Goal: Information Seeking & Learning: Compare options

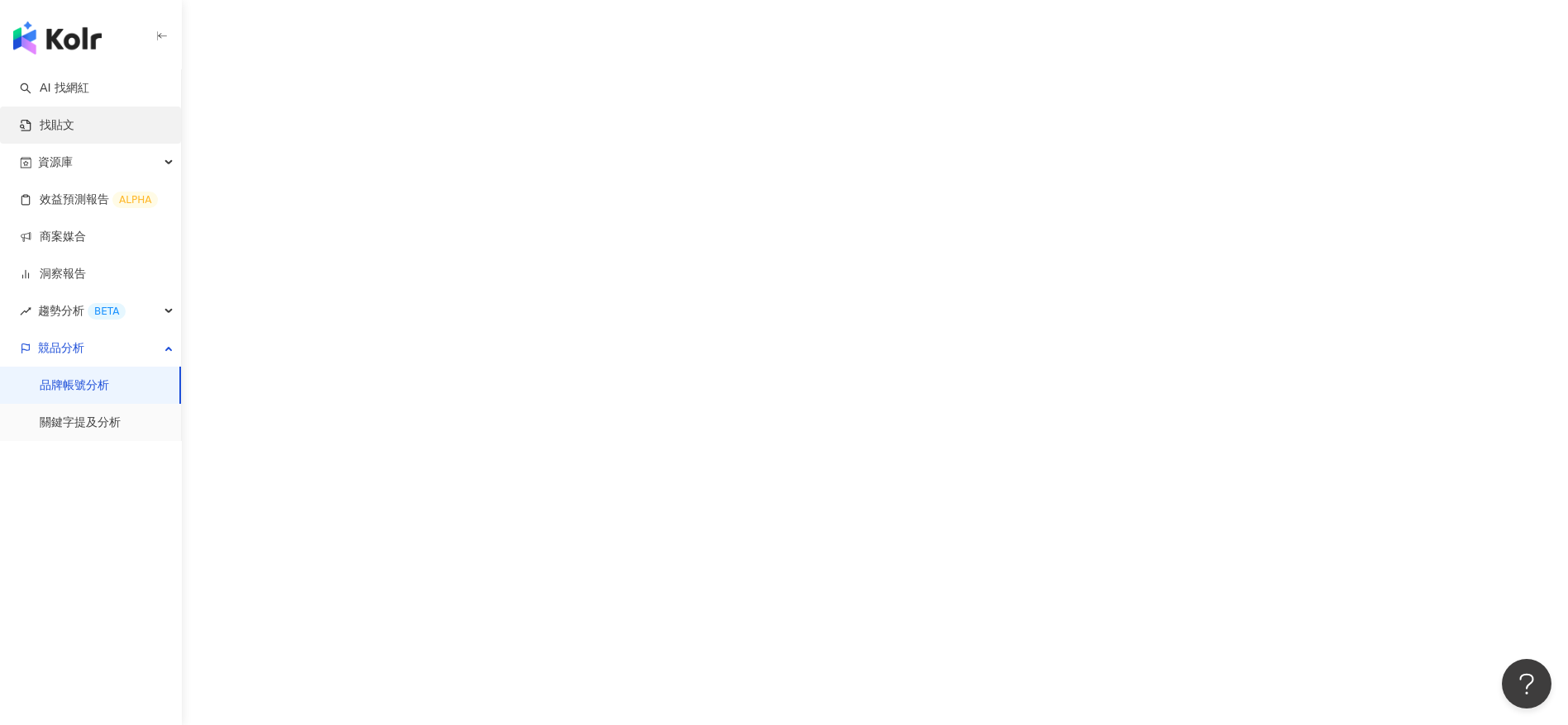
click at [74, 133] on link "找貼文" at bounding box center [47, 126] width 55 height 17
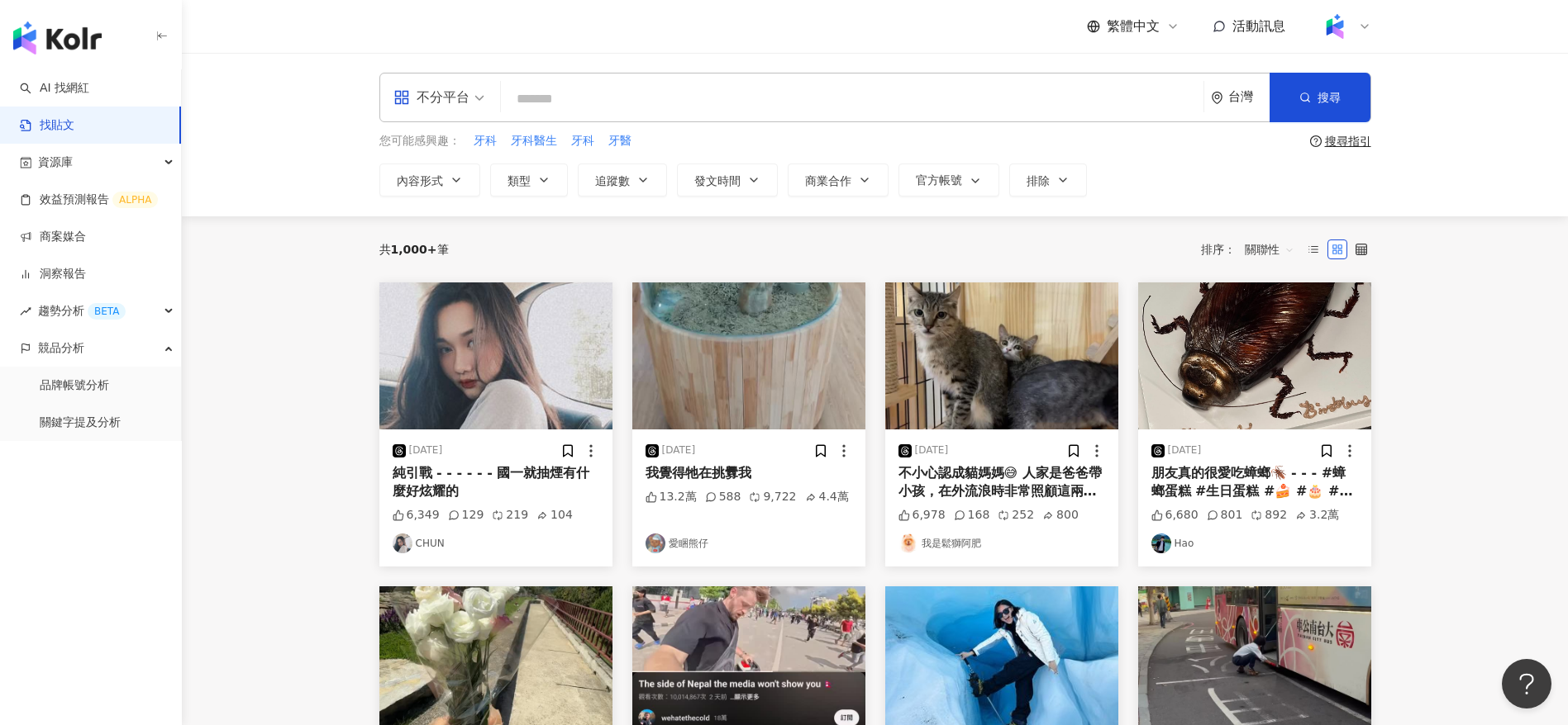
drag, startPoint x: 233, startPoint y: 165, endPoint x: 313, endPoint y: 129, distance: 87.7
click at [233, 165] on div "不分平台 台灣 搜尋 您可能感興趣： 牙科 牙科醫生 牙科 牙醫 搜尋指引 內容形式 類型 追蹤數 發文時間 商業合作 官方帳號 排除" at bounding box center [874, 135] width 1386 height 164
click at [657, 100] on input "search" at bounding box center [852, 98] width 689 height 36
click at [74, 117] on link "找貼文" at bounding box center [47, 126] width 55 height 17
click at [89, 97] on link "AI 找網紅" at bounding box center [54, 88] width 69 height 17
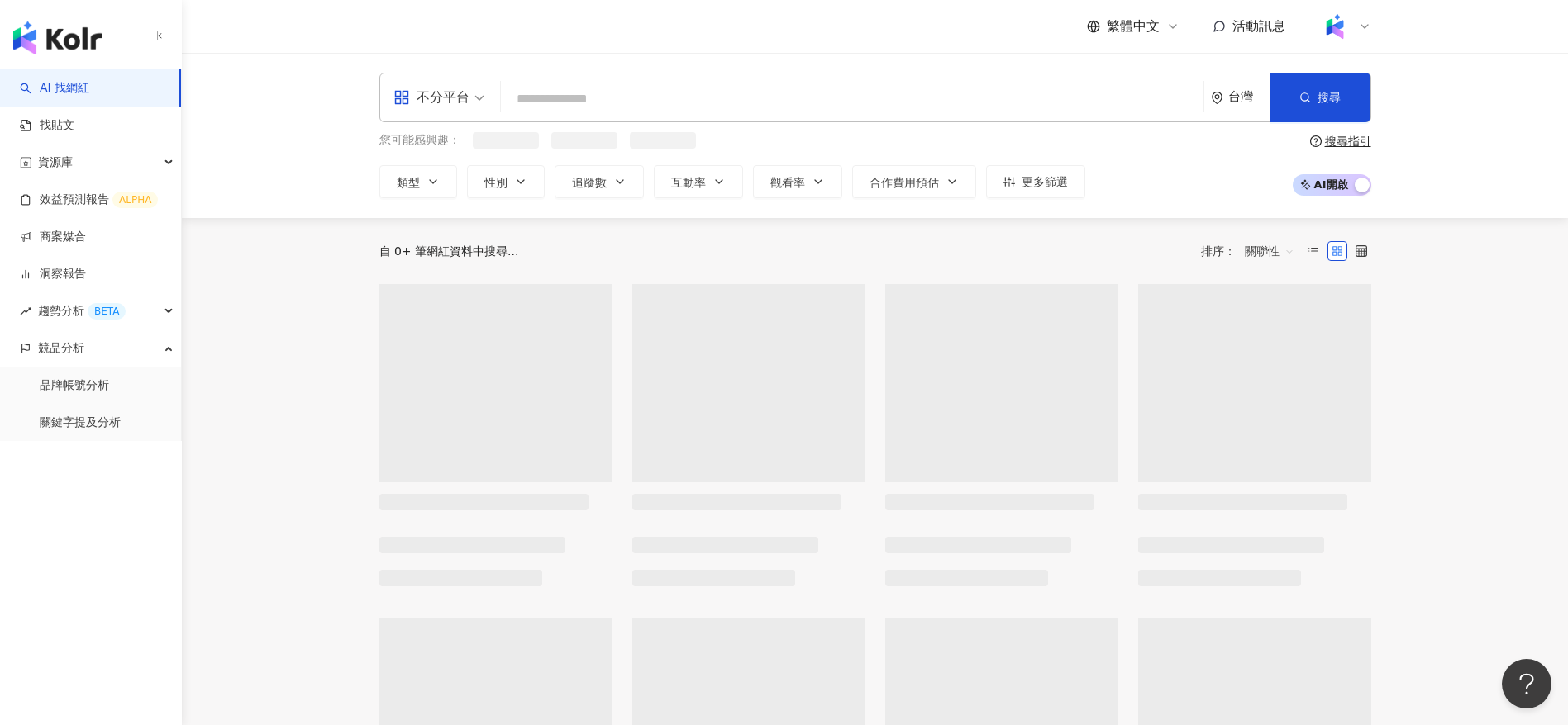
click at [685, 86] on input "search" at bounding box center [852, 99] width 689 height 32
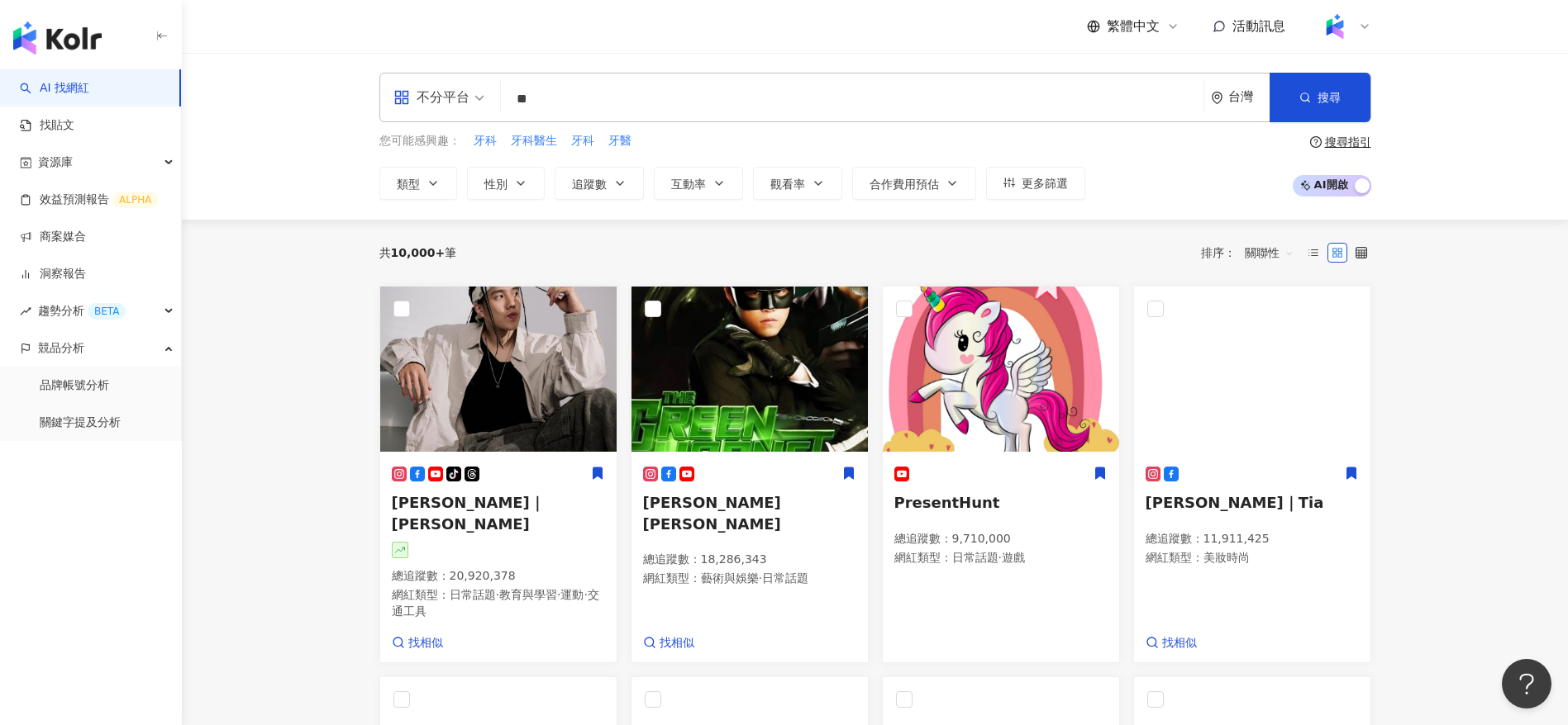
type input "*"
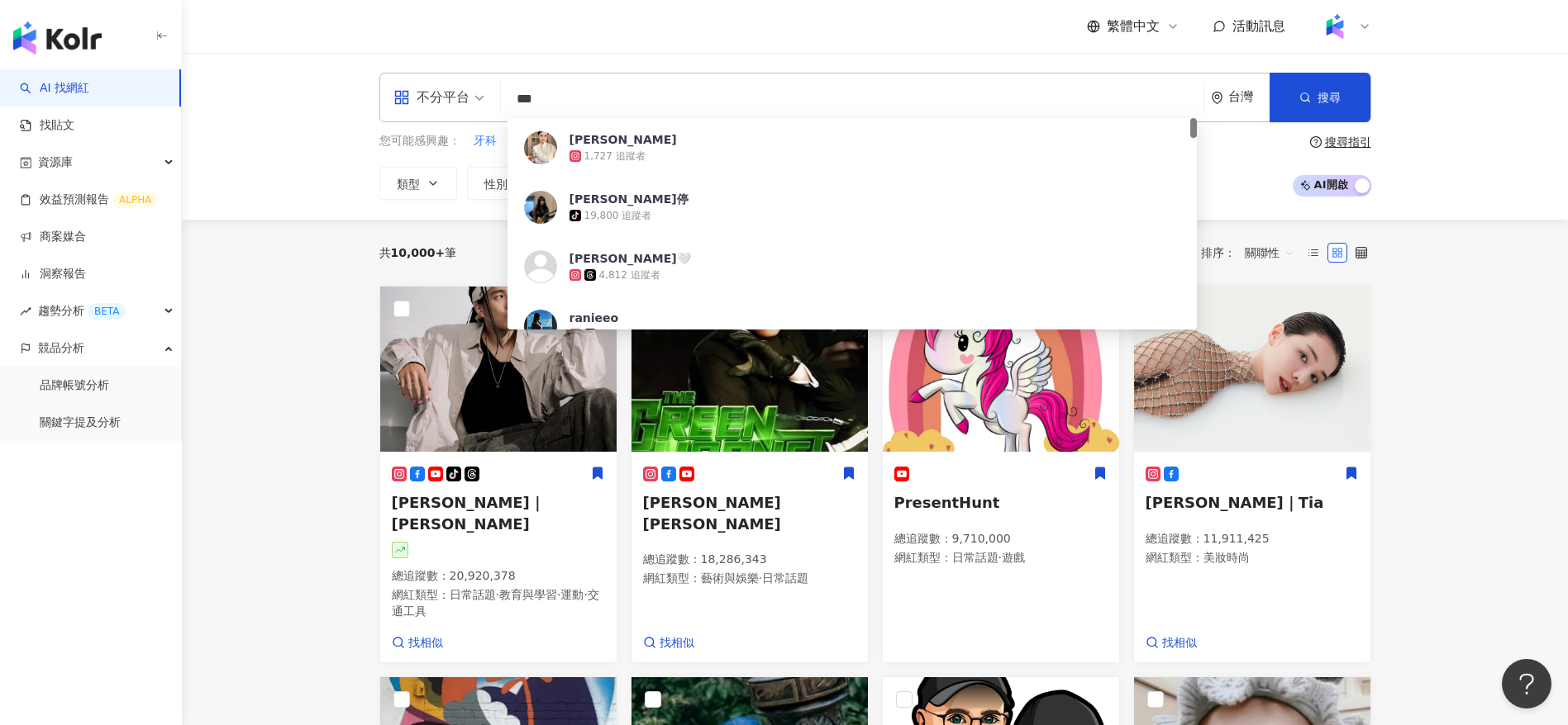
type input "***"
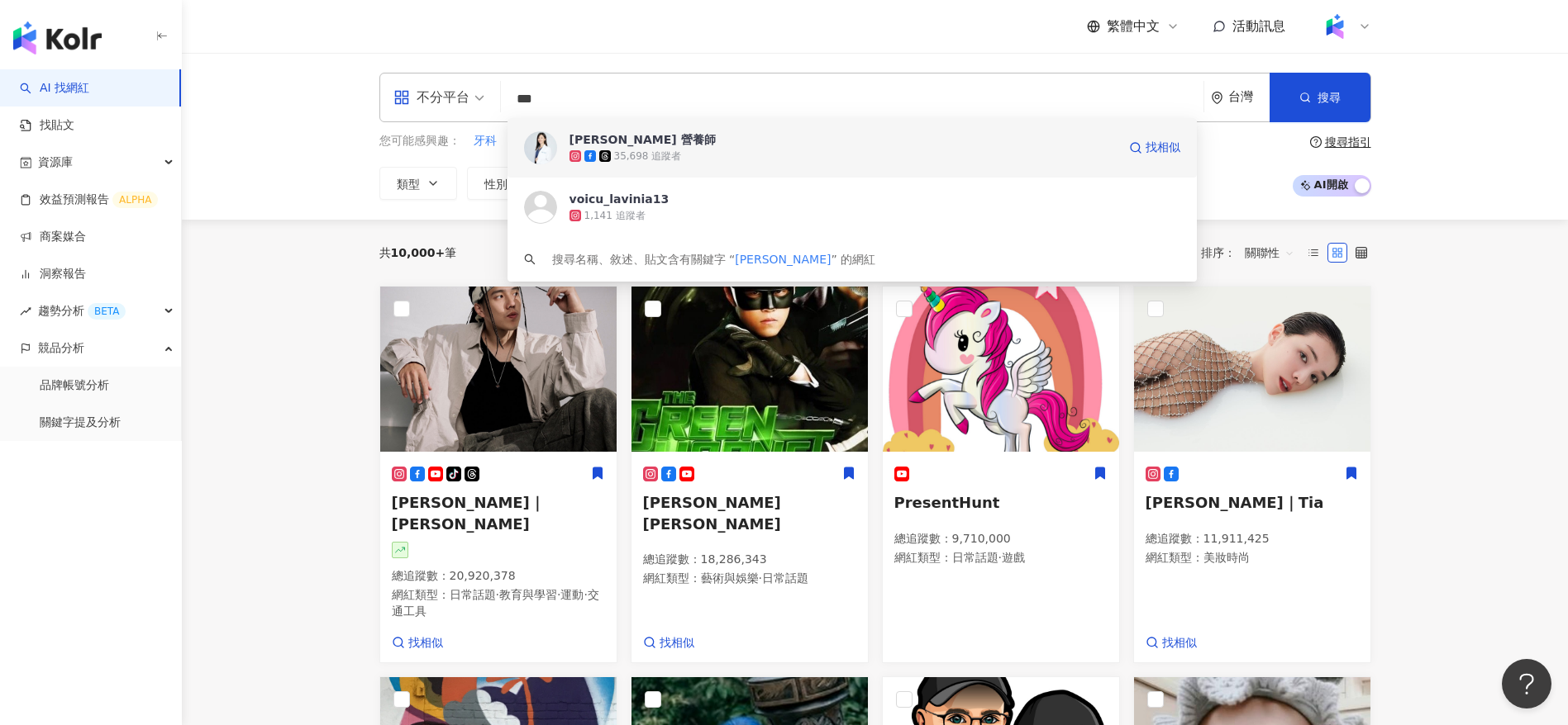
click at [679, 149] on div "35,698 追蹤者" at bounding box center [843, 156] width 547 height 17
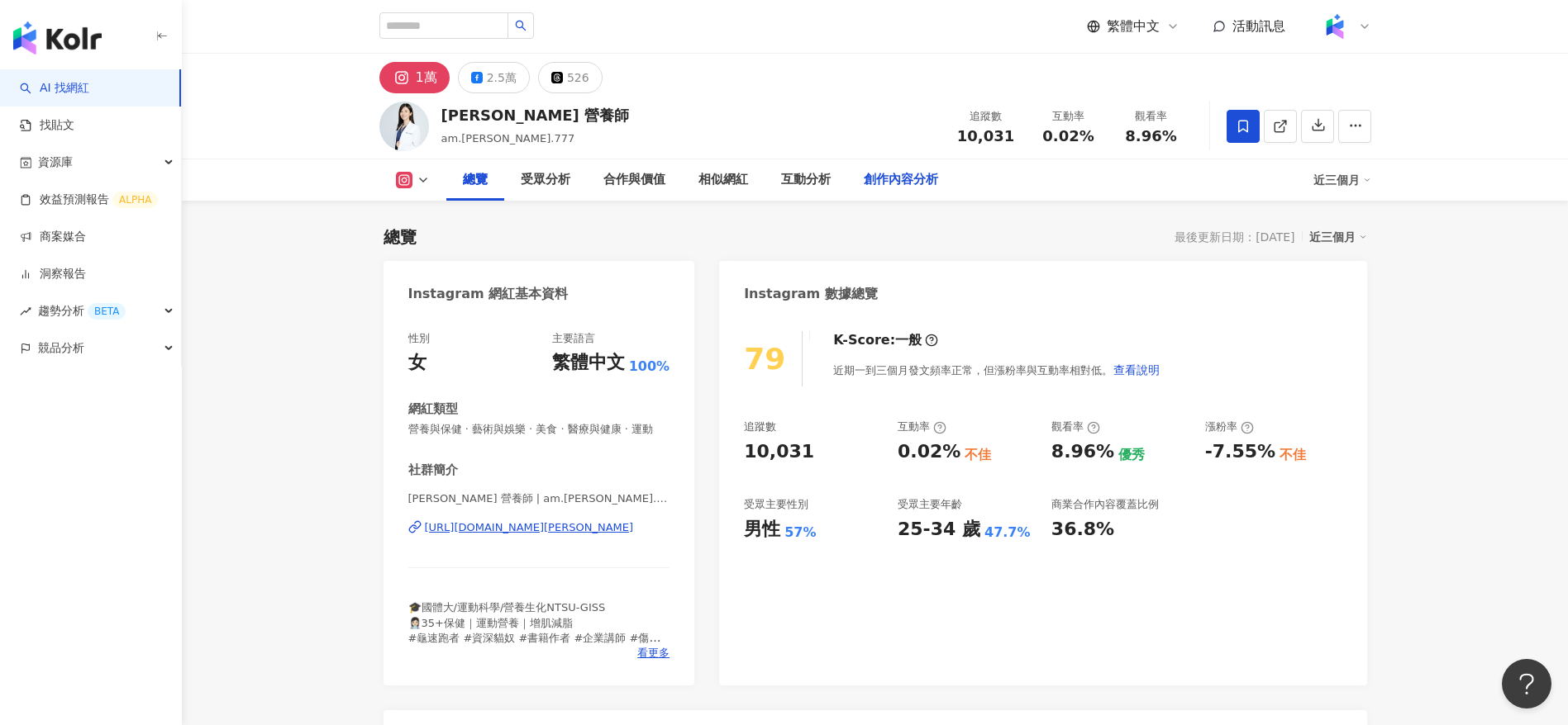
click at [898, 174] on div "創作內容分析" at bounding box center [900, 180] width 74 height 20
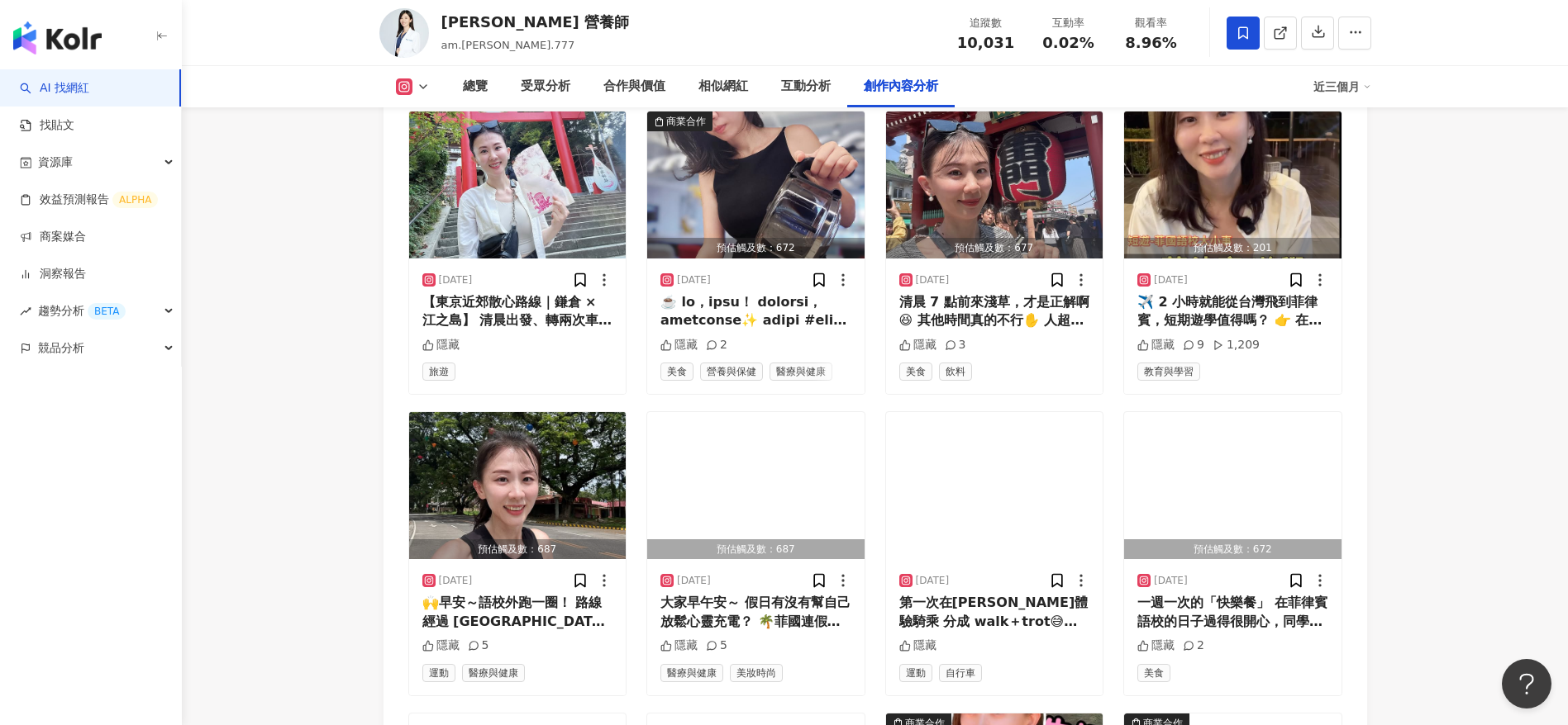
scroll to position [5047, 0]
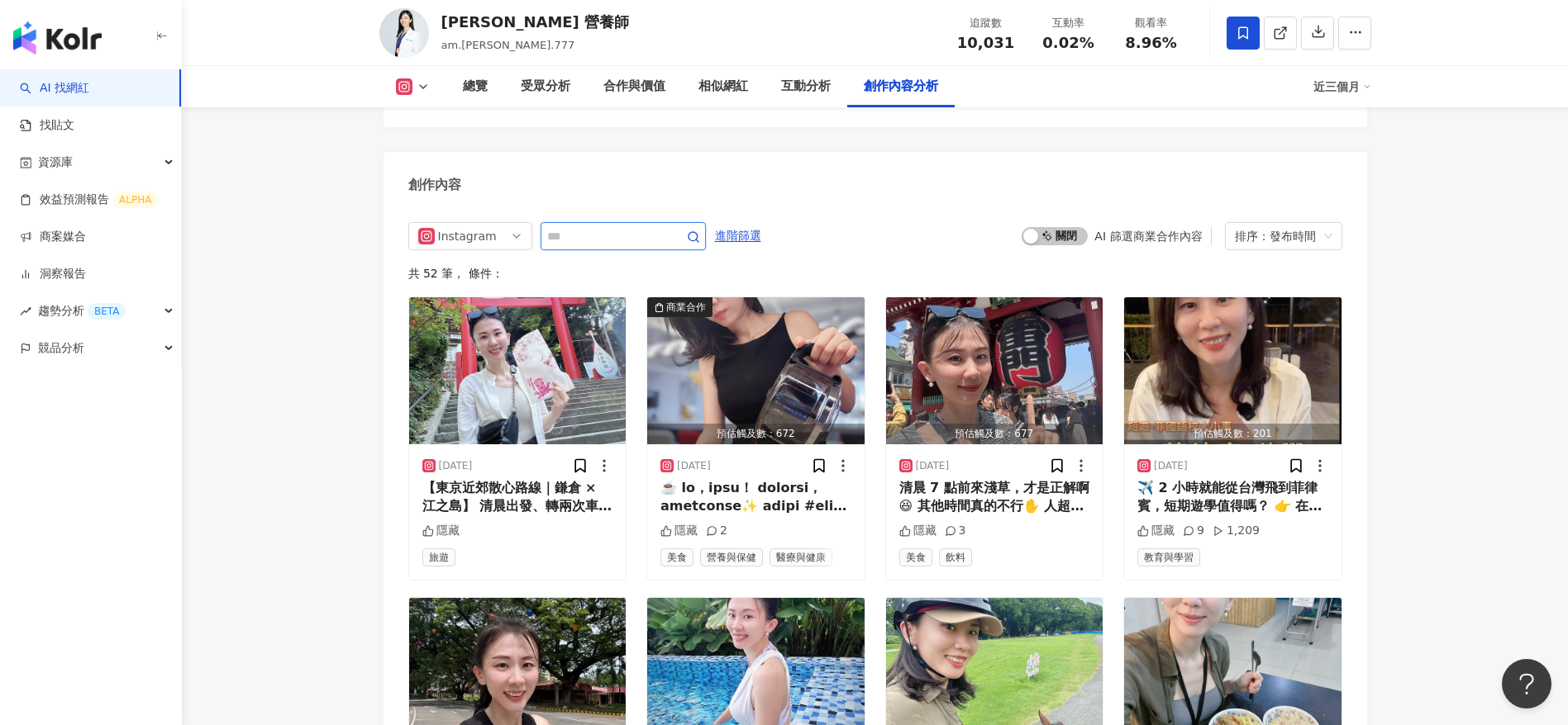
click at [602, 246] on input "text" at bounding box center [605, 236] width 116 height 20
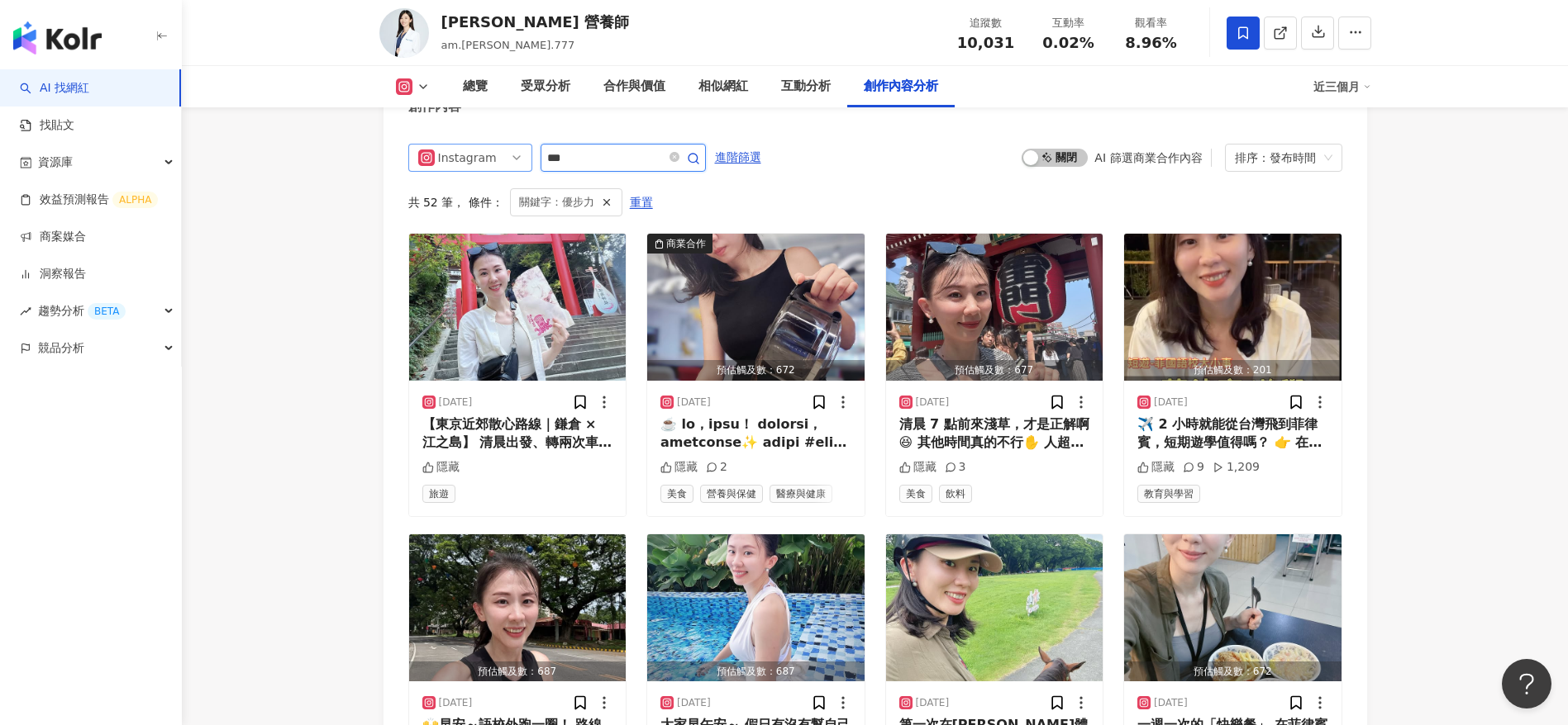
scroll to position [4990, 0]
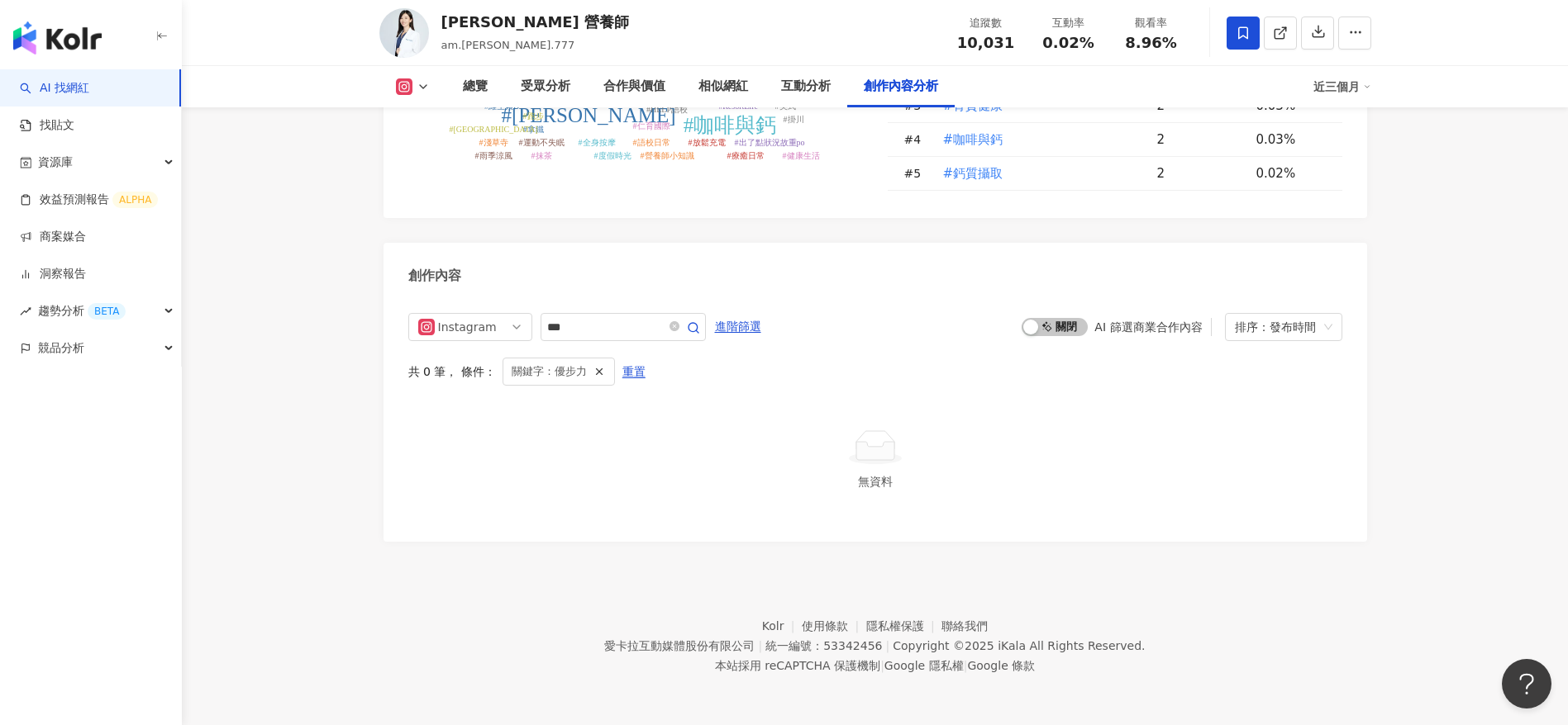
click at [609, 330] on input "***" at bounding box center [605, 327] width 116 height 20
type input "**"
click at [417, 92] on icon at bounding box center [423, 87] width 13 height 13
click at [431, 177] on button "Facebook" at bounding box center [438, 189] width 99 height 23
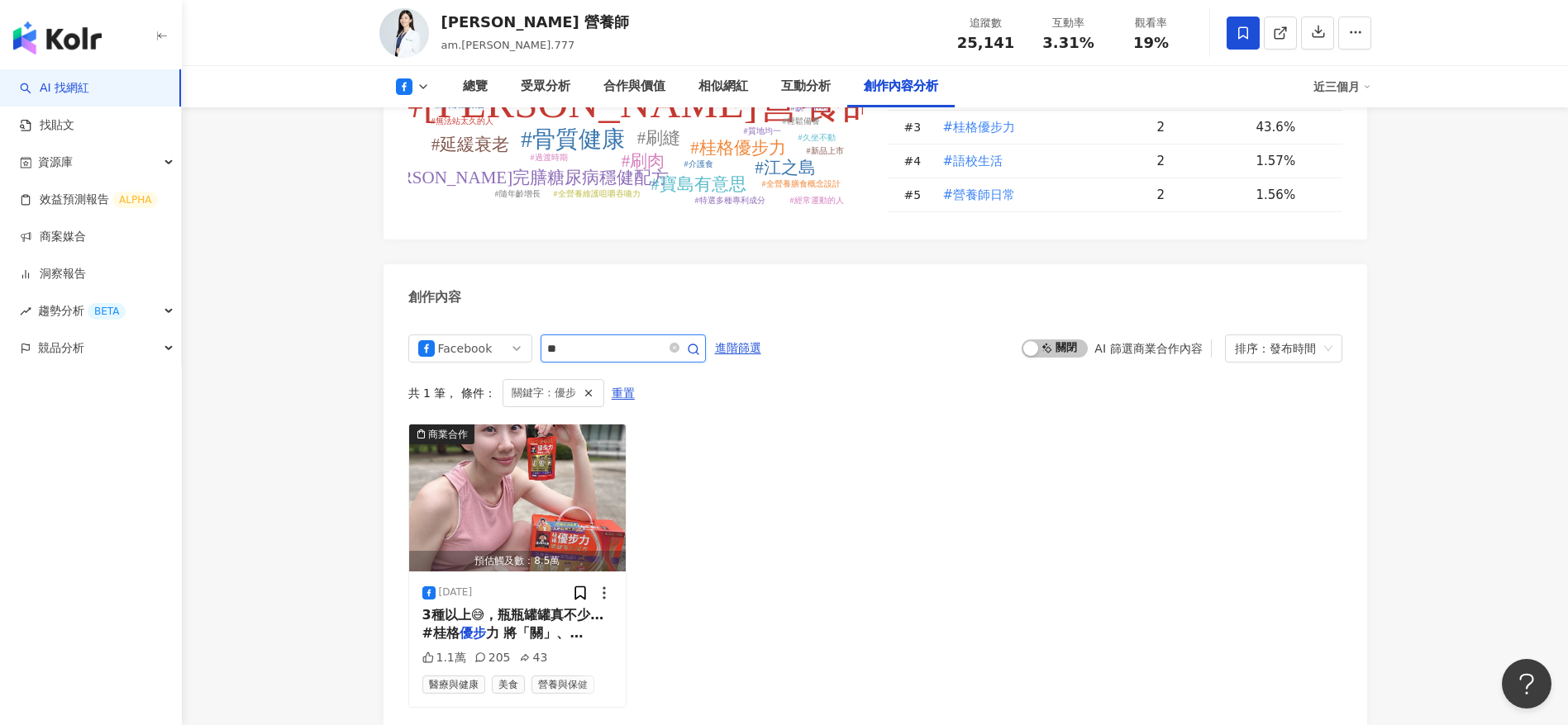
click at [618, 339] on input "**" at bounding box center [605, 349] width 116 height 20
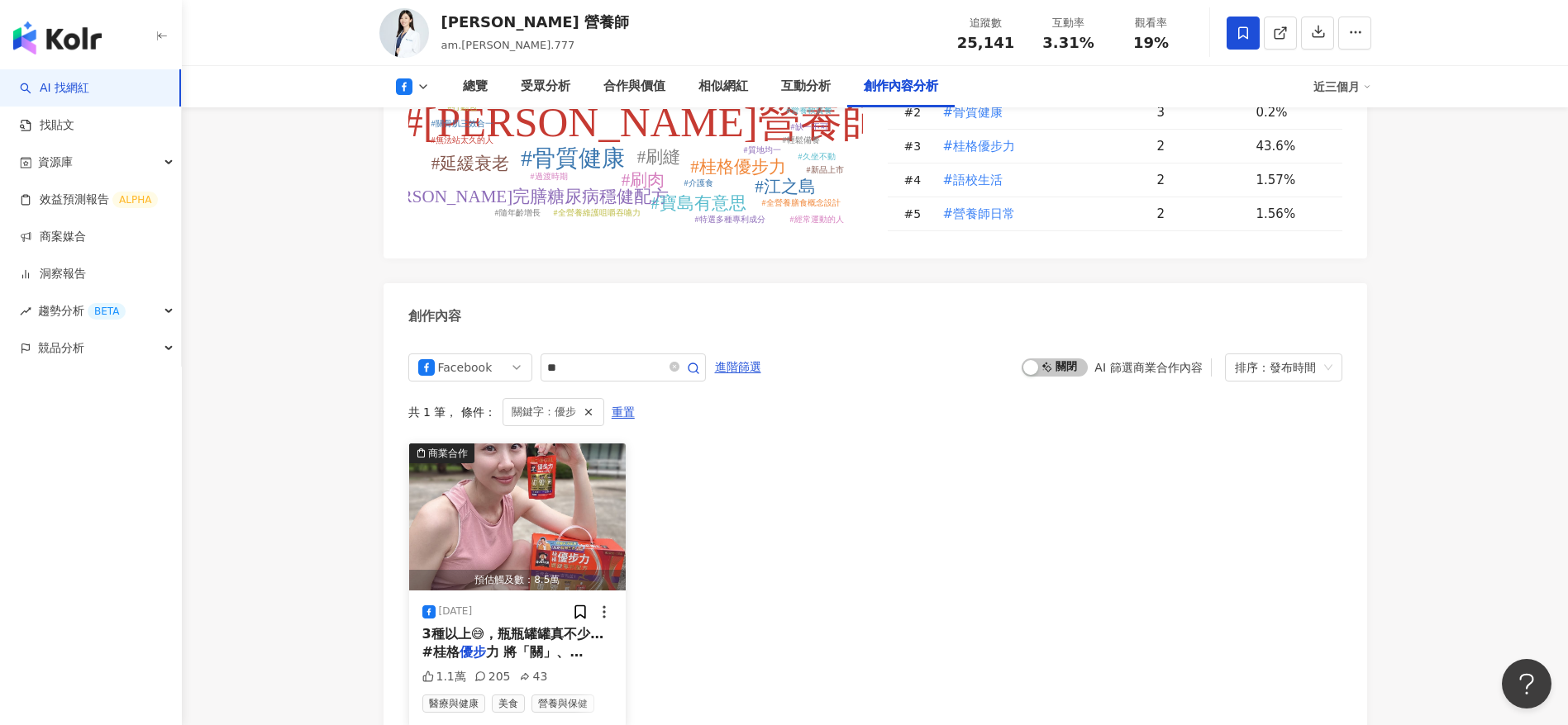
click at [495, 626] on span "3種以上😅，瓶瓶罐罐真不少… #桂格" at bounding box center [513, 643] width 182 height 34
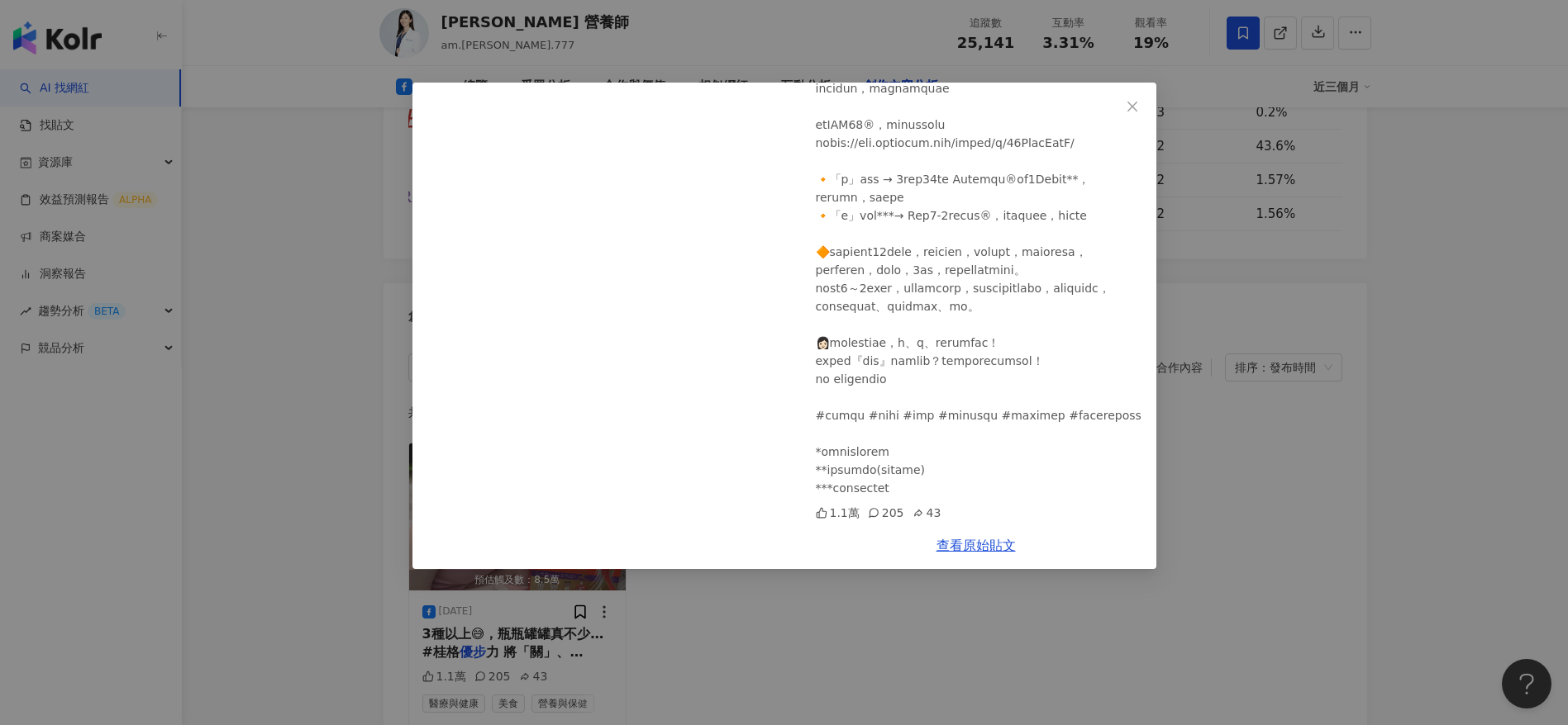
scroll to position [746, 0]
drag, startPoint x: 974, startPoint y: 541, endPoint x: 1018, endPoint y: 367, distance: 179.5
click at [975, 542] on link "查看原始貼文" at bounding box center [975, 545] width 79 height 16
click at [1253, 489] on div "林雨薇 營養師 2025/7/29 1.1萬 205 43 查看原始貼文" at bounding box center [784, 362] width 1568 height 725
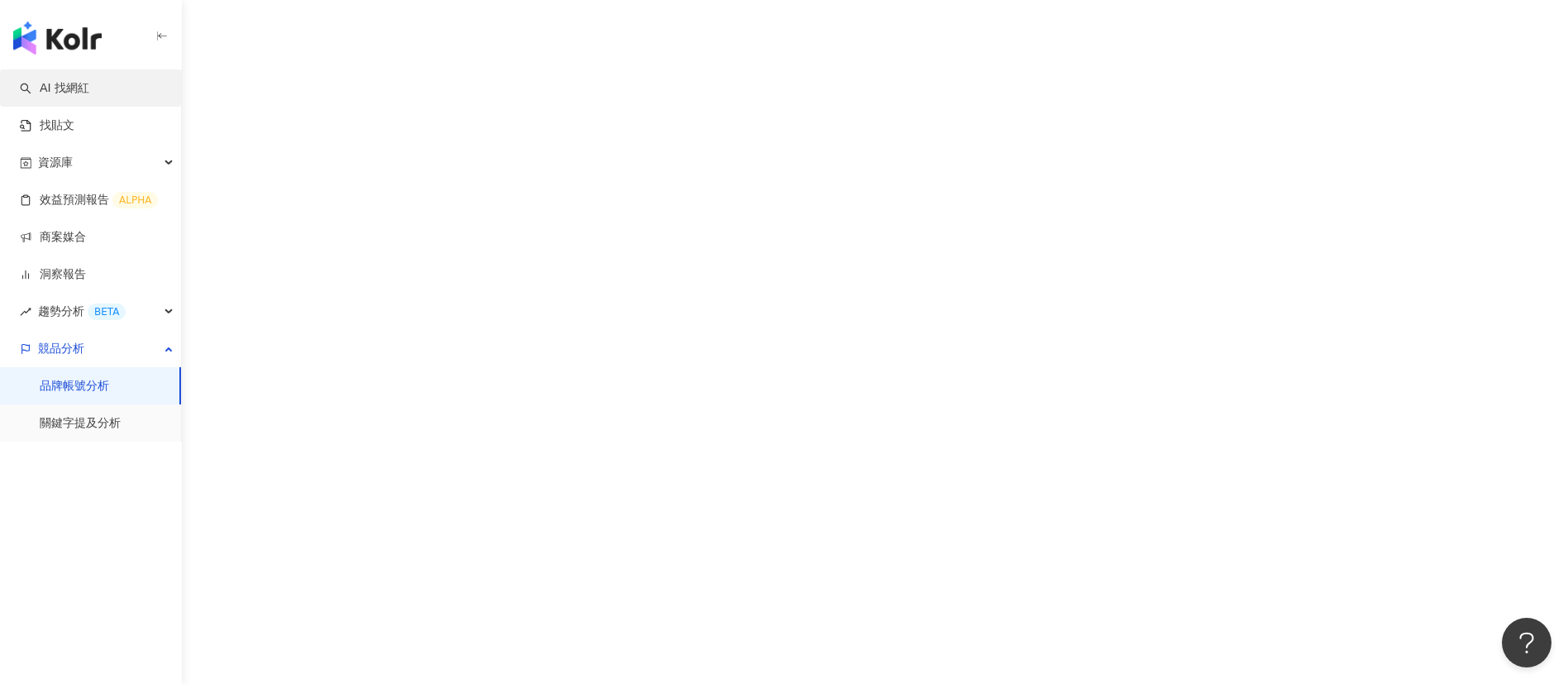
click at [76, 85] on link "AI 找網紅" at bounding box center [54, 88] width 69 height 17
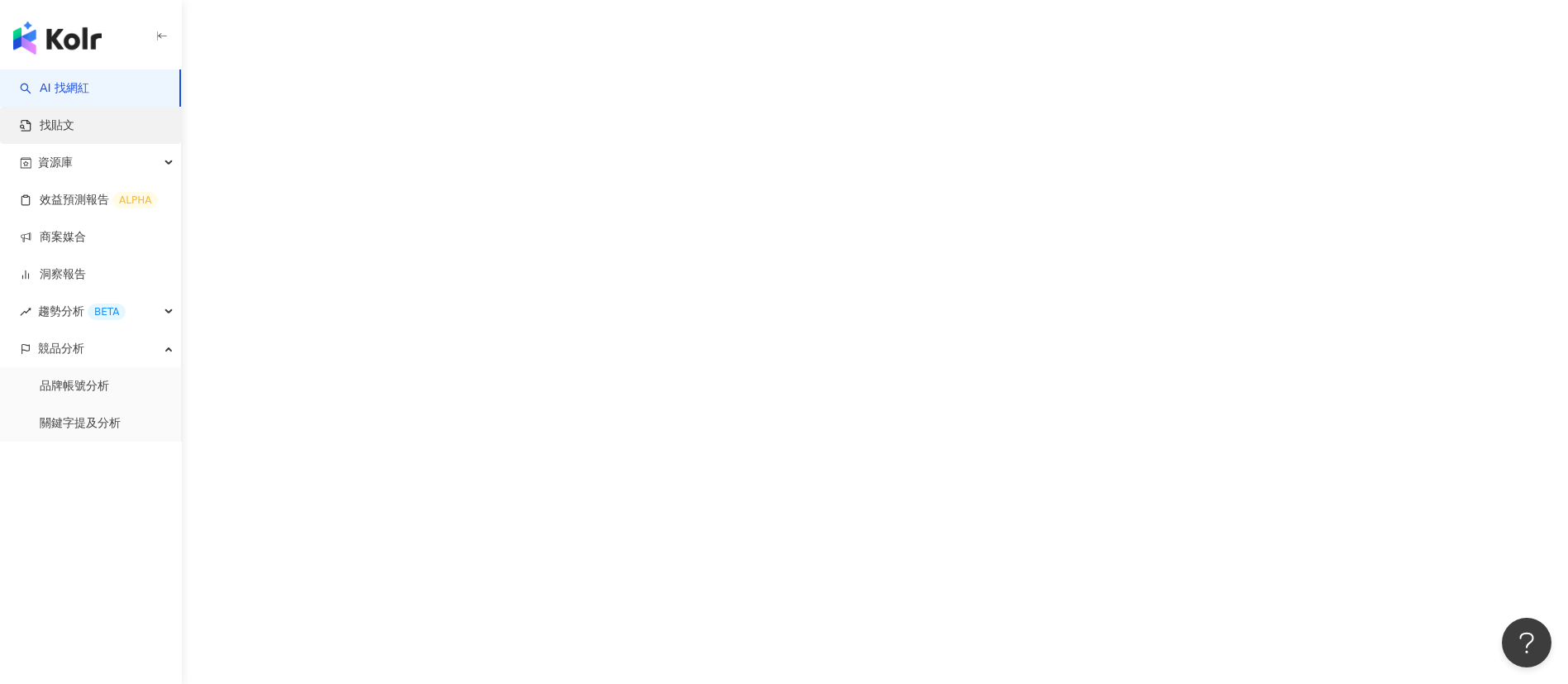
click at [74, 126] on link "找貼文" at bounding box center [47, 126] width 55 height 17
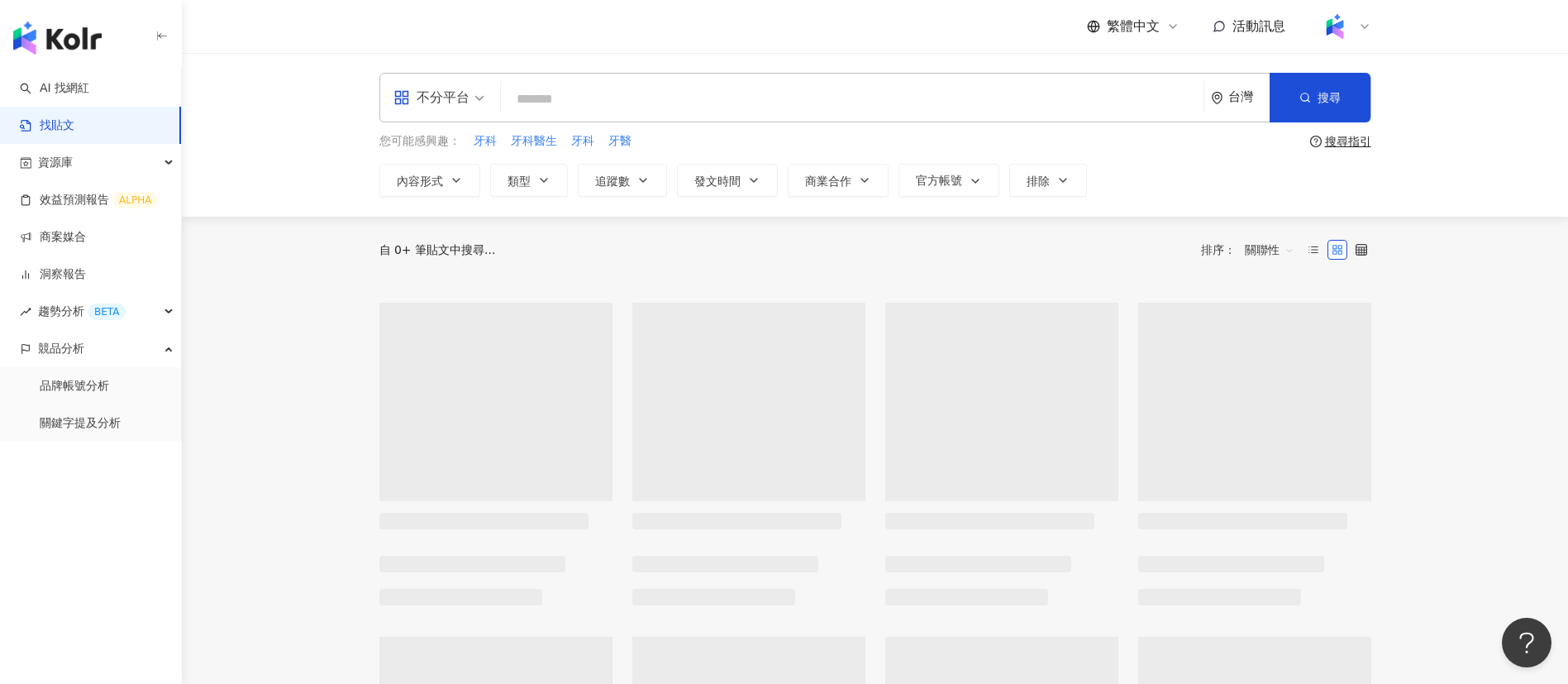
click at [670, 101] on input "search" at bounding box center [852, 98] width 689 height 36
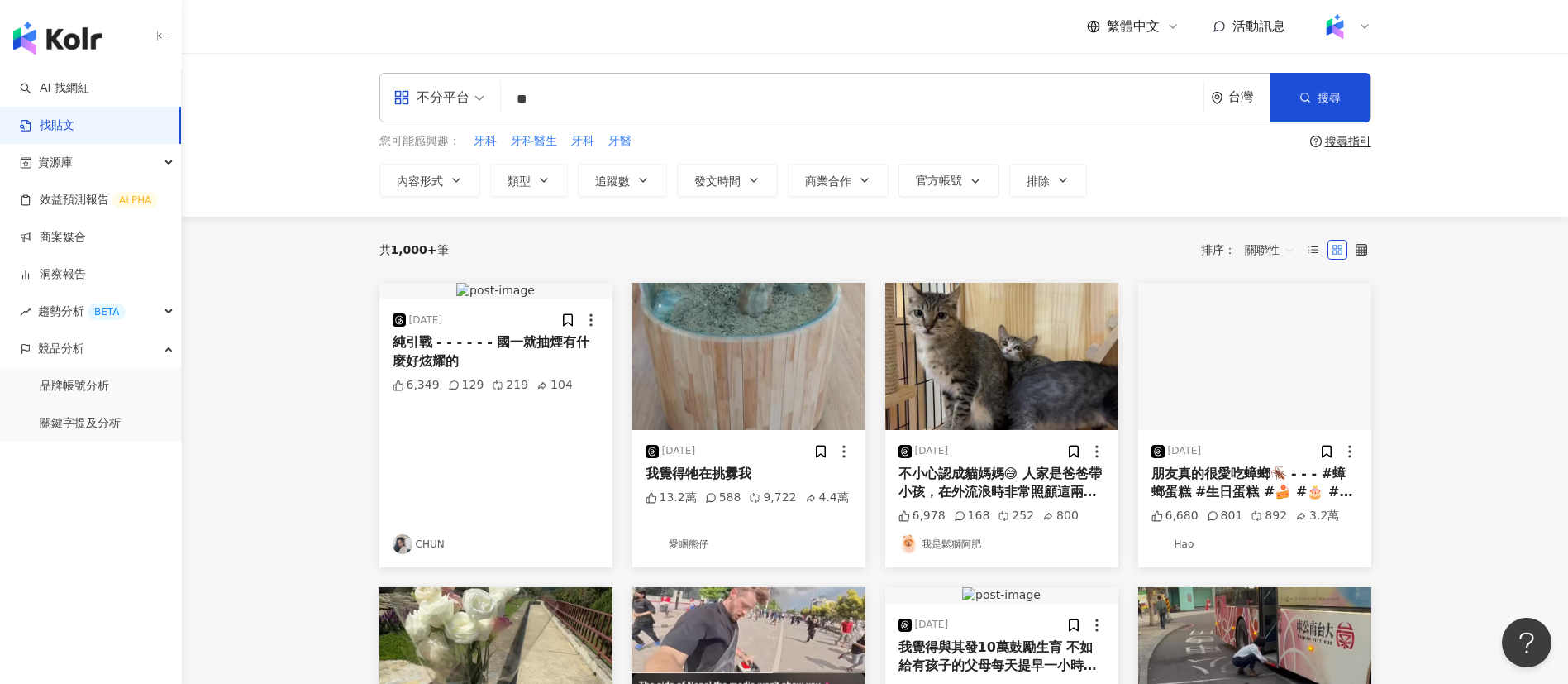
type input "**"
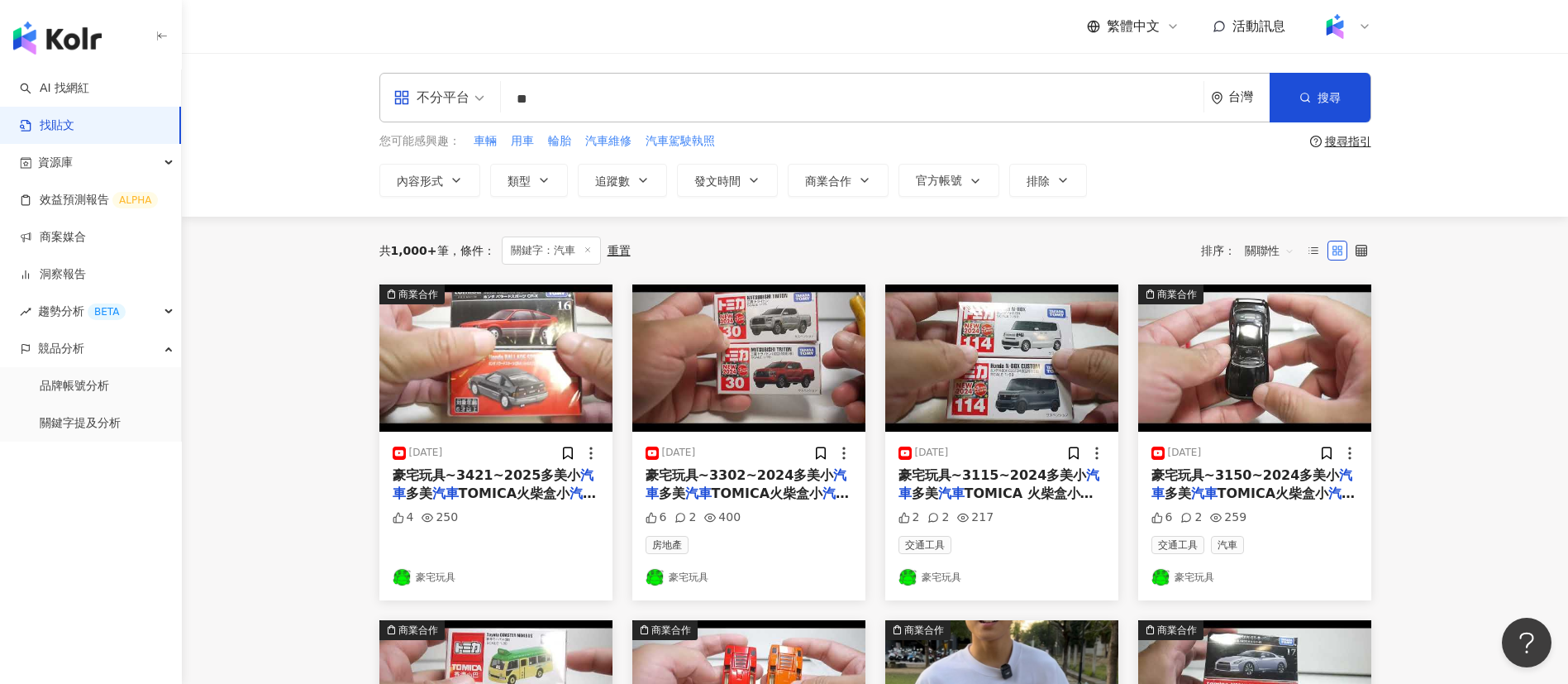
click at [297, 157] on div "不分平台 ** 台灣 搜尋 您可能感興趣： 車輛 用車 輪胎 汽車維修 汽車駕駛執照 搜尋指引 內容形式 類型 追蹤數 發文時間 商業合作 官方帳號 排除" at bounding box center [874, 135] width 1386 height 164
click at [89, 92] on link "AI 找網紅" at bounding box center [54, 88] width 69 height 17
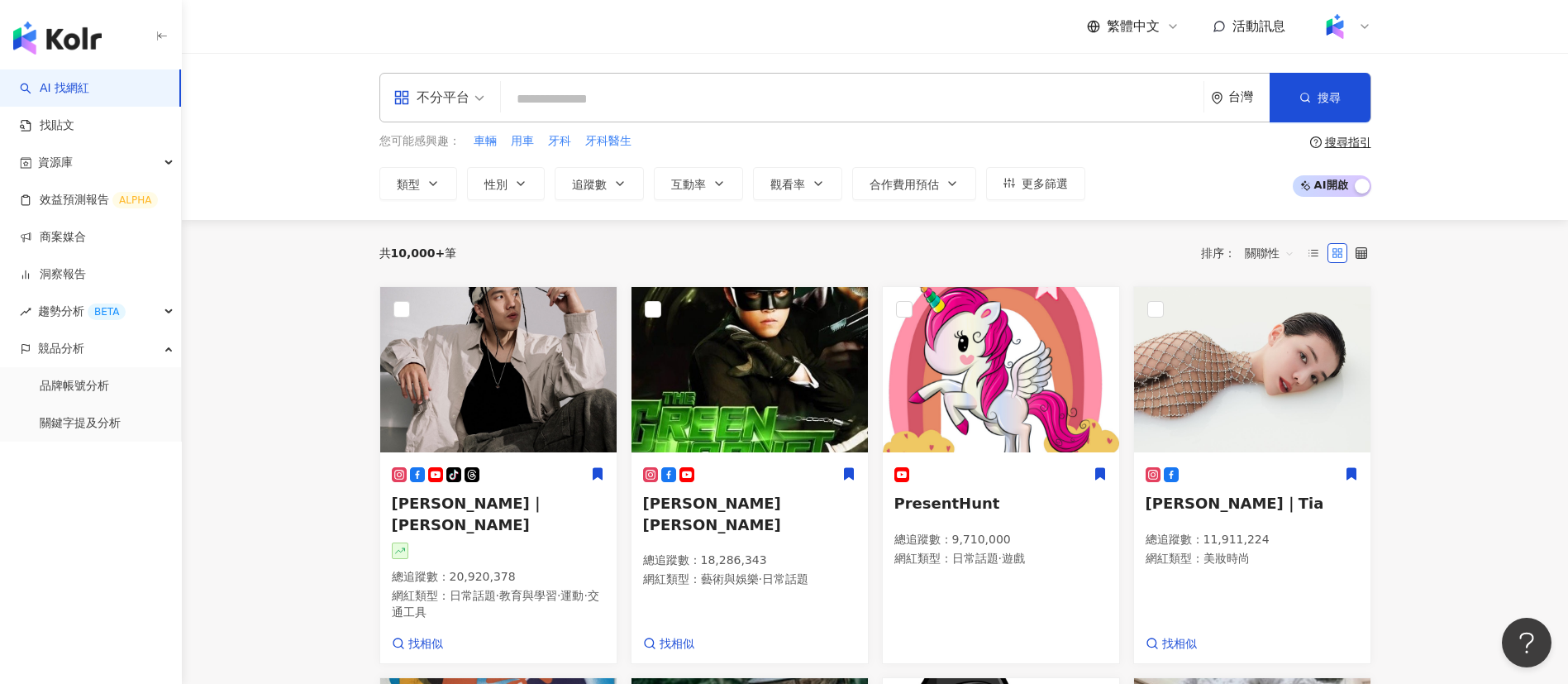
click at [618, 111] on input "search" at bounding box center [852, 99] width 689 height 32
type input "*"
type input "**"
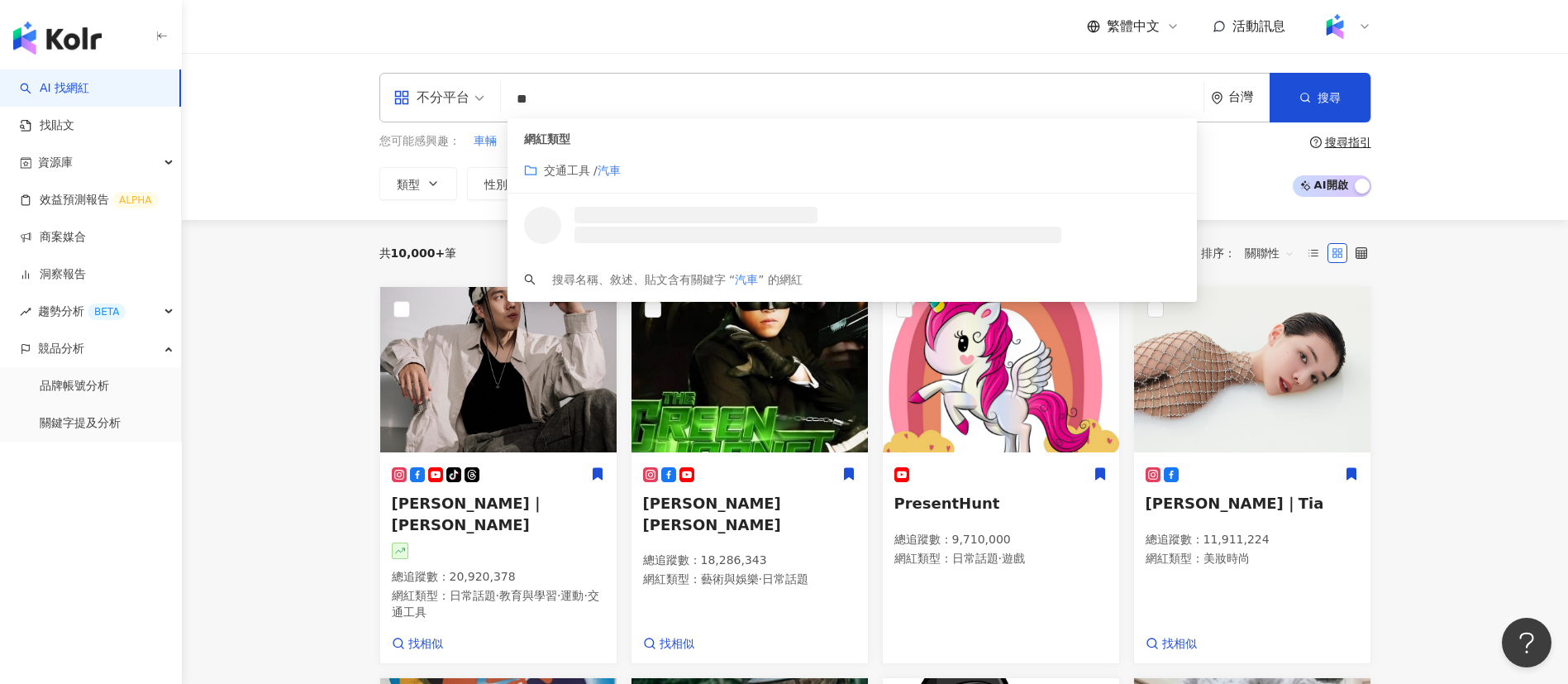
click at [582, 170] on span "交通工具 /" at bounding box center [570, 171] width 54 height 13
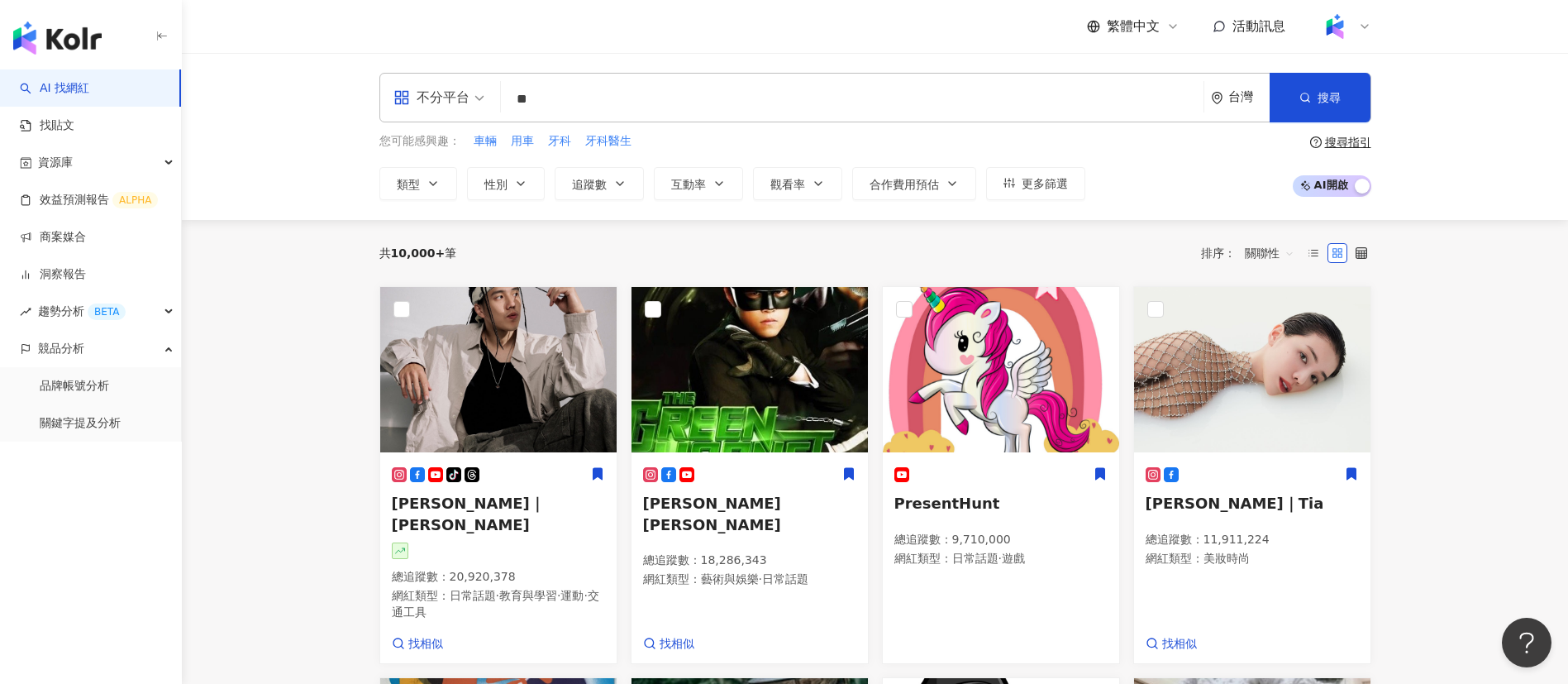
click at [604, 84] on input "**" at bounding box center [852, 99] width 689 height 32
click at [406, 187] on span "類型" at bounding box center [408, 184] width 23 height 13
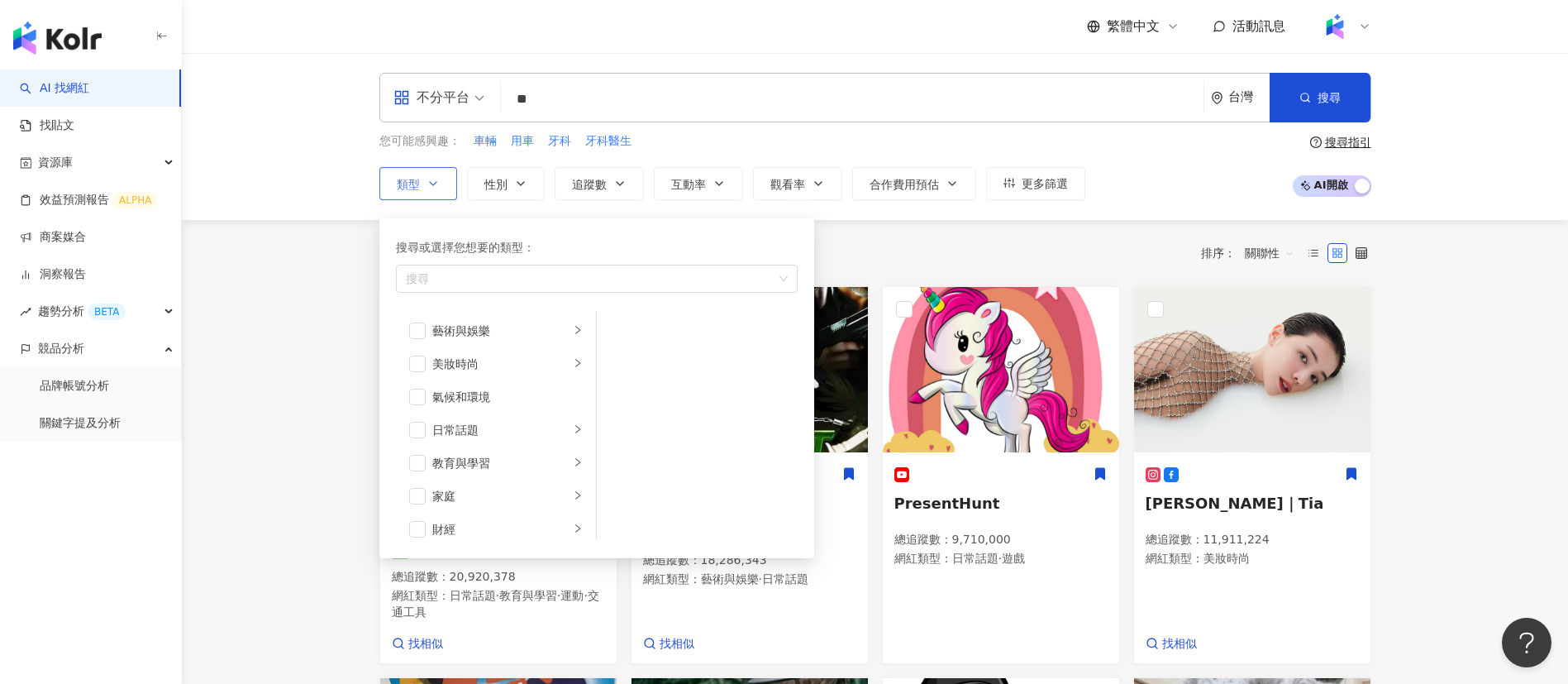
click at [502, 293] on div "搜尋或選擇您想要的類型： 搜尋" at bounding box center [596, 266] width 401 height 56
click at [501, 280] on div "button" at bounding box center [588, 278] width 378 height 12
type input "**"
click at [484, 315] on mark "汽車" at bounding box center [481, 314] width 23 height 13
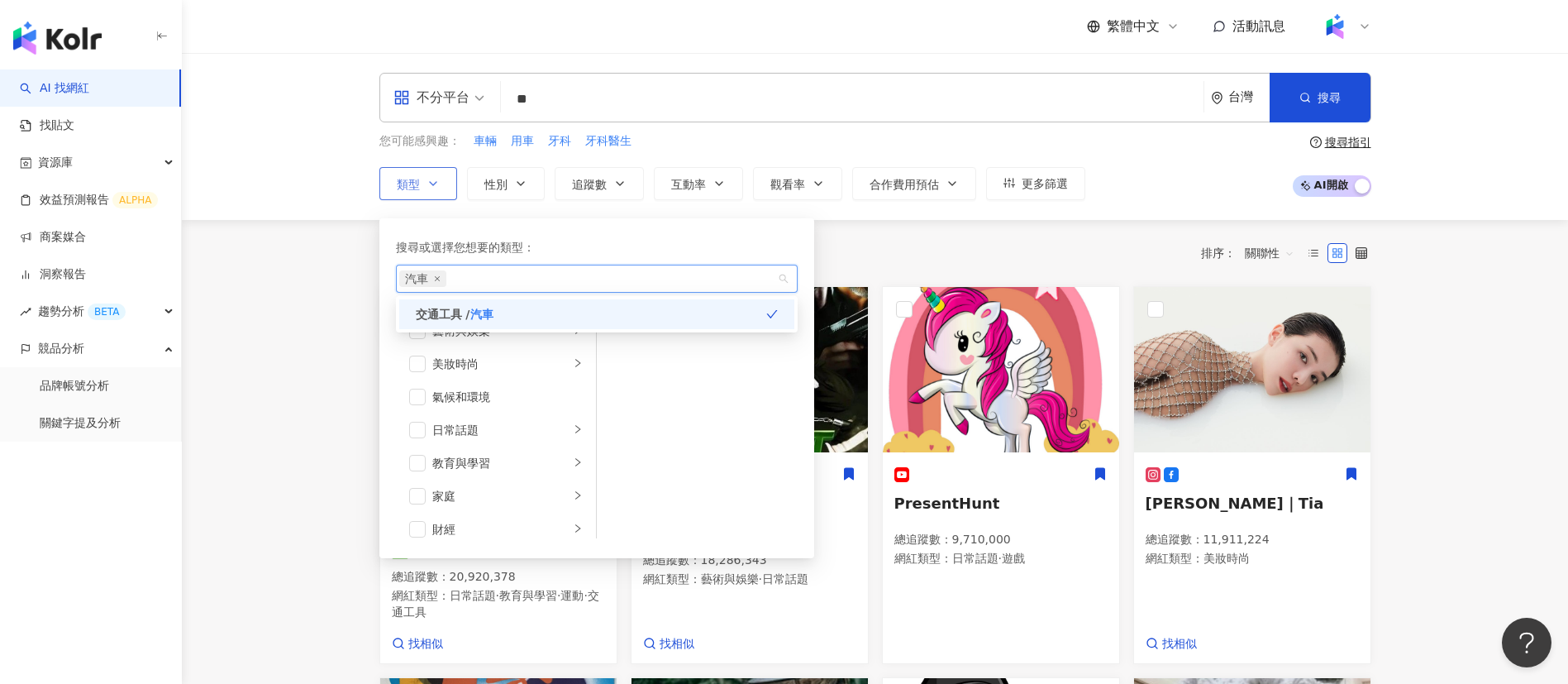
click at [724, 407] on div "藝術與娛樂 美妝時尚 氣候和環境 日常話題 教育與學習 家庭 財經 美食 命理占卜 遊戲 法政社會 生活風格 影視娛樂 醫療與健康 寵物 攝影 感情 宗教 促…" at bounding box center [596, 424] width 401 height 227
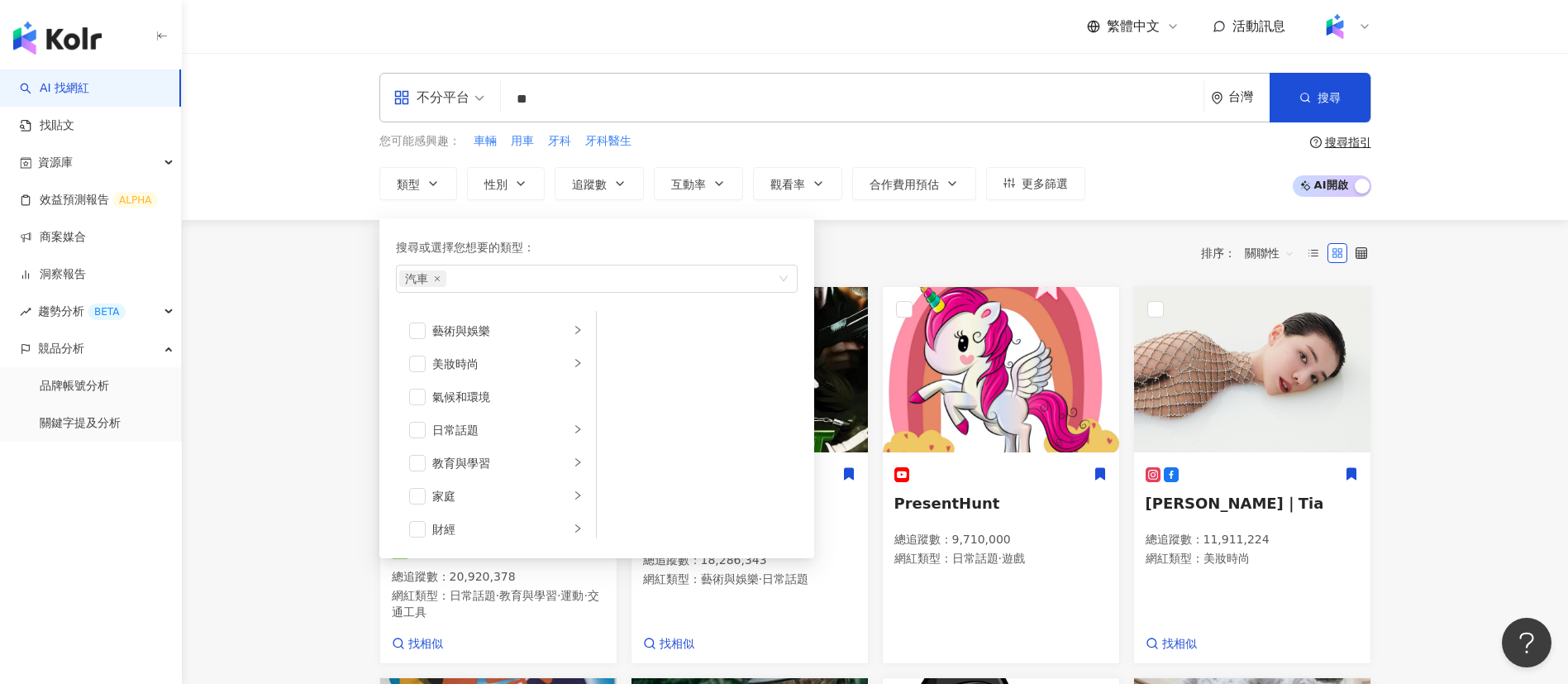
click at [892, 266] on div "共 10,000+ 筆 排序： 關聯性" at bounding box center [875, 253] width 992 height 27
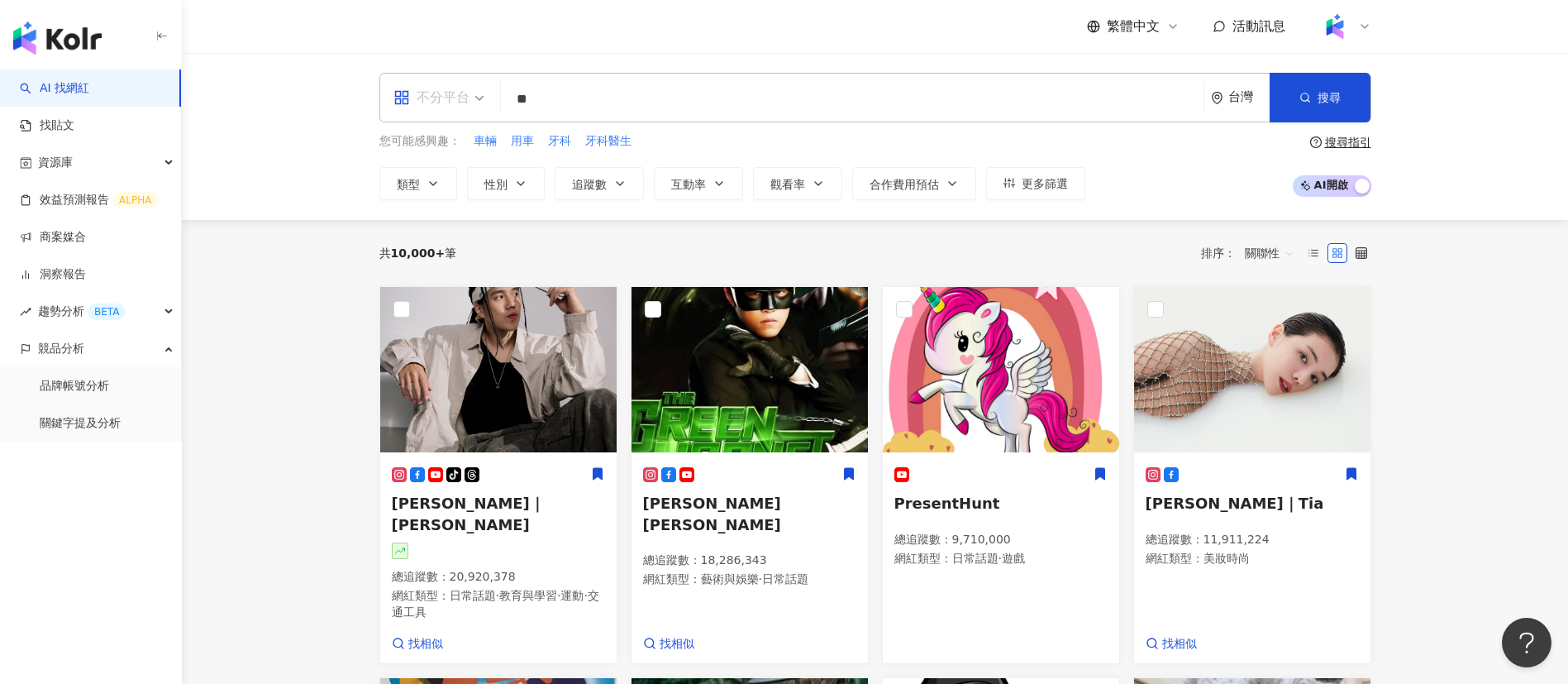
click at [426, 103] on div "不分平台" at bounding box center [431, 97] width 76 height 27
click at [444, 103] on div "不分平台" at bounding box center [431, 97] width 76 height 27
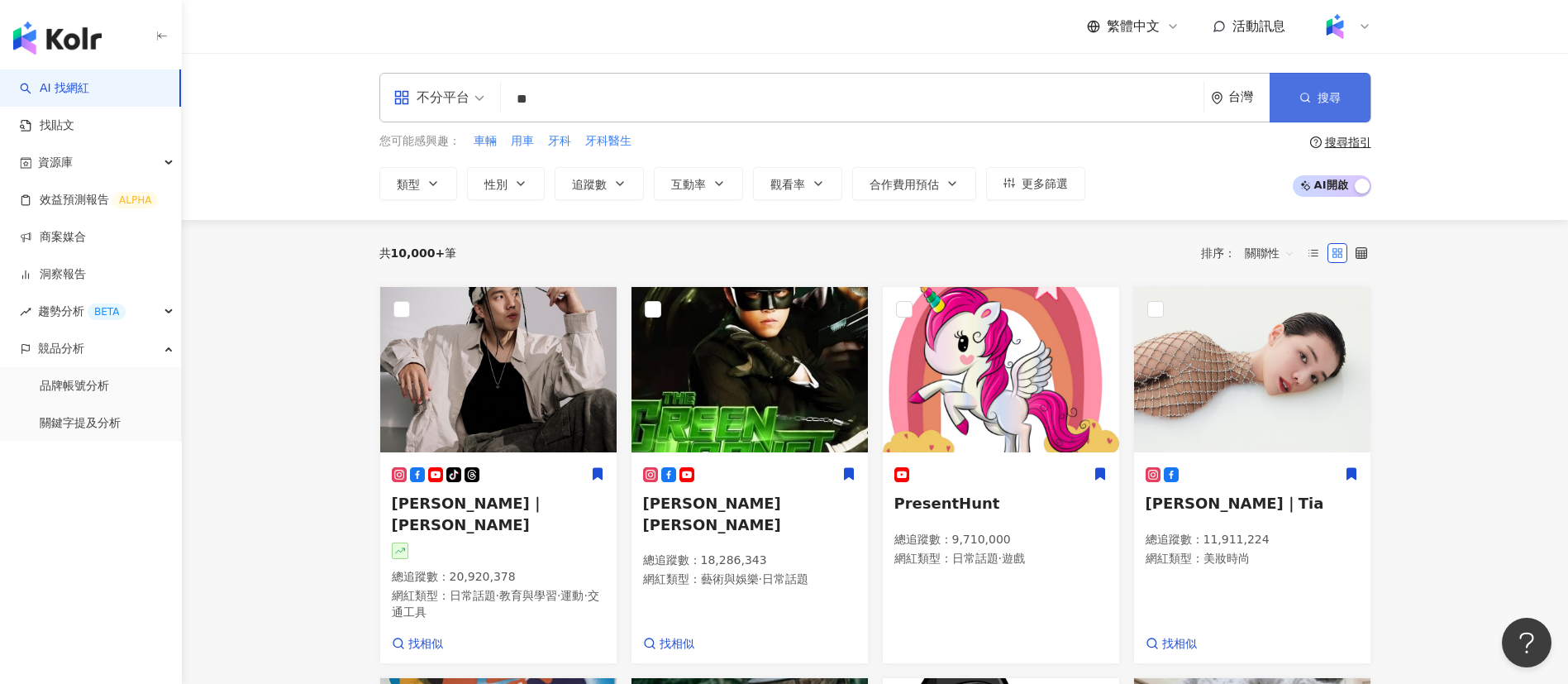
click at [1340, 87] on button "搜尋" at bounding box center [1319, 97] width 101 height 50
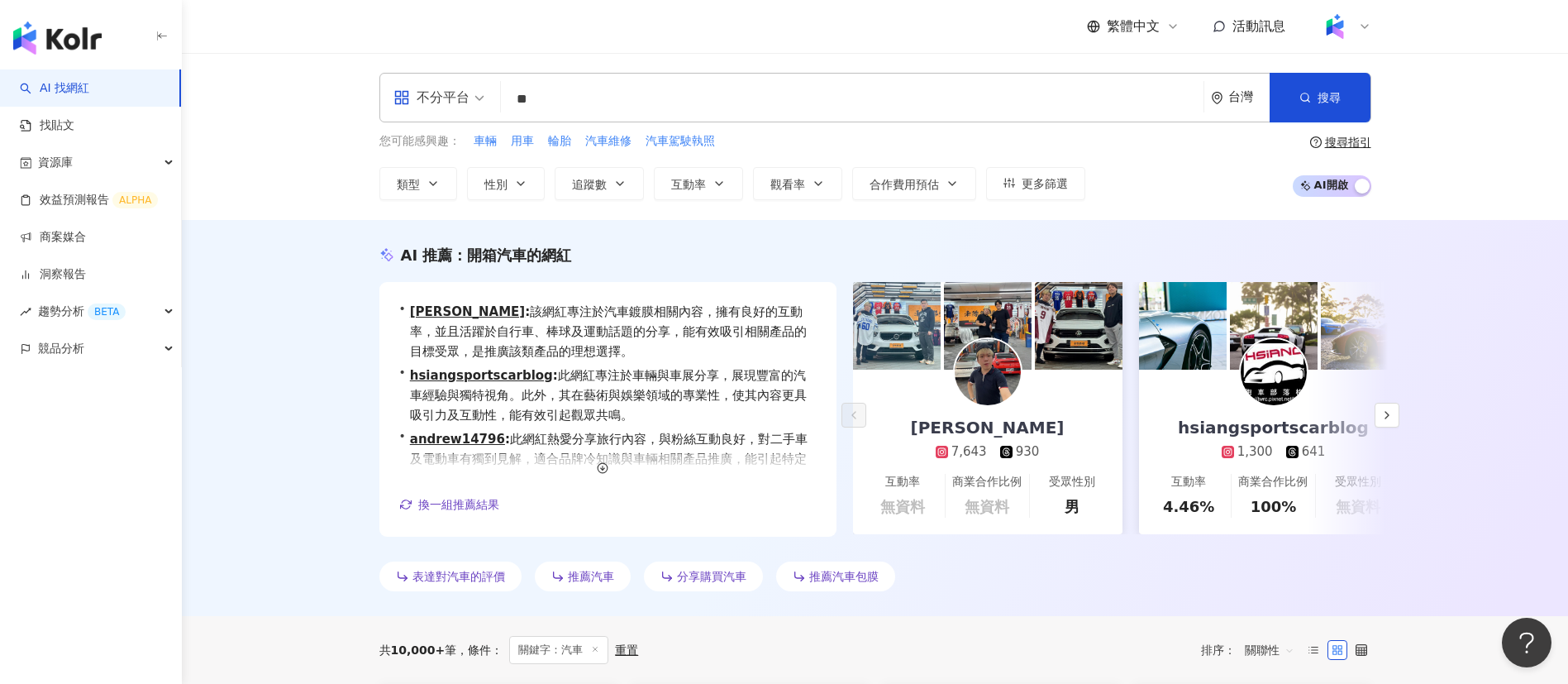
click at [241, 131] on div "不分平台 ** 台灣 搜尋 6756bd17-6bf6-4b11-8af0-f3b5e29ddef4 5fb5f517-9a47-45b1-8688-701f…" at bounding box center [874, 137] width 1386 height 167
click at [465, 90] on div "不分平台" at bounding box center [431, 97] width 76 height 27
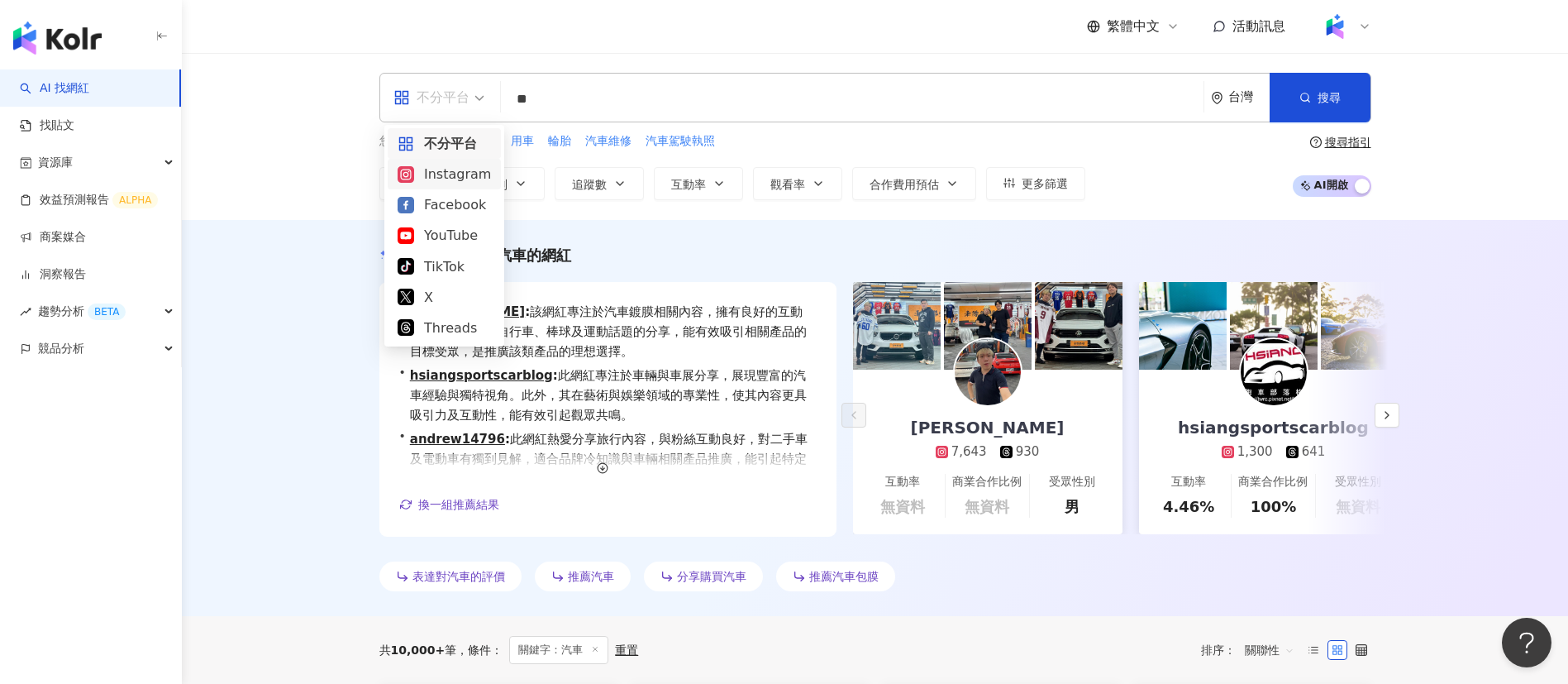
click at [438, 171] on div "Instagram" at bounding box center [444, 174] width 93 height 21
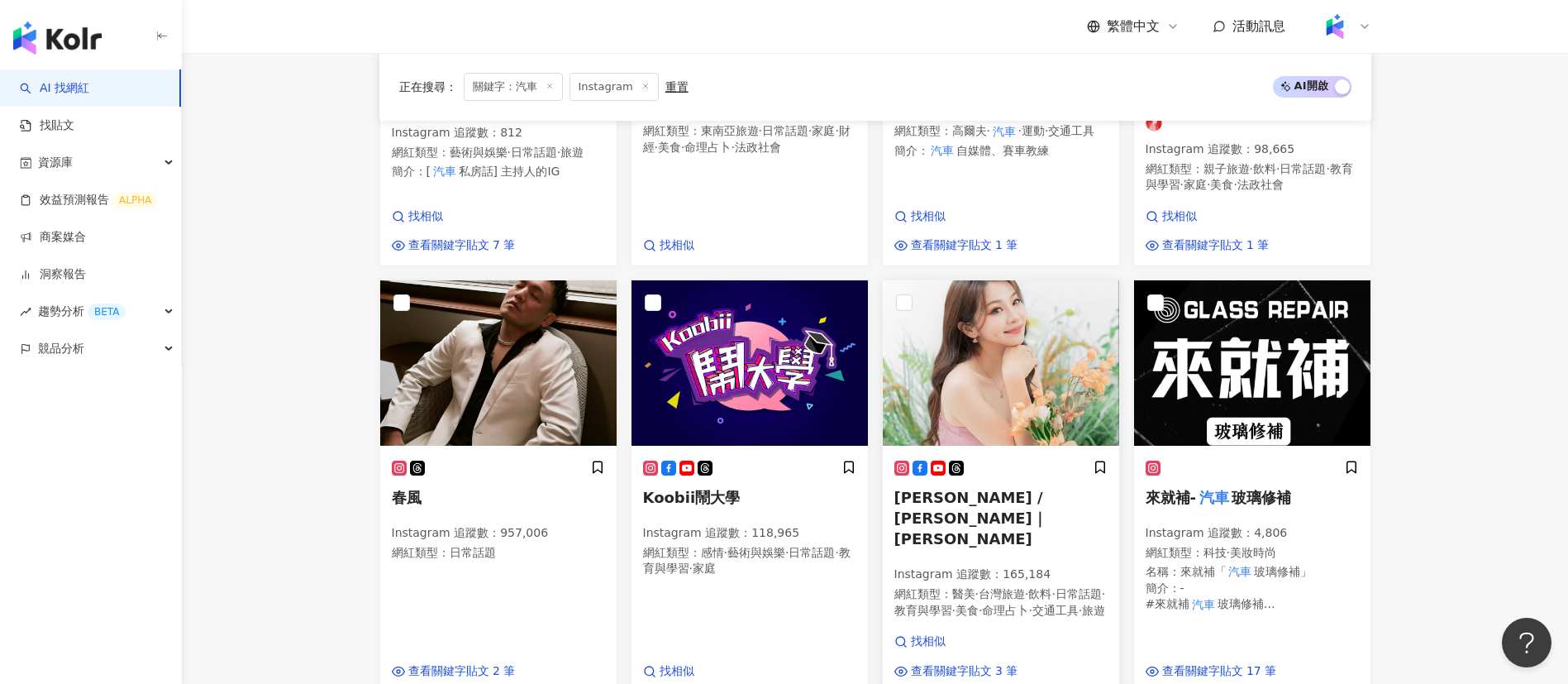
scroll to position [1004, 0]
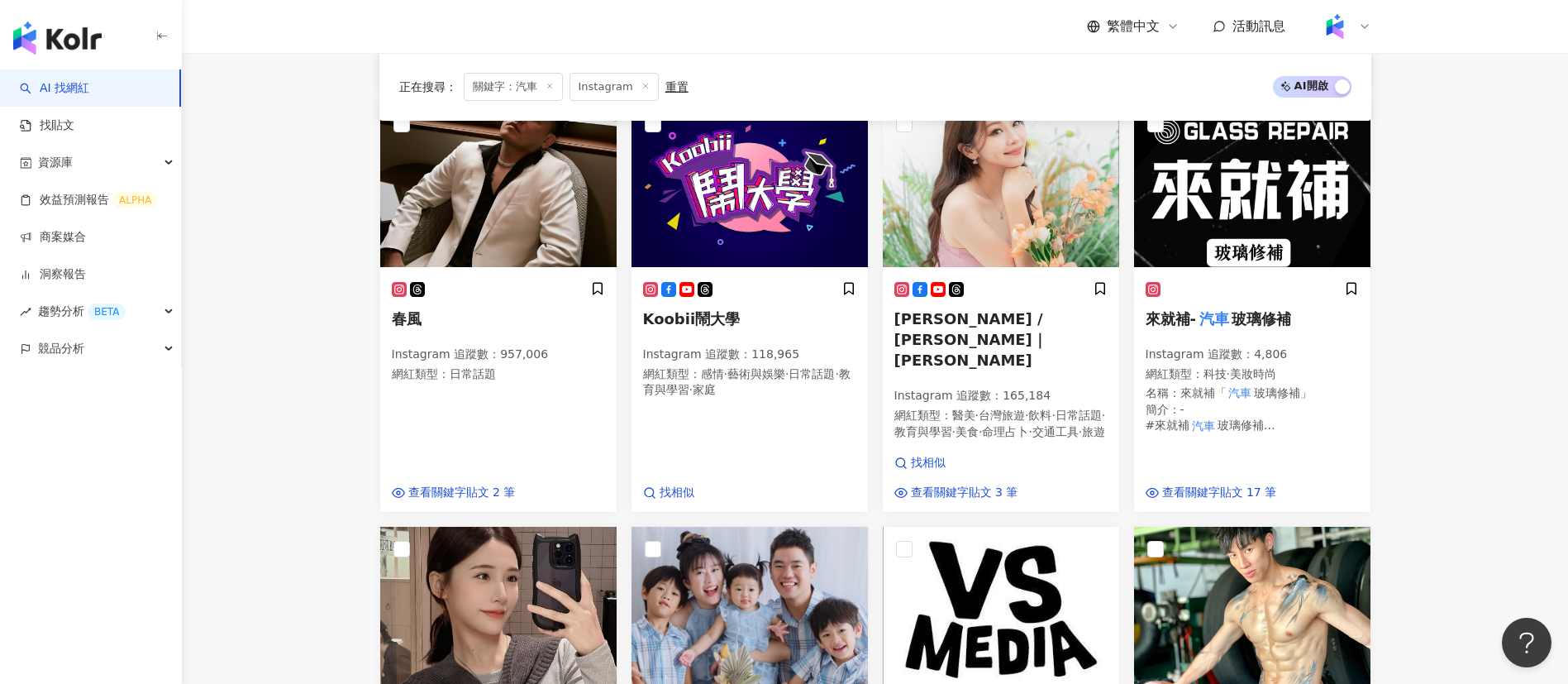
click at [245, 417] on main "ig Instagram ** 台灣 搜尋 6756bd17-6bf6-4b11-8af0-f3b5e29ddef4 5fb5f517-9a47-45b1-8…" at bounding box center [874, 251] width 1386 height 2404
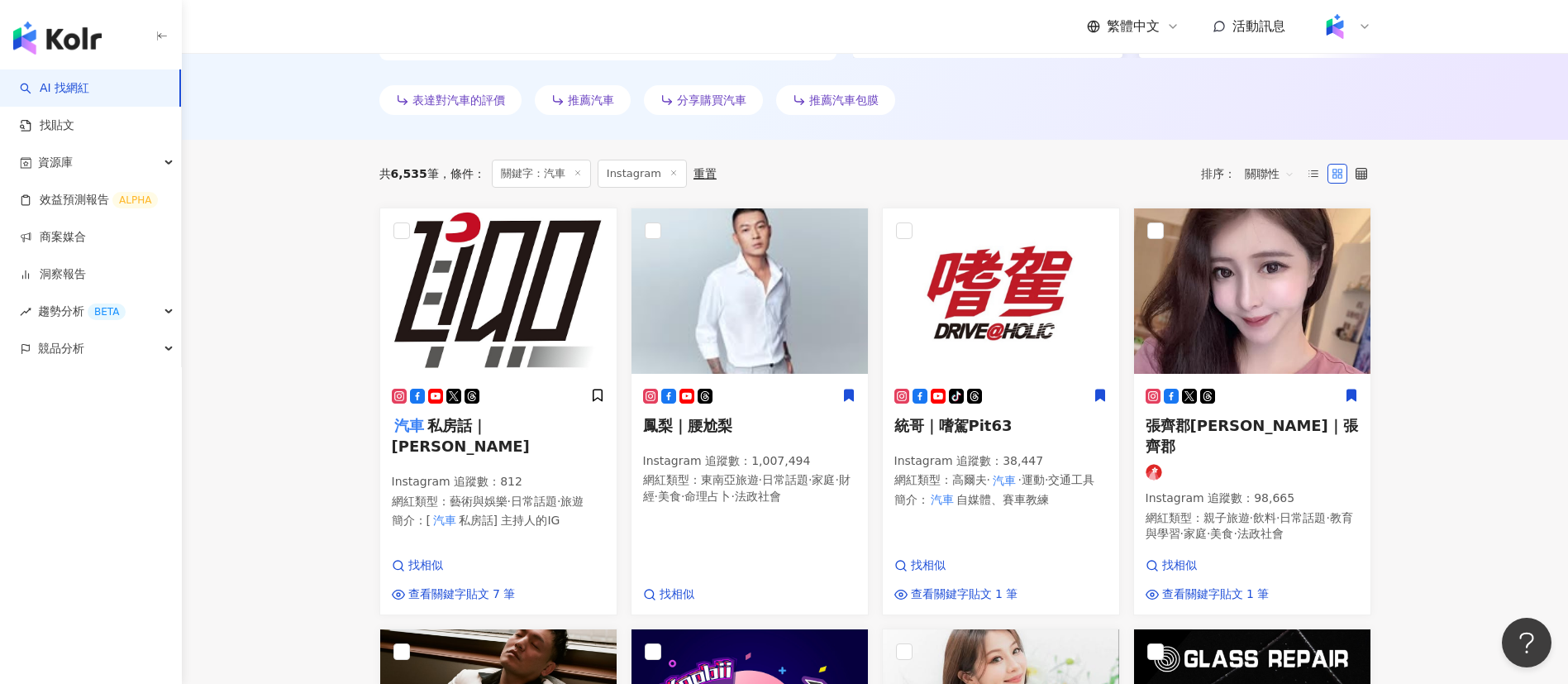
scroll to position [0, 0]
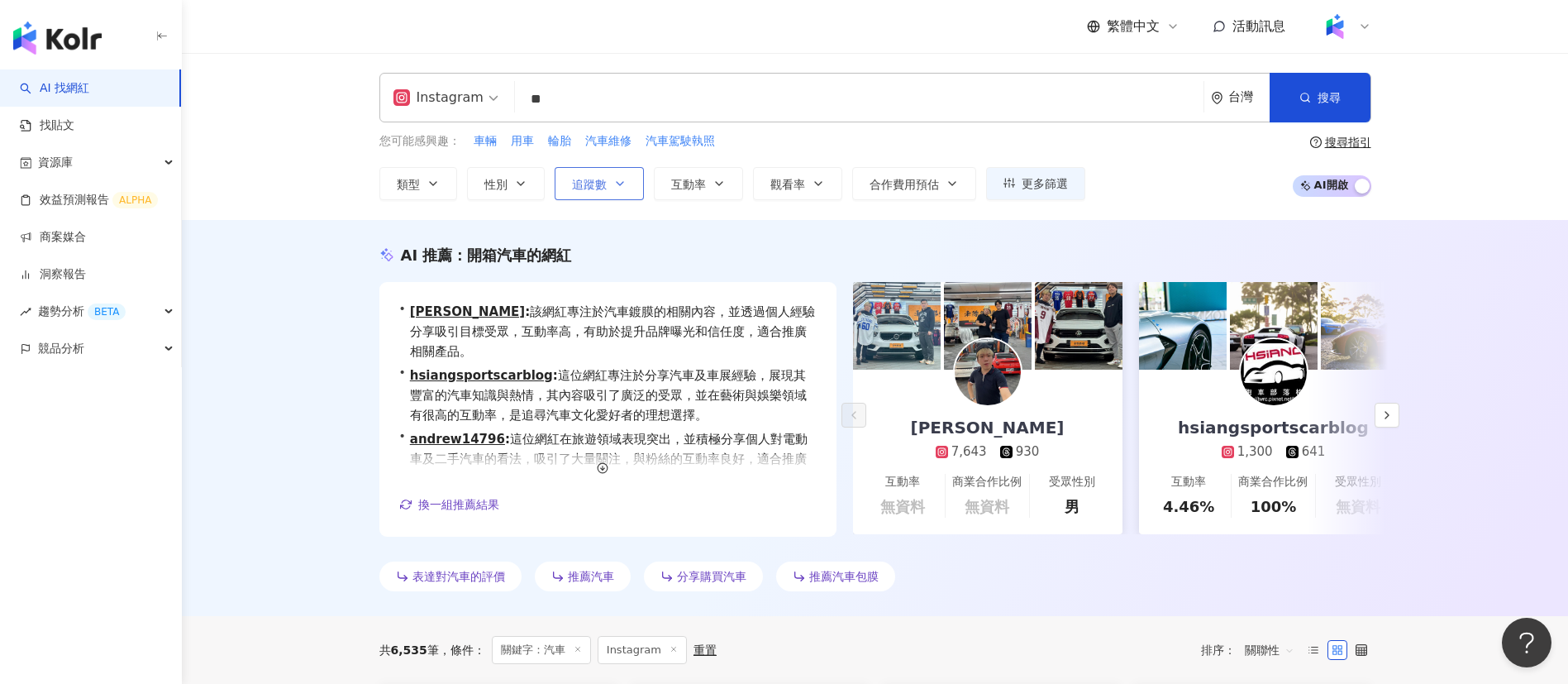
click at [605, 187] on span "追蹤數" at bounding box center [590, 184] width 35 height 13
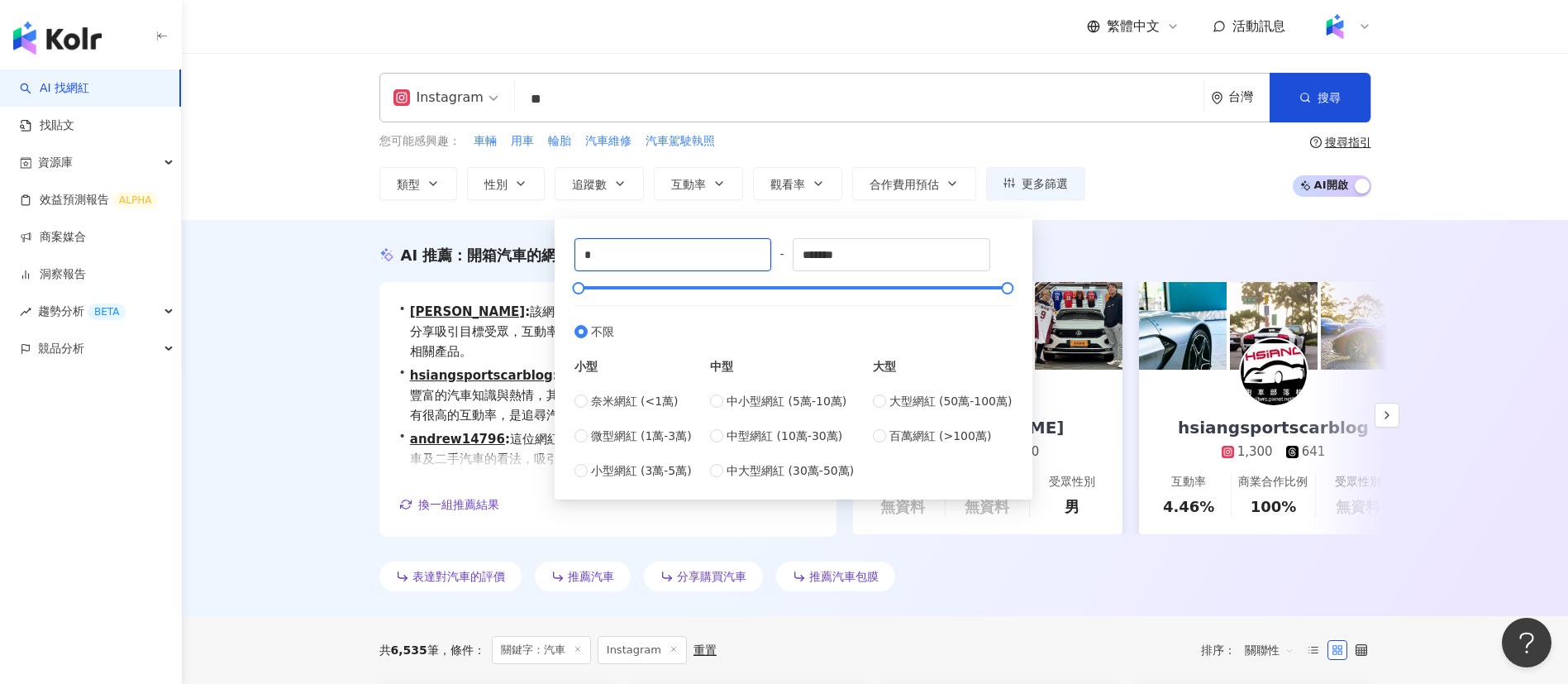
drag, startPoint x: 634, startPoint y: 257, endPoint x: 566, endPoint y: 260, distance: 68.1
click at [566, 260] on div "* - ******* 不限 小型 奈米網紅 (<1萬) 微型網紅 (1萬-3萬) 小型網紅 (3萬-5萬) 中型 中小型網紅 (5萬-10萬) 中型網紅 (…" at bounding box center [794, 359] width 458 height 262
type input "****"
drag, startPoint x: 873, startPoint y: 266, endPoint x: 719, endPoint y: 257, distance: 154.3
click at [719, 257] on div "**** - ******* 不限 小型 奈米網紅 (<1萬) 微型網紅 (1萬-3萬) 小型網紅 (3萬-5萬) 中型 中小型網紅 (5萬-10萬) 中型網…" at bounding box center [794, 359] width 438 height 242
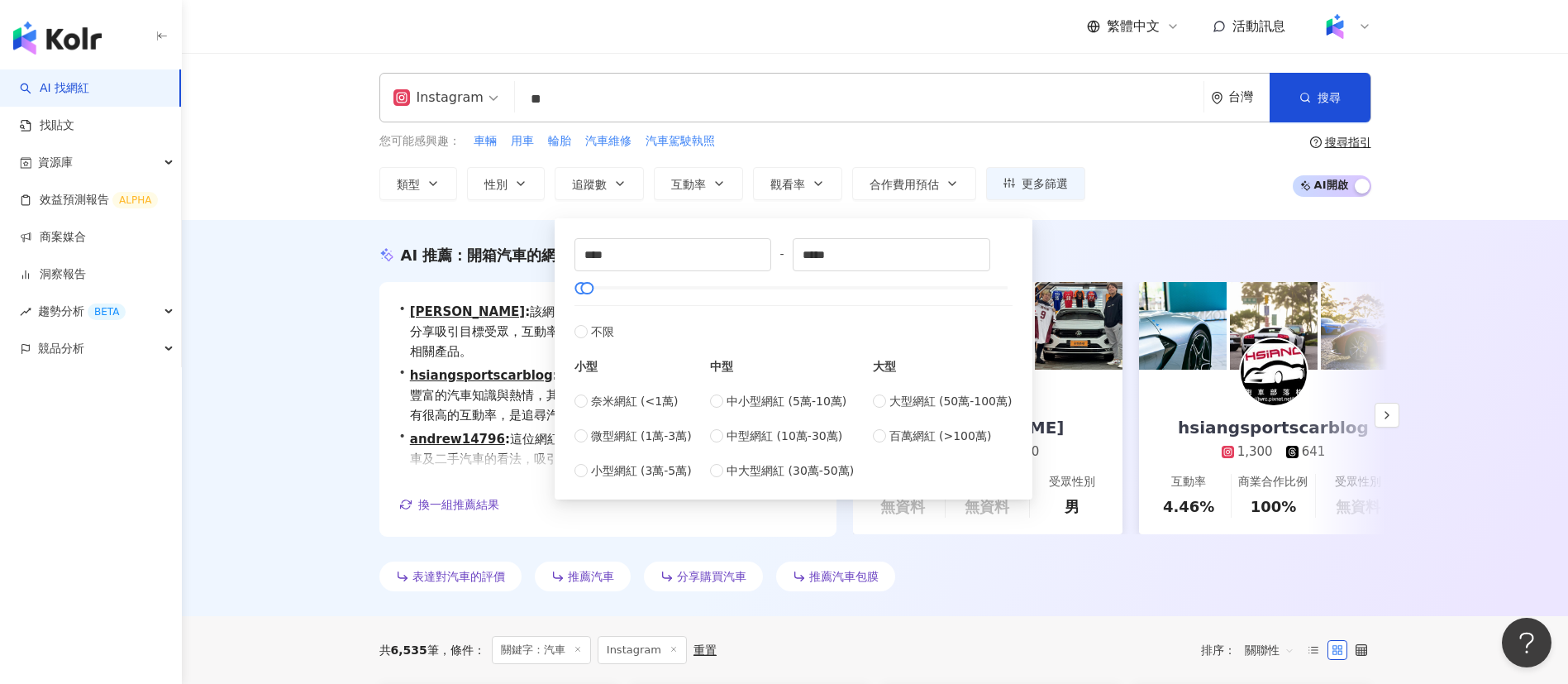
click at [345, 157] on div "Instagram ** 台灣 搜尋 6756bd17-6bf6-4b11-8af0-f3b5e29ddef4 5fb5f517-9a47-45b1-8688…" at bounding box center [874, 137] width 1386 height 167
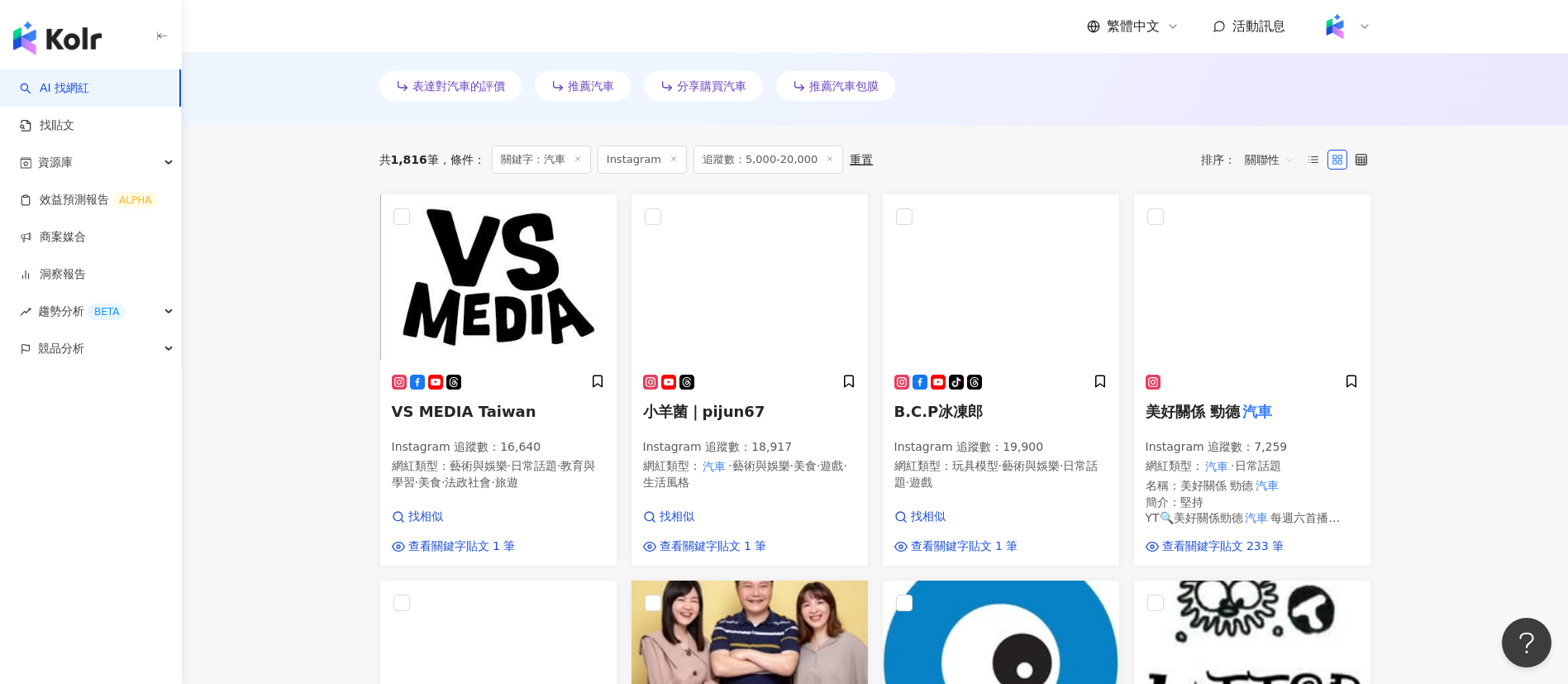
scroll to position [498, 0]
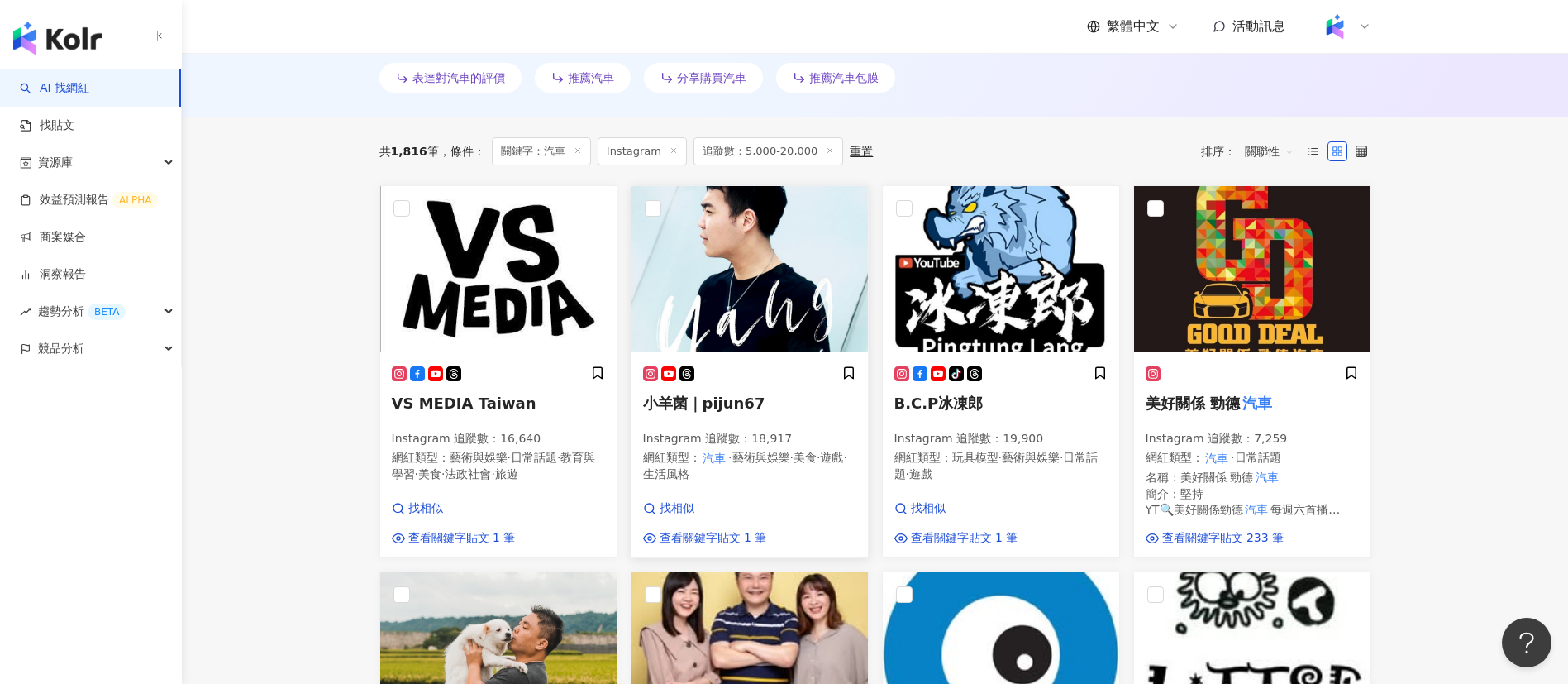
click at [764, 407] on h5 "小羊菌｜pijun67" at bounding box center [749, 402] width 213 height 21
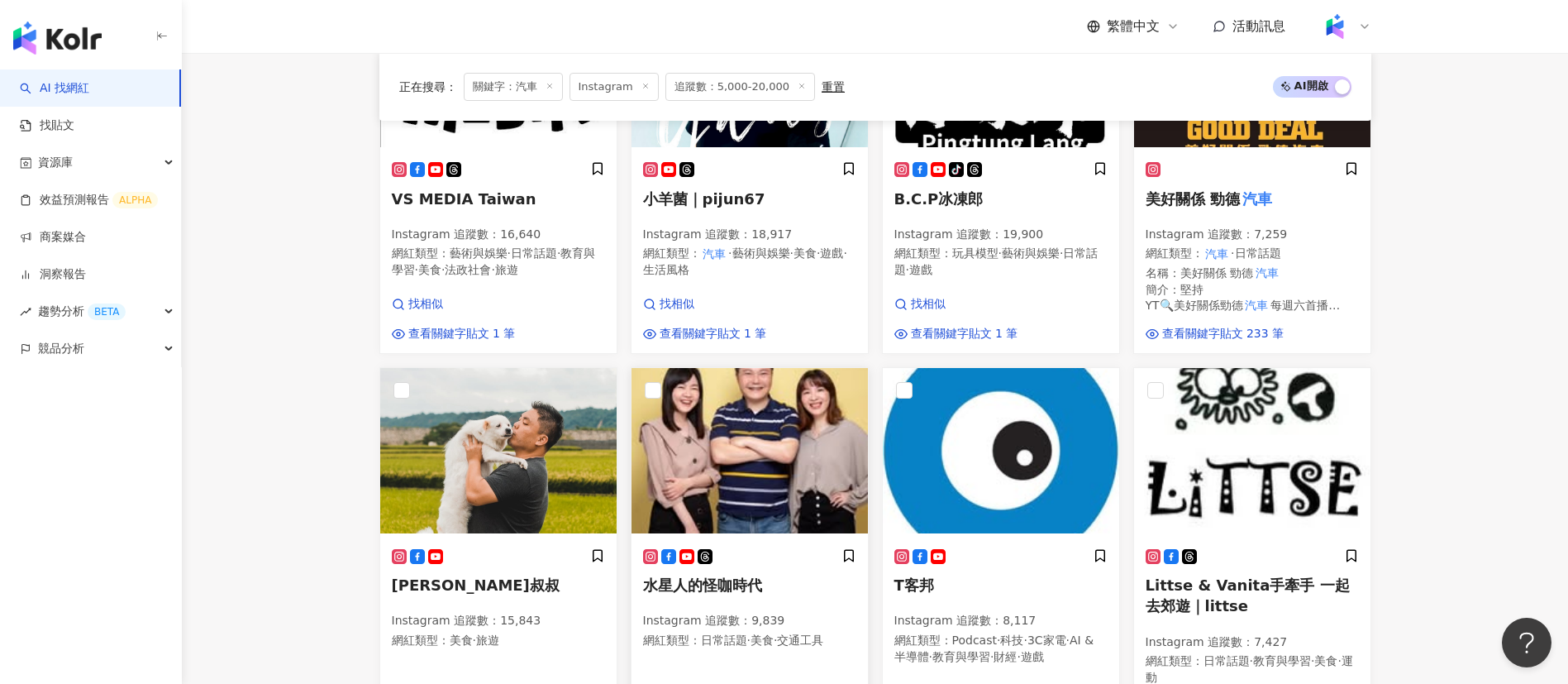
scroll to position [876, 0]
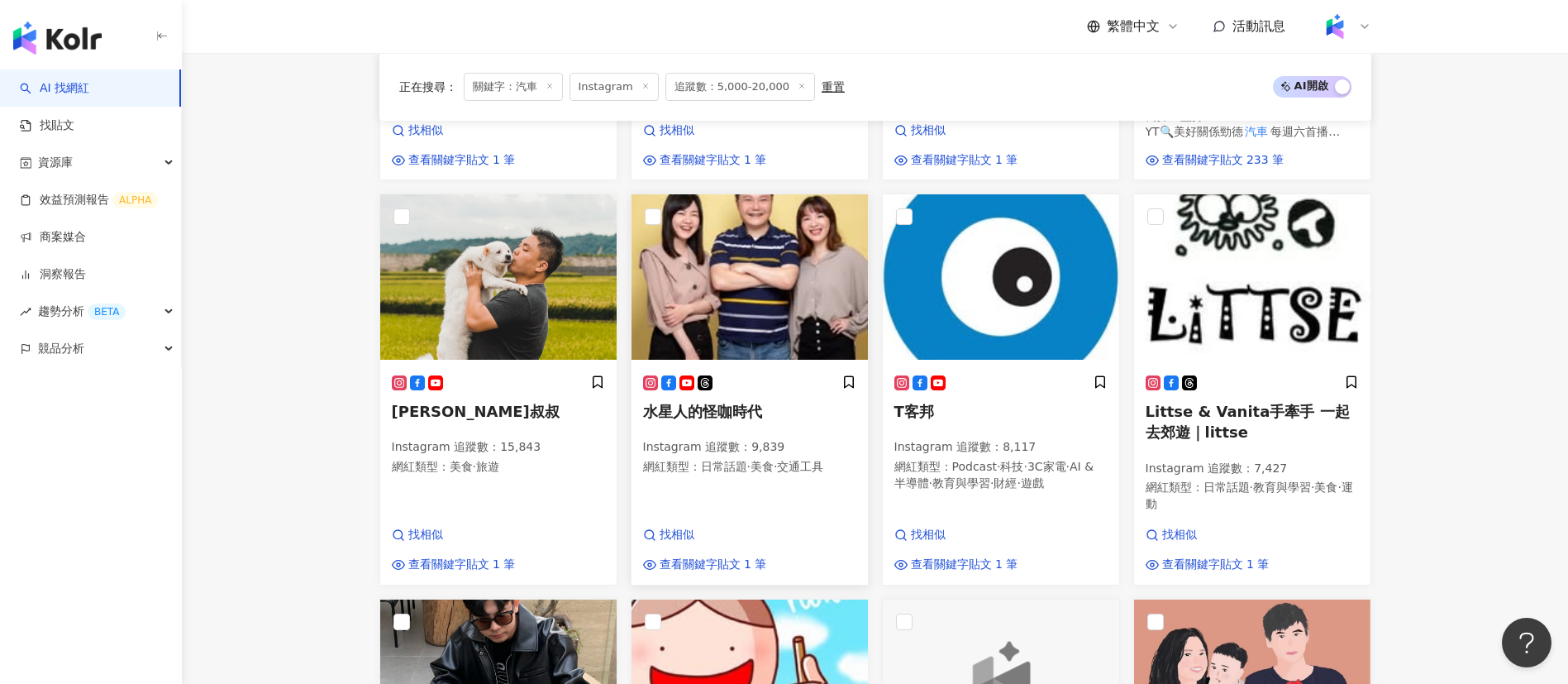
click at [714, 466] on span "日常話題" at bounding box center [724, 467] width 47 height 13
click at [490, 473] on span "旅遊" at bounding box center [488, 467] width 23 height 13
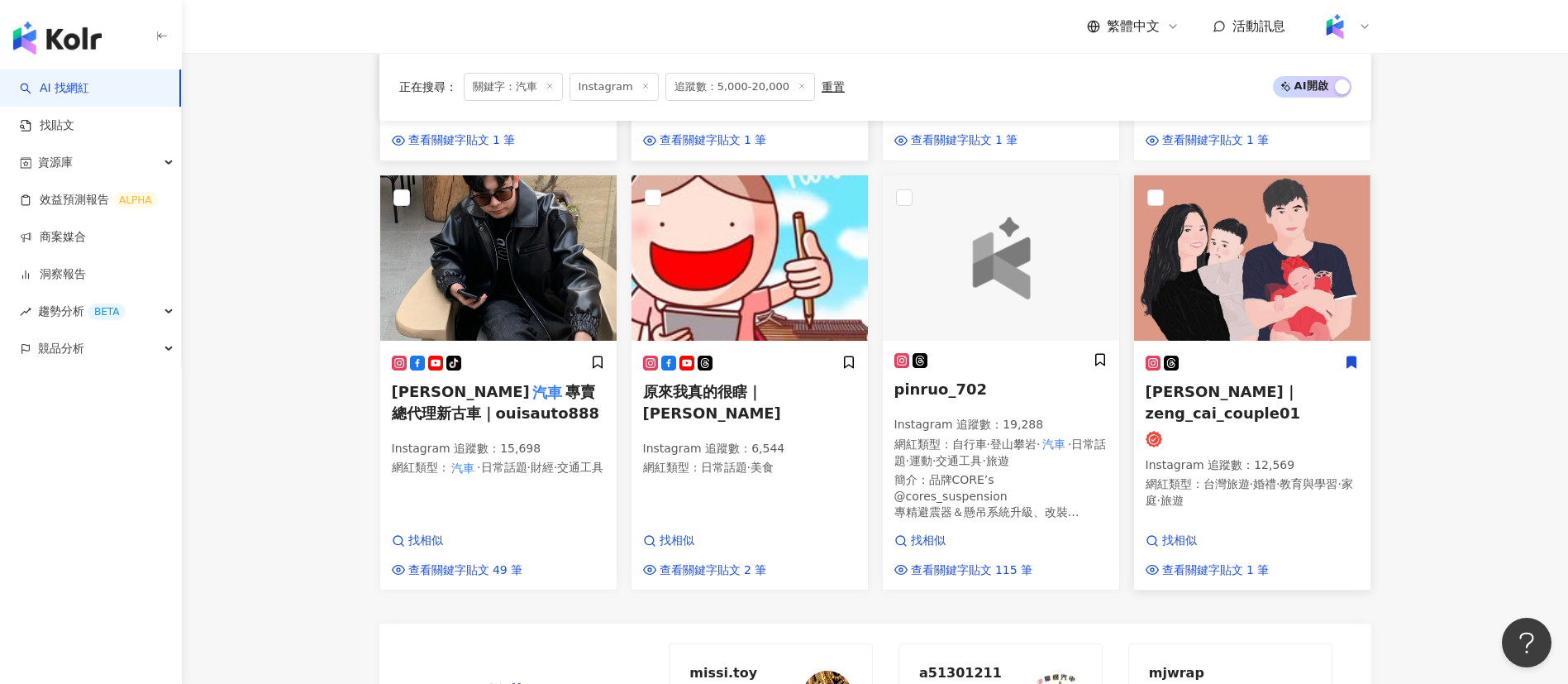
scroll to position [1302, 0]
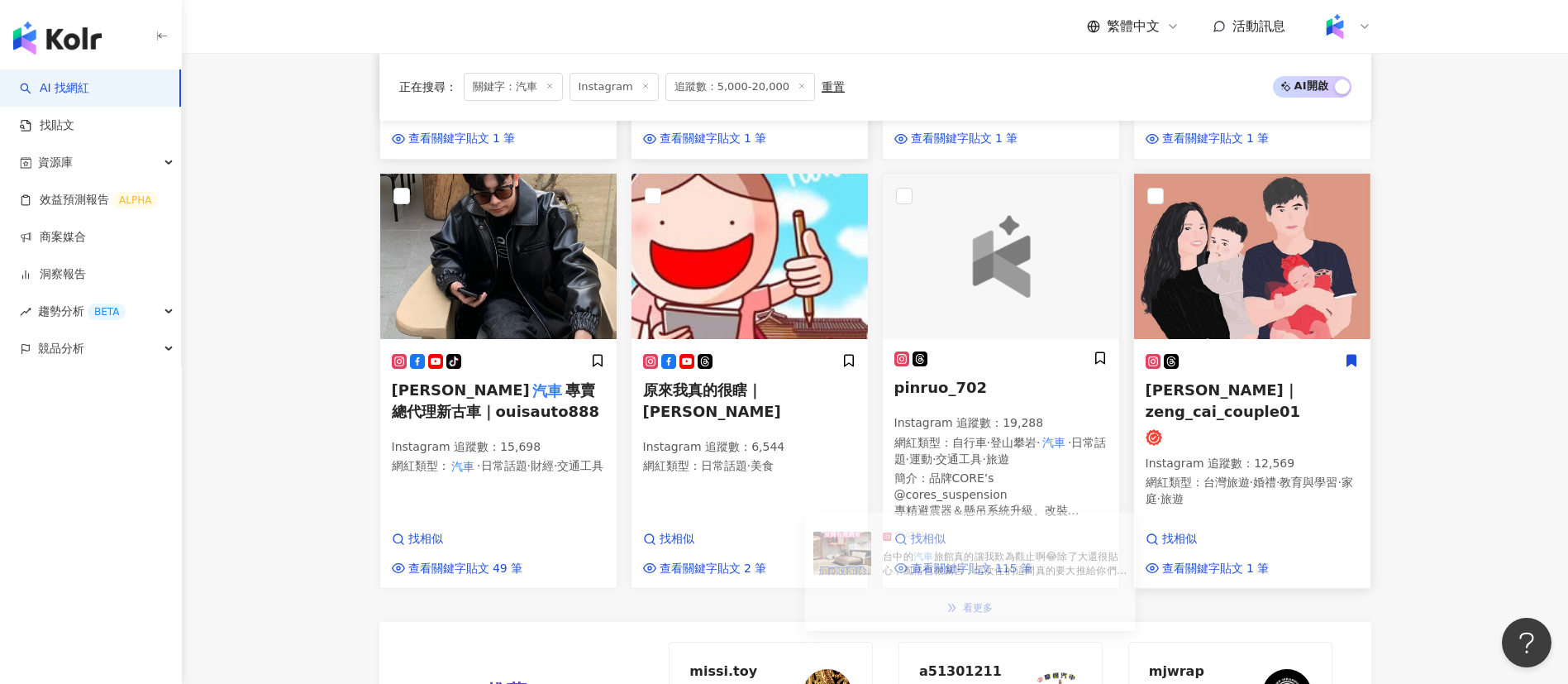
click at [1235, 453] on div "蔡雅婷 婷婷｜zeng_cai_couple01 Instagram 追蹤數 ： 12,569 網紅類型 ： 台灣旅遊 · 婚禮 · 教育與學習 · 家庭 ·…" at bounding box center [1252, 437] width 213 height 169
click at [480, 467] on span "·" at bounding box center [479, 466] width 3 height 13
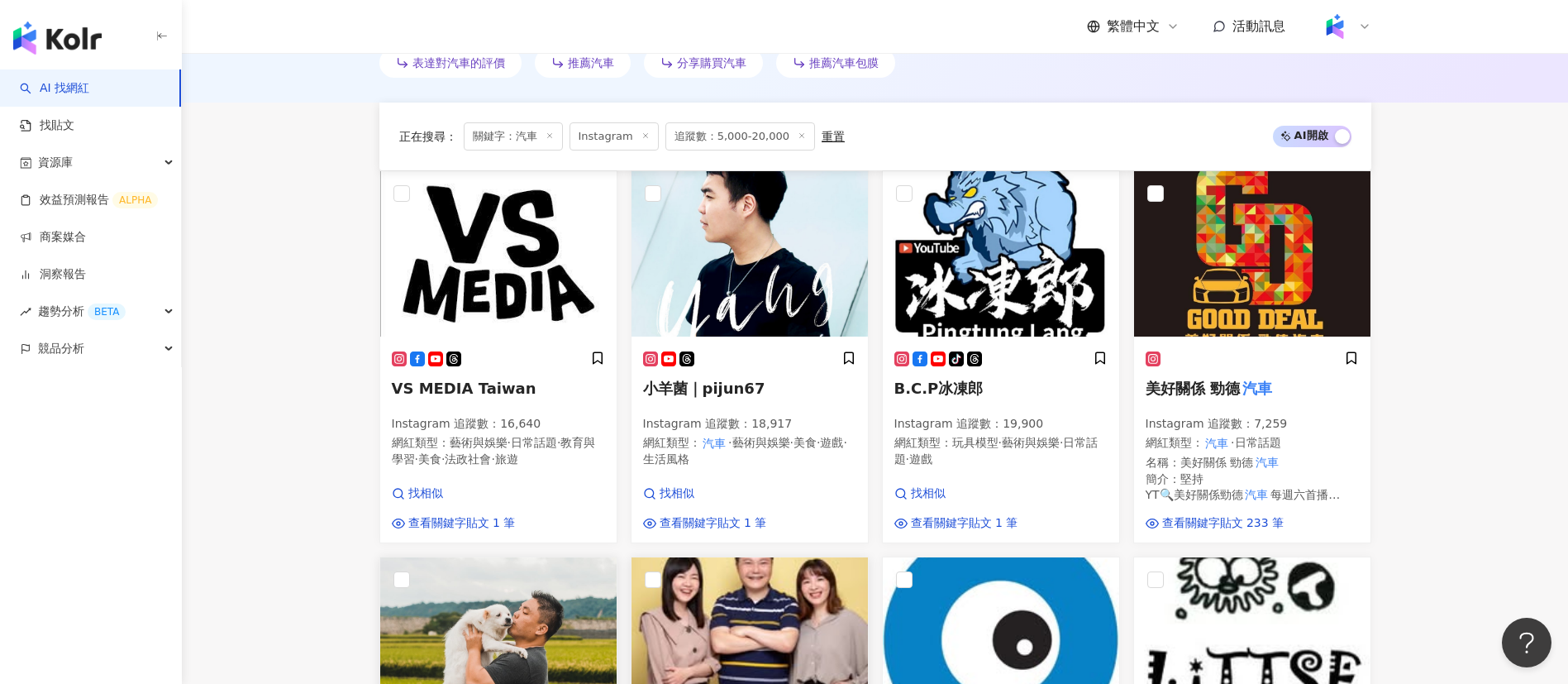
scroll to position [854, 0]
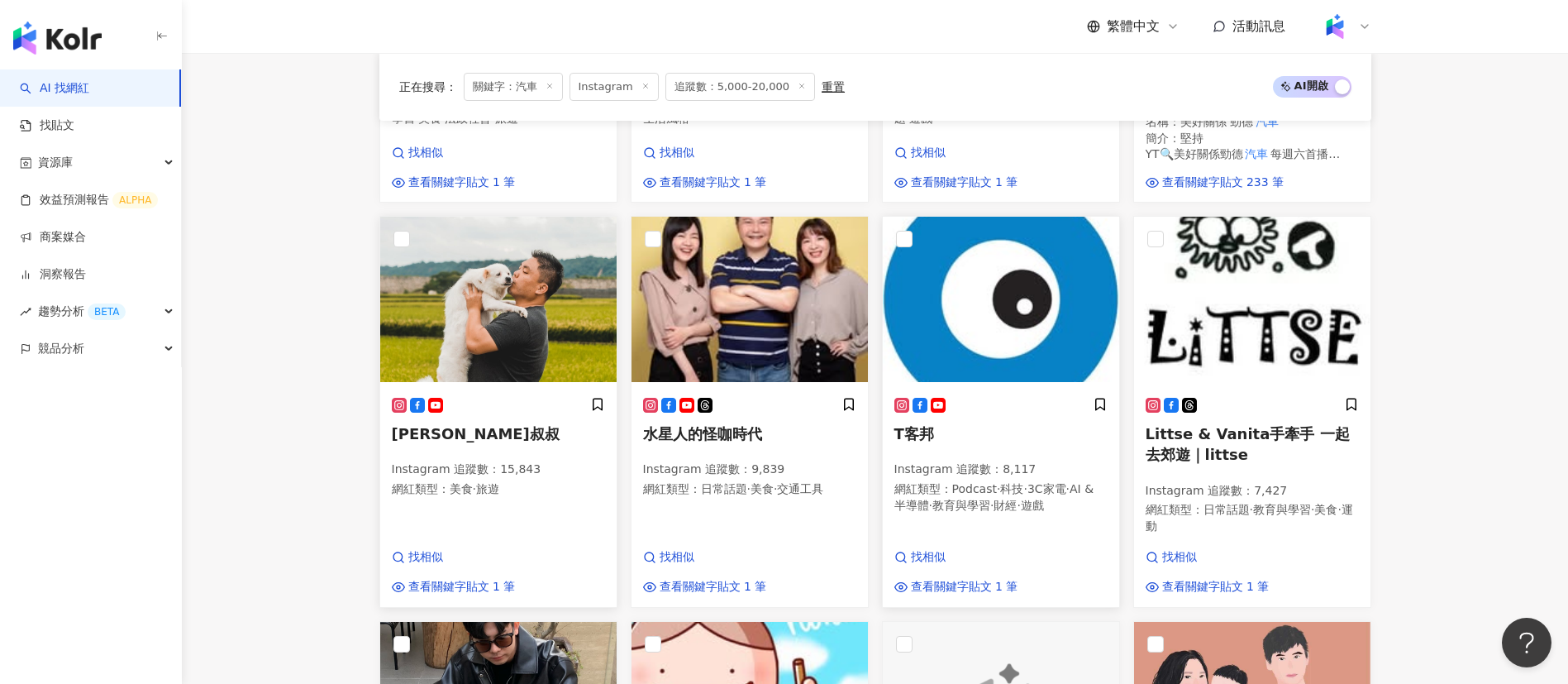
click at [933, 502] on span "·" at bounding box center [931, 505] width 3 height 13
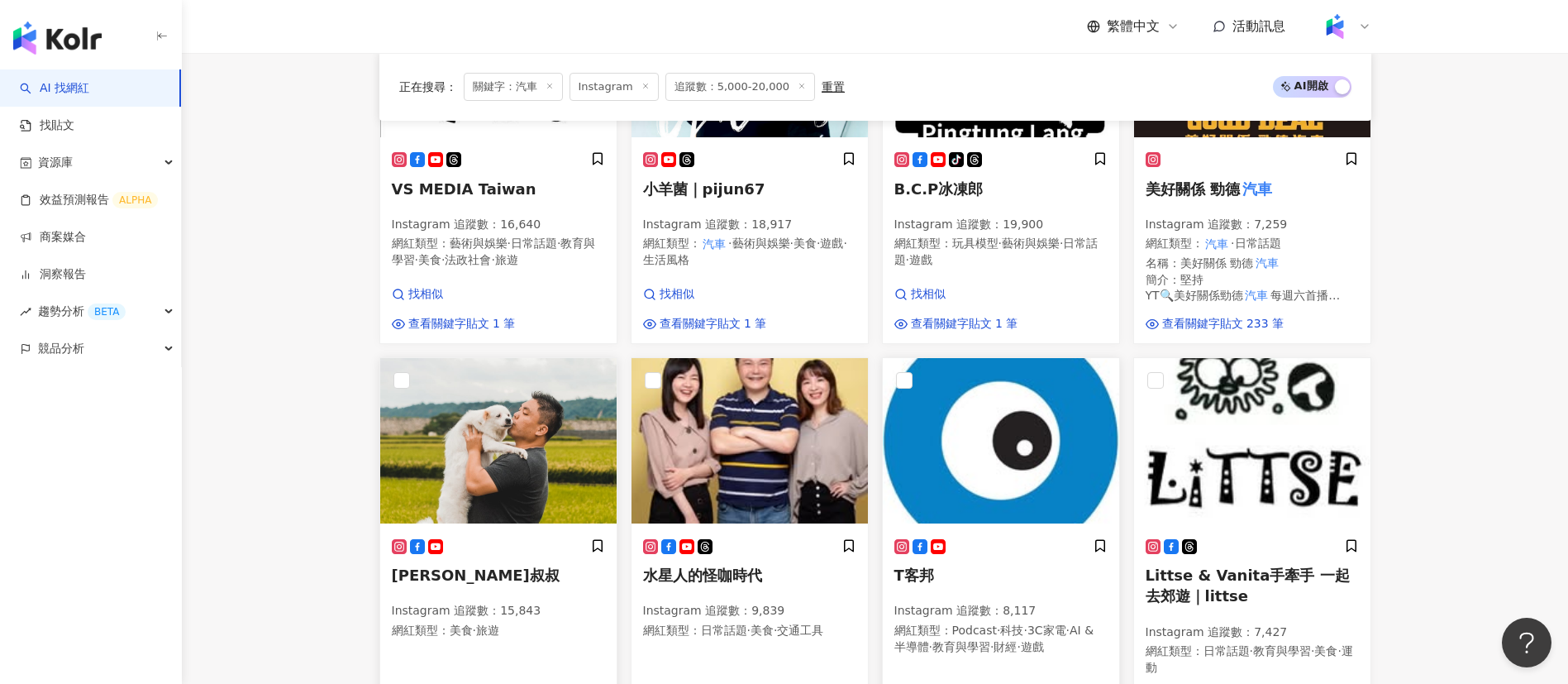
scroll to position [531, 0]
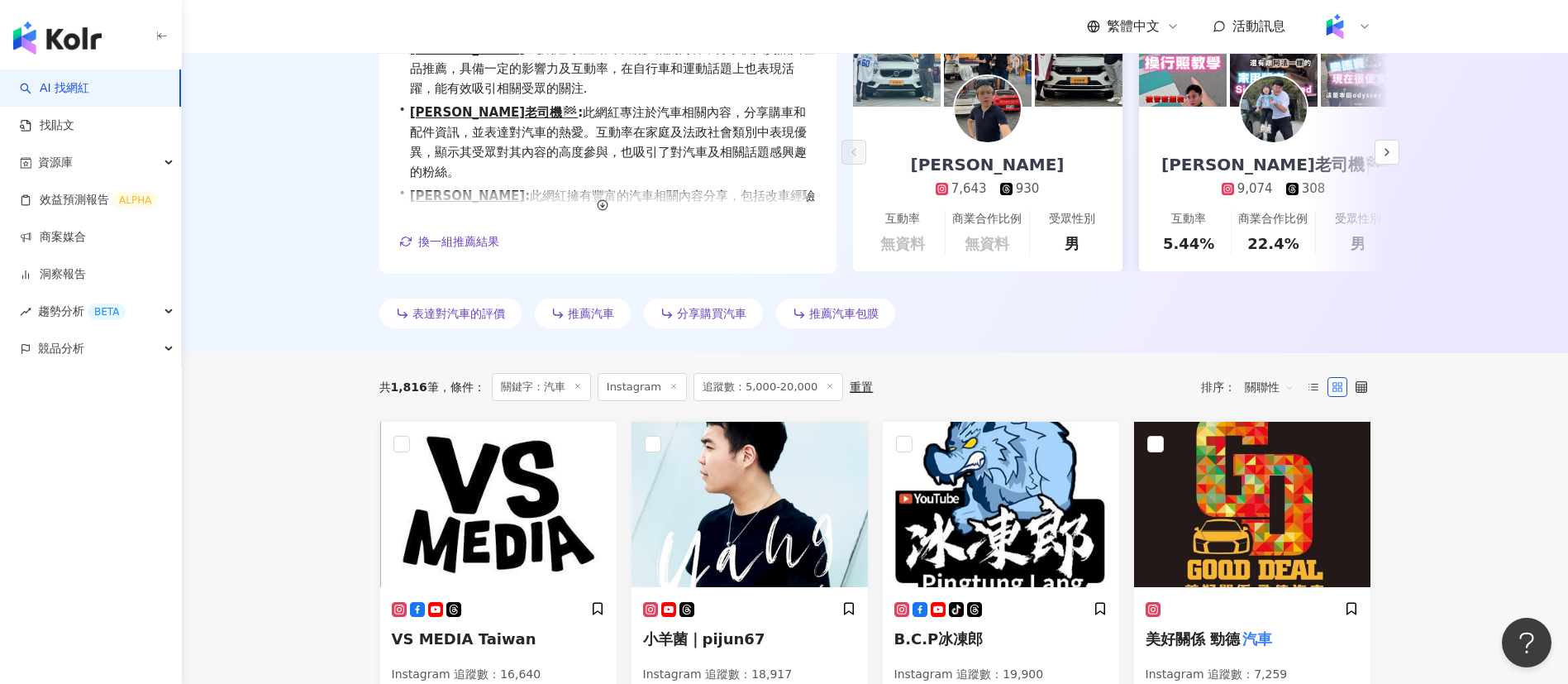
scroll to position [0, 0]
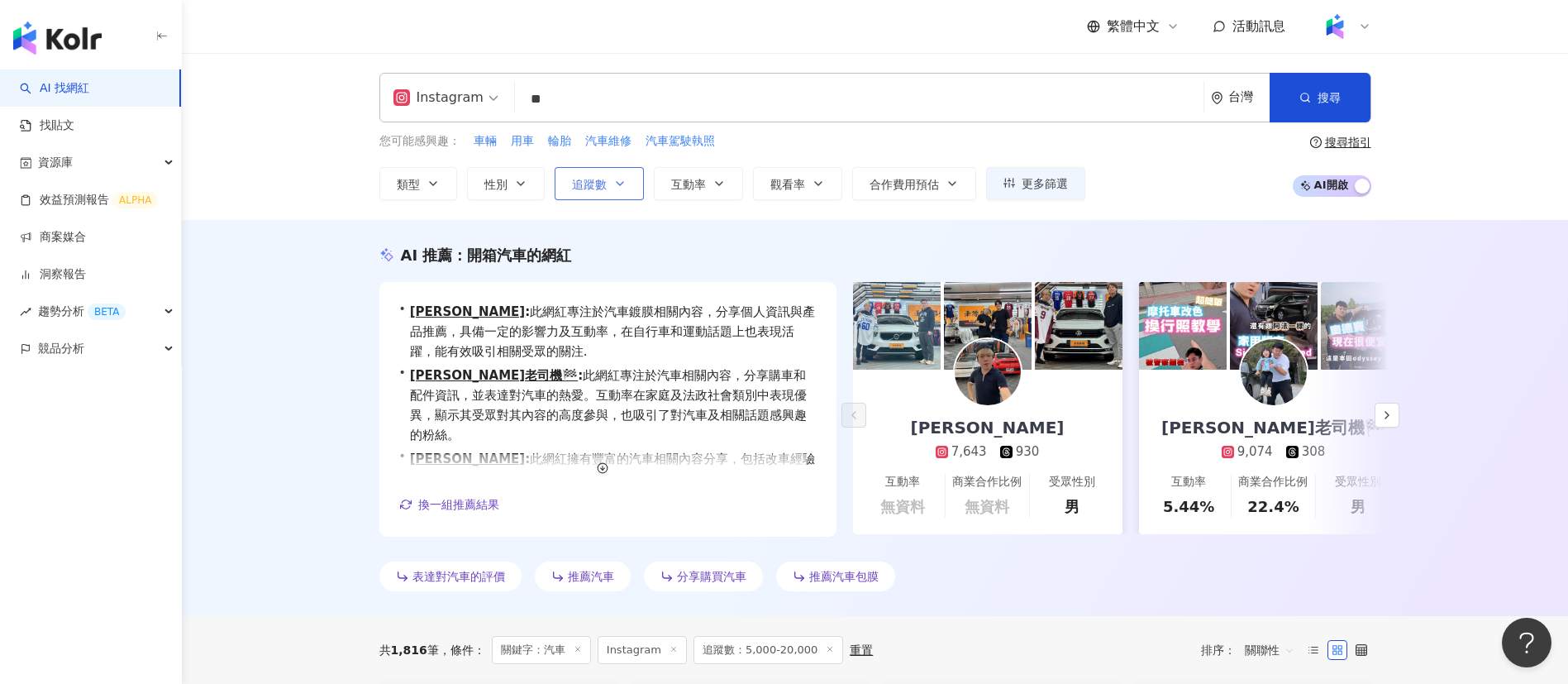
click at [599, 171] on button "追蹤數" at bounding box center [599, 183] width 89 height 33
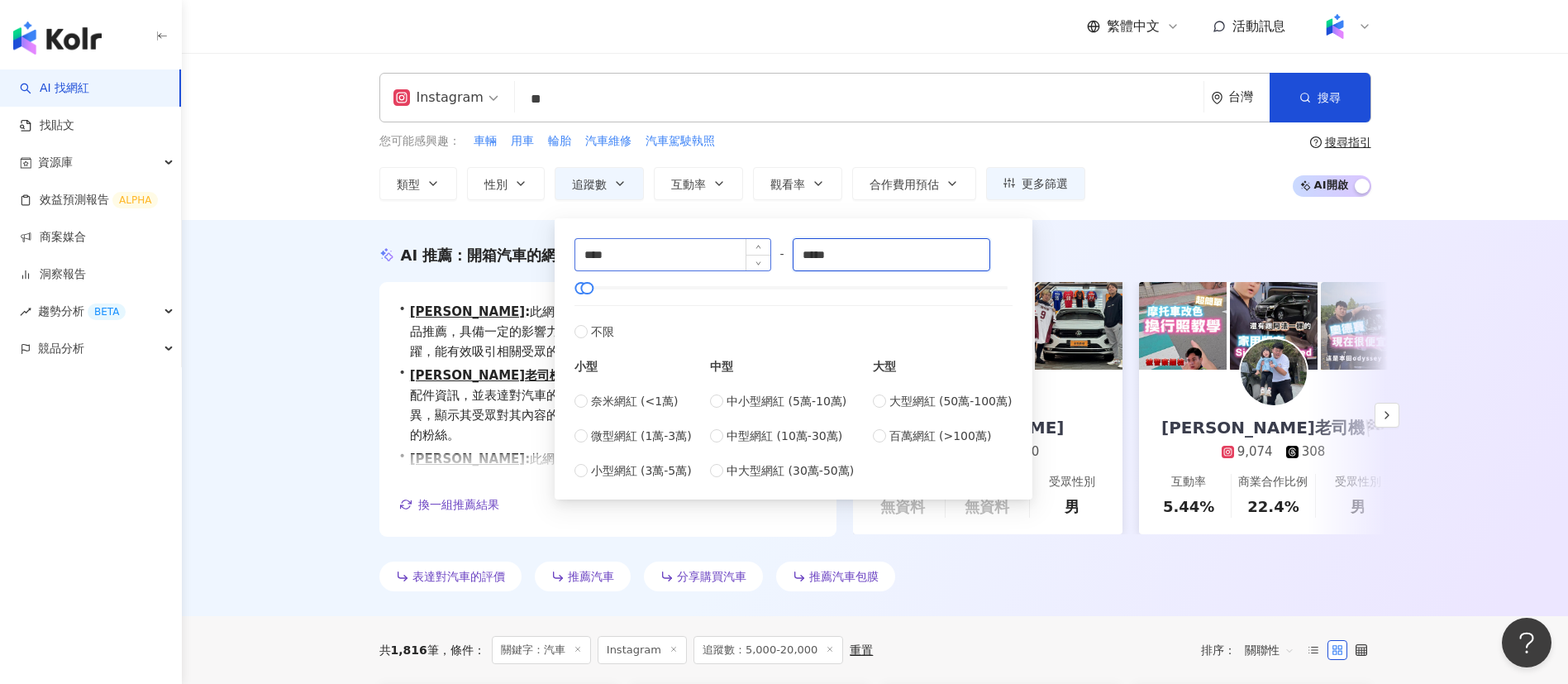
drag, startPoint x: 856, startPoint y: 252, endPoint x: 737, endPoint y: 262, distance: 119.4
click at [737, 262] on div "**** - ***** 不限 小型 奈米網紅 (<1萬) 微型網紅 (1萬-3萬) 小型網紅 (3萬-5萬) 中型 中小型網紅 (5萬-10萬) 中型網紅 …" at bounding box center [794, 359] width 438 height 242
type input "*"
type input "**"
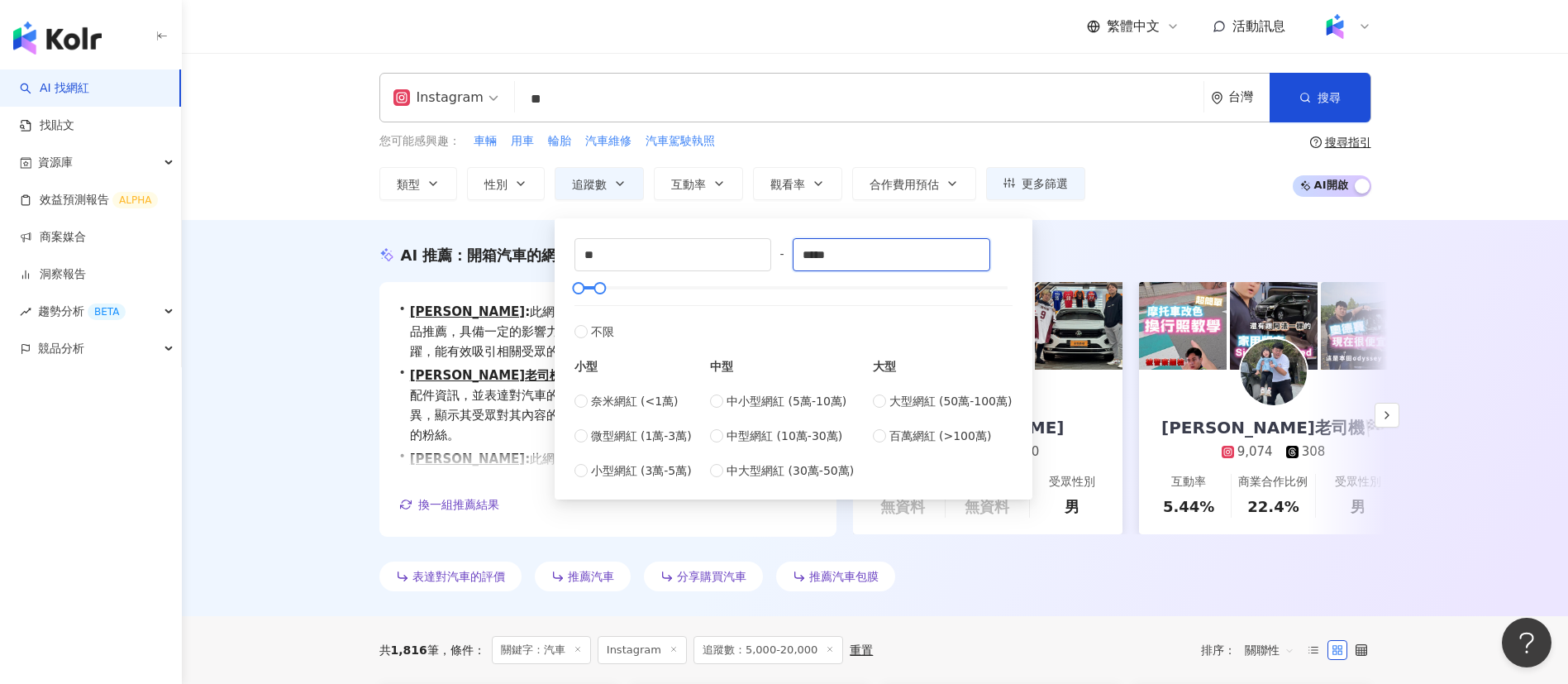
type input "*****"
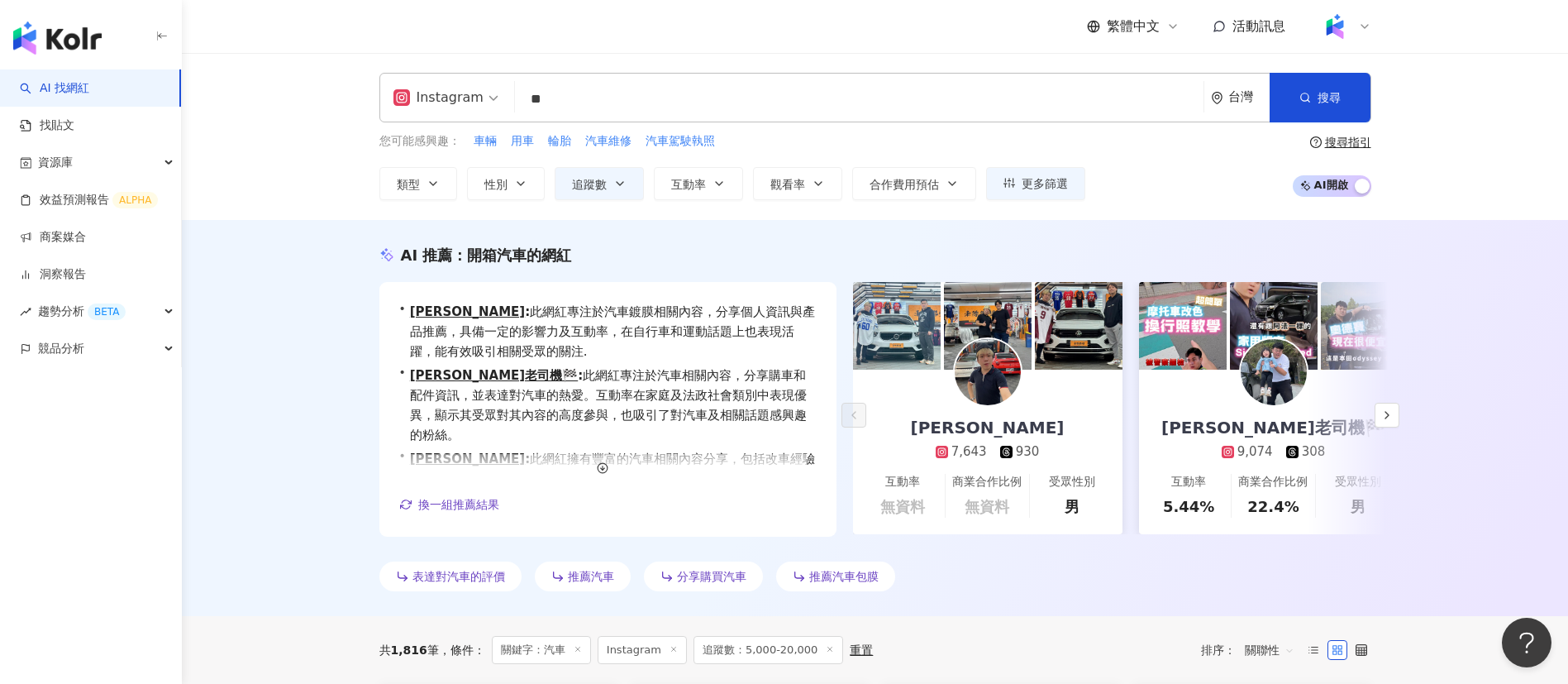
click at [1269, 232] on div "AI 推薦 ： 開箱汽車的網紅 • 羅啟強 : 此網紅專注於汽車鍍膜相關內容，分享個人資訊與產品推薦，具備一定的影響力及互動率，在自行車和運動話題上也表現活躍…" at bounding box center [874, 417] width 1386 height 396
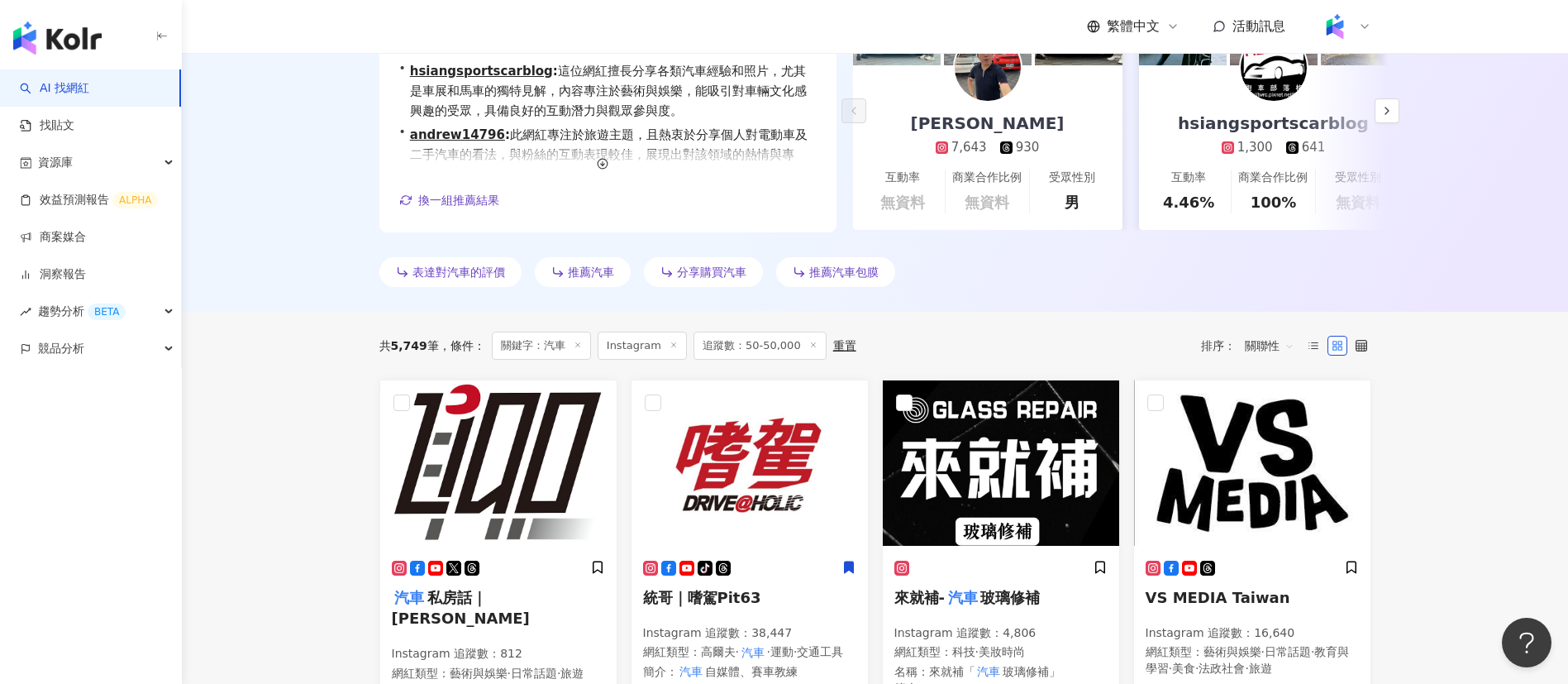
scroll to position [449, 0]
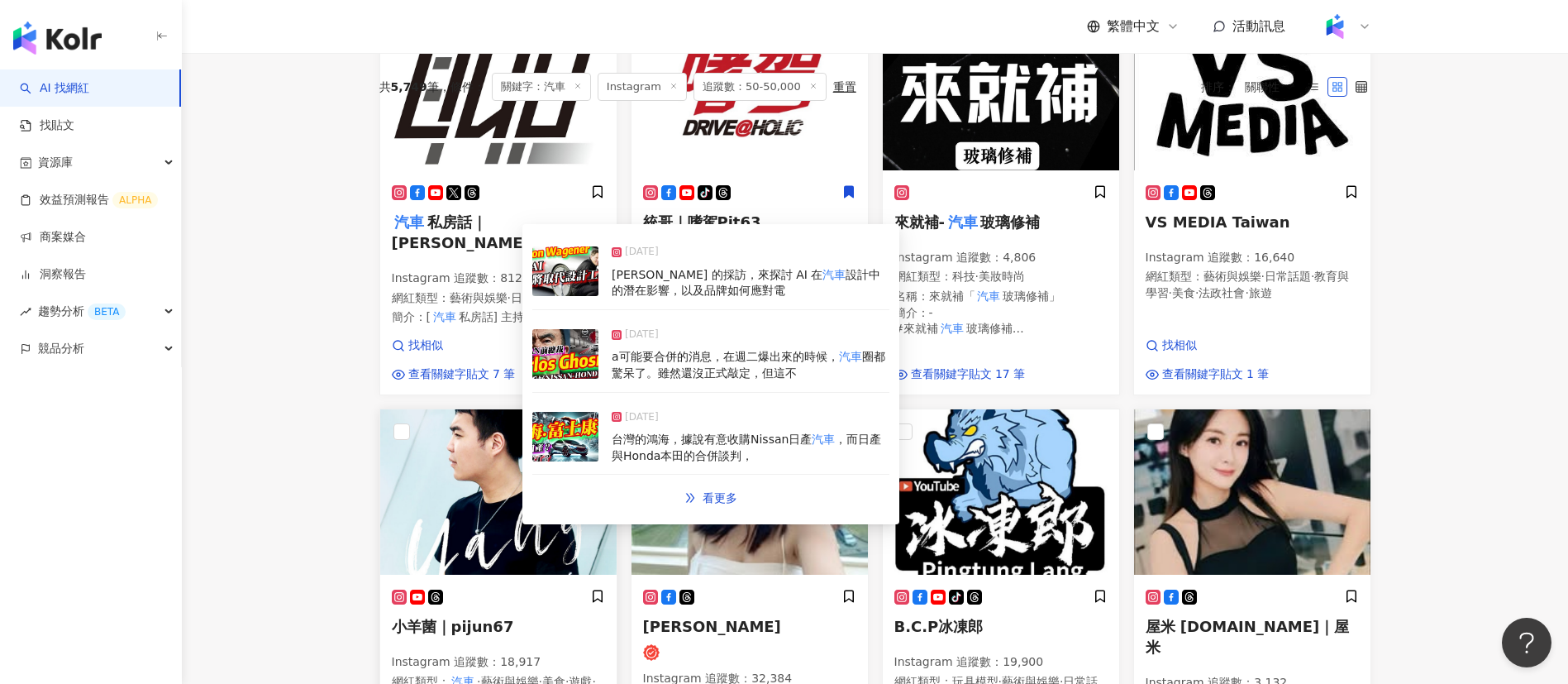
scroll to position [542, 0]
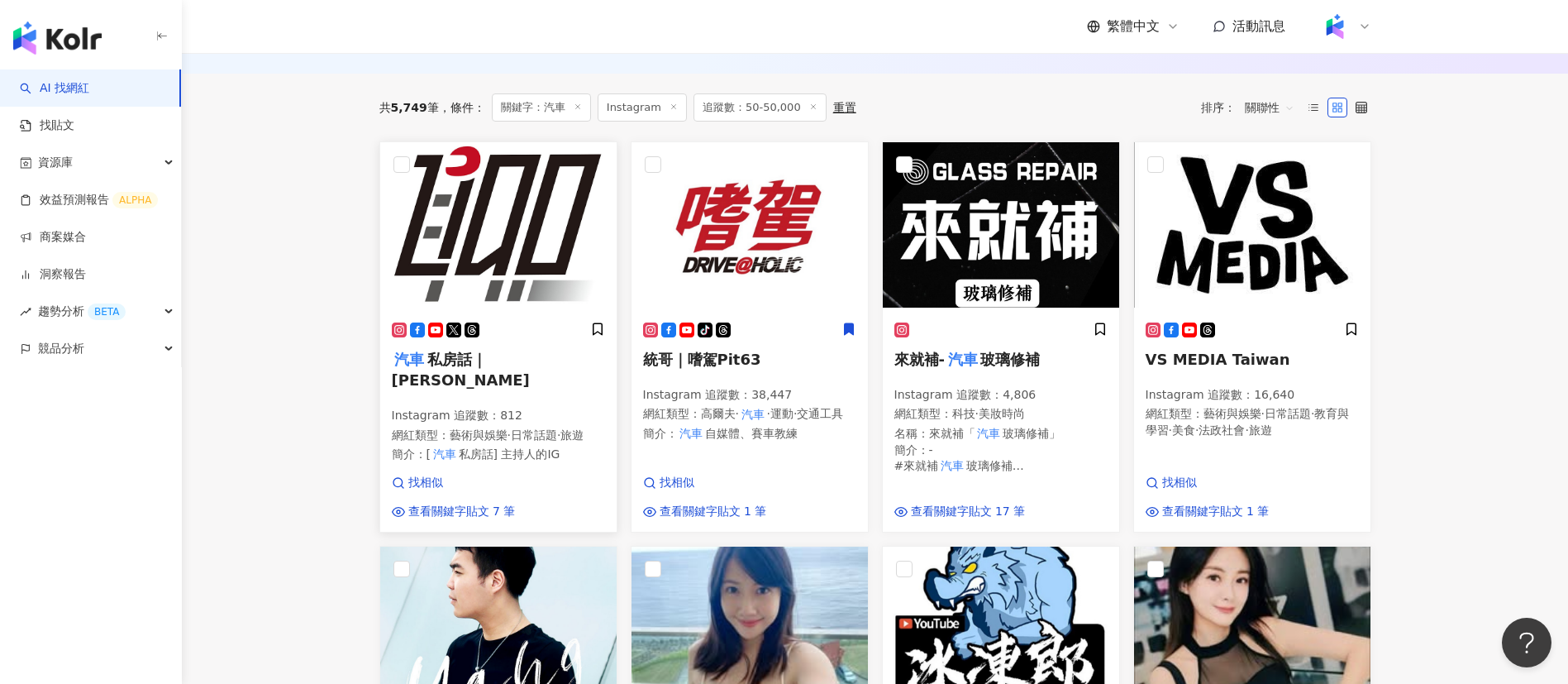
click at [464, 428] on span "藝術與娛樂" at bounding box center [478, 435] width 57 height 13
click at [704, 417] on span "高爾夫" at bounding box center [719, 413] width 35 height 13
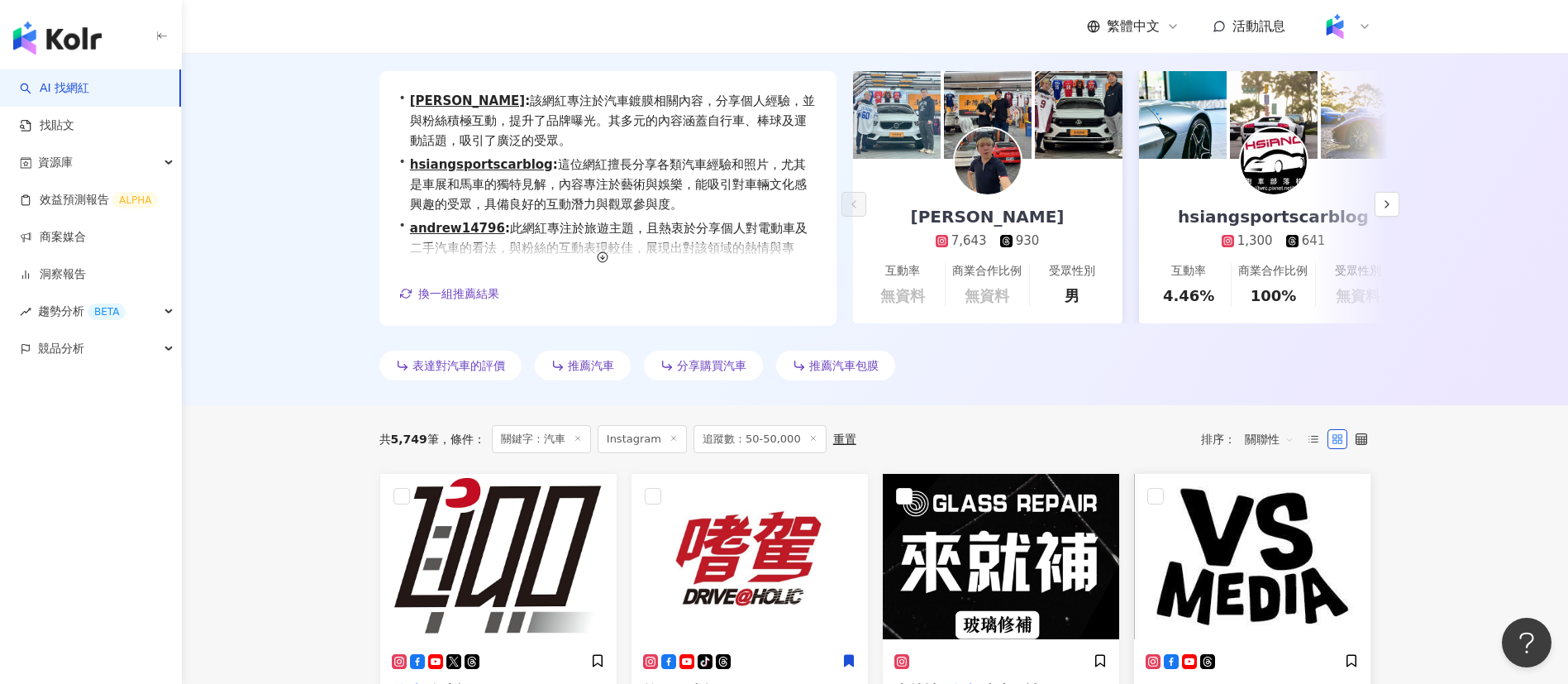
scroll to position [0, 0]
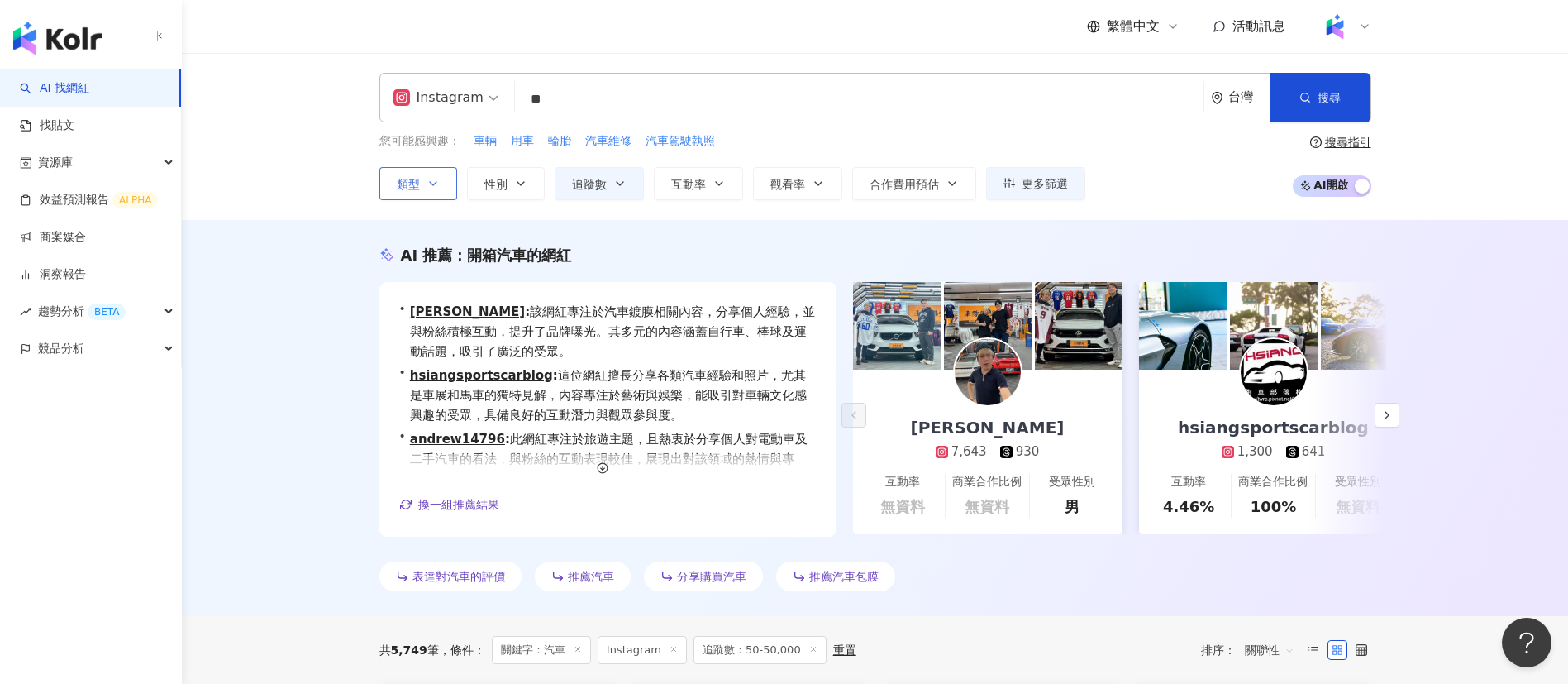
click at [421, 178] on button "類型" at bounding box center [418, 183] width 77 height 33
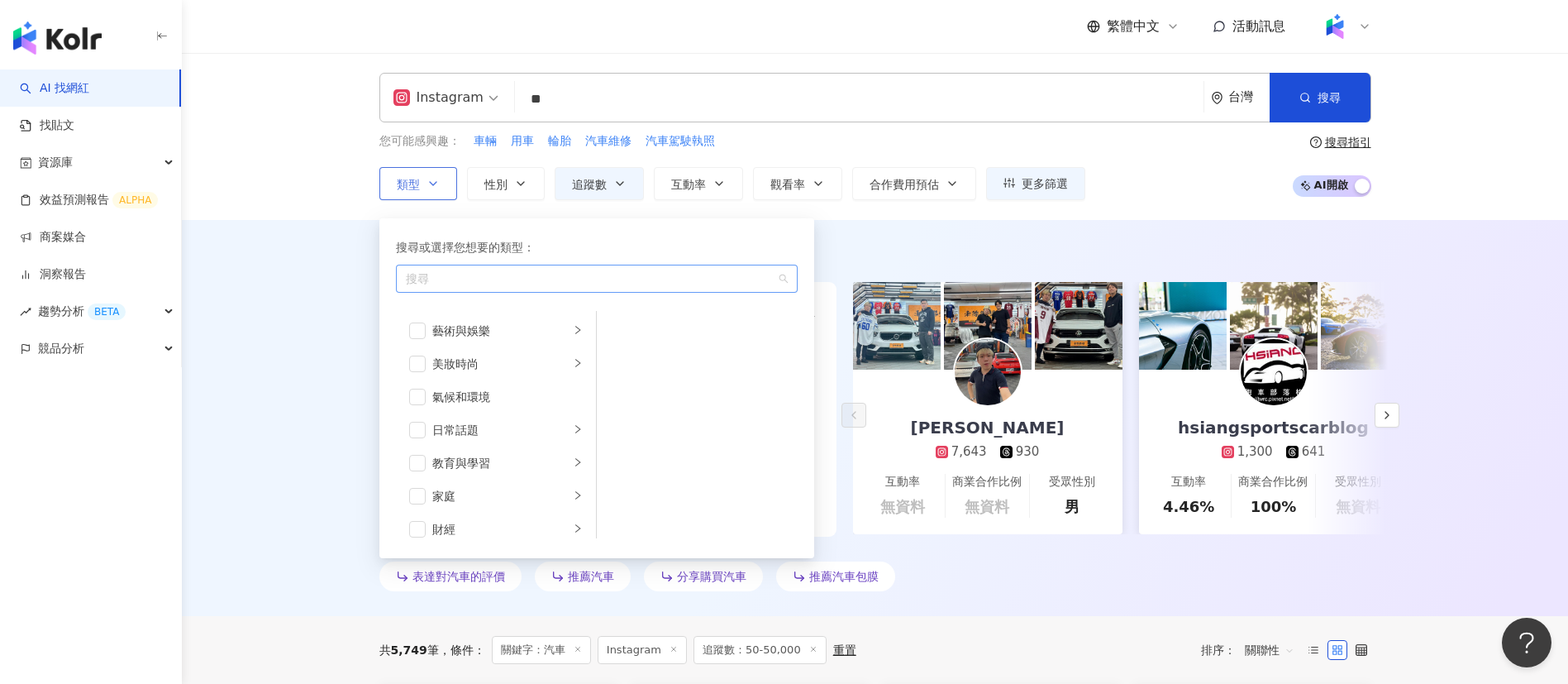
click at [494, 272] on div "button" at bounding box center [588, 278] width 378 height 12
type input "*"
type input "**"
click at [475, 321] on mark "汽車" at bounding box center [481, 314] width 23 height 13
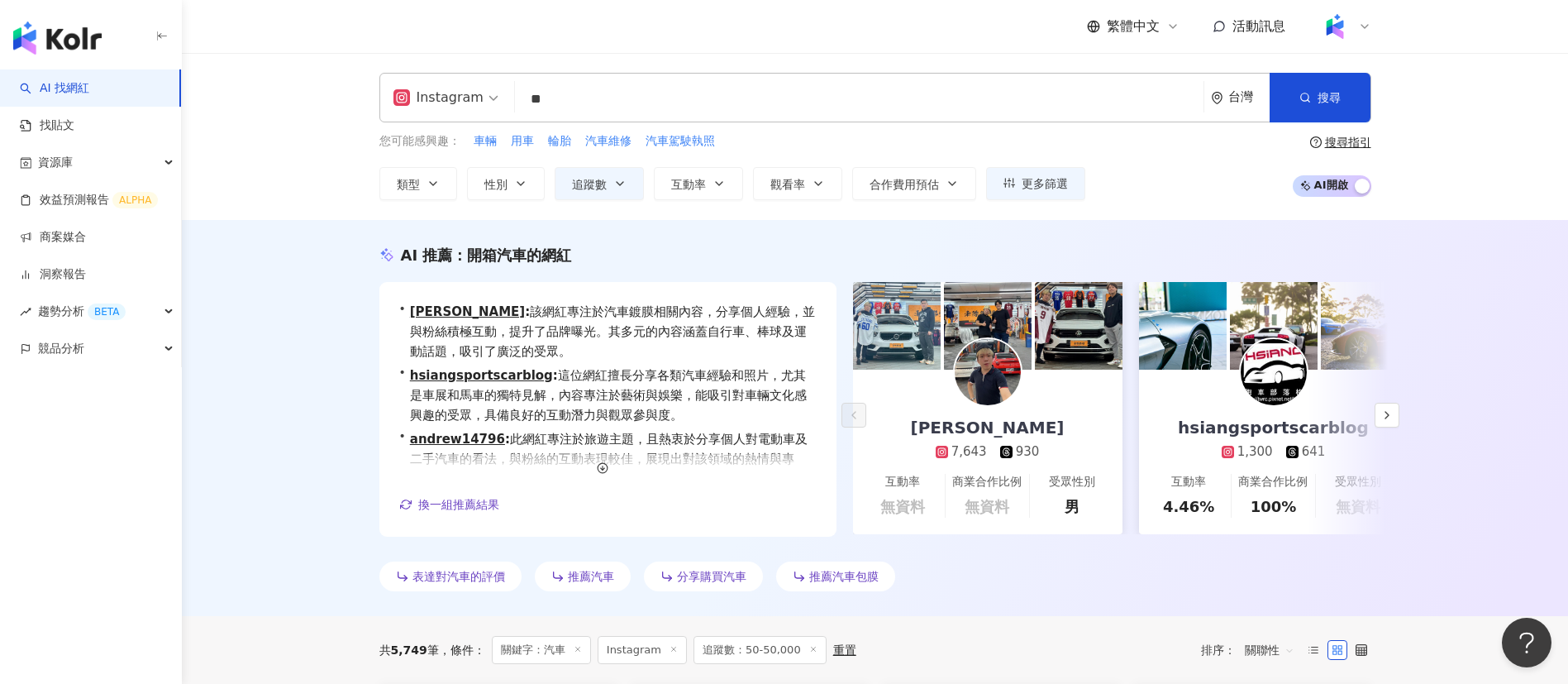
click at [290, 167] on div "Instagram ** 台灣 搜尋 6756bd17-6bf6-4b11-8af0-f3b5e29ddef4 5fb5f517-9a47-45b1-8688…" at bounding box center [874, 137] width 1386 height 167
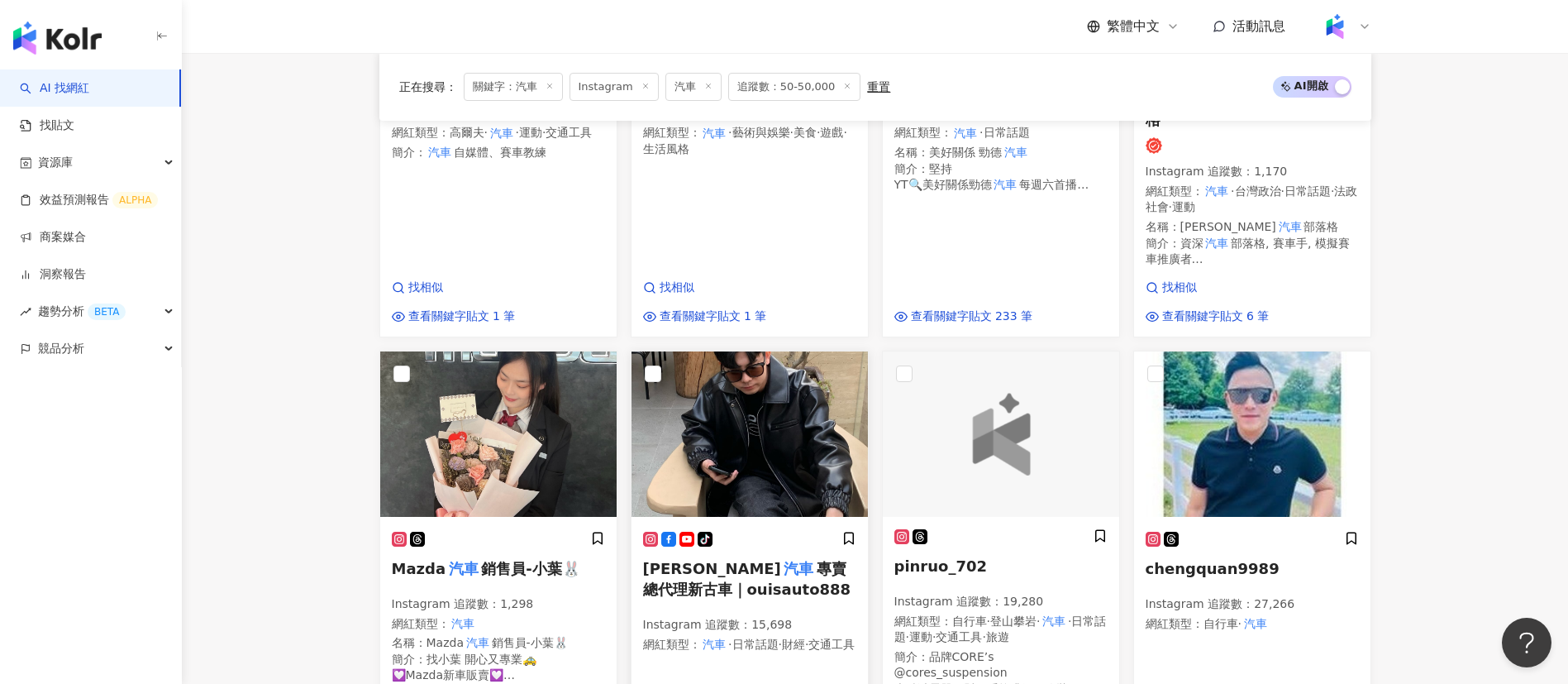
scroll to position [1030, 0]
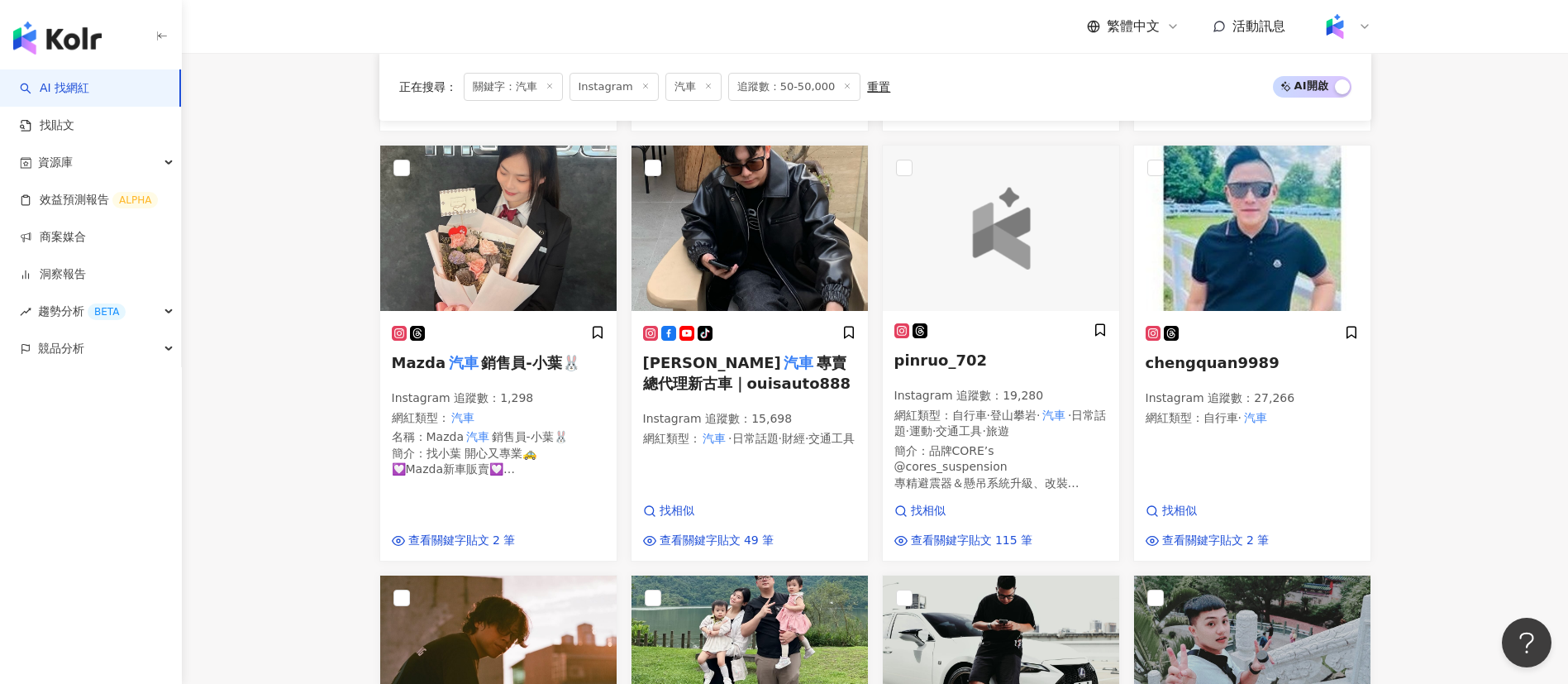
click at [311, 476] on main "Instagram ** 台灣 搜尋 6756bd17-6bf6-4b11-8af0-f3b5e29ddef4 5fb5f517-9a47-45b1-8688…" at bounding box center [874, 272] width 1386 height 2498
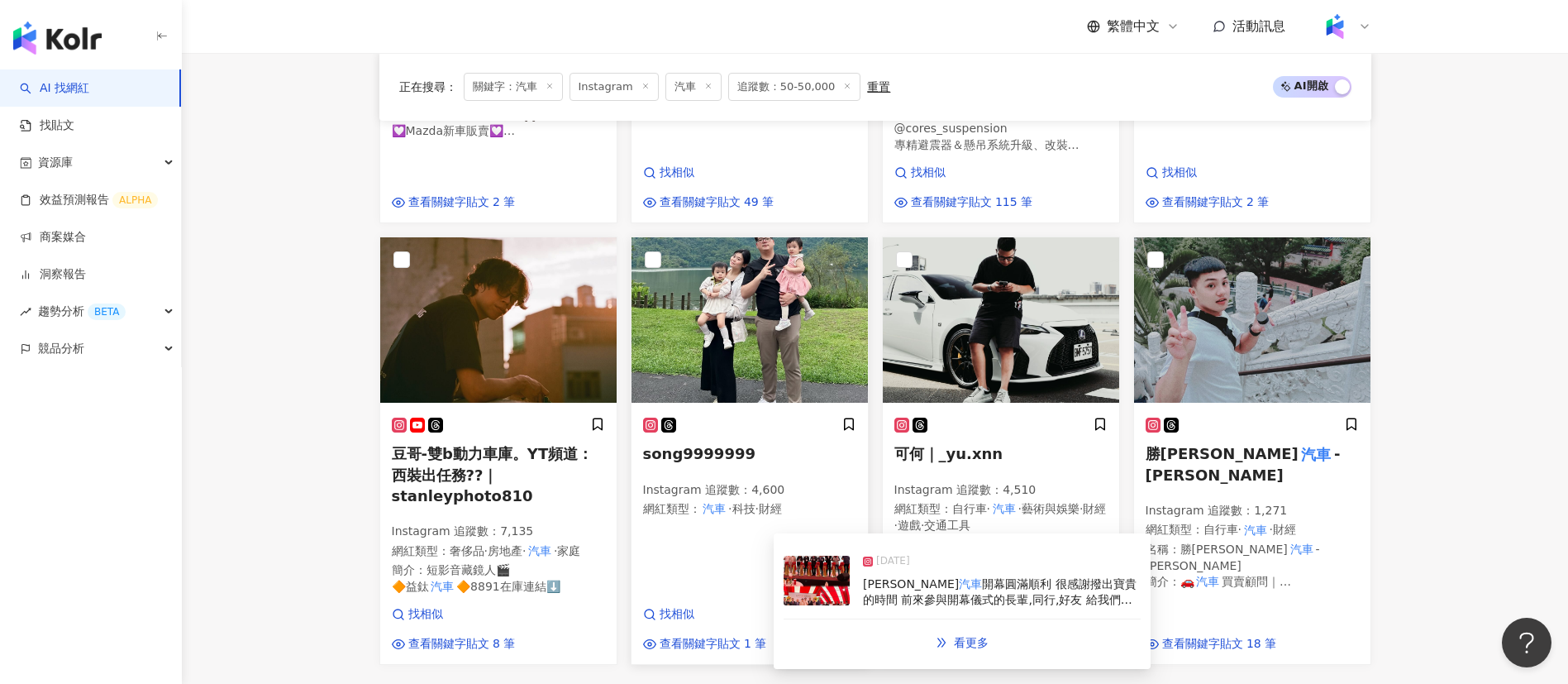
click at [731, 502] on span "·" at bounding box center [729, 508] width 3 height 13
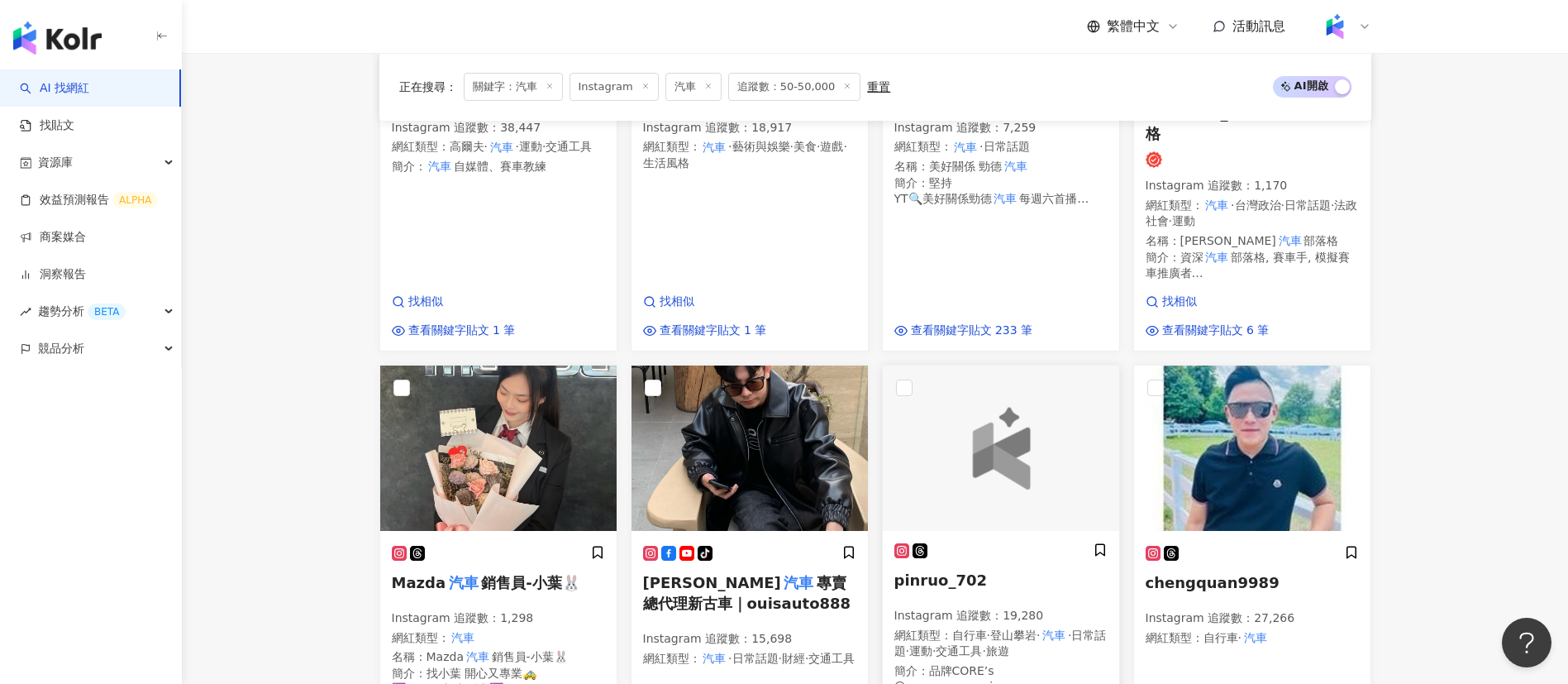
scroll to position [938, 0]
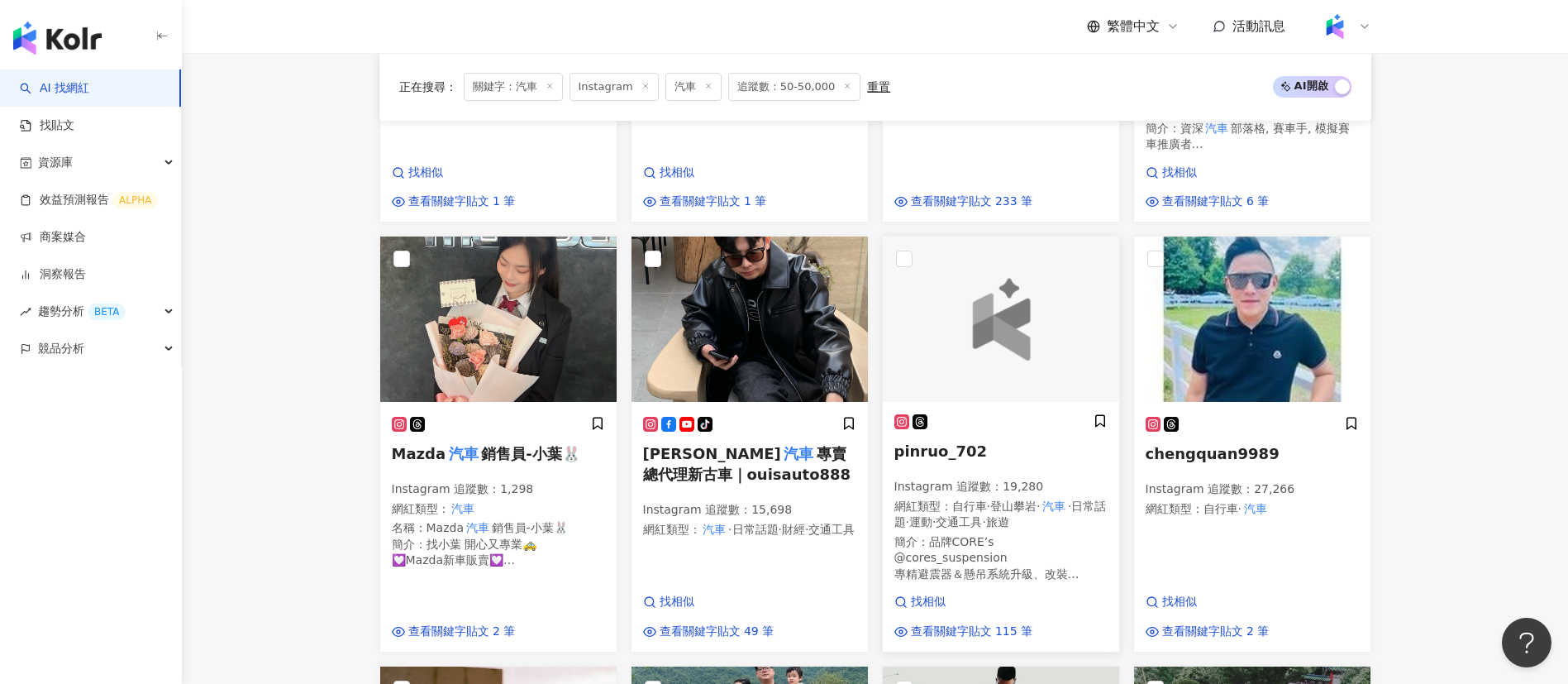
click at [972, 479] on p "Instagram 追蹤數 ： 19,280" at bounding box center [1001, 487] width 213 height 17
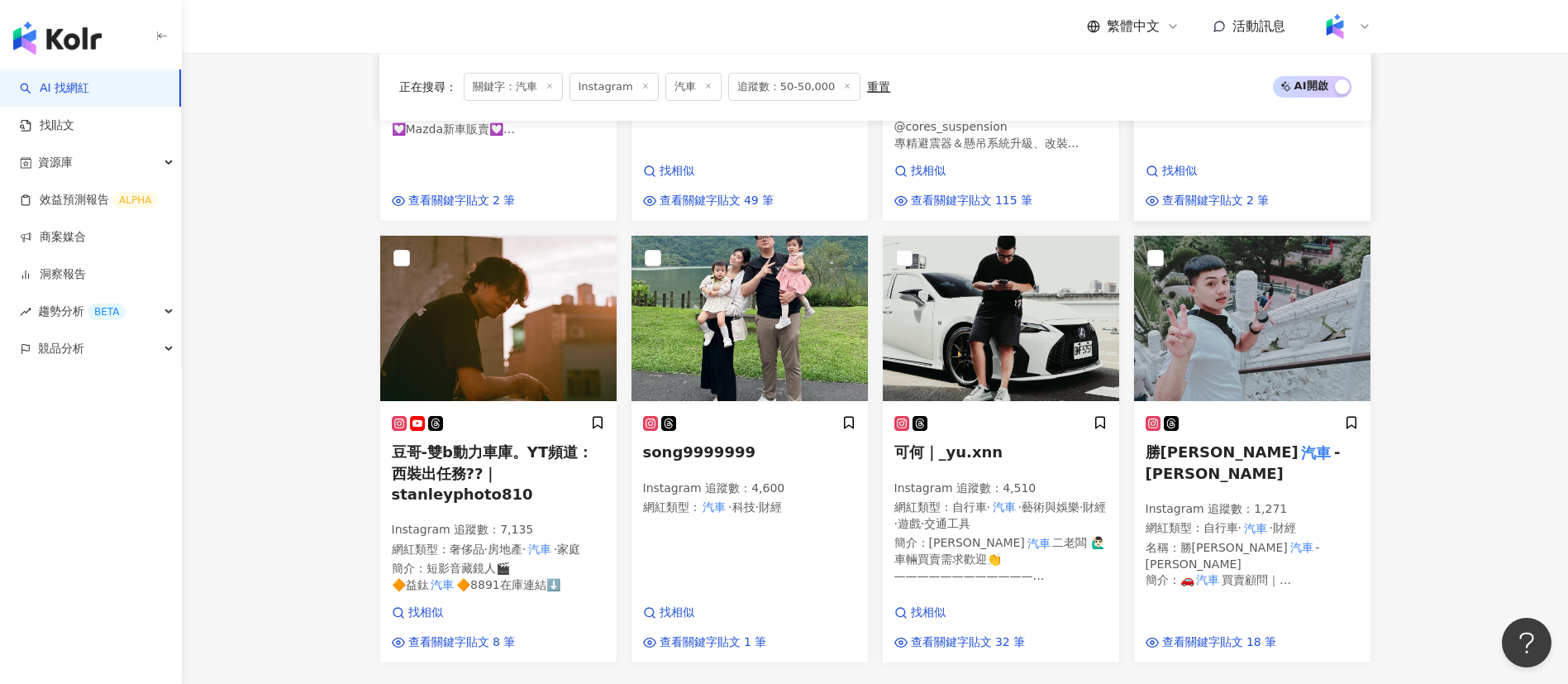
scroll to position [1368, 0]
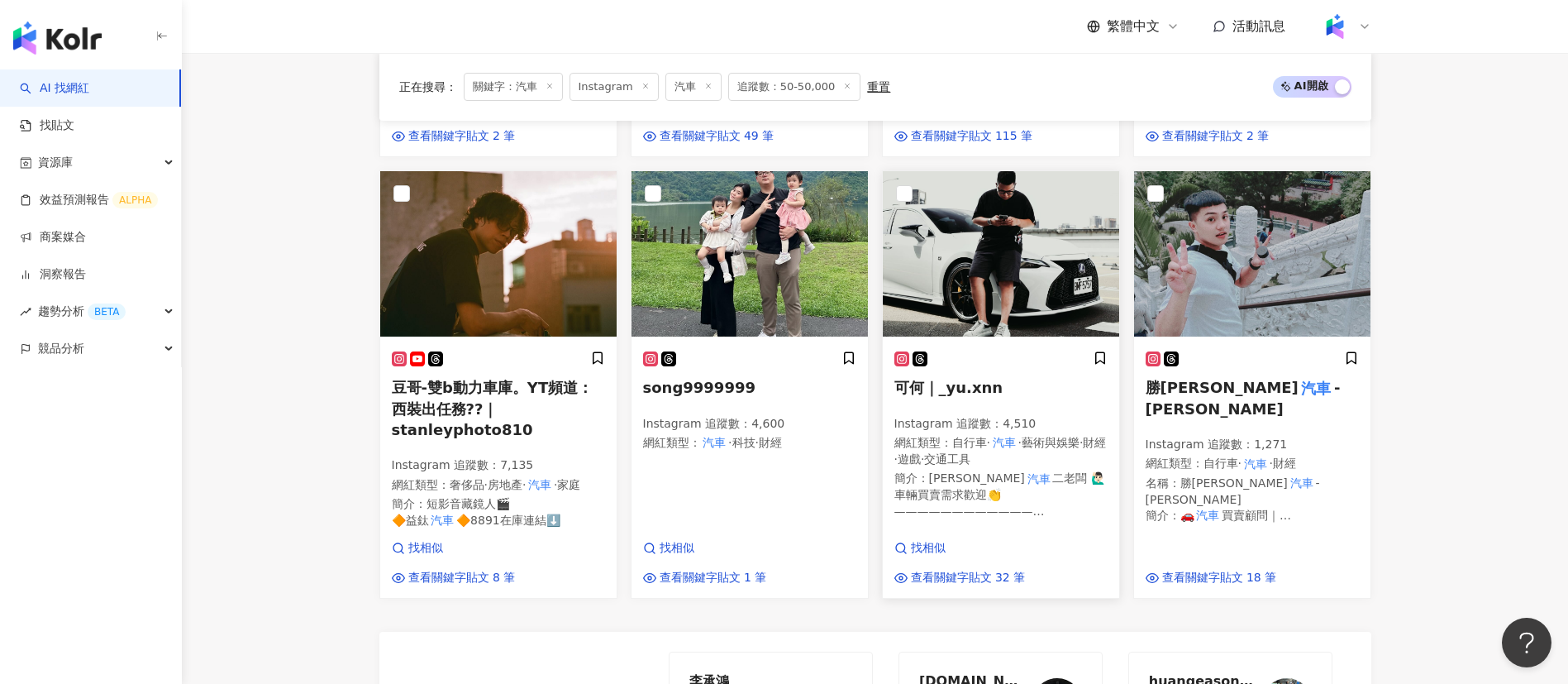
scroll to position [1435, 0]
click at [555, 512] on span "🔶8891在庫連結⬇️" at bounding box center [508, 519] width 104 height 13
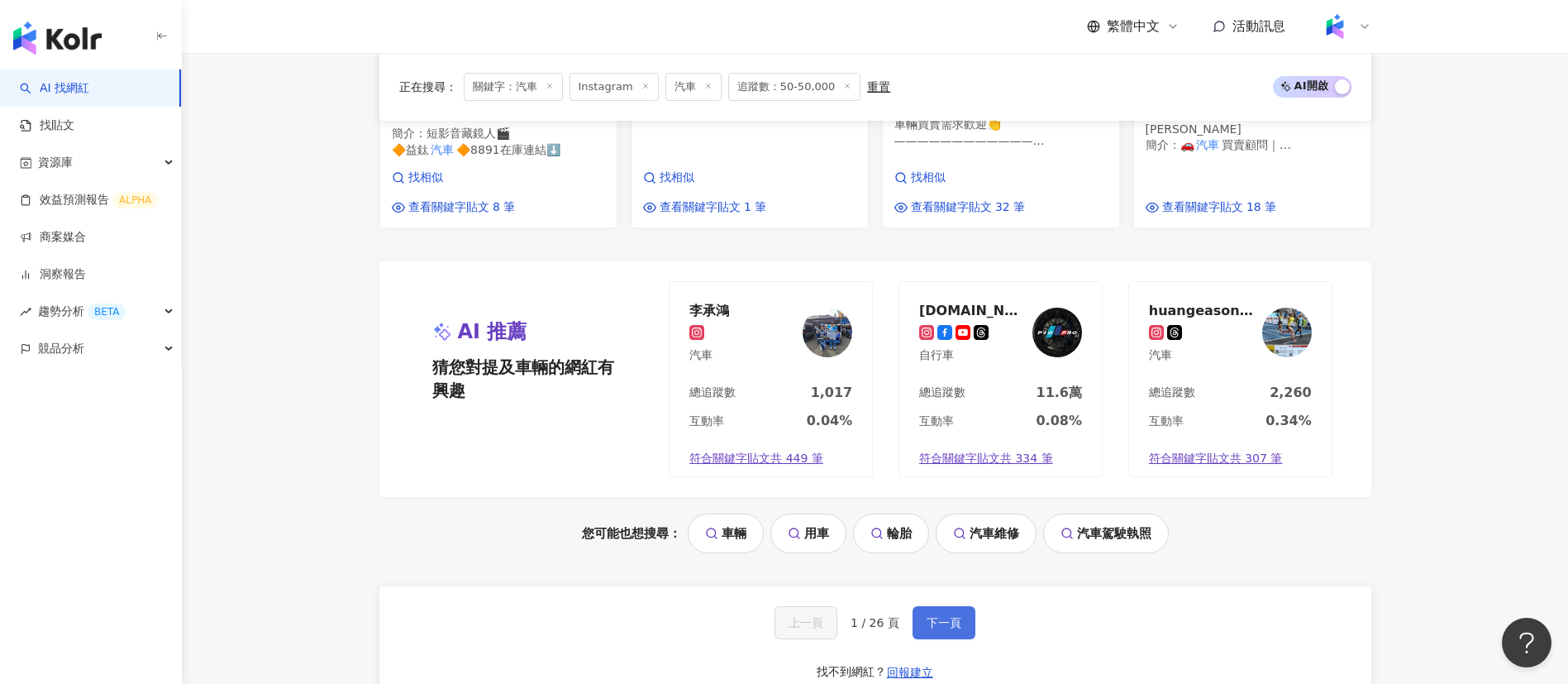
click at [936, 616] on span "下一頁" at bounding box center [944, 622] width 35 height 13
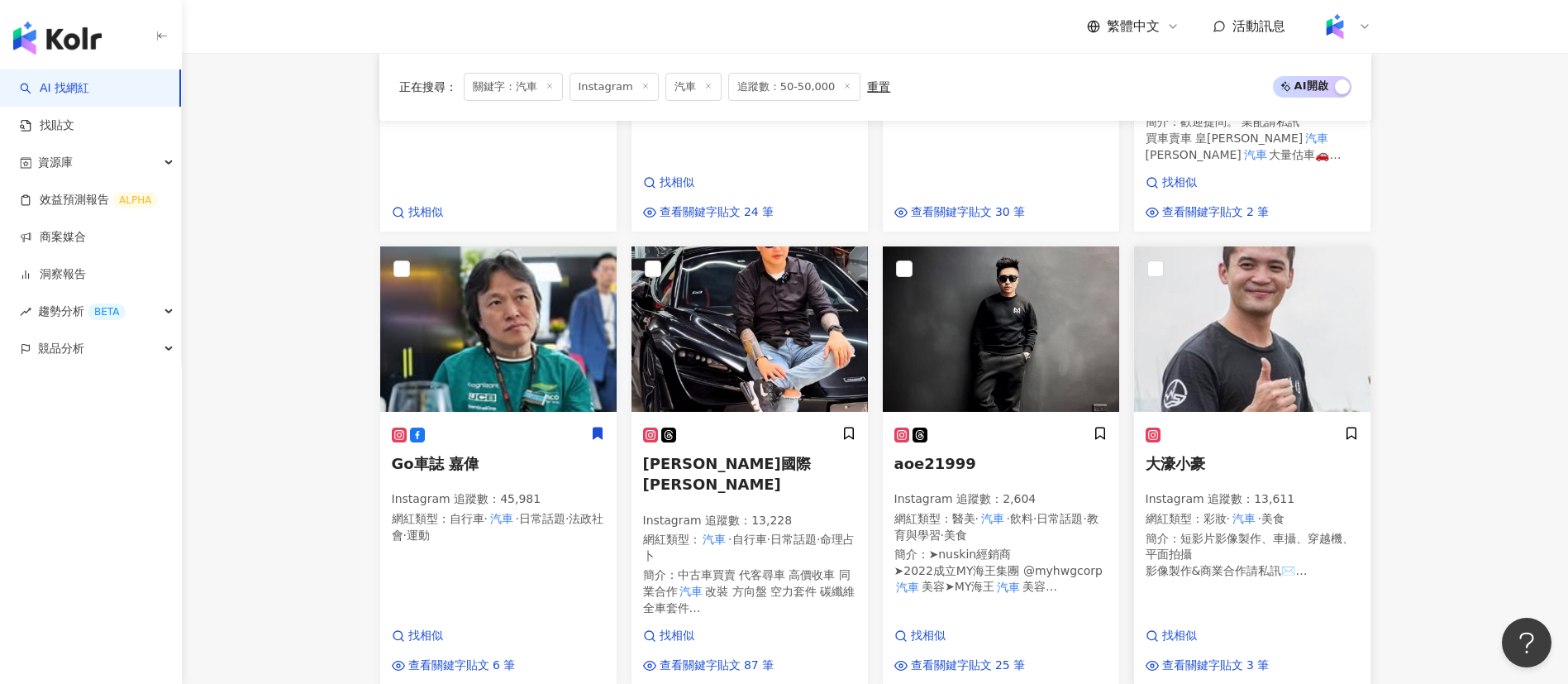
scroll to position [1339, 0]
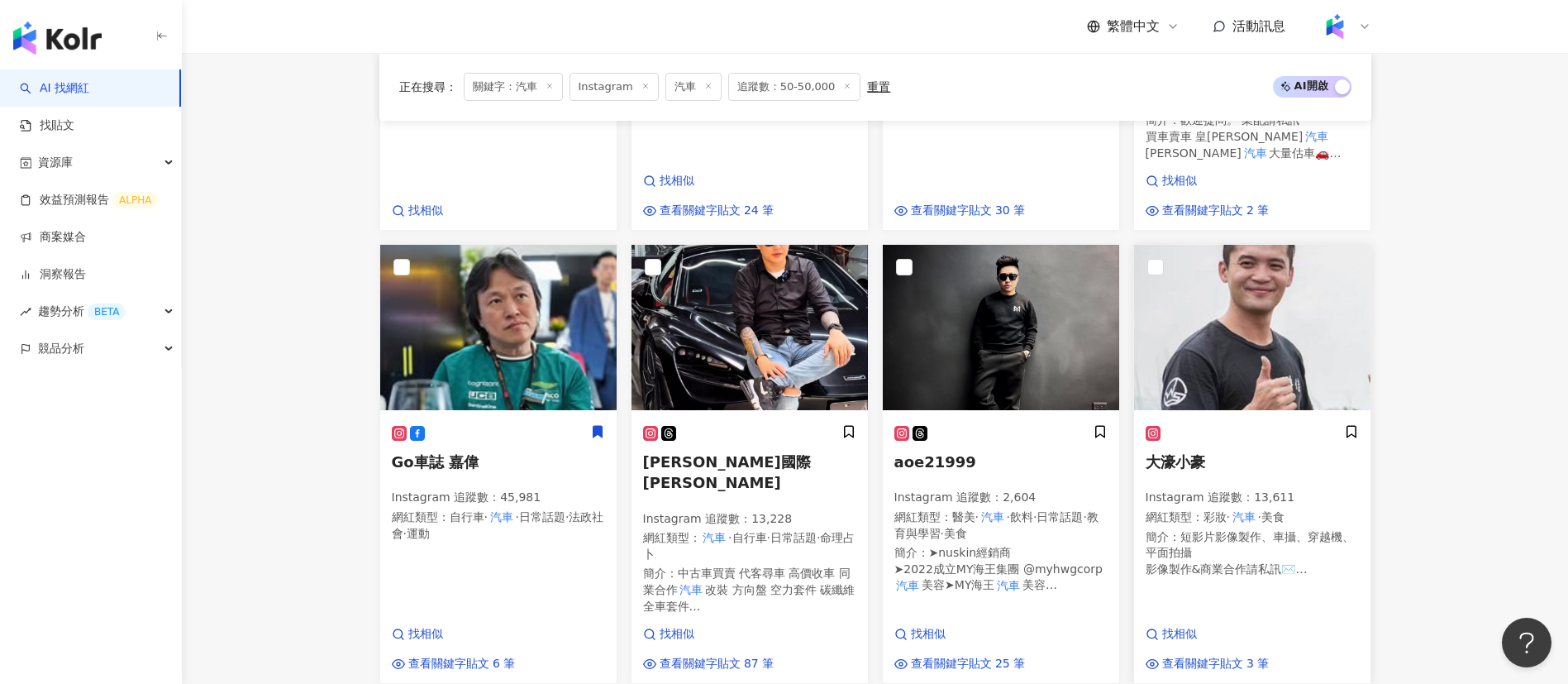
click at [1213, 490] on p "Instagram 追蹤數 ： 13,611" at bounding box center [1252, 498] width 213 height 17
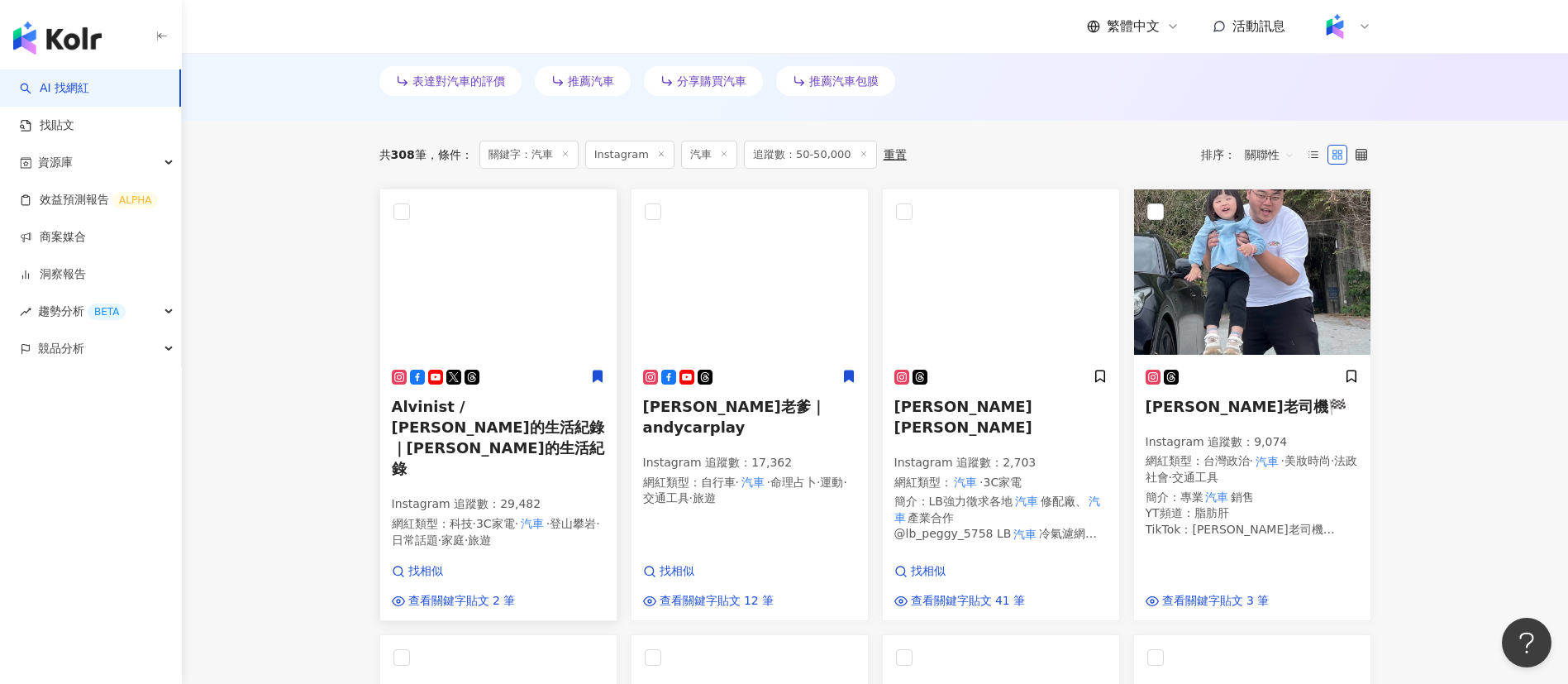
scroll to position [496, 0]
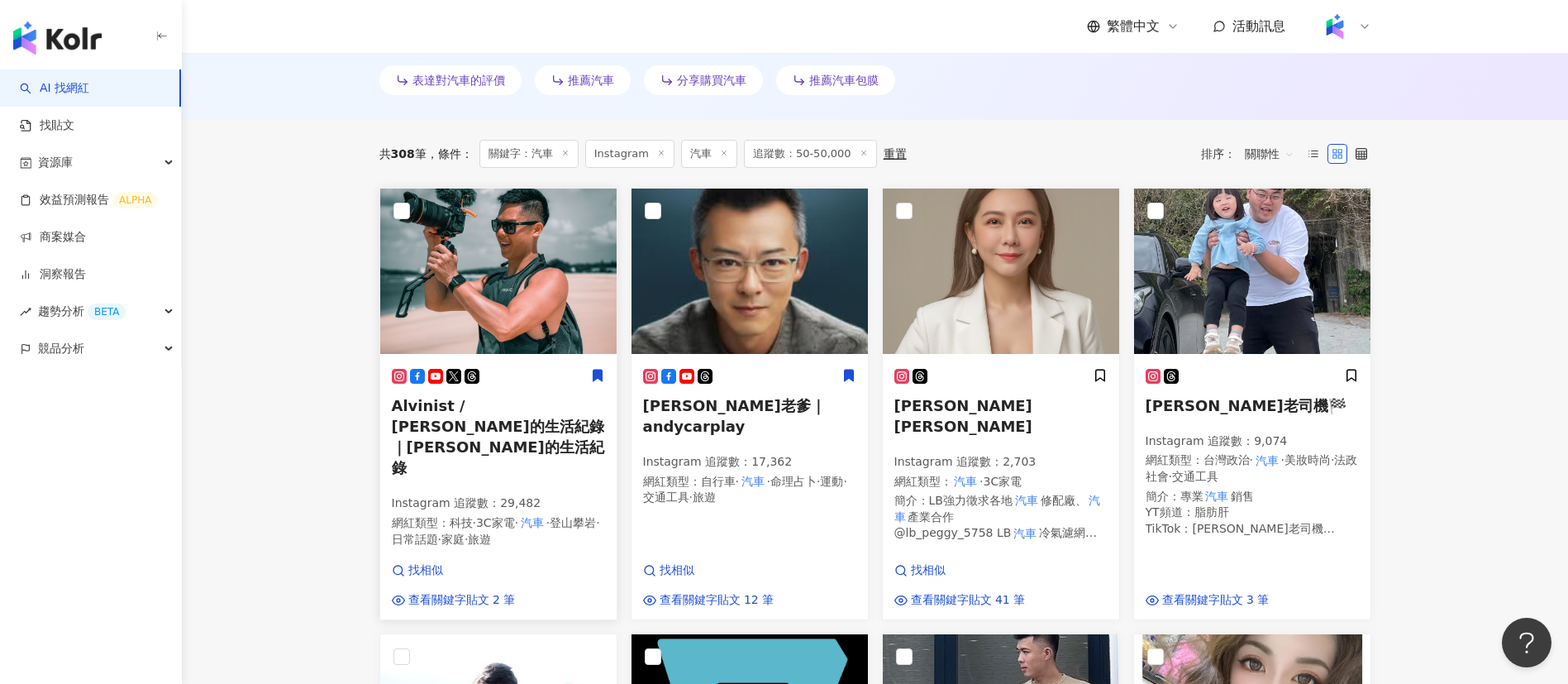
click at [475, 516] on span "·" at bounding box center [475, 522] width 3 height 13
click at [691, 454] on p "Instagram 追蹤數 ： 17,362" at bounding box center [749, 462] width 213 height 17
click at [983, 454] on p "Instagram 追蹤數 ： 2,703" at bounding box center [1001, 462] width 213 height 17
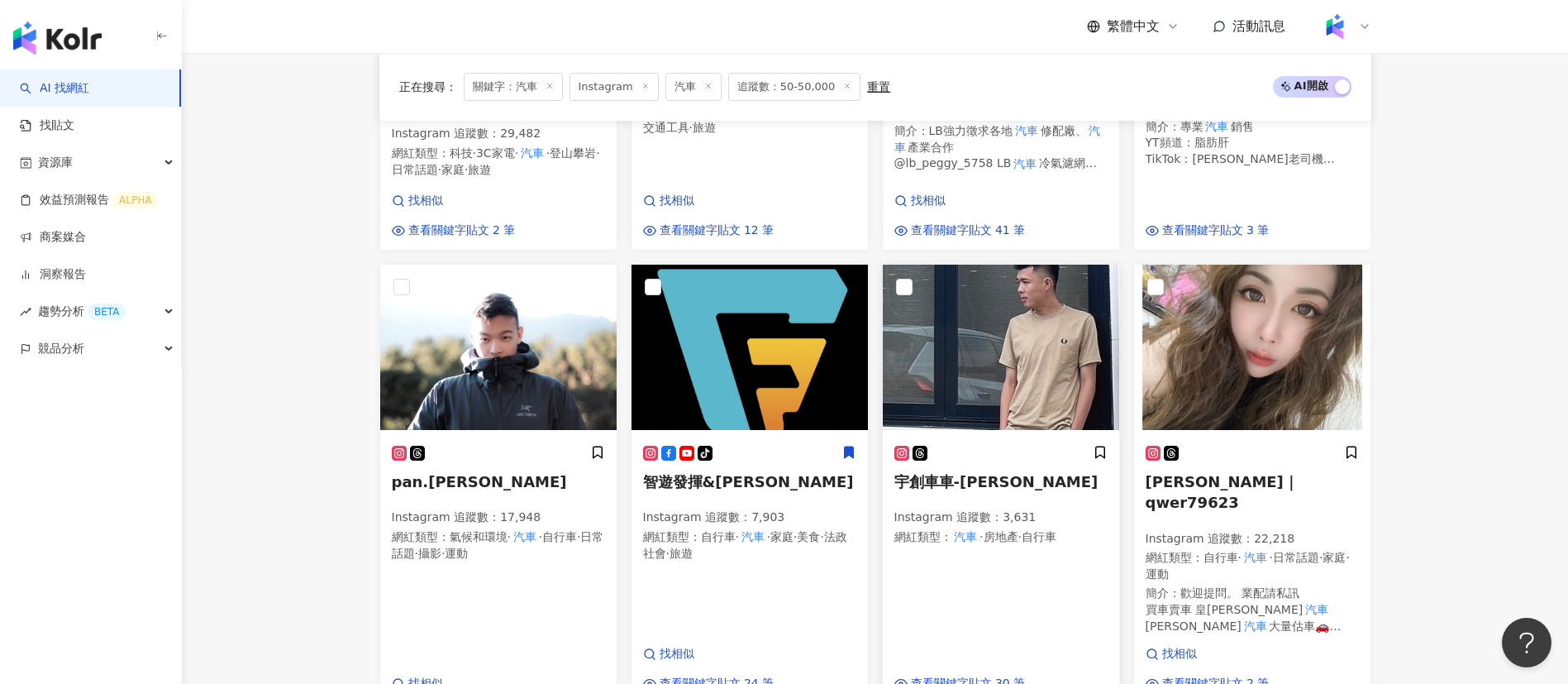
scroll to position [997, 0]
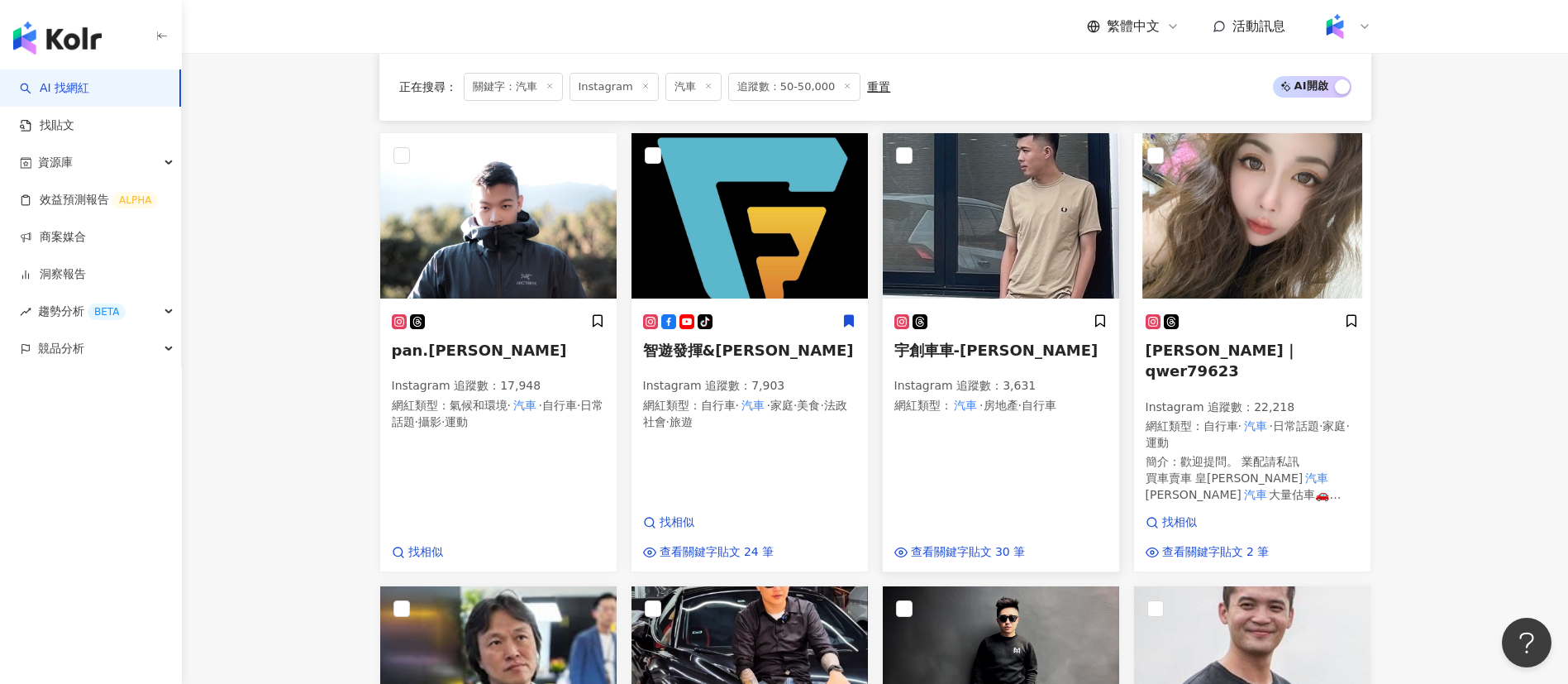
click at [981, 411] on div "宇創車車-尼克 Instagram 追蹤數 ： 3,631 網紅類型 ： 汽車 · 房地產 · 自行車 查看關鍵字貼文 30 筆" at bounding box center [1001, 437] width 236 height 271
click at [469, 414] on div "pan.chen_portrait Instagram 追蹤數 ： 17,948 網紅類型 ： 氣候和環境 · 汽車 · 自行車 · 日常話題 · 攝影 · …" at bounding box center [498, 379] width 213 height 132
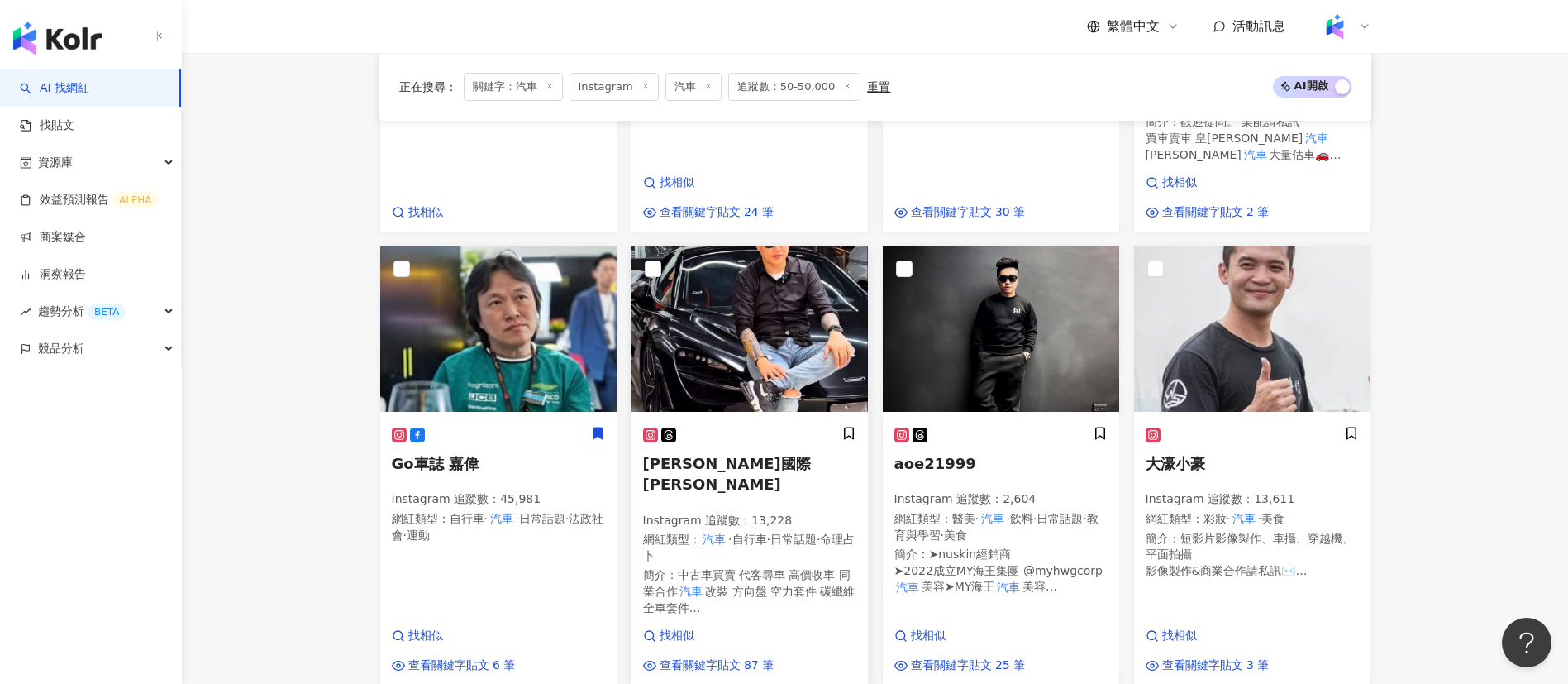
click at [717, 530] on mark "汽車" at bounding box center [715, 539] width 28 height 18
click at [494, 495] on div "Instagram 追蹤數 ： 45,981 網紅類型 ： 自行車 · 汽車 · 日常話題 · 法政社會 · 運動" at bounding box center [498, 519] width 213 height 55
click at [1019, 191] on div "Alvinist / 艾爾文的生活紀錄｜艾爾文的生活紀錄 Instagram 追蹤數 ： 29,482 網紅類型 ： 科技 · 3C家電 · 汽車 · 登山攀…" at bounding box center [875, 16] width 1005 height 1339
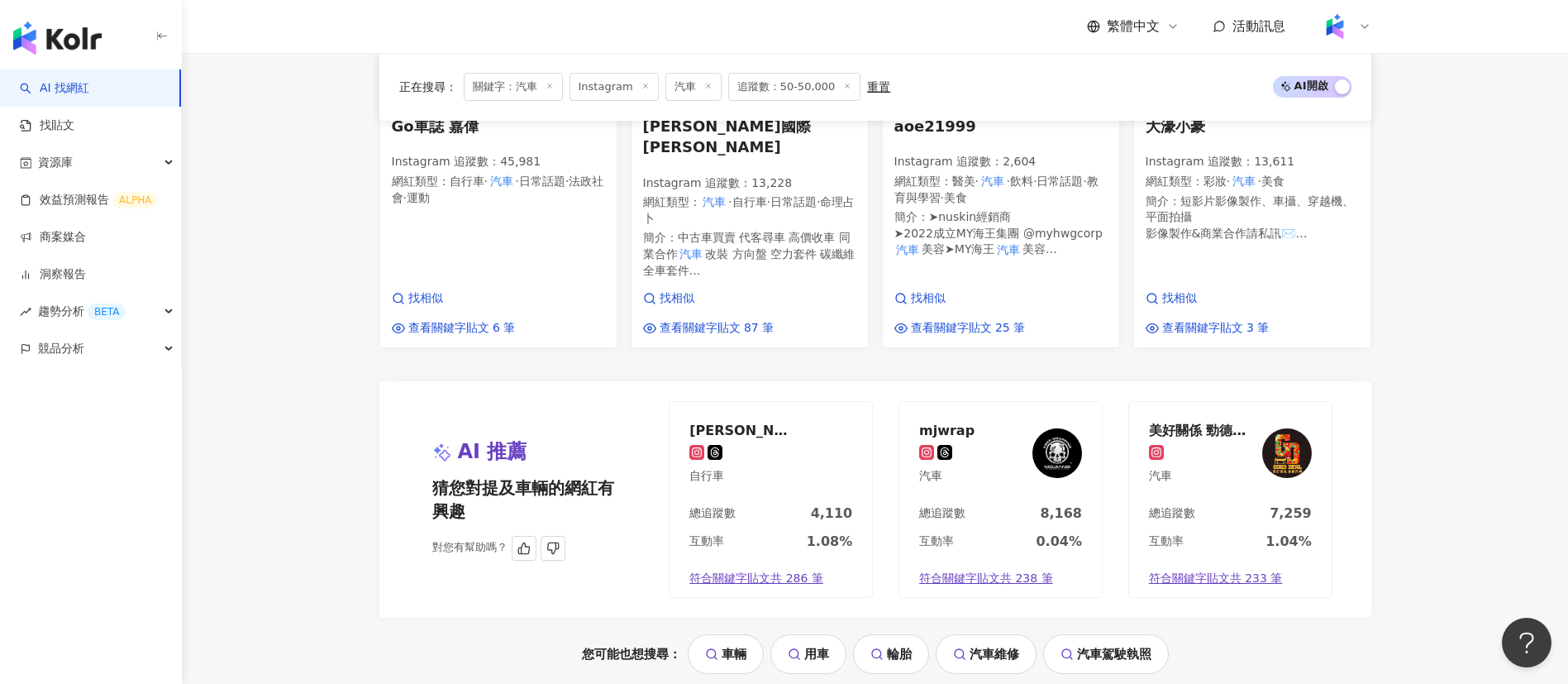
scroll to position [1781, 0]
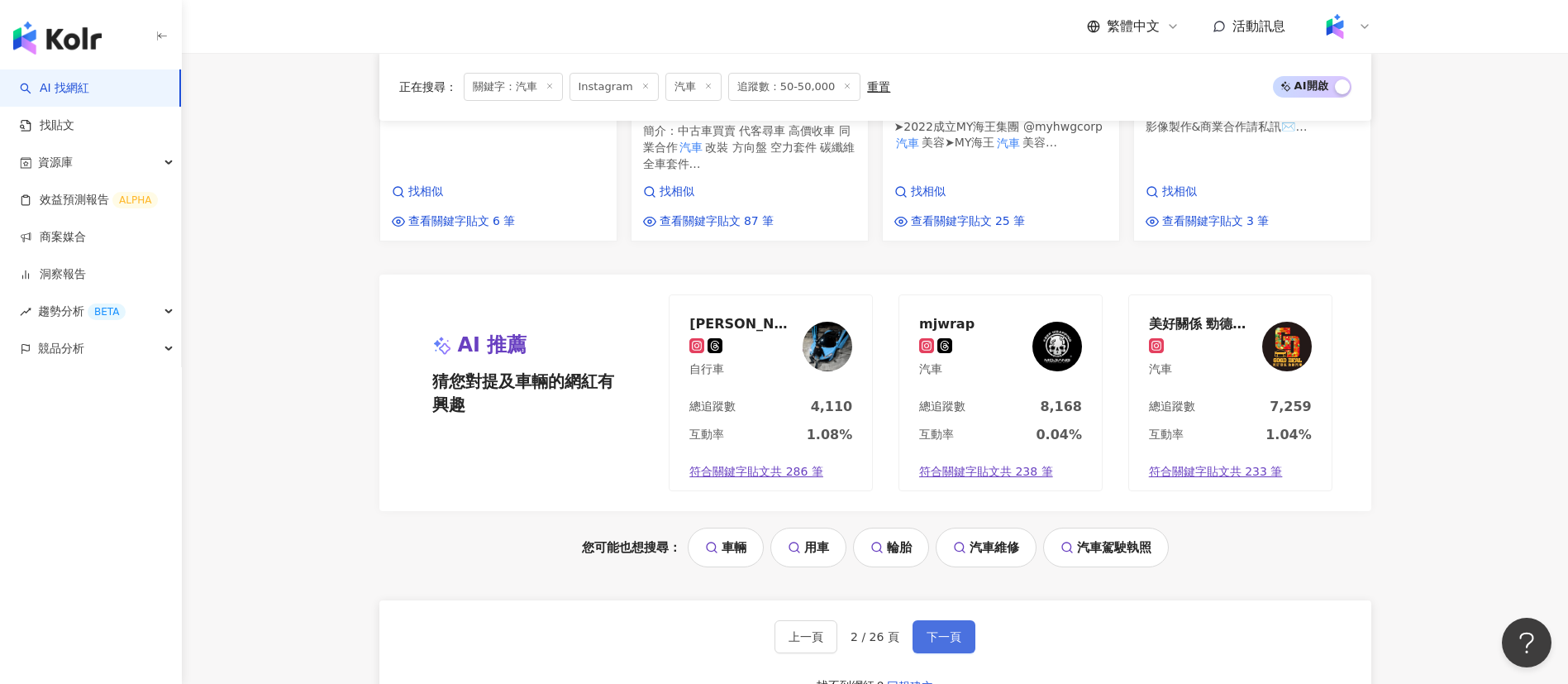
click at [946, 630] on span "下一頁" at bounding box center [944, 637] width 35 height 13
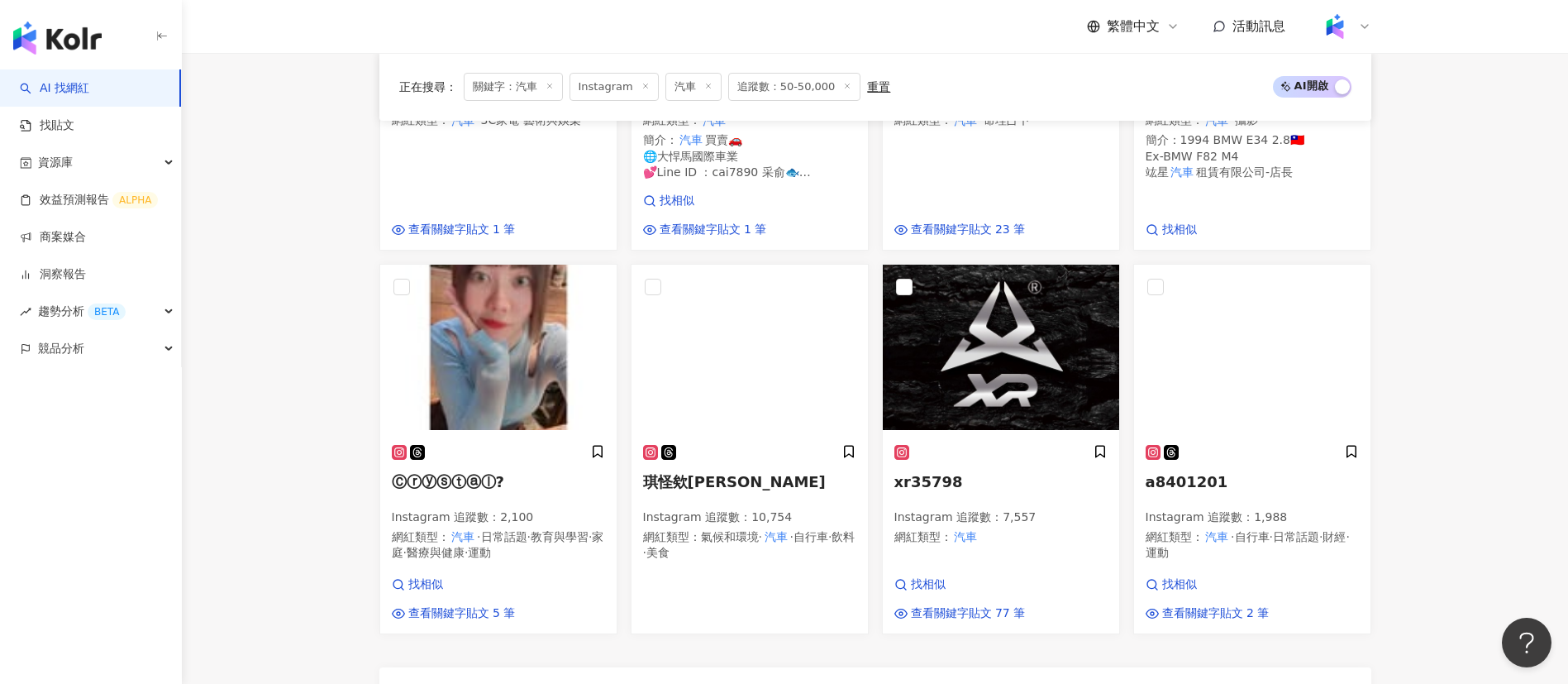
scroll to position [1296, 0]
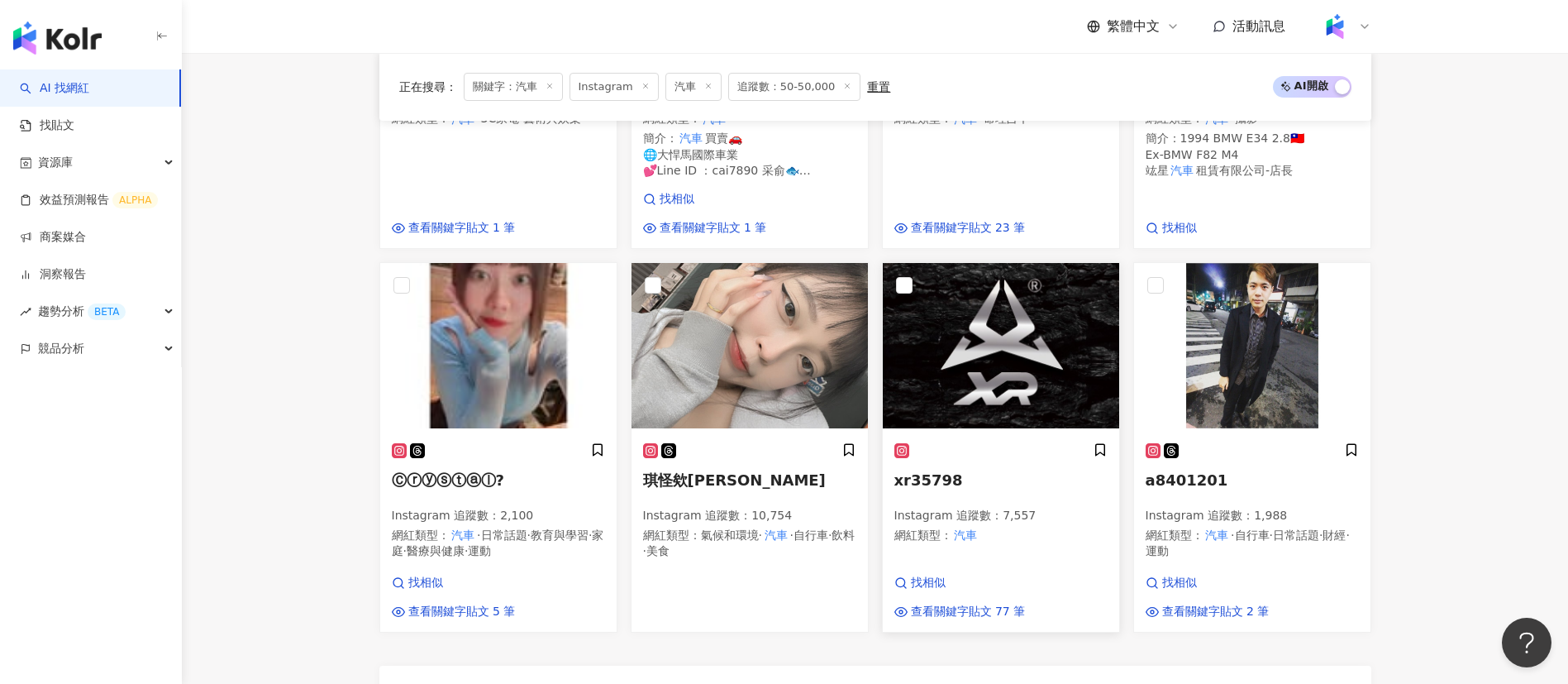
click at [956, 526] on mark "汽車" at bounding box center [966, 535] width 28 height 18
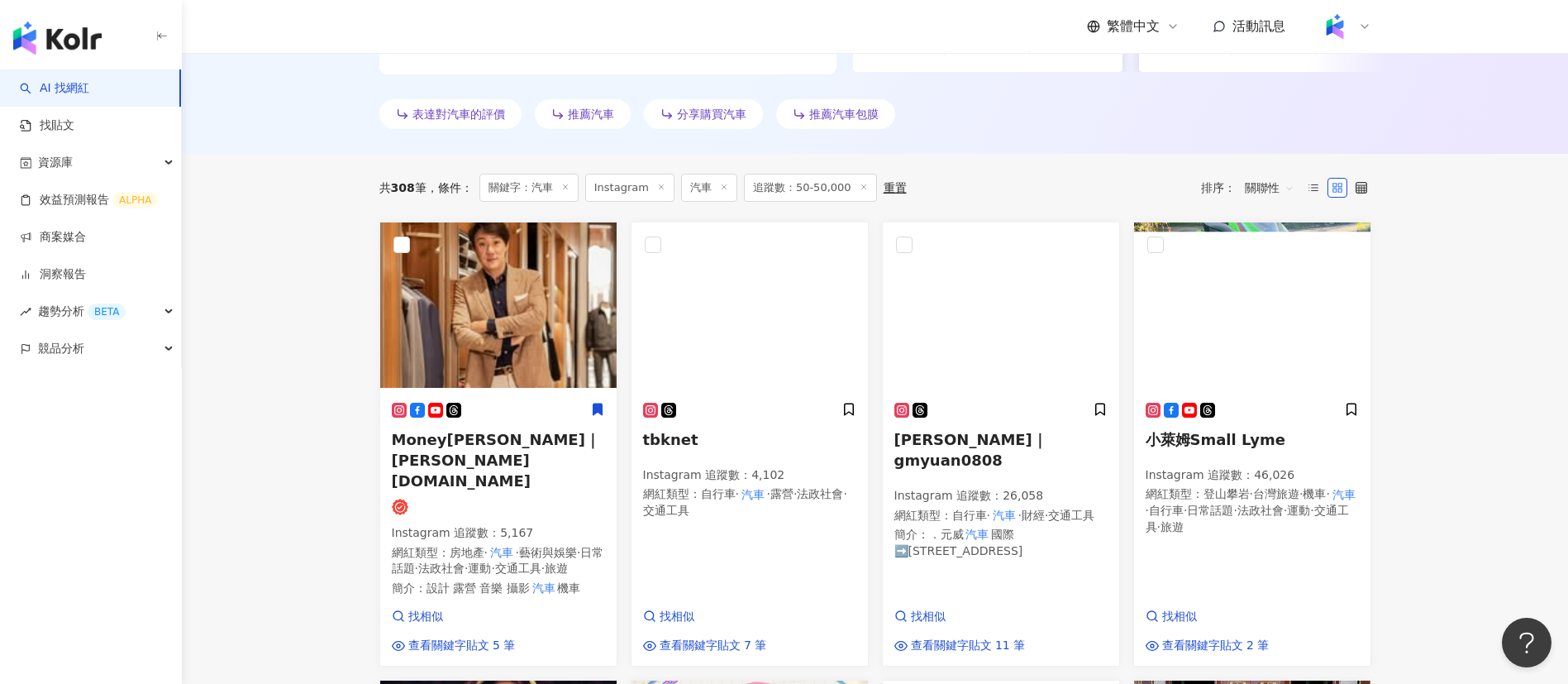
scroll to position [0, 0]
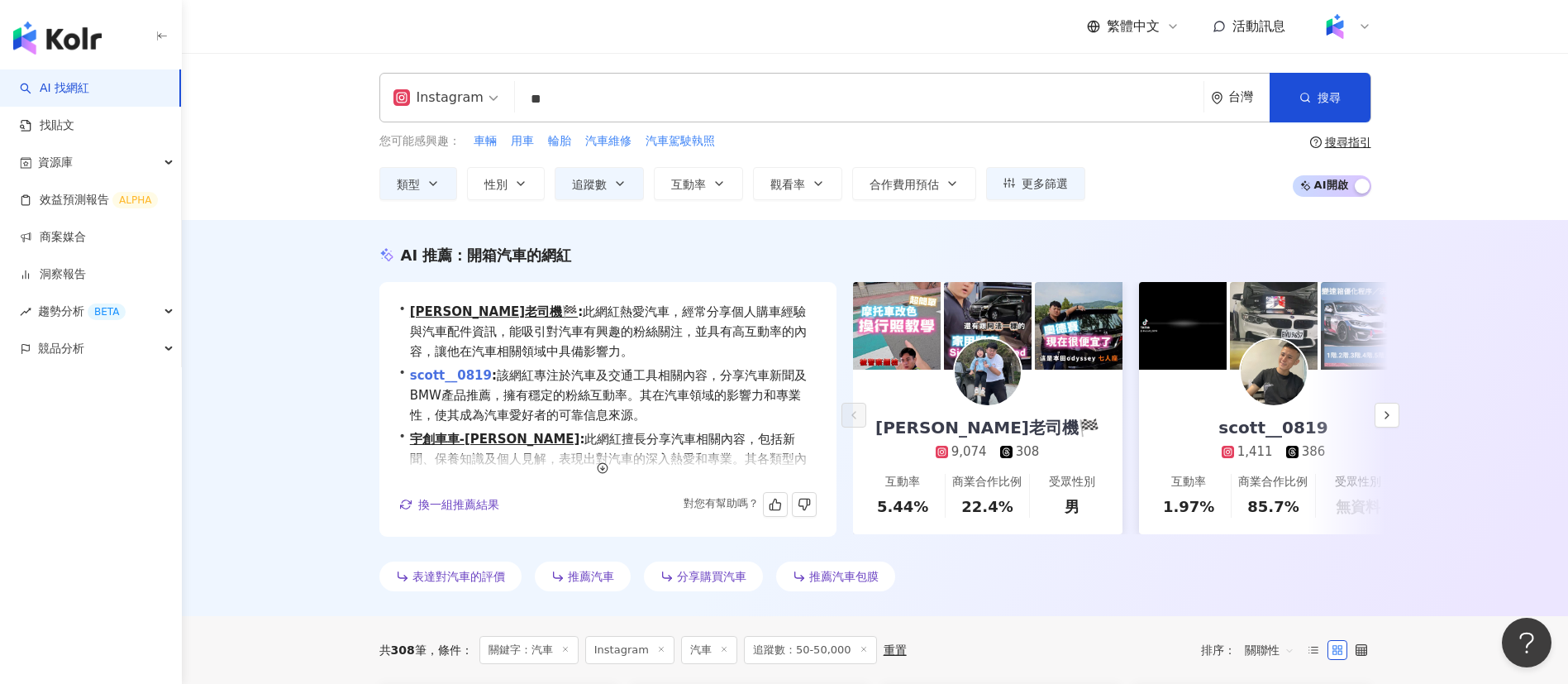
click at [463, 378] on link "scott__0819" at bounding box center [450, 376] width 82 height 15
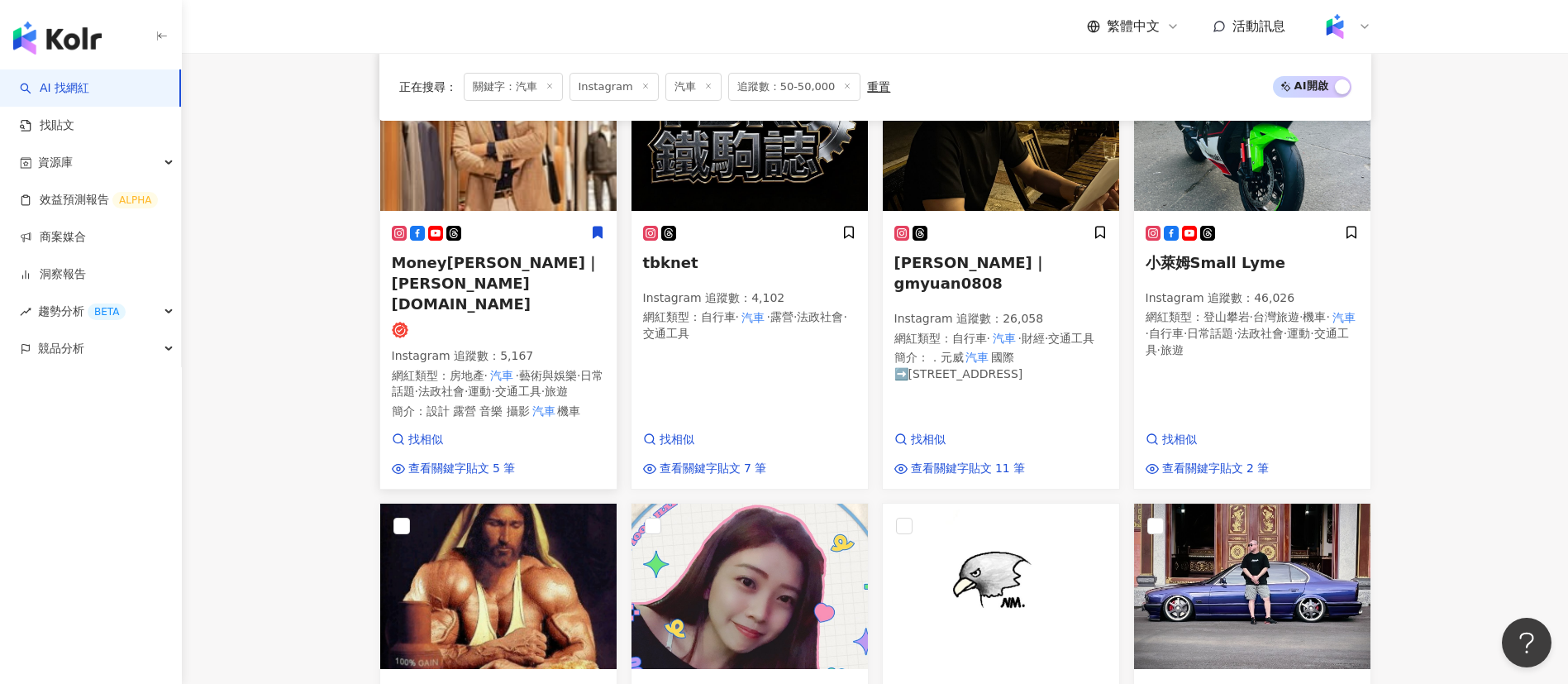
scroll to position [503, 0]
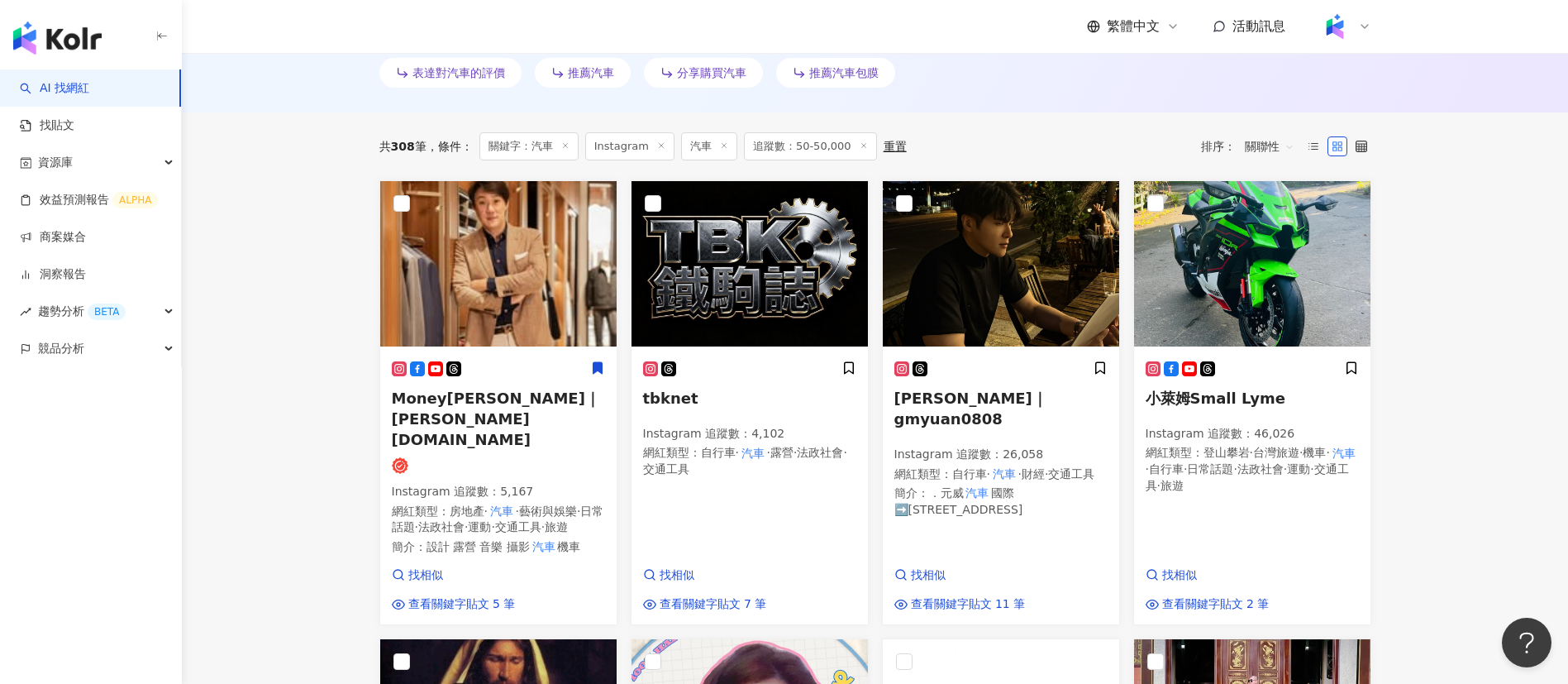
click at [492, 457] on div at bounding box center [498, 466] width 213 height 17
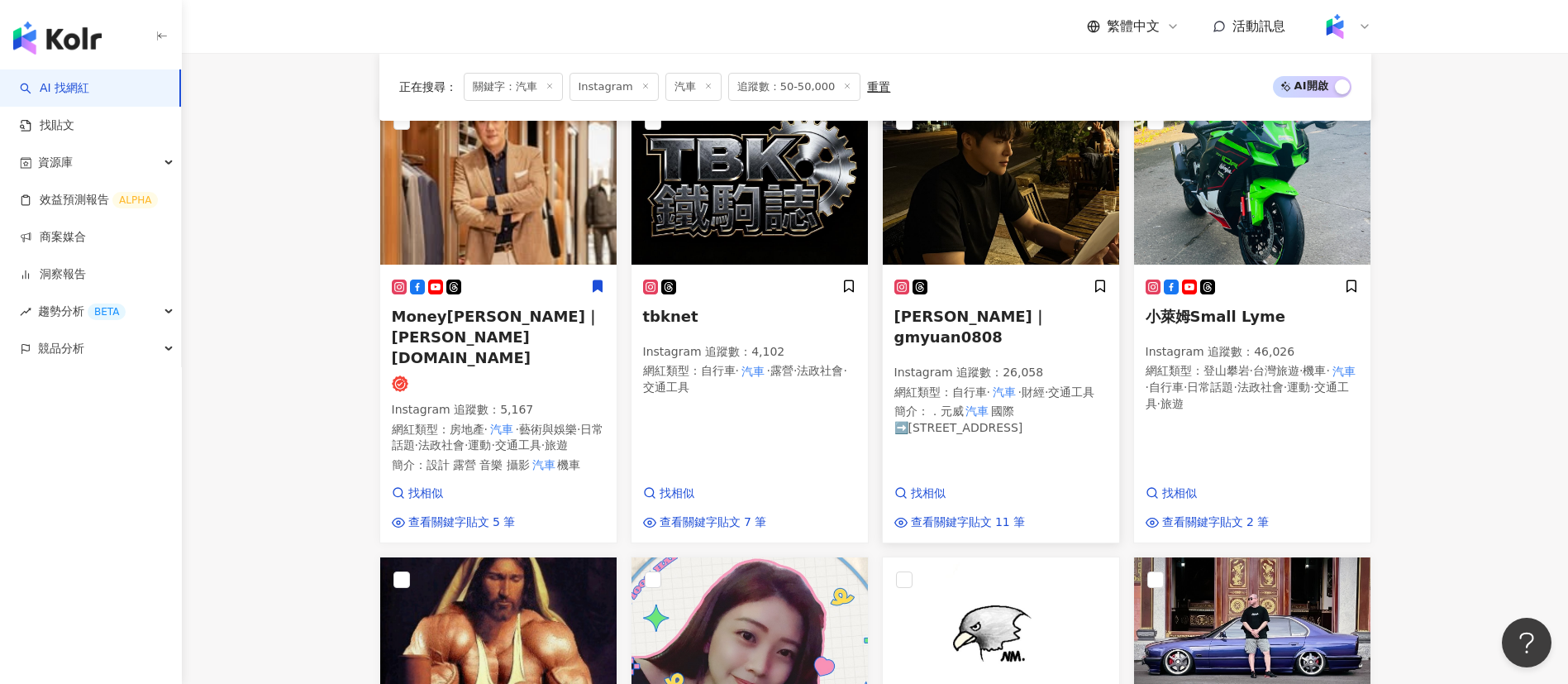
click at [936, 384] on p "網紅類型 ： 自行車 · 汽車 · 財經 · 交通工具" at bounding box center [1001, 392] width 213 height 17
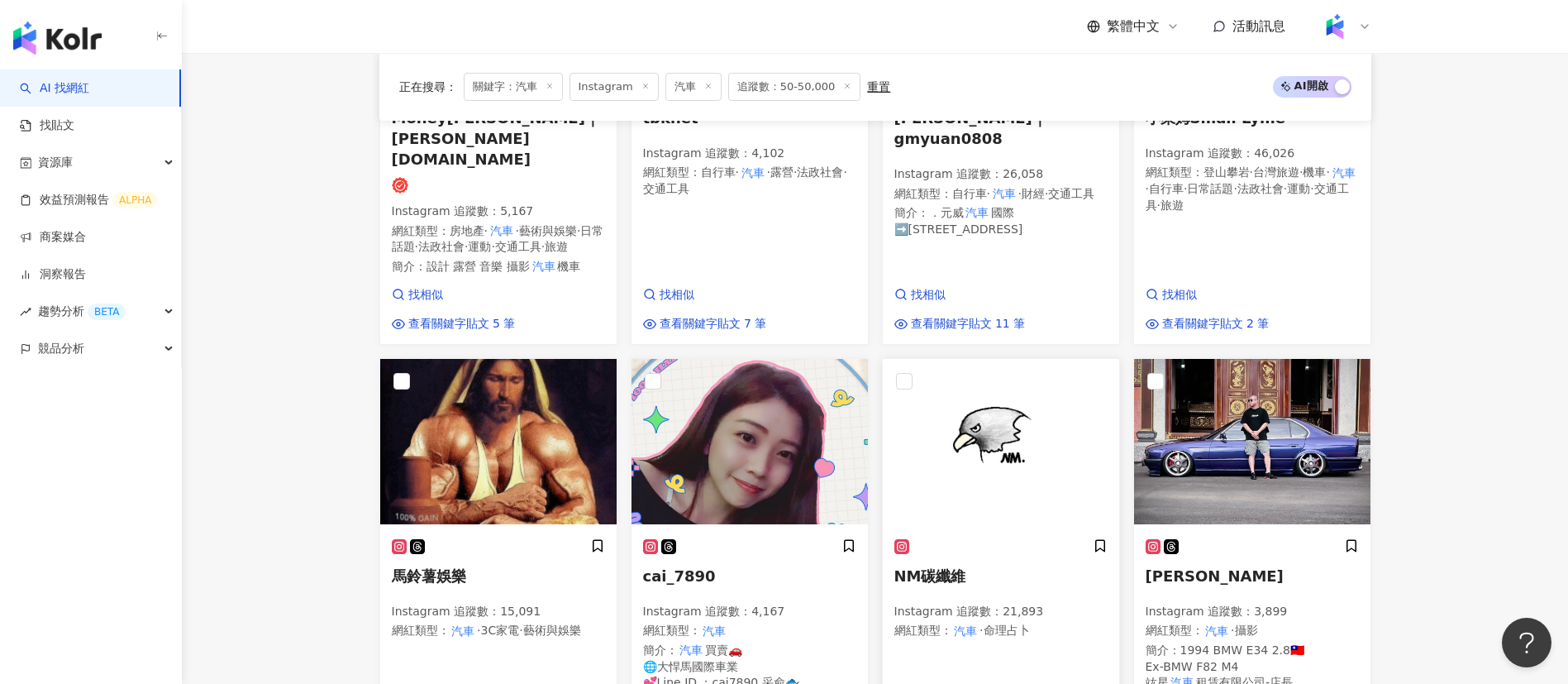
scroll to position [642, 0]
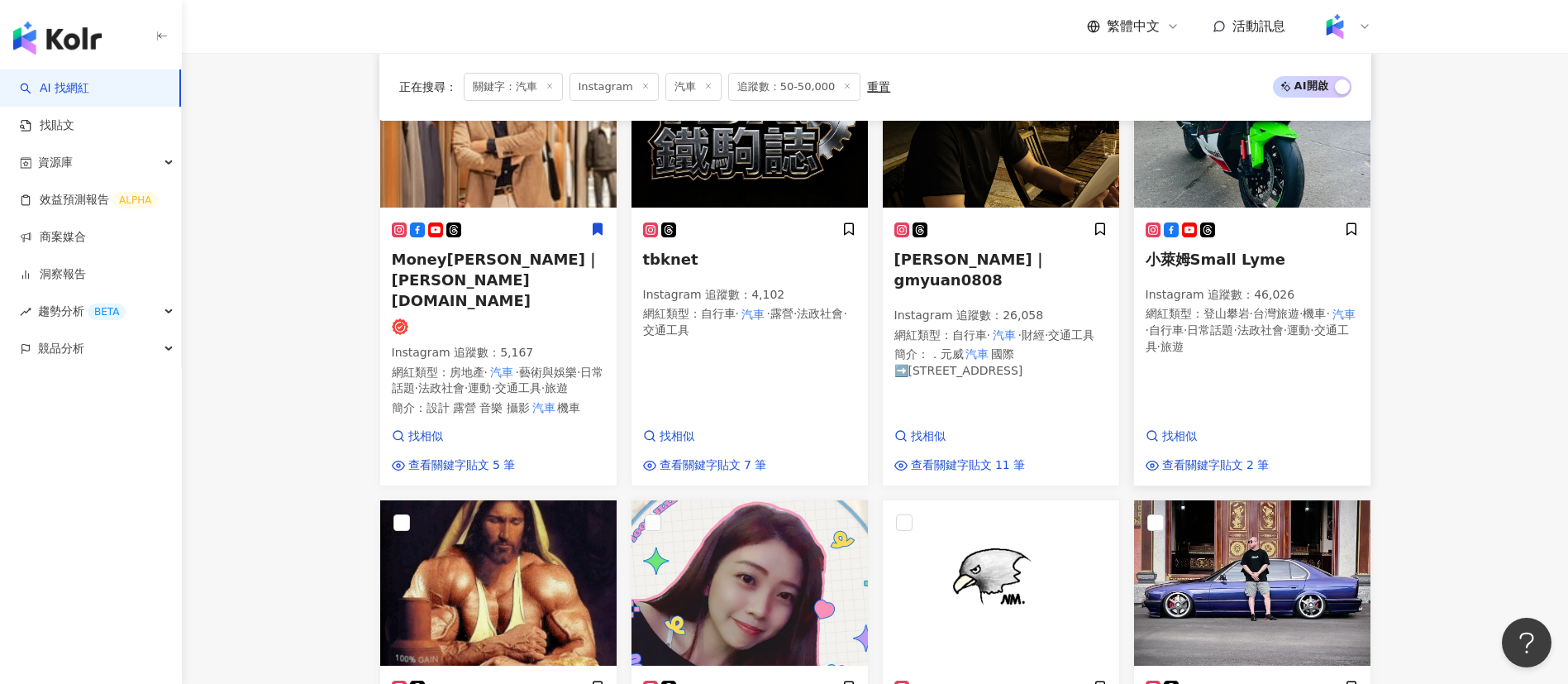
click at [1242, 358] on div "Instagram 追蹤數 ： 46,026 網紅類型 ： 登山攀岩 · 台灣旅遊 · 機車 · 汽車 · 自行車 · 日常話題 · 法政社會 · 運動 · …" at bounding box center [1252, 322] width 213 height 71
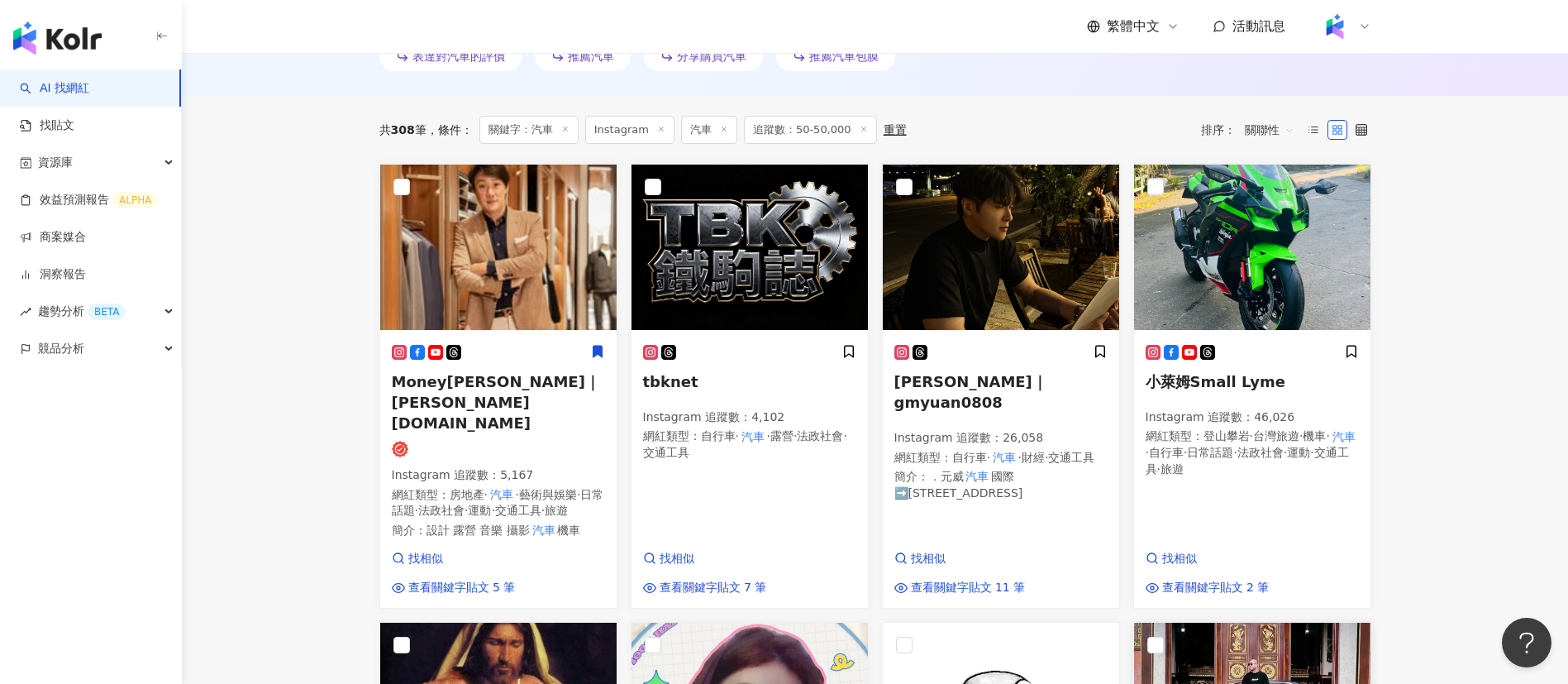
scroll to position [522, 0]
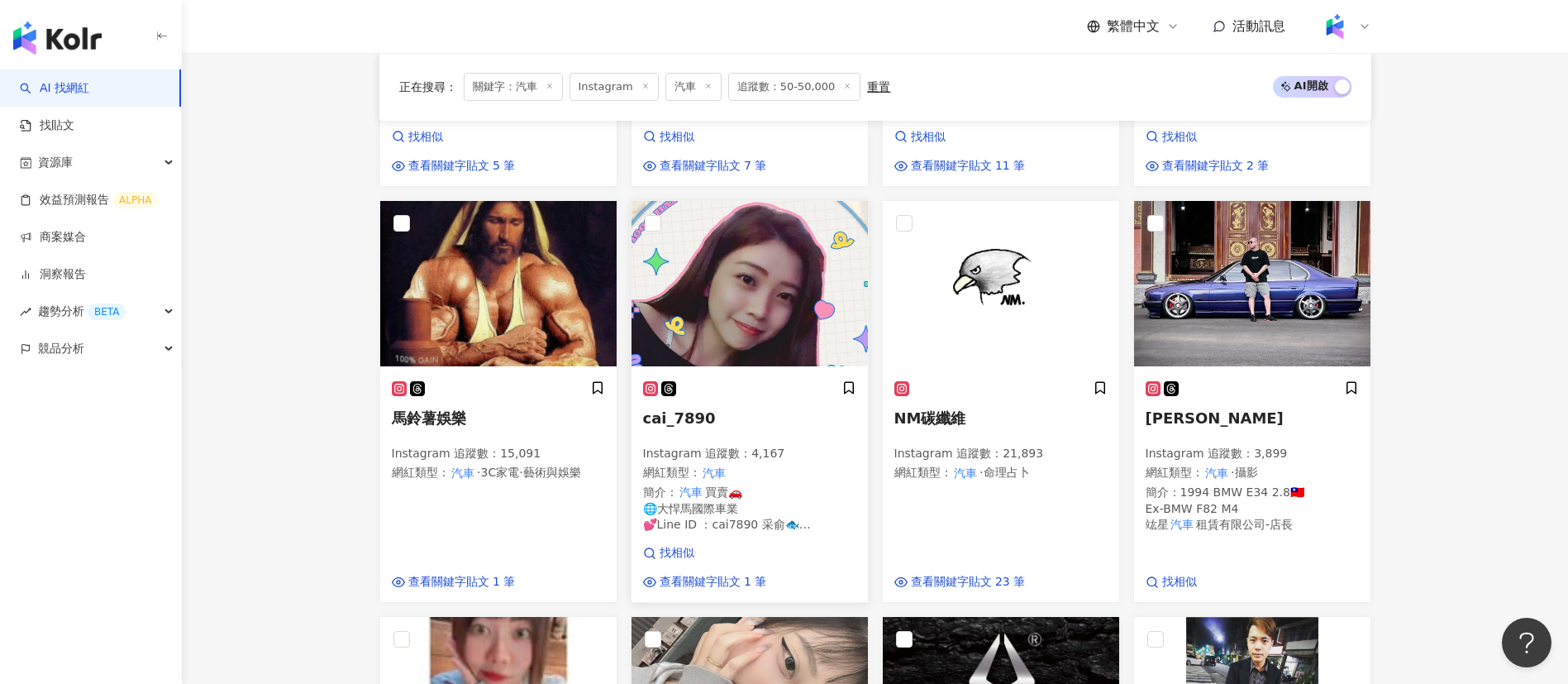
scroll to position [1156, 0]
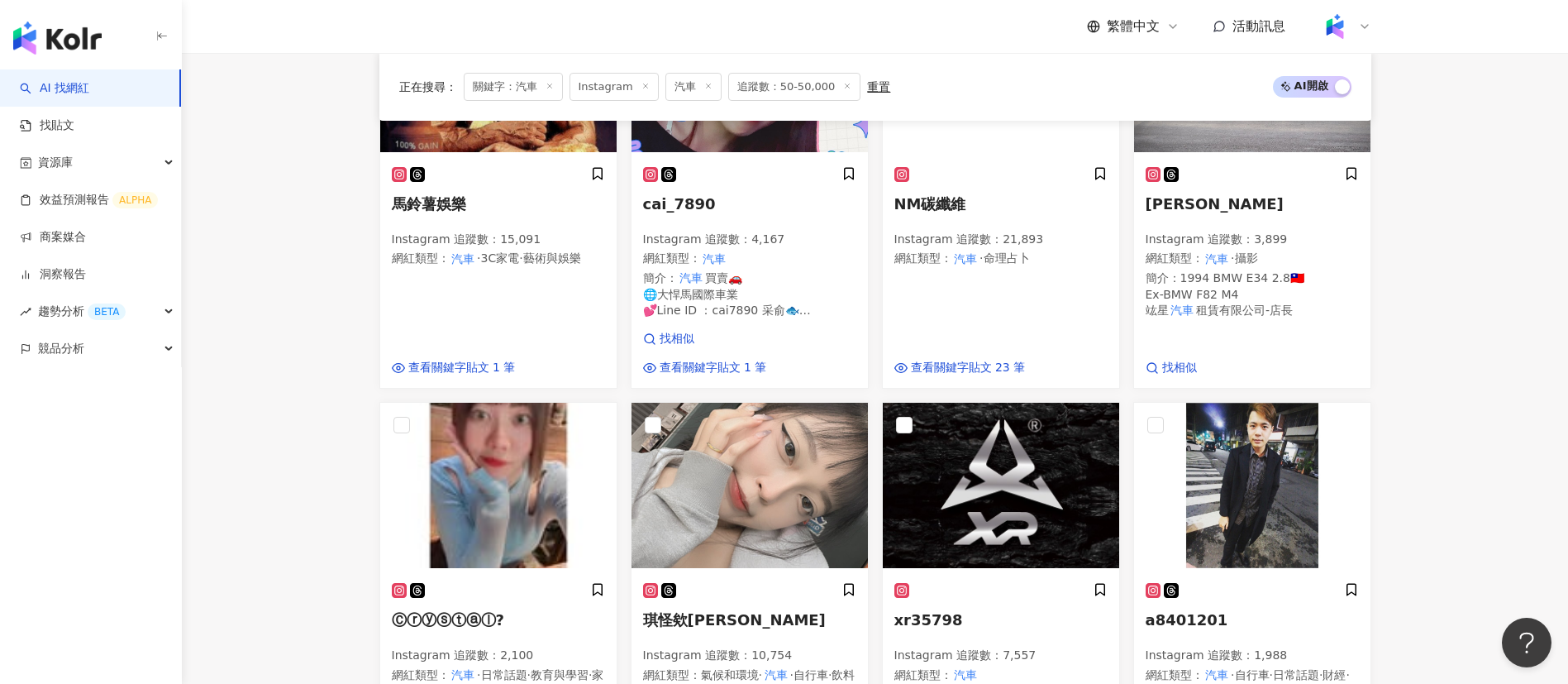
click at [314, 517] on main "Instagram ** 台灣 搜尋 6756bd17-6bf6-4b11-8af0-f3b5e29ddef4 5fb5f517-9a47-45b1-8688…" at bounding box center [874, 94] width 1386 height 2394
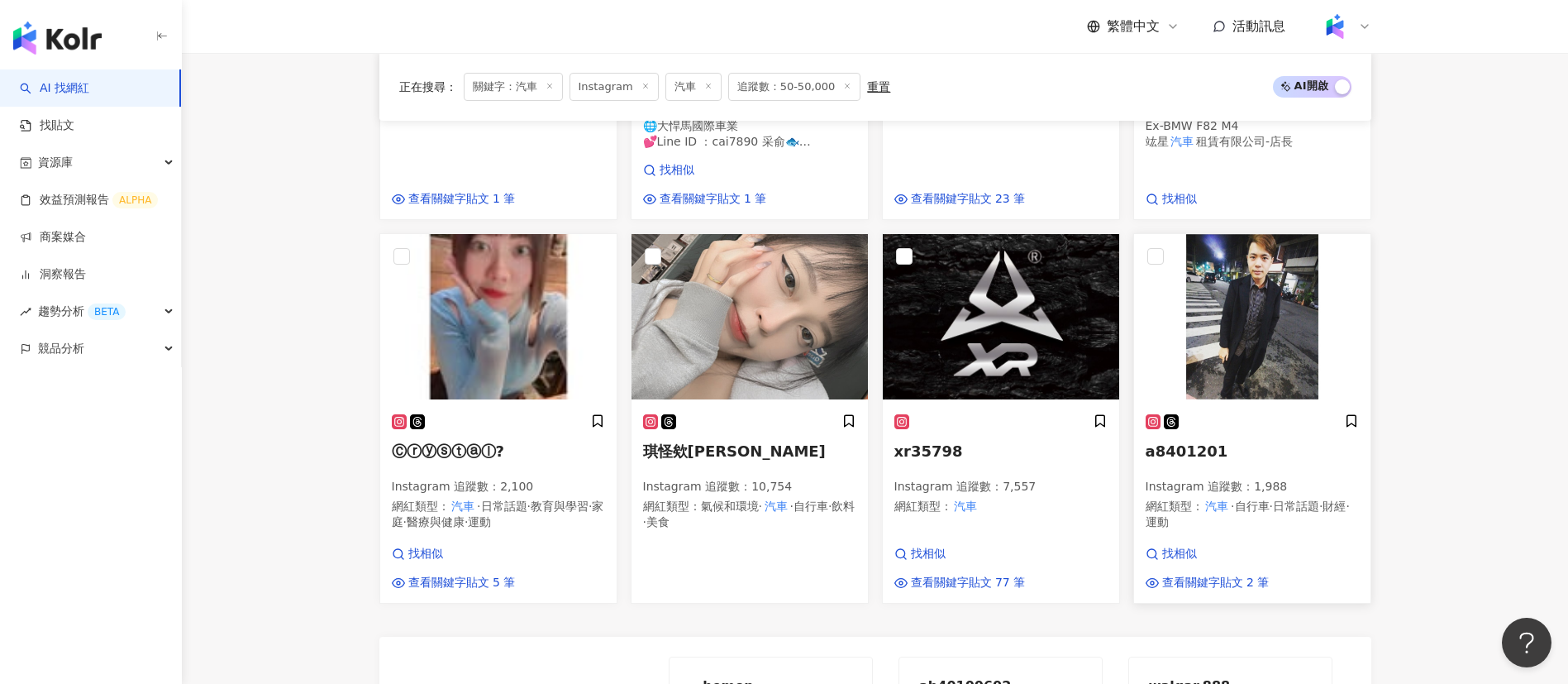
scroll to position [1459, 0]
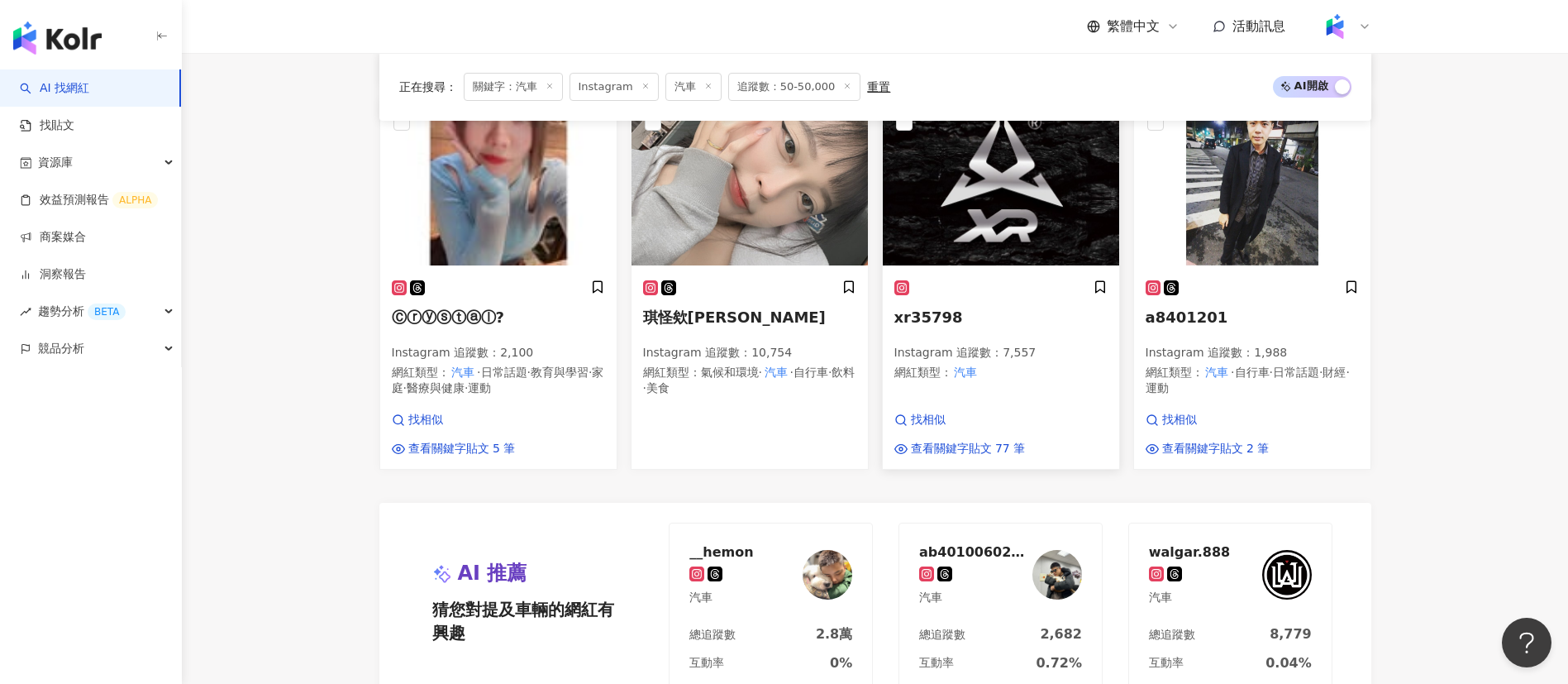
click at [956, 362] on div "xr35798 Instagram 追蹤數 ： 7,557 網紅類型 ： 汽車" at bounding box center [1001, 337] width 213 height 116
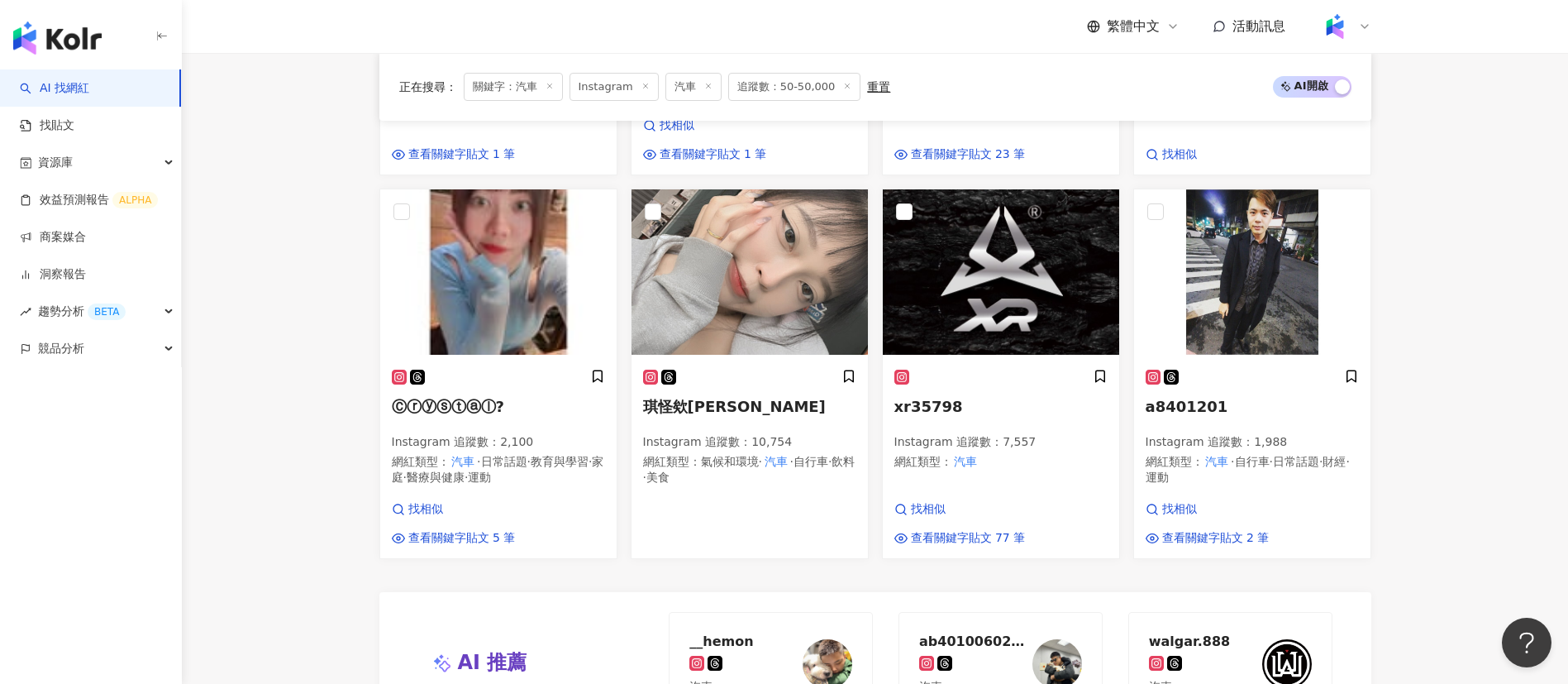
scroll to position [1366, 0]
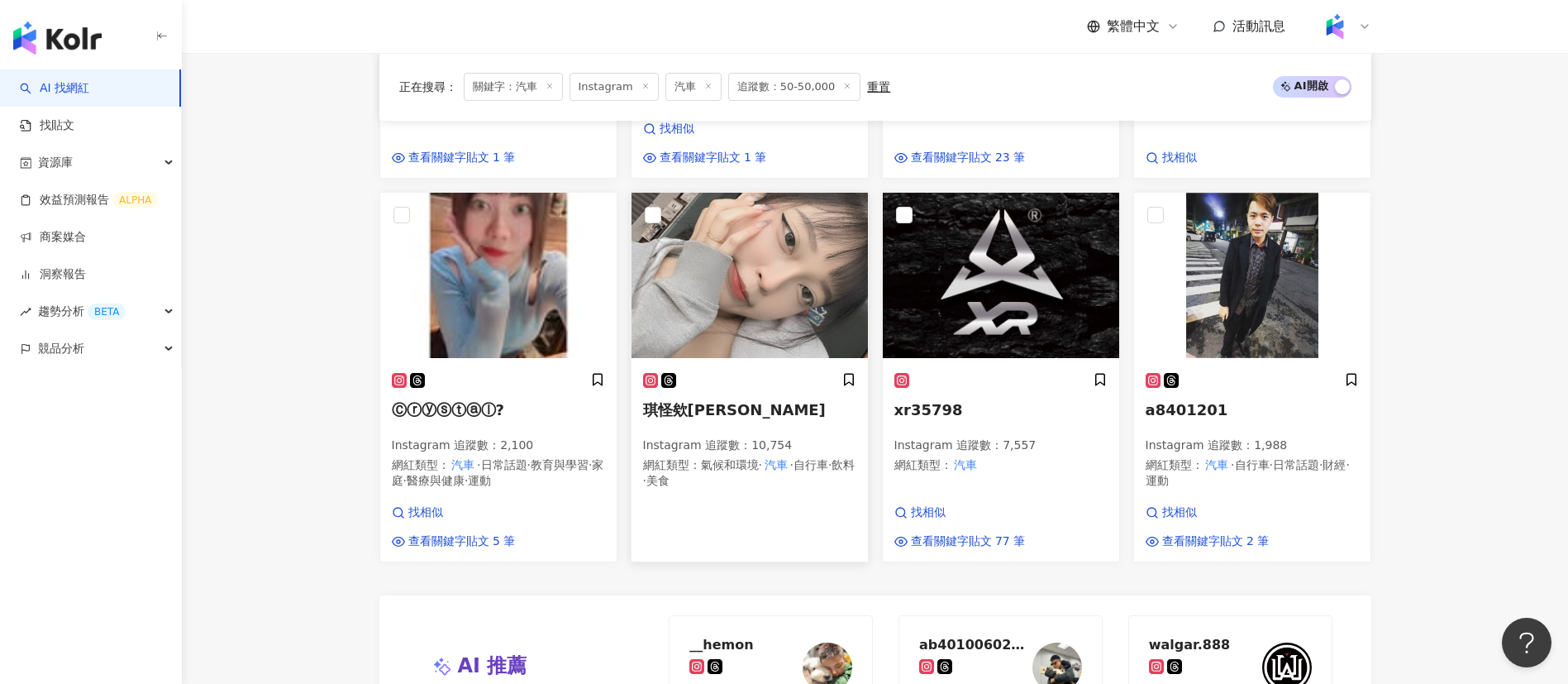
click at [739, 437] on p "Instagram 追蹤數 ： 10,754" at bounding box center [749, 446] width 213 height 17
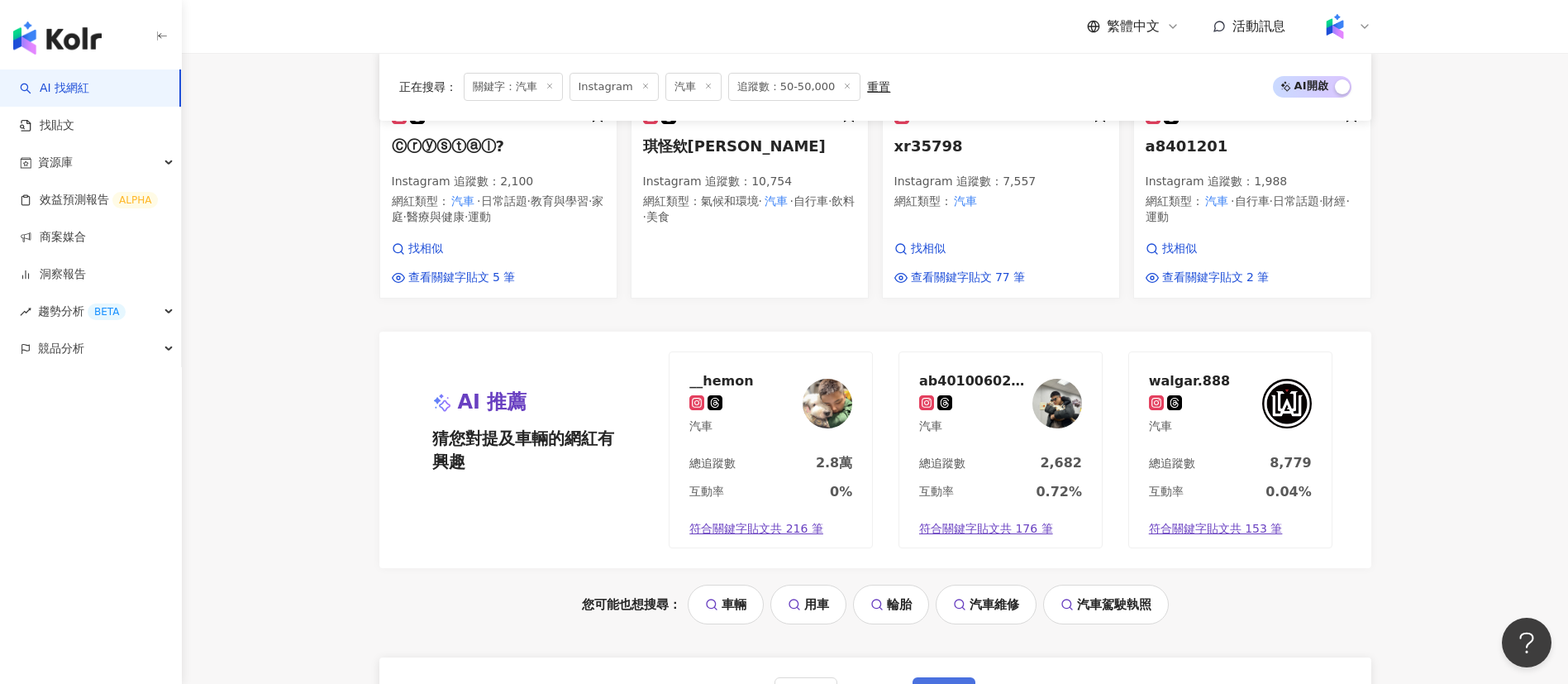
click at [948, 677] on button "下一頁" at bounding box center [943, 694] width 62 height 33
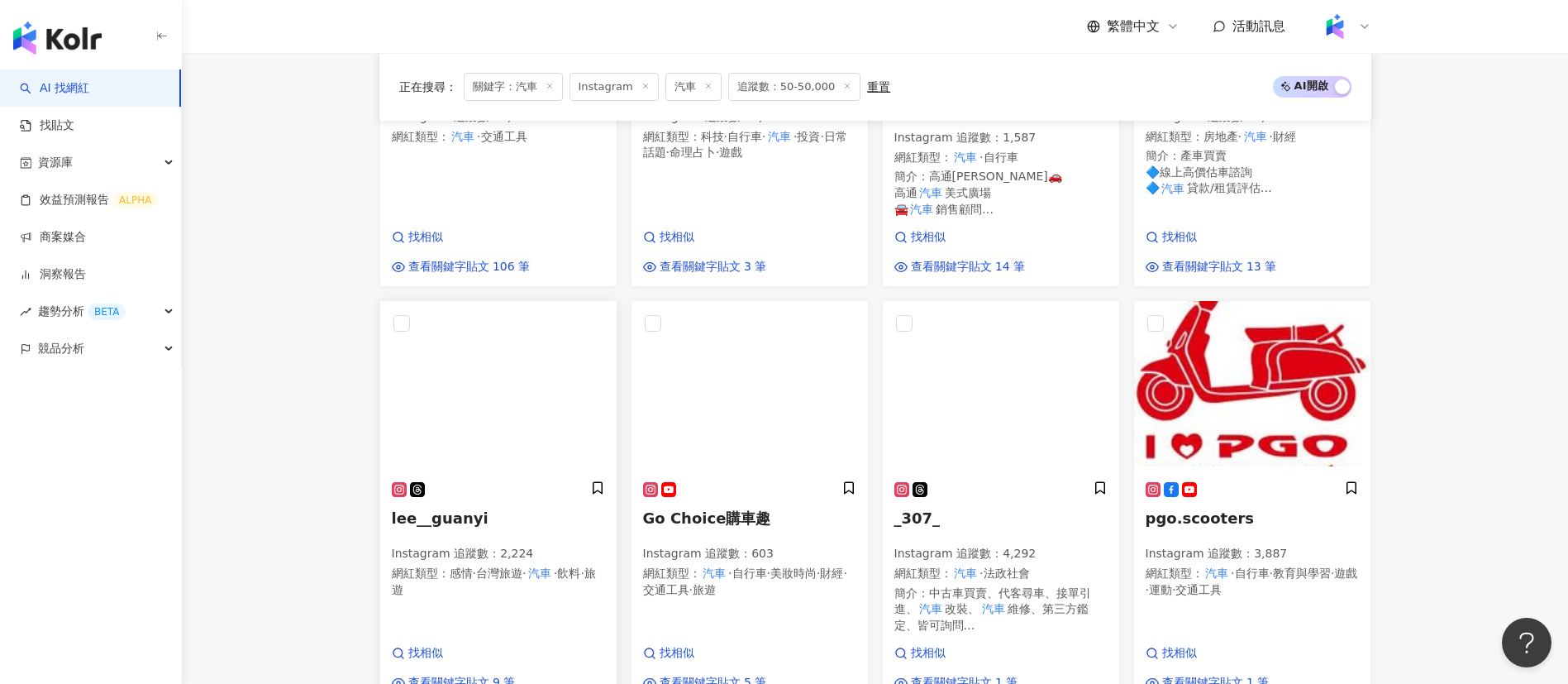
scroll to position [1479, 0]
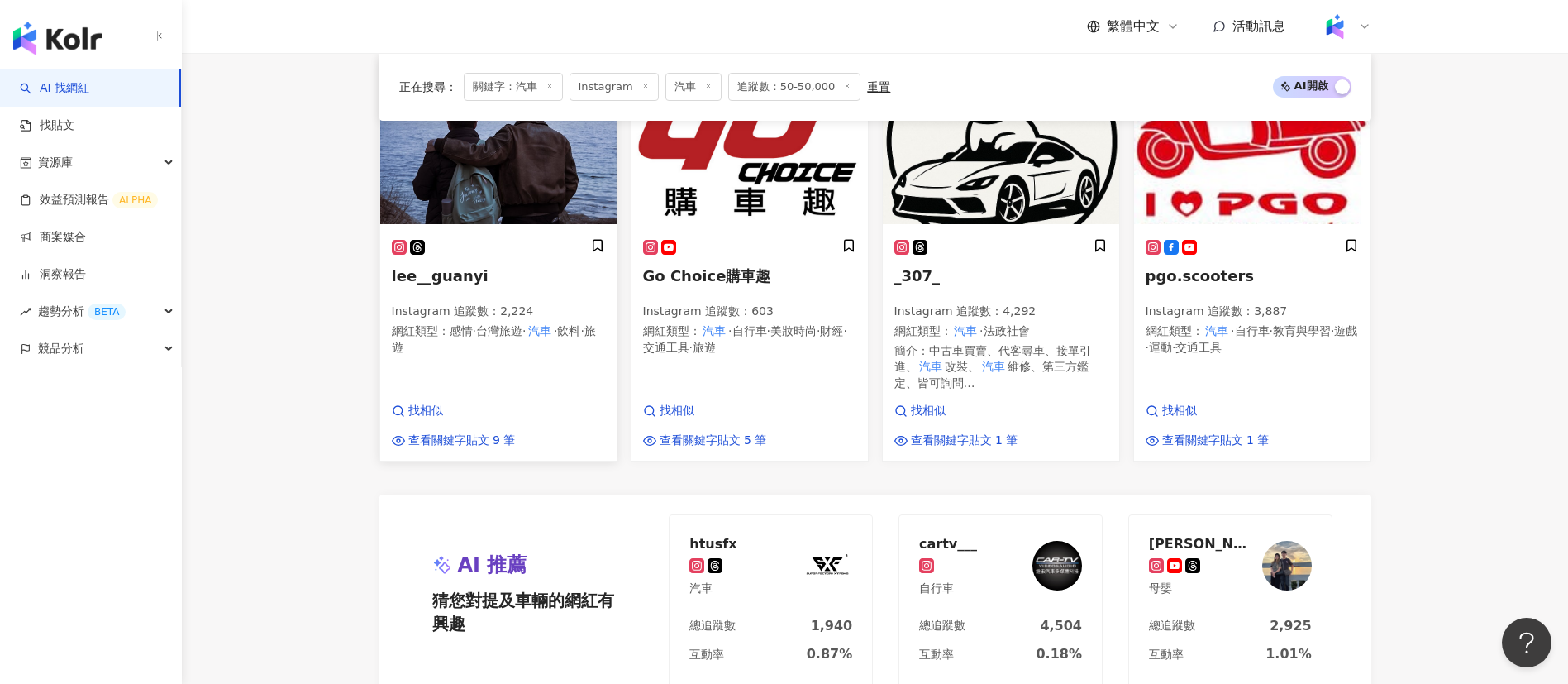
click at [471, 323] on p "網紅類型 ： 感情 · 台灣旅遊 · 汽車 · 飲料 · 旅遊" at bounding box center [498, 339] width 213 height 32
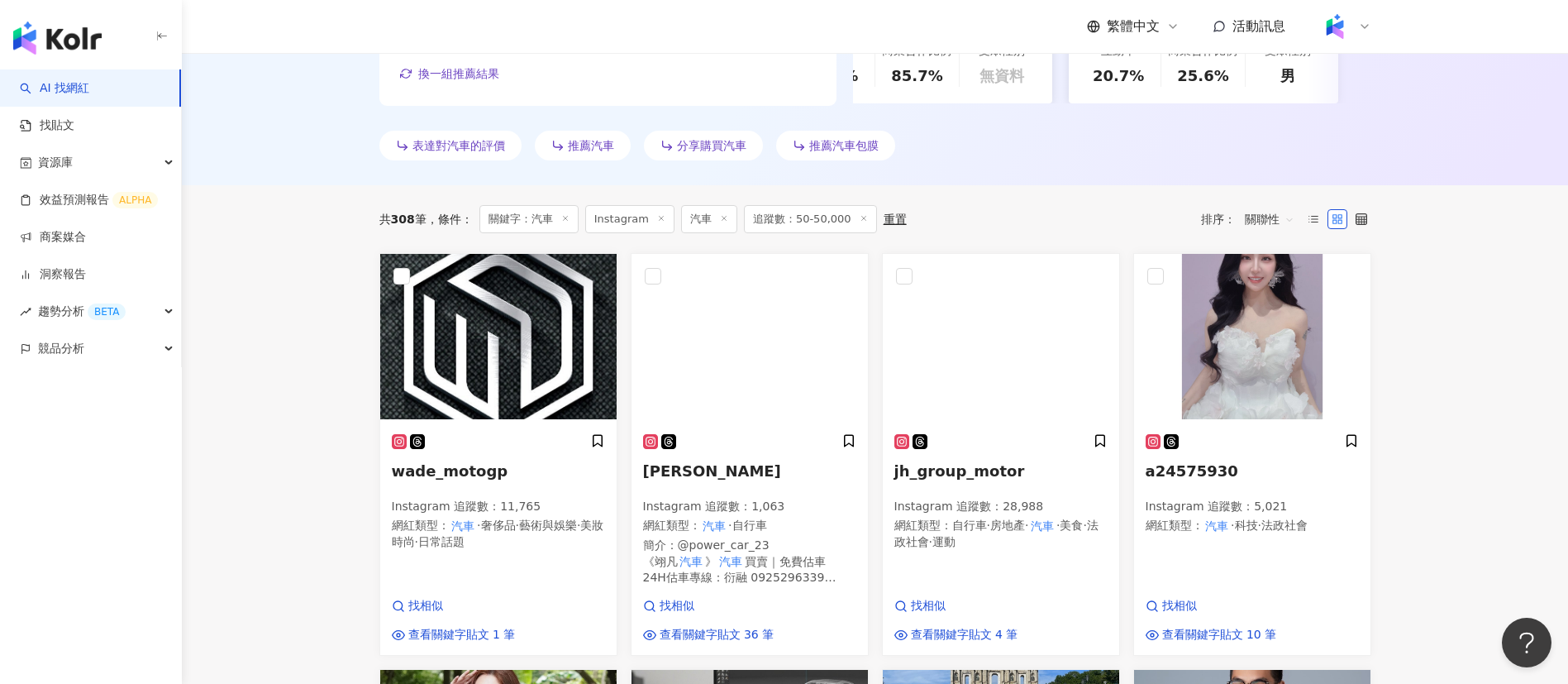
scroll to position [527, 0]
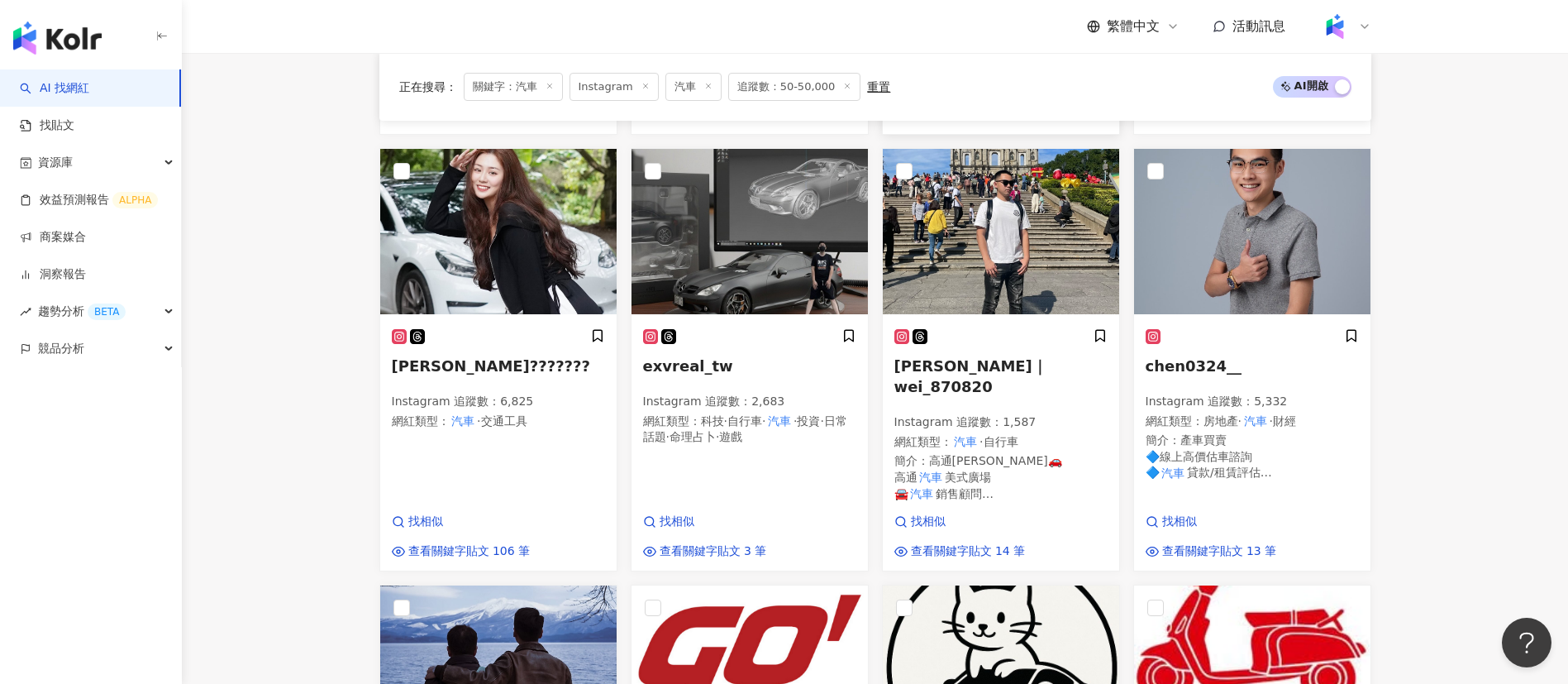
scroll to position [954, 0]
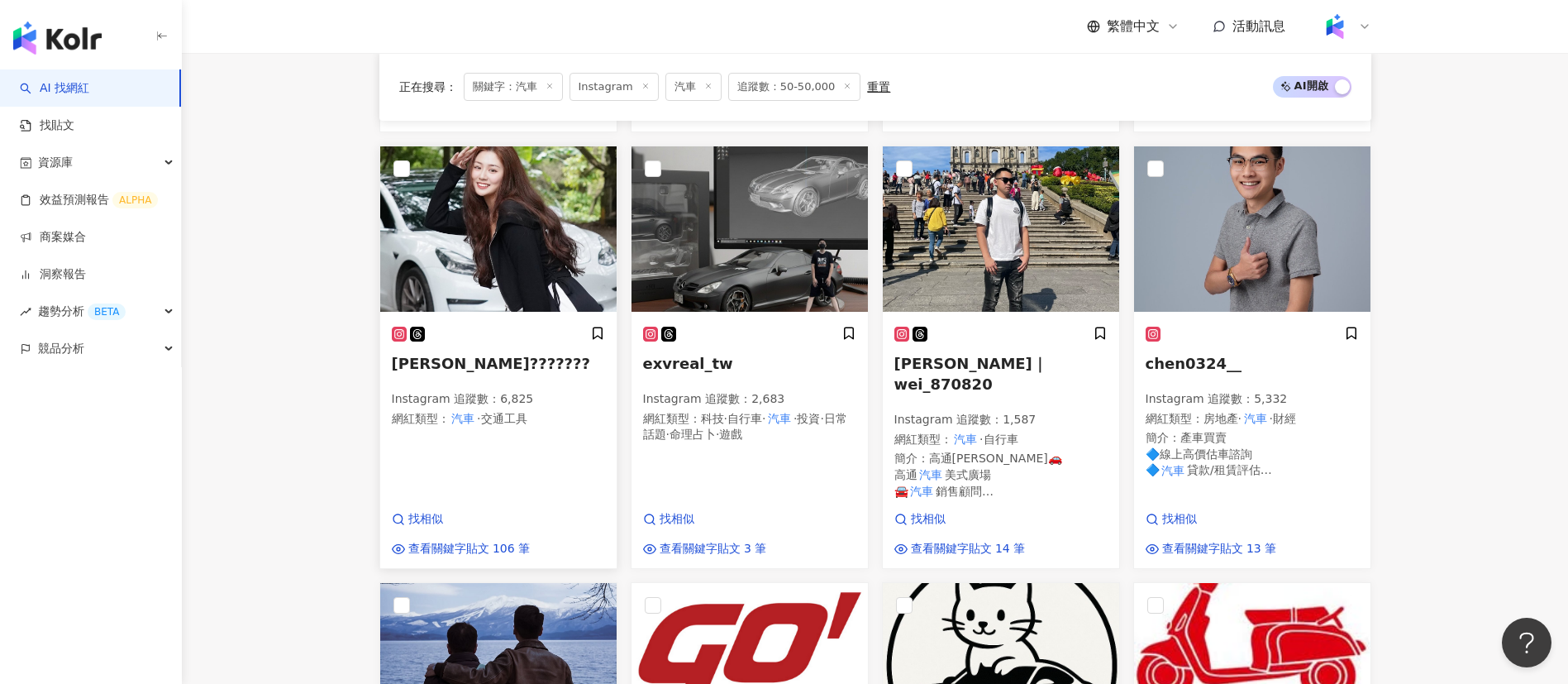
click at [461, 395] on p "Instagram 追蹤數 ： 6,825" at bounding box center [498, 399] width 213 height 17
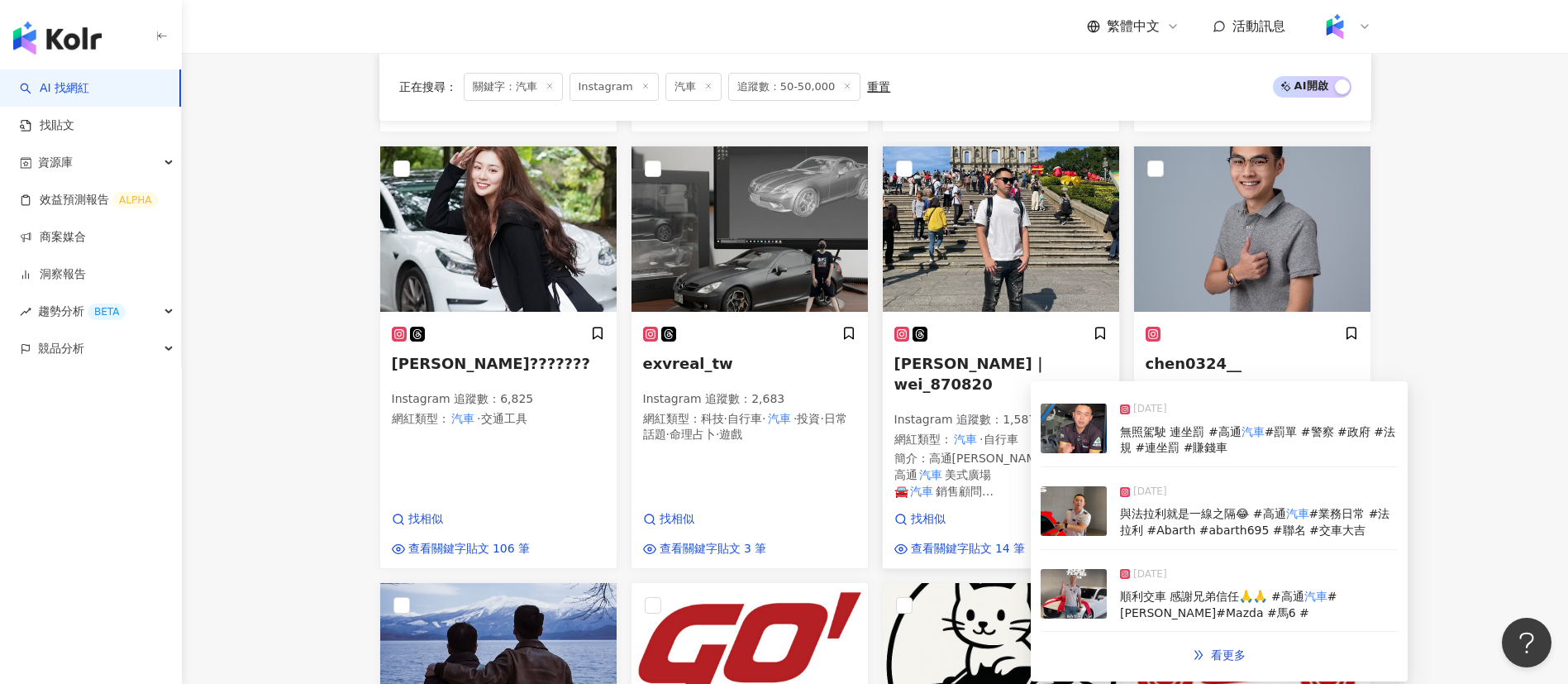
click at [989, 485] on span "銷售顧問 🚘" at bounding box center [944, 500] width 100 height 30
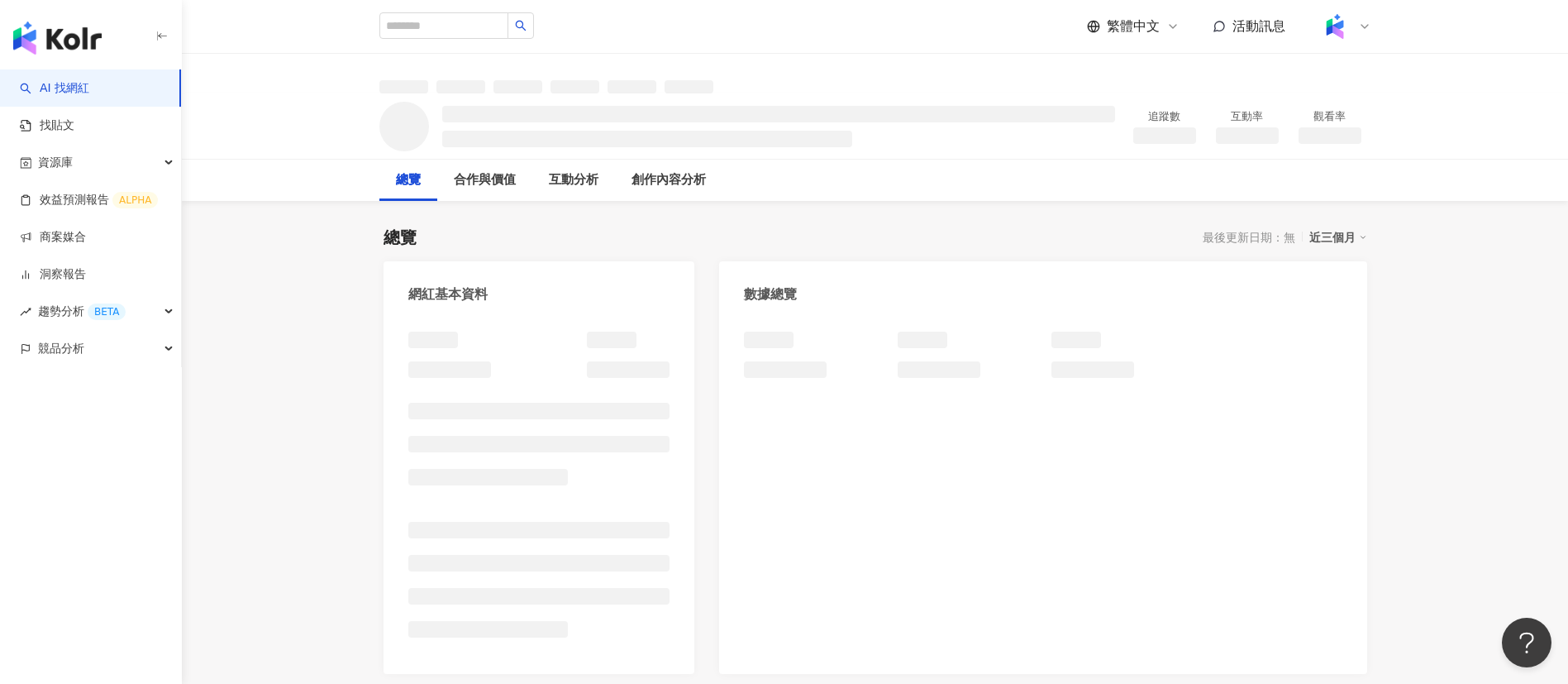
click at [485, 226] on div "總覽 最後更新日期：無 近三個月" at bounding box center [875, 237] width 983 height 23
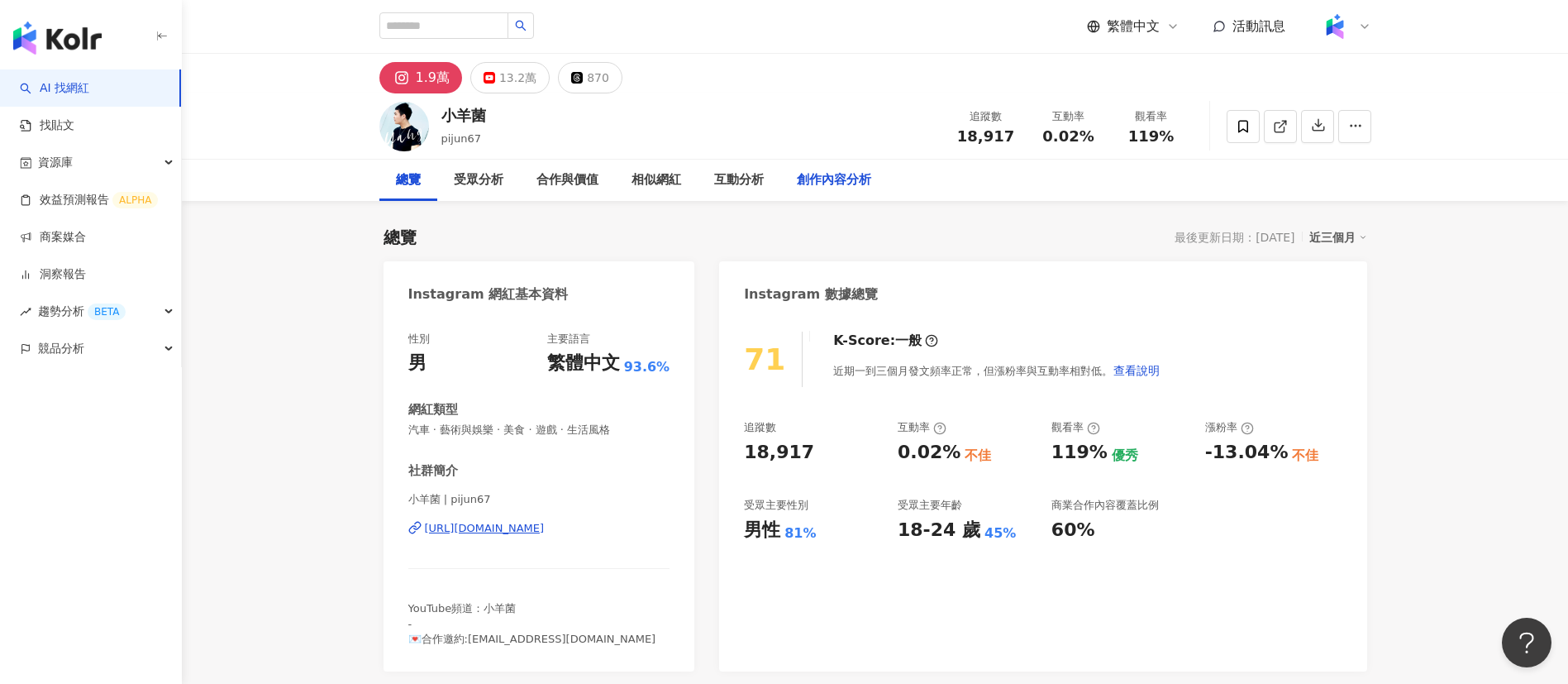
click at [828, 173] on div "創作內容分析" at bounding box center [834, 180] width 74 height 20
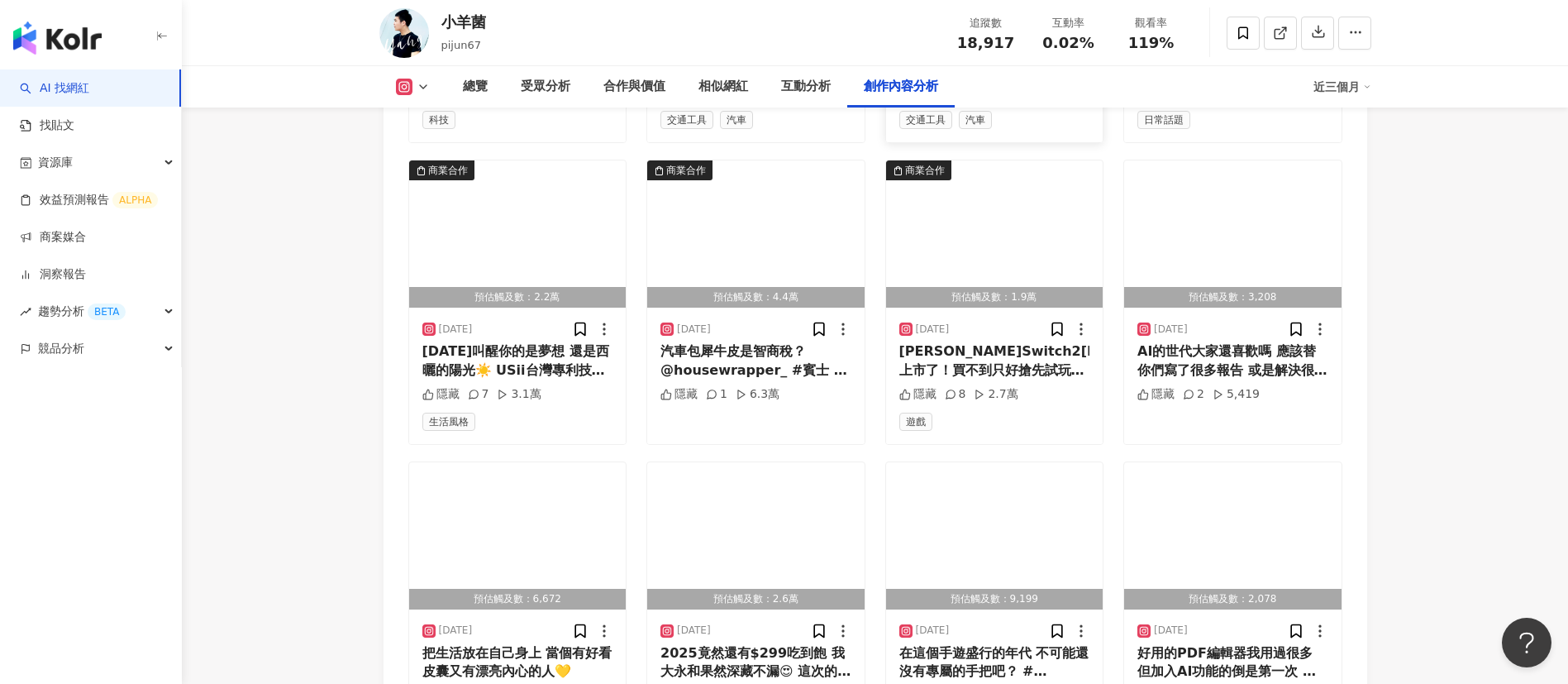
scroll to position [5505, 0]
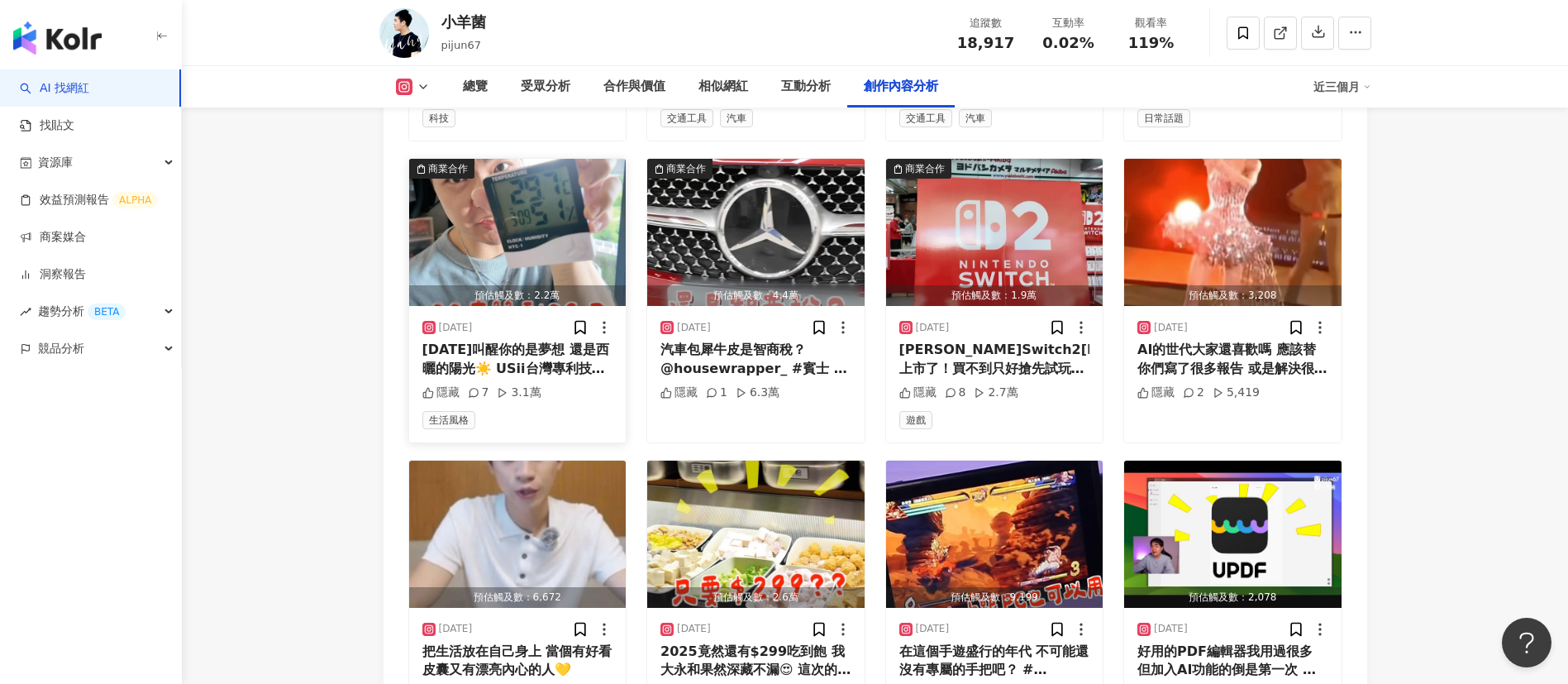
click at [573, 341] on div "[DATE]叫醒你的是夢想 還是西曬的陽光☀️ USii台灣專利技術的液態隔熱紙 SGS 測試平均降溫 4-6 度 成分不含甲醛、乙醛、重金屬 高透光性不影響…" at bounding box center [517, 359] width 191 height 37
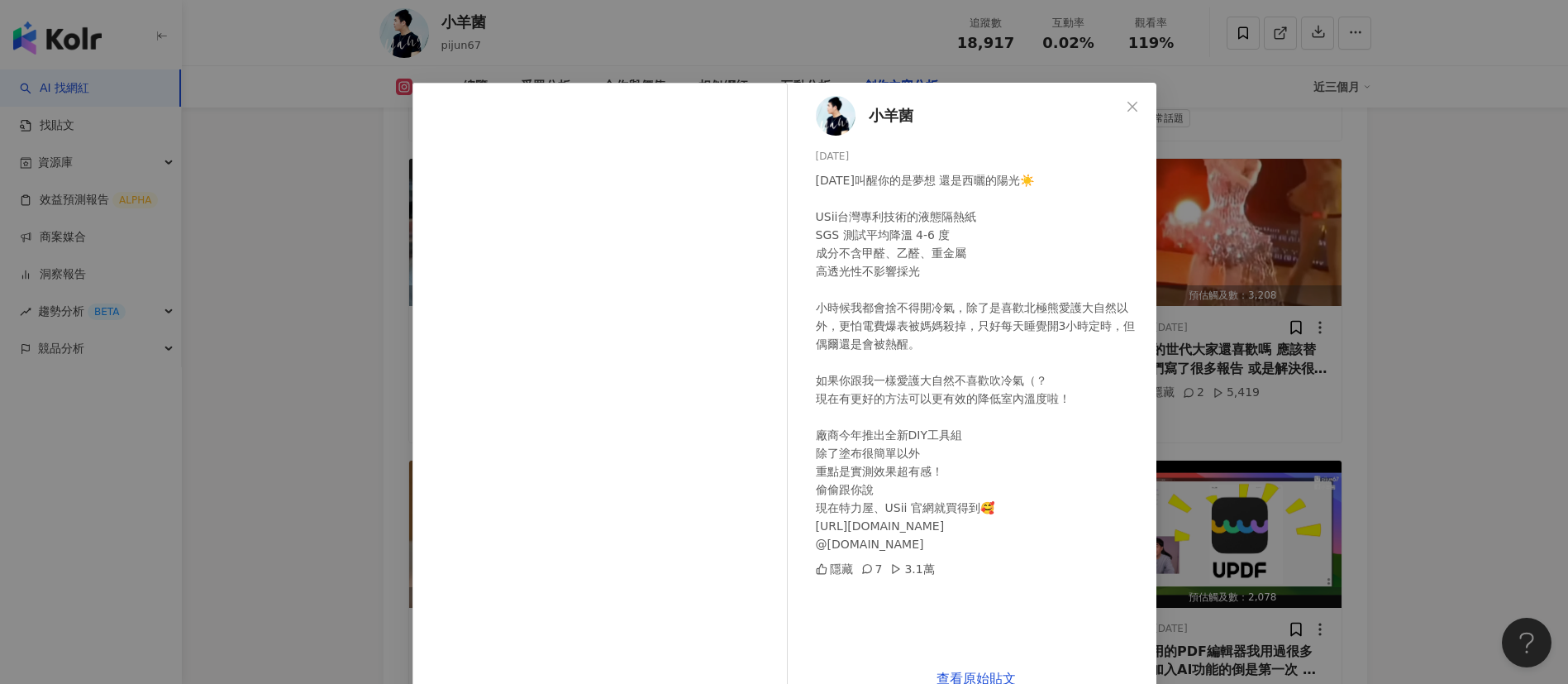
scroll to position [38, 0]
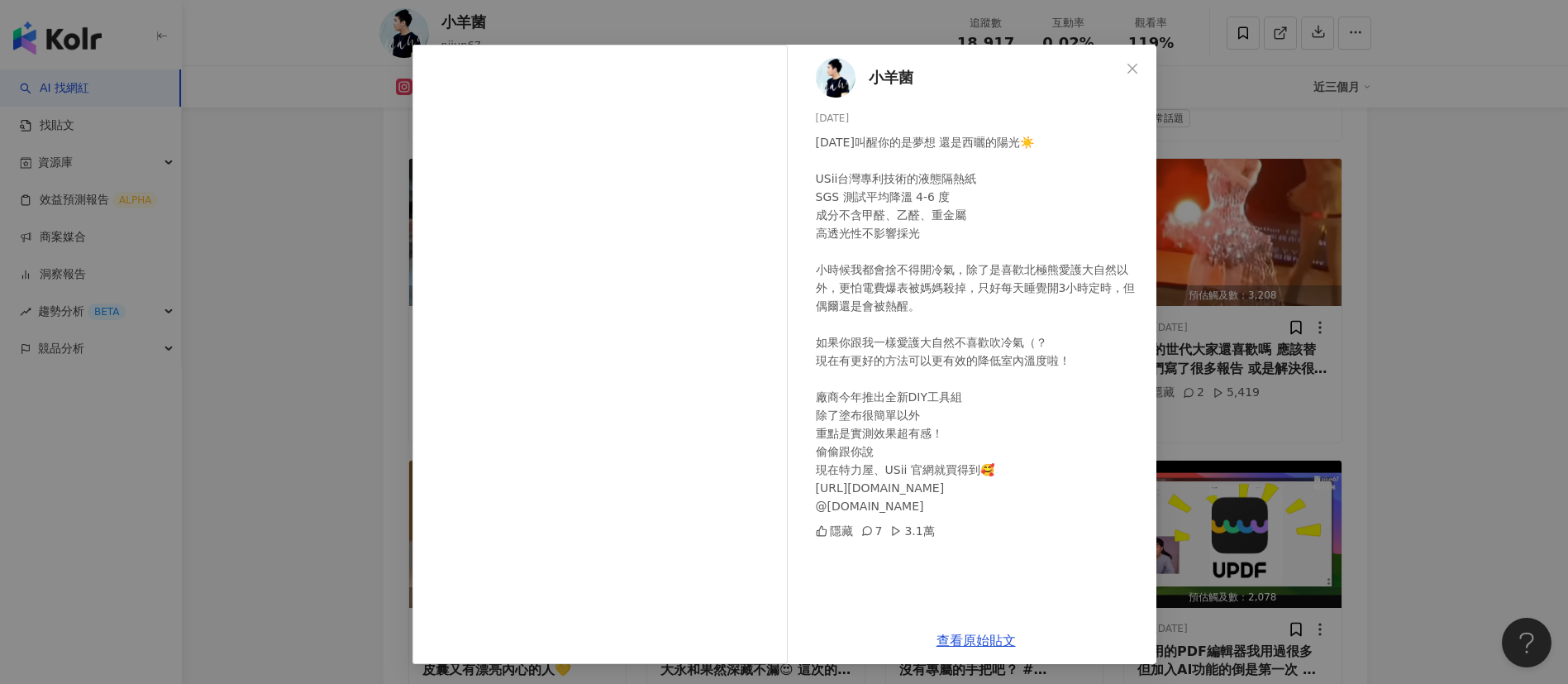
click at [1302, 437] on div "小羊菌 [DATE] [DATE]叫醒你的是夢想 還是西曬的陽光☀️ USii台灣專利技術的液態隔熱紙 SGS 測試平均降溫 4-6 度 成分不含甲醛、乙醛、…" at bounding box center [784, 342] width 1568 height 684
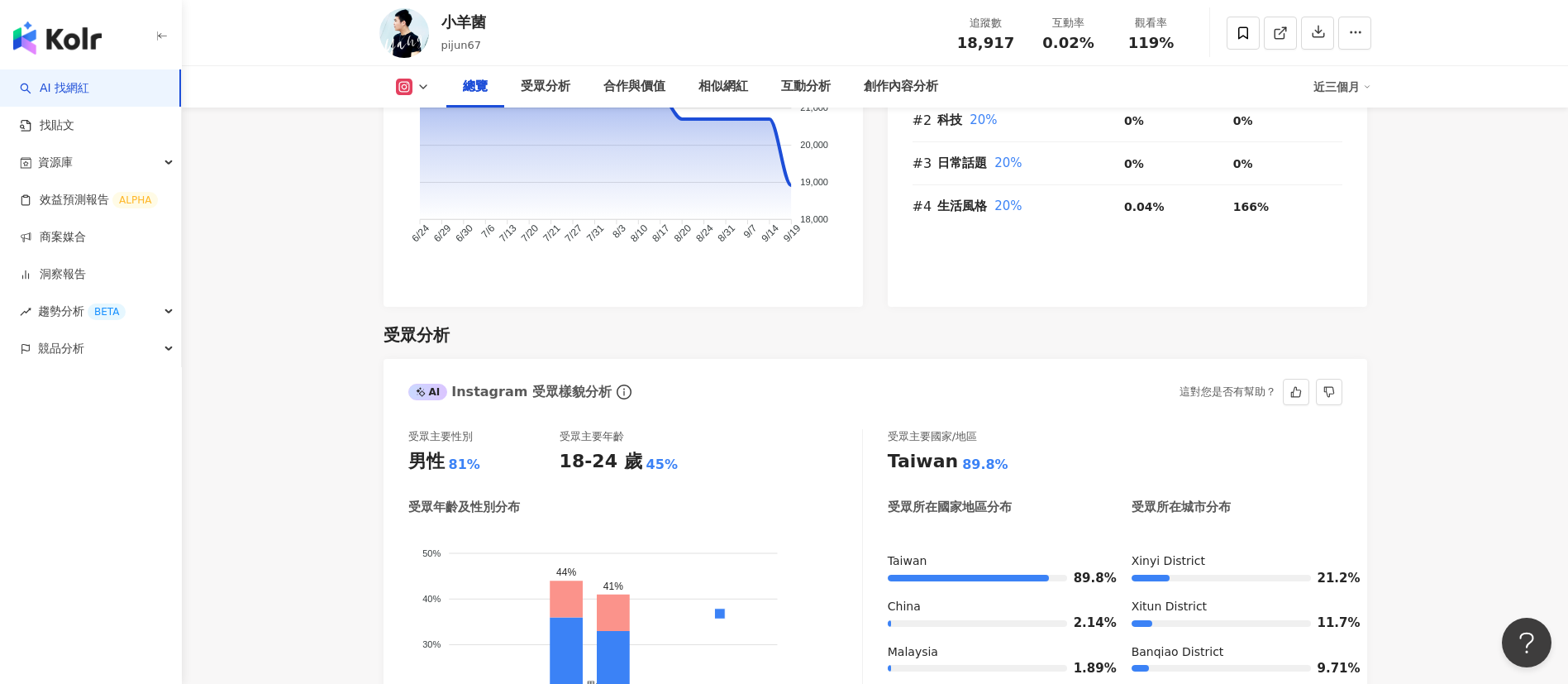
scroll to position [1198, 0]
click at [493, 437] on div "受眾主要性別" at bounding box center [484, 436] width 152 height 15
click at [897, 368] on div "AI Instagram 受眾樣貌分析 這對您是否有幫助？" at bounding box center [875, 385] width 983 height 54
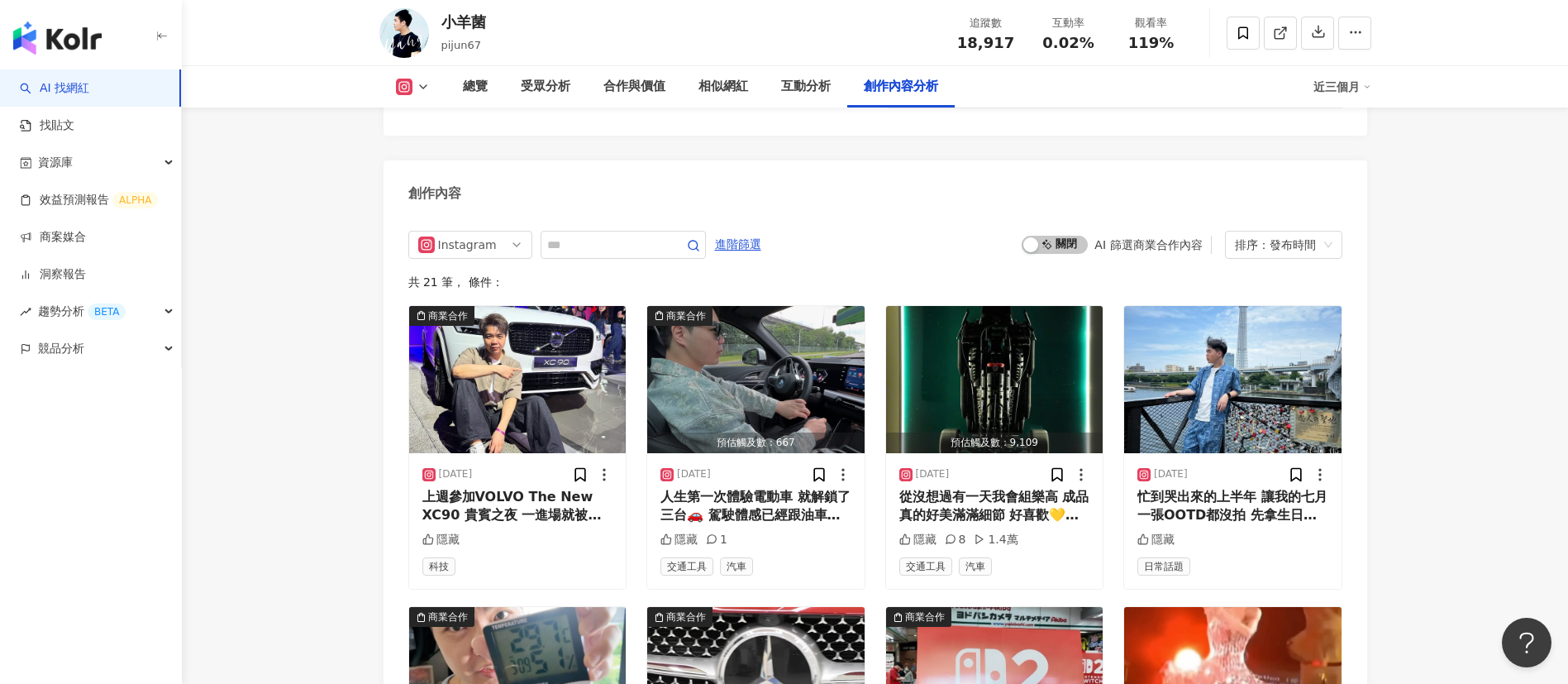
scroll to position [5059, 0]
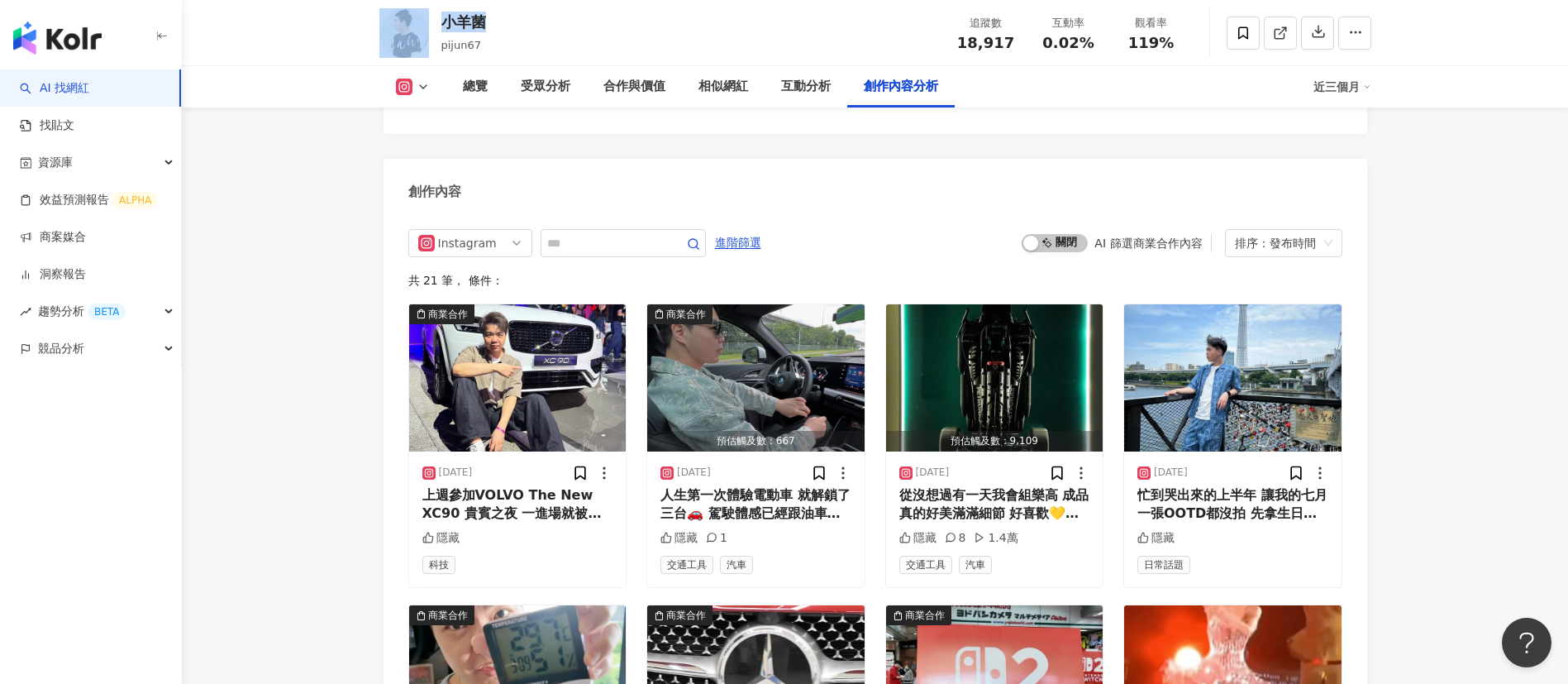
drag, startPoint x: 501, startPoint y: 32, endPoint x: 426, endPoint y: 24, distance: 75.4
click at [426, 24] on div "小羊菌 pijun67 追蹤數 18,917 互動率 0.02% 觀看率 119%" at bounding box center [875, 32] width 1058 height 65
copy div "小羊菌"
drag, startPoint x: 1020, startPoint y: 45, endPoint x: 950, endPoint y: 47, distance: 70.0
click at [950, 47] on div "追蹤數 18,917" at bounding box center [985, 32] width 82 height 36
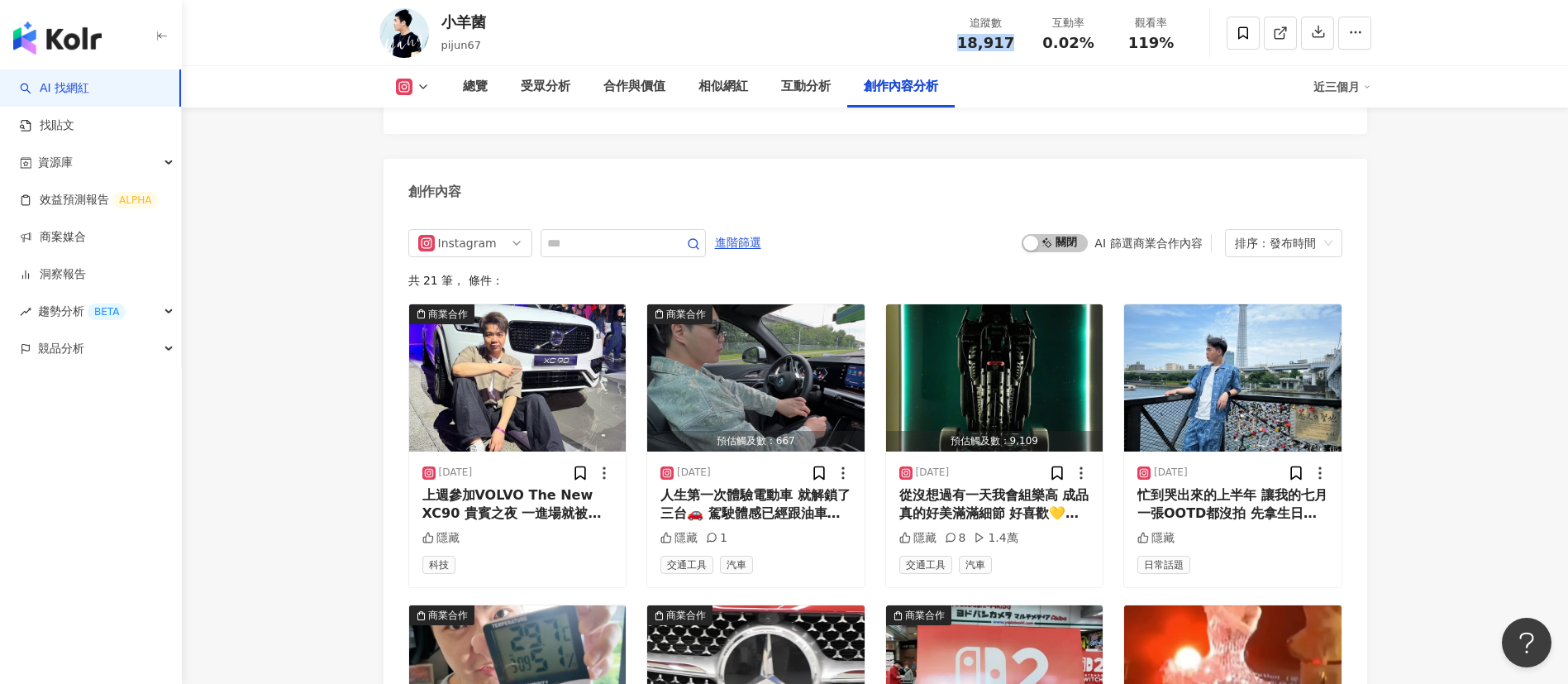
copy span "18,917"
drag, startPoint x: 1178, startPoint y: 46, endPoint x: 1133, endPoint y: 46, distance: 45.0
click at [1133, 46] on div "119%" at bounding box center [1151, 43] width 62 height 17
copy span "119%"
click at [1284, 30] on icon at bounding box center [1280, 33] width 15 height 15
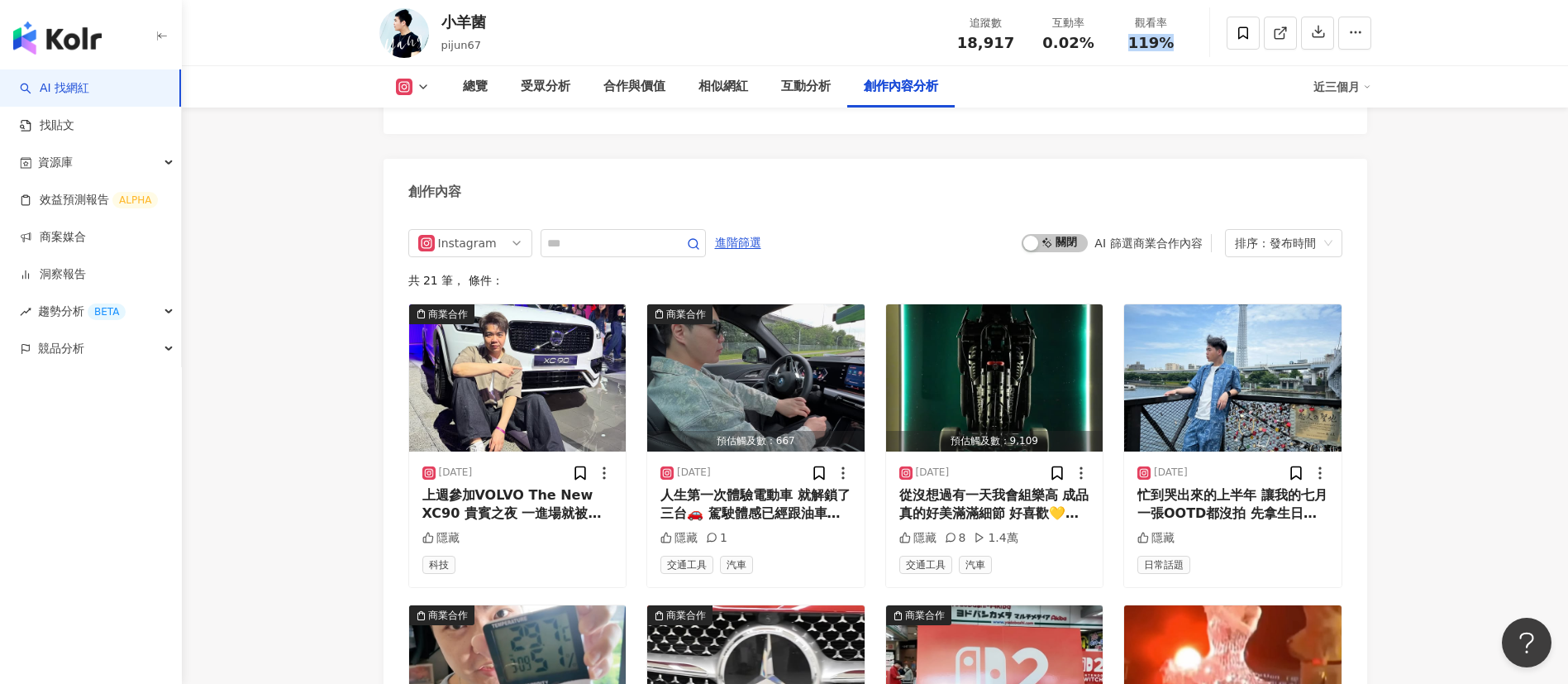
scroll to position [5505, 0]
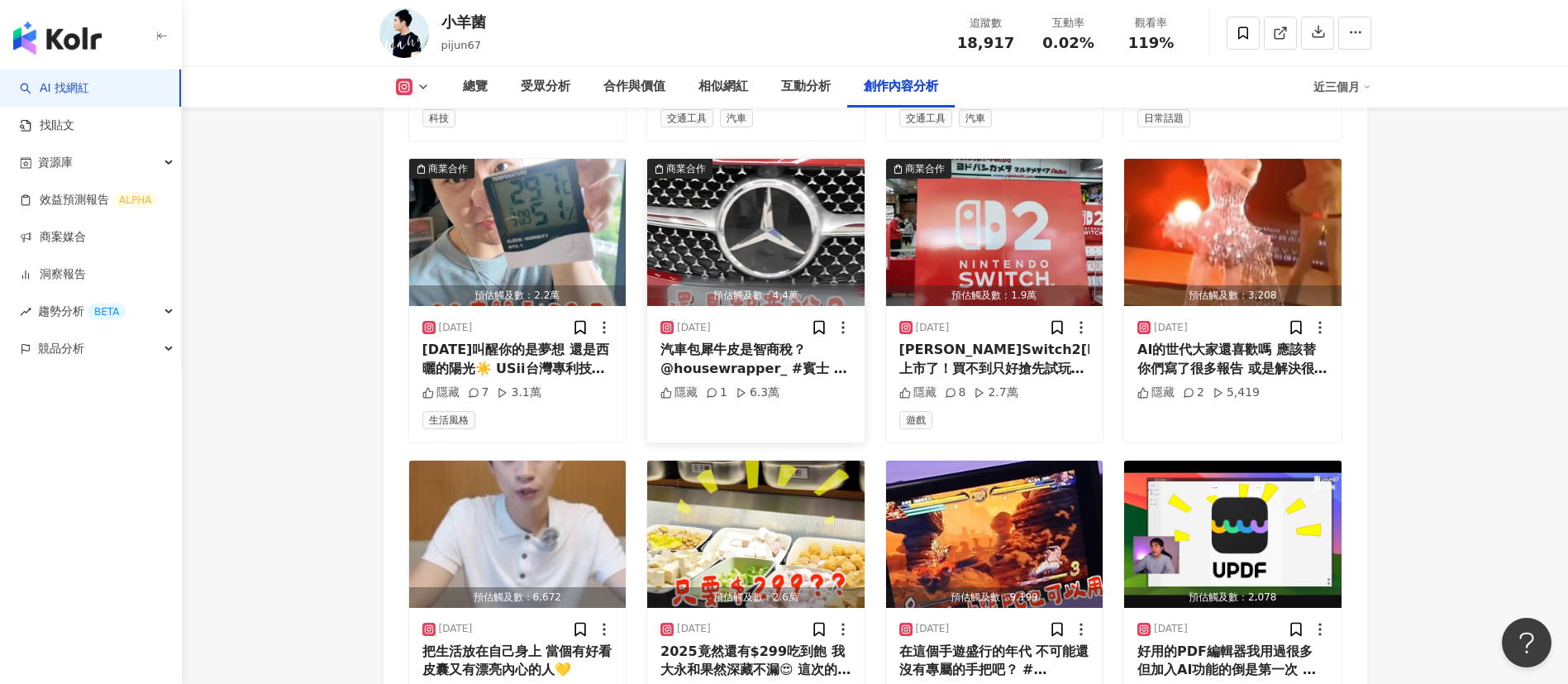
click at [739, 341] on div "汽車包犀牛皮是智商稅？ @housewrapper_ #賓士 #犀牛皮 #汽車美容 #3M #好室多膜" at bounding box center [755, 359] width 191 height 37
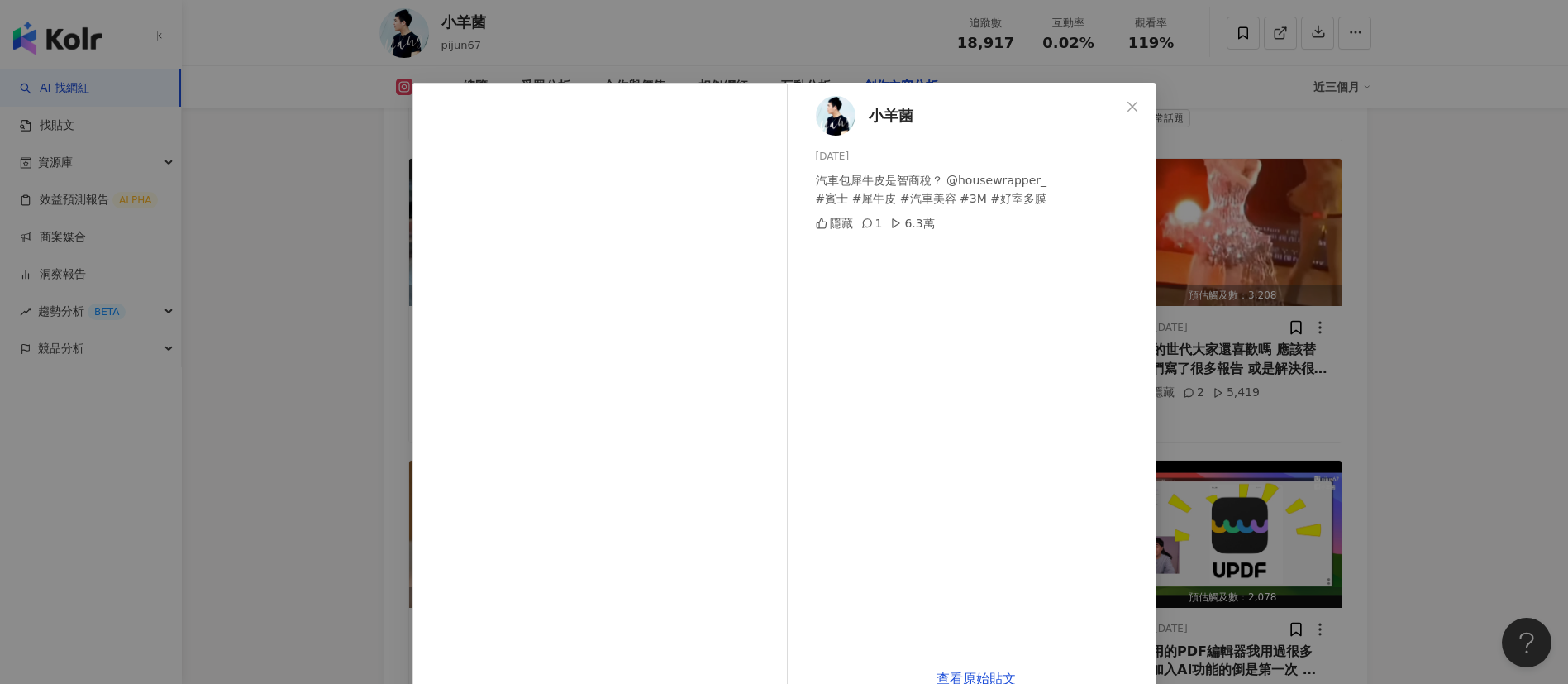
scroll to position [38, 0]
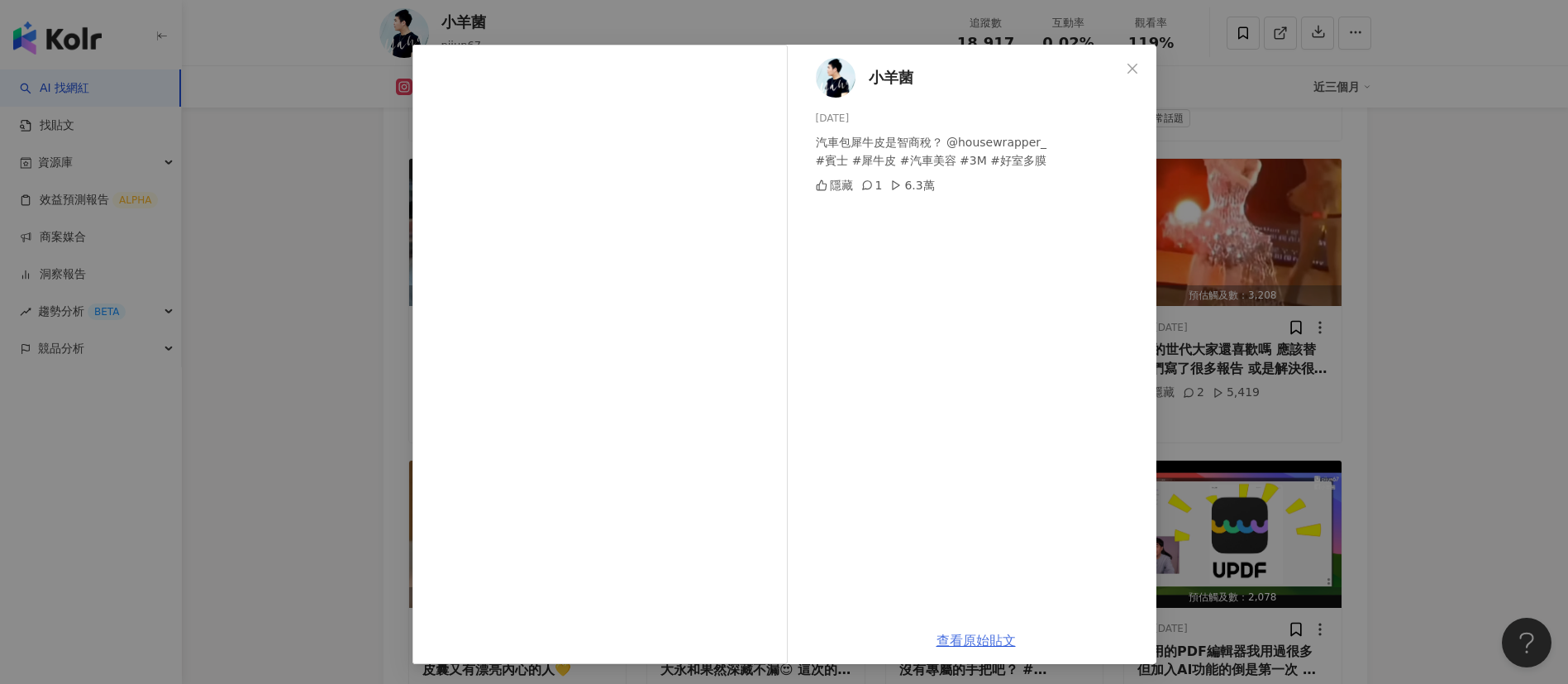
click at [973, 637] on link "查看原始貼文" at bounding box center [975, 640] width 79 height 16
click at [1325, 272] on div "小羊菌 2025/6/7 汽車包犀牛皮是智商稅？ @housewrapper_ #賓士 #犀牛皮 #汽車美容 #3M #好室多膜 隱藏 1 6.3萬 查看原始…" at bounding box center [784, 342] width 1568 height 684
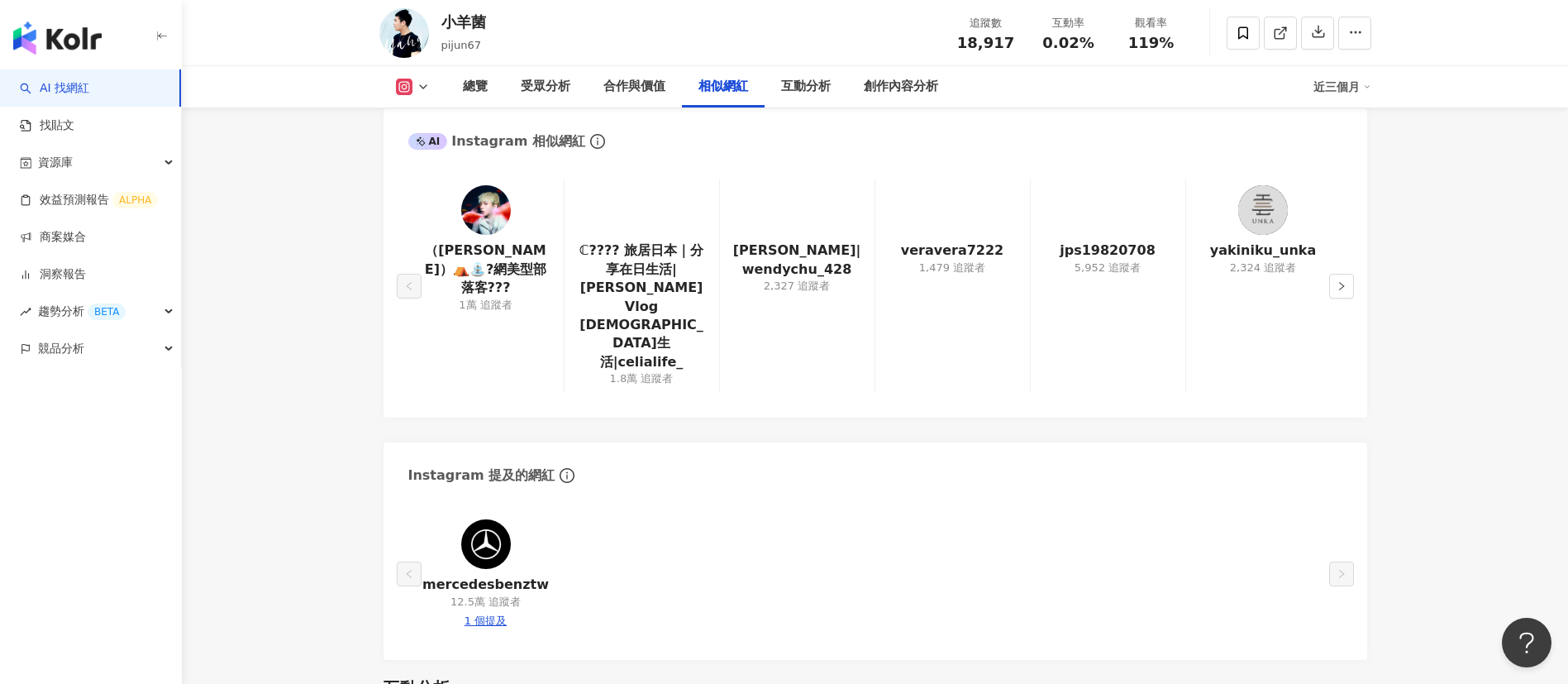
scroll to position [2745, 0]
click at [764, 349] on div "（菲菲）⛺️⛲️?網美型部落客??? 1萬 追蹤者 ℂ???? 旅居日本｜分享在日生活|Celia's Vlog 日本生活|celialife_ 1.8萬 追…" at bounding box center [875, 289] width 983 height 256
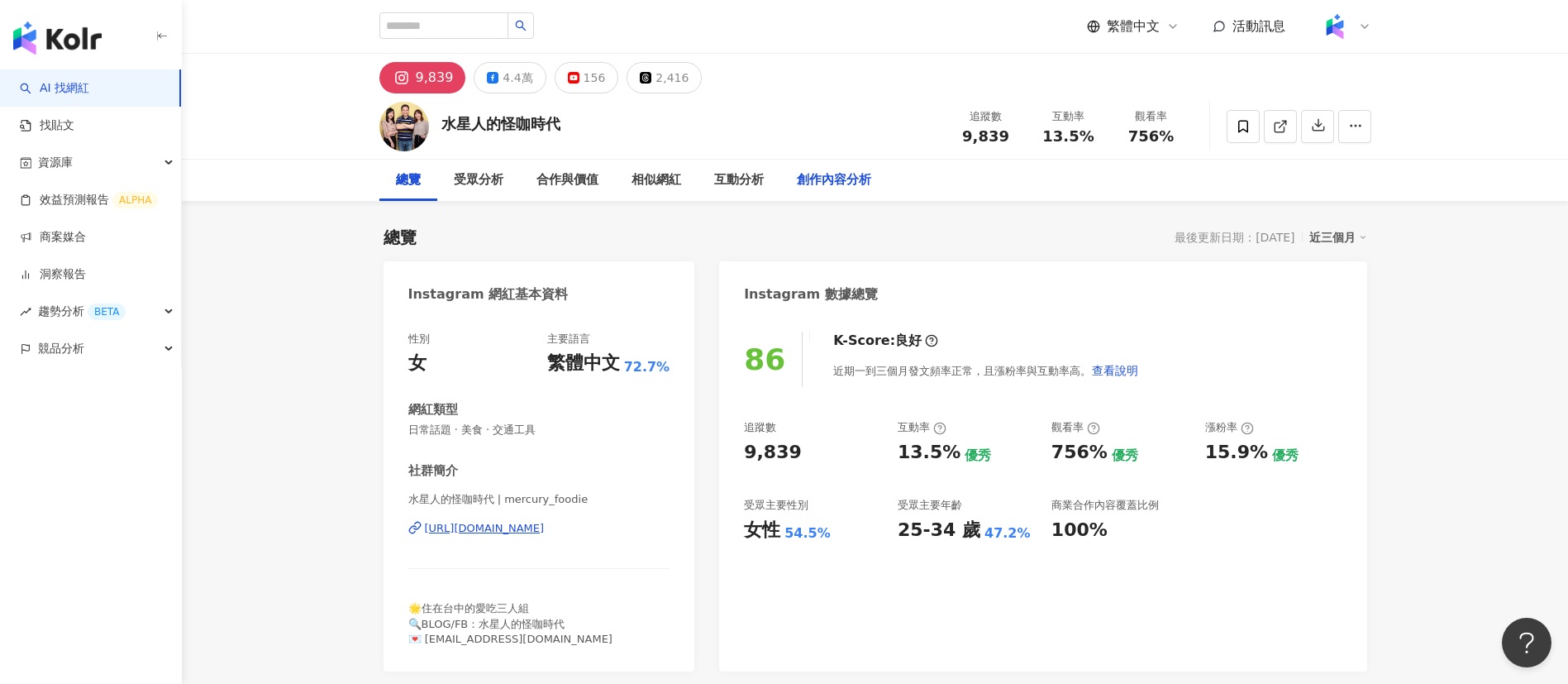
click at [830, 177] on div "創作內容分析" at bounding box center [834, 180] width 74 height 20
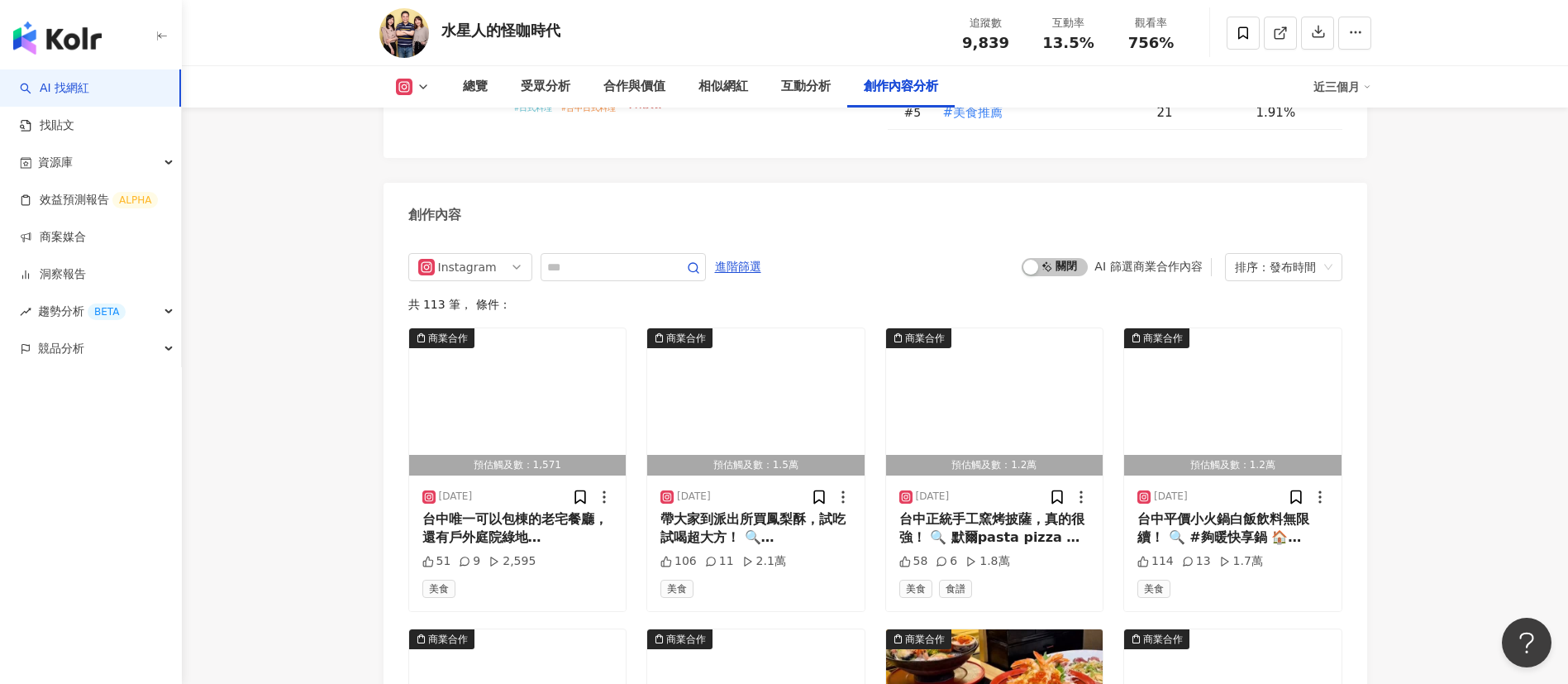
scroll to position [4995, 0]
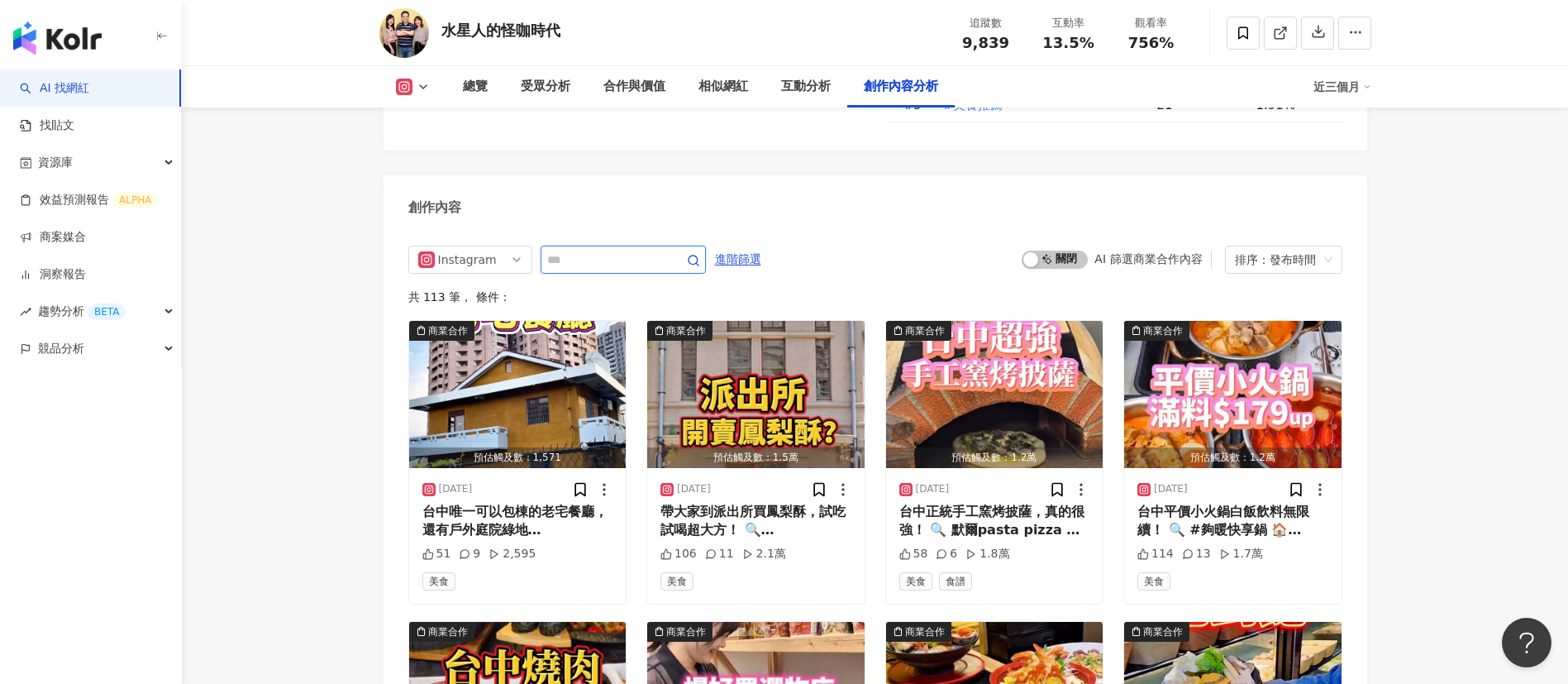
click at [659, 270] on input "text" at bounding box center [605, 260] width 116 height 20
type input "**"
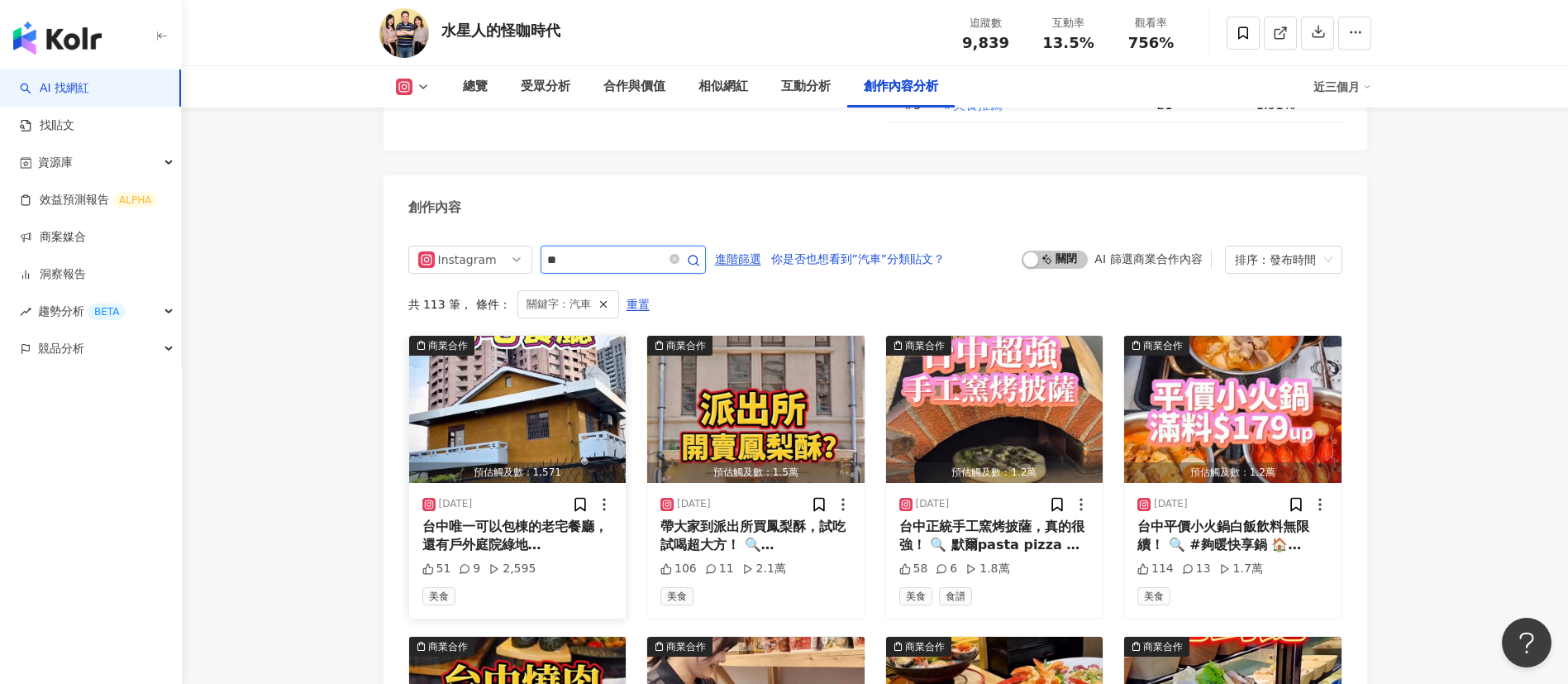
scroll to position [5081, 0]
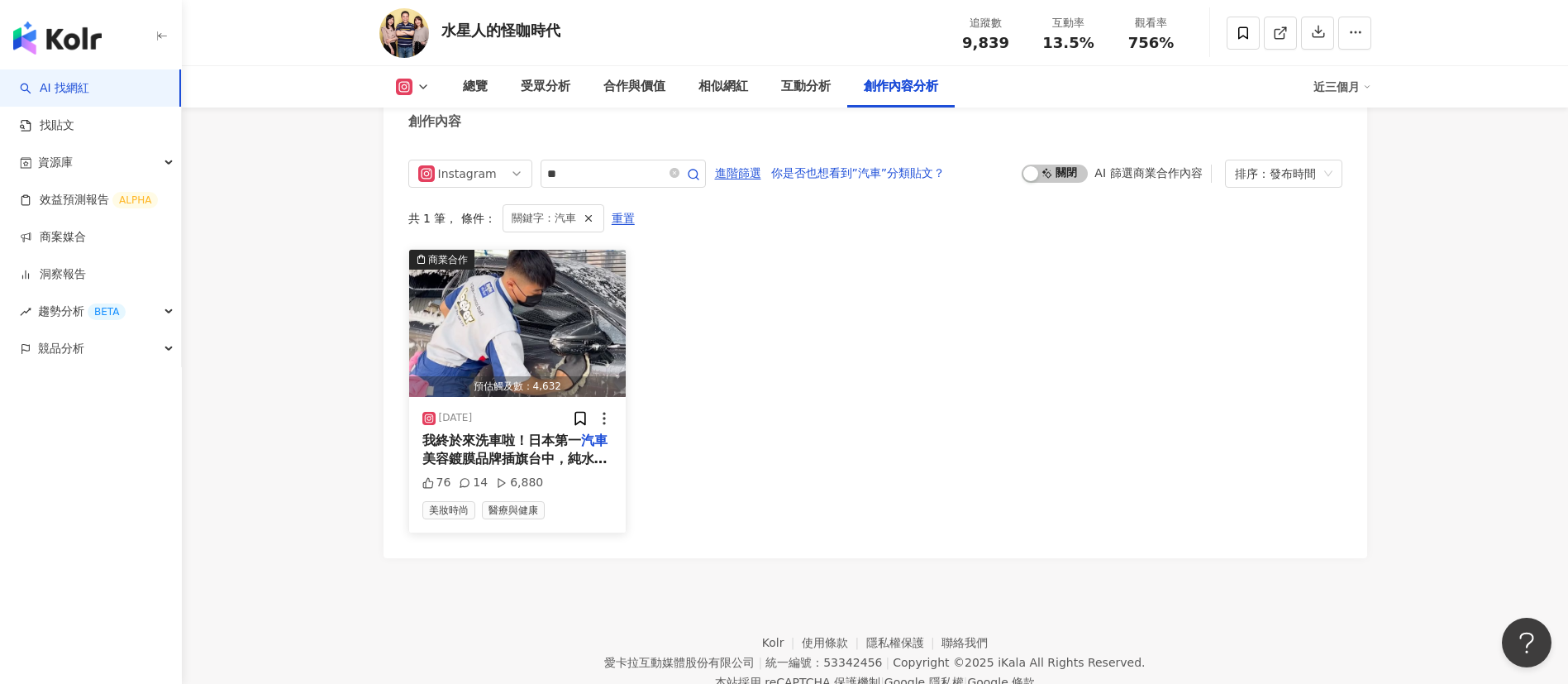
click at [551, 448] on span "我終於來洗車啦！日本第一" at bounding box center [501, 440] width 159 height 16
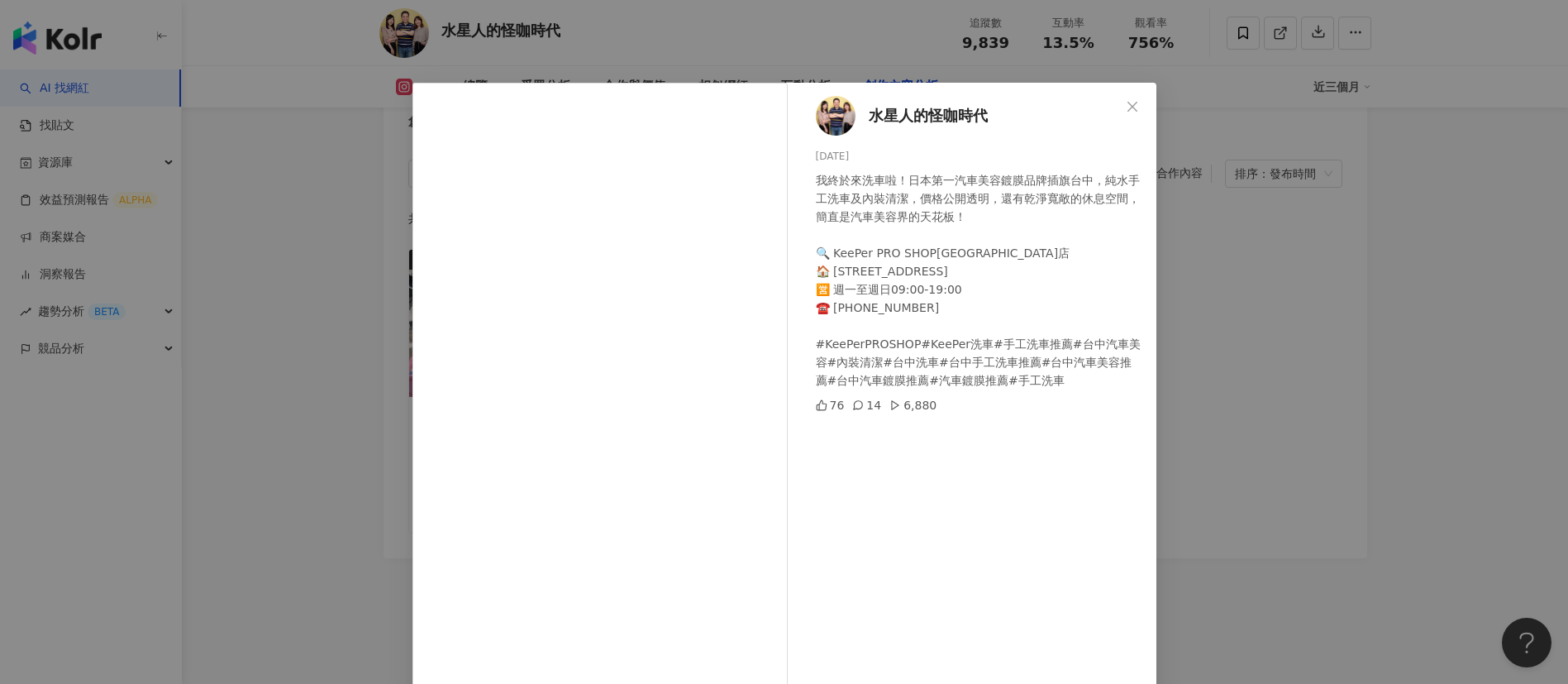
scroll to position [57, 0]
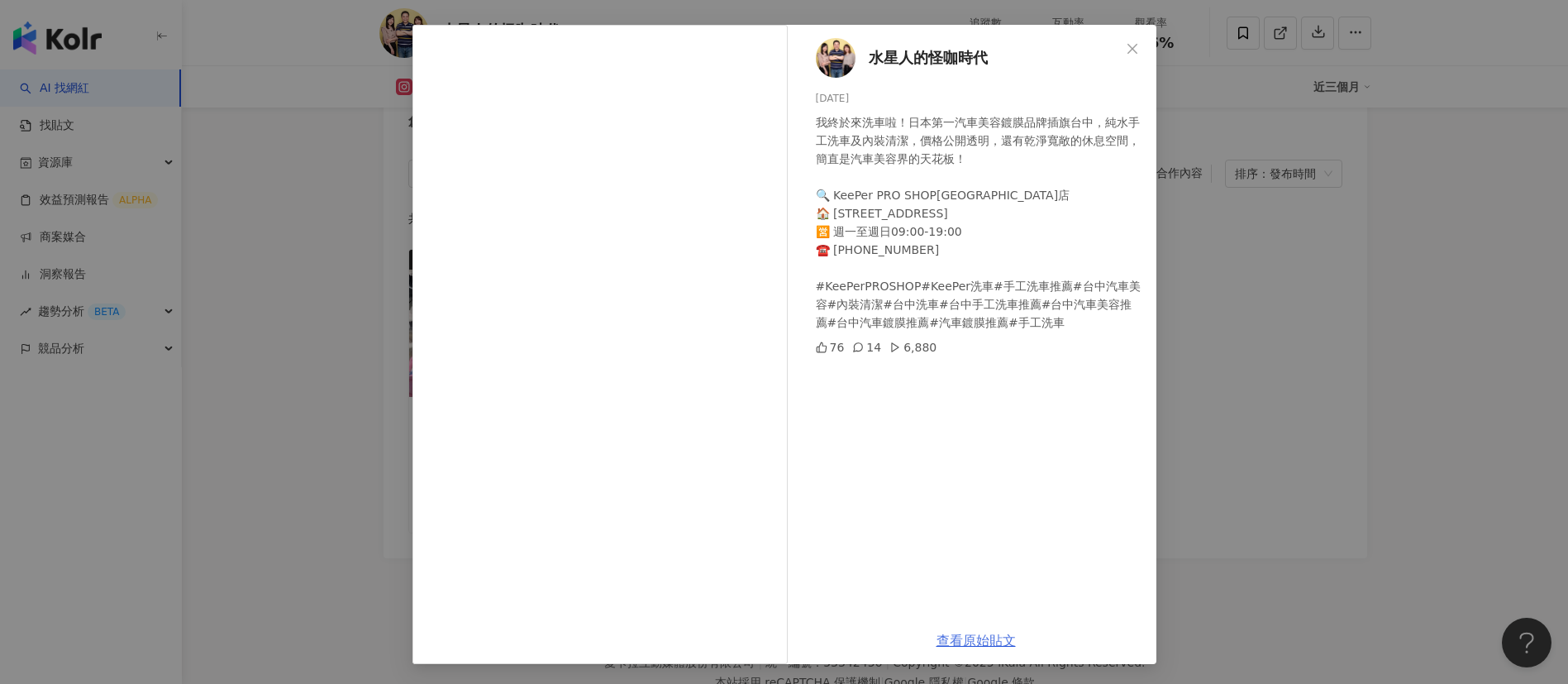
click at [965, 634] on link "查看原始貼文" at bounding box center [975, 640] width 79 height 16
click at [1220, 330] on div "水星人的怪咖時代 [DATE] 我終於來洗車啦！日本第一汽車美容鍍膜品牌插旗台中，純水手工洗車及內裝清潔，價格公開透明，還有乾淨寬敞的休息空間，簡直是汽車美容…" at bounding box center [784, 342] width 1568 height 684
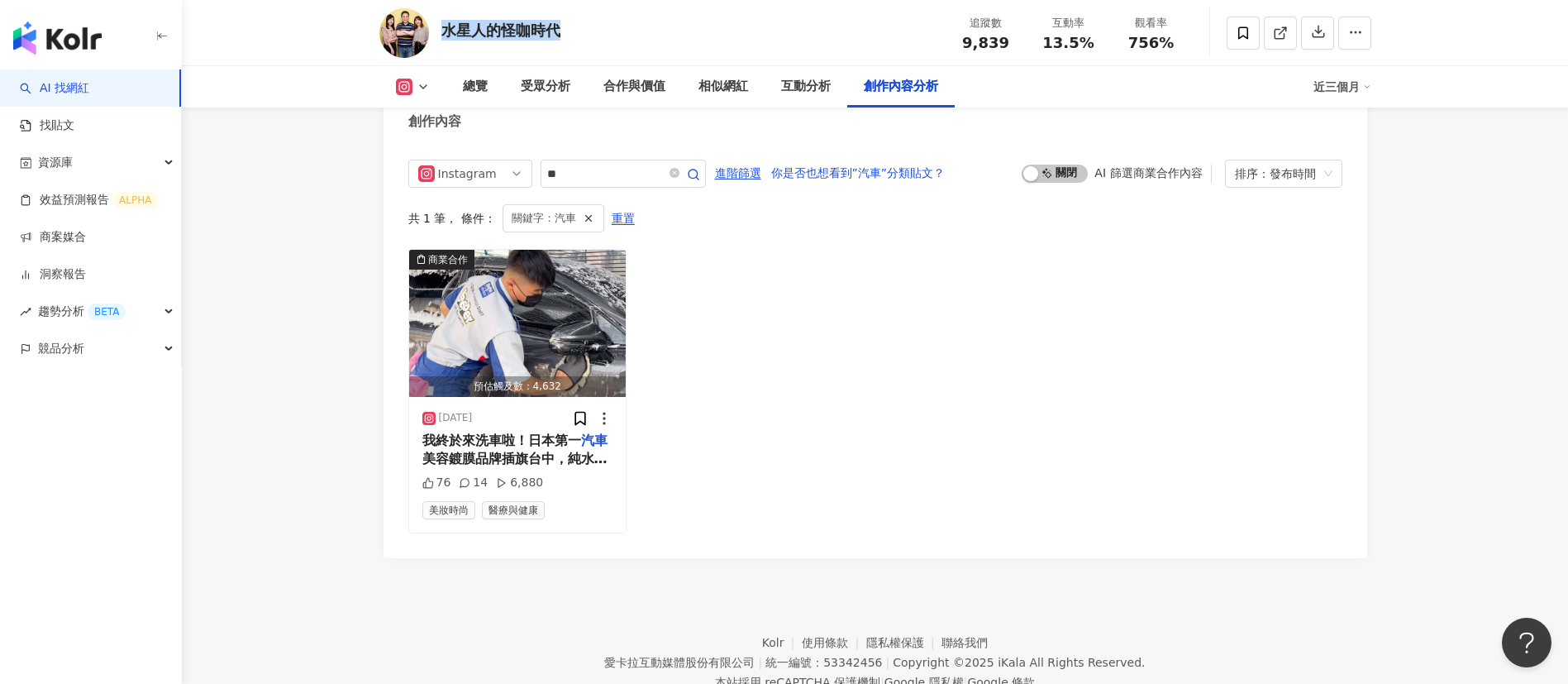
drag, startPoint x: 605, startPoint y: 32, endPoint x: 436, endPoint y: 33, distance: 169.0
click at [436, 33] on div "水星人的怪咖時代 追蹤數 9,839 互動率 13.5% 觀看率 756%" at bounding box center [875, 32] width 1058 height 65
copy div "水星人的怪咖時代"
click at [706, 532] on div "商業合作 預估觸及數：4,632 [DATE] 我終於來洗車啦！日本第一 汽車 美容鍍膜品牌插旗台中，純水手工洗車及內裝清潔，價格公開透明，還有乾淨寬敞的休息…" at bounding box center [874, 391] width 933 height 284
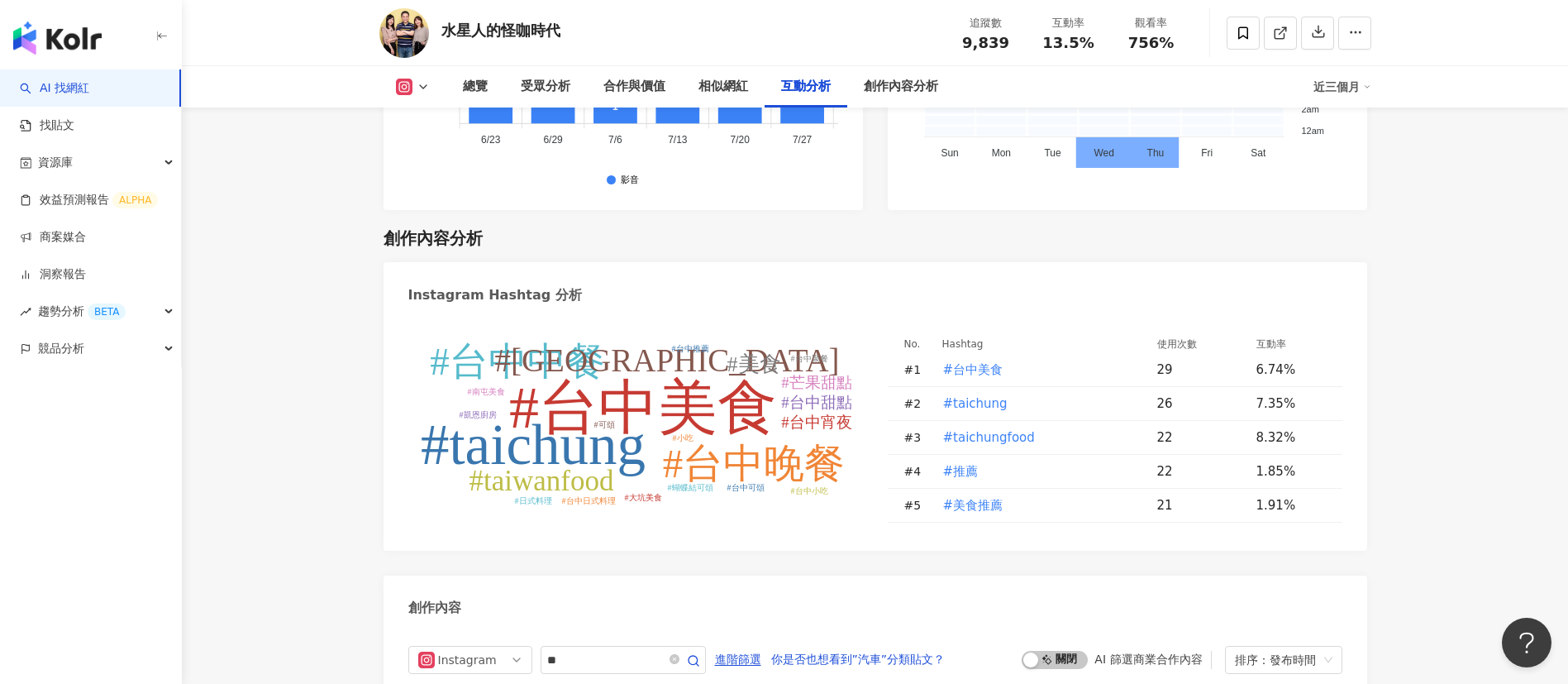
scroll to position [4838, 0]
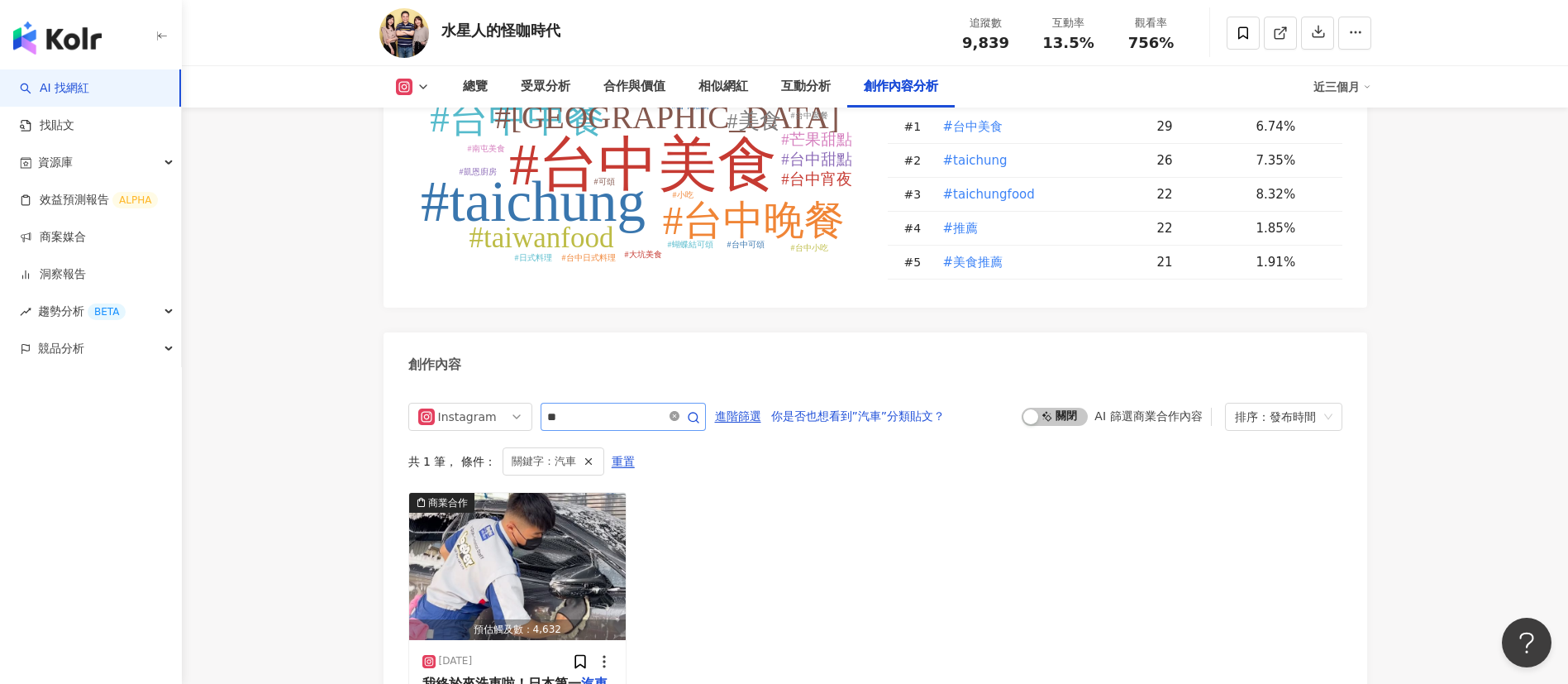
click at [679, 424] on span at bounding box center [674, 416] width 10 height 16
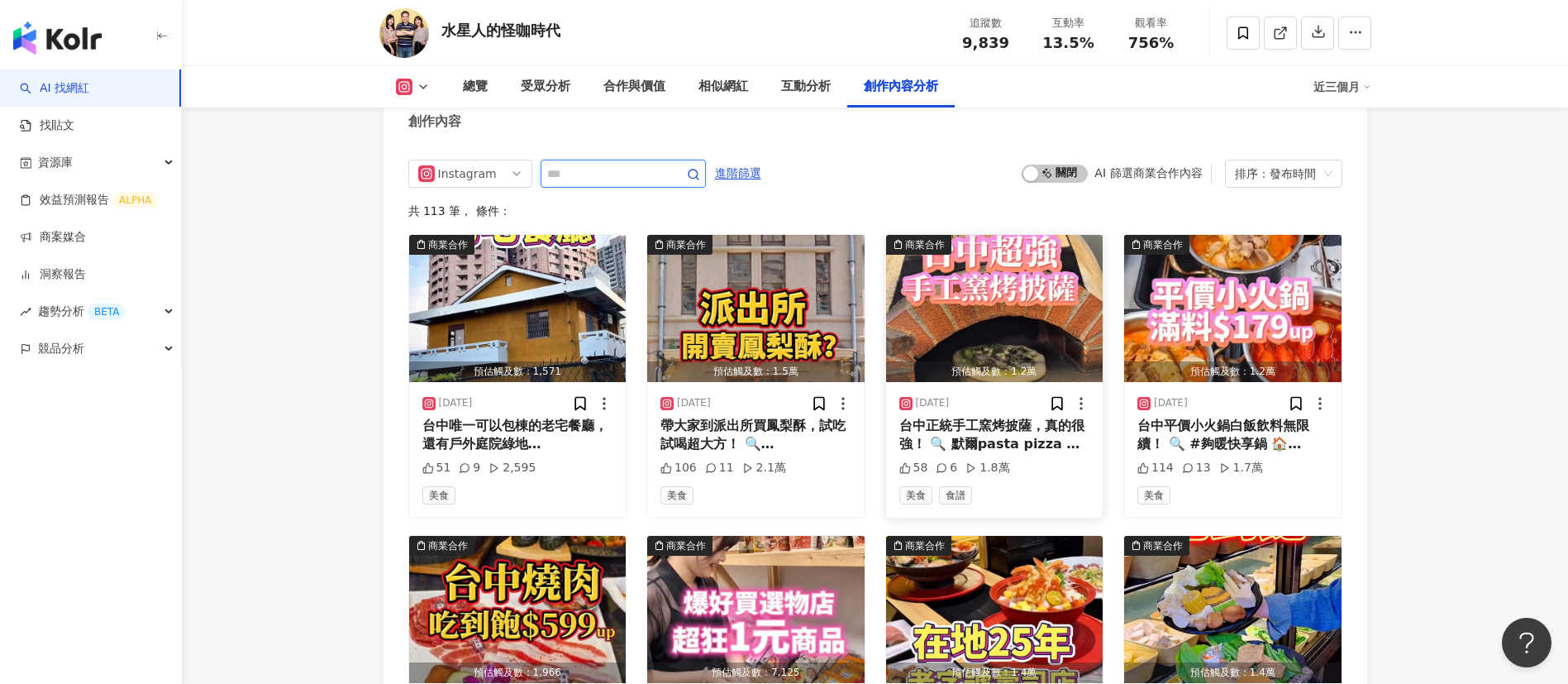
scroll to position [5225, 0]
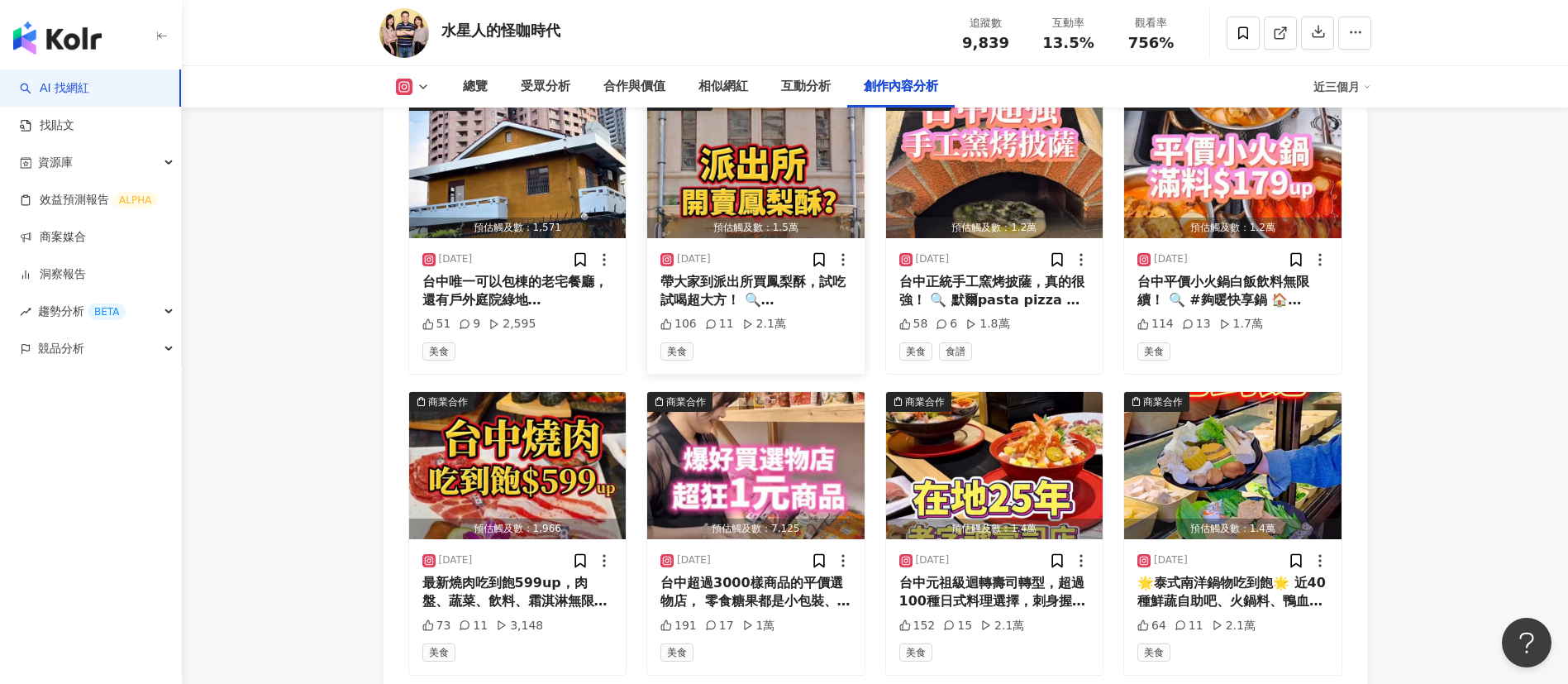
click at [726, 310] on div "帶大家到派出所買鳳梨酥，試吃試喝超大方！ 🔍 [GEOGRAPHIC_DATA] 🏠 [STREET_ADDRESS] 📞 [PHONE_NUMBER] 🈺 …" at bounding box center [755, 292] width 191 height 37
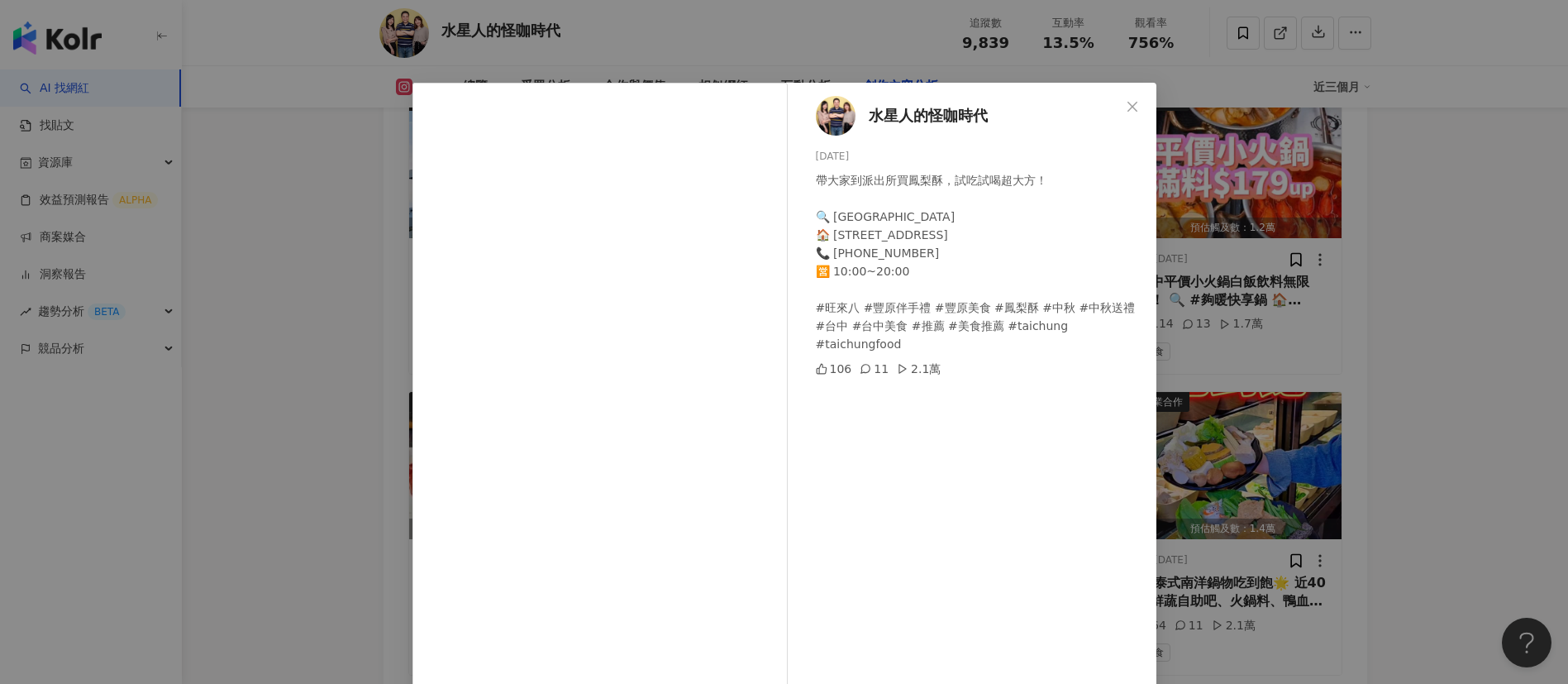
click at [1247, 499] on div "水星人的怪咖時代 2025/9/8 帶大家到派出所買鳳梨酥，試吃試喝超大方！ 🔍 旺來八頂街門市 🏠 台中市豐原區中正路5號 📞 (04)2515-5788 …" at bounding box center [784, 342] width 1568 height 684
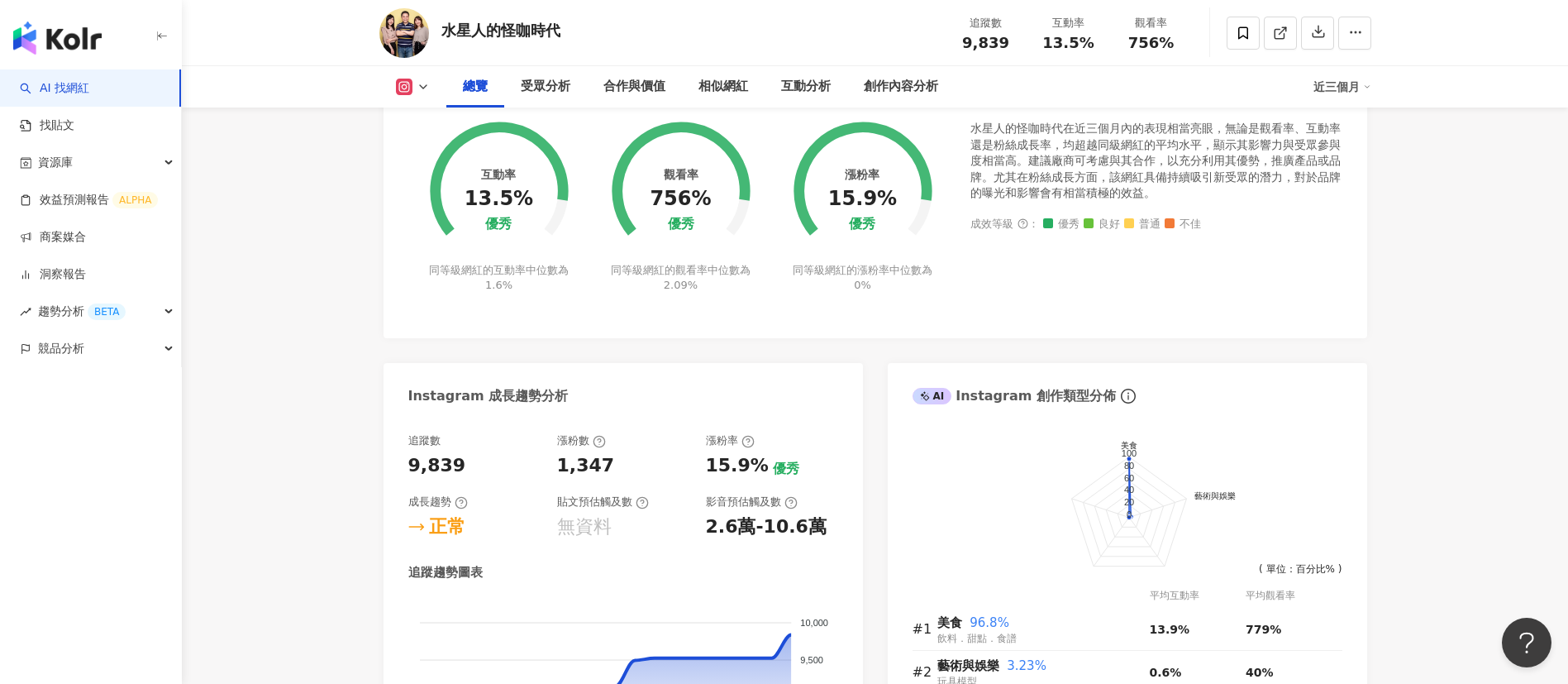
scroll to position [0, 0]
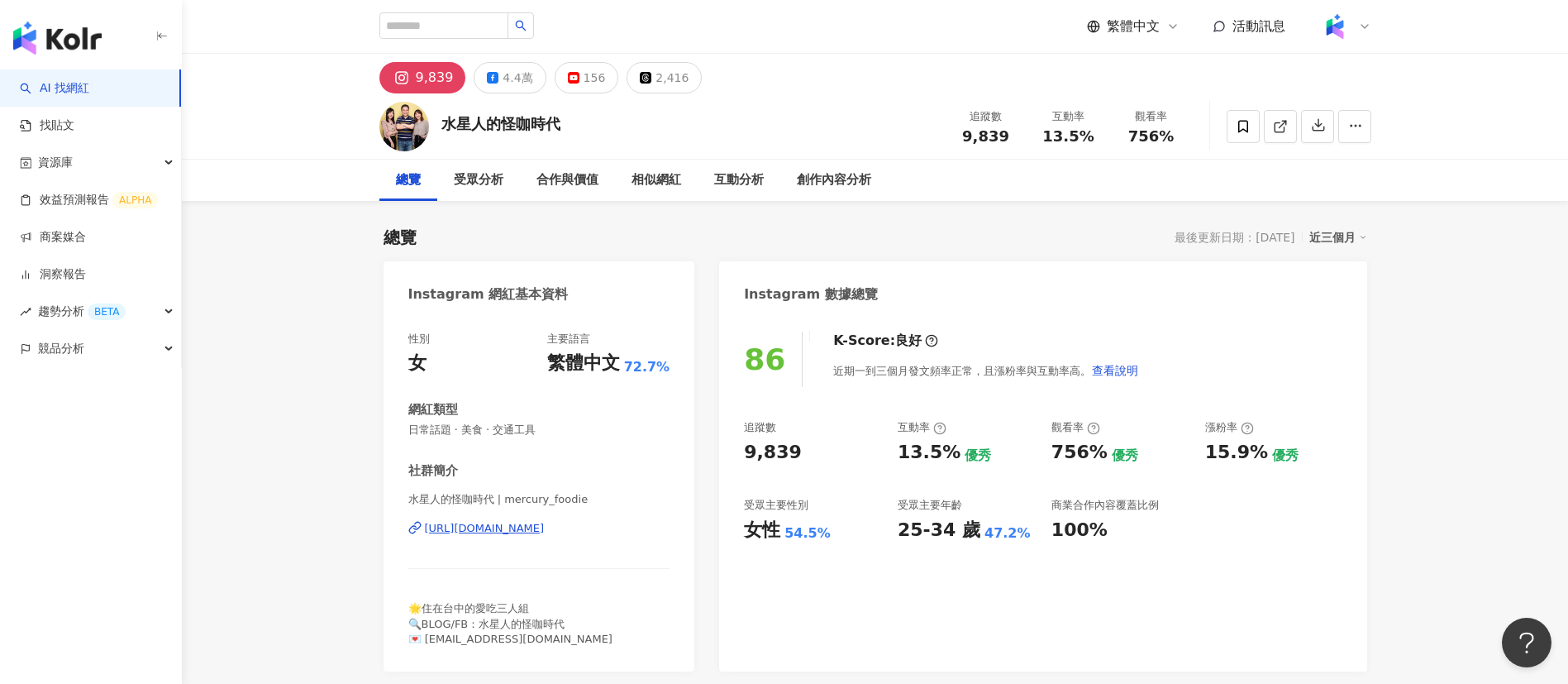
click at [535, 627] on span "🌟住在台中的愛吃三人組 🔍BLOG/FB：水星人的怪咖時代 💌 mercury.original@gmail.com" at bounding box center [510, 623] width 204 height 42
click at [604, 471] on div "社群簡介" at bounding box center [539, 471] width 262 height 17
drag, startPoint x: 1010, startPoint y: 149, endPoint x: 953, endPoint y: 143, distance: 57.3
click at [953, 143] on div "追蹤數 9,839 互動率 13.5% 觀看率 756%" at bounding box center [1068, 126] width 248 height 49
copy span "9,839"
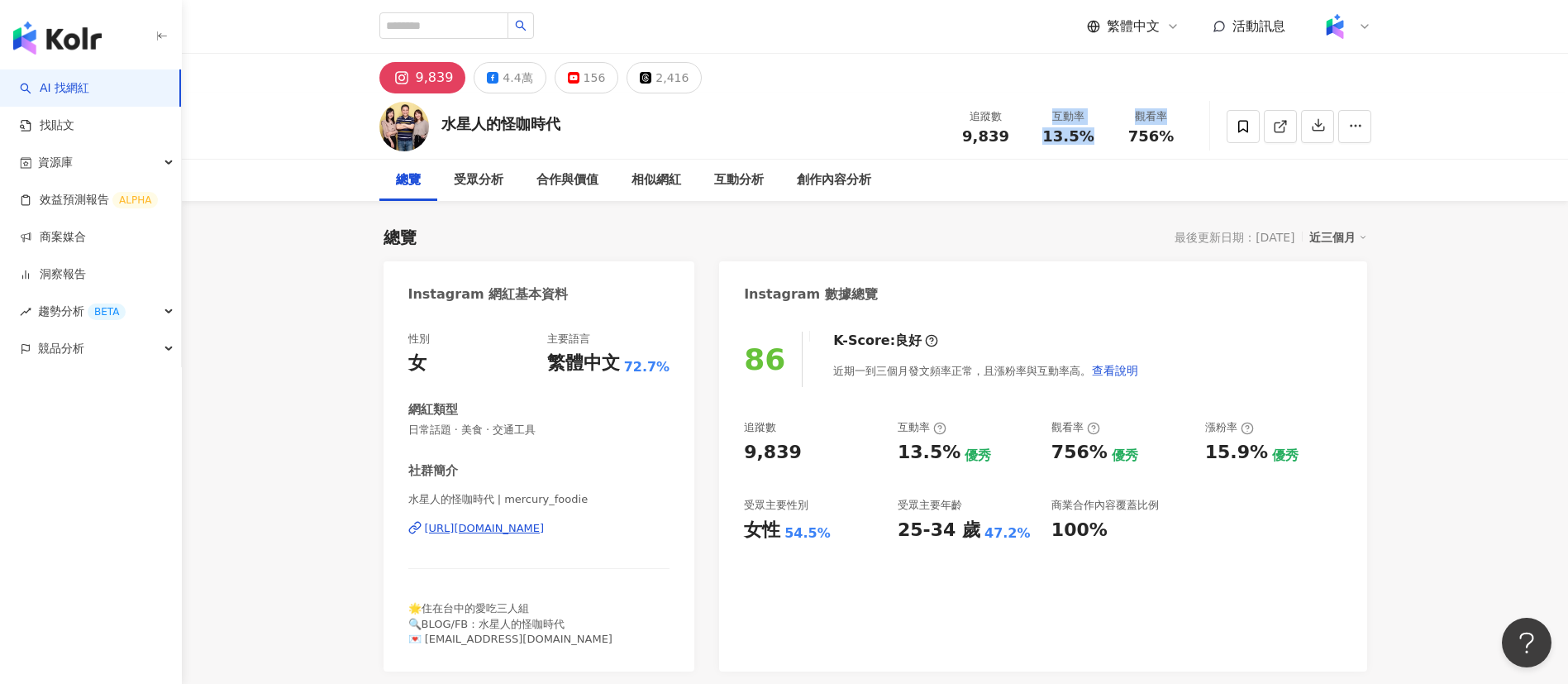
drag, startPoint x: 1115, startPoint y: 137, endPoint x: 1018, endPoint y: 130, distance: 97.3
click at [1018, 130] on div "追蹤數 9,839 互動率 13.5% 觀看率 756%" at bounding box center [1068, 126] width 248 height 49
click at [1085, 168] on div "總覽 受眾分析 合作與價值 相似網紅 互動分析 創作內容分析" at bounding box center [875, 181] width 992 height 42
drag, startPoint x: 1098, startPoint y: 139, endPoint x: 1025, endPoint y: 136, distance: 73.1
click at [1025, 136] on div "追蹤數 9,839 互動率 13.5% 觀看率 756%" at bounding box center [1068, 126] width 248 height 49
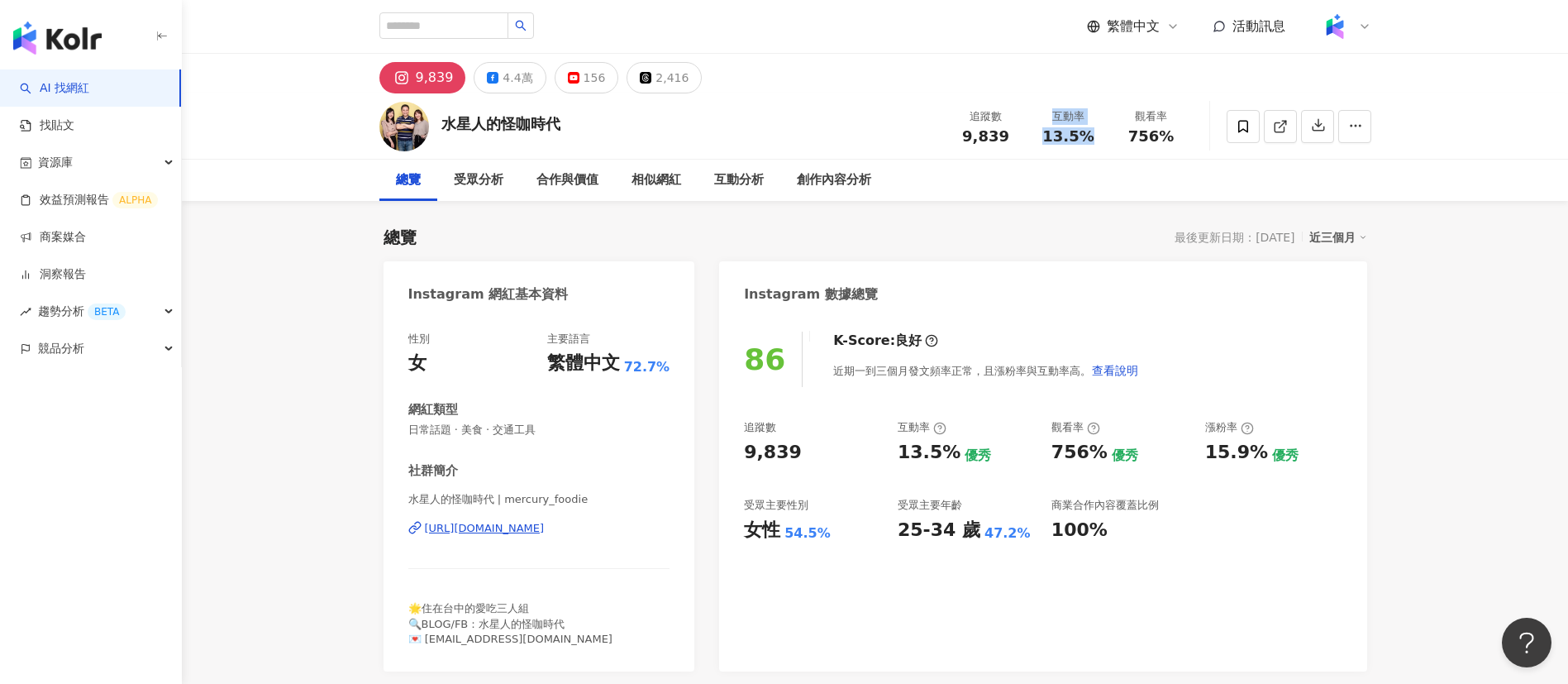
copy div "互動率 13.5%"
click at [1073, 148] on div "追蹤數 9,839 互動率 13.5% 觀看率 756%" at bounding box center [1068, 126] width 248 height 49
drag, startPoint x: 1095, startPoint y: 142, endPoint x: 1043, endPoint y: 139, distance: 52.1
click at [1043, 139] on div "13.5%" at bounding box center [1068, 137] width 62 height 17
copy span "13.5%"
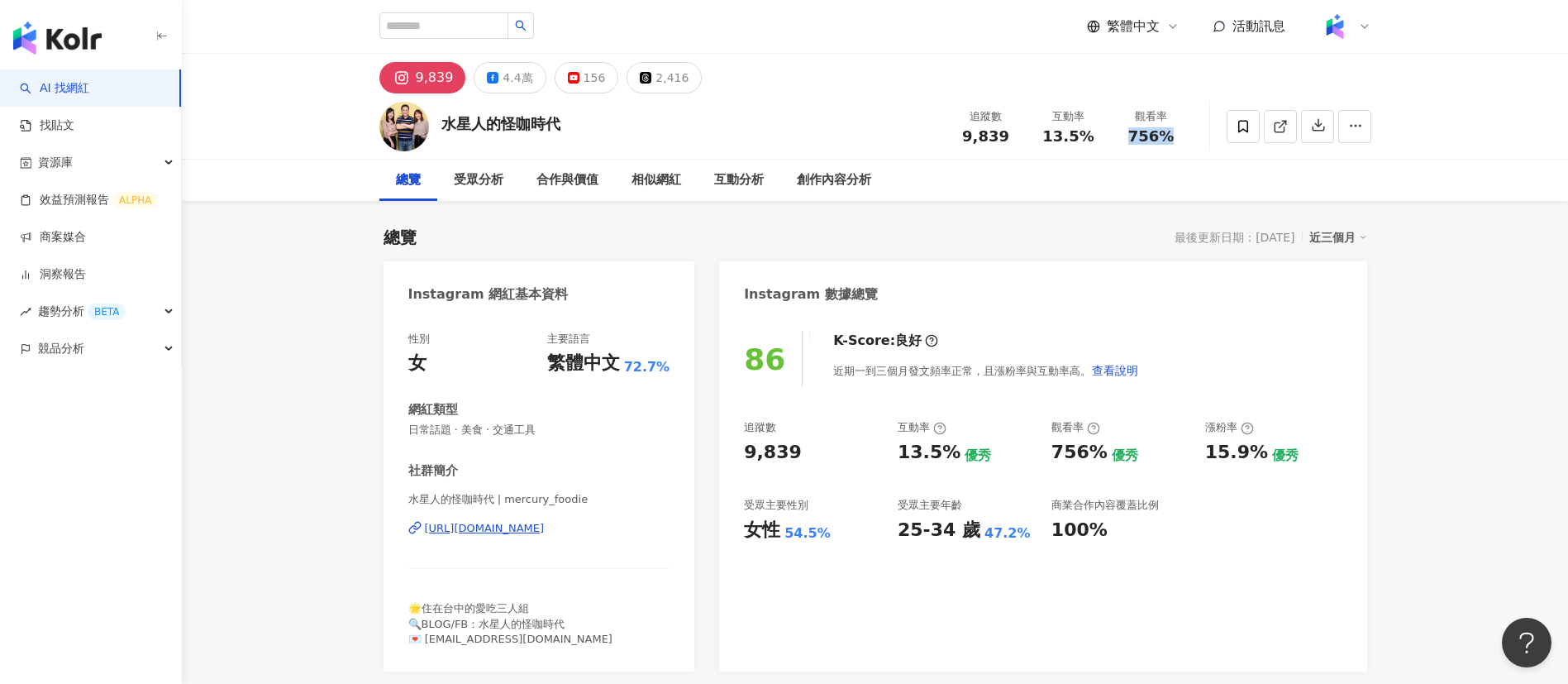
drag, startPoint x: 1175, startPoint y: 132, endPoint x: 1133, endPoint y: 133, distance: 42.0
click at [1133, 133] on div "756%" at bounding box center [1151, 137] width 62 height 17
copy span "756%"
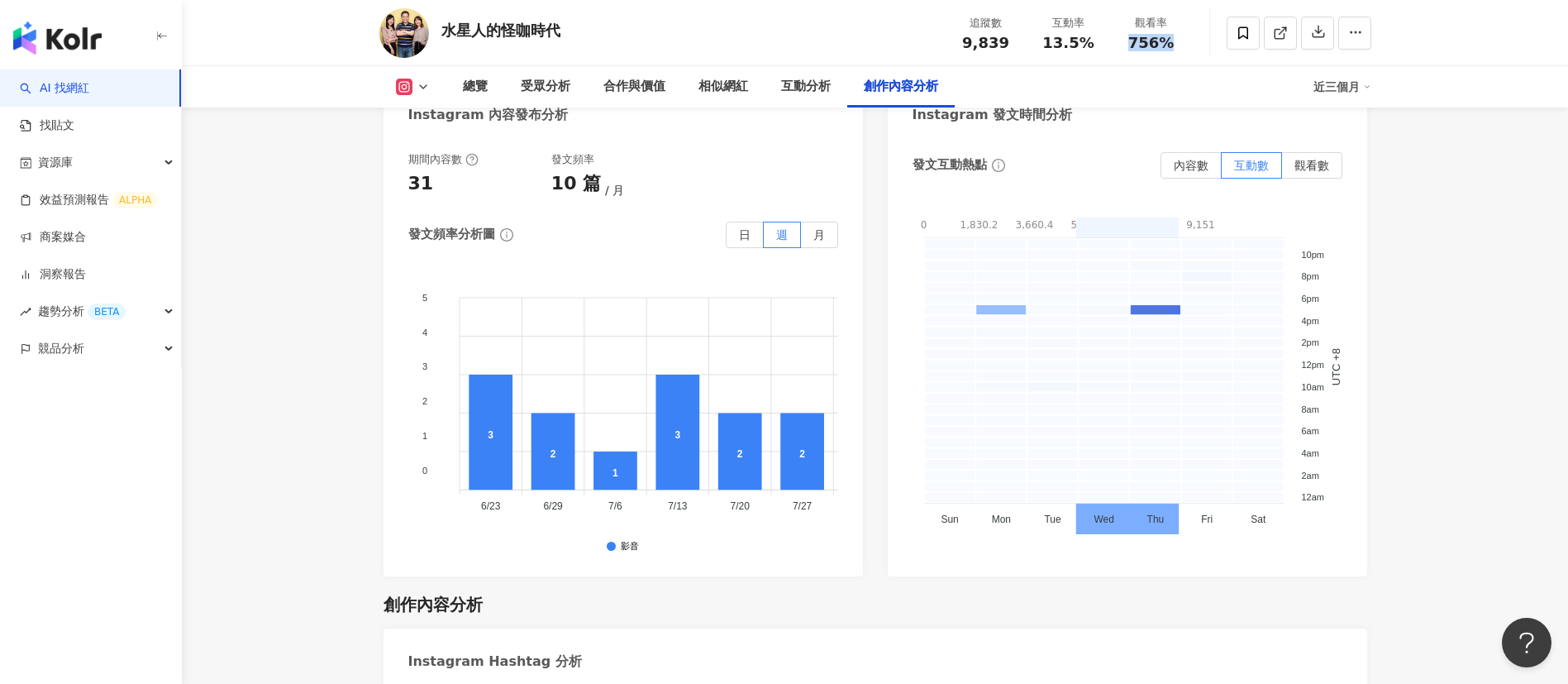
scroll to position [5799, 0]
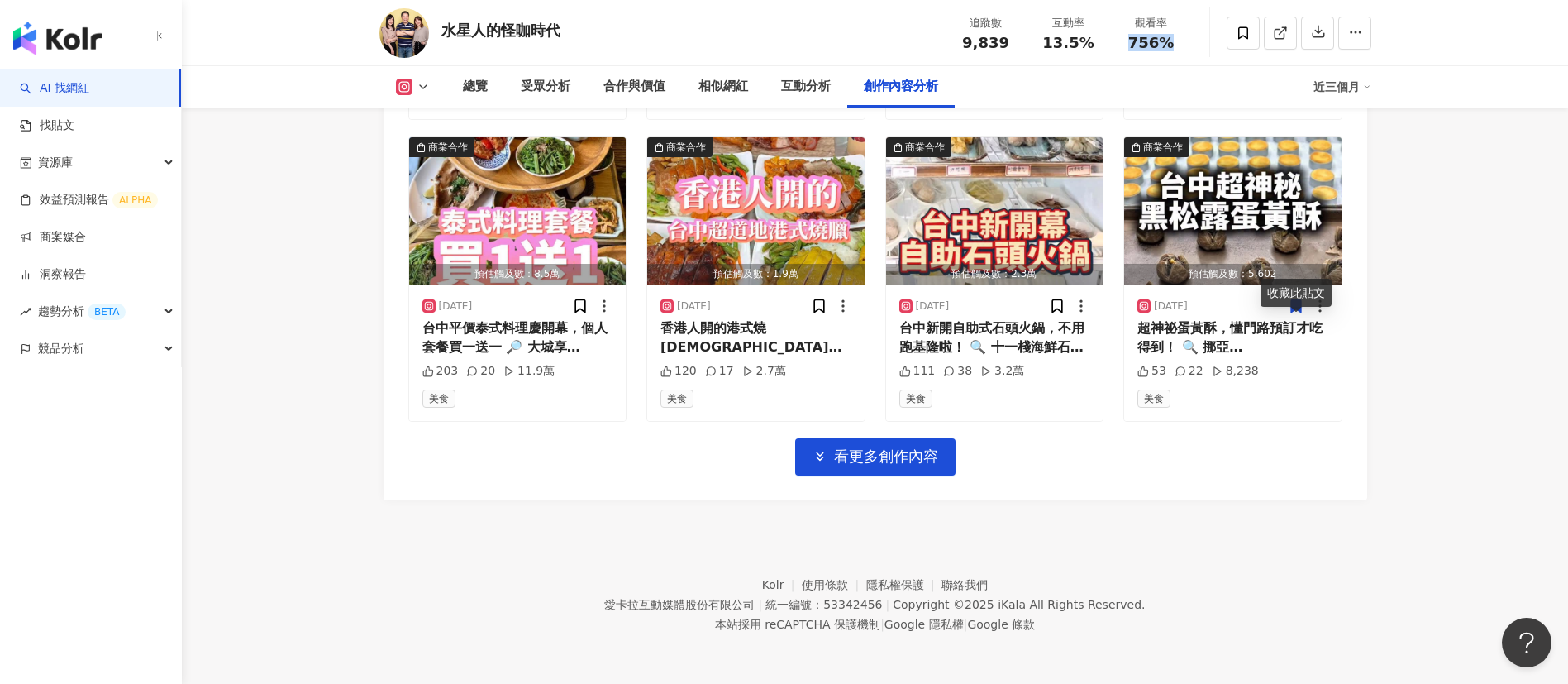
click at [410, 26] on img at bounding box center [405, 33] width 50 height 50
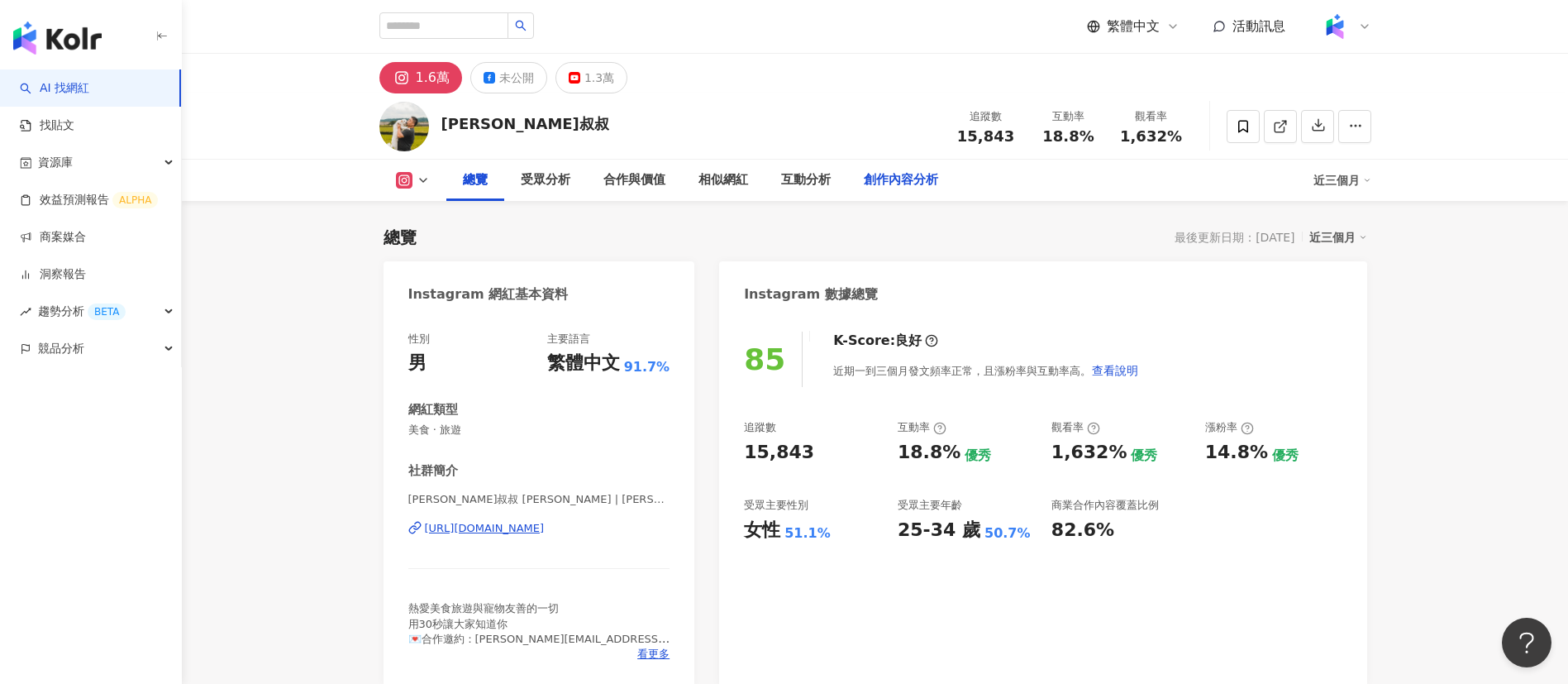
scroll to position [518, 0]
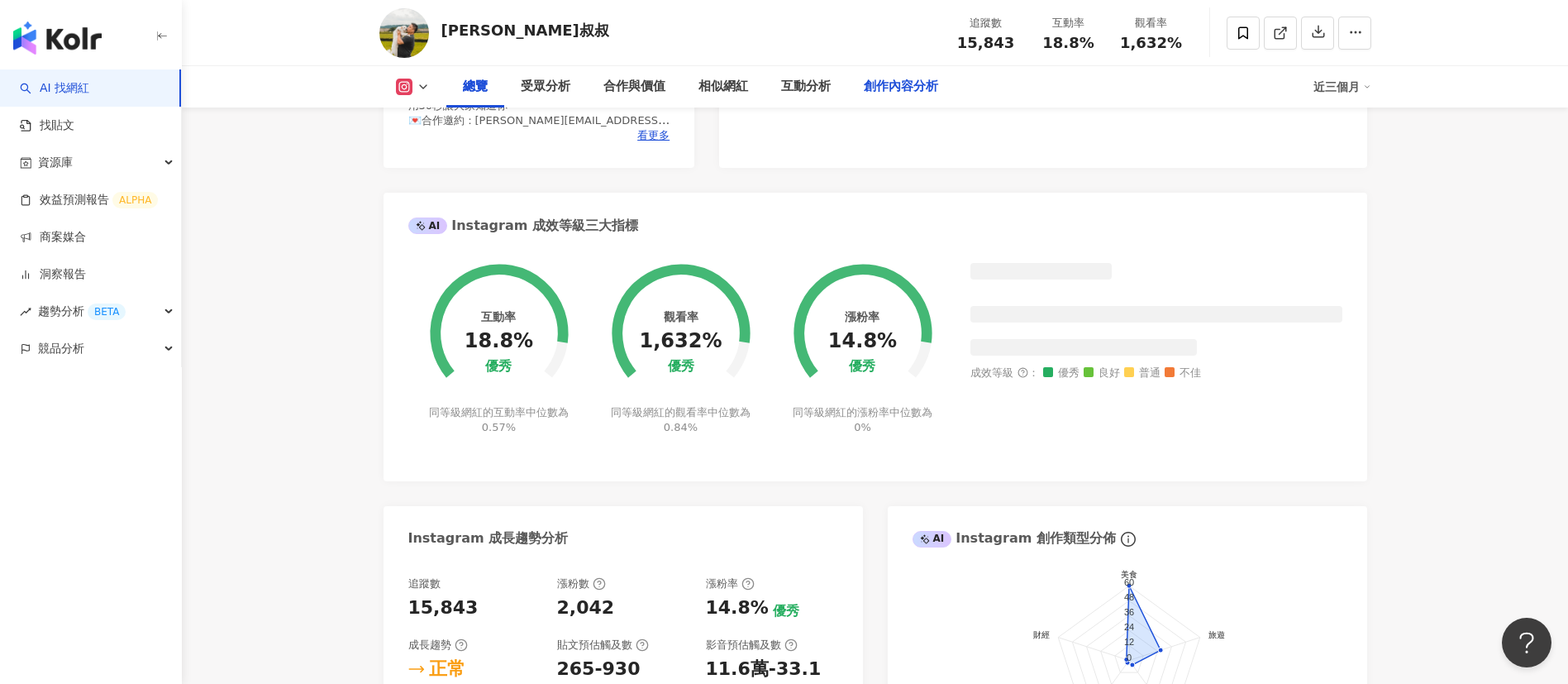
click at [886, 86] on div "創作內容分析" at bounding box center [900, 87] width 74 height 20
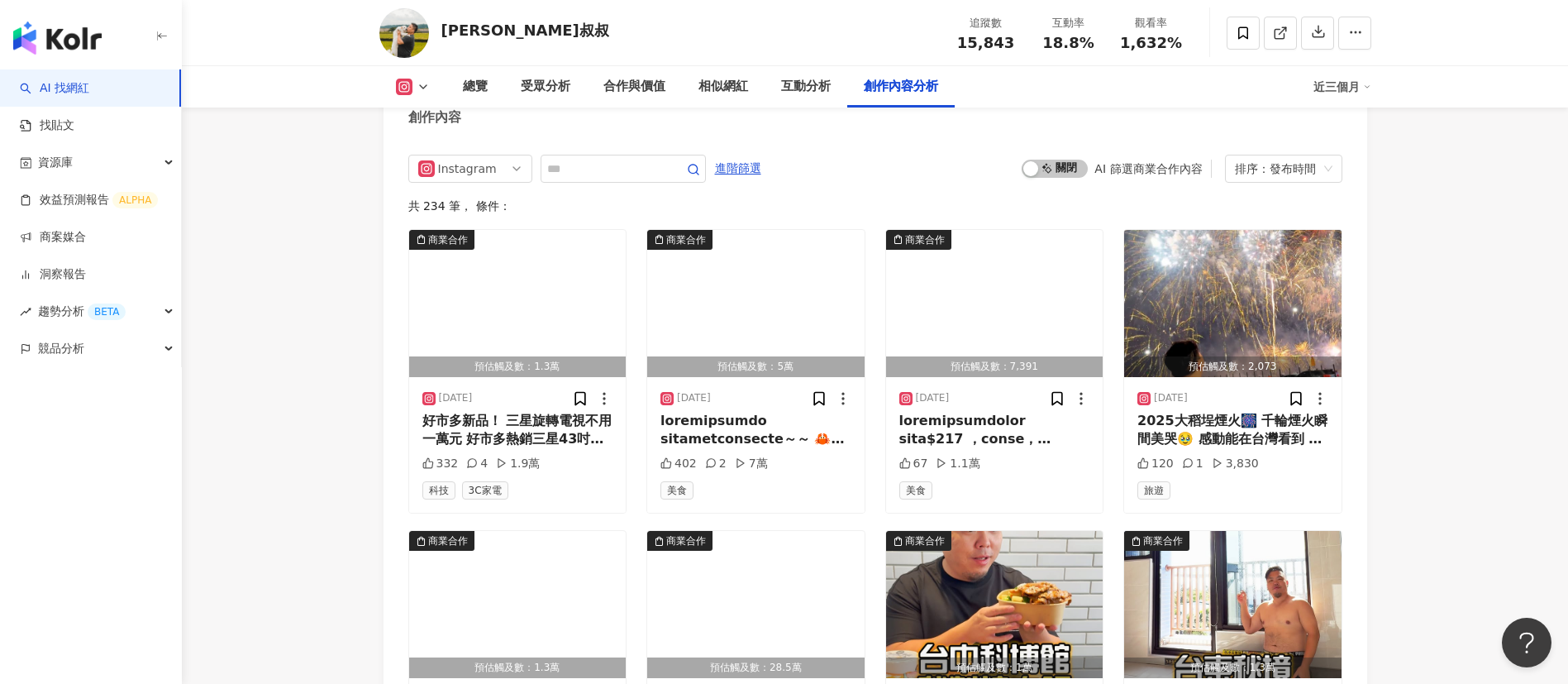
scroll to position [5011, 0]
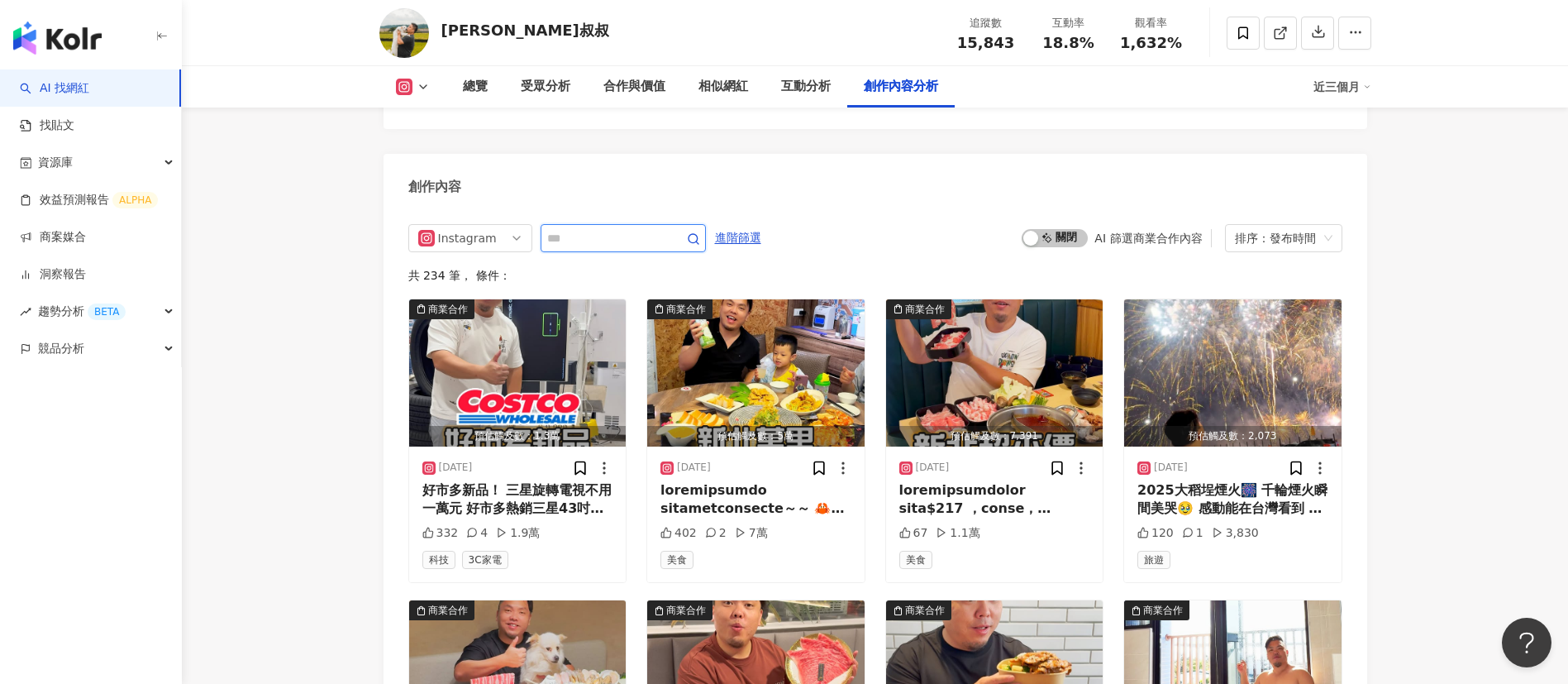
click at [645, 228] on input "text" at bounding box center [605, 238] width 116 height 20
type input "*"
type input "**"
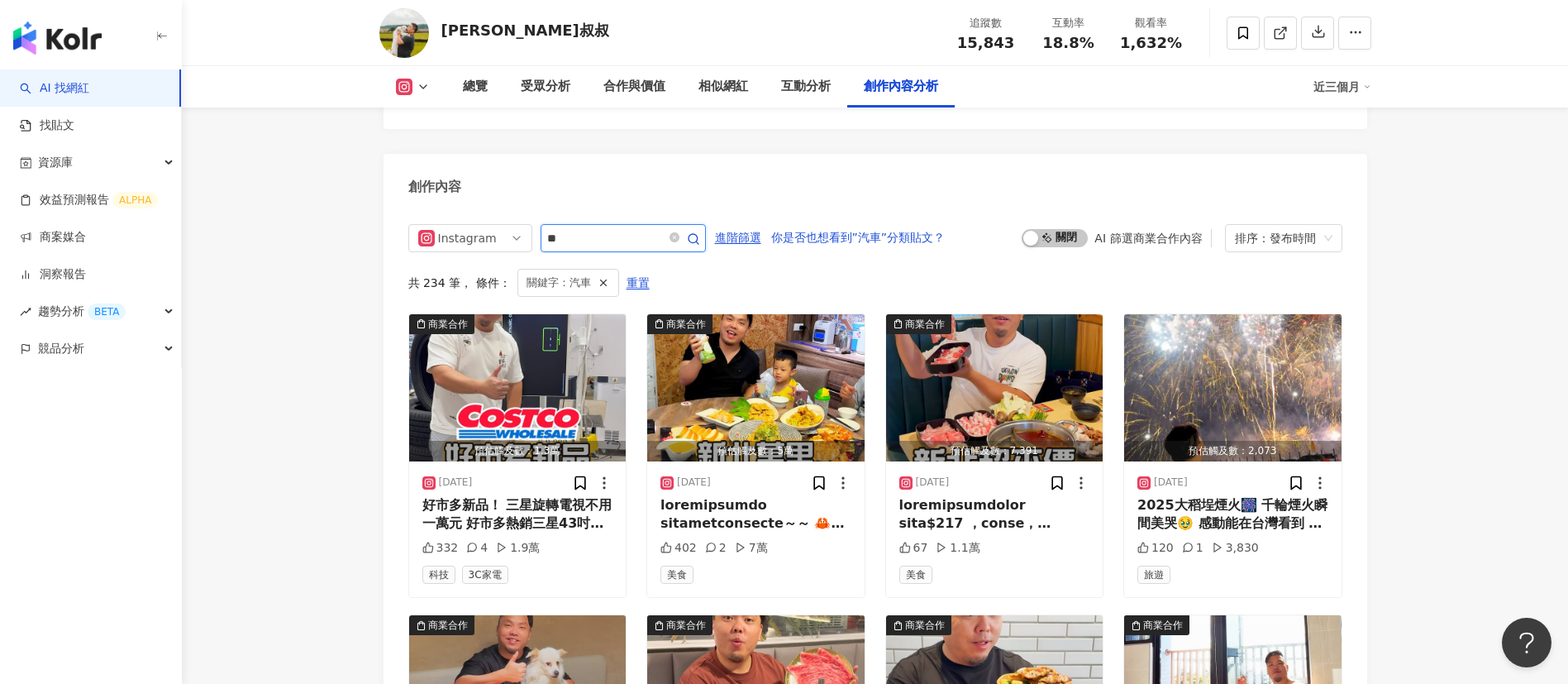
scroll to position [5032, 0]
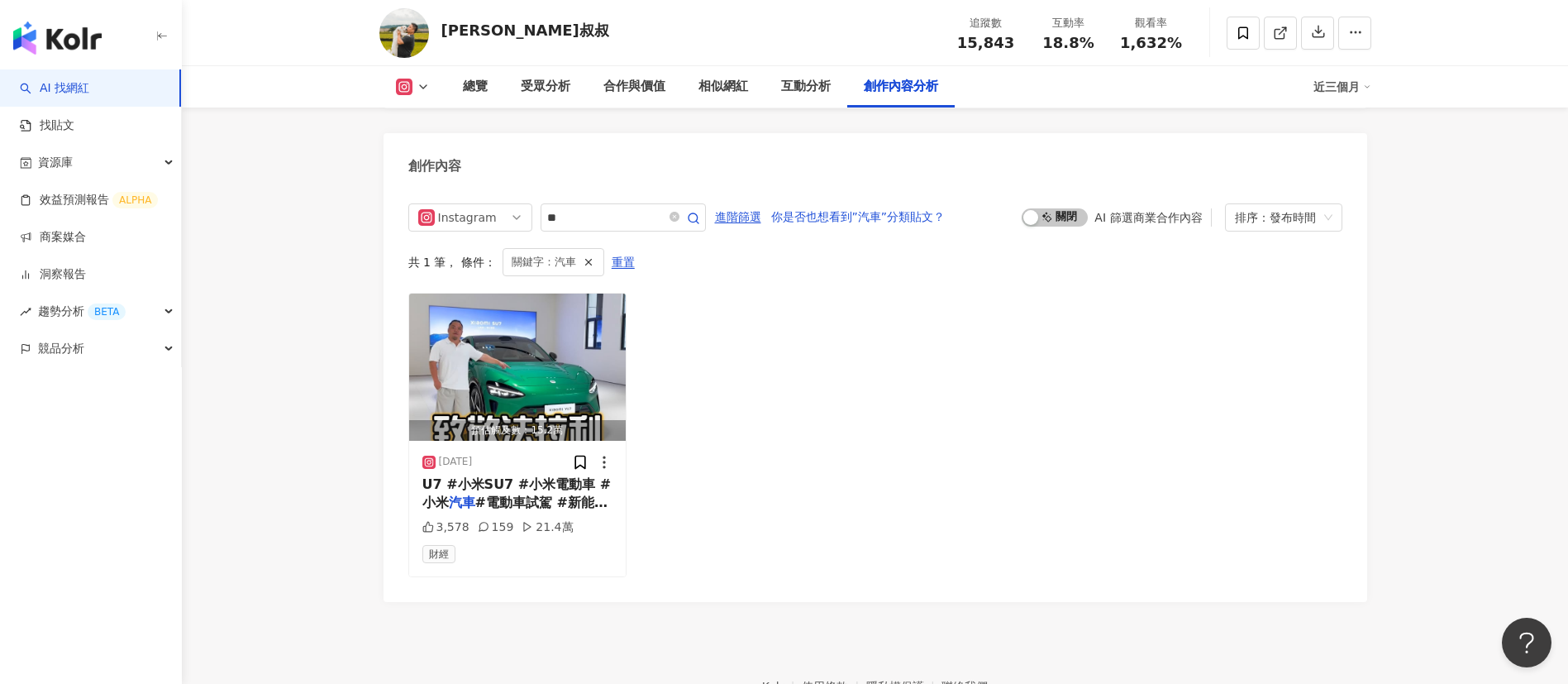
click at [567, 494] on span "#電動車試駕 #新能源" at bounding box center [541, 502] width 132 height 16
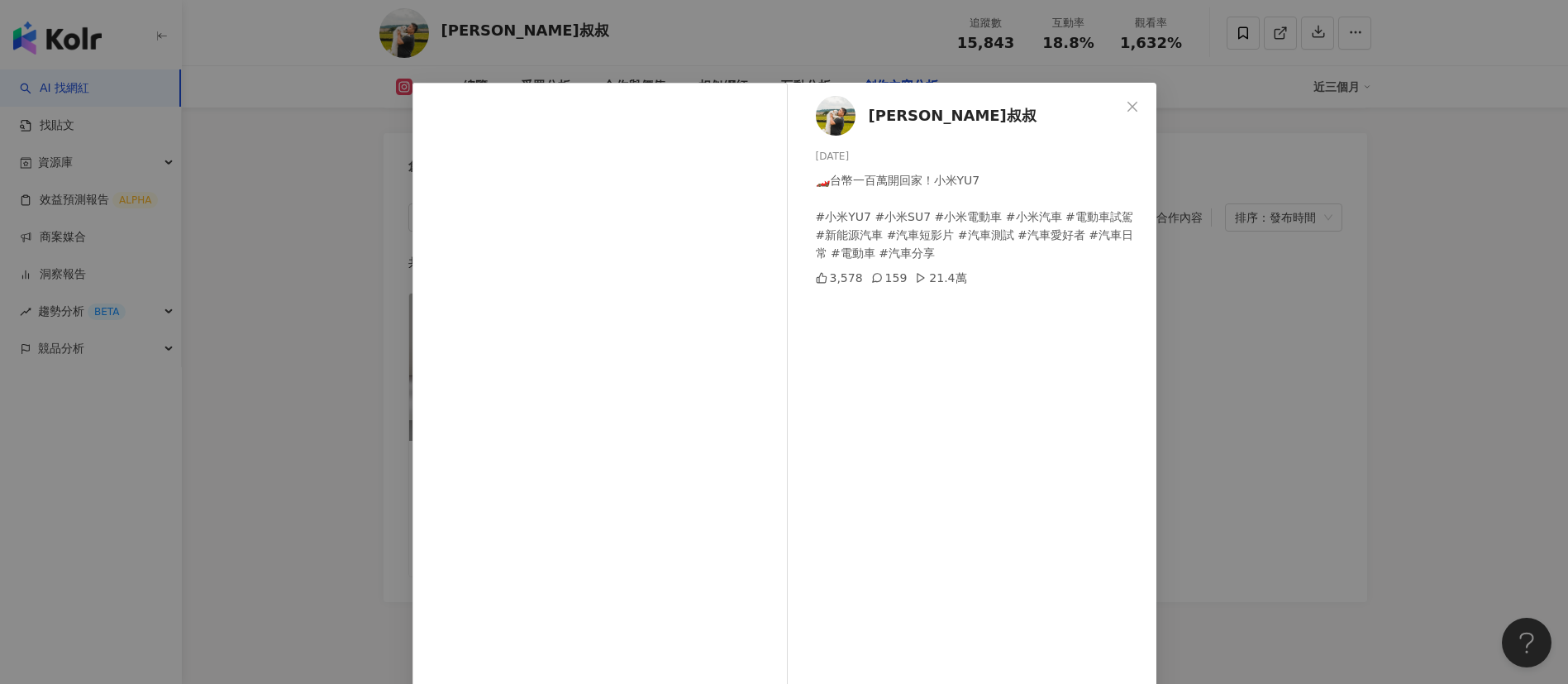
click at [1240, 372] on div "[PERSON_NAME]叔叔 [DATE] 🏎️台幣一百萬開回家！小米YU7 #小米YU7 #小米SU7 #小米電動車 #小米汽車 #電動車試駕 #新能源汽…" at bounding box center [784, 342] width 1568 height 684
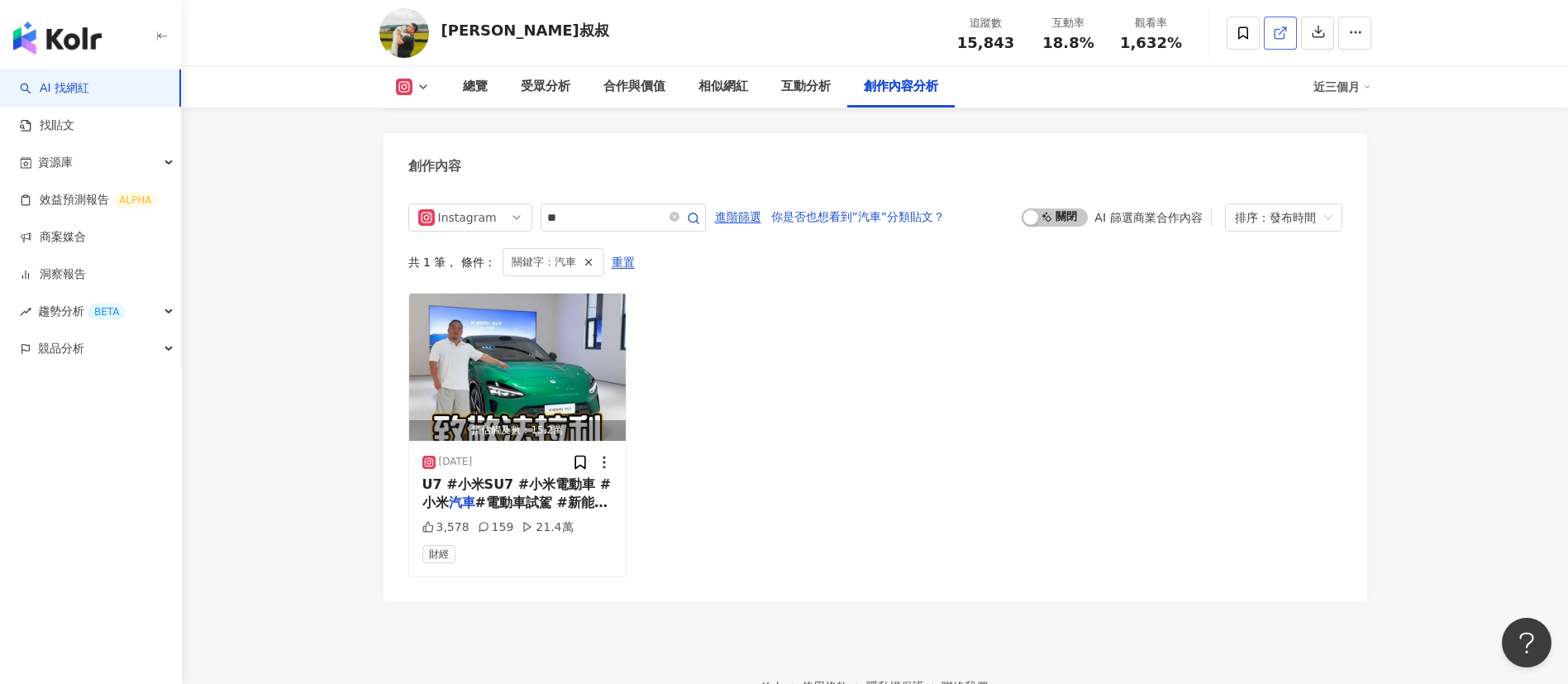
click at [1281, 21] on link at bounding box center [1280, 33] width 33 height 33
drag, startPoint x: 519, startPoint y: 29, endPoint x: 431, endPoint y: 29, distance: 88.0
click at [431, 29] on div "[PERSON_NAME]叔叔 追蹤數 15,843 互動率 18.8% 觀看率 1,632%" at bounding box center [875, 32] width 1058 height 65
copy div "蓋瑞叔叔"
click at [650, 399] on div "預估觸及數：15.2萬 2025/7/7 U7 #小米SU7 #小米電動車 #小米 汽車 #電動車試駕 #新能源 汽車 # 汽車 3,578 159 21.4…" at bounding box center [874, 434] width 933 height 284
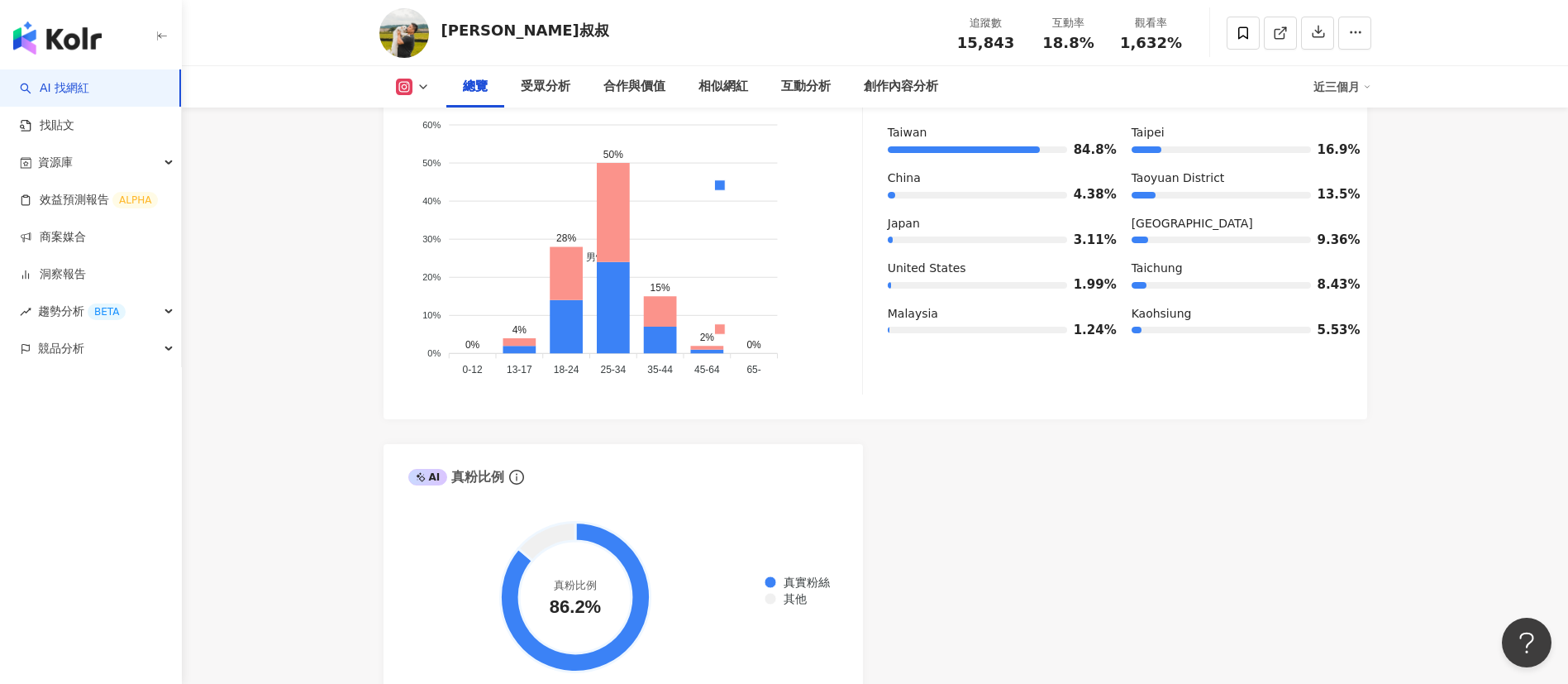
scroll to position [1359, 0]
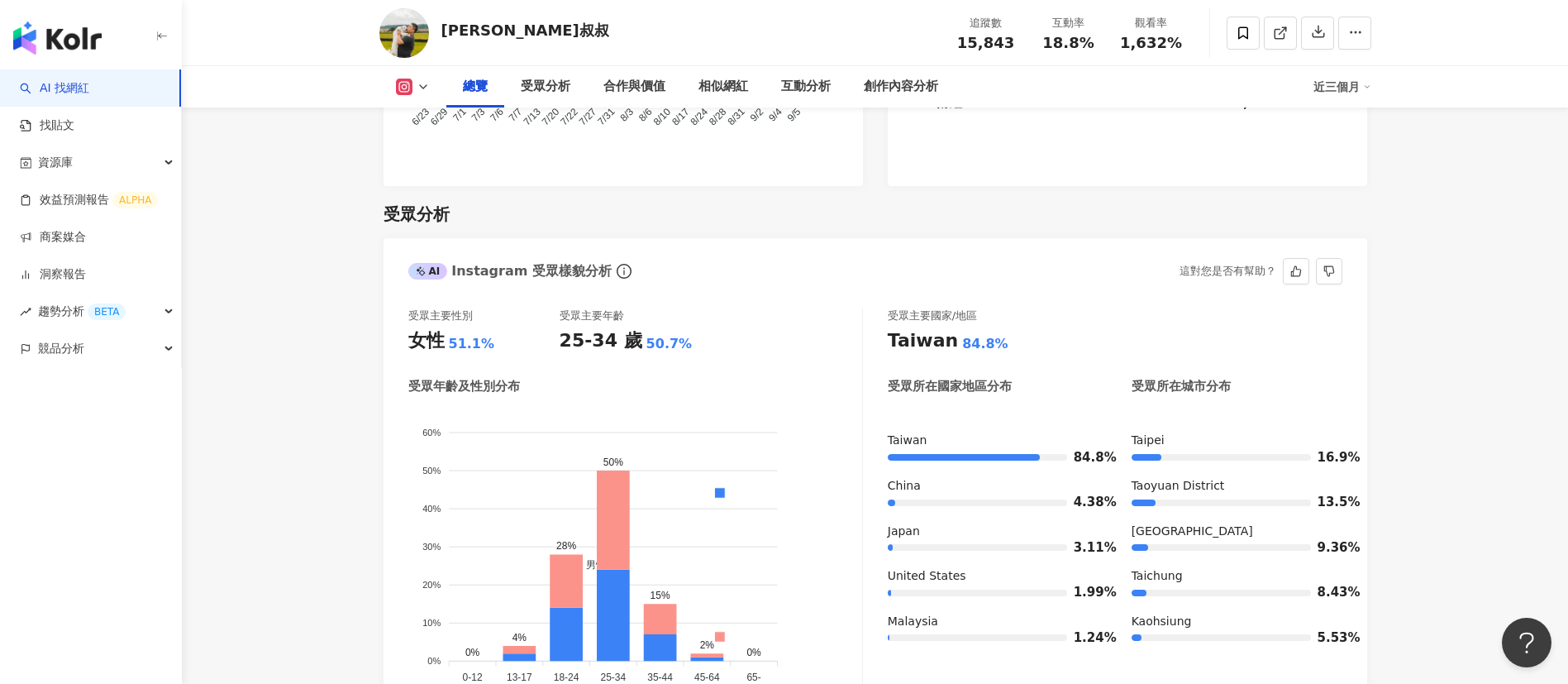
click at [531, 343] on div "受眾主要性別 女性 51.1% 受眾主要年齡 25-34 歲 50.7% 受眾年齡及性別分布 男性 女性 60% 60% 50% 50% 40% 40% 30…" at bounding box center [635, 505] width 455 height 393
click at [618, 407] on foreignobject "男性 女性" at bounding box center [635, 548] width 454 height 282
click at [569, 378] on div "受眾年齡及性別分布" at bounding box center [635, 387] width 454 height 17
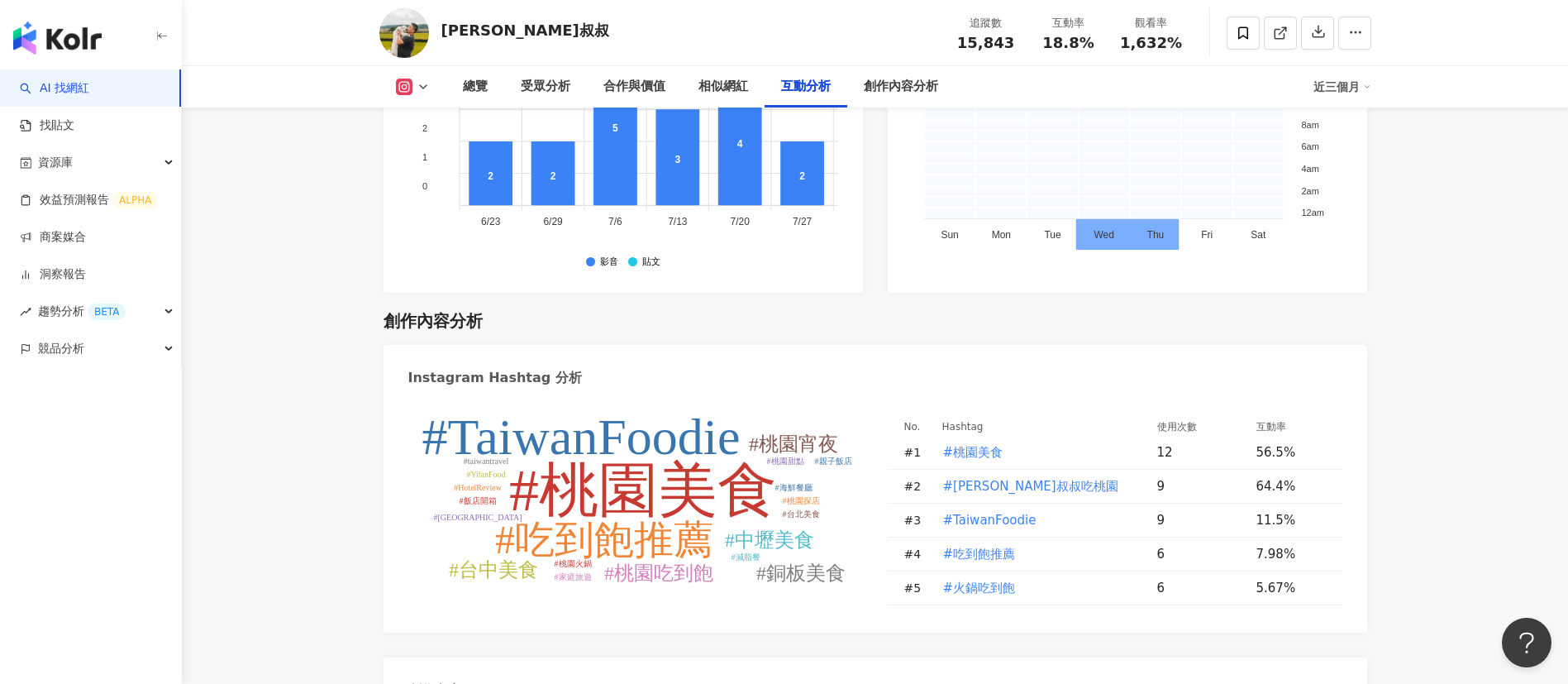
scroll to position [5109, 0]
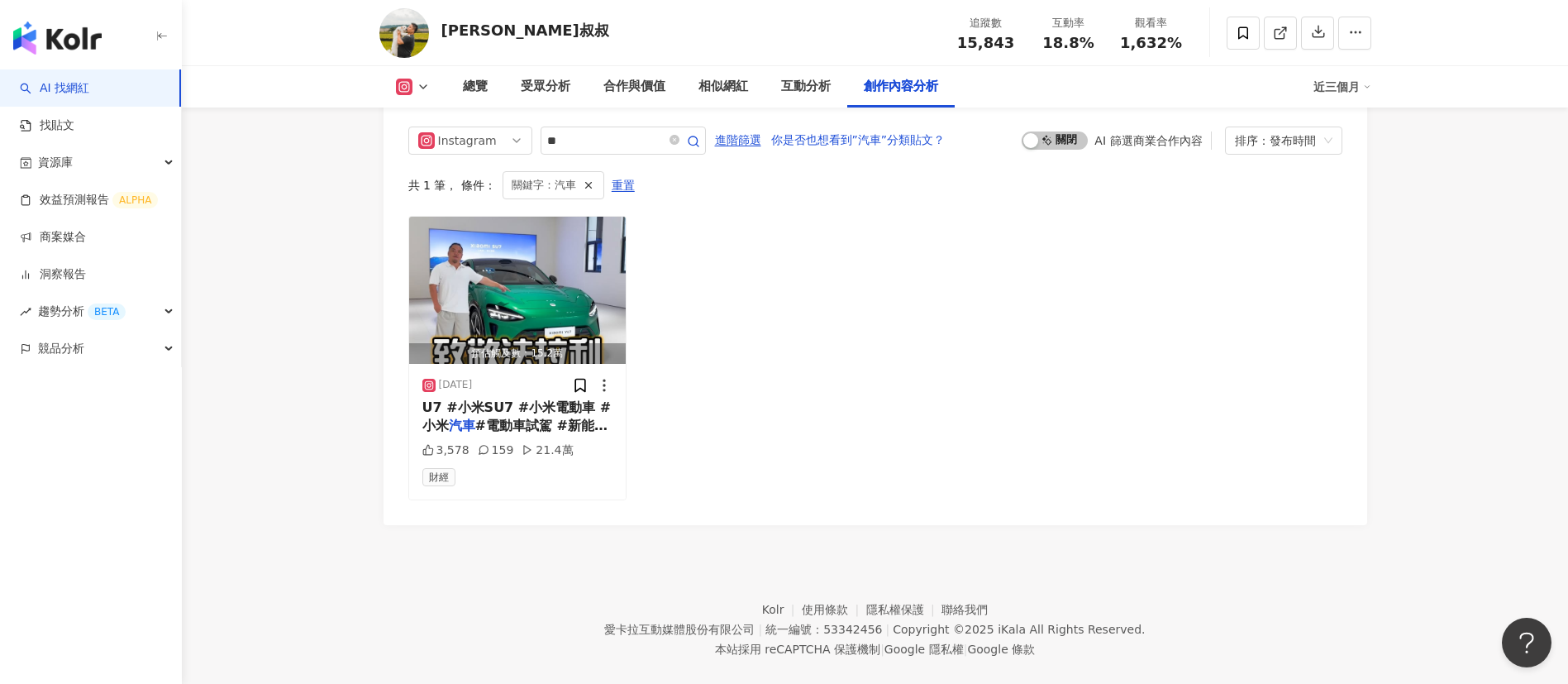
click at [877, 303] on div "預估觸及數：15.2萬 2025/7/7 U7 #小米SU7 #小米電動車 #小米 汽車 #電動車試駕 #新能源 汽車 # 汽車 3,578 159 21.4…" at bounding box center [874, 357] width 933 height 284
click at [490, 417] on span "#電動車試駕 #新能源" at bounding box center [541, 425] width 132 height 16
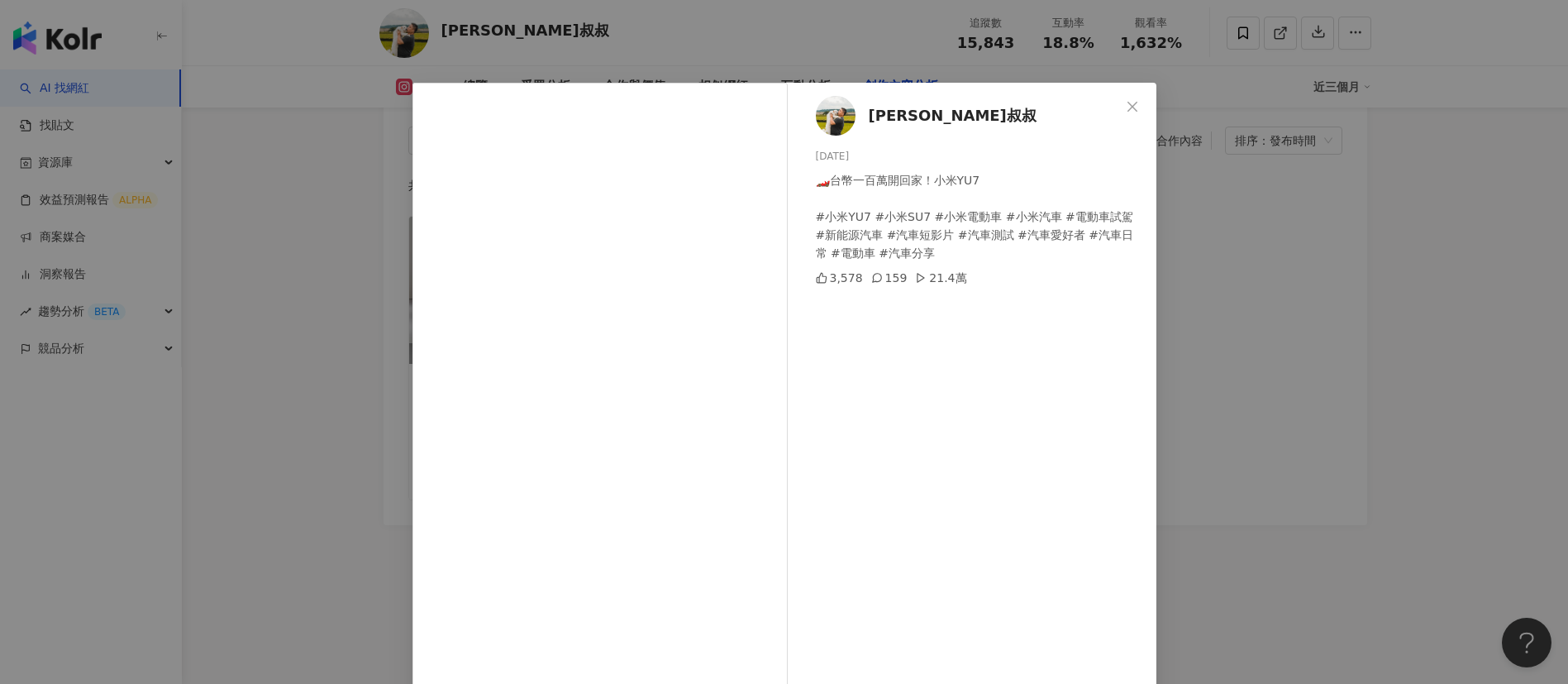
click at [1258, 411] on div "蓋瑞叔叔 2025/7/7 🏎️台幣一百萬開回家！小米YU7 #小米YU7 #小米SU7 #小米電動車 #小米汽車 #電動車試駕 #新能源汽車 #汽車短影片 …" at bounding box center [784, 342] width 1568 height 684
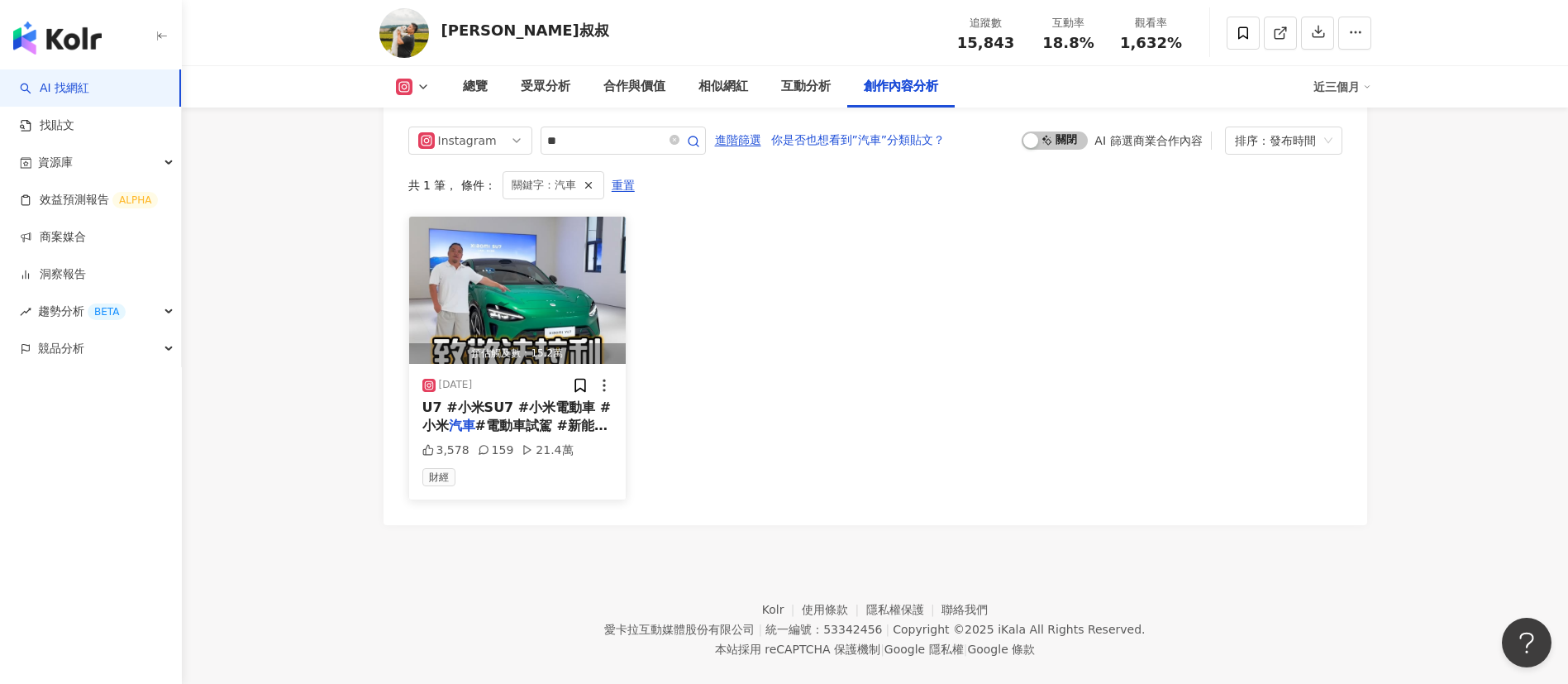
click at [545, 377] on div "2025/7/7" at bounding box center [517, 386] width 191 height 17
click at [522, 399] on span "U7 #小米SU7 #小米電動車 #小米" at bounding box center [516, 416] width 189 height 34
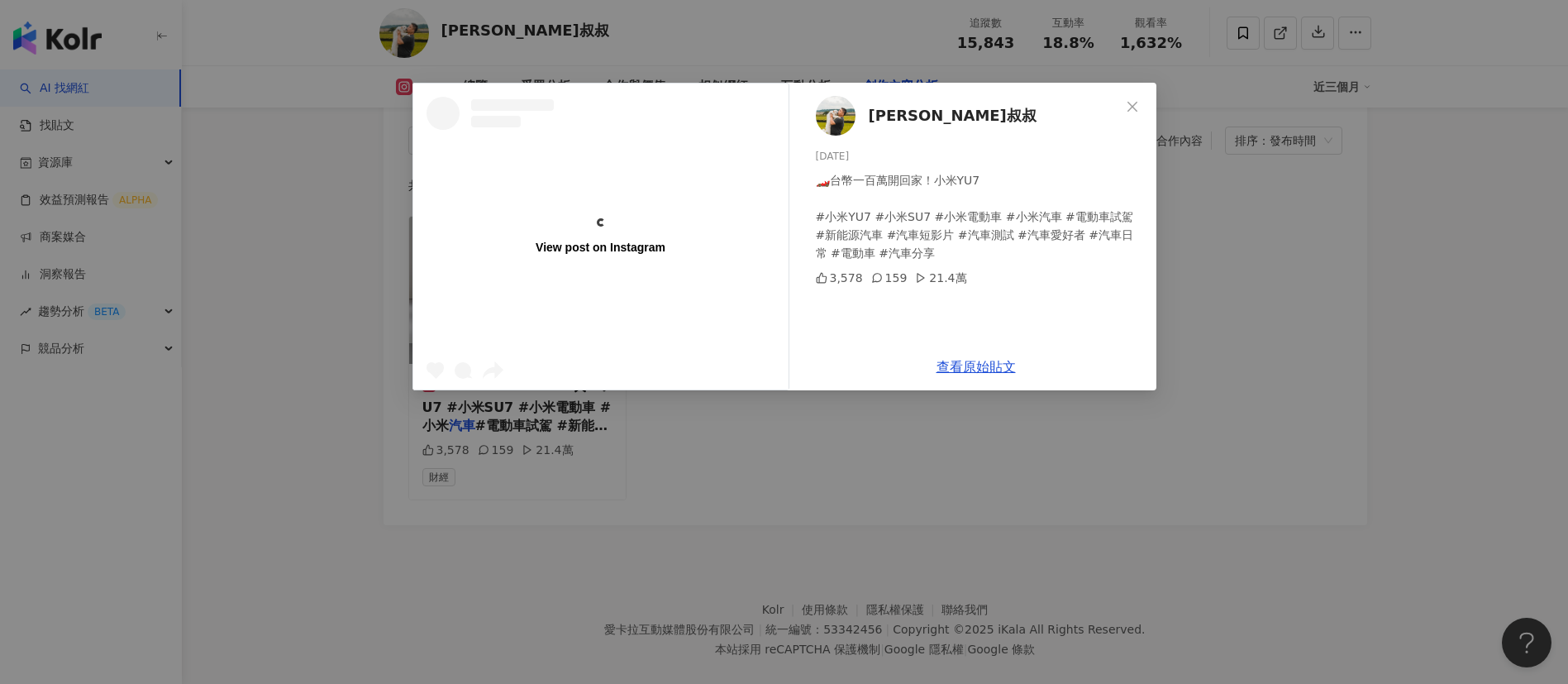
click at [647, 216] on div "View post on Instagram" at bounding box center [600, 237] width 376 height 50
click at [809, 79] on div "蓋瑞叔叔 2025/7/7 🏎️台幣一百萬開回家！小米YU7 #小米YU7 #小米SU7 #小米電動車 #小米汽車 #電動車試駕 #新能源汽車 #汽車短影片 …" at bounding box center [784, 342] width 1568 height 684
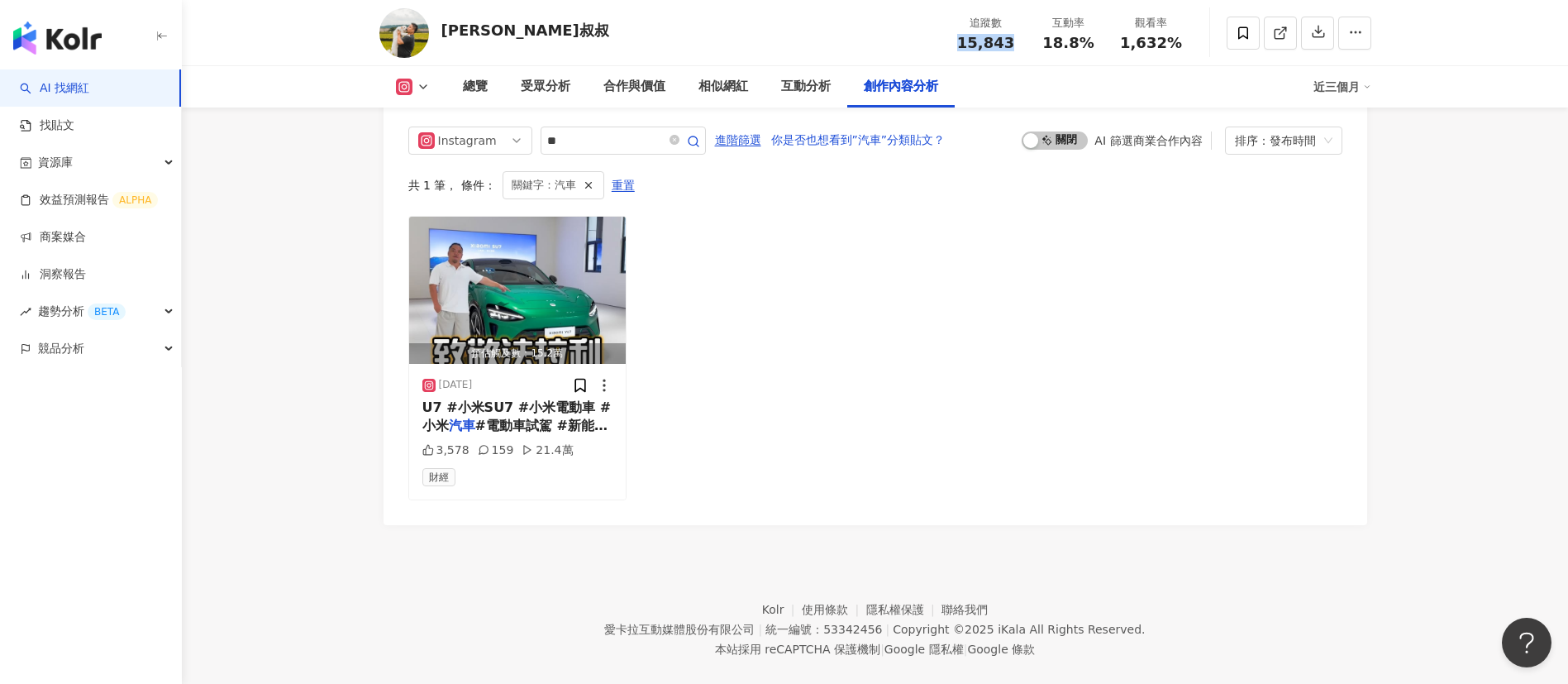
drag, startPoint x: 1014, startPoint y: 43, endPoint x: 958, endPoint y: 44, distance: 56.0
click at [958, 44] on div "15,843" at bounding box center [985, 43] width 62 height 17
copy span "15,843"
drag, startPoint x: 1103, startPoint y: 42, endPoint x: 1043, endPoint y: 42, distance: 60.0
click at [1043, 42] on div "互動率 18.8%" at bounding box center [1068, 32] width 82 height 36
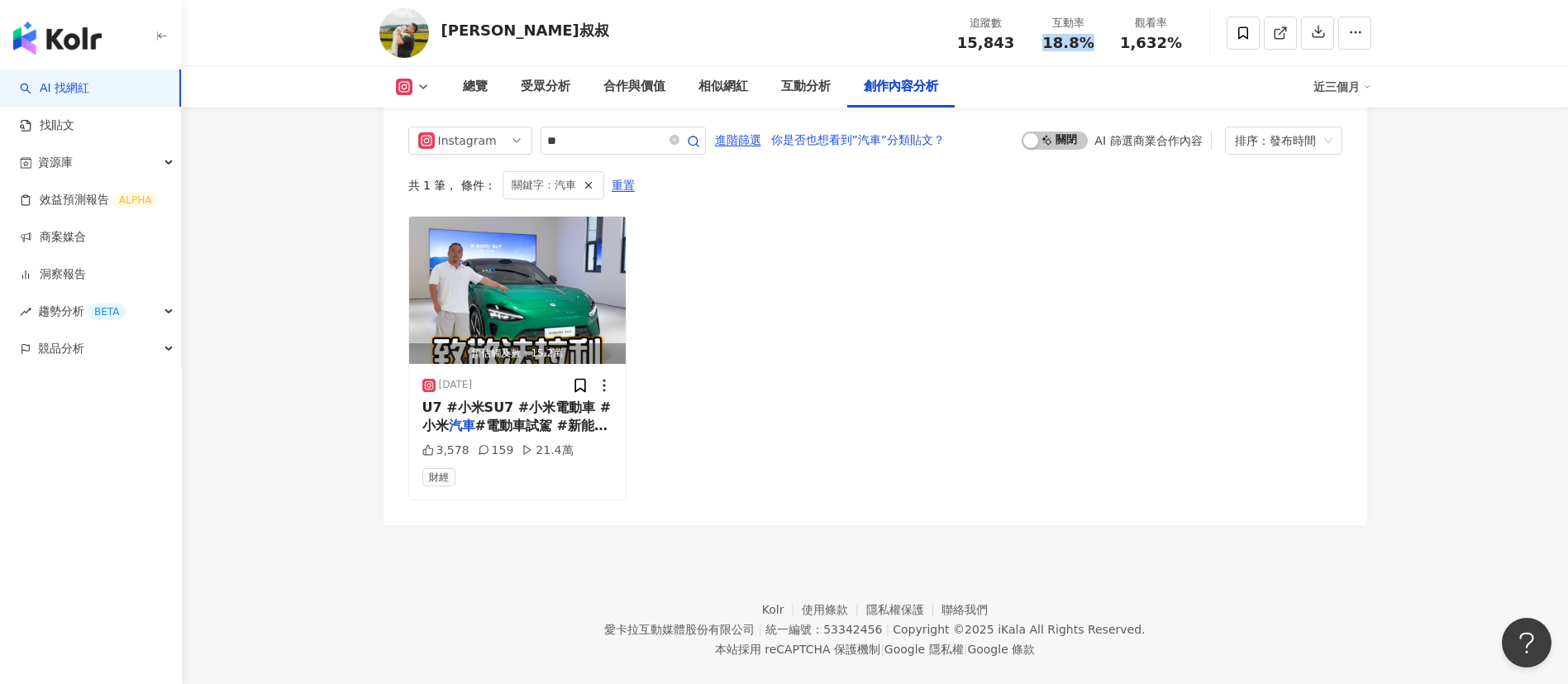
copy span "18.8%"
drag, startPoint x: 1181, startPoint y: 49, endPoint x: 1095, endPoint y: 46, distance: 86.1
click at [1095, 46] on div "追蹤數 15,843 互動率 18.8% 觀看率 1,632%" at bounding box center [1068, 32] width 248 height 49
copy div "觀看率 1,632%"
click at [1215, 54] on div at bounding box center [1282, 33] width 178 height 50
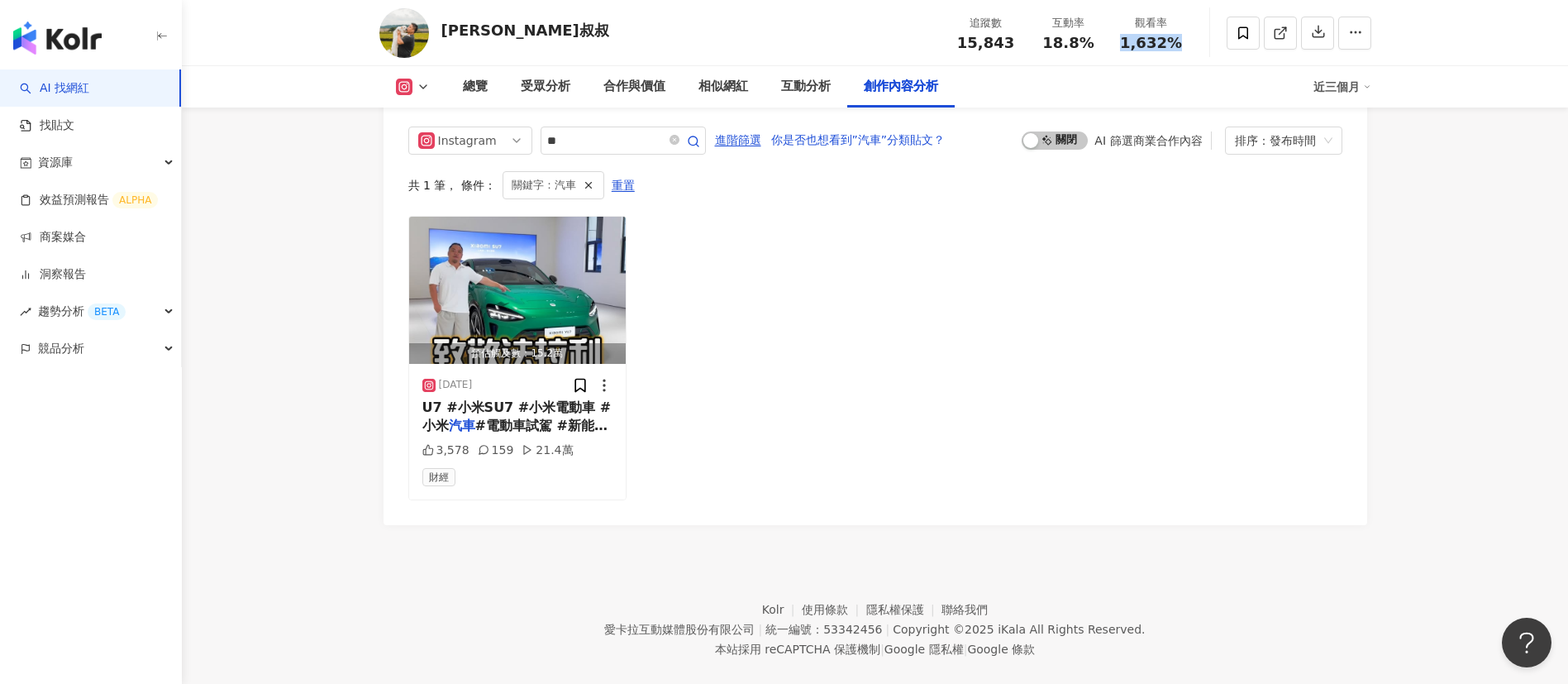
drag, startPoint x: 1187, startPoint y: 44, endPoint x: 1114, endPoint y: 47, distance: 73.1
click at [1114, 47] on div "觀看率 1,632%" at bounding box center [1151, 32] width 82 height 36
copy span "1,632%"
click at [1267, 38] on link at bounding box center [1280, 33] width 33 height 33
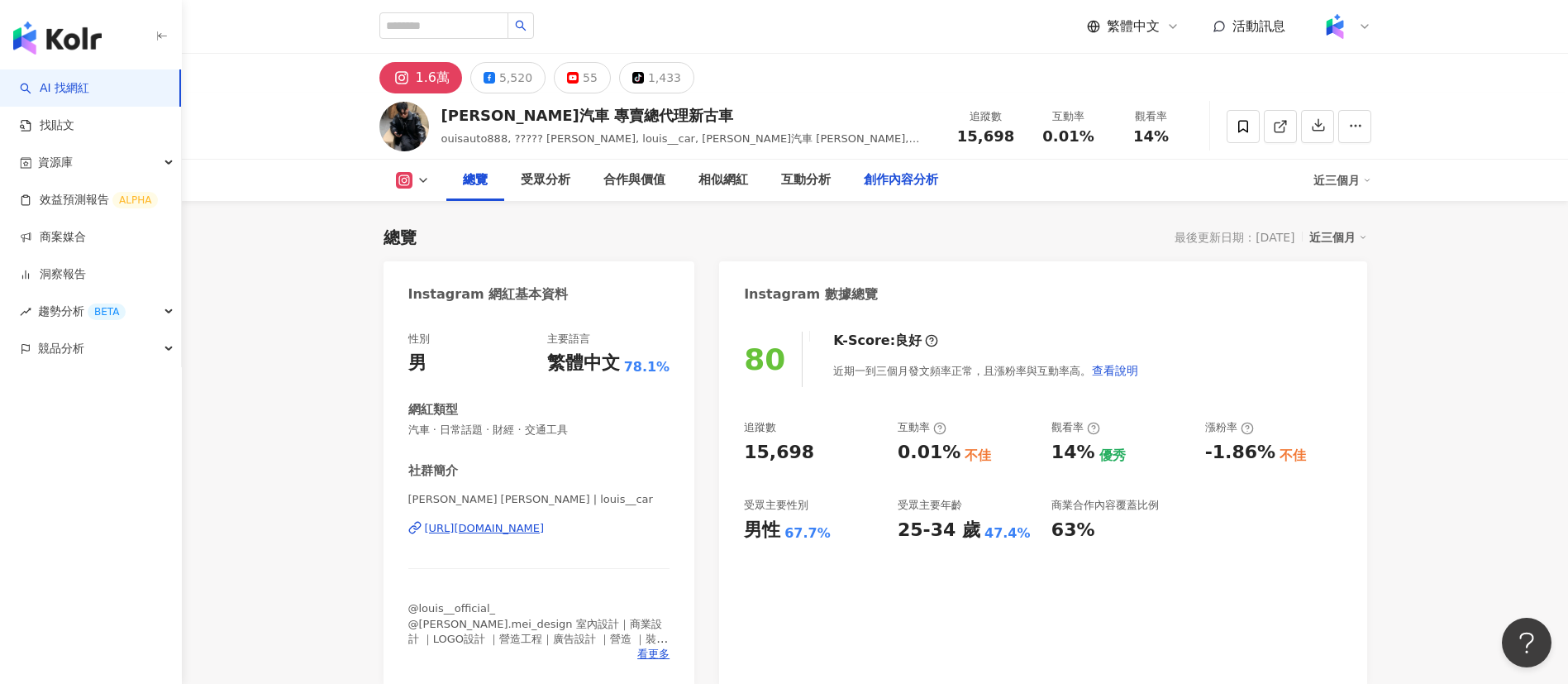
click at [884, 197] on div "創作內容分析" at bounding box center [900, 181] width 107 height 42
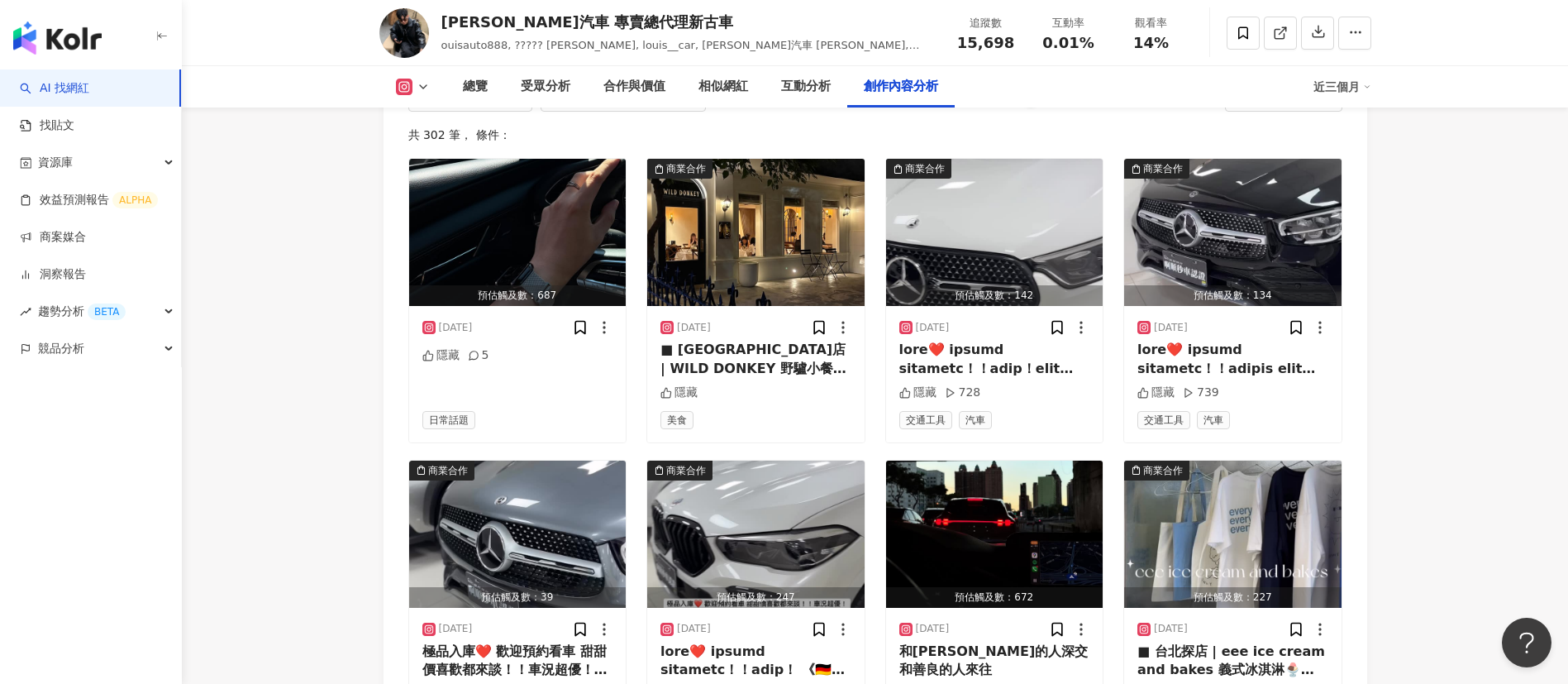
scroll to position [5210, 0]
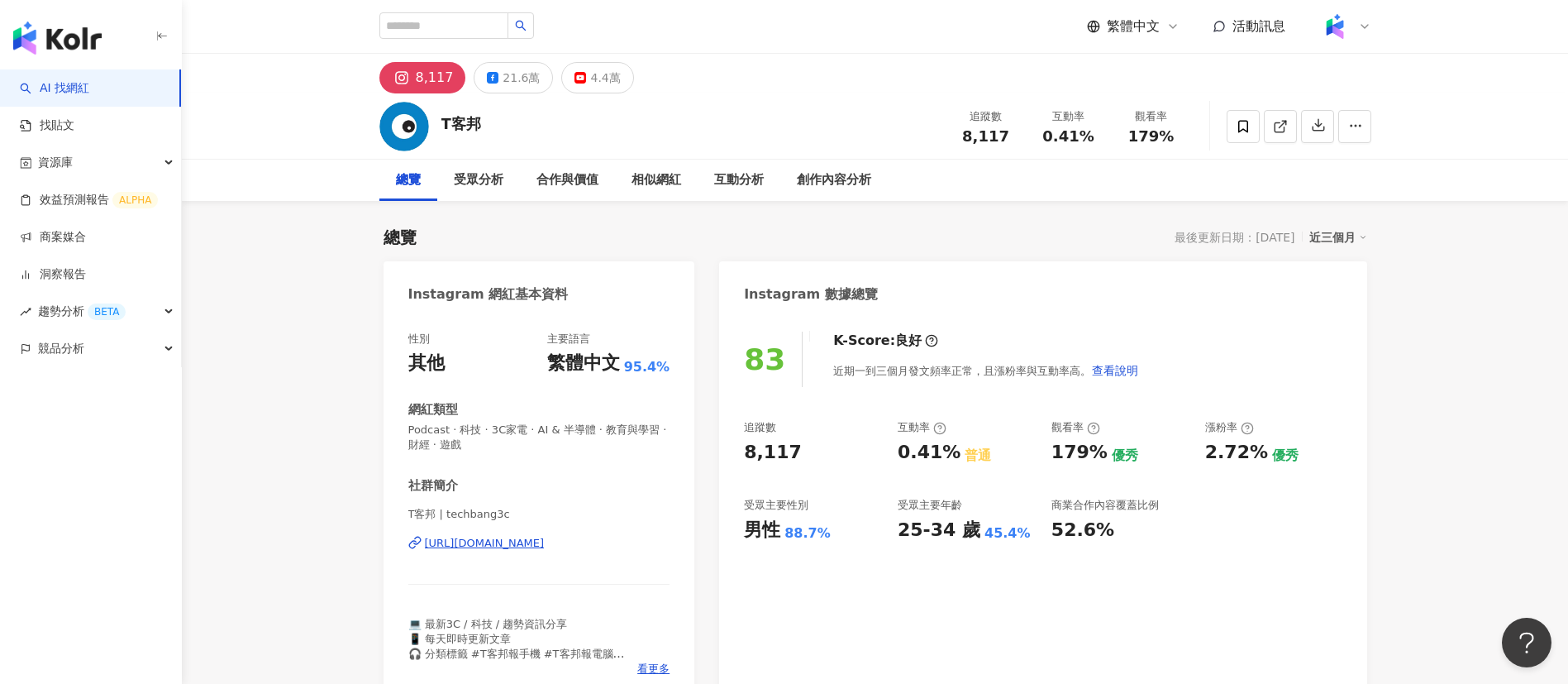
scroll to position [506, 0]
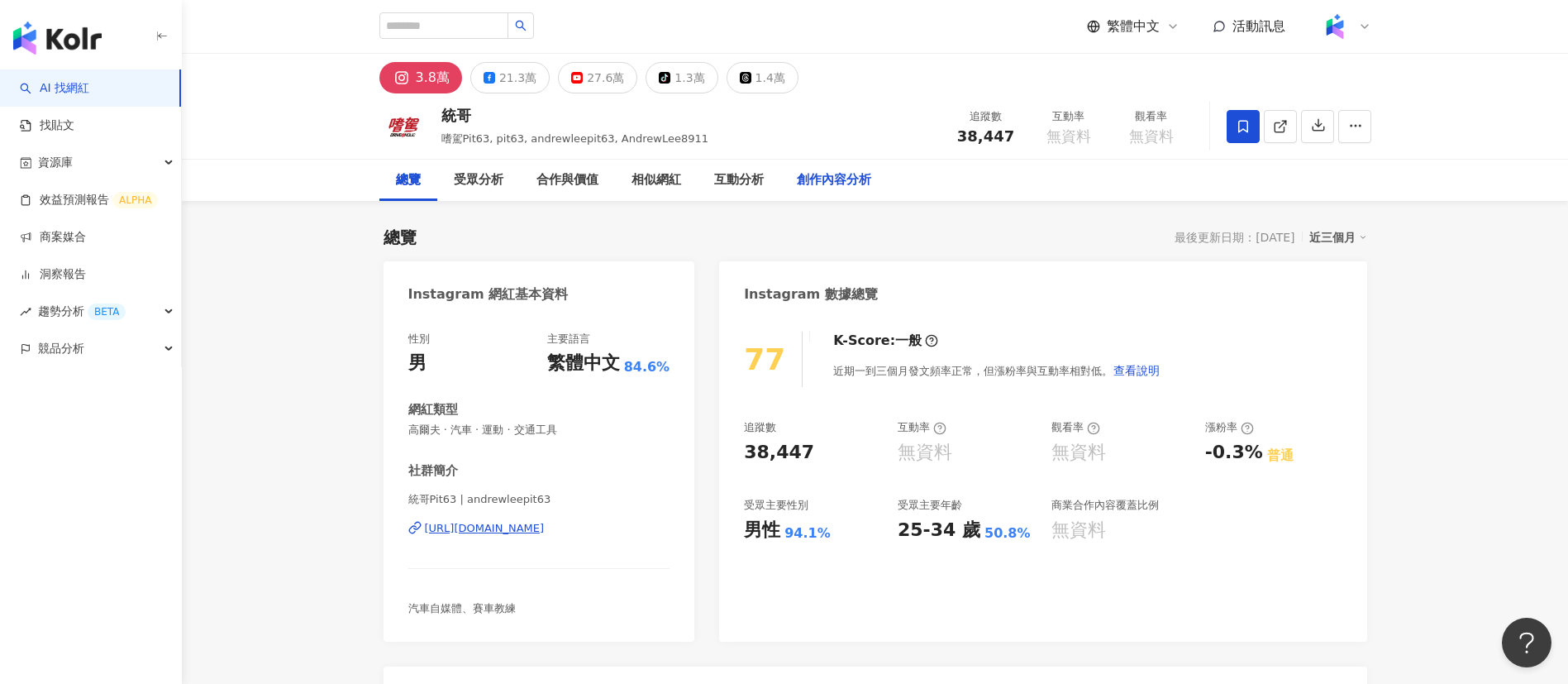
click at [816, 172] on div "創作內容分析" at bounding box center [834, 180] width 74 height 20
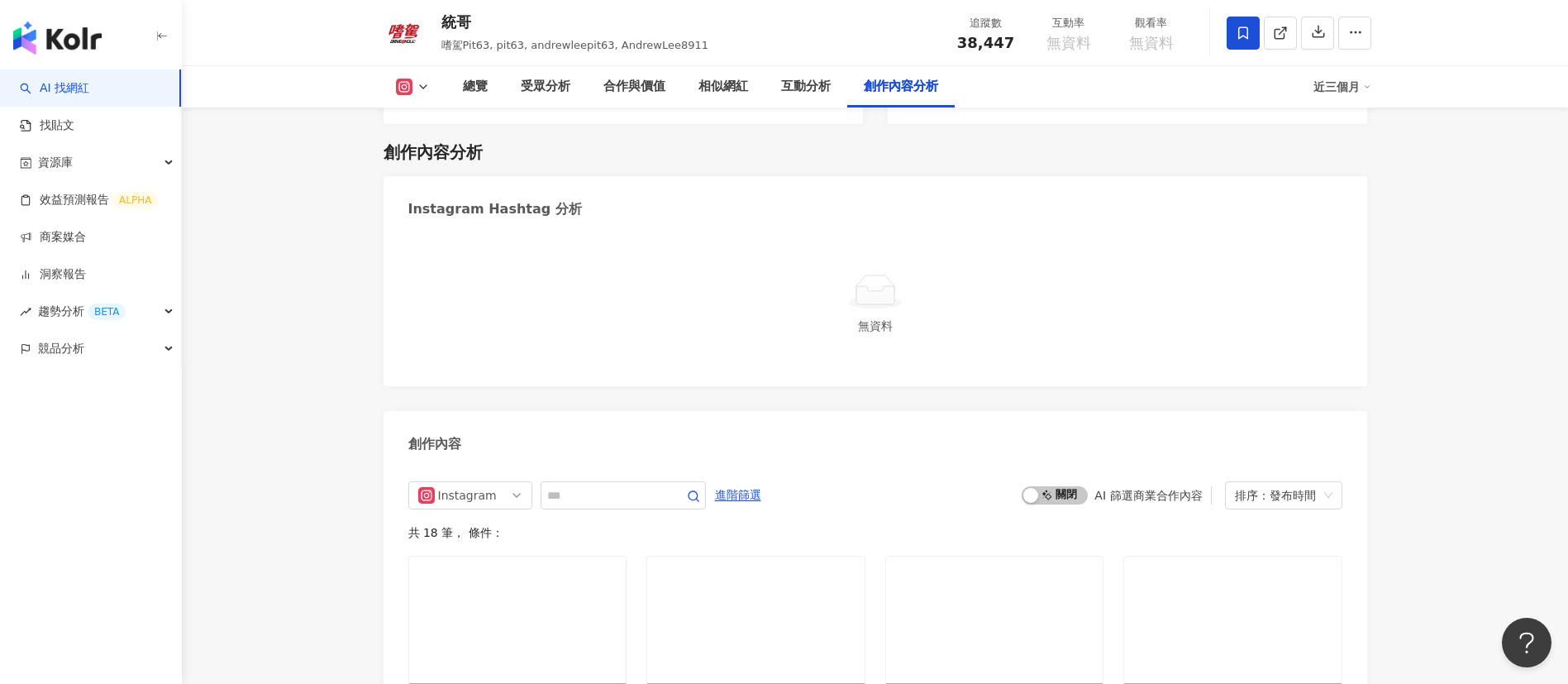
scroll to position [4743, 0]
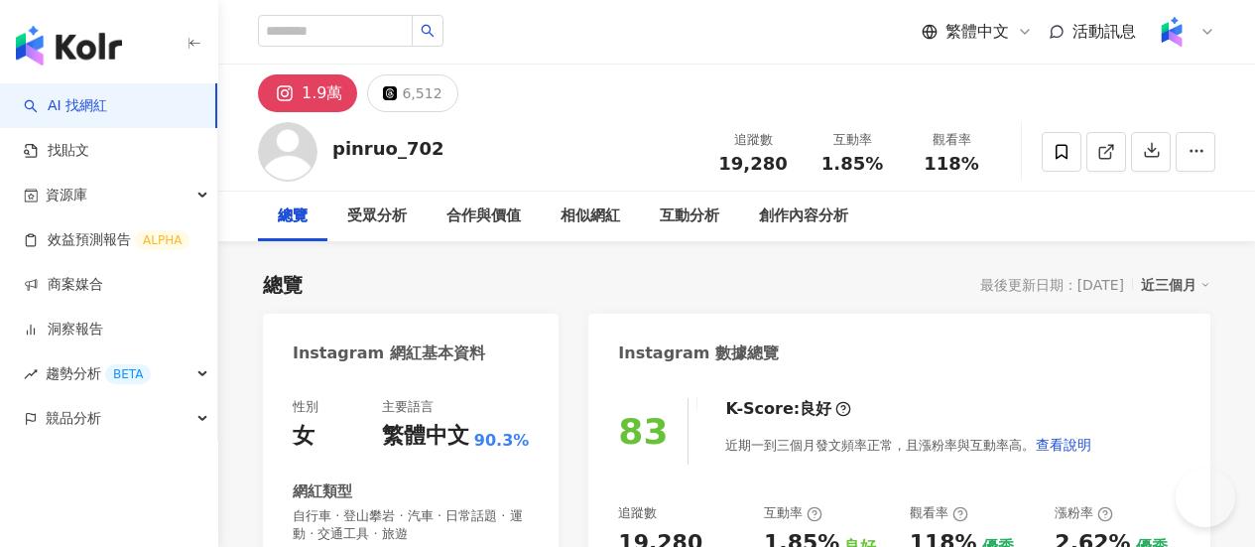
click at [1076, 204] on div "總覽 受眾分析 合作與價值 相似網紅 互動分析 創作內容分析" at bounding box center [737, 217] width 958 height 50
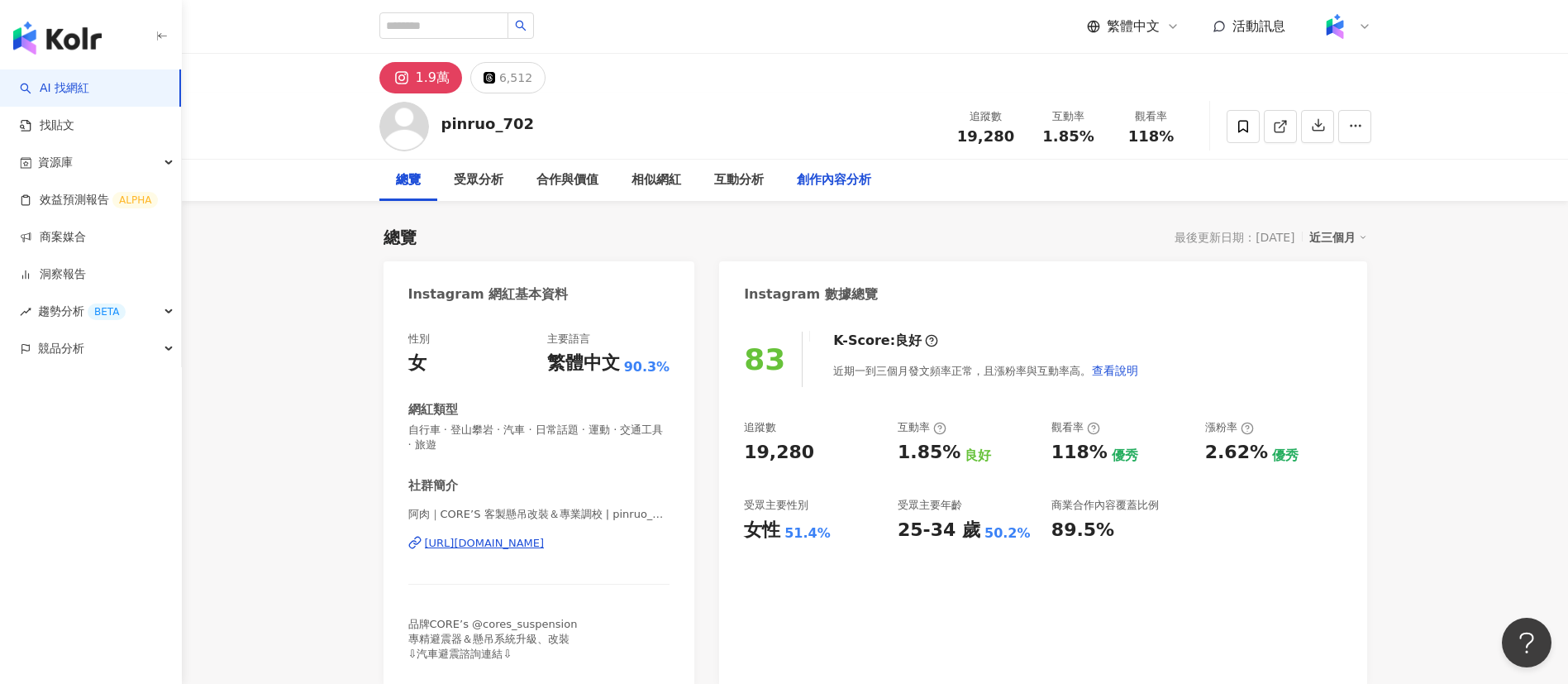
click at [804, 177] on div "創作內容分析" at bounding box center [834, 180] width 74 height 20
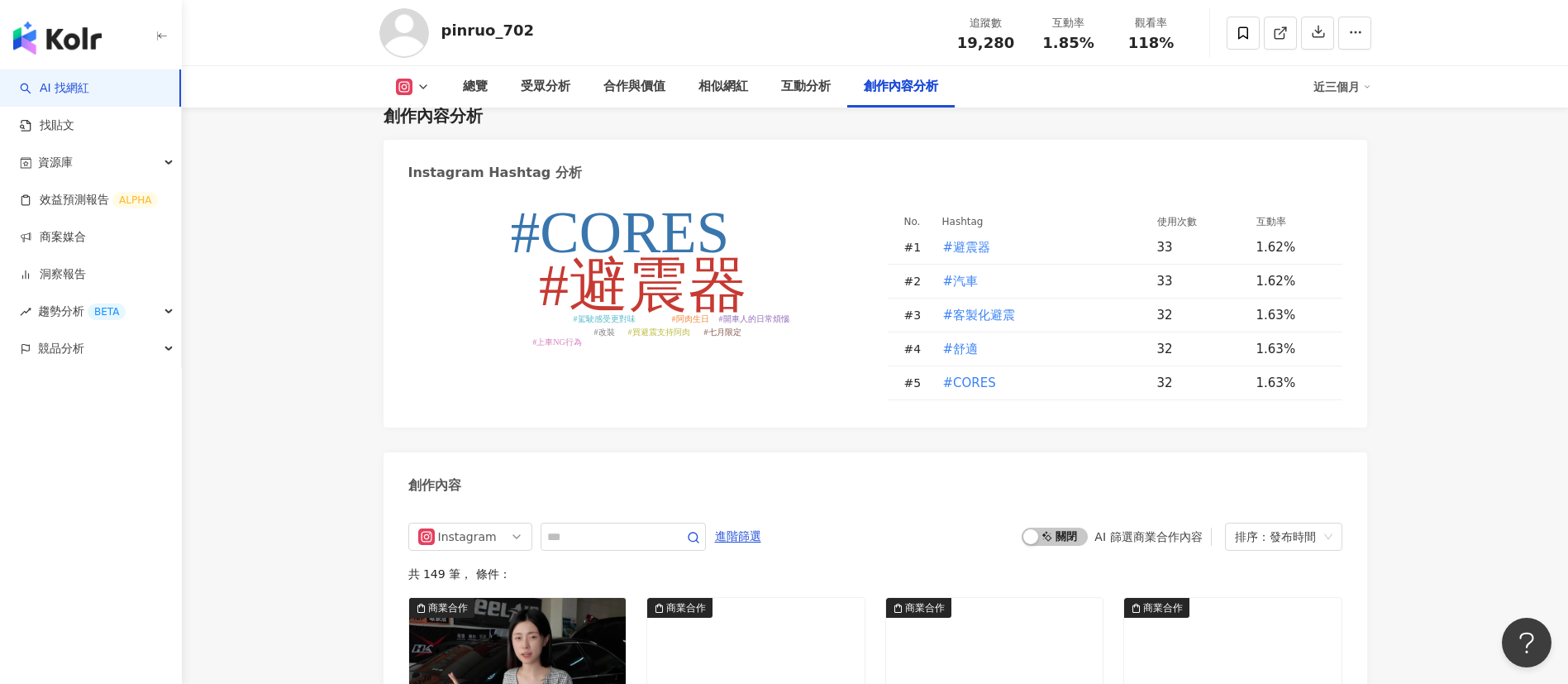
scroll to position [5098, 0]
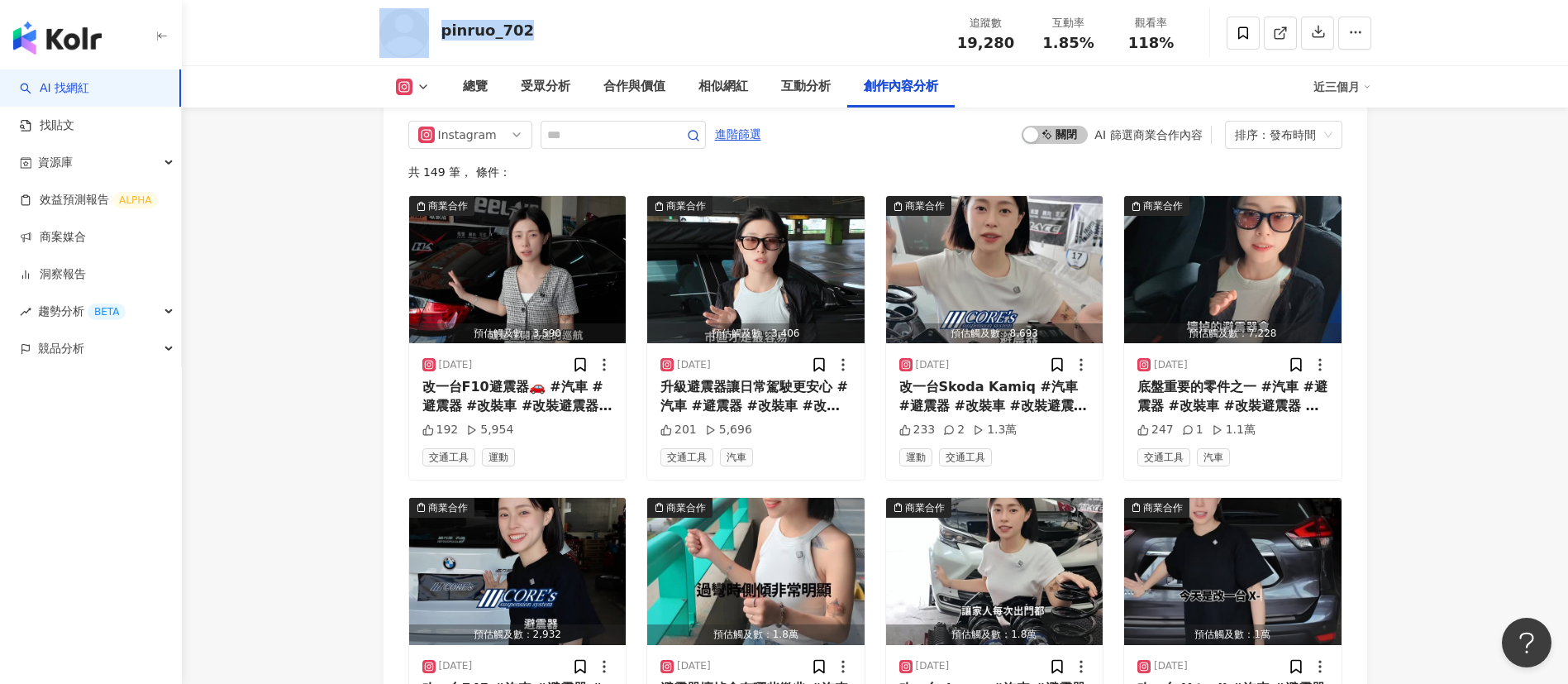
drag, startPoint x: 537, startPoint y: 42, endPoint x: 432, endPoint y: 41, distance: 105.0
click at [432, 41] on div "pinruo_702 追蹤數 19,280 互動率 1.85% 觀看率 118%" at bounding box center [875, 32] width 1058 height 65
copy div "pinruo_702"
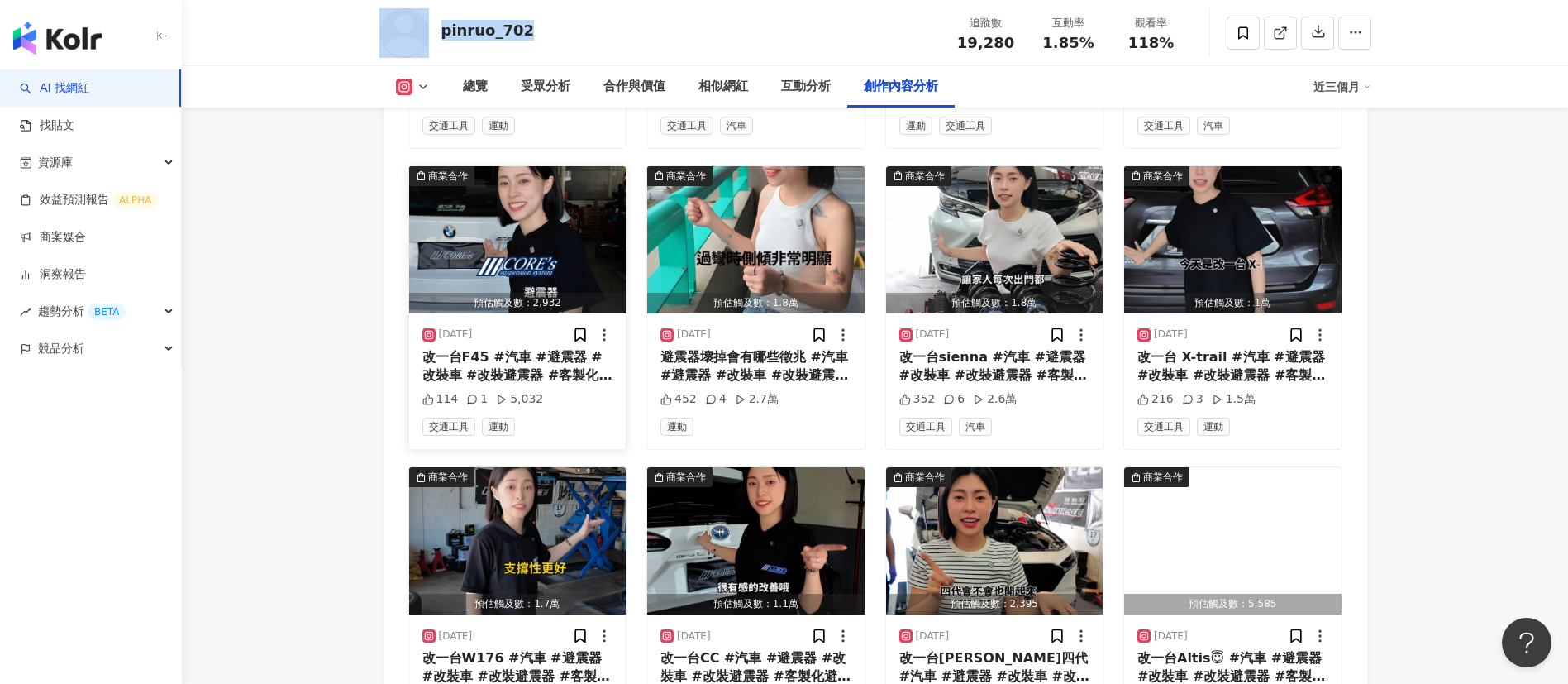
scroll to position [5777, 0]
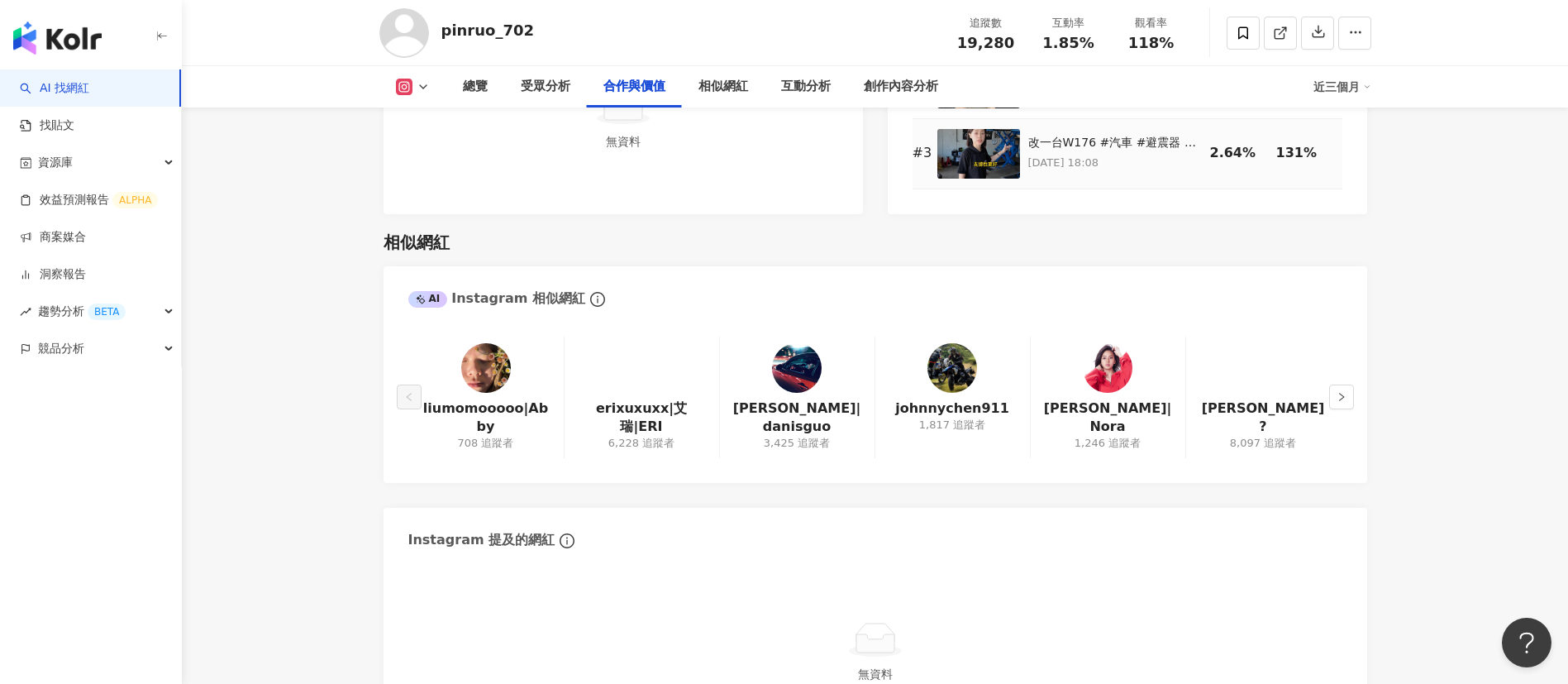
scroll to position [2596, 0]
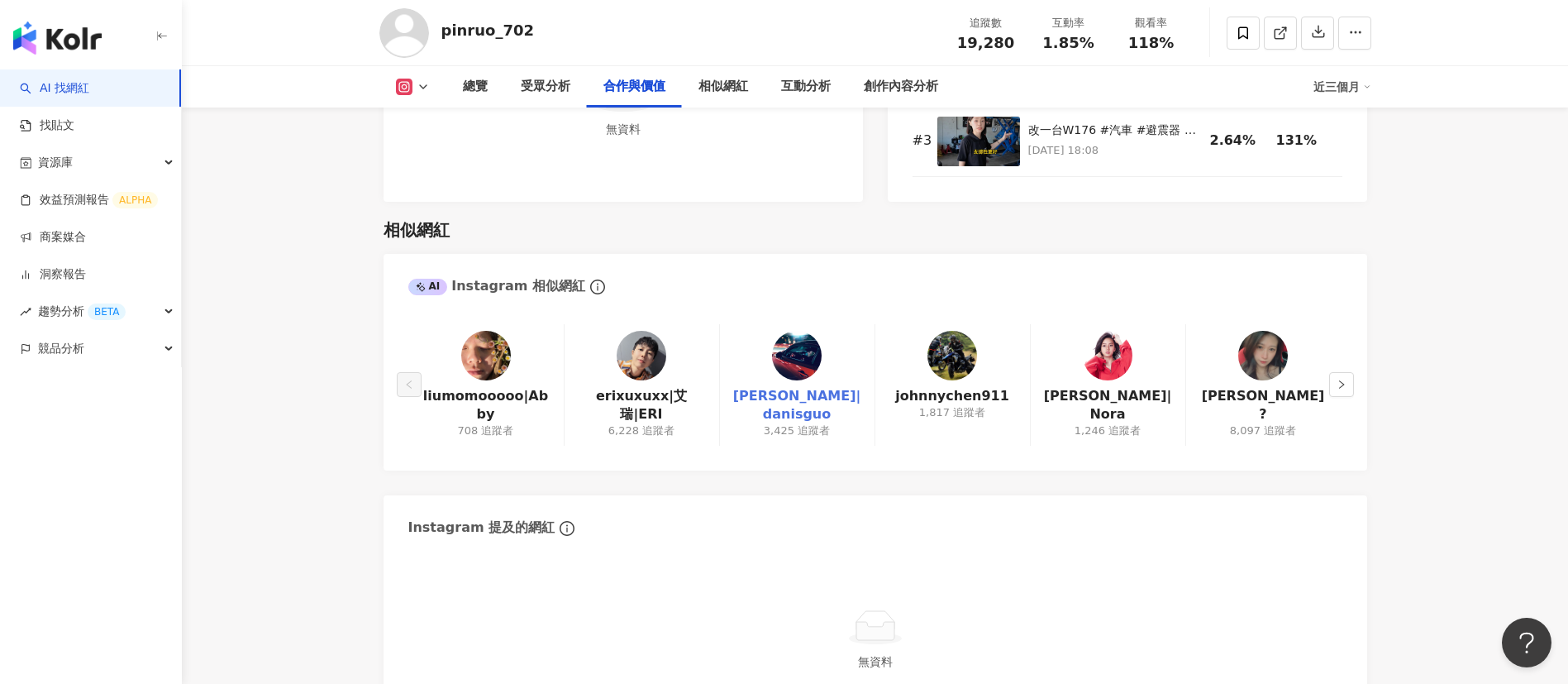
click at [823, 409] on link "Danis Kuo|danisguo" at bounding box center [797, 405] width 128 height 37
click at [631, 391] on link "erixuxuxx|艾瑞|ERI" at bounding box center [642, 405] width 128 height 37
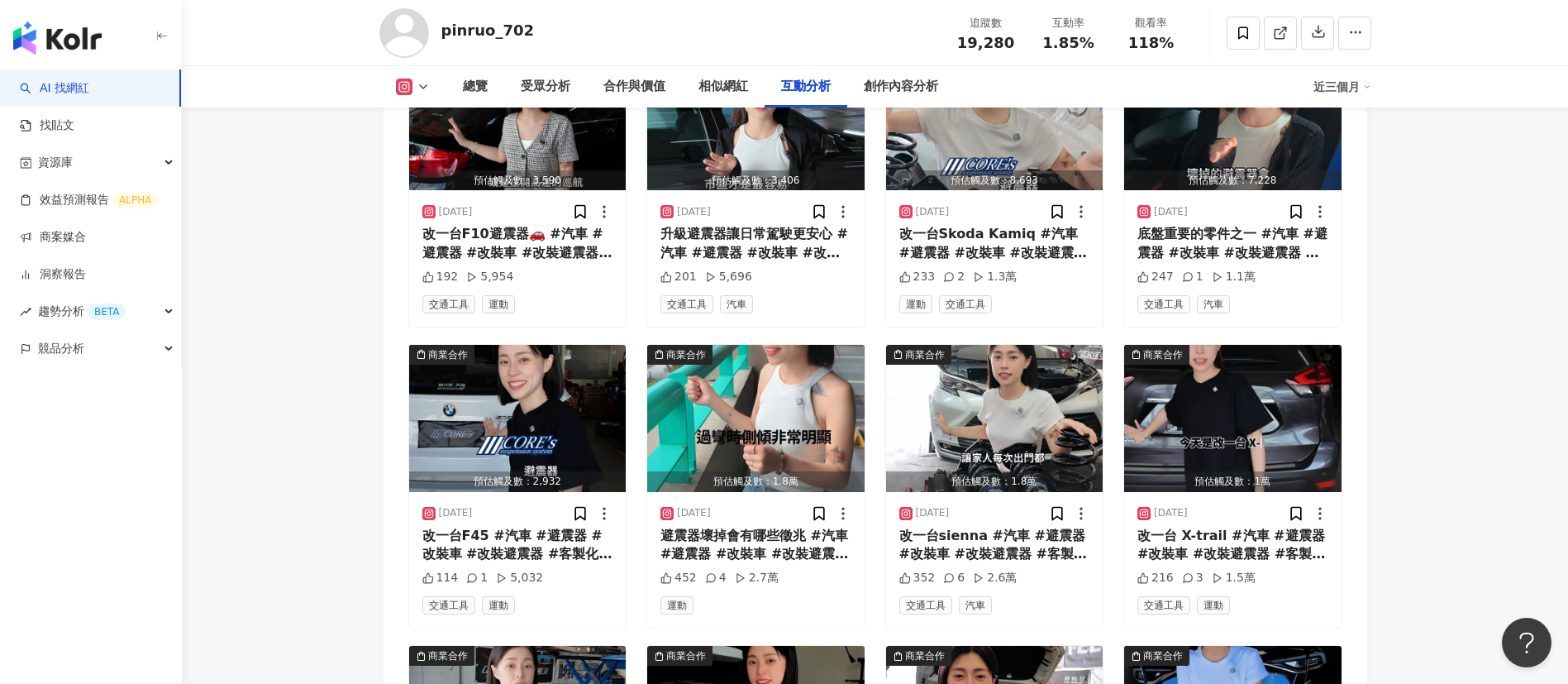
scroll to position [5777, 0]
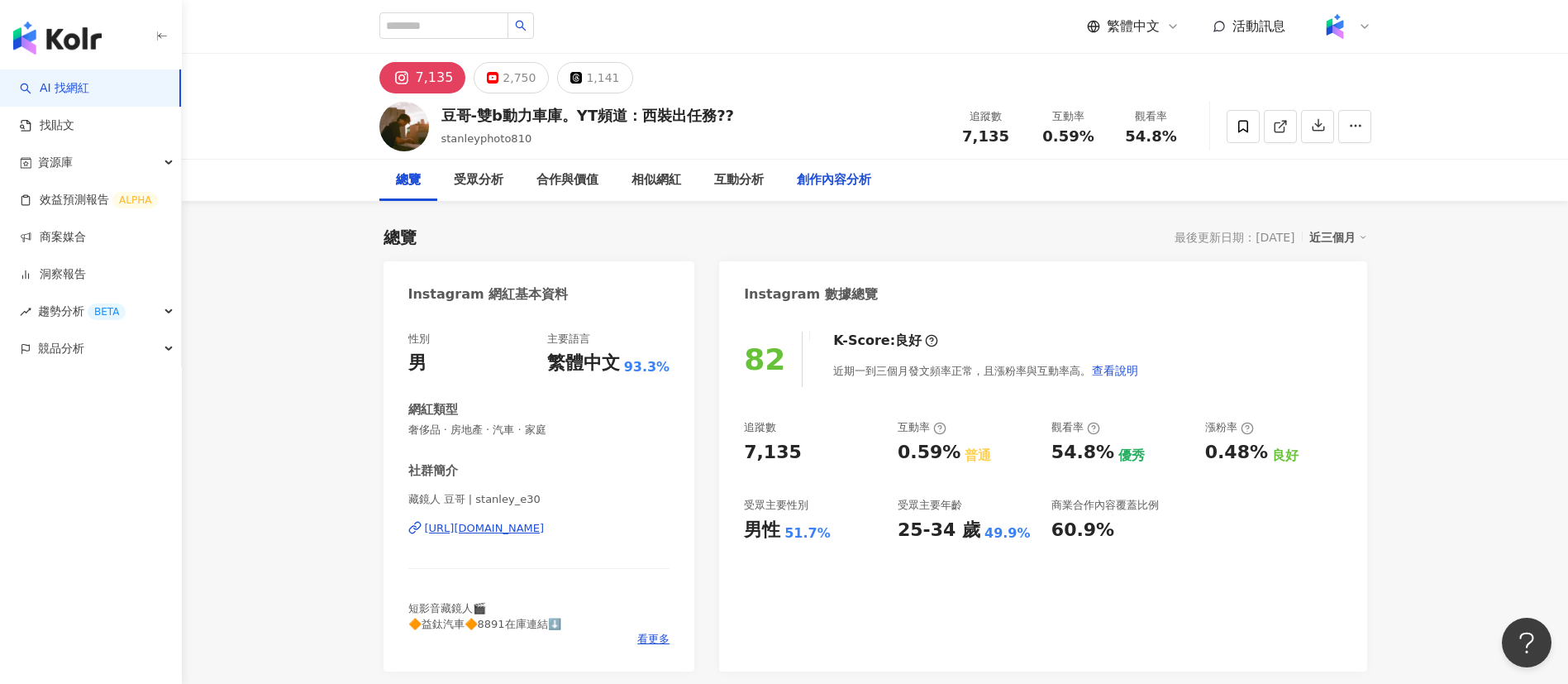
click at [819, 181] on div "創作內容分析" at bounding box center [834, 180] width 74 height 20
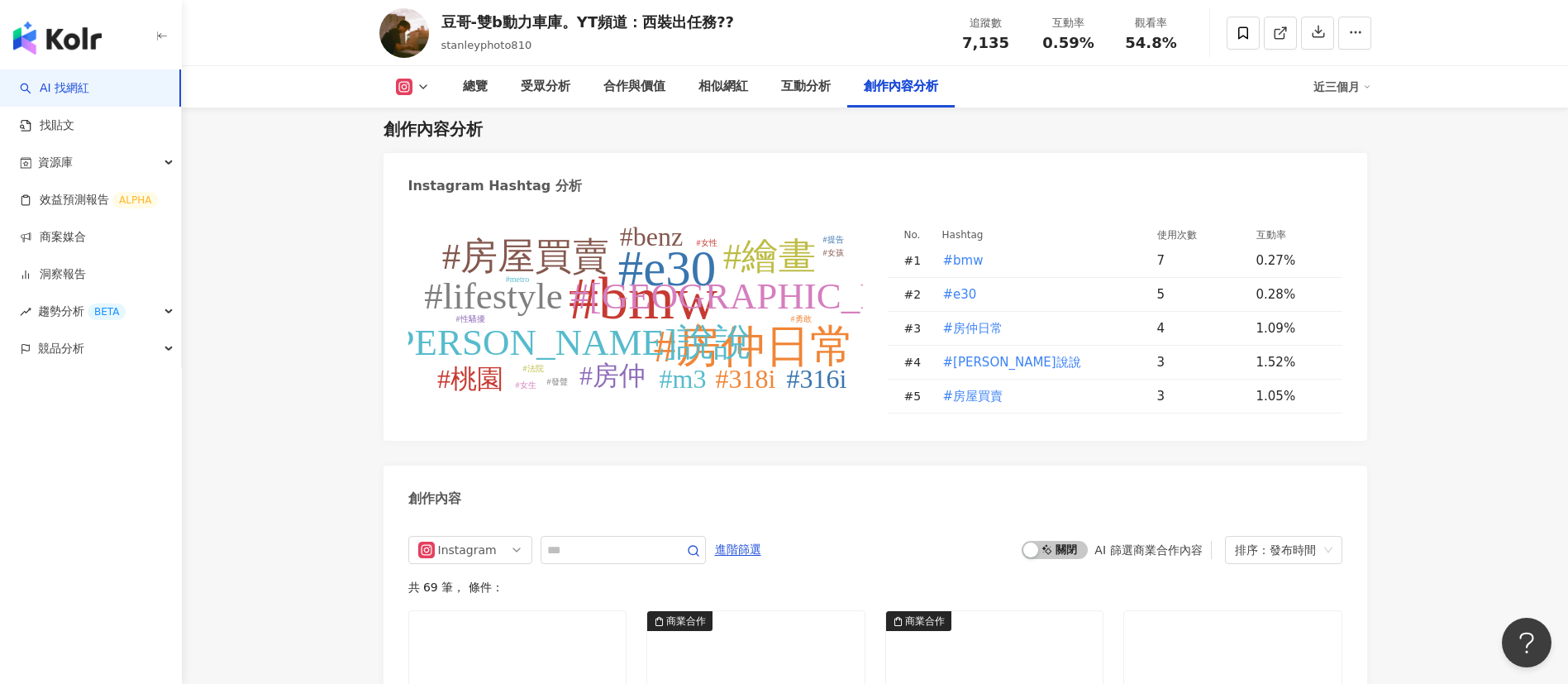
scroll to position [4671, 0]
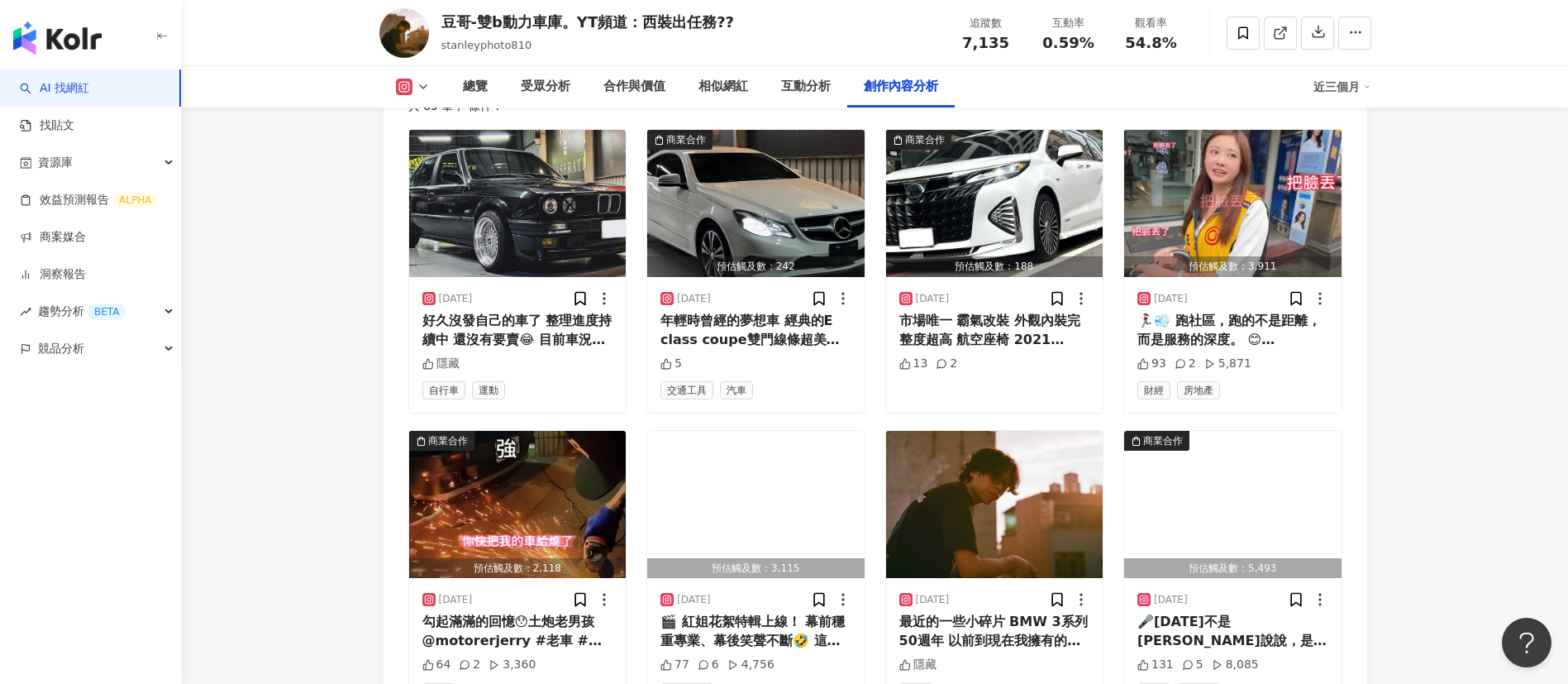
scroll to position [5157, 0]
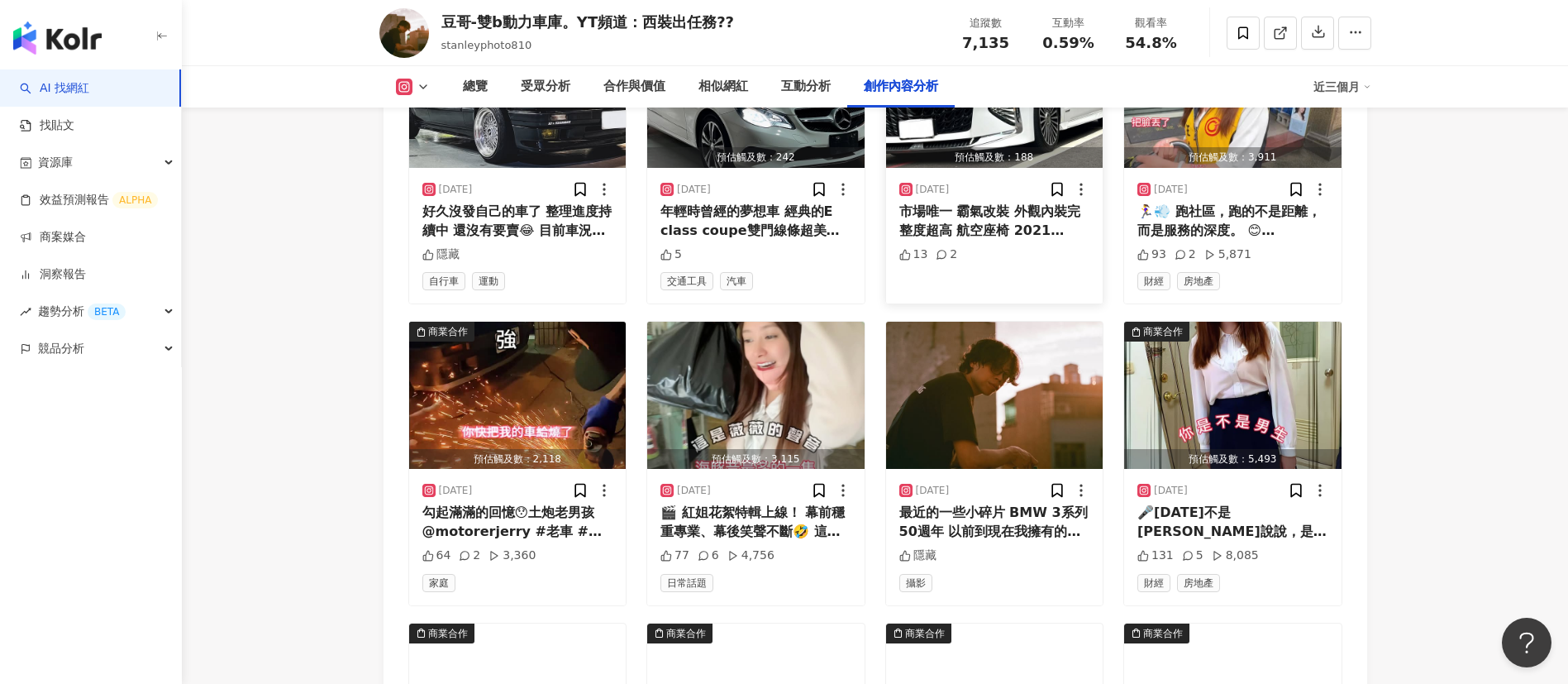
scroll to position [5259, 0]
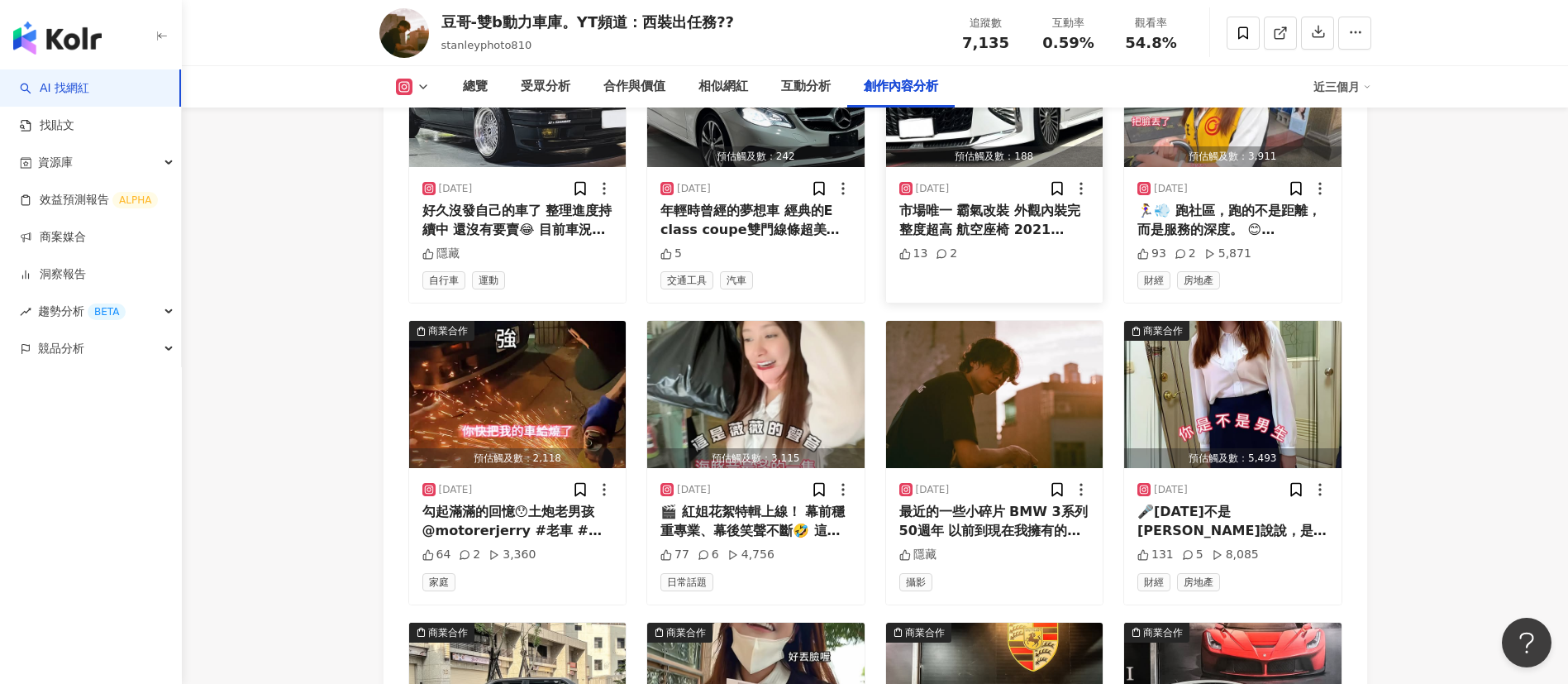
click at [1008, 239] on div "市場唯一 霸氣改裝 外觀內裝完整度超高 航空座椅 2021 Toyota sienna 2.5 油電 七人座 改裝不贅述 請看照片 僅跑七萬公里 改裝品多 詳…" at bounding box center [994, 220] width 191 height 37
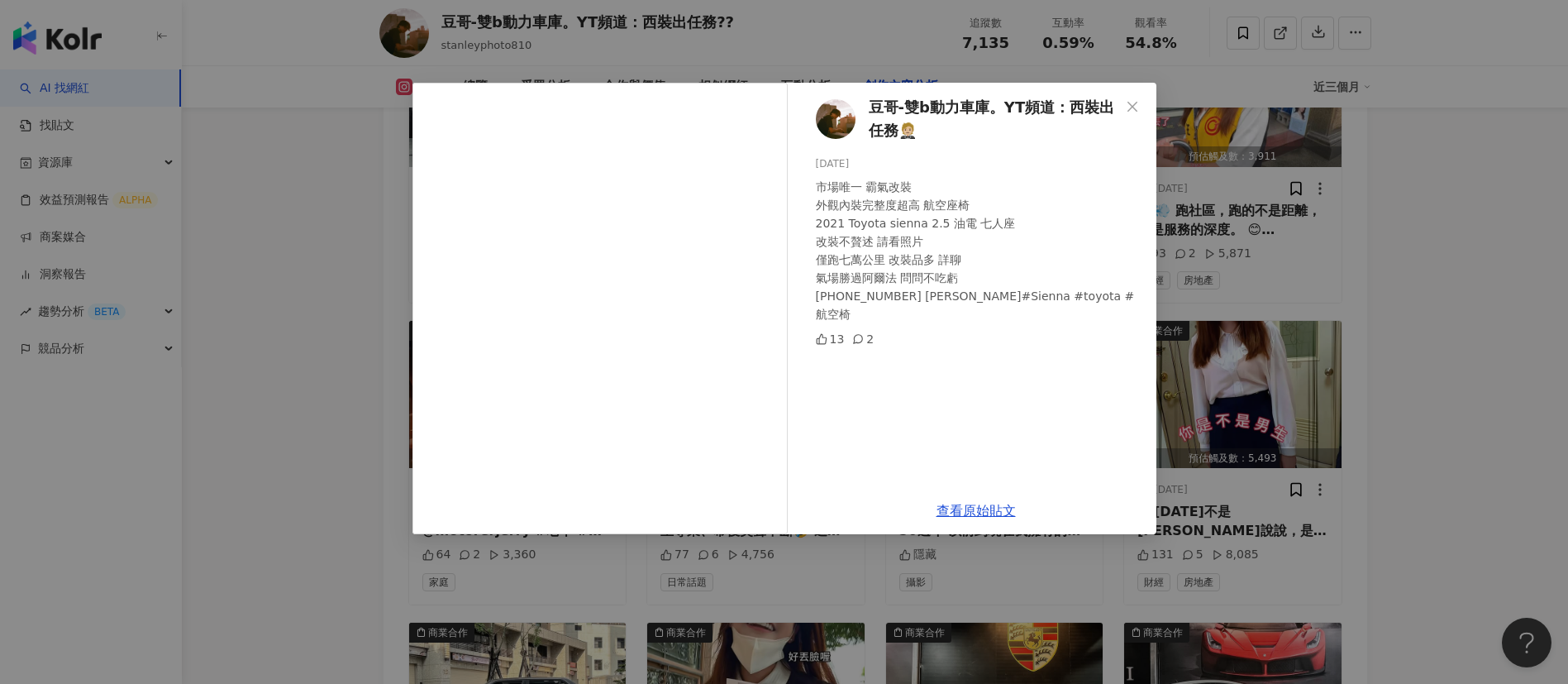
click at [1044, 436] on div "豆哥-雙b動力車庫。YT頻道：西裝出任務🤵🏼 2025/9/11 市場唯一 霸氣改裝 外觀內裝完整度超高 航空座椅 2021 Toyota sienna 2.…" at bounding box center [784, 342] width 1568 height 684
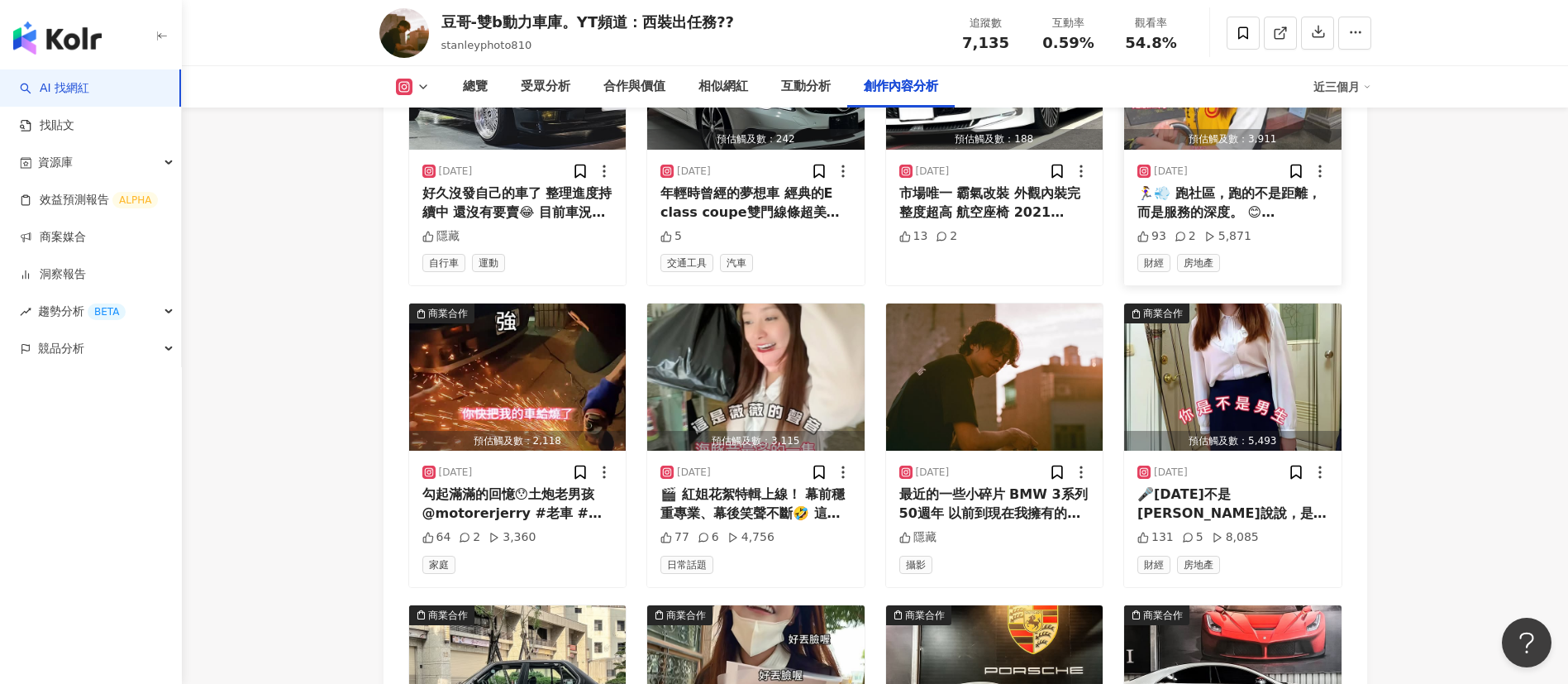
scroll to position [5288, 0]
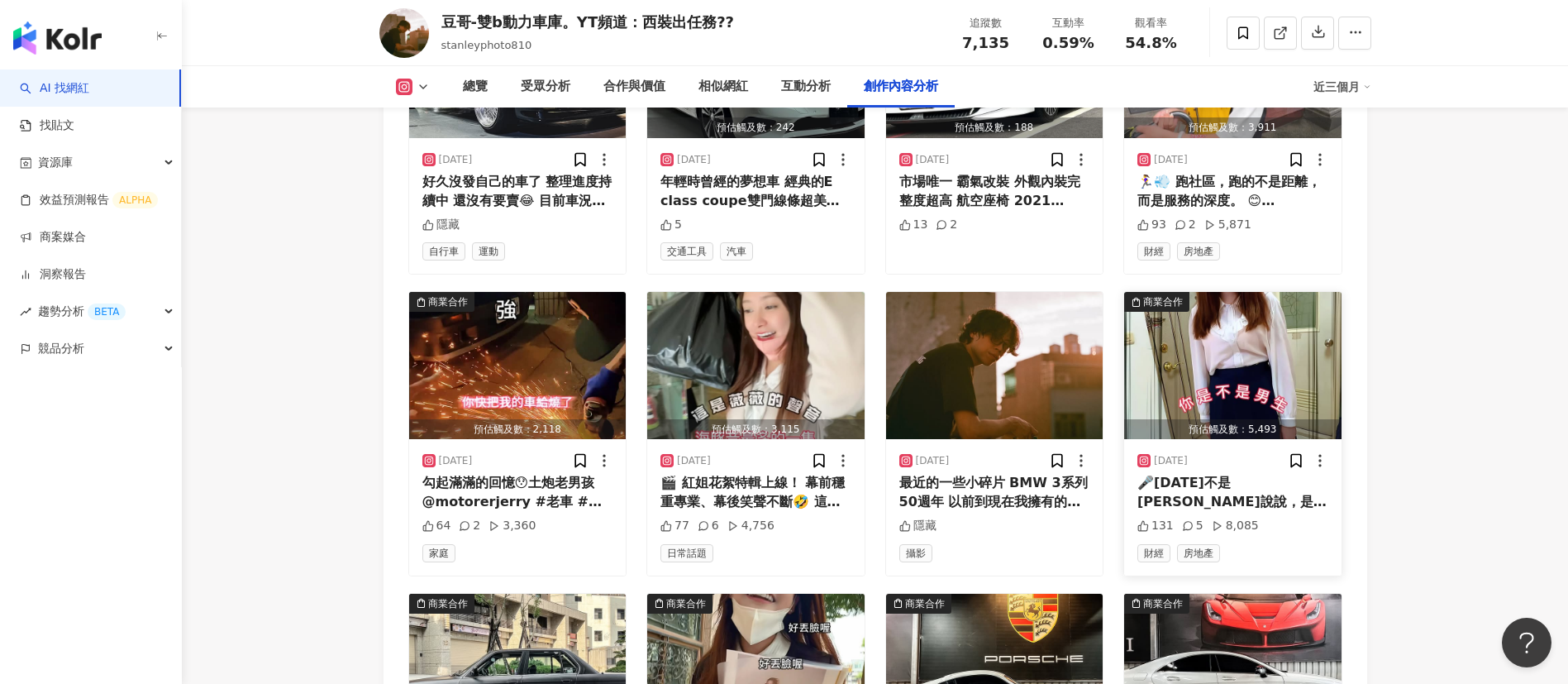
click at [1044, 455] on div "🎤今天不是薇薇說說，是紅姐開麥啦！ 紅姐限時釋出👉小資最愛套房只要💰250萬！ 地點就在中原，投資、自住都超划算👏 想了解更多～快加Line問紅姐❣️ 📲 L…" at bounding box center [1232, 492] width 191 height 37
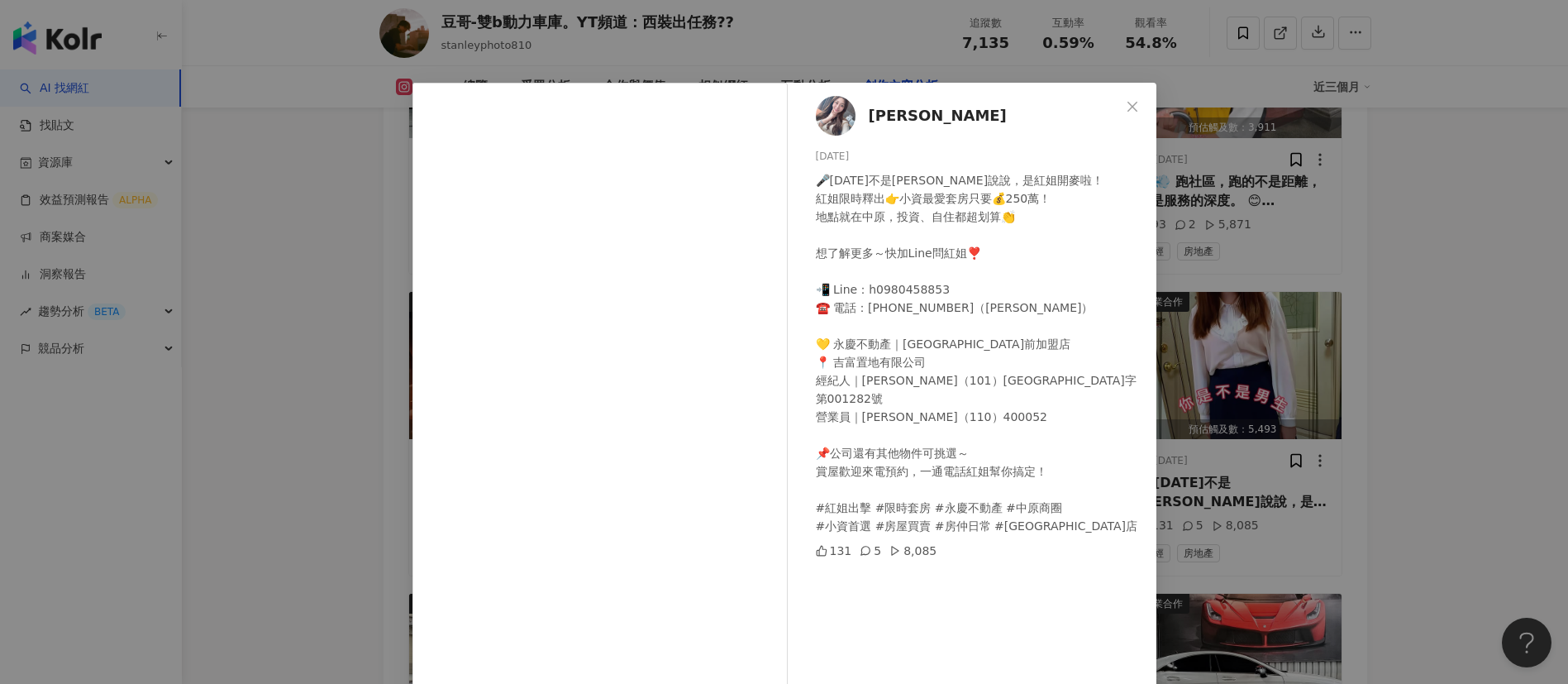
click at [321, 403] on div "汪雅薇 2025/7/17 🎤今天不是薇薇說說，是紅姐開麥啦！ 紅姐限時釋出👉小資最愛套房只要💰250萬！ 地點就在中原，投資、自住都超划算👏 想了解更多～快…" at bounding box center [784, 342] width 1568 height 684
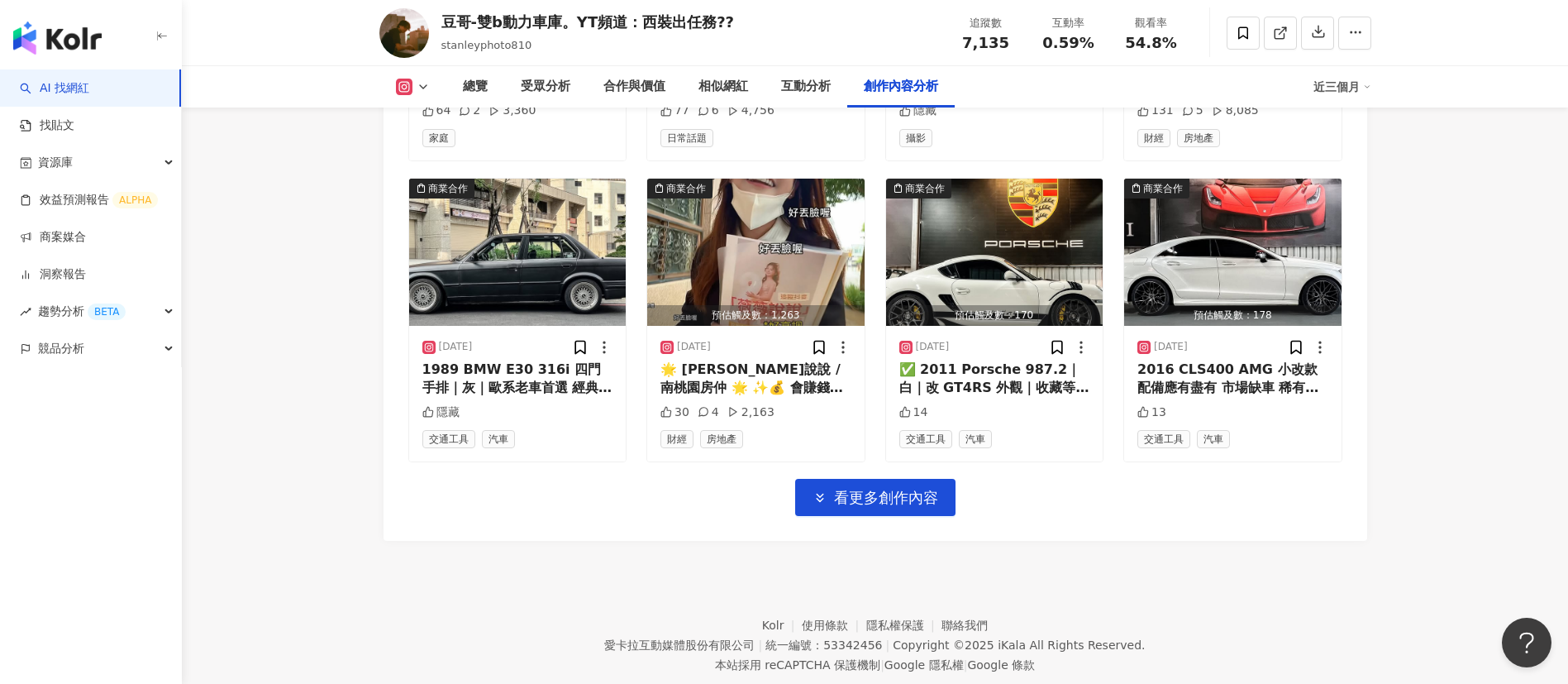
scroll to position [5727, 0]
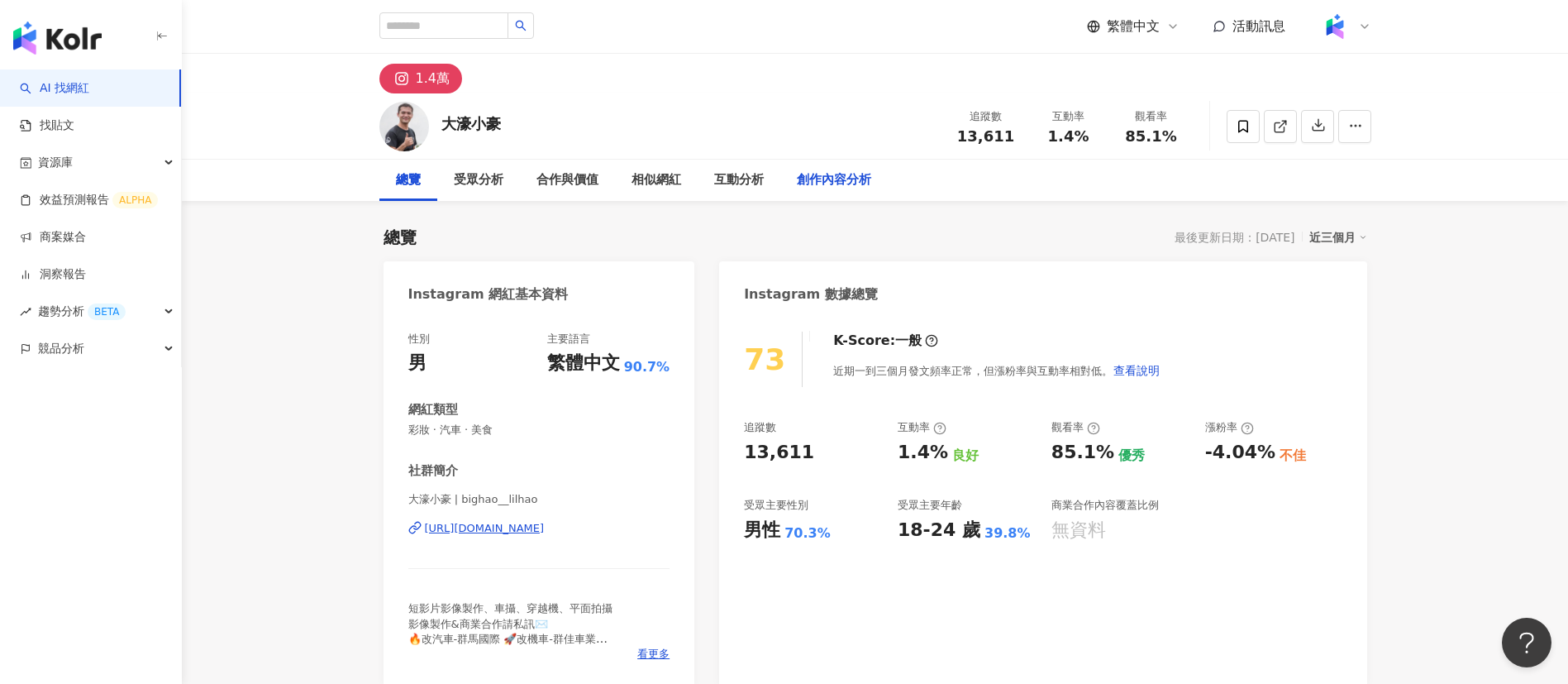
click at [827, 178] on div "創作內容分析" at bounding box center [834, 180] width 74 height 20
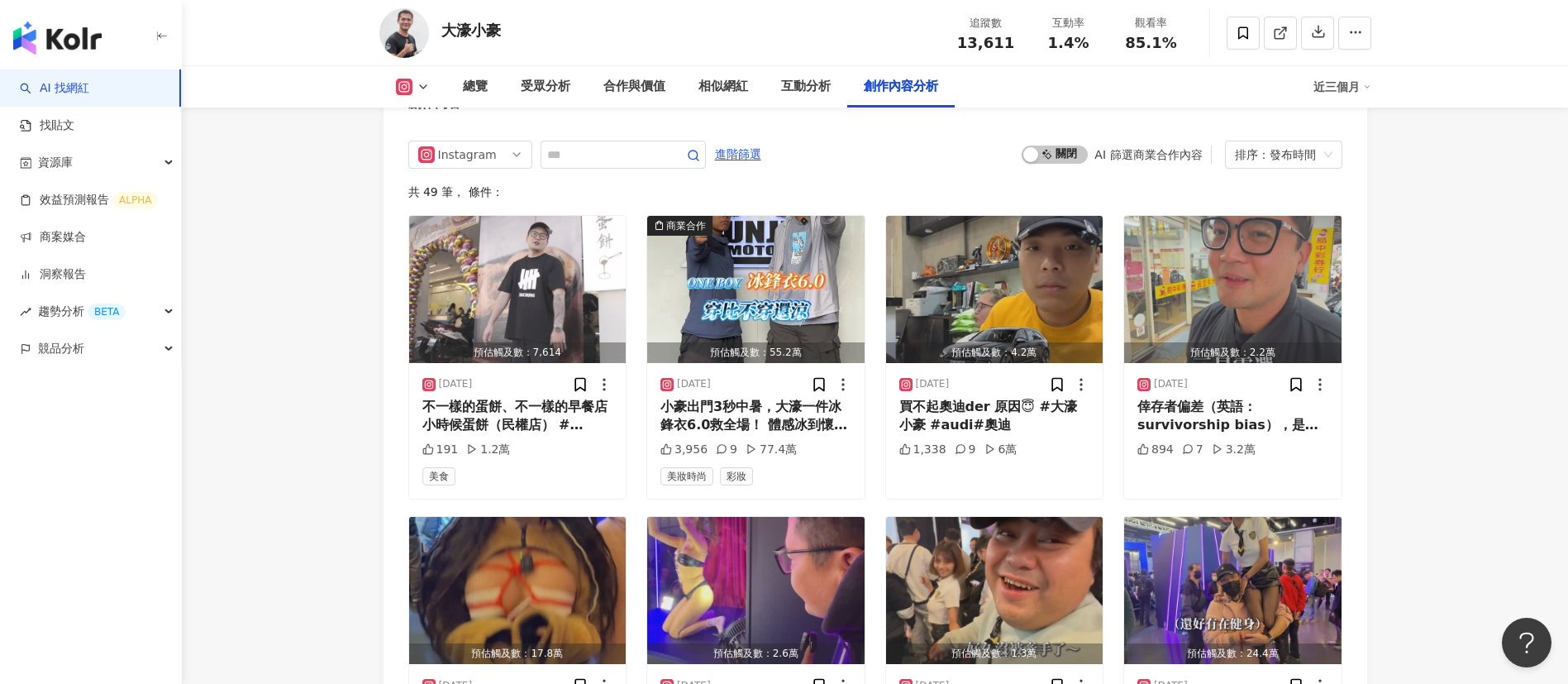
scroll to position [5071, 0]
click at [832, 434] on div "小豪出門3秒中暑，大濠一件冰鋒衣6.0救全場！ 體感冰到懷疑人生🤣 馬上搶購👉 https://oneboy.tw/ePcCj 沒想到真的比去年還涼！(驚 ❄…" at bounding box center [755, 415] width 191 height 37
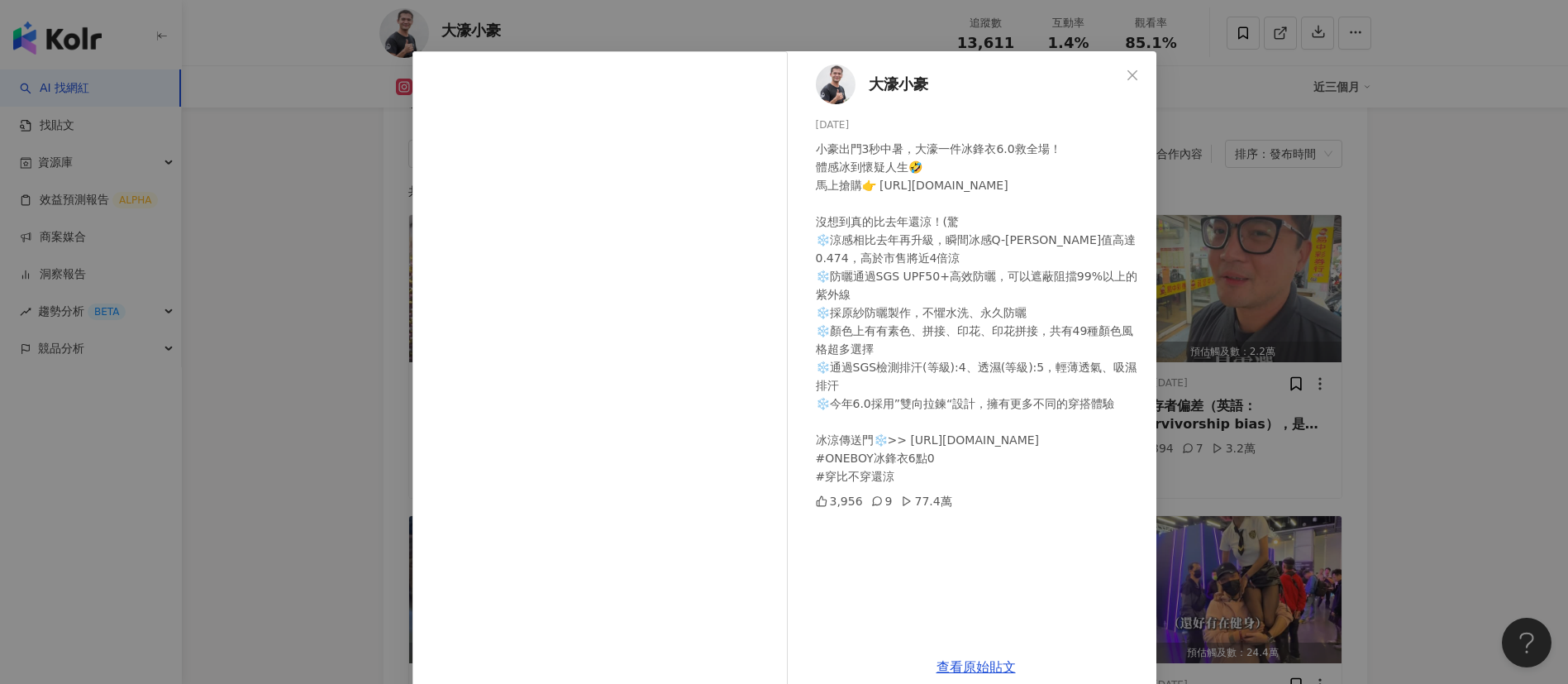
scroll to position [32, 0]
click at [1265, 483] on div "大濠小豪 2025/5/29 小豪出門3秒中暑，大濠一件冰鋒衣6.0救全場！ 體感冰到懷疑人生🤣 馬上搶購👉 https://oneboy.tw/ePcCj …" at bounding box center [784, 342] width 1568 height 684
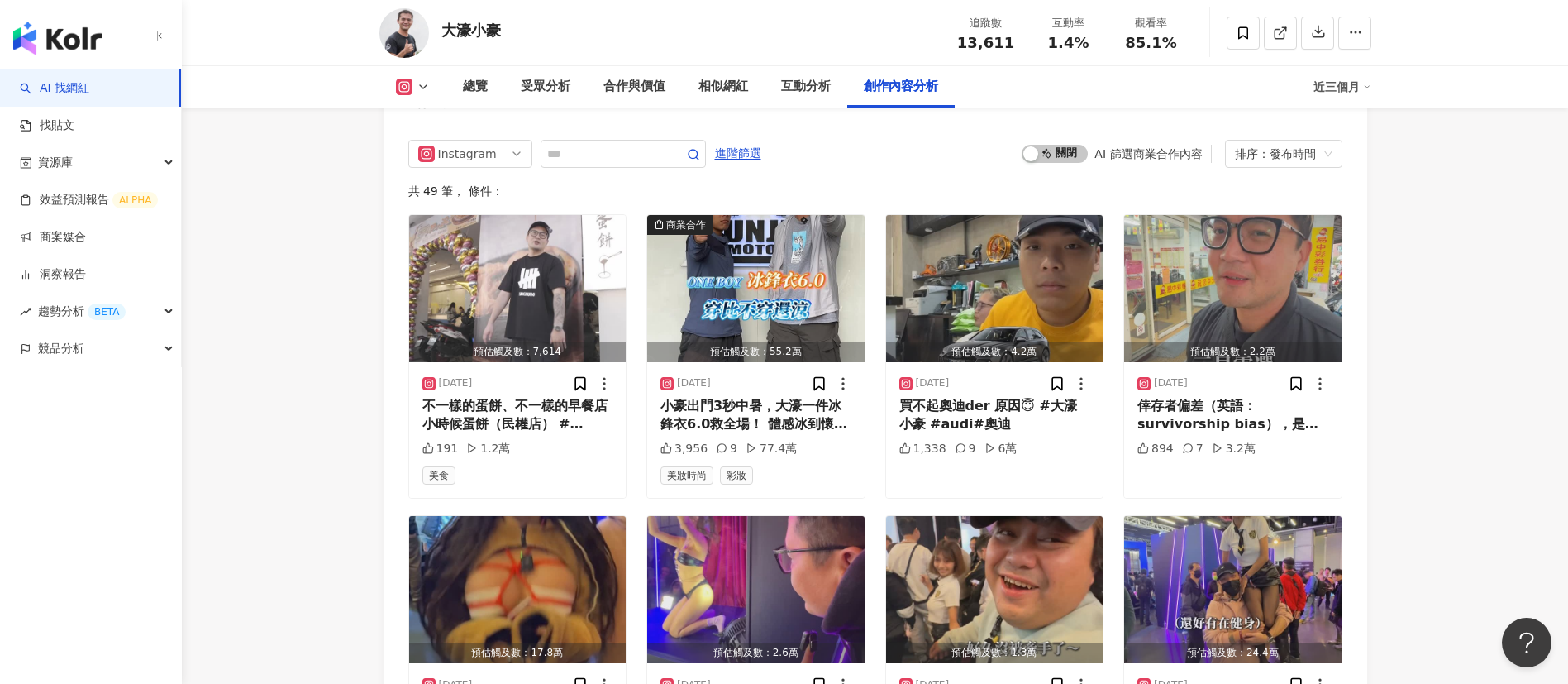
click at [933, 167] on div "Instagram 進階篩選 啟動 關閉 AI 篩選商業合作內容 排序：發布時間" at bounding box center [874, 154] width 933 height 28
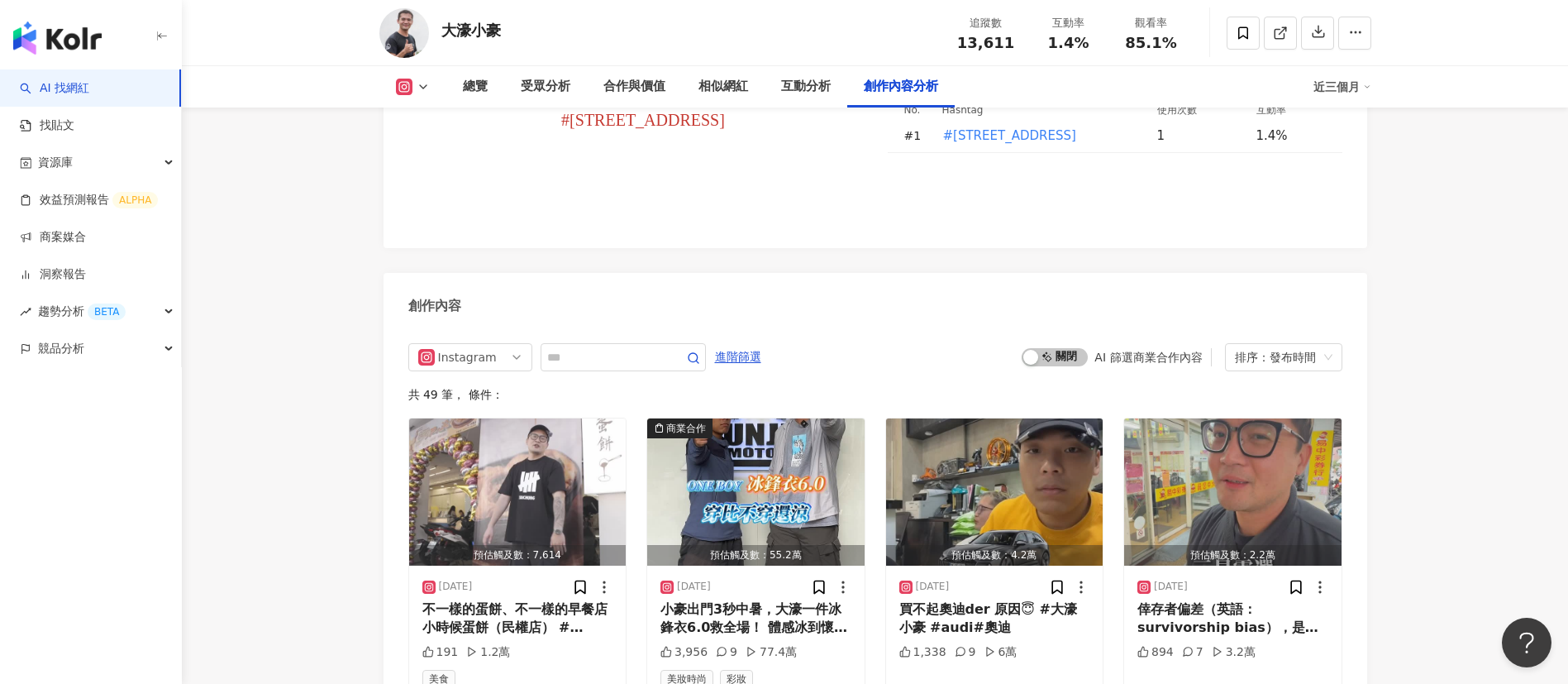
scroll to position [4870, 0]
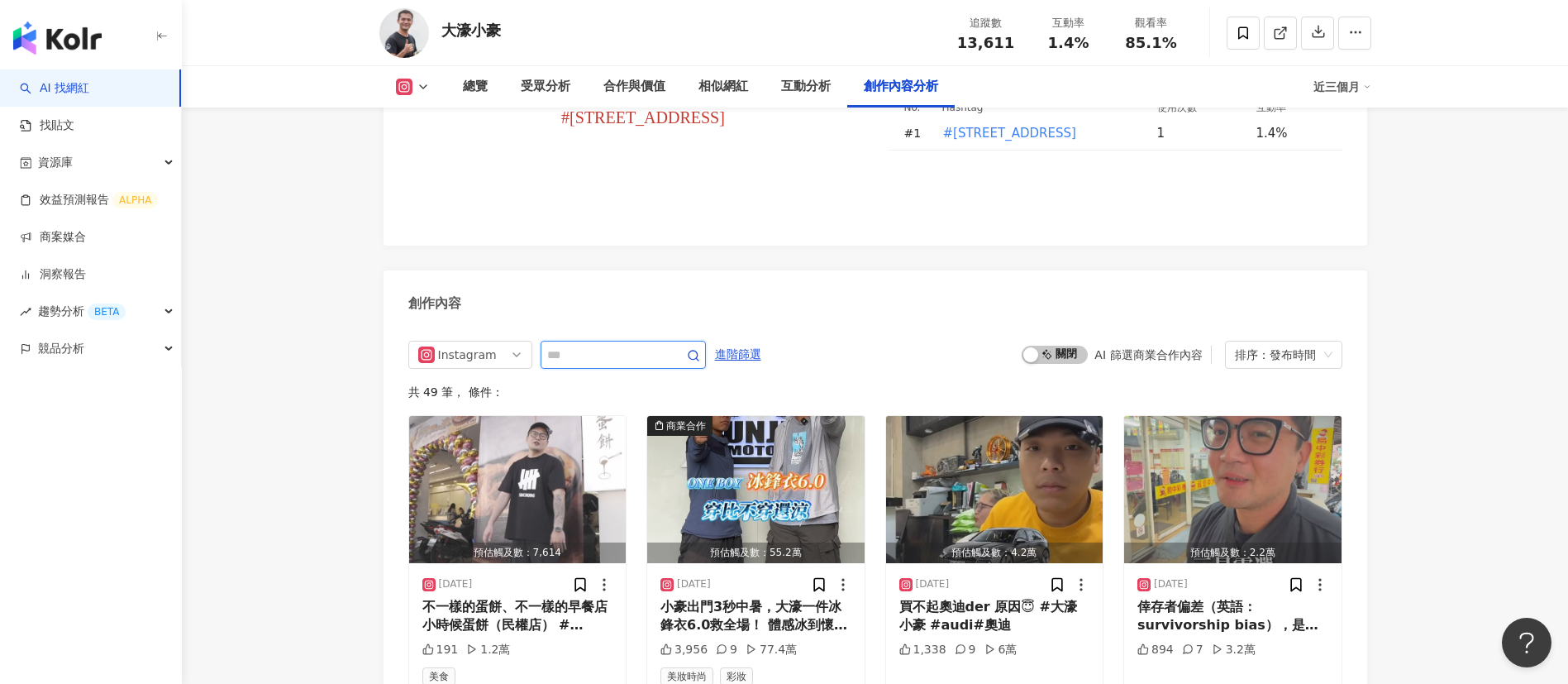
click at [630, 365] on input "text" at bounding box center [605, 355] width 116 height 20
type input "**"
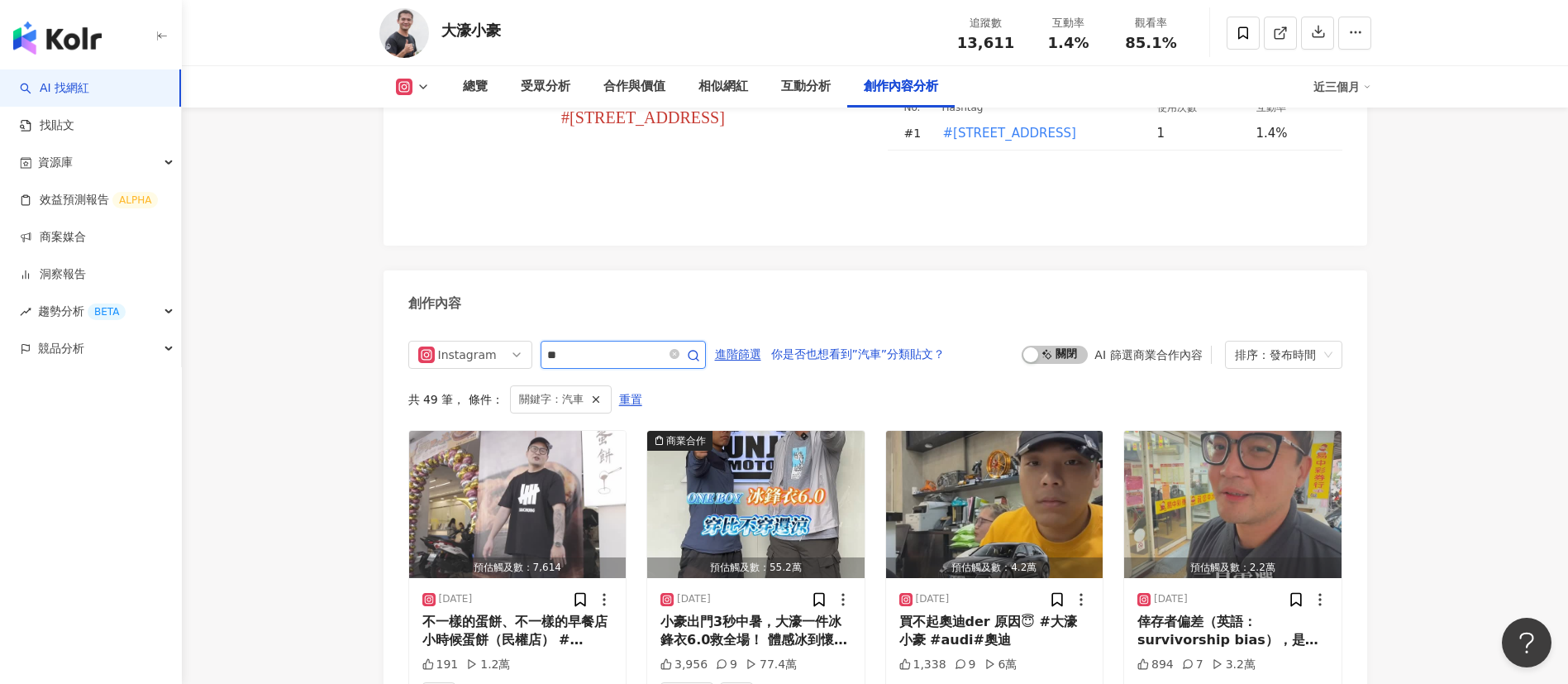
scroll to position [5052, 0]
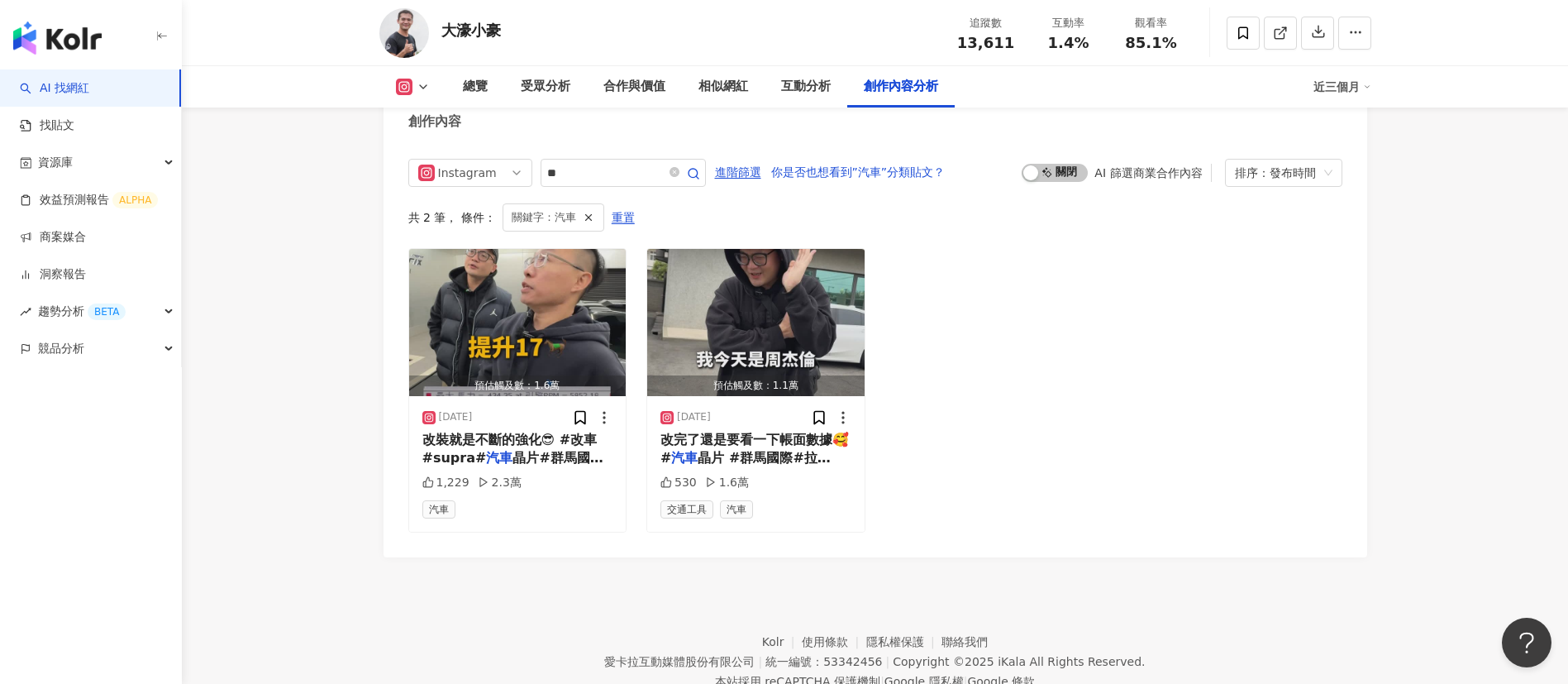
click at [962, 431] on div "預估觸及數：1.6萬 2025/2/3 改裝就是不斷的強化😎 #改車#supra# 汽車 晶片#群馬國際#大濠小豪# 1,229 2.3萬 汽車 預估觸及數：…" at bounding box center [874, 390] width 933 height 284
click at [502, 472] on span "晶片#群馬國際#大濠小豪#" at bounding box center [512, 467] width 181 height 34
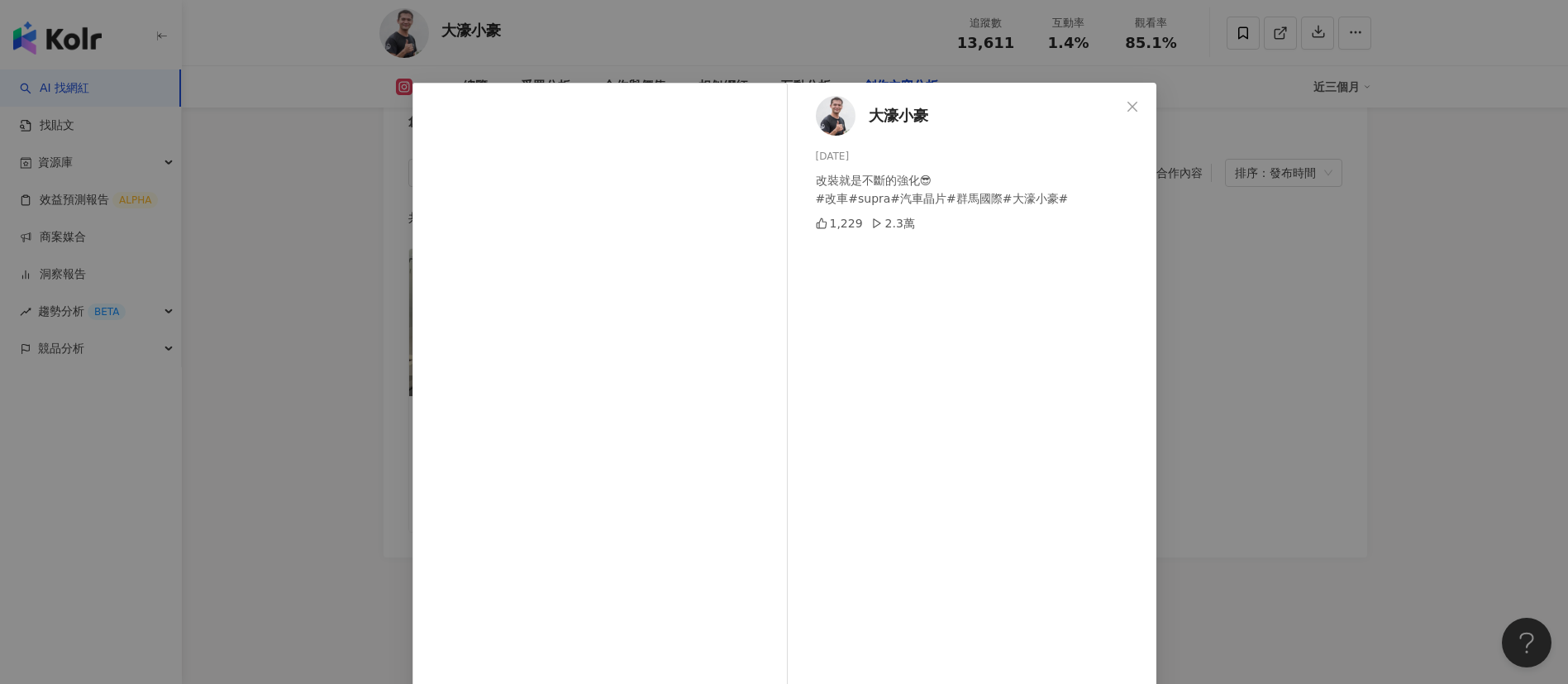
click at [1235, 456] on div "大濠小豪 2025/2/3 改裝就是不斷的強化😎 #改車#supra#汽車晶片#群馬國際#大濠小豪# 1,229 2.3萬 查看原始貼文" at bounding box center [784, 342] width 1568 height 684
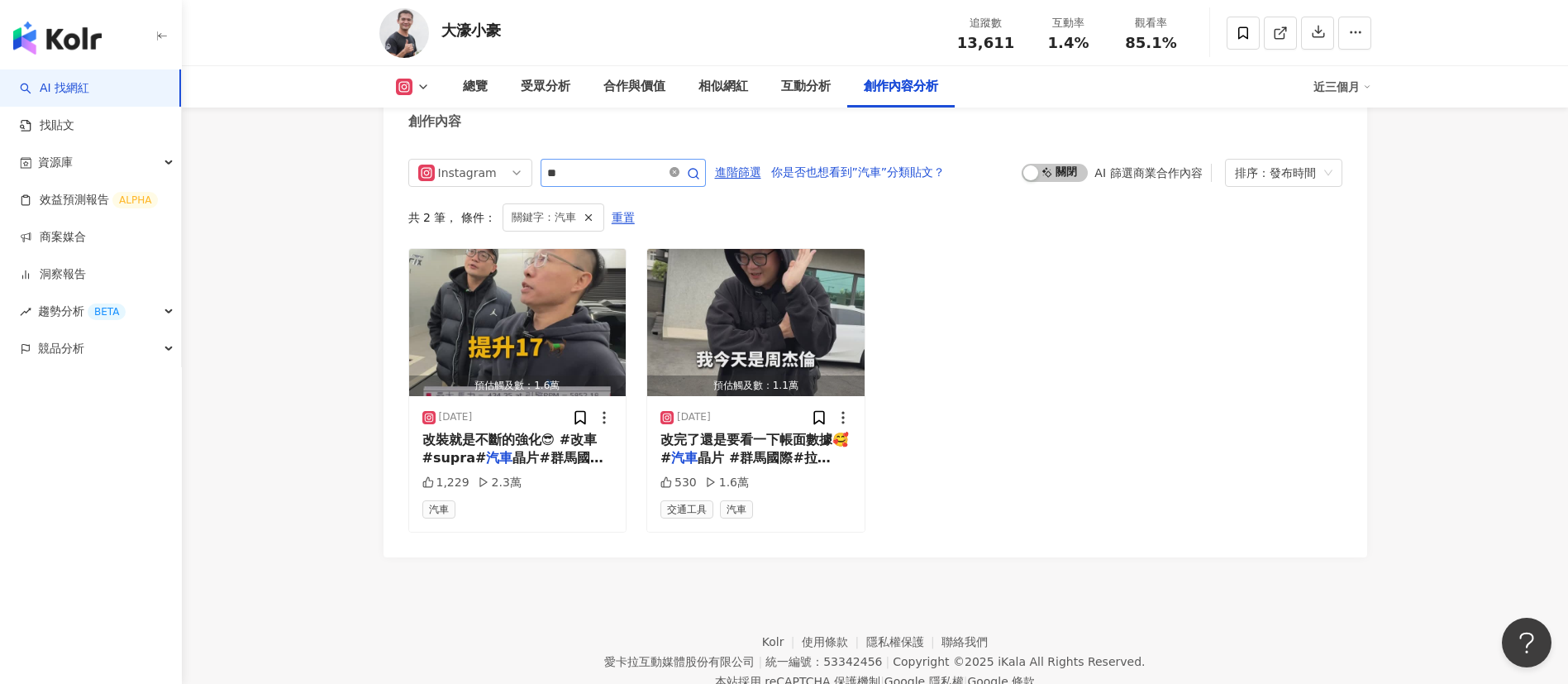
click at [679, 177] on icon "close-circle" at bounding box center [674, 172] width 10 height 10
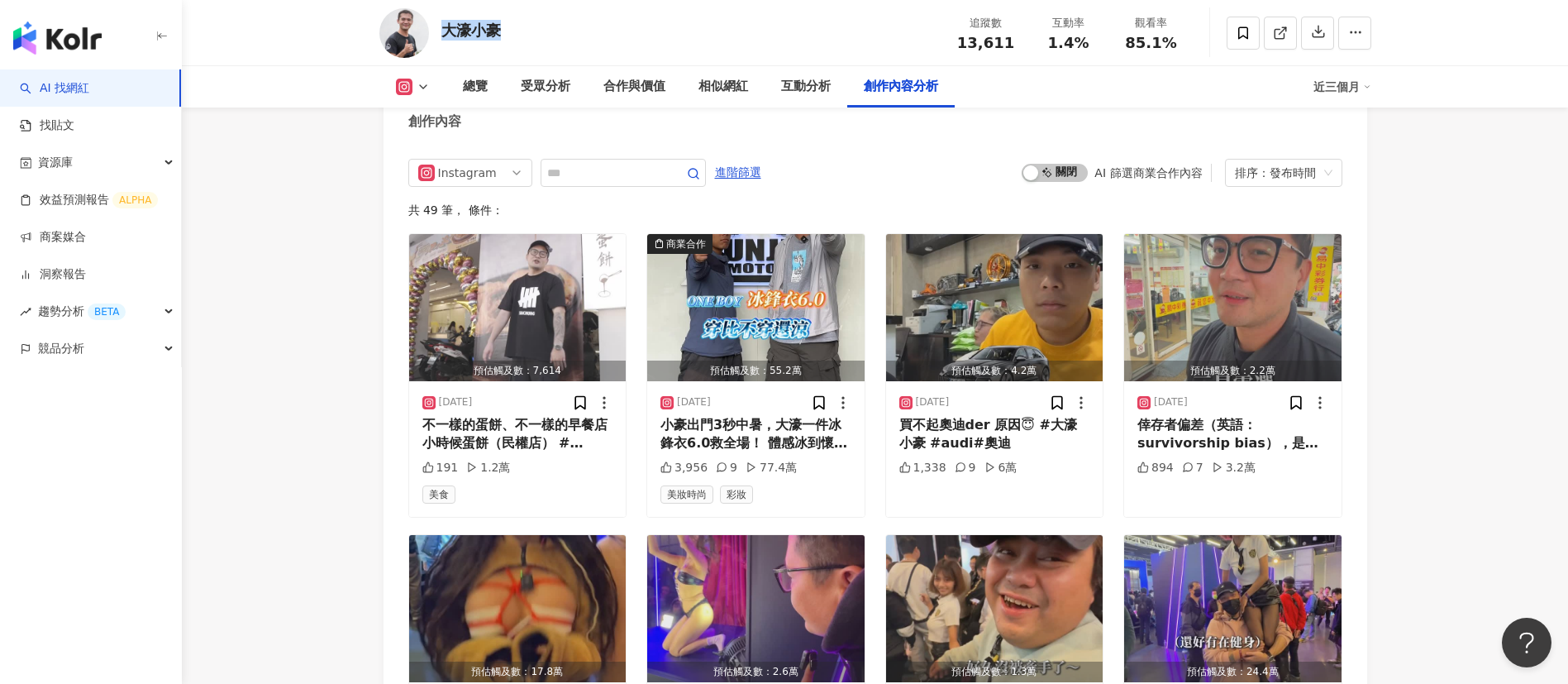
drag, startPoint x: 500, startPoint y: 32, endPoint x: 436, endPoint y: 30, distance: 64.0
click at [436, 30] on div "大濠小豪 追蹤數 13,611 互動率 1.4% 觀看率 85.1%" at bounding box center [875, 32] width 1058 height 65
copy div "大濠小豪"
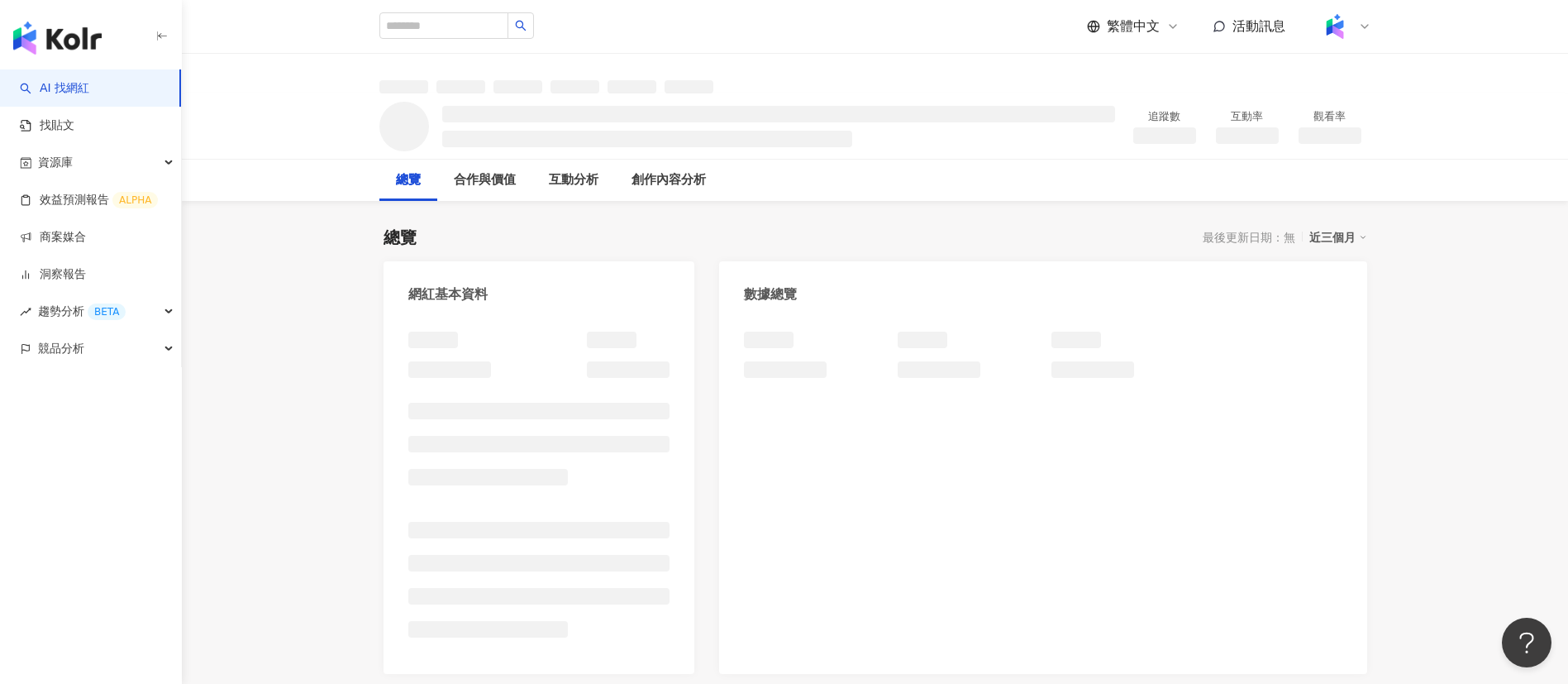
click at [804, 70] on div at bounding box center [875, 74] width 1058 height 40
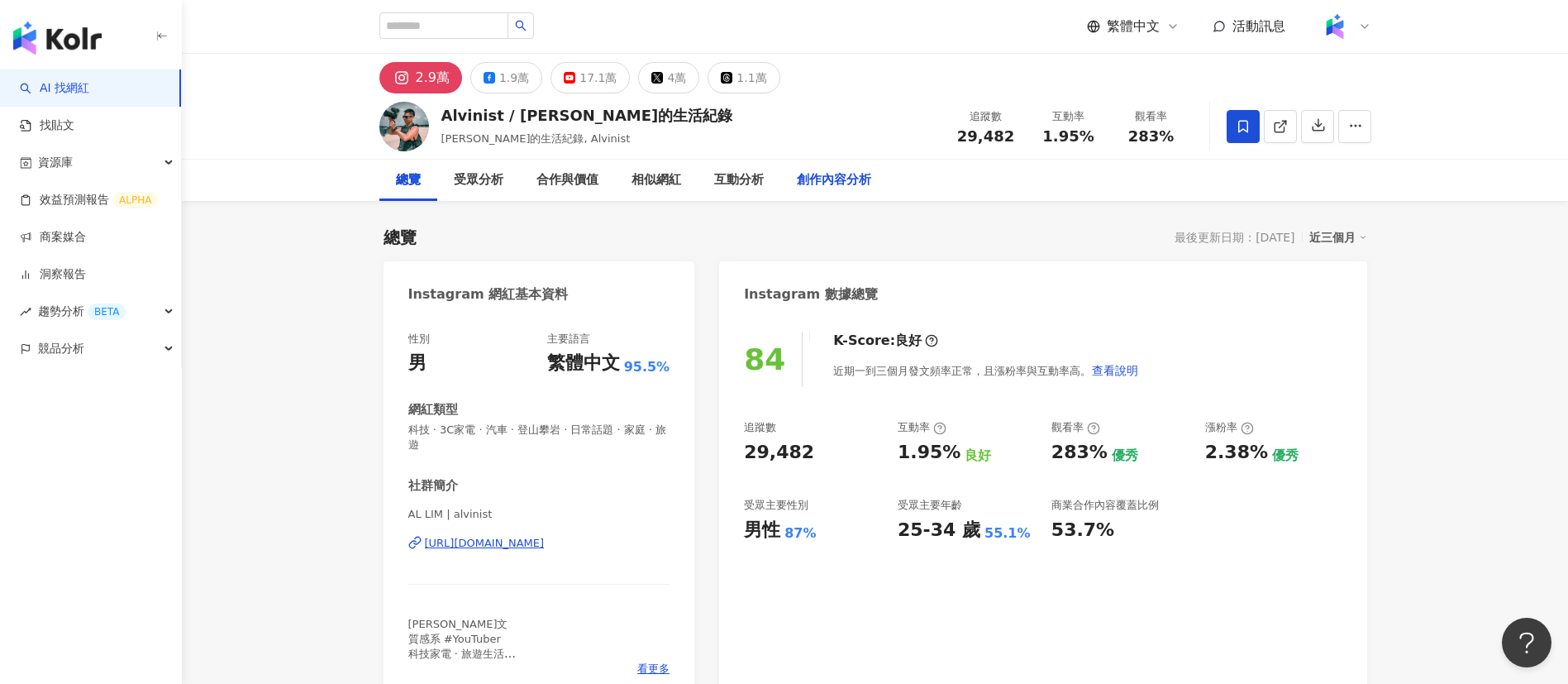
click at [819, 188] on div "創作內容分析" at bounding box center [834, 180] width 74 height 20
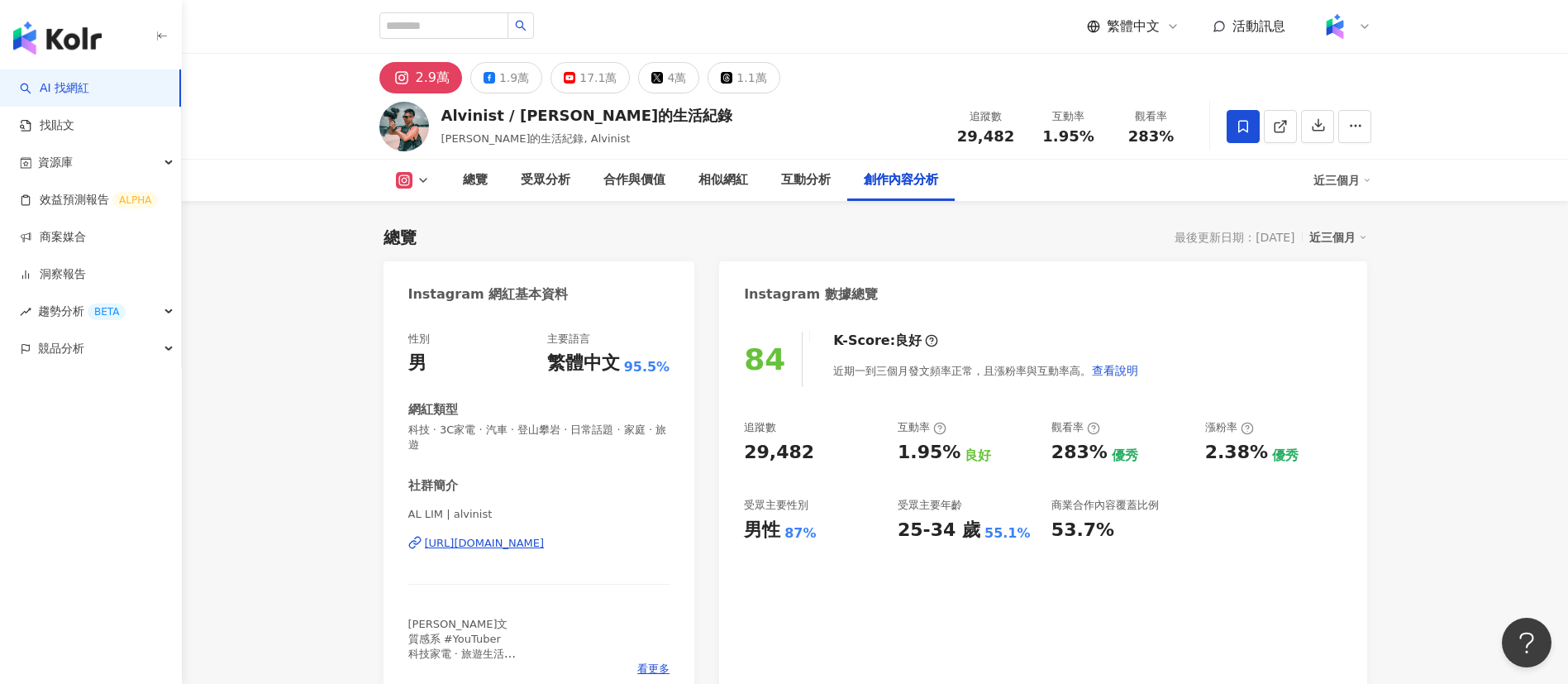
scroll to position [4813, 0]
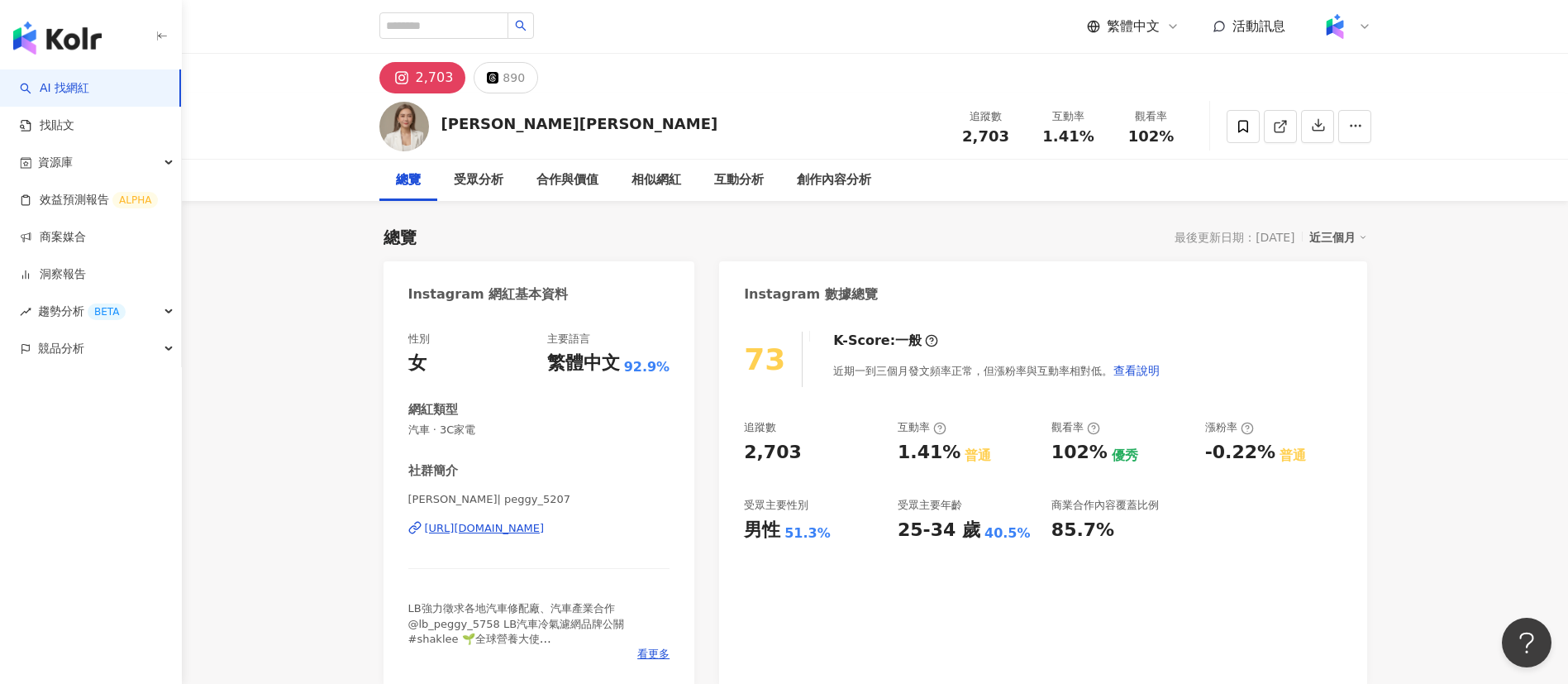
click at [818, 102] on div "張佩曲 Peggy 追蹤數 2,703 互動率 1.41% 觀看率 102%" at bounding box center [875, 126] width 1058 height 65
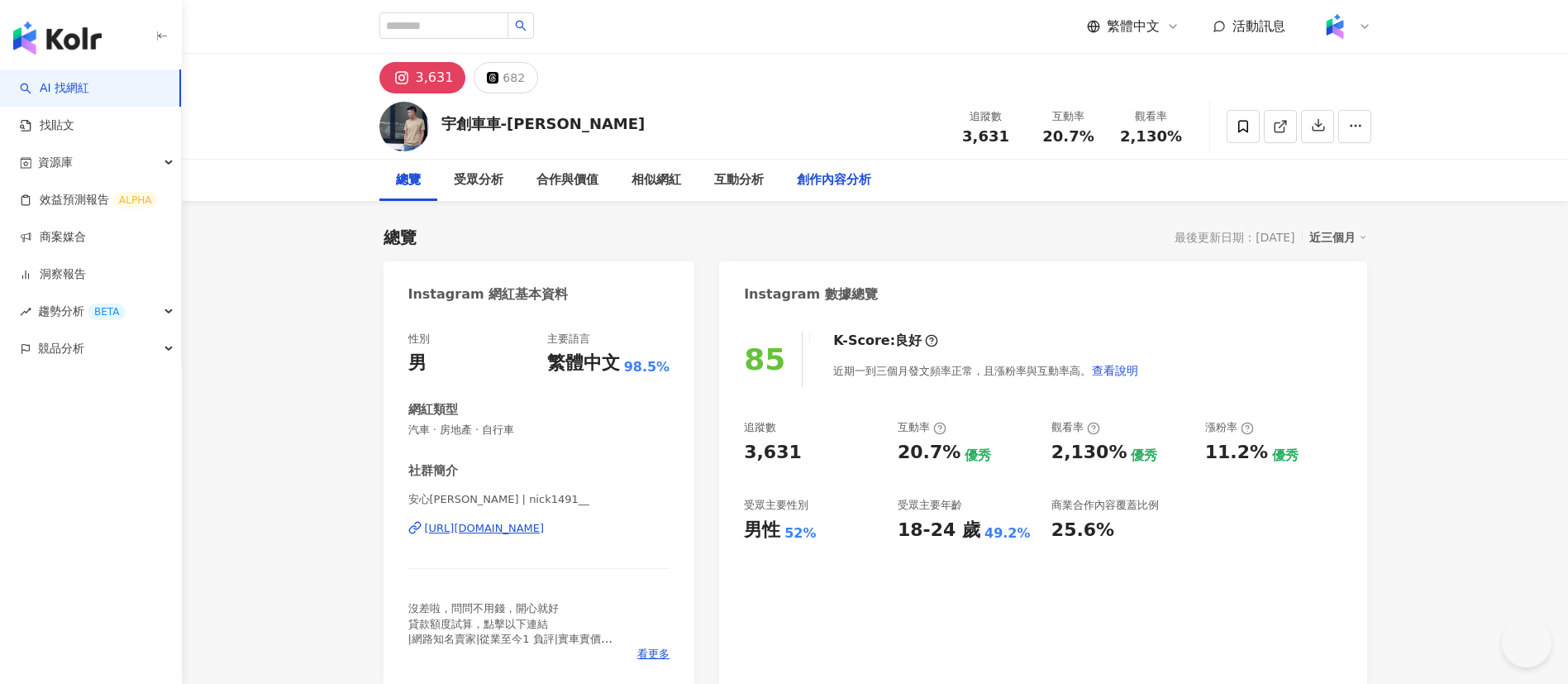
click at [881, 172] on div "創作內容分析" at bounding box center [834, 181] width 107 height 42
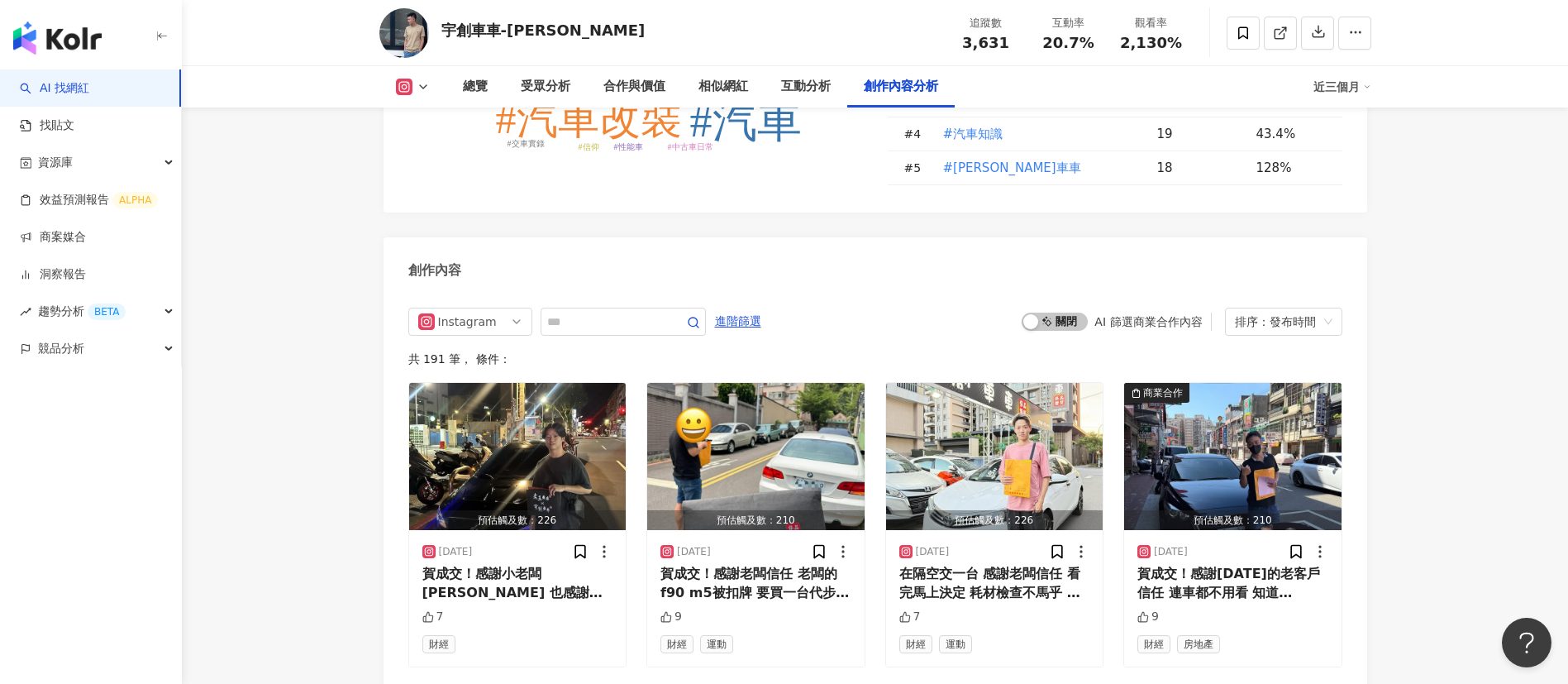
click at [889, 281] on div "創作內容" at bounding box center [875, 264] width 983 height 54
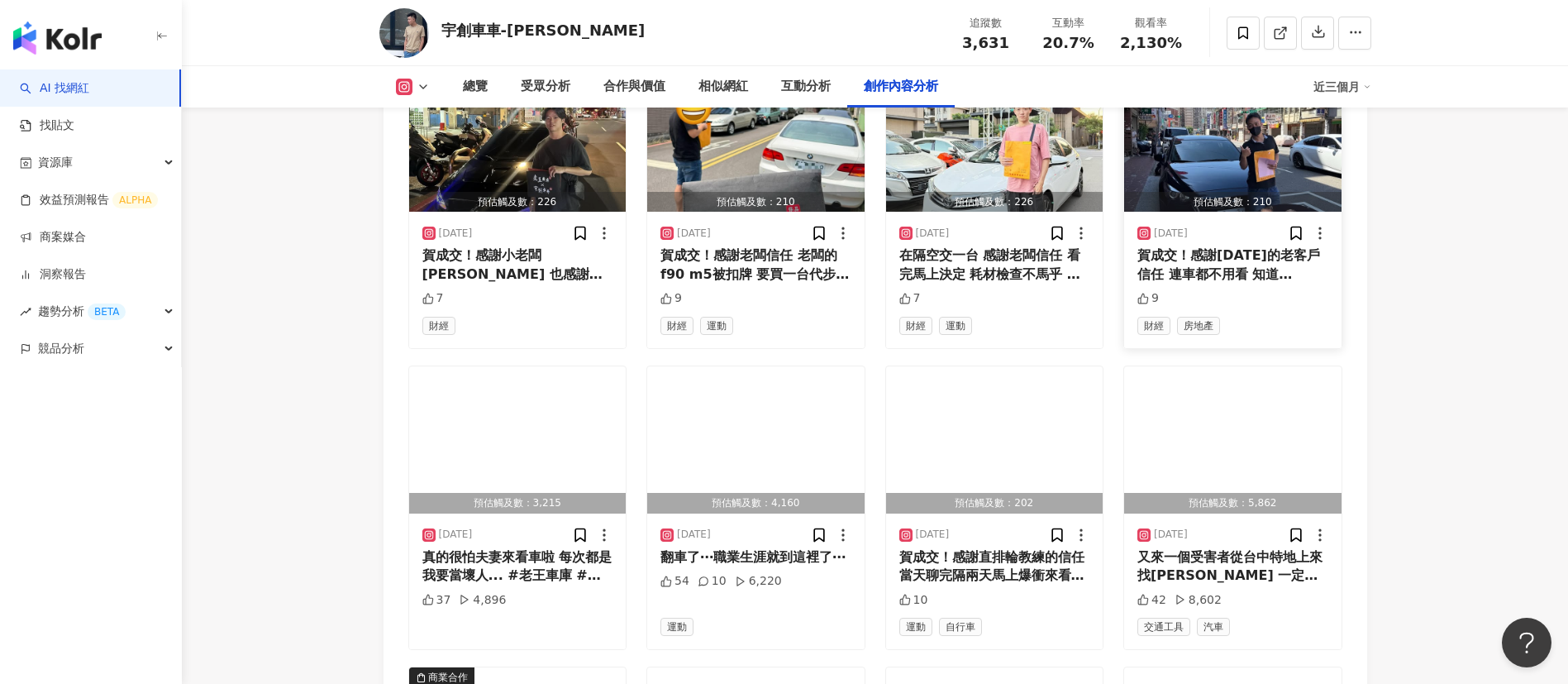
scroll to position [4919, 0]
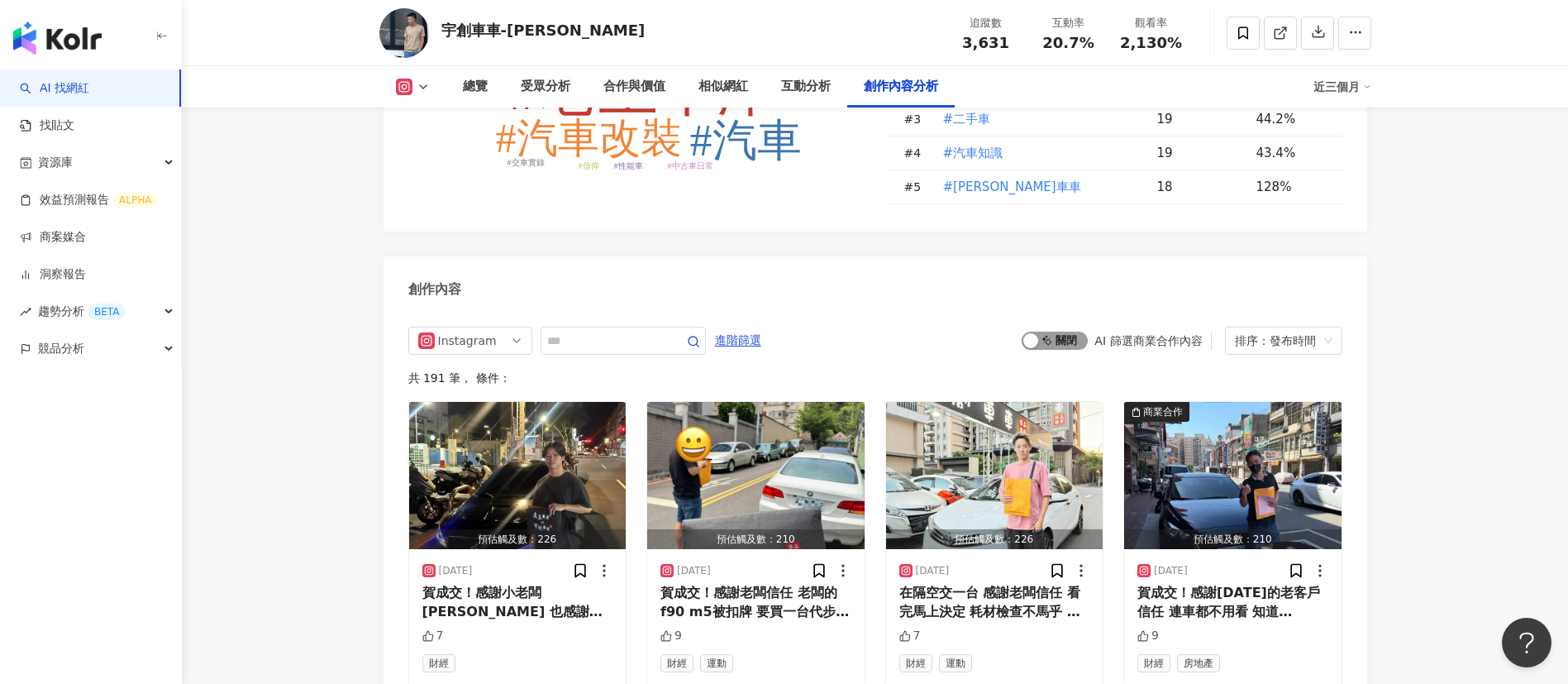
click at [1044, 350] on span "啟動 關閉" at bounding box center [1054, 341] width 66 height 18
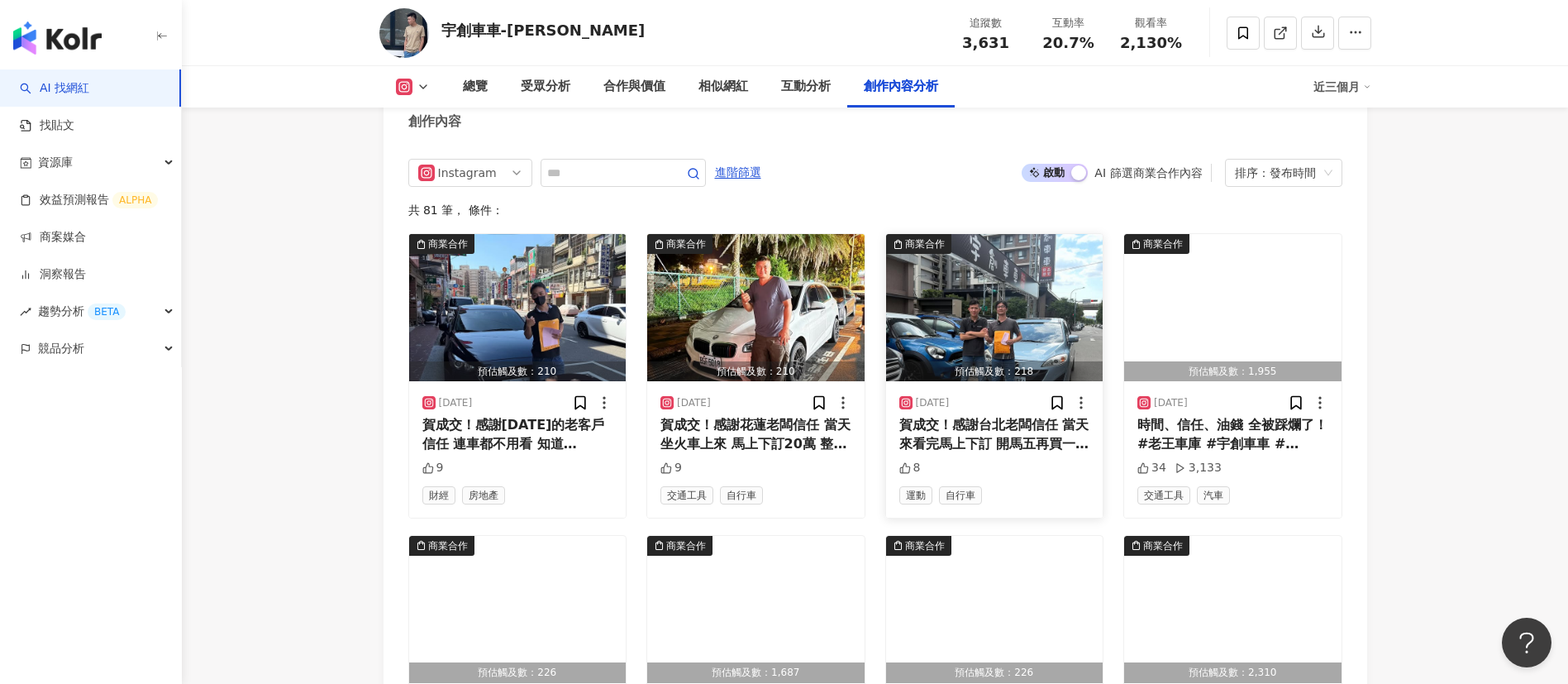
scroll to position [5125, 0]
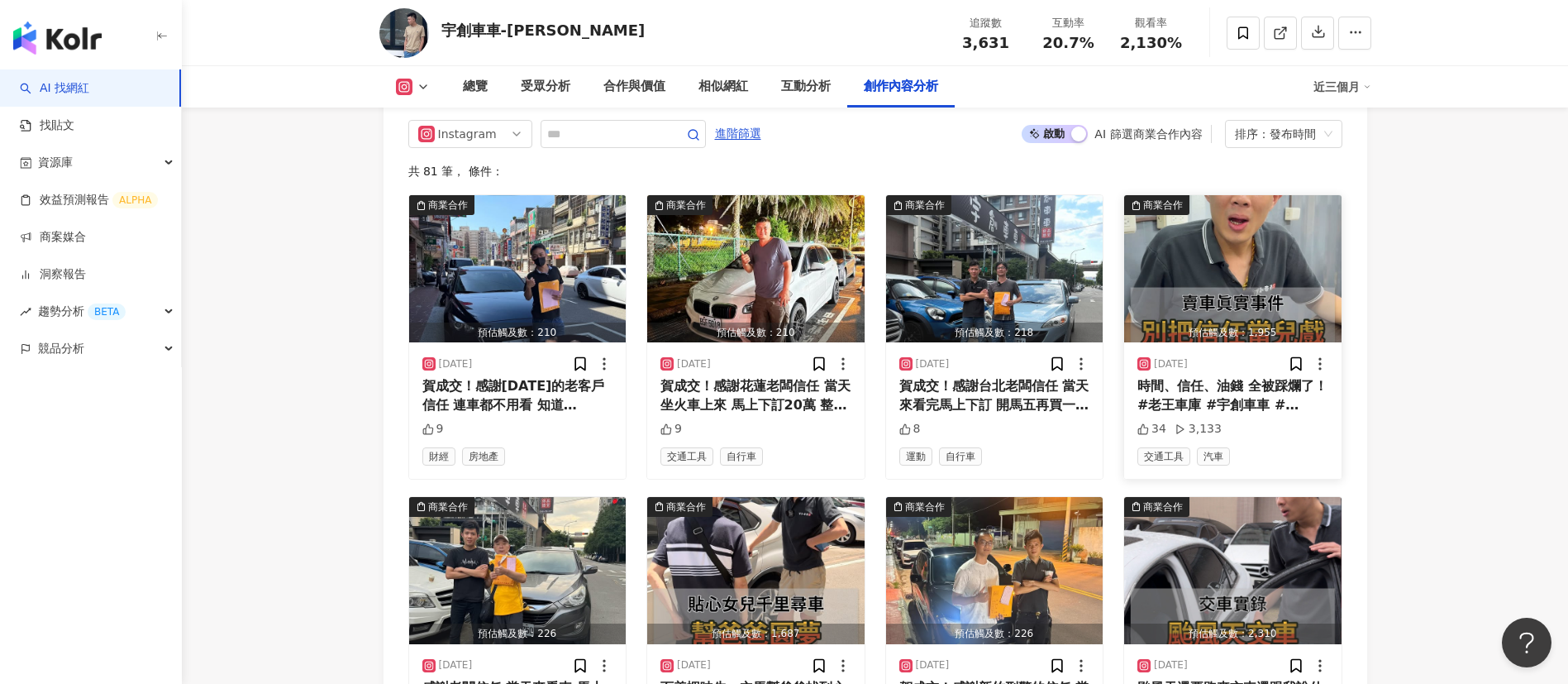
click at [1044, 399] on div "時間、信任、油錢 全被踩爛了！ #老王車庫 #宇創車車 #[PERSON_NAME]車車 #汽車知識 #二手車買賣 #二手車 #汽車保養 #汽車攝影 #汽車改裝" at bounding box center [1232, 396] width 191 height 37
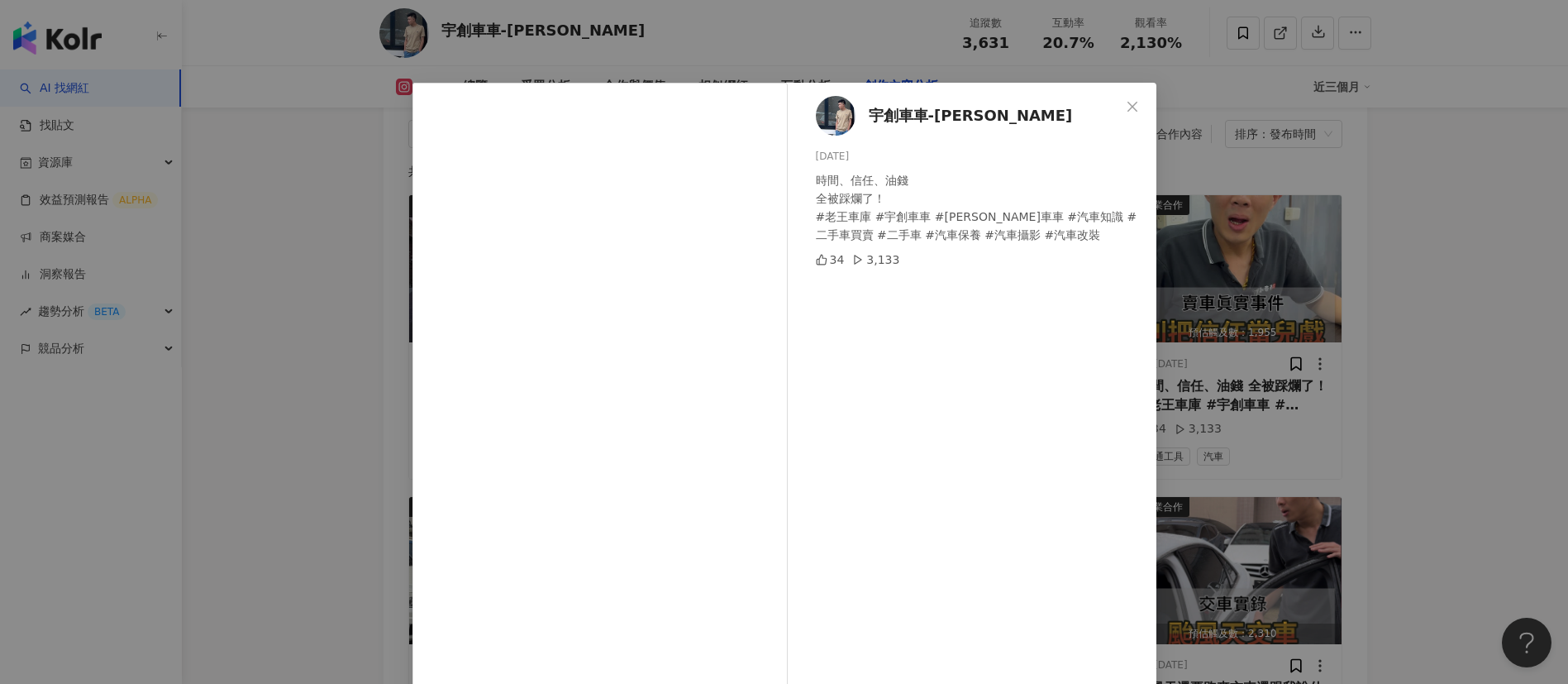
click at [1044, 438] on div "宇創車車-[PERSON_NAME][DATE] 時間、信任、油錢 全被踩爛了！ #老王車庫 #宇創車車 #[PERSON_NAME]車車 #汽車知識 #二手…" at bounding box center [784, 342] width 1568 height 684
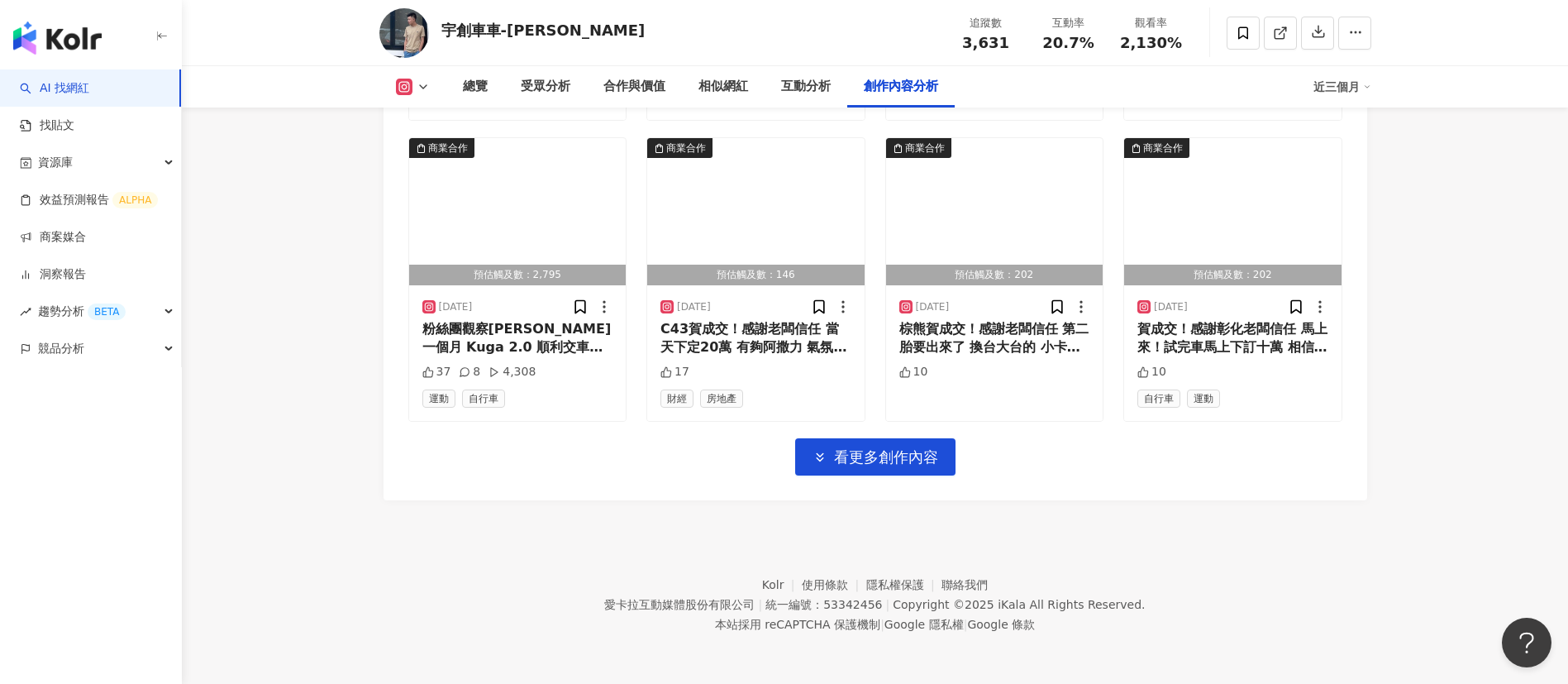
scroll to position [5804, 0]
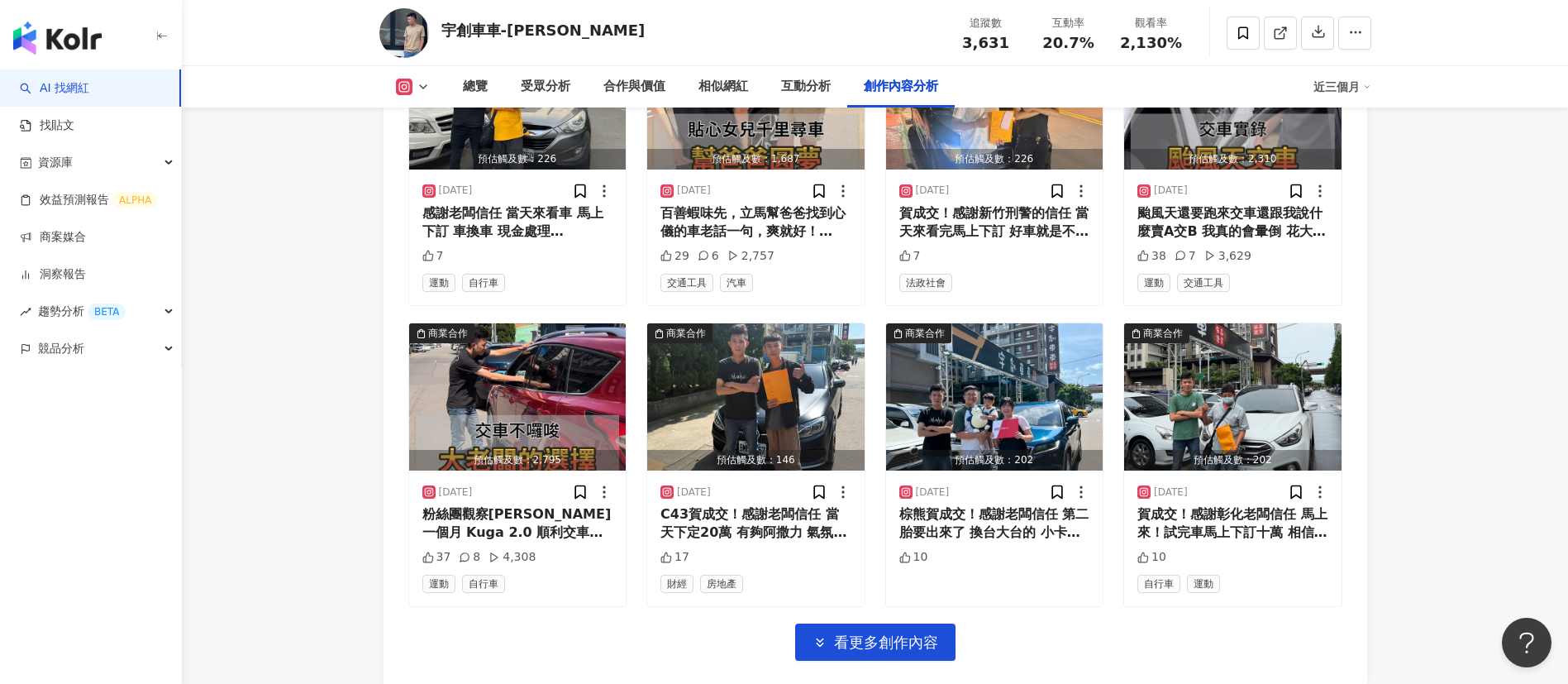
scroll to position [5601, 0]
click at [510, 455] on div "粉絲團觀察[PERSON_NAME]一個月 Kuga 2.0 順利交車！ 0989868579 #老王車庫 #宇創車車 #二手車 #kuga" at bounding box center [517, 522] width 191 height 37
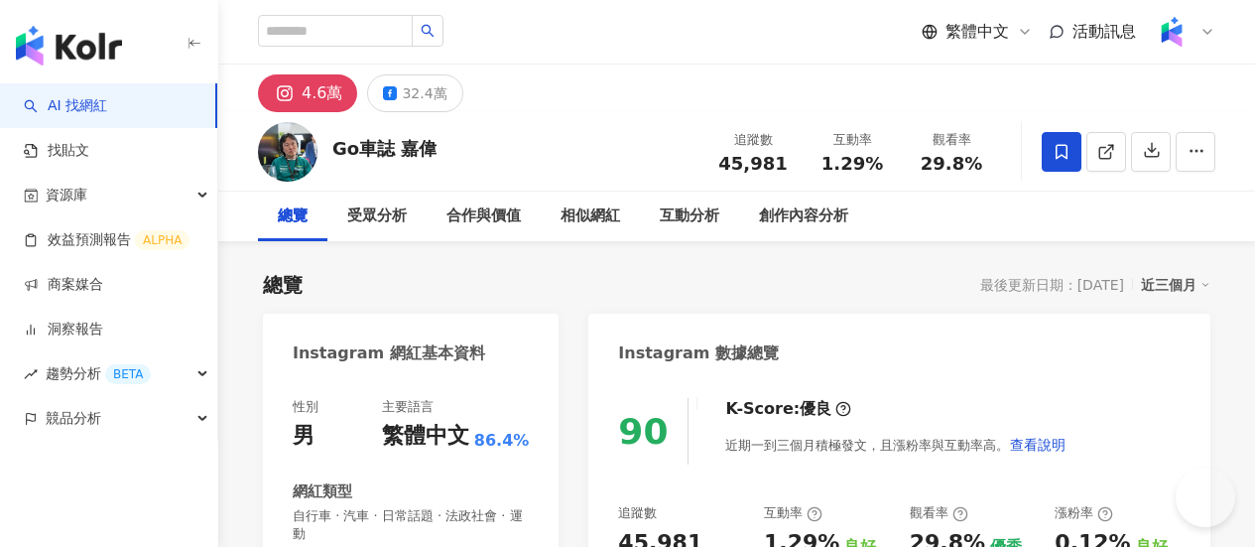
click at [775, 158] on div "Go車誌 嘉偉 追蹤數 45,981 互動率 1.29% 觀看率 29.8%" at bounding box center [736, 151] width 1037 height 78
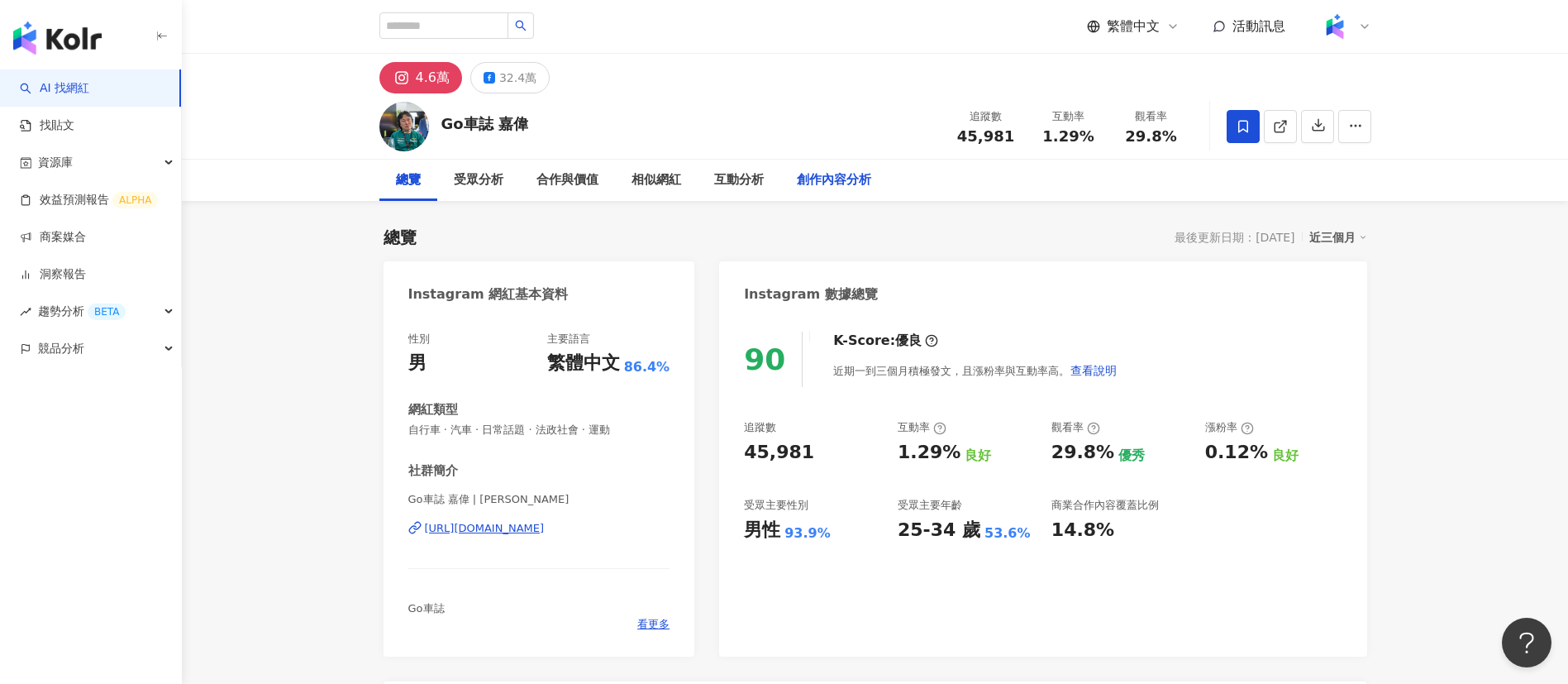
click at [832, 167] on div "創作內容分析" at bounding box center [834, 181] width 107 height 42
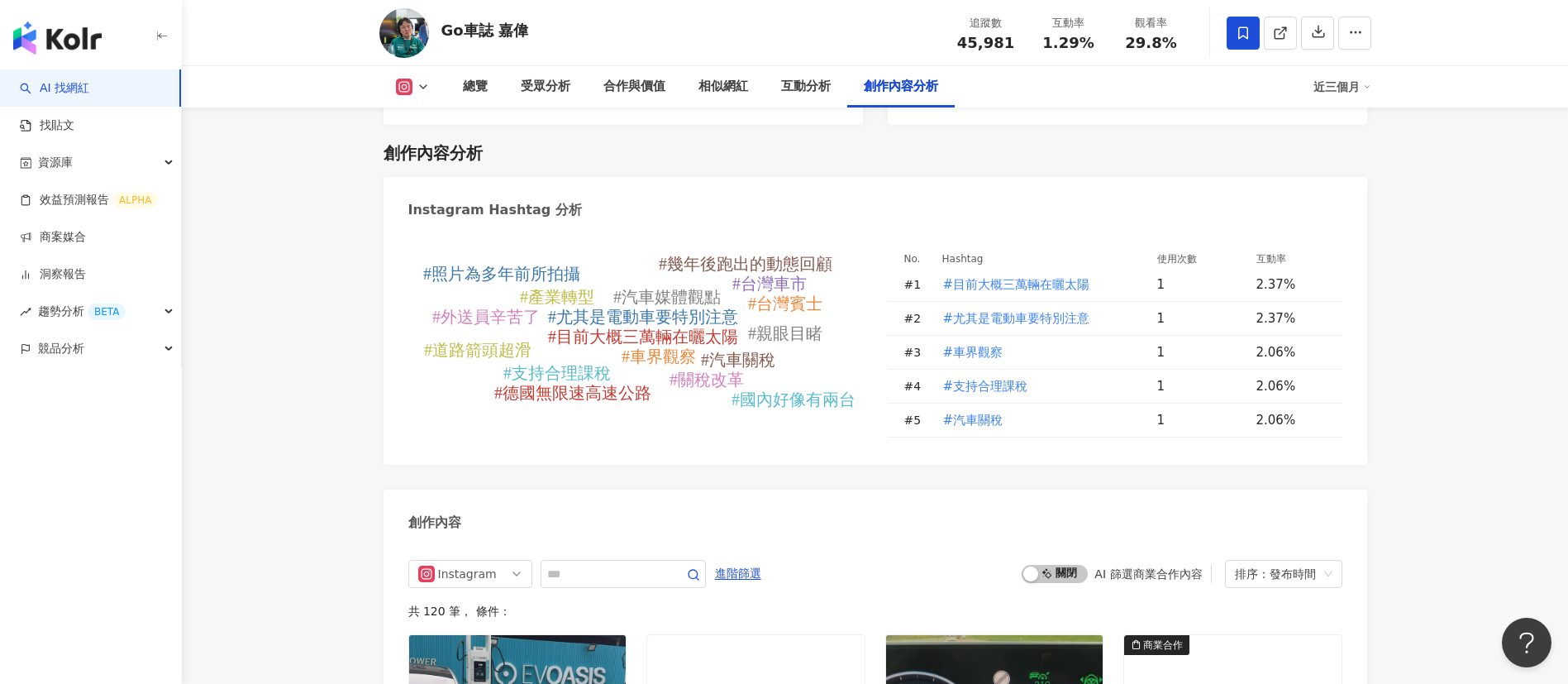
scroll to position [5105, 0]
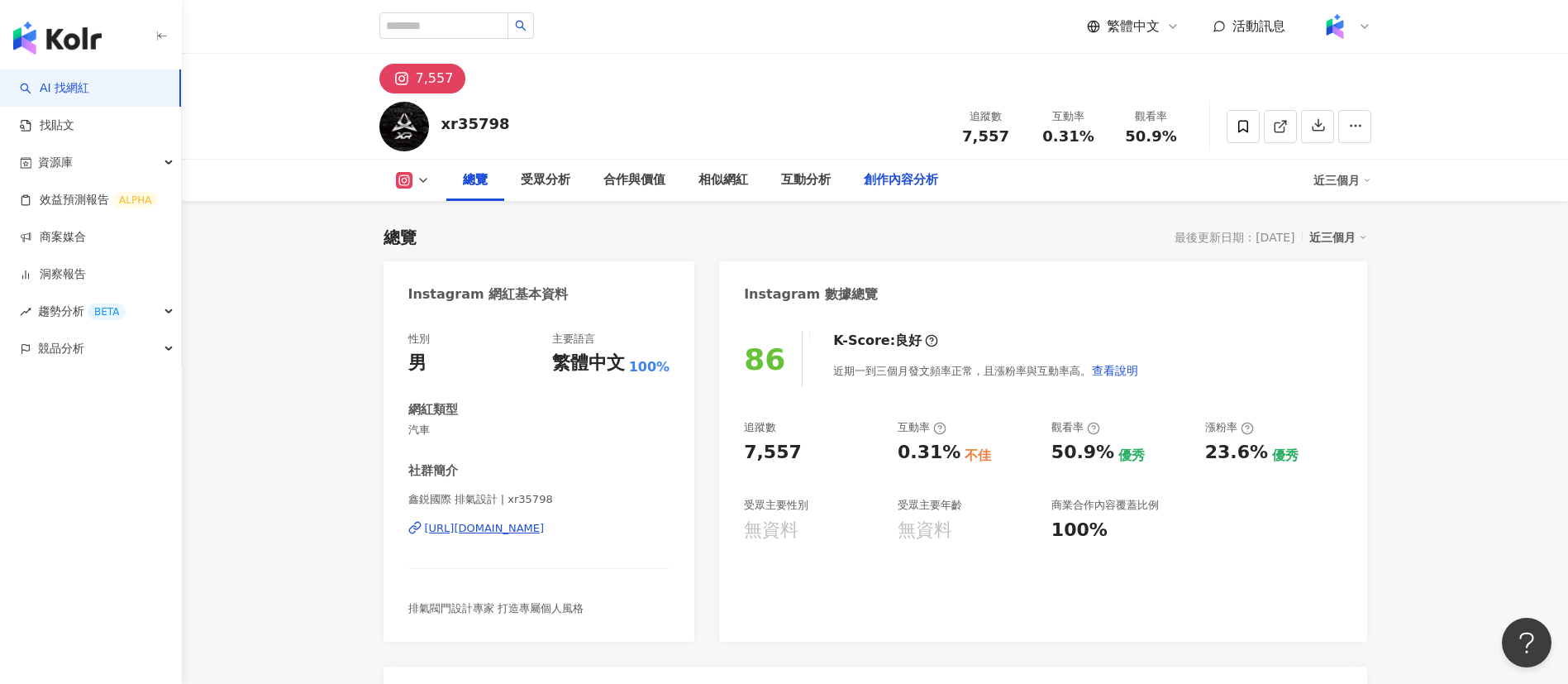
click at [878, 173] on div "創作內容分析" at bounding box center [900, 180] width 74 height 20
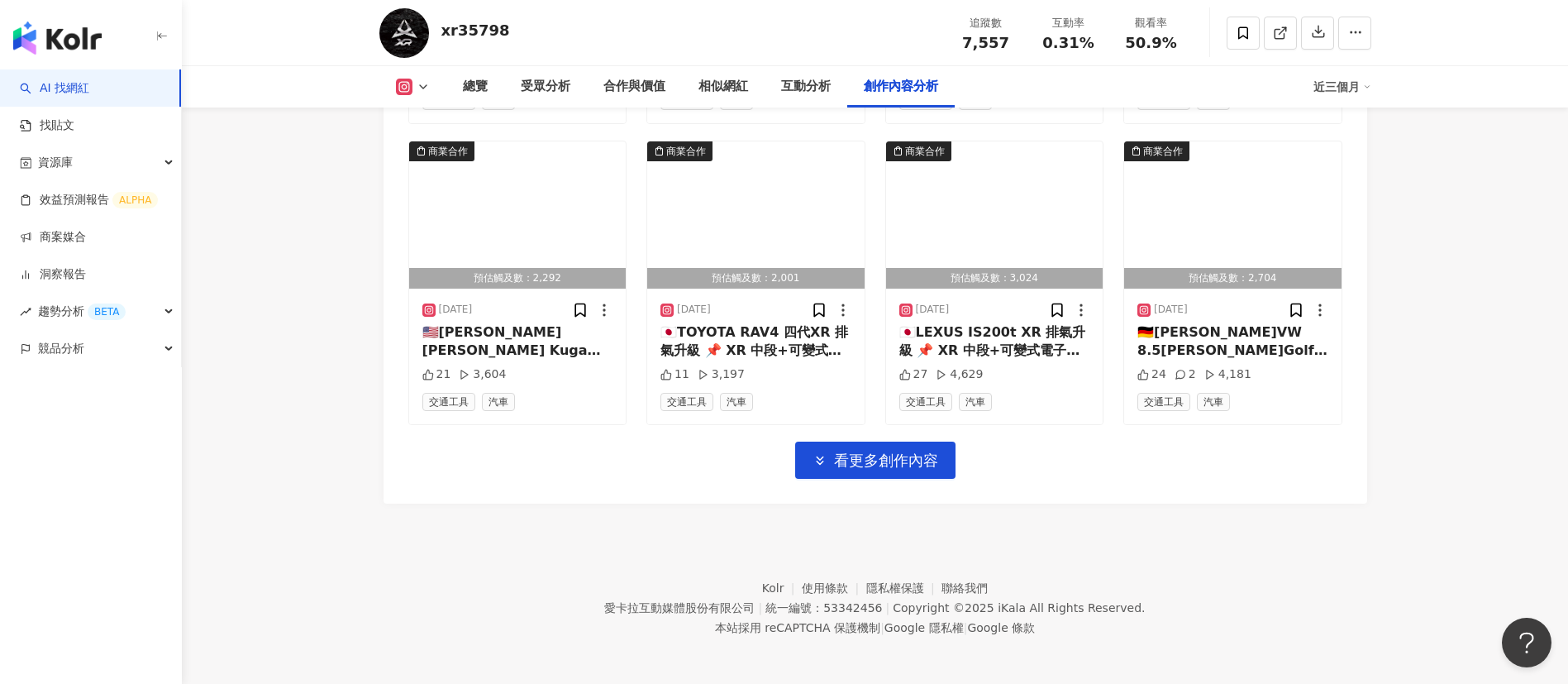
scroll to position [5062, 0]
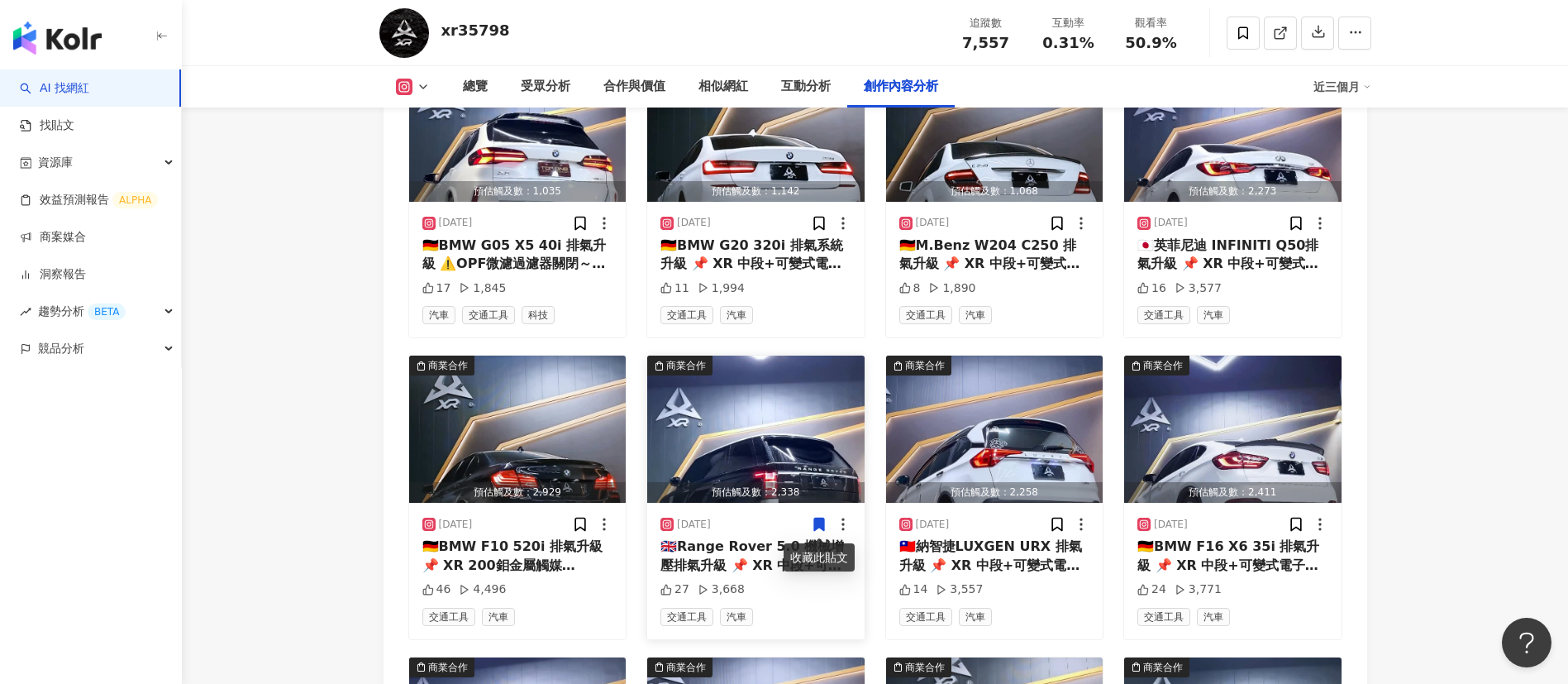
click at [737, 542] on div "🇬🇧Range Rover 5.0 機械增壓排氣升級 📌 XR 中段+可變式電子閥門桶身 XR 特殊回壓消音器 方型尾飾管 我們專營進口/國產各式汽車排氣系統…" at bounding box center [755, 556] width 191 height 37
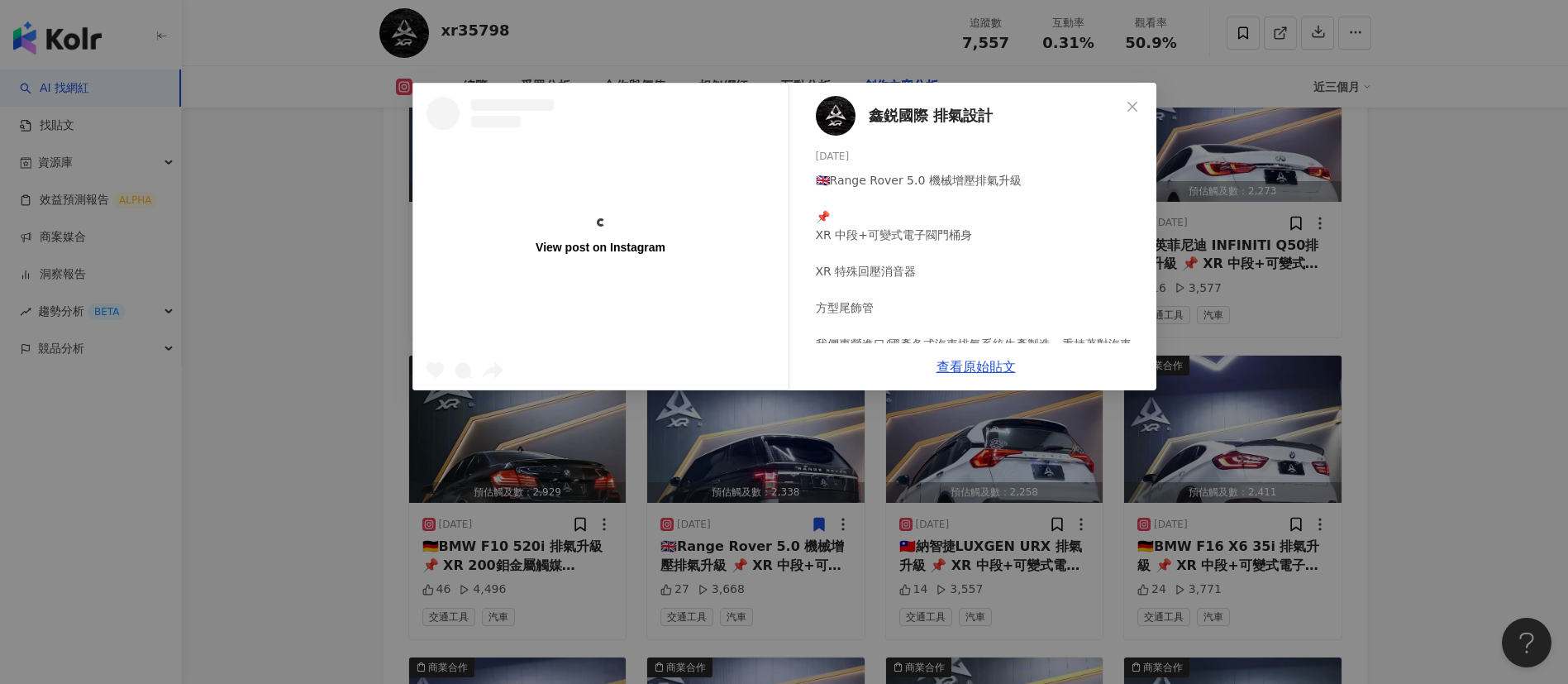
click at [1425, 479] on div "View post on Instagram 鑫鋭國際 排氣設計 2025/8/4 🇬🇧Range Rover 5.0 機械增壓排氣升級 📌 XR 中段+可變…" at bounding box center [784, 342] width 1568 height 684
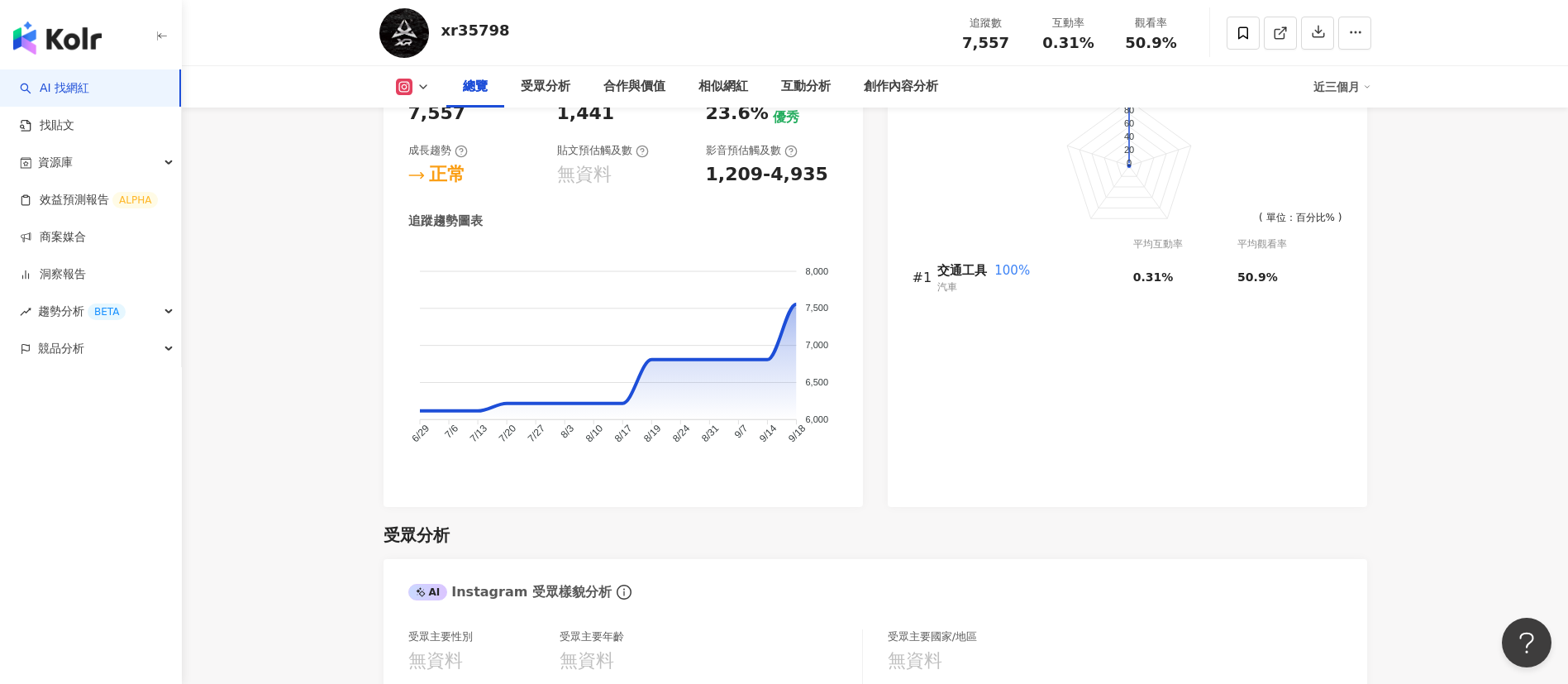
scroll to position [0, 0]
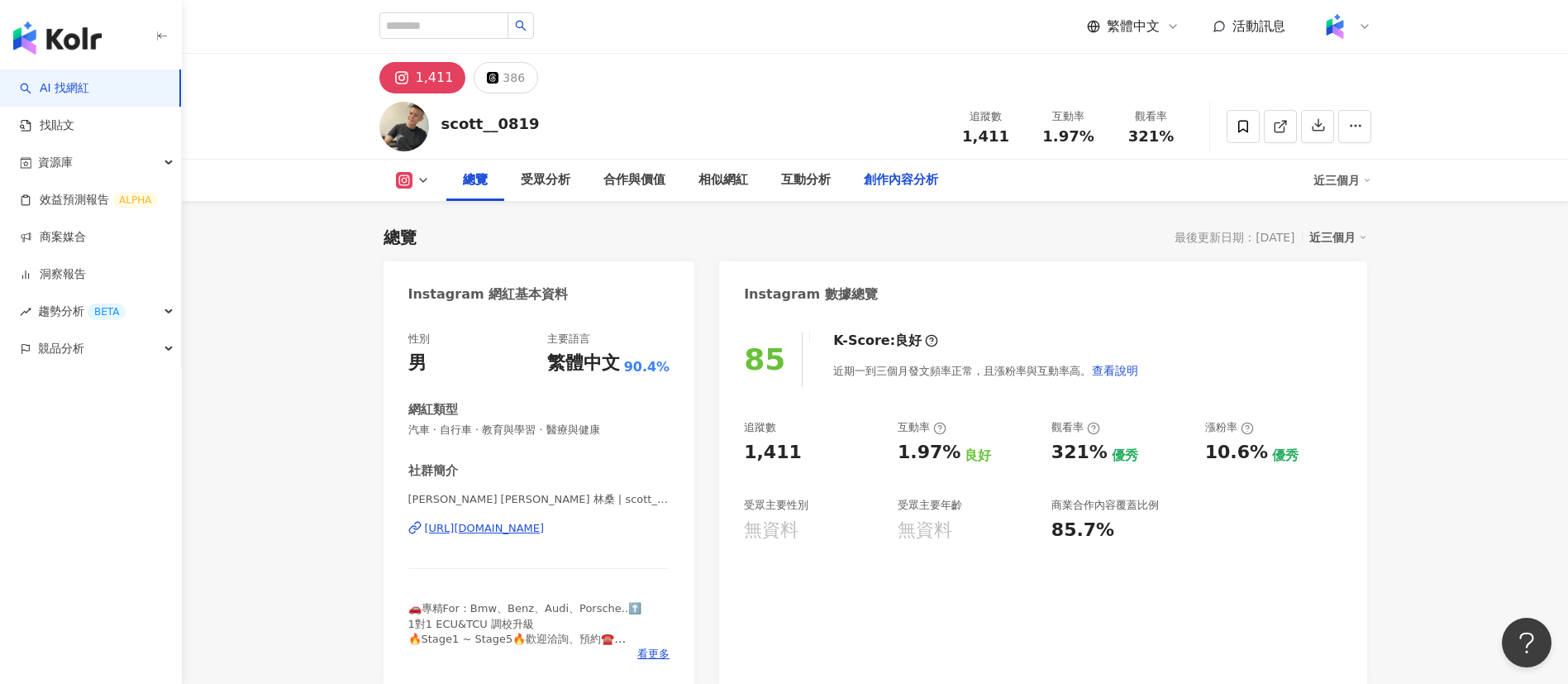
click at [907, 192] on div "創作內容分析" at bounding box center [900, 181] width 107 height 42
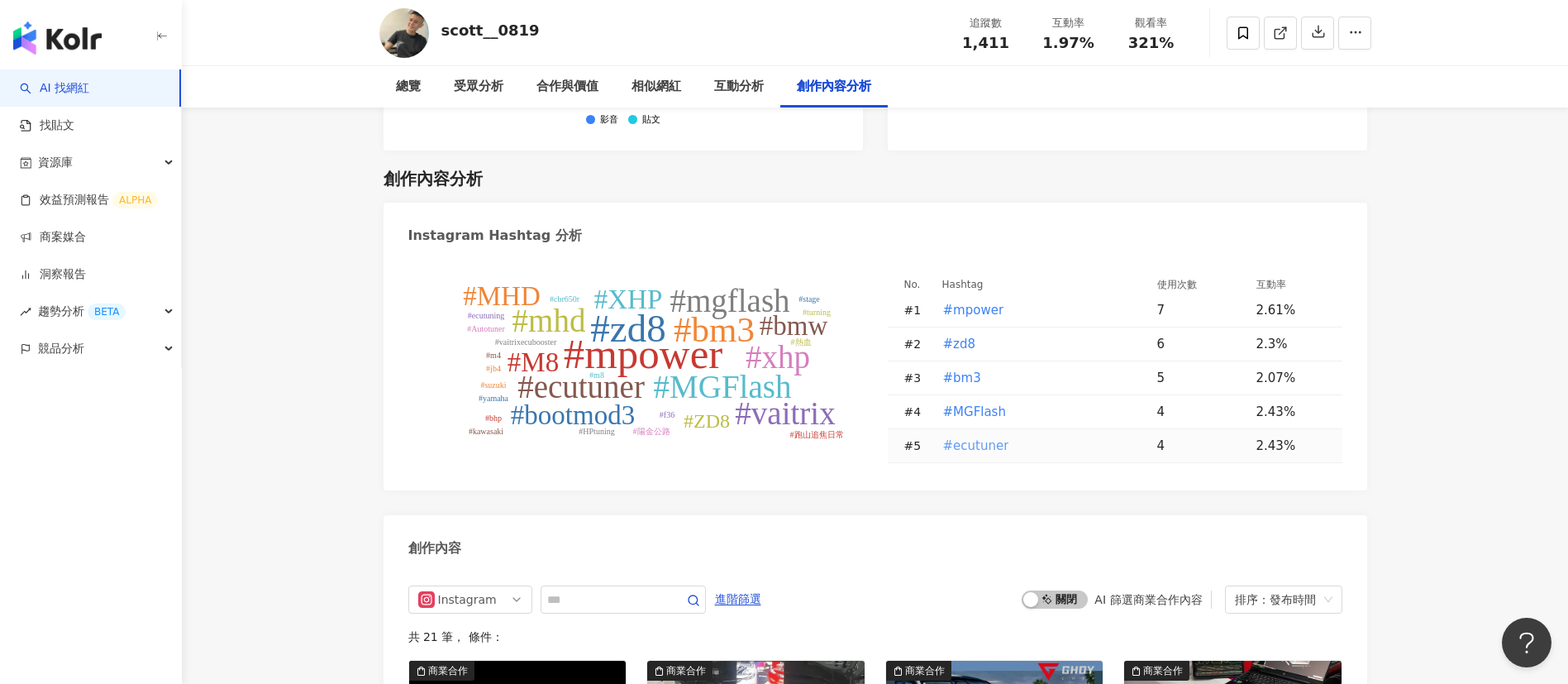
scroll to position [4950, 0]
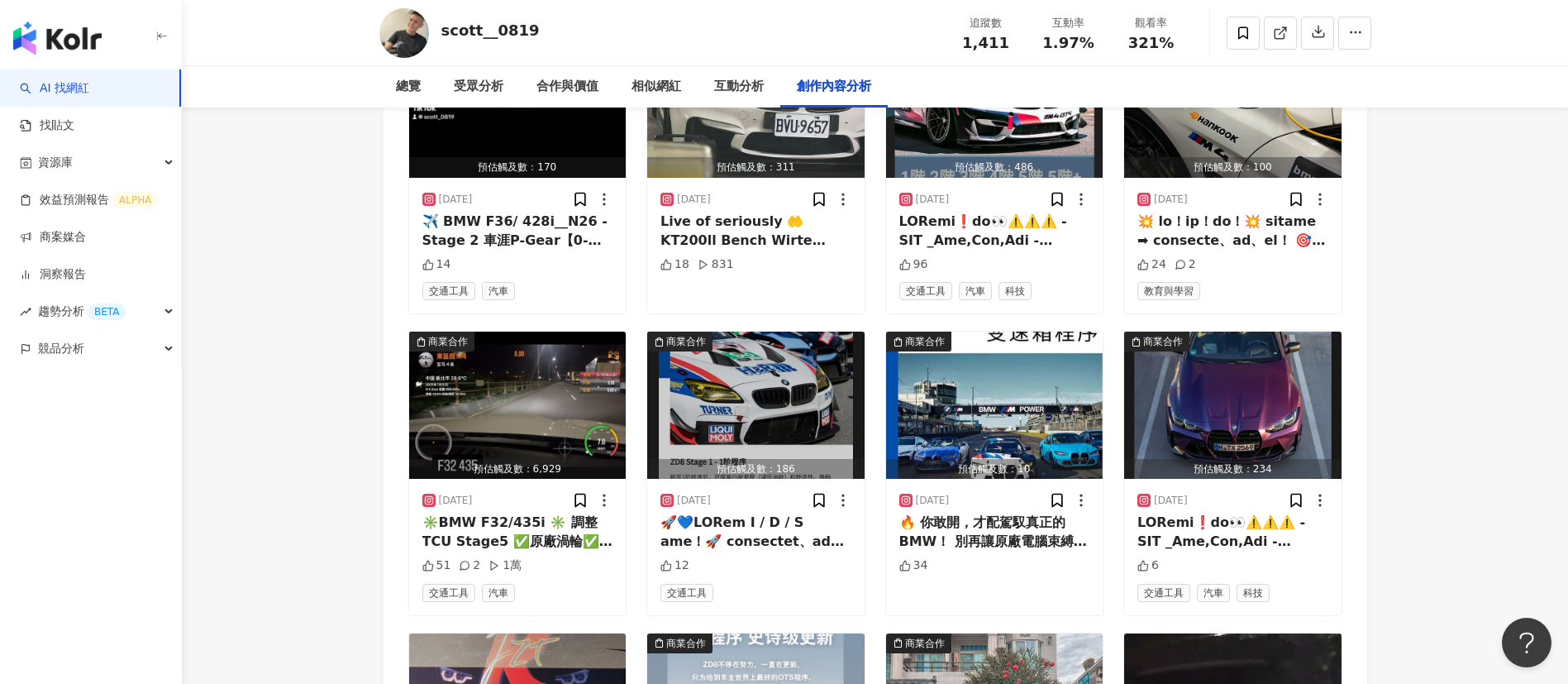
scroll to position [5589, 0]
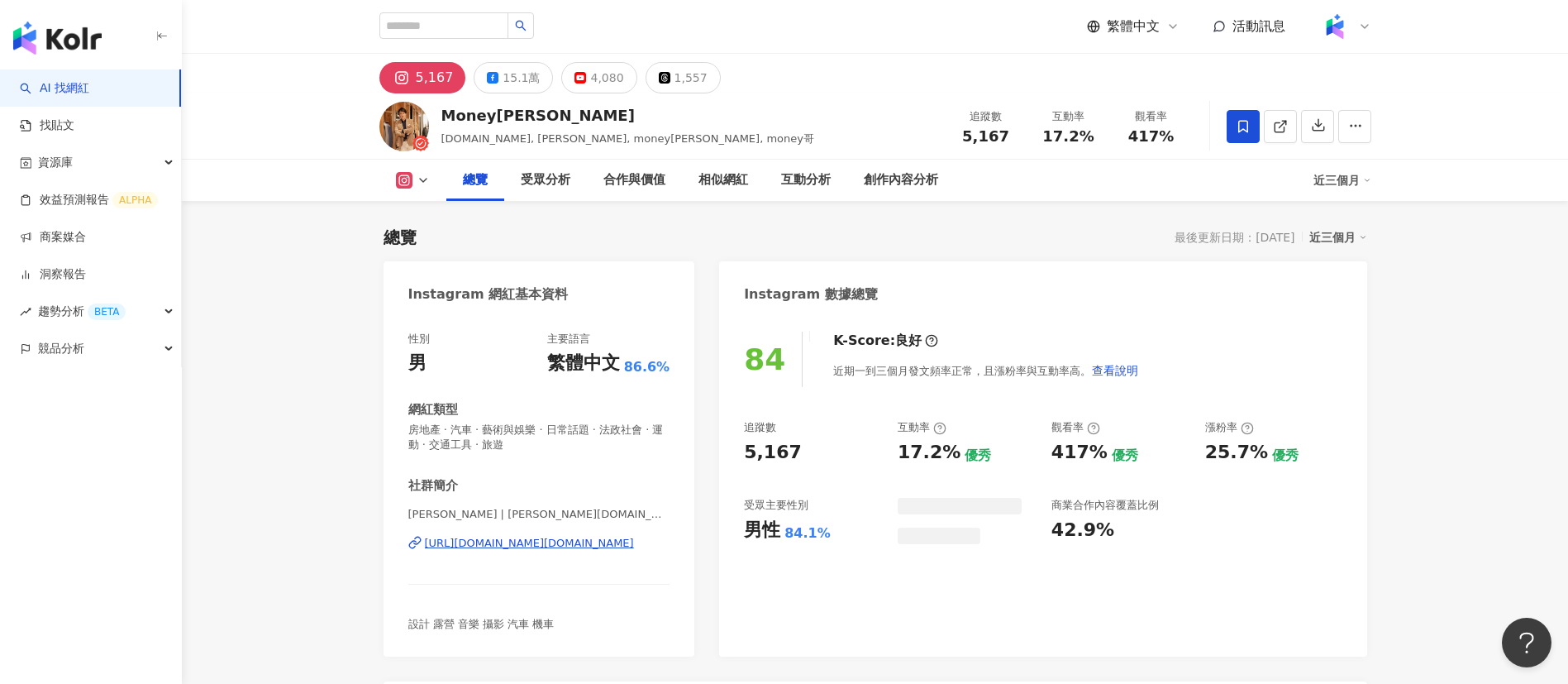
click at [911, 177] on div "創作內容分析" at bounding box center [900, 180] width 74 height 20
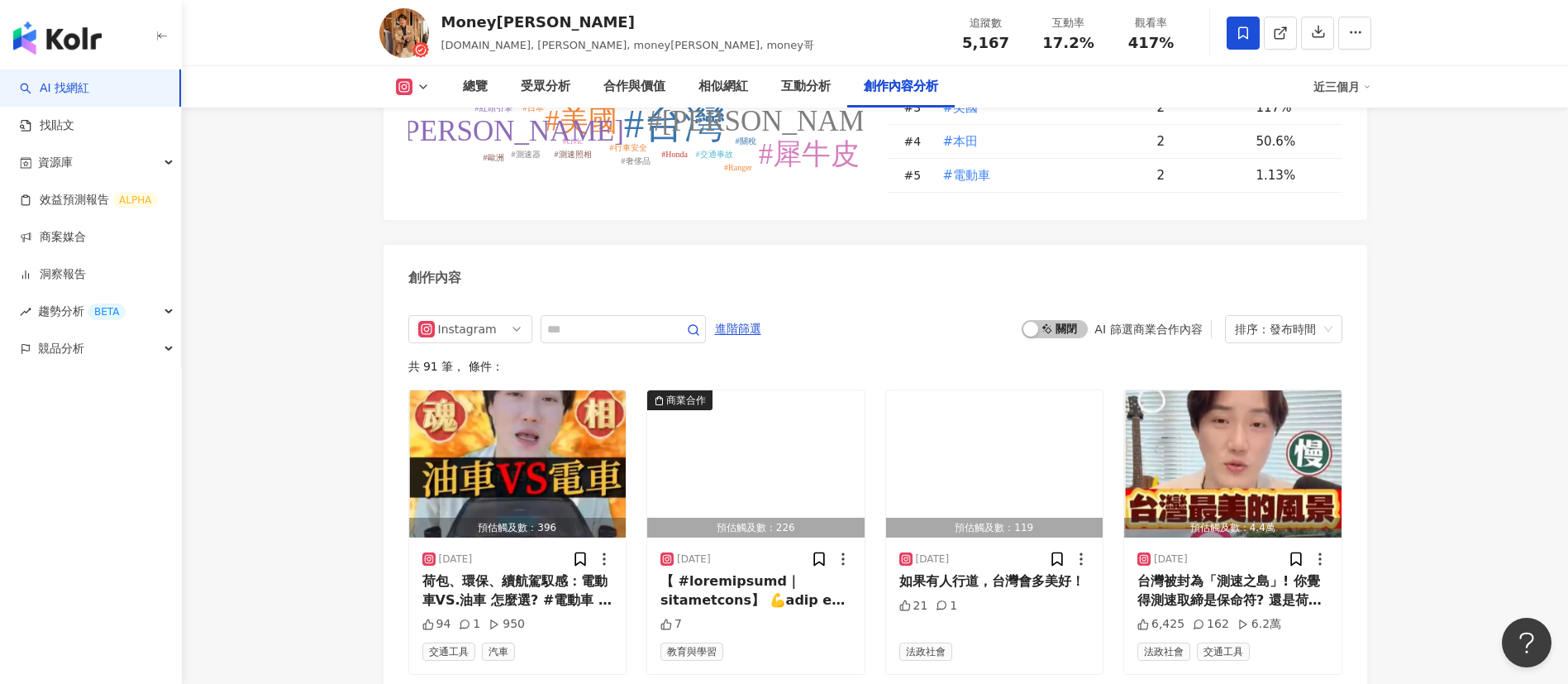
scroll to position [4910, 0]
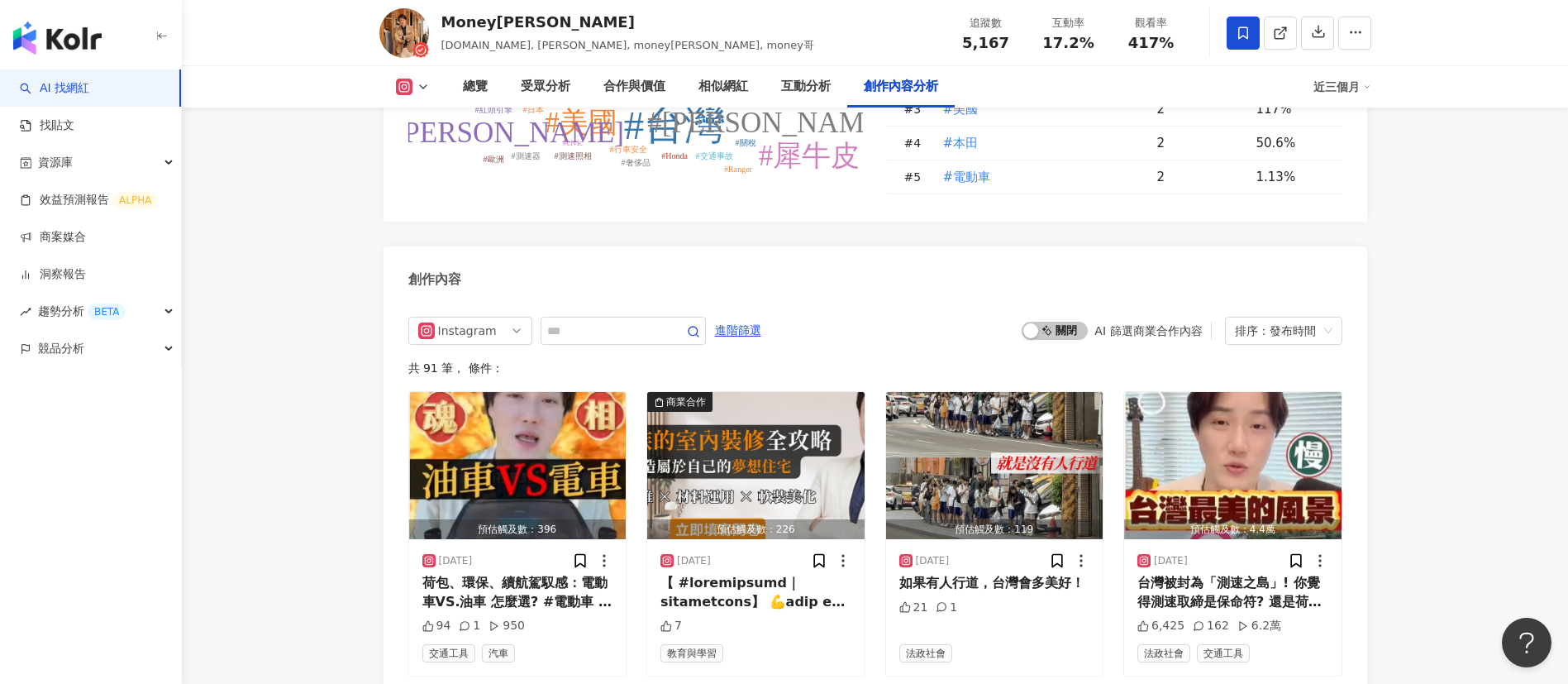
scroll to position [4907, 0]
click at [598, 342] on input "text" at bounding box center [605, 332] width 116 height 20
type input "**"
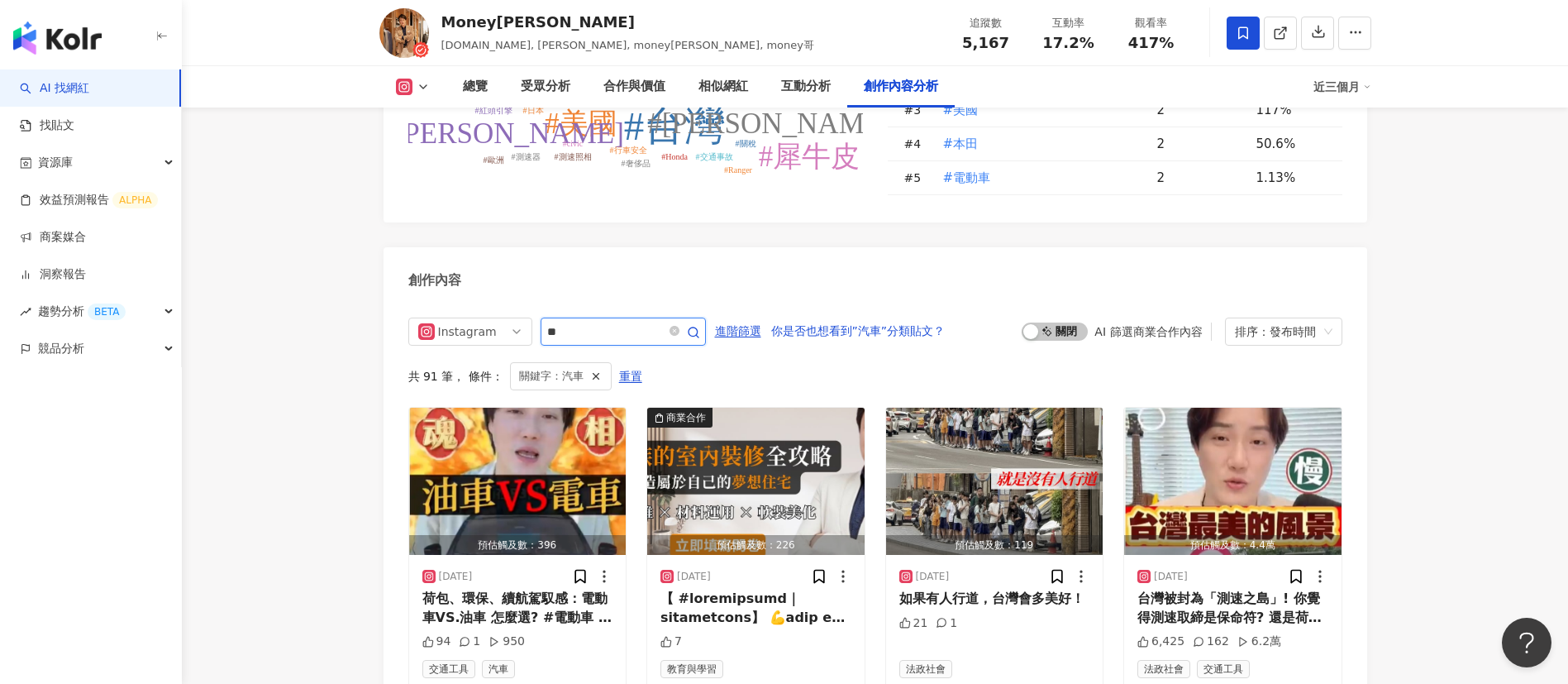
scroll to position [5066, 0]
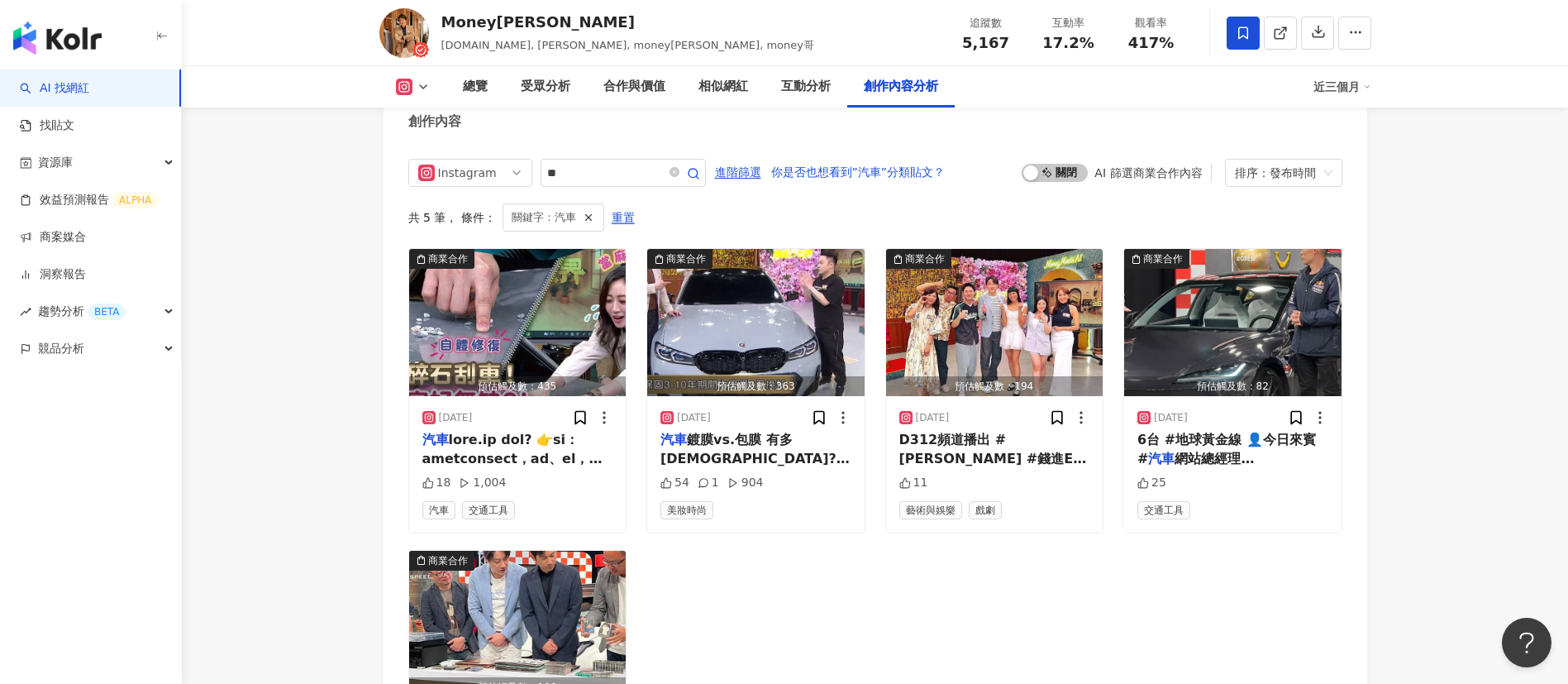
click at [1286, 31] on icon at bounding box center [1280, 33] width 15 height 15
drag, startPoint x: 500, startPoint y: 21, endPoint x: 444, endPoint y: 21, distance: 56.0
click at [444, 21] on div "Money錢毅" at bounding box center [628, 22] width 373 height 21
copy div "Money錢毅"
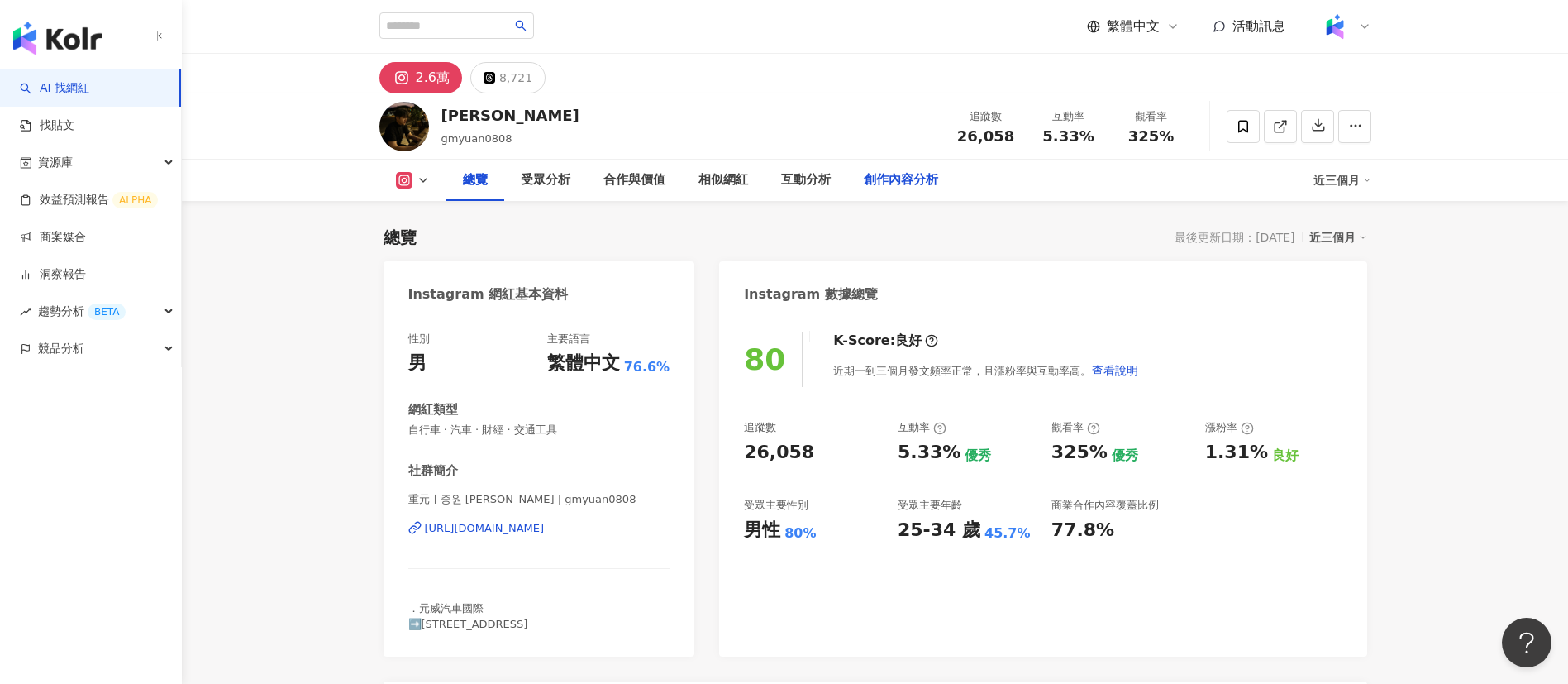
click at [910, 172] on div "創作內容分析" at bounding box center [900, 180] width 74 height 20
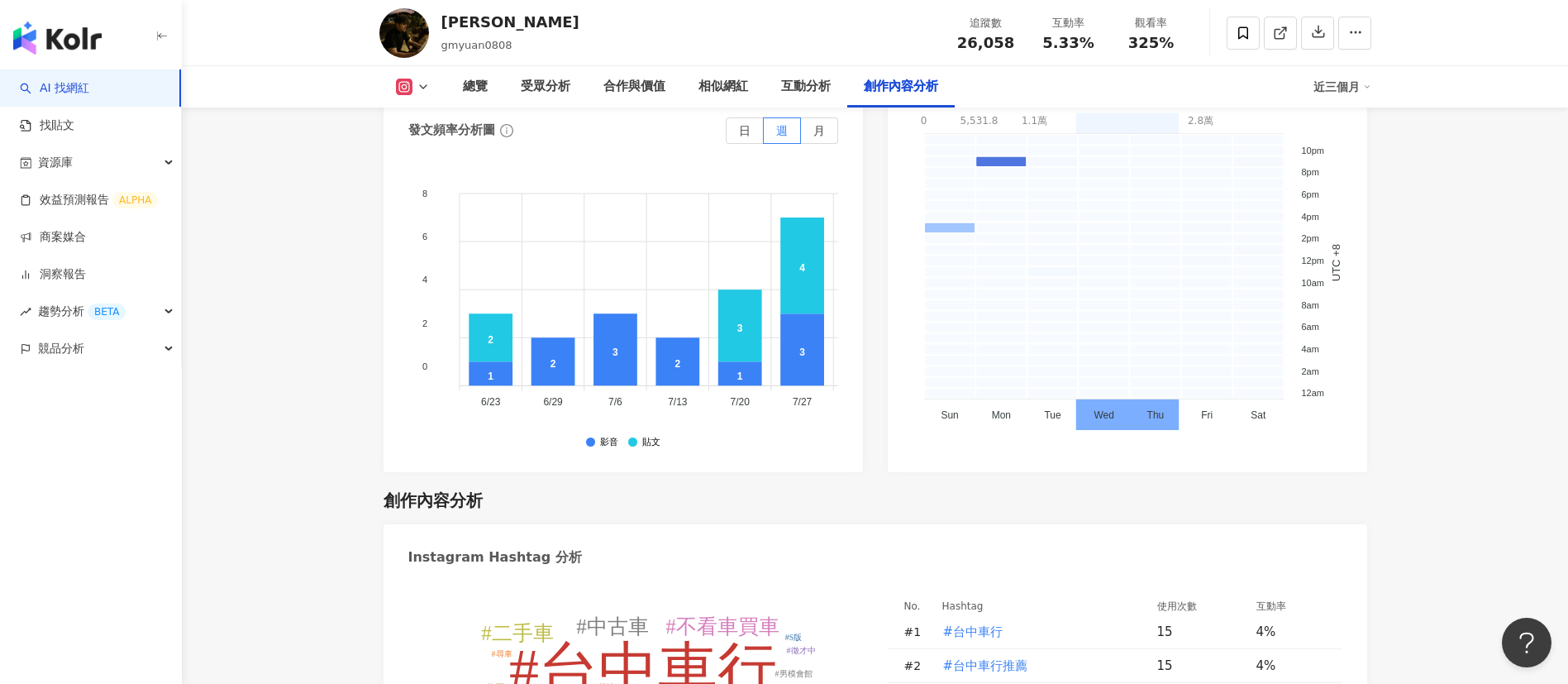
scroll to position [4911, 0]
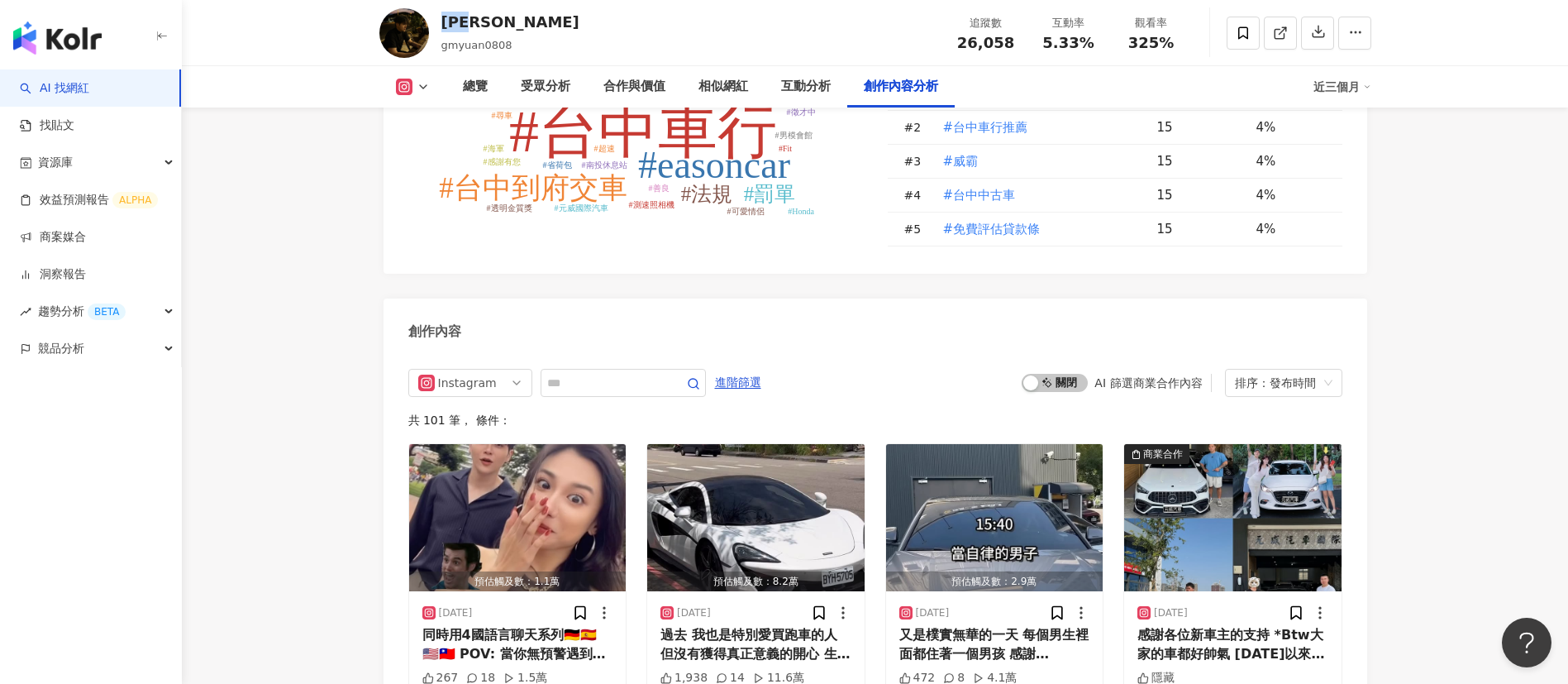
drag, startPoint x: 506, startPoint y: 28, endPoint x: 436, endPoint y: 28, distance: 70.0
click at [436, 28] on div "[PERSON_NAME] gmyuan0808 追蹤數 26,058 互動率 5.33% 觀看率 325%" at bounding box center [875, 32] width 1058 height 65
copy div "[PERSON_NAME]"
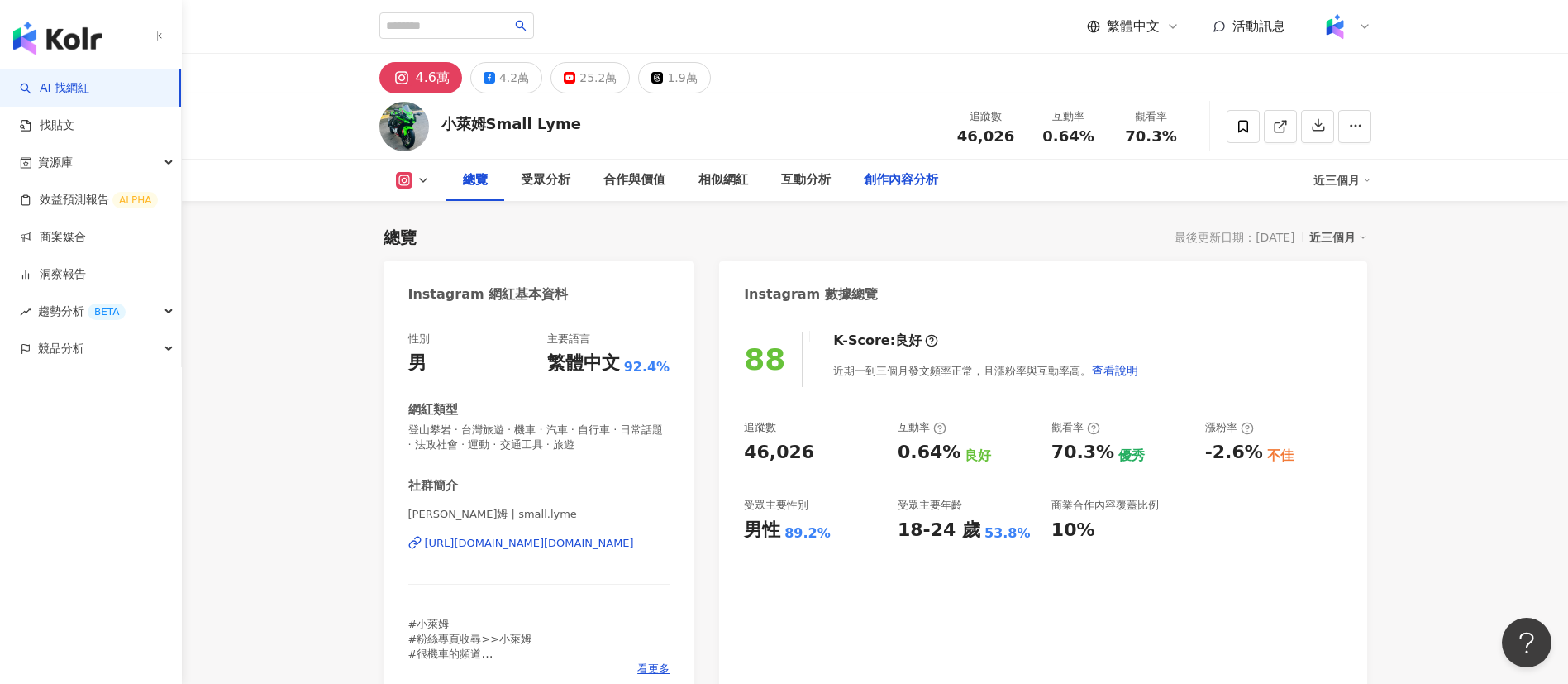
click at [876, 181] on div "創作內容分析" at bounding box center [900, 180] width 74 height 20
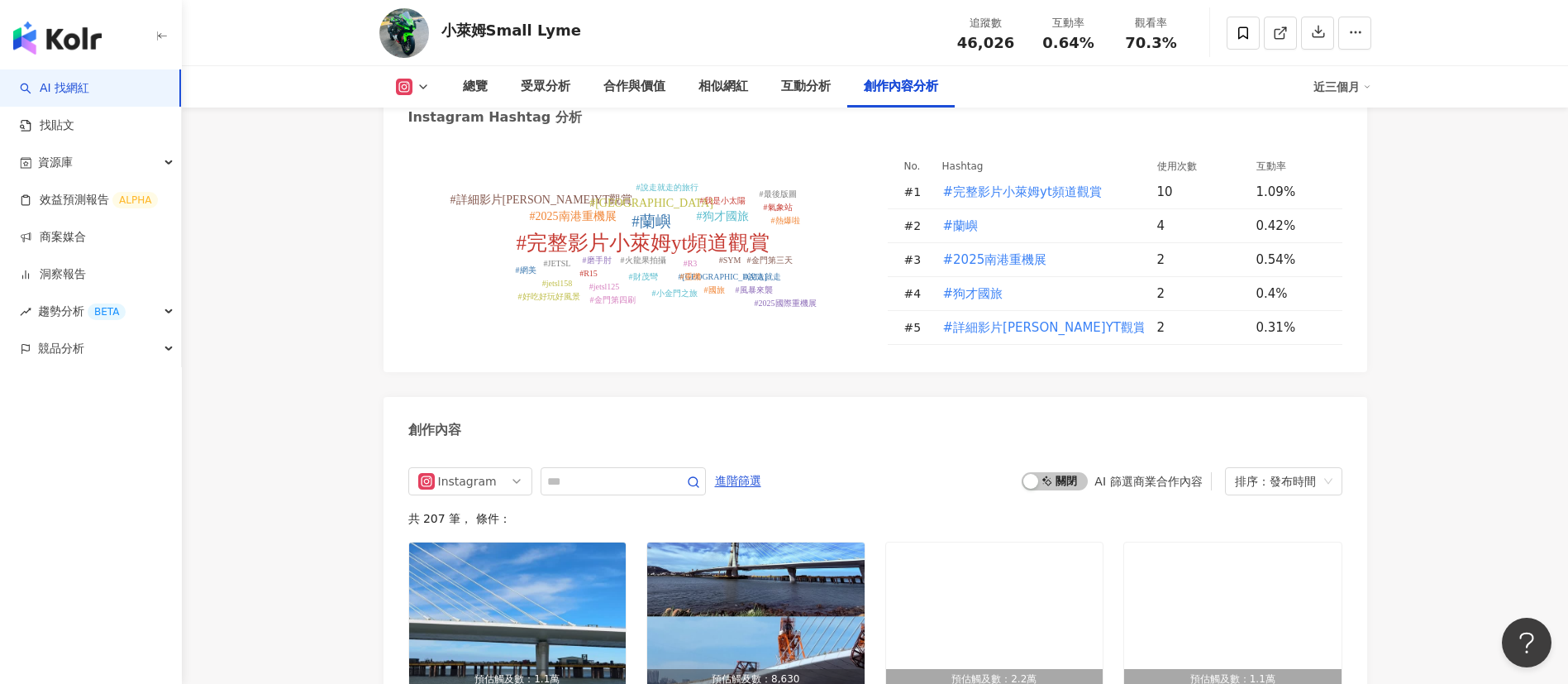
scroll to position [4863, 0]
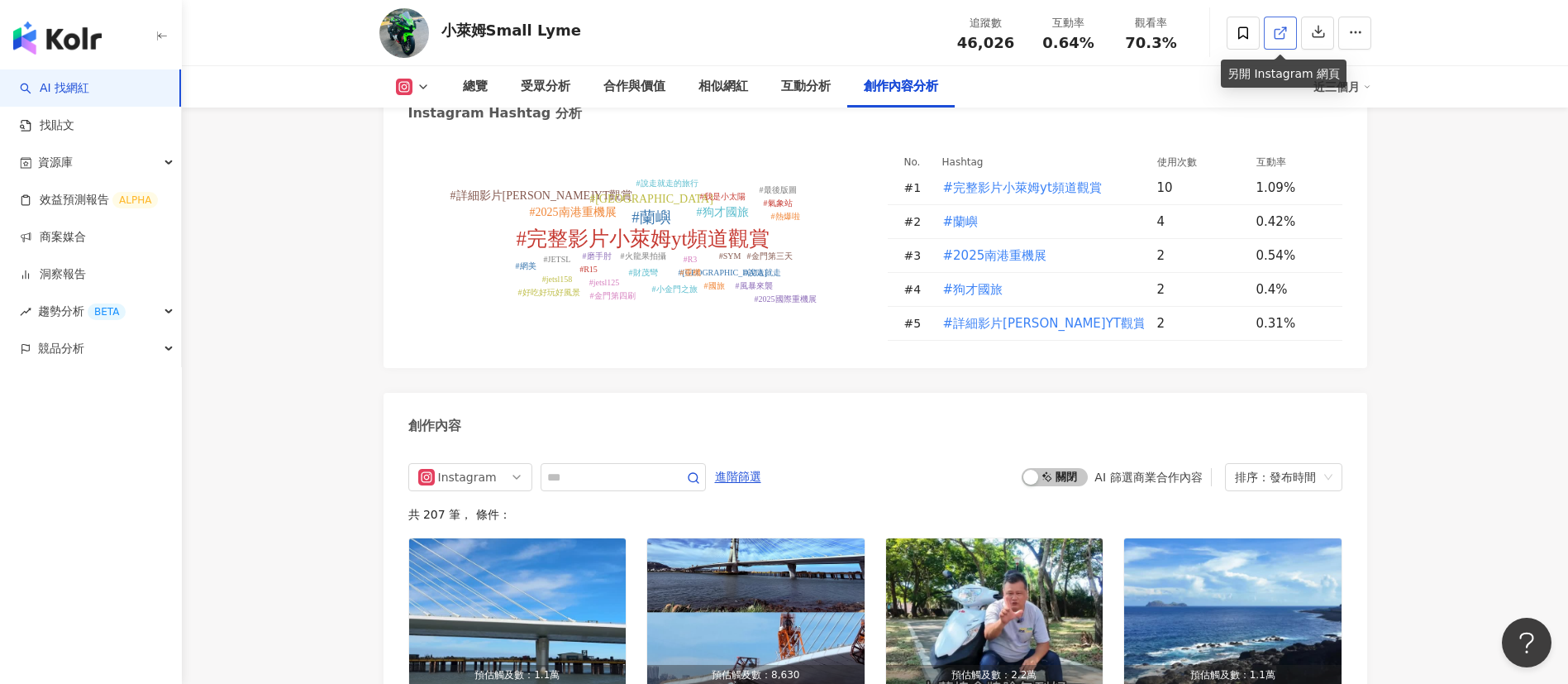
click at [1287, 26] on link at bounding box center [1280, 33] width 33 height 33
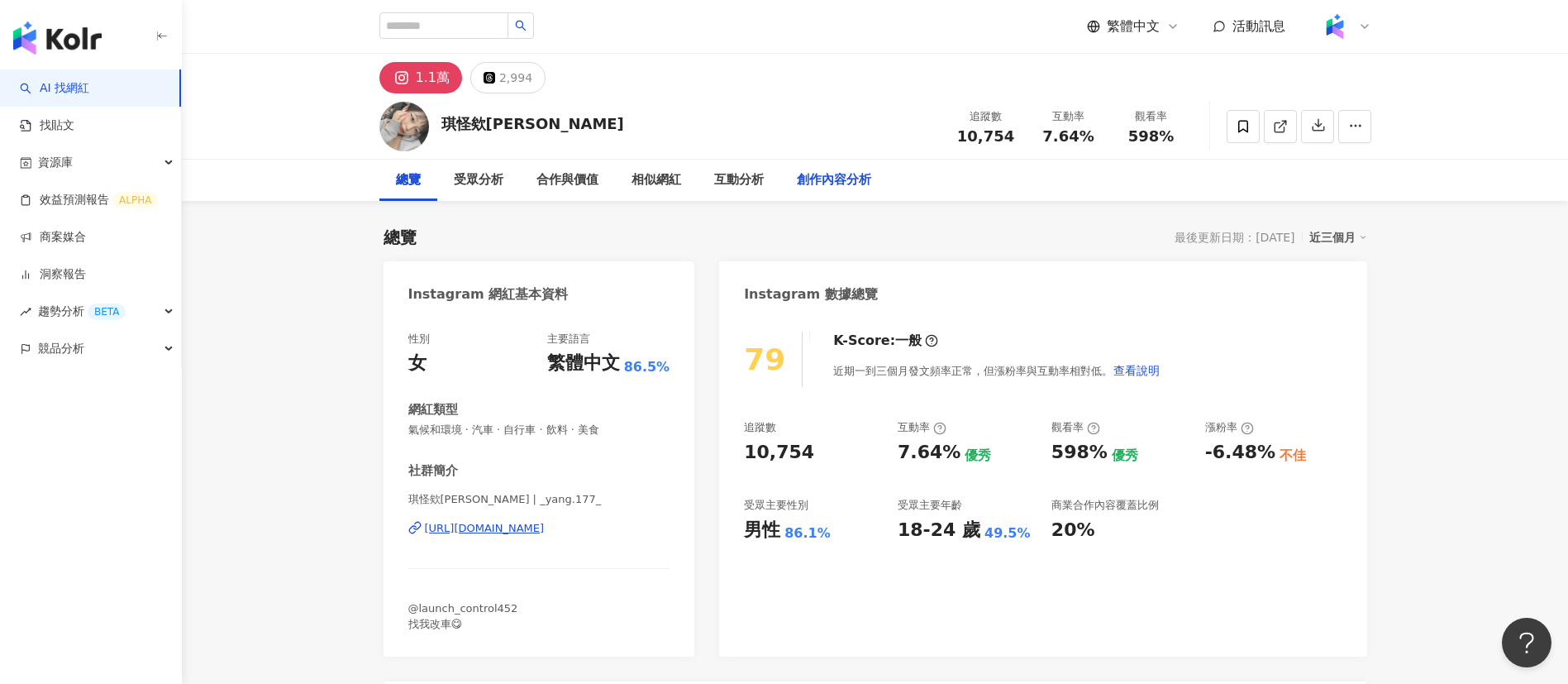
click at [839, 182] on div "創作內容分析" at bounding box center [834, 180] width 74 height 20
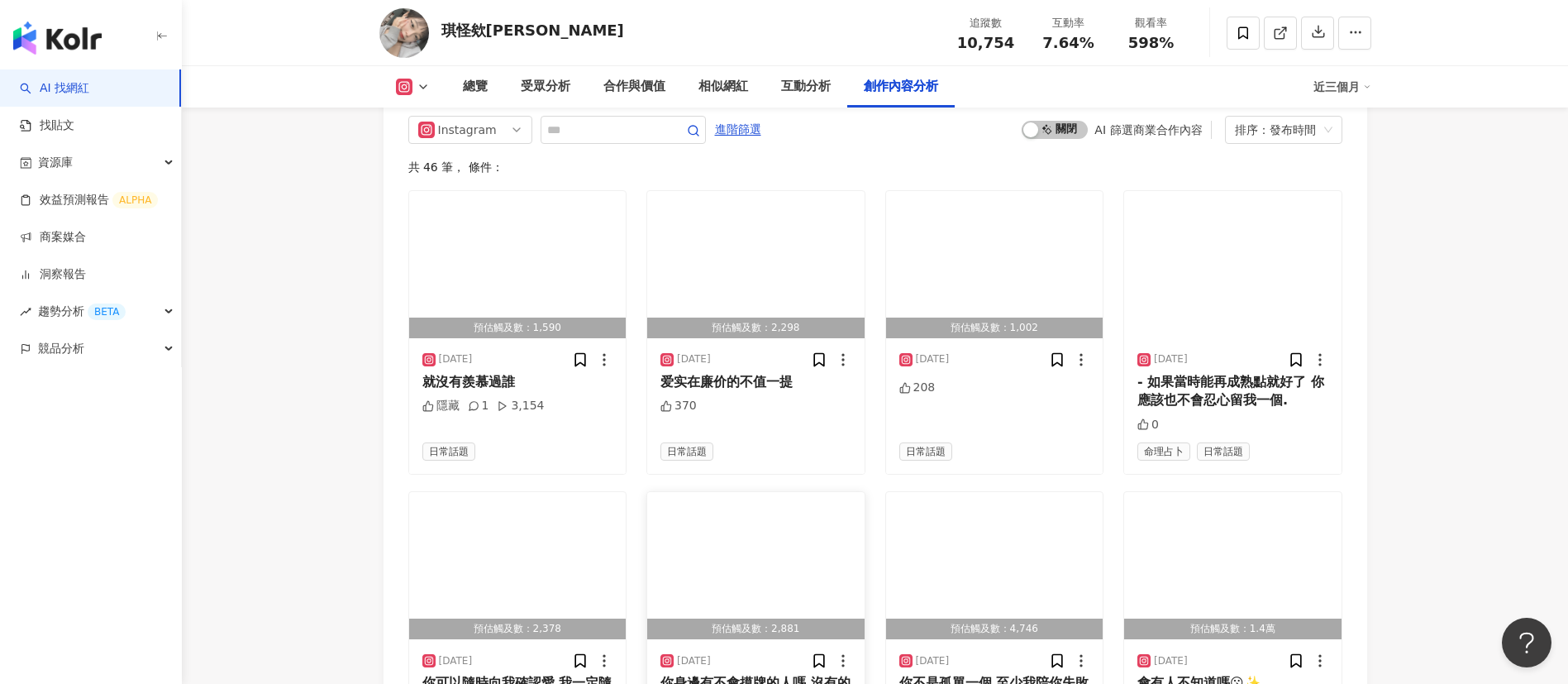
scroll to position [5719, 0]
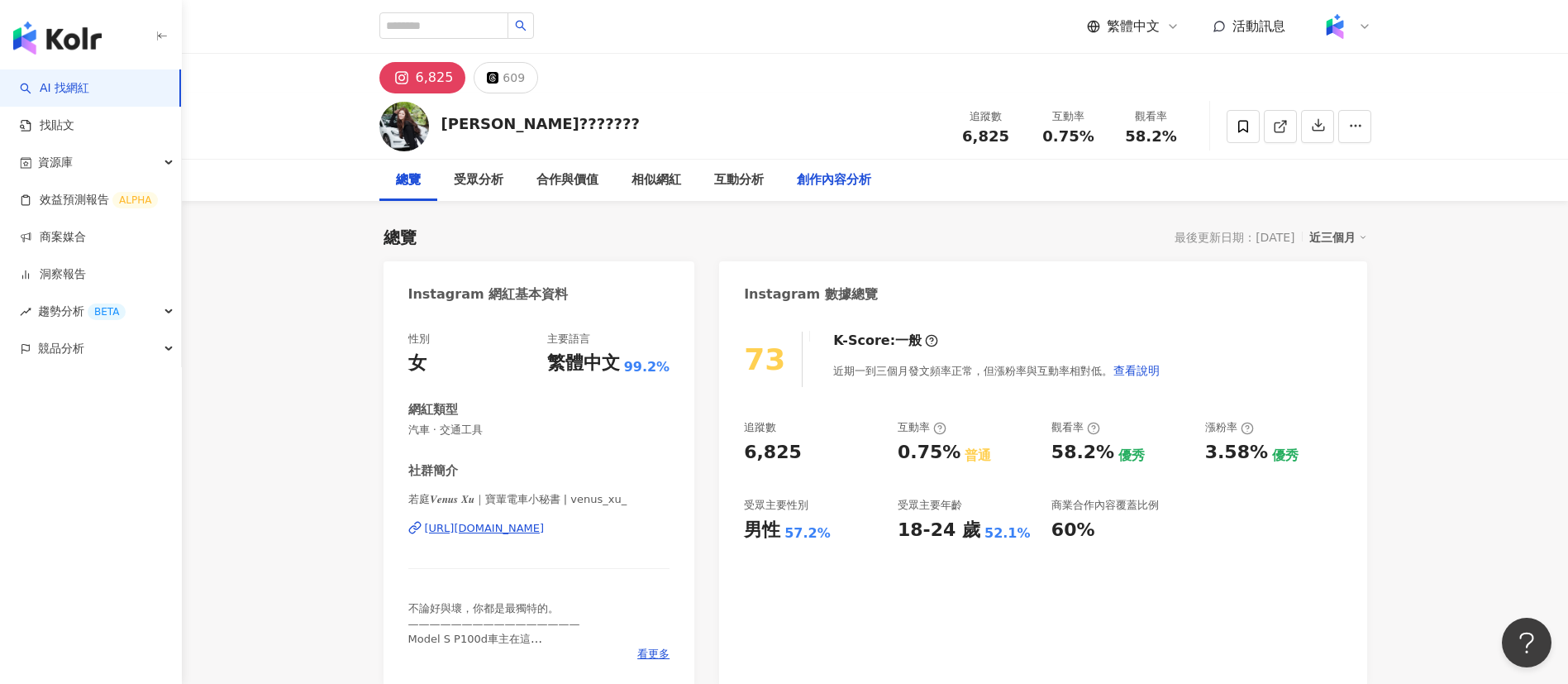
click at [821, 179] on div "創作內容分析" at bounding box center [834, 180] width 74 height 20
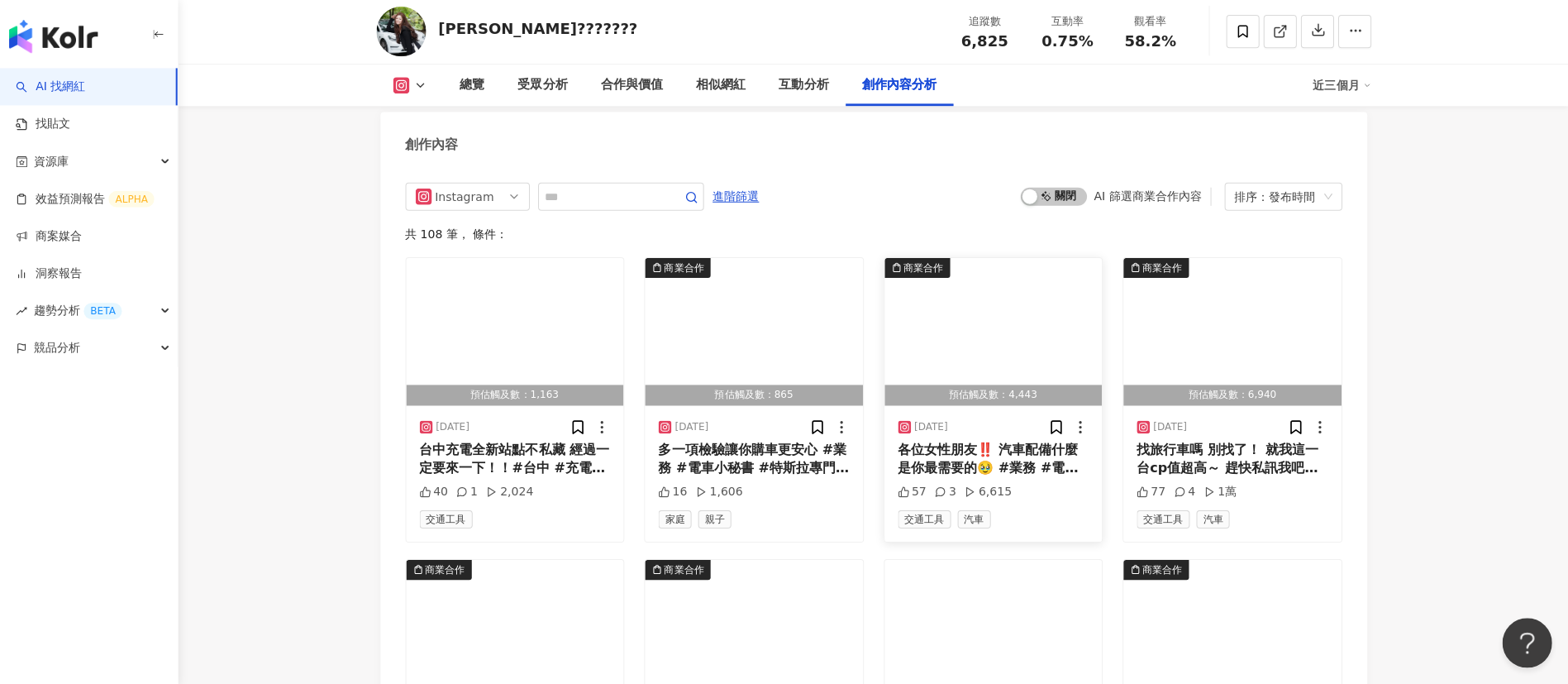
scroll to position [5060, 0]
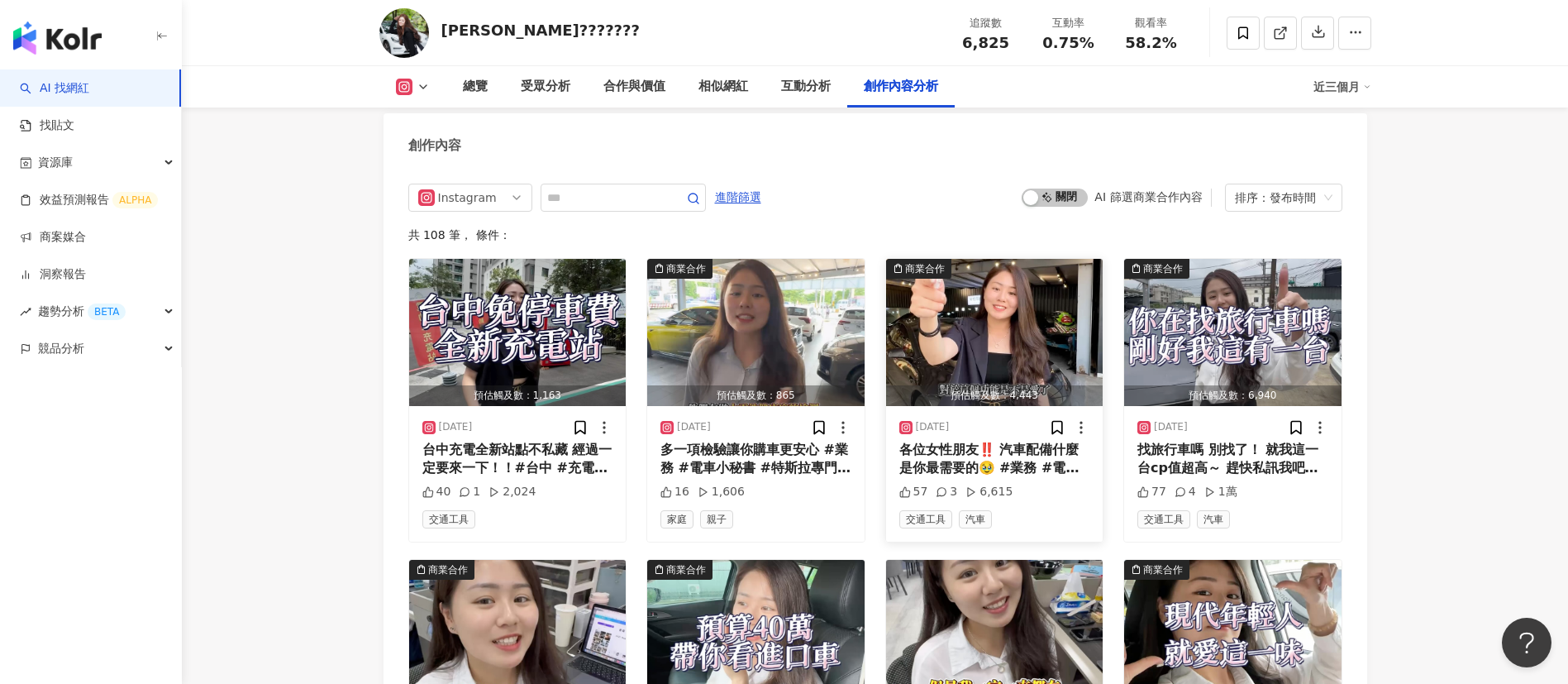
click at [987, 455] on div "各位女性朋友‼️ 汽車配備什麼是你最需要的🥹 #業務 #電車小秘書 #特斯拉專門 #來寶輩汽車買寶貝愛車 #OTA #跟車 #AP #EAP #FSD #自動…" at bounding box center [994, 459] width 191 height 37
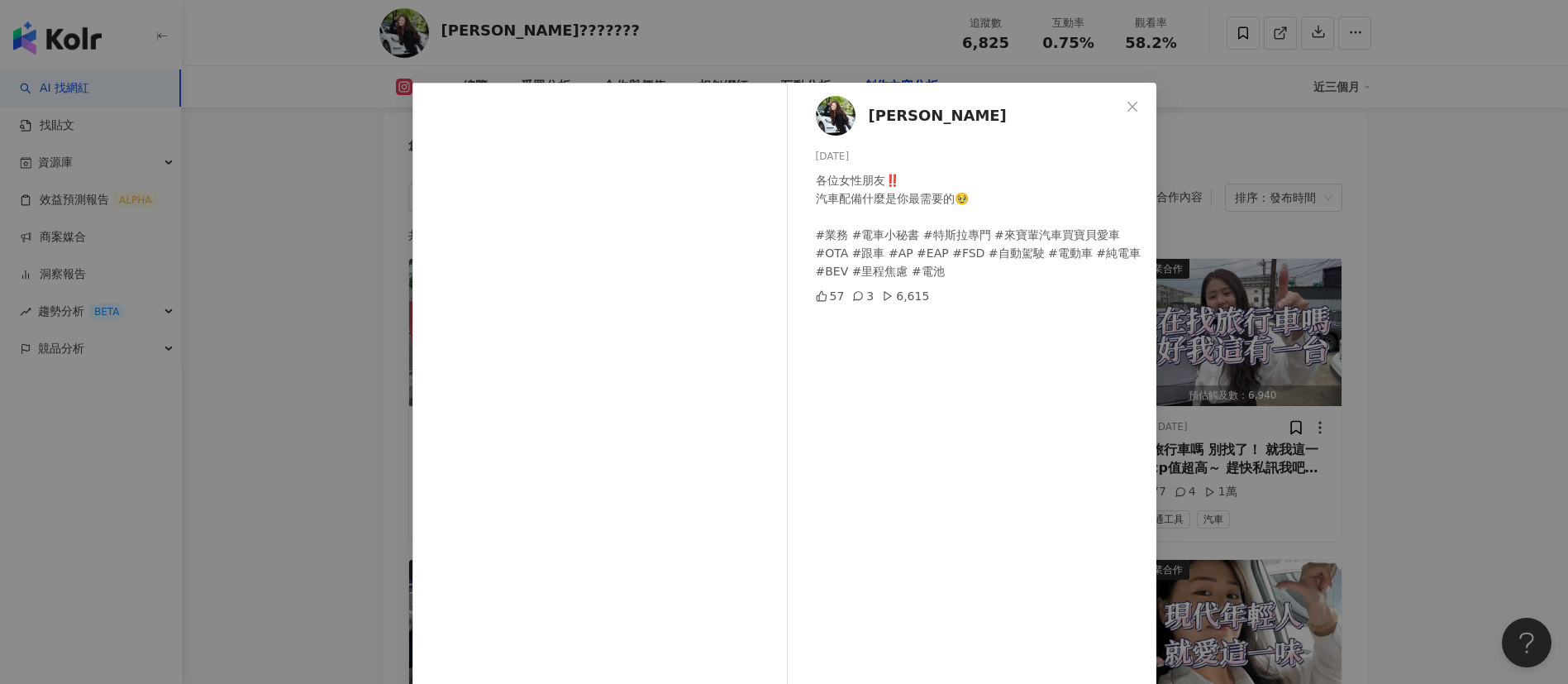
click at [1044, 455] on div "徐若庭𝓿𝓮𝓷𝓾𝓼𝔁𝓾 2025/6/12 各位女性朋友‼️ 汽車配備什麼是你最需要的🥹 #業務 #電車小秘書 #特斯拉專門 #來寶輩汽車買寶貝愛車 #OTA …" at bounding box center [784, 342] width 1568 height 684
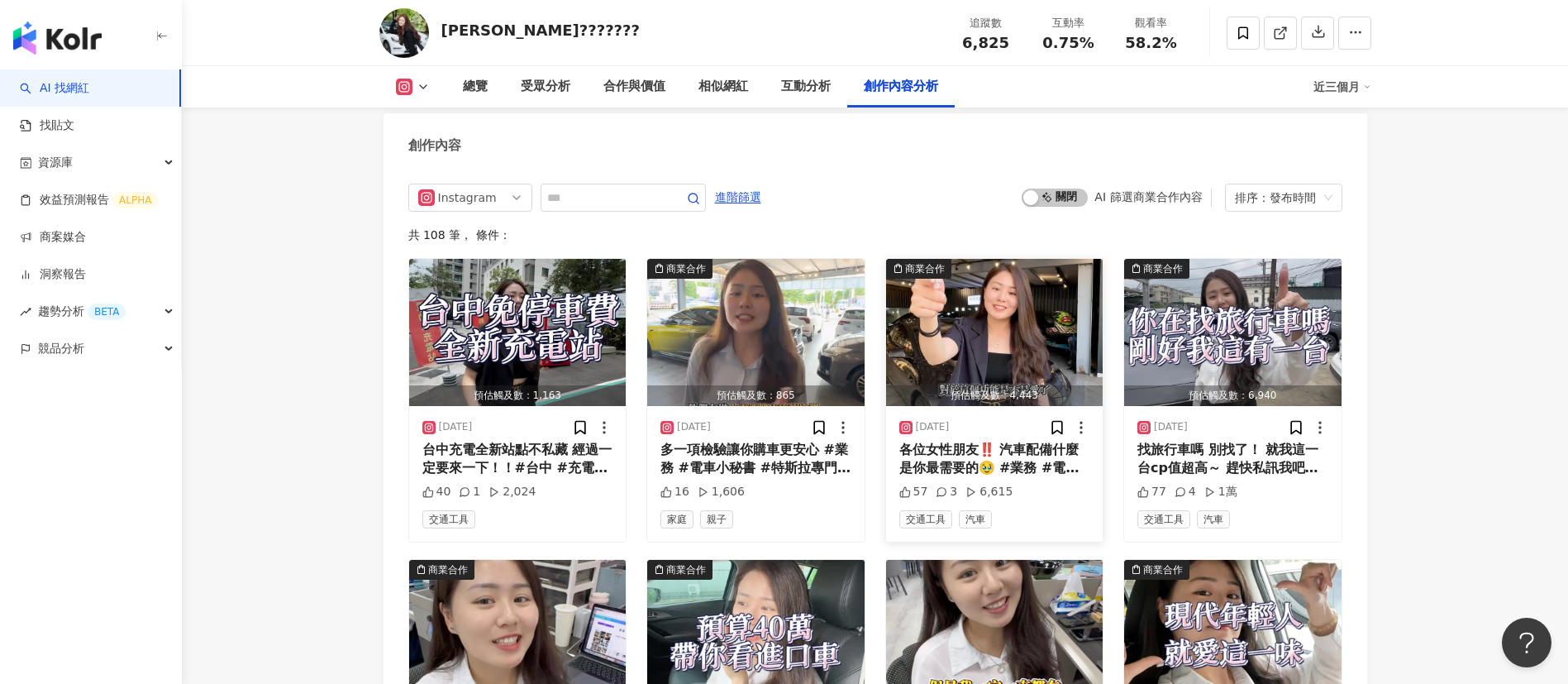
scroll to position [5252, 0]
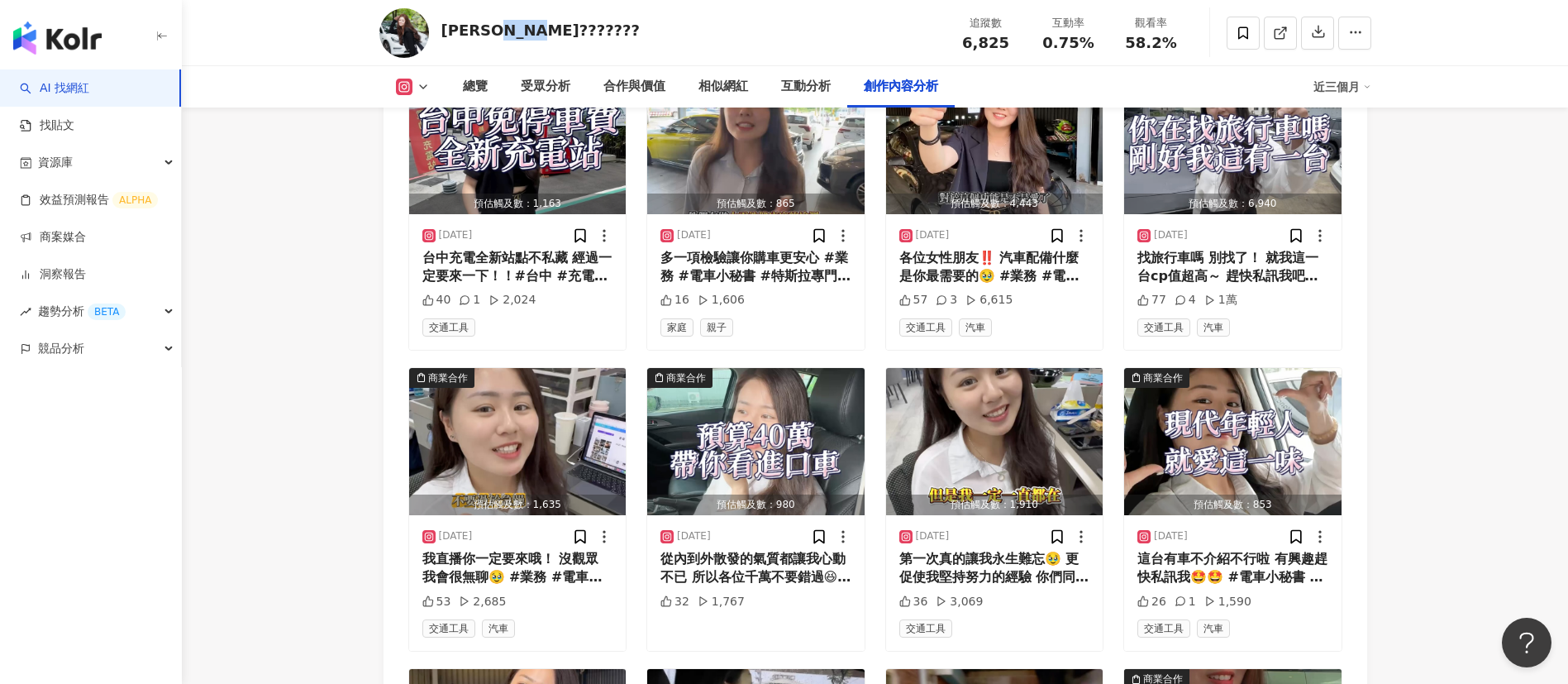
drag, startPoint x: 545, startPoint y: 24, endPoint x: 480, endPoint y: 28, distance: 65.1
click at [480, 27] on div "徐若庭??????? 追蹤數 6,825 互動率 0.75% 觀看率 58.2%" at bounding box center [875, 32] width 1058 height 65
click at [480, 27] on div "徐若庭???????" at bounding box center [540, 30] width 198 height 21
click at [485, 34] on div "徐若庭???????" at bounding box center [540, 30] width 198 height 21
drag, startPoint x: 485, startPoint y: 34, endPoint x: 435, endPoint y: 34, distance: 50.0
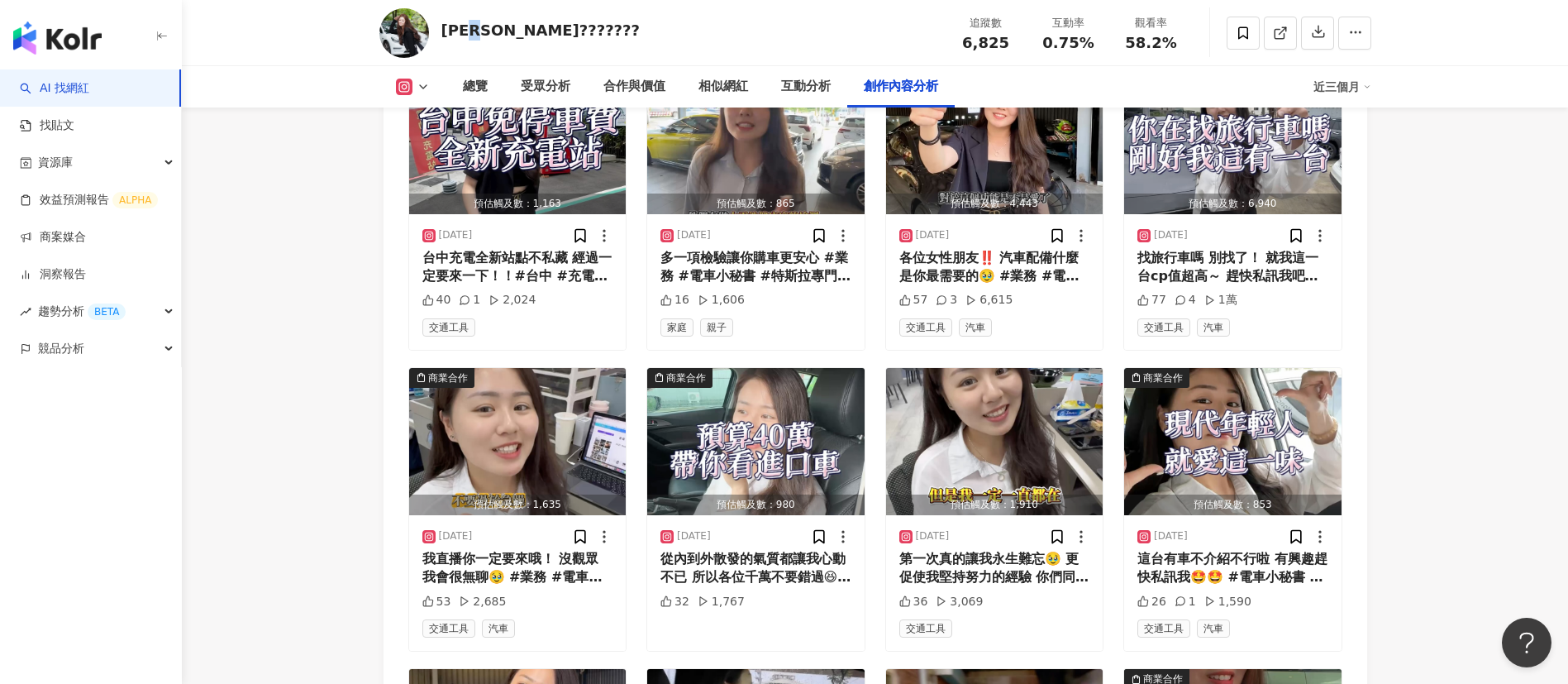
click at [435, 34] on div "徐若庭??????? 追蹤數 6,825 互動率 0.75% 觀看率 58.2%" at bounding box center [875, 32] width 1058 height 65
copy div "?"
drag, startPoint x: 485, startPoint y: 33, endPoint x: 441, endPoint y: 33, distance: 44.0
click at [441, 33] on div "徐若庭???????" at bounding box center [540, 30] width 198 height 21
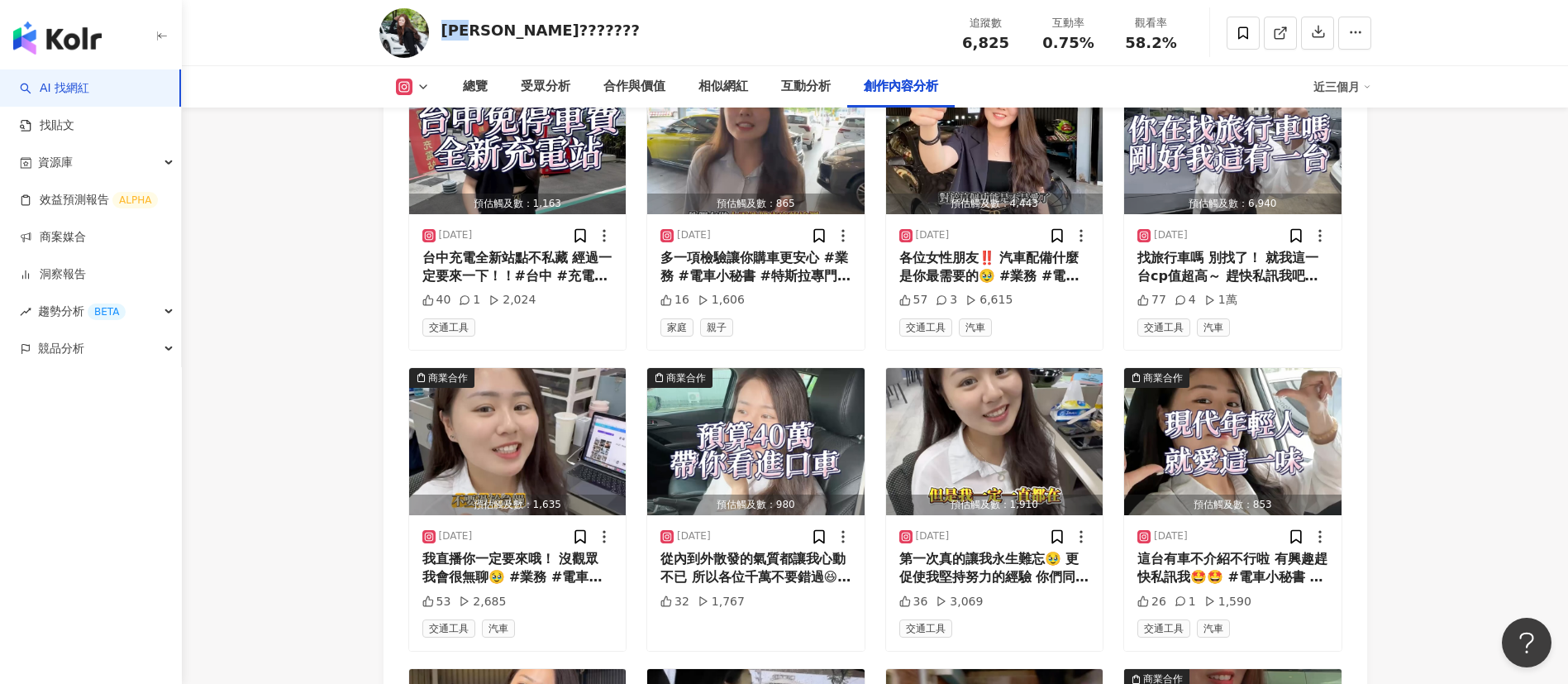
copy div "徐若庭"
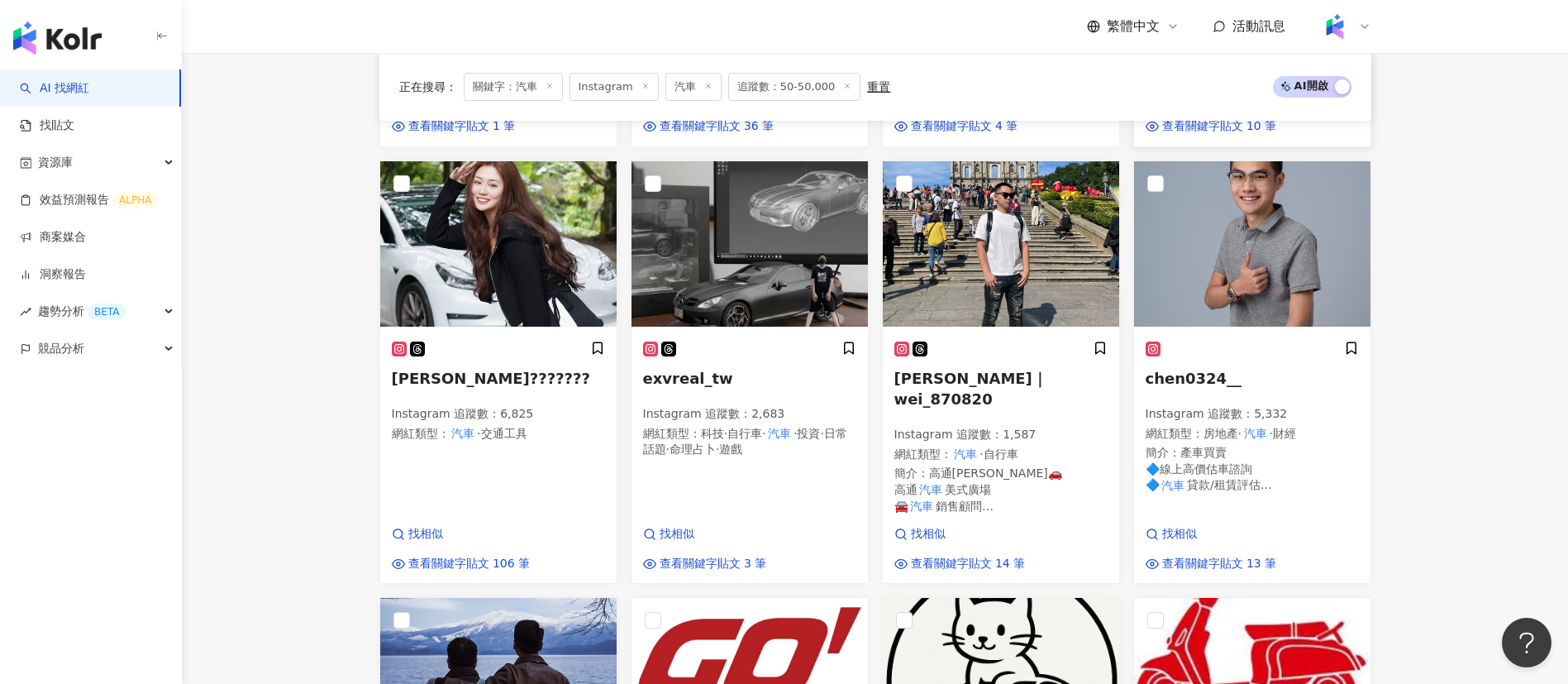
scroll to position [940, 0]
click at [1406, 439] on main "Instagram ** 台灣 搜尋 6756bd17-6bf6-4b11-8af0-f3b5e29ddef4 5fb5f517-9a47-45b1-8688…" at bounding box center [874, 315] width 1386 height 2405
drag, startPoint x: 1406, startPoint y: 439, endPoint x: 1491, endPoint y: 543, distance: 134.3
click at [1491, 543] on main "Instagram ** 台灣 搜尋 6756bd17-6bf6-4b11-8af0-f3b5e29ddef4 5fb5f517-9a47-45b1-8688…" at bounding box center [874, 315] width 1386 height 2405
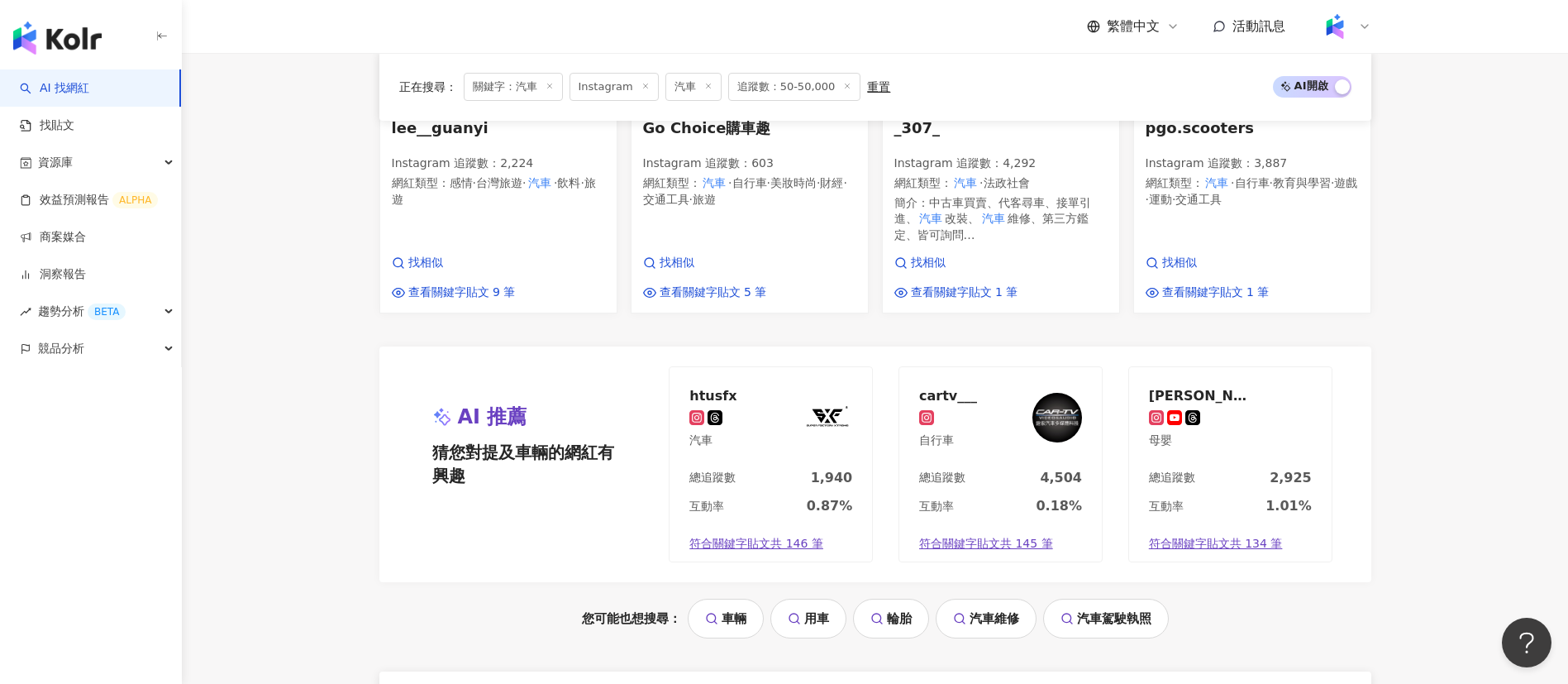
scroll to position [1800, 0]
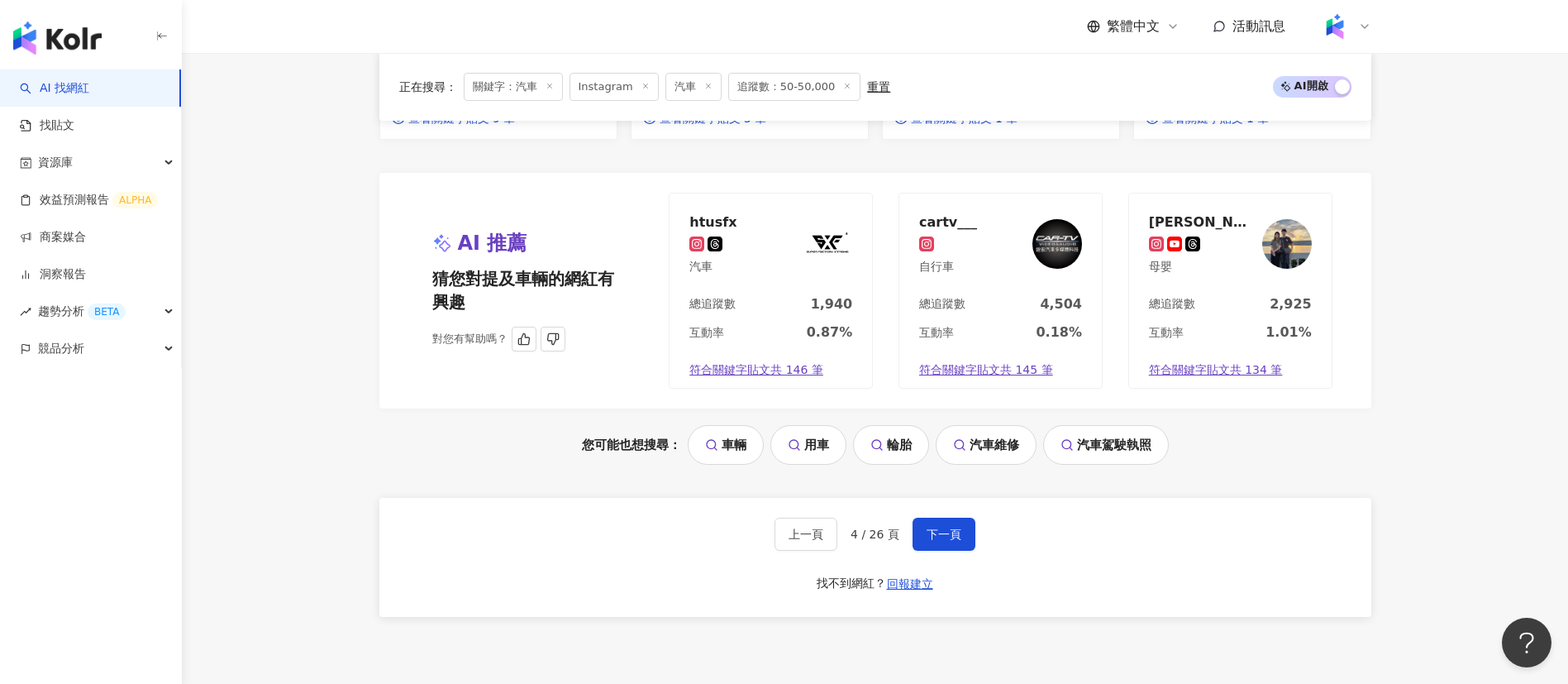
click at [793, 295] on div "總追蹤數 1,940" at bounding box center [770, 309] width 202 height 28
click at [942, 527] on span "下一頁" at bounding box center [944, 534] width 35 height 13
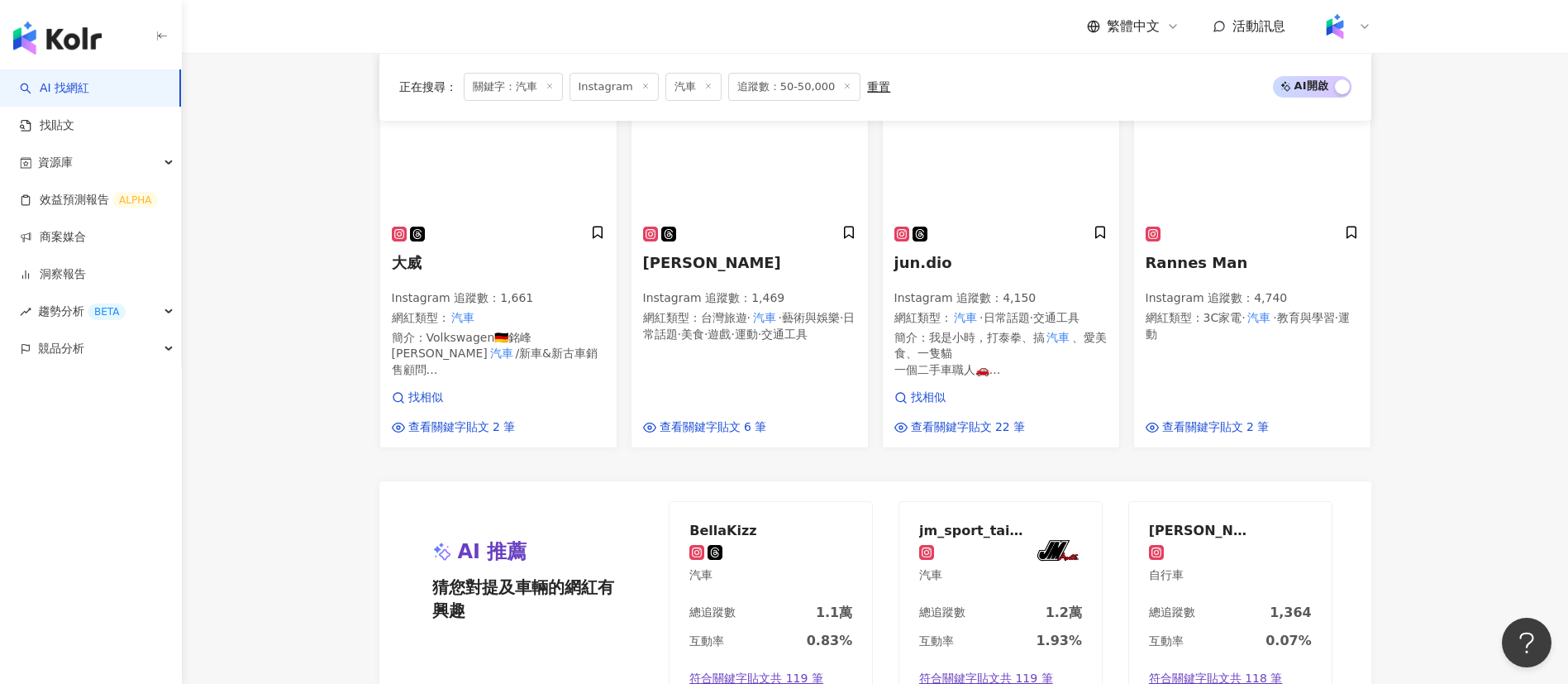
scroll to position [1853, 0]
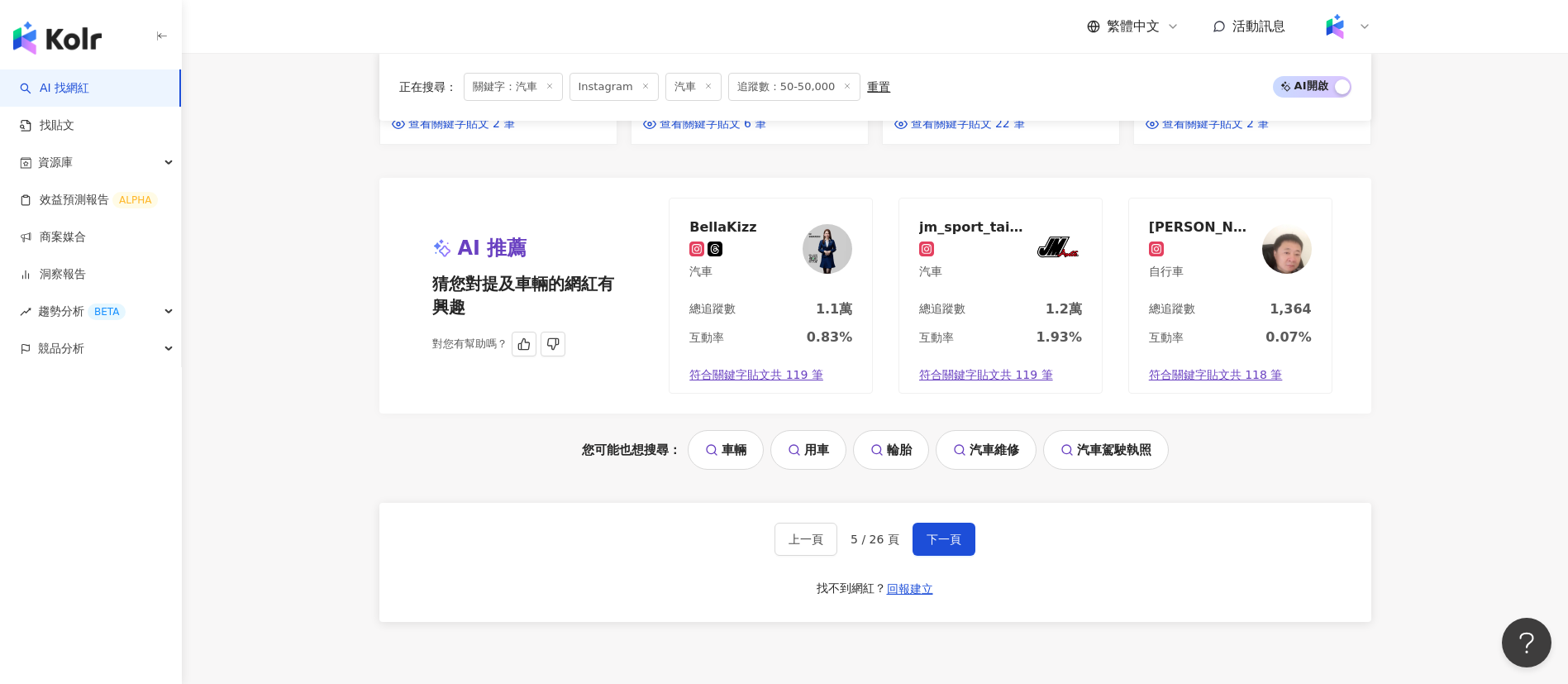
click at [794, 328] on div "互動率 0.83%" at bounding box center [770, 342] width 202 height 28
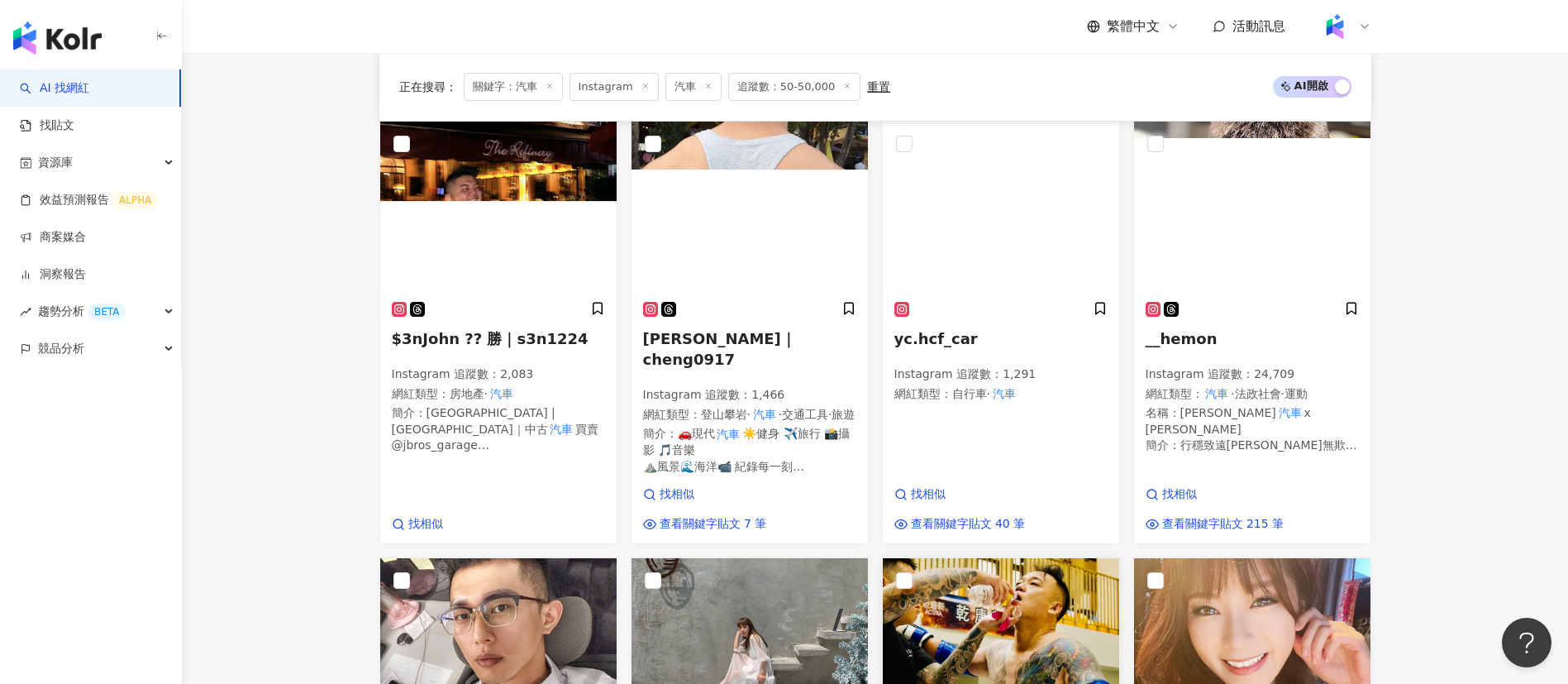
scroll to position [1038, 0]
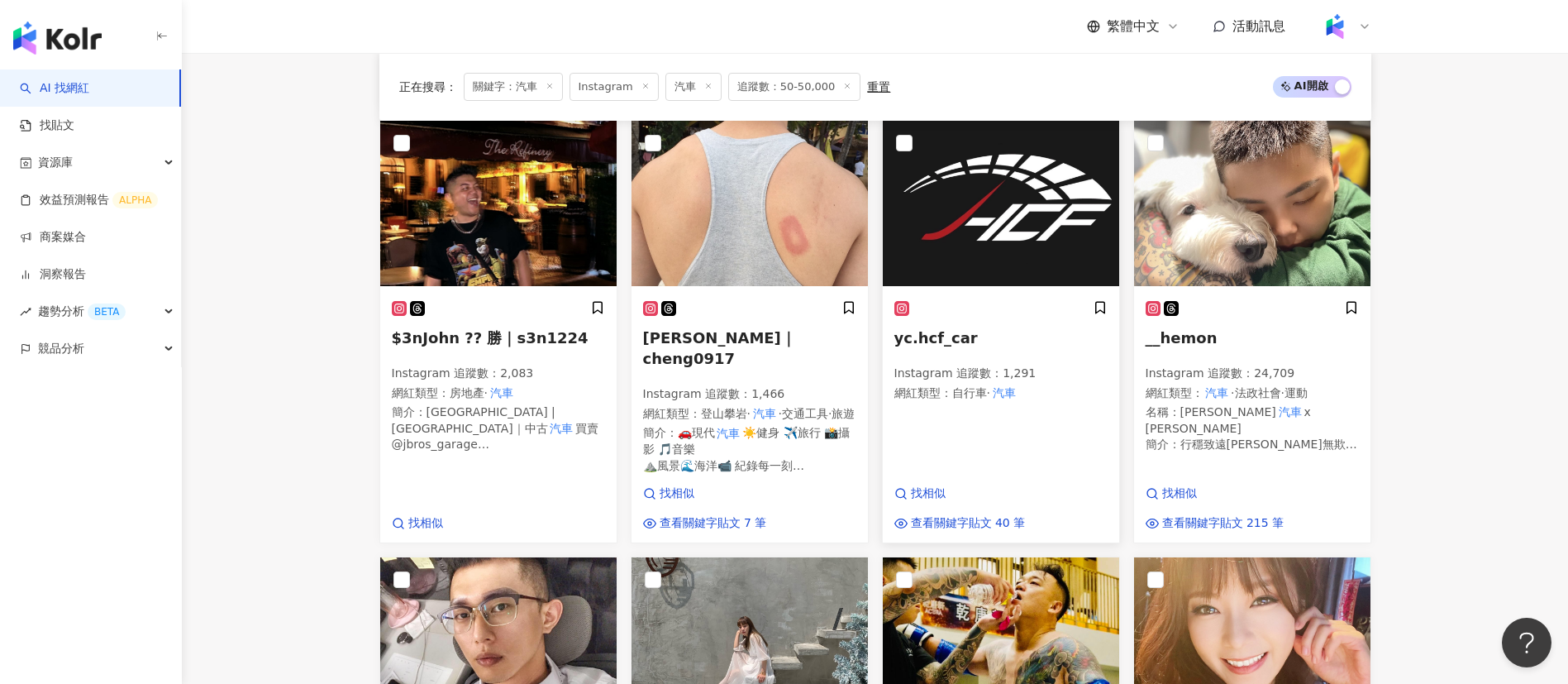
click at [934, 366] on p "Instagram 追蹤數 ： 1,291" at bounding box center [1001, 374] width 213 height 17
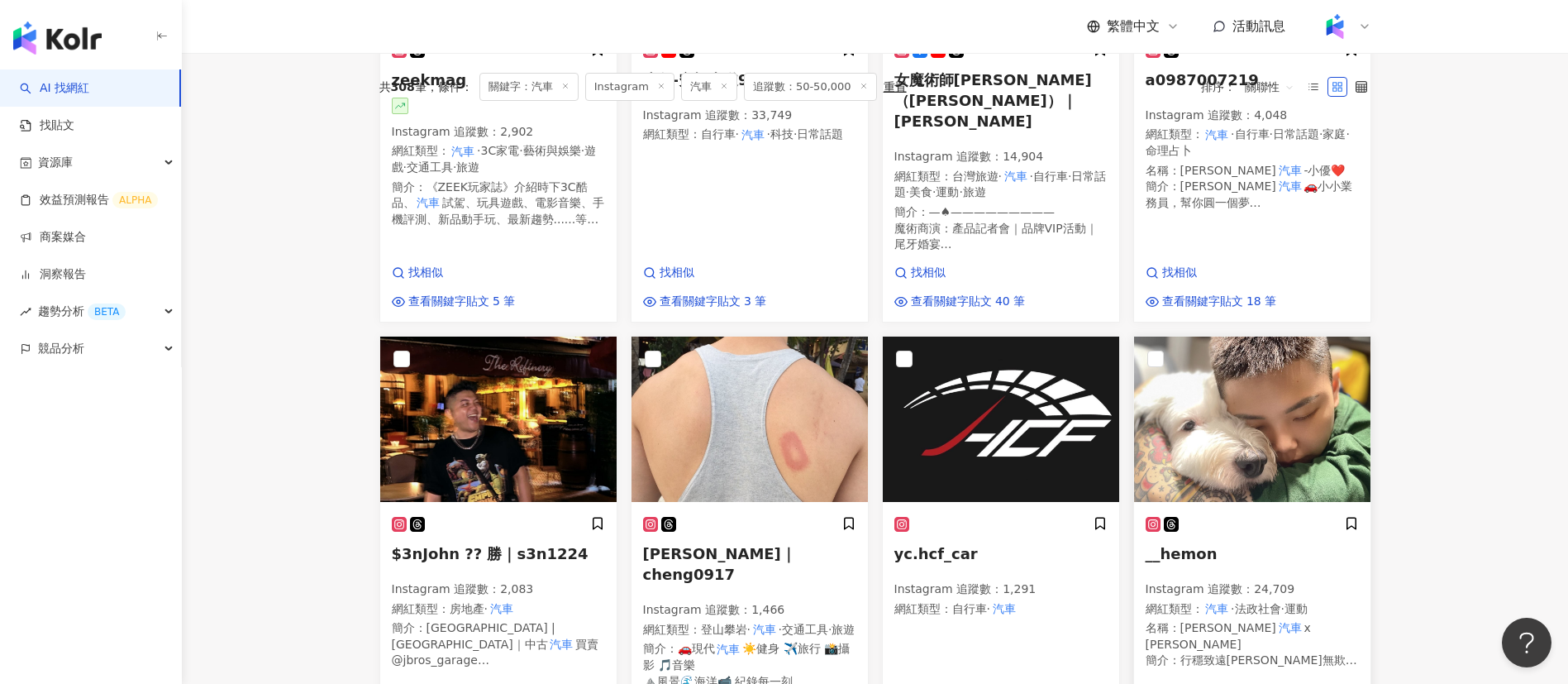
scroll to position [465, 0]
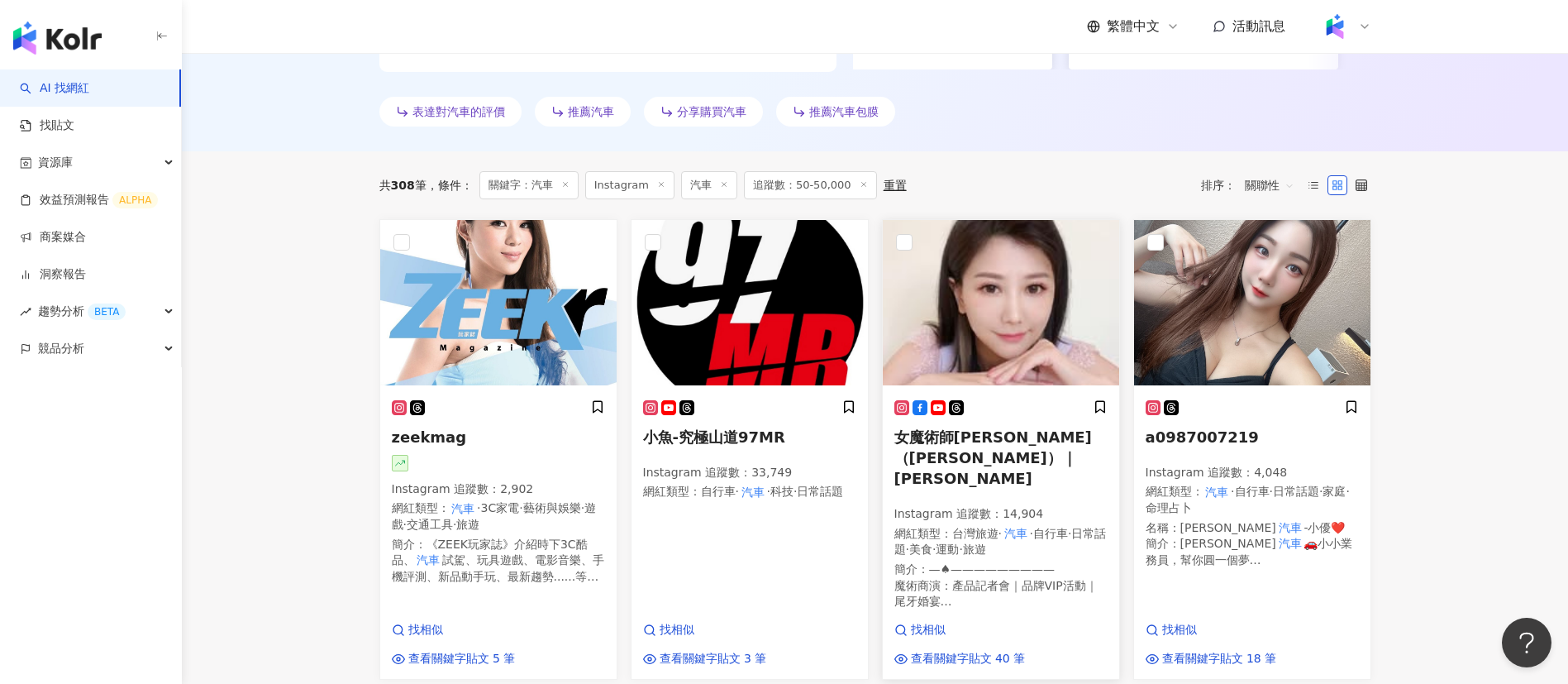
click at [909, 542] on span "·" at bounding box center [908, 549] width 3 height 13
click at [458, 486] on p "Instagram 追蹤數 ： 2,902" at bounding box center [498, 490] width 213 height 17
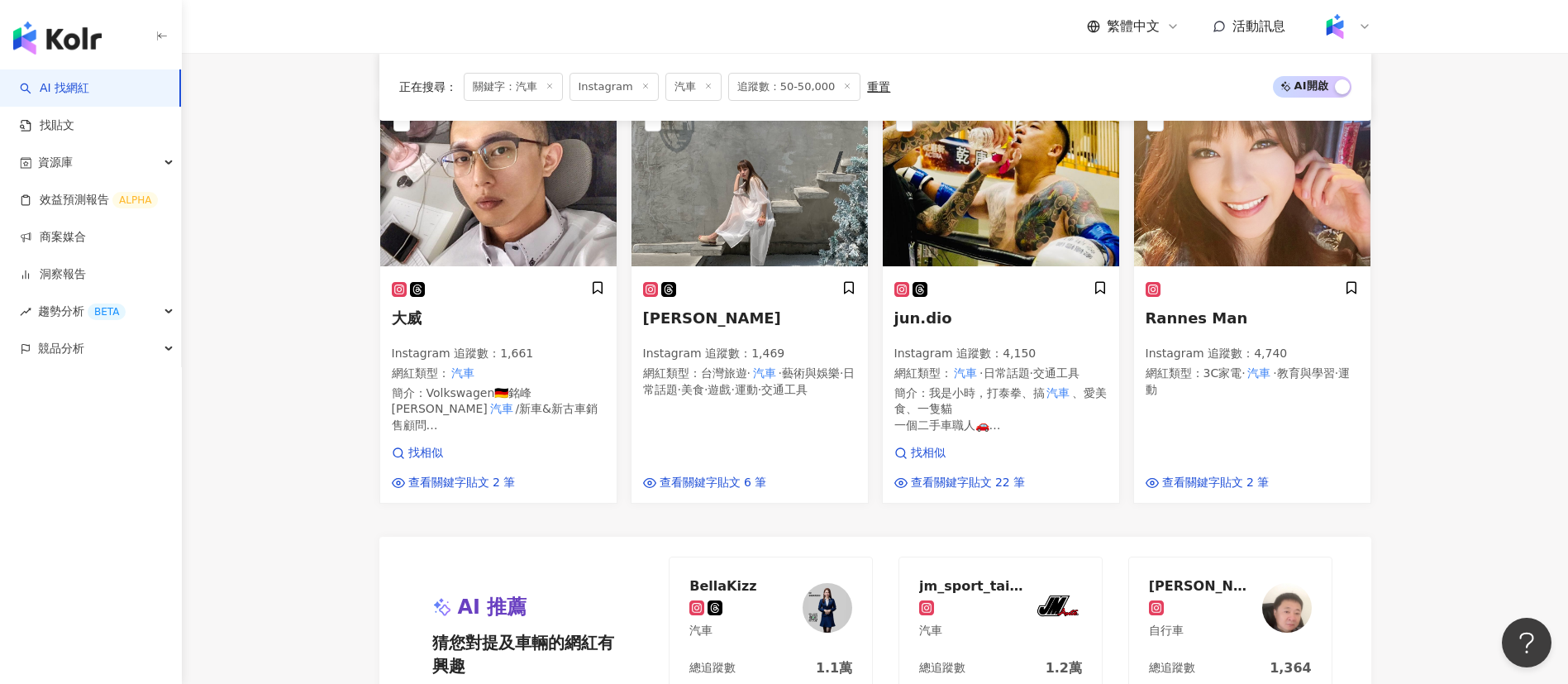
scroll to position [1874, 0]
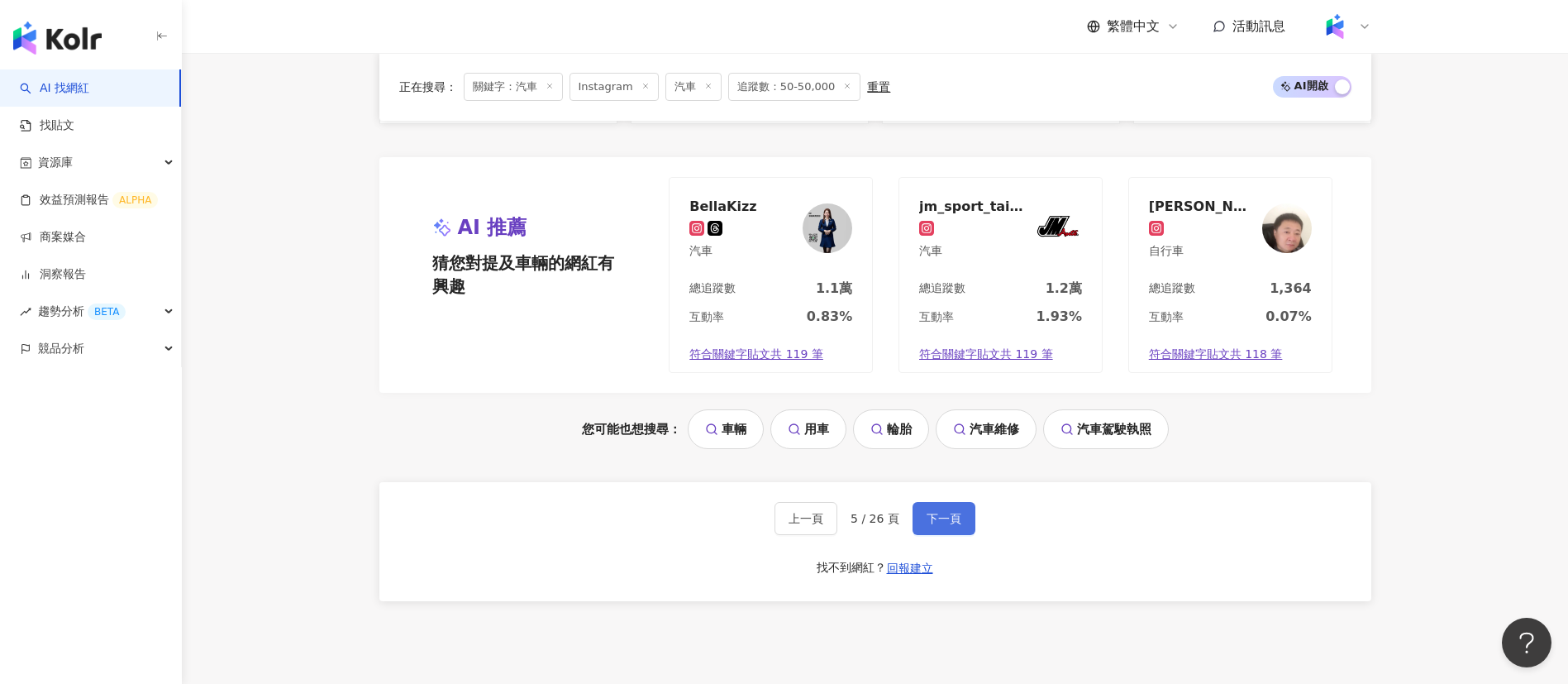
click at [947, 512] on span "下一頁" at bounding box center [944, 518] width 35 height 13
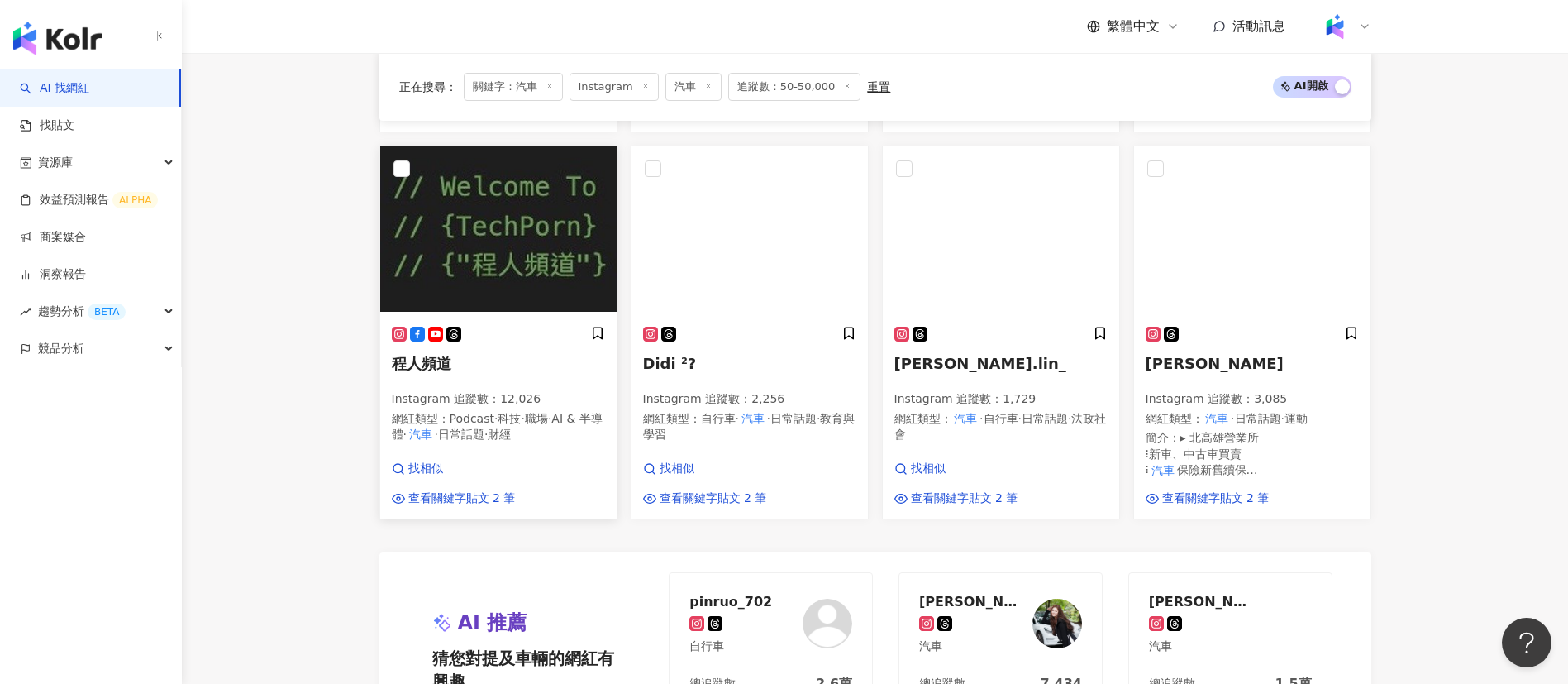
scroll to position [1341, 0]
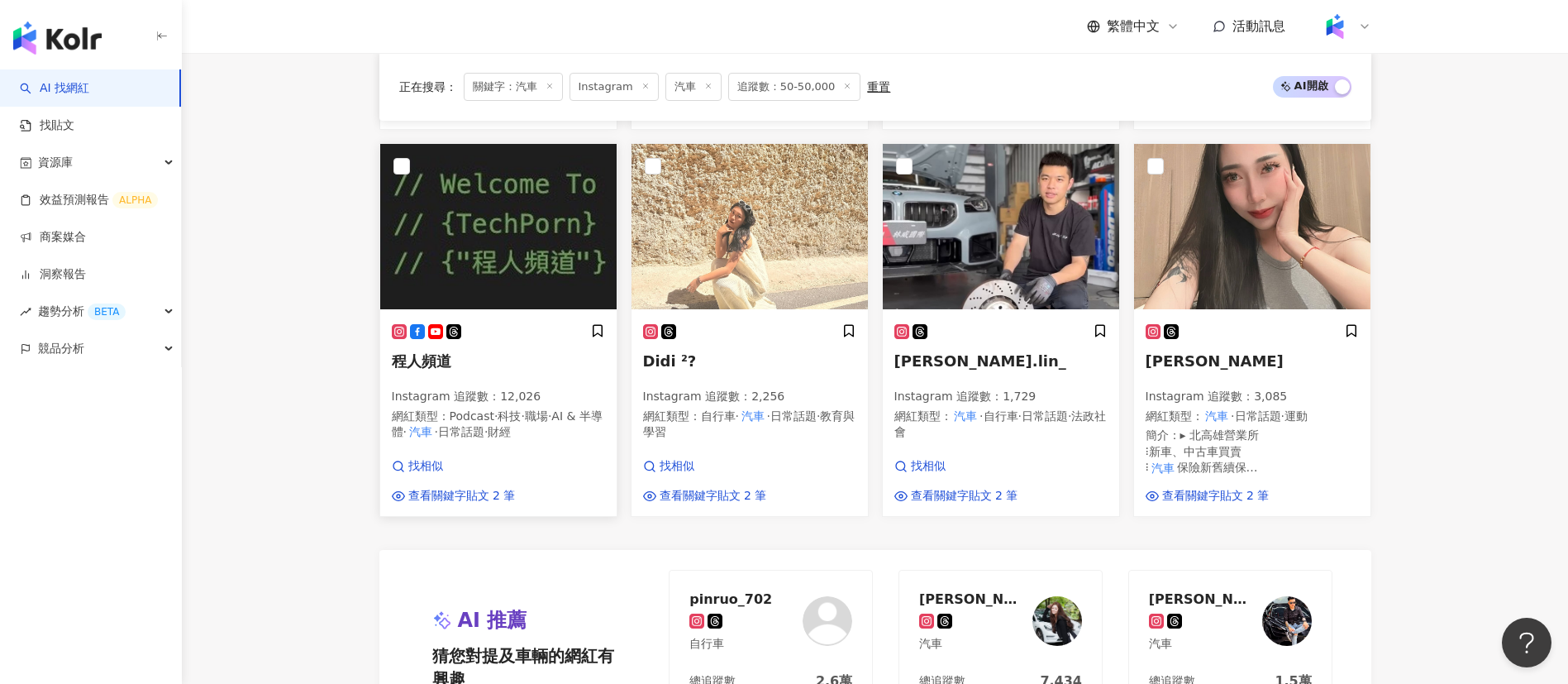
click at [500, 359] on div "程人頻道 Instagram 追蹤數 ： 12,026 網紅類型 ： Podcast · 科技 · 職場 · AI & 半導體 · 汽車 · 日常話題 · 財經" at bounding box center [498, 389] width 213 height 132
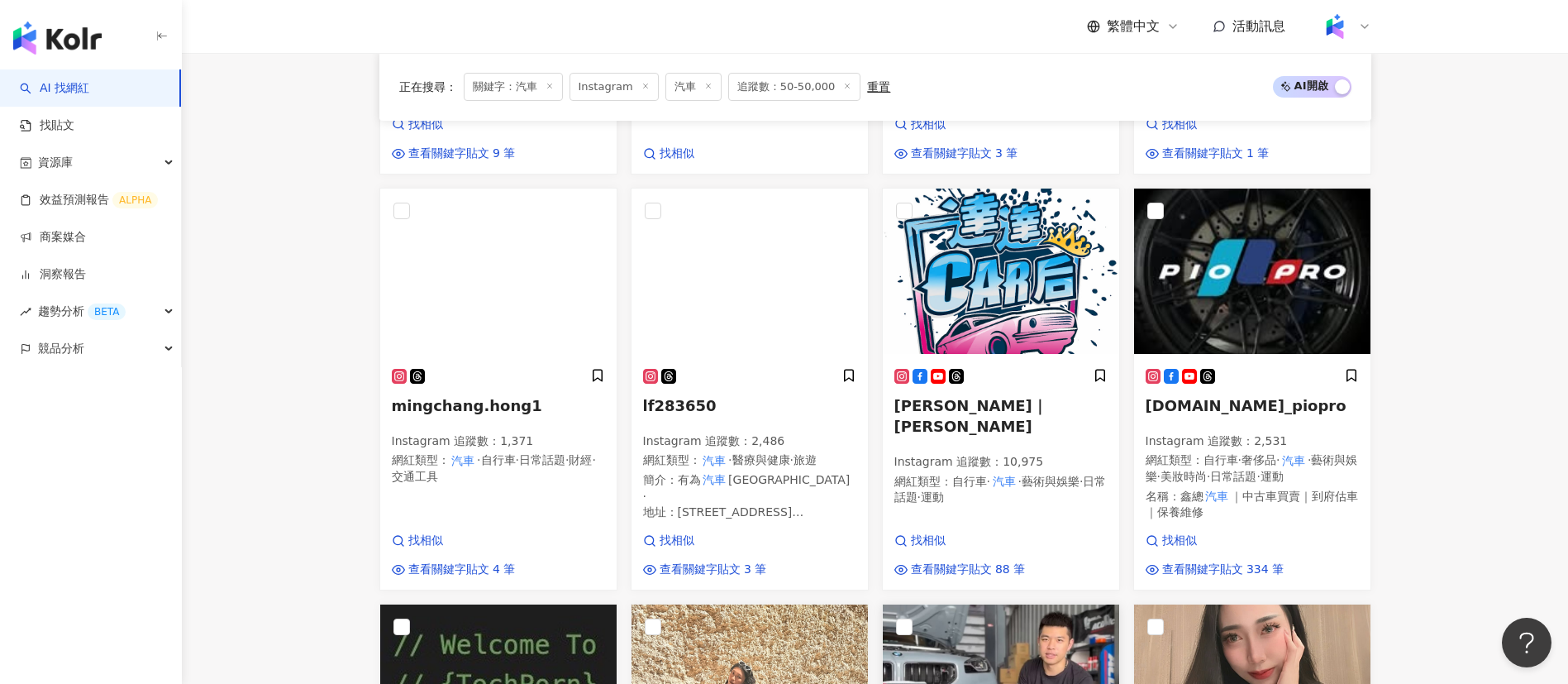
scroll to position [881, 0]
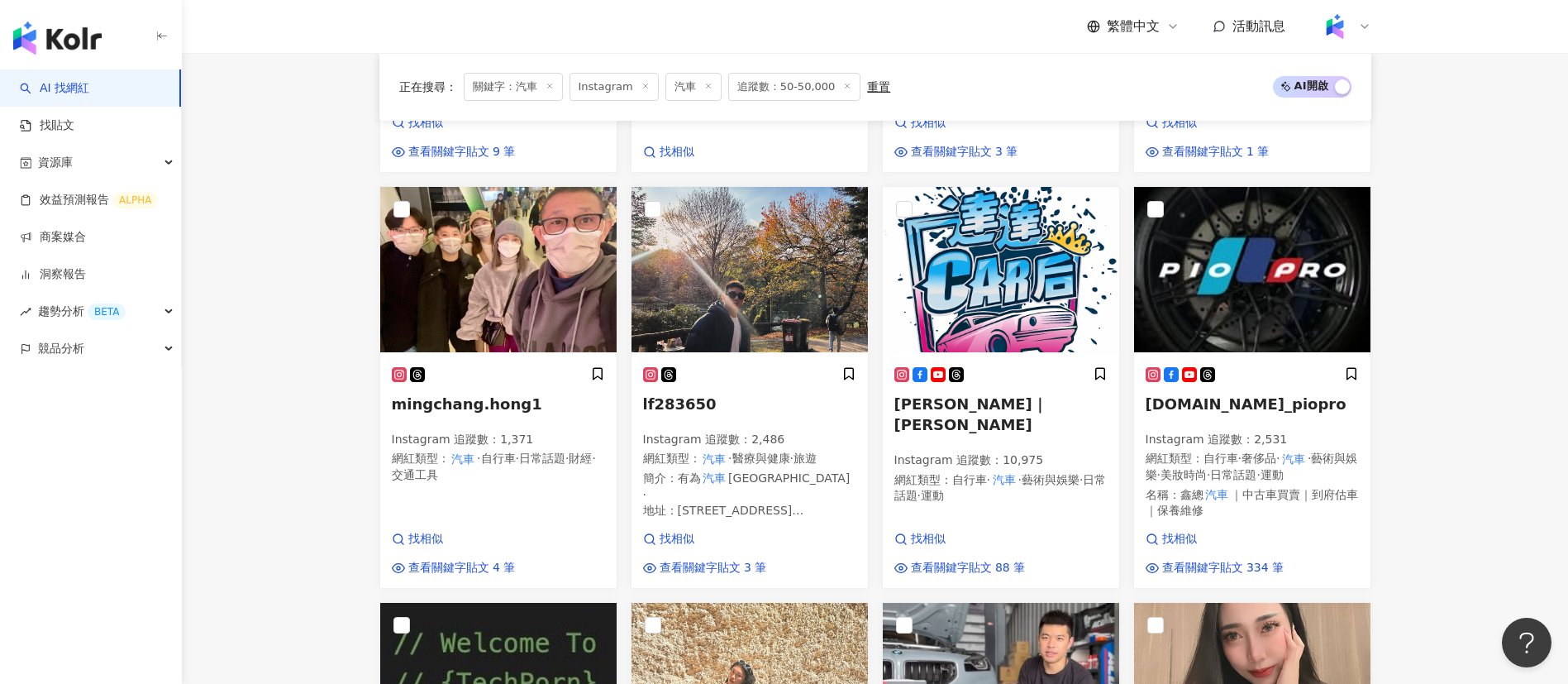
click at [1436, 273] on main "Instagram ** 台灣 搜尋 6756bd17-6bf6-4b11-8af0-f3b5e29ddef4 5fb5f517-9a47-45b1-8688…" at bounding box center [874, 333] width 1386 height 2323
click at [331, 426] on main "Instagram ** 台灣 搜尋 6756bd17-6bf6-4b11-8af0-f3b5e29ddef4 5fb5f517-9a47-45b1-8688…" at bounding box center [874, 333] width 1386 height 2323
click at [1037, 447] on div "達達DadaLin｜達達Dada YaYing Lin Instagram 追蹤數 ： 10,975 網紅類型 ： 自行車 · 汽車 · 藝術與娛樂 · 日常…" at bounding box center [1001, 443] width 213 height 153
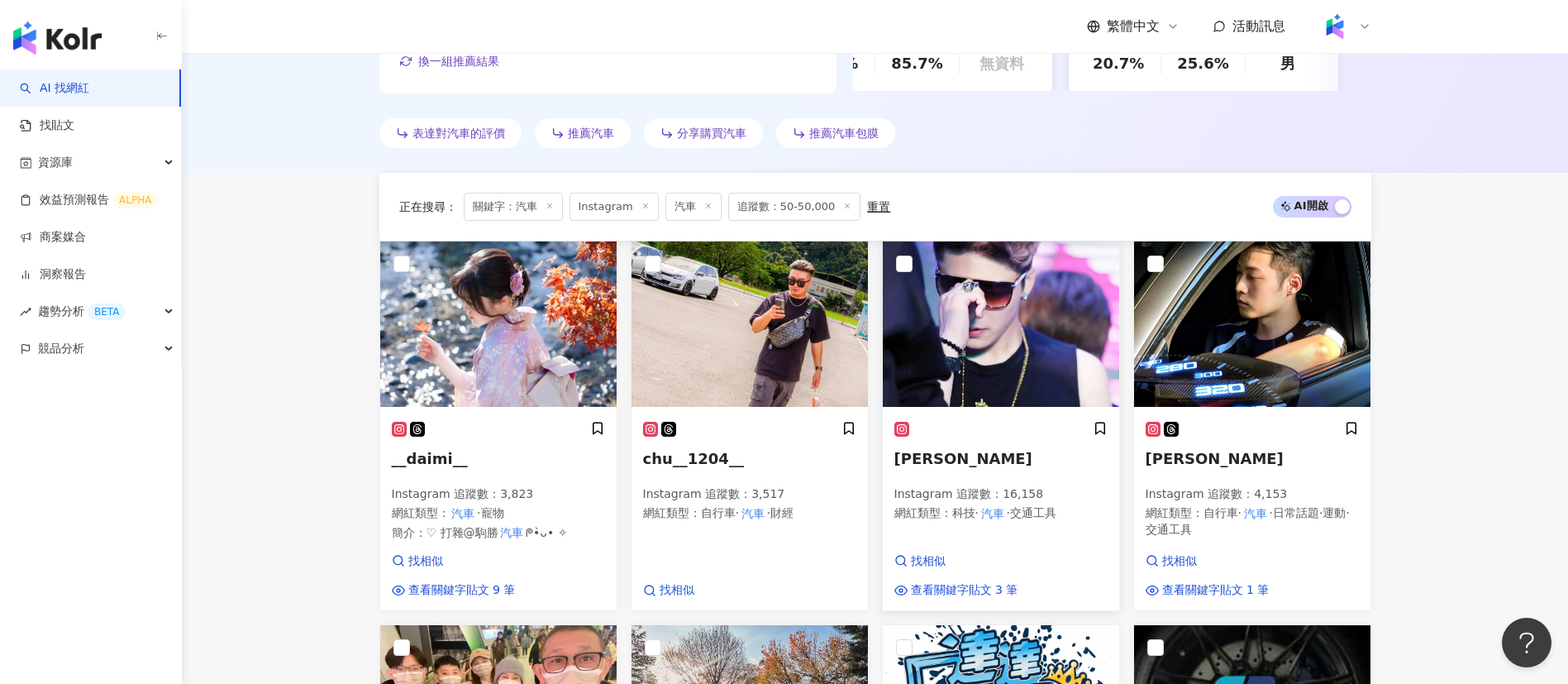
scroll to position [885, 0]
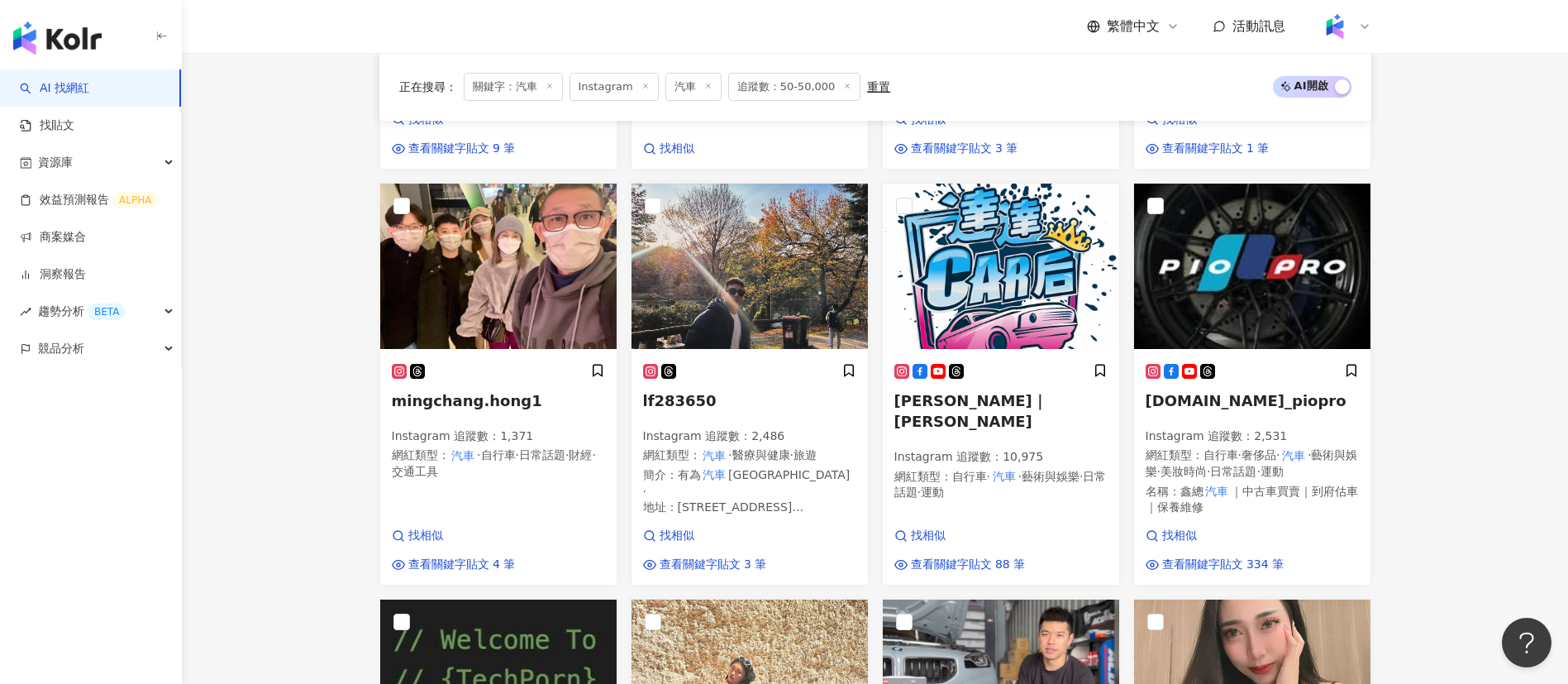
click at [1443, 417] on main "Instagram ** 台灣 搜尋 6756bd17-6bf6-4b11-8af0-f3b5e29ddef4 5fb5f517-9a47-45b1-8688…" at bounding box center [874, 330] width 1386 height 2323
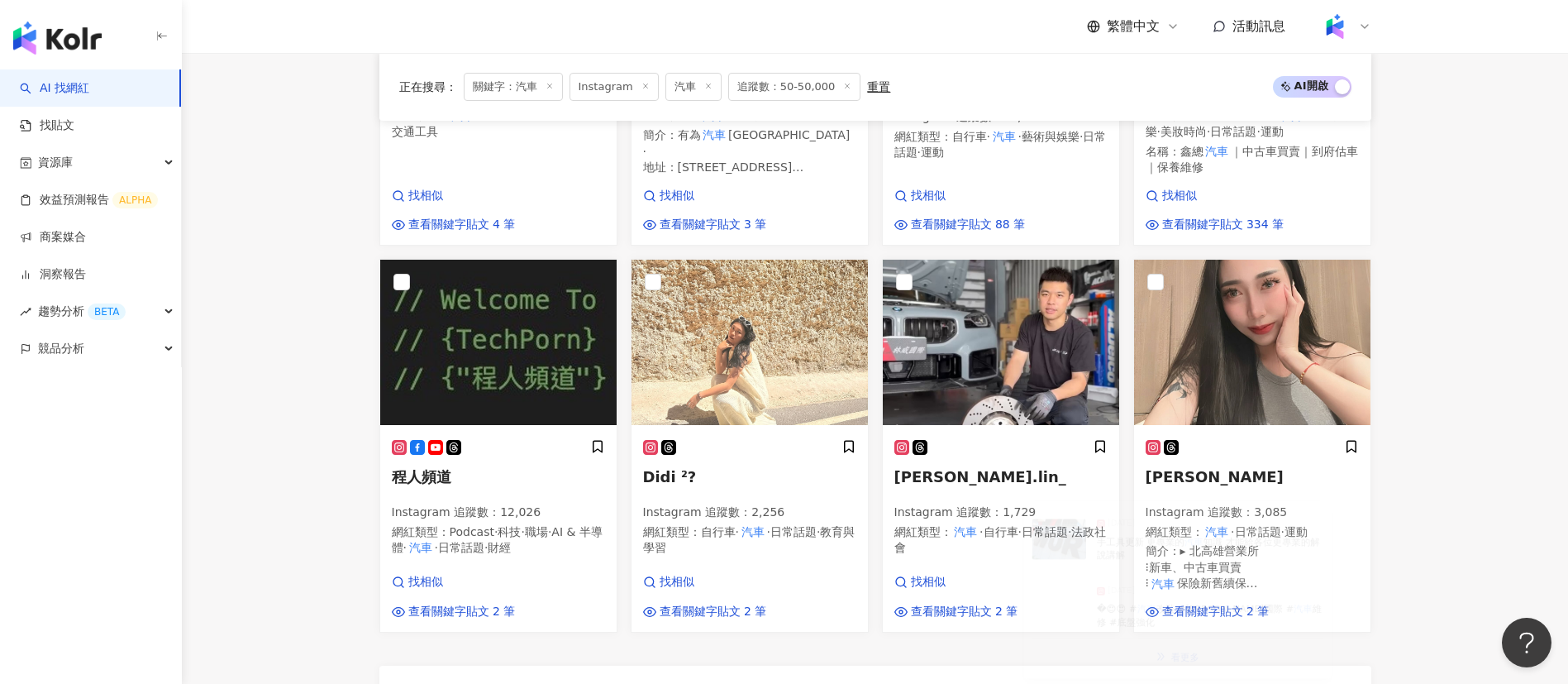
scroll to position [1482, 0]
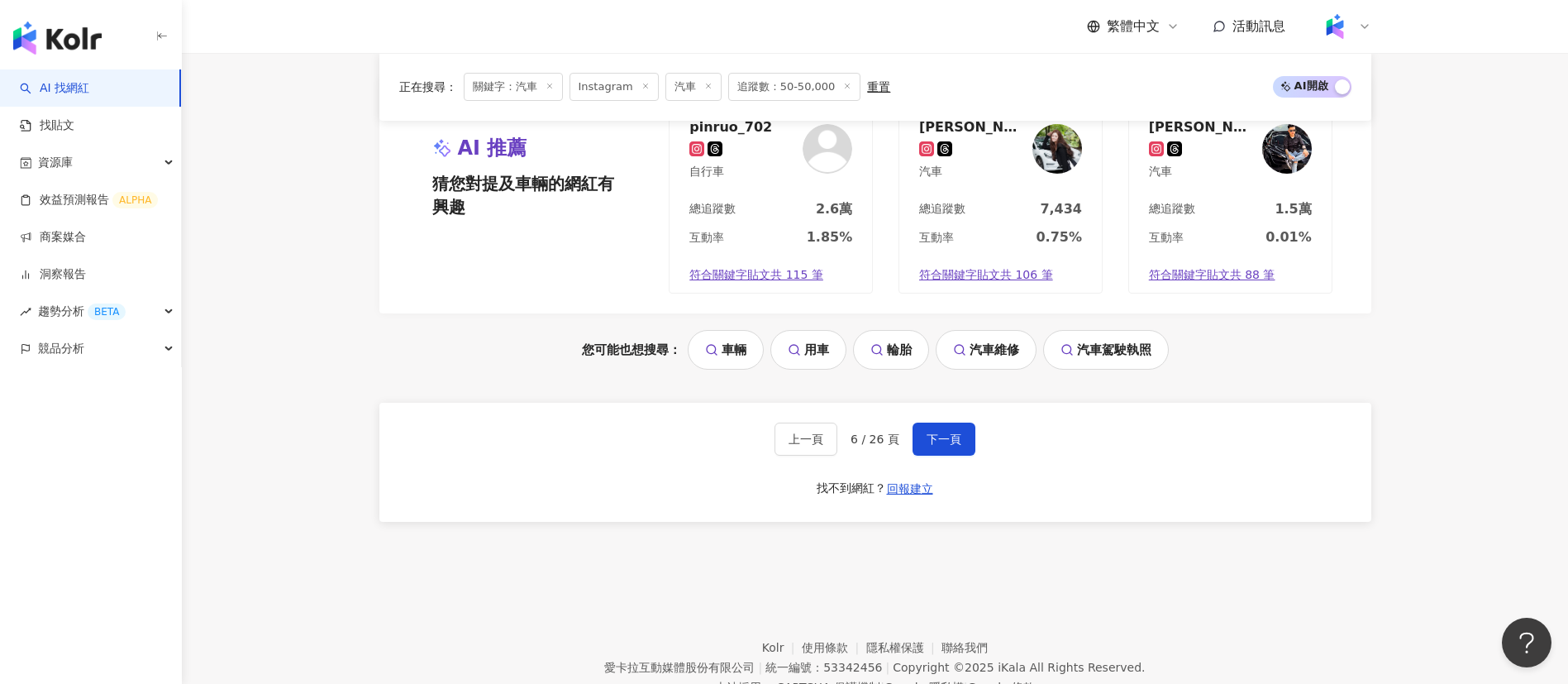
scroll to position [1814, 0]
click at [950, 454] on button "下一頁" at bounding box center [943, 437] width 62 height 33
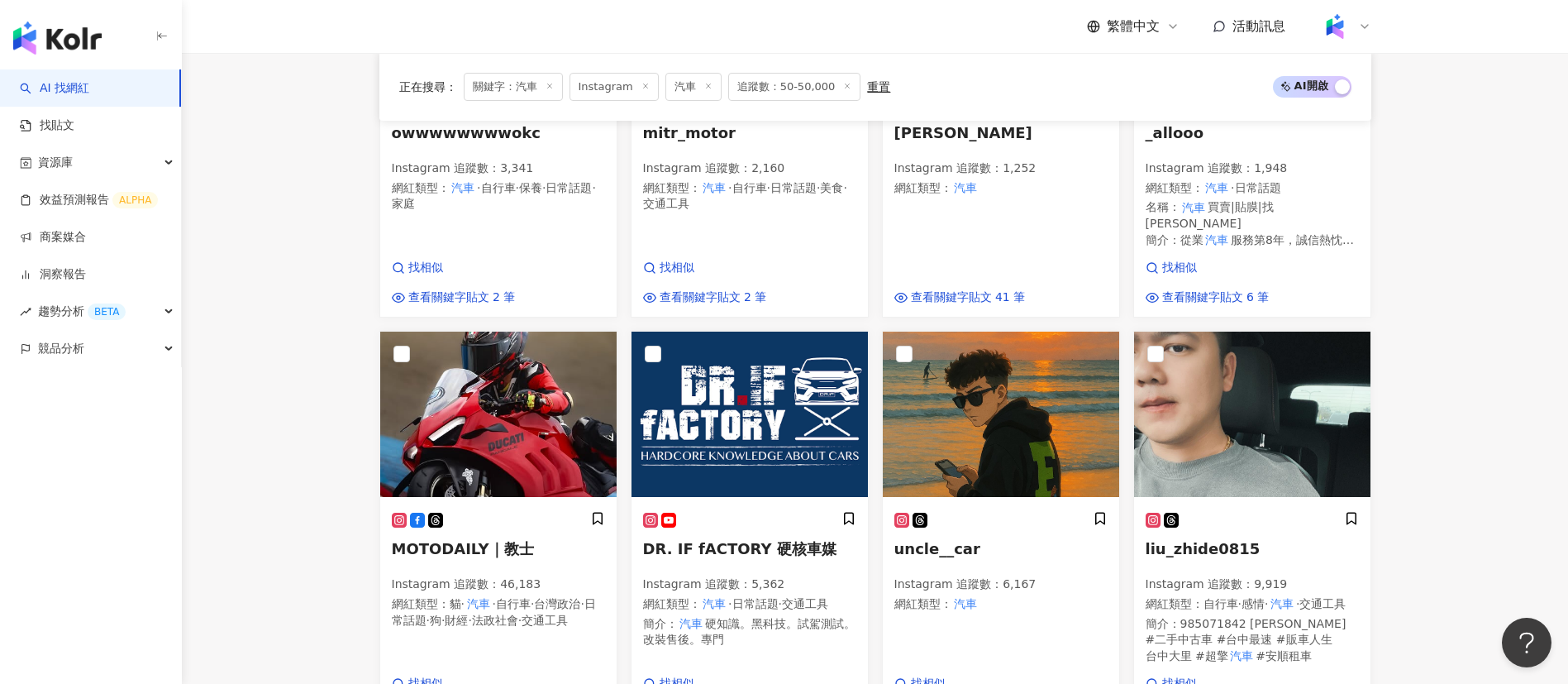
scroll to position [1198, 0]
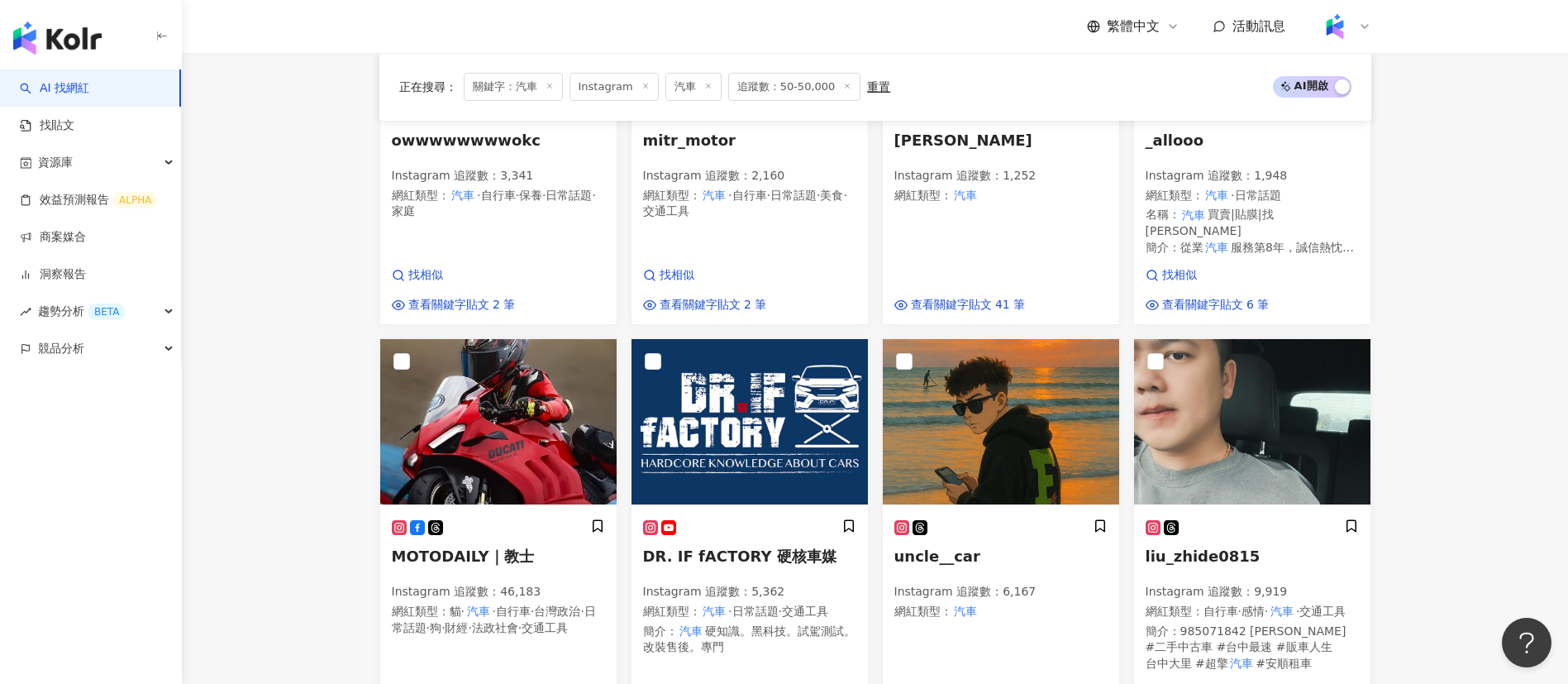
click at [1431, 477] on main "Instagram ** 台灣 搜尋 6756bd17-6bf6-4b11-8af0-f3b5e29ddef4 5fb5f517-9a47-45b1-8688…" at bounding box center [874, 57] width 1386 height 2405
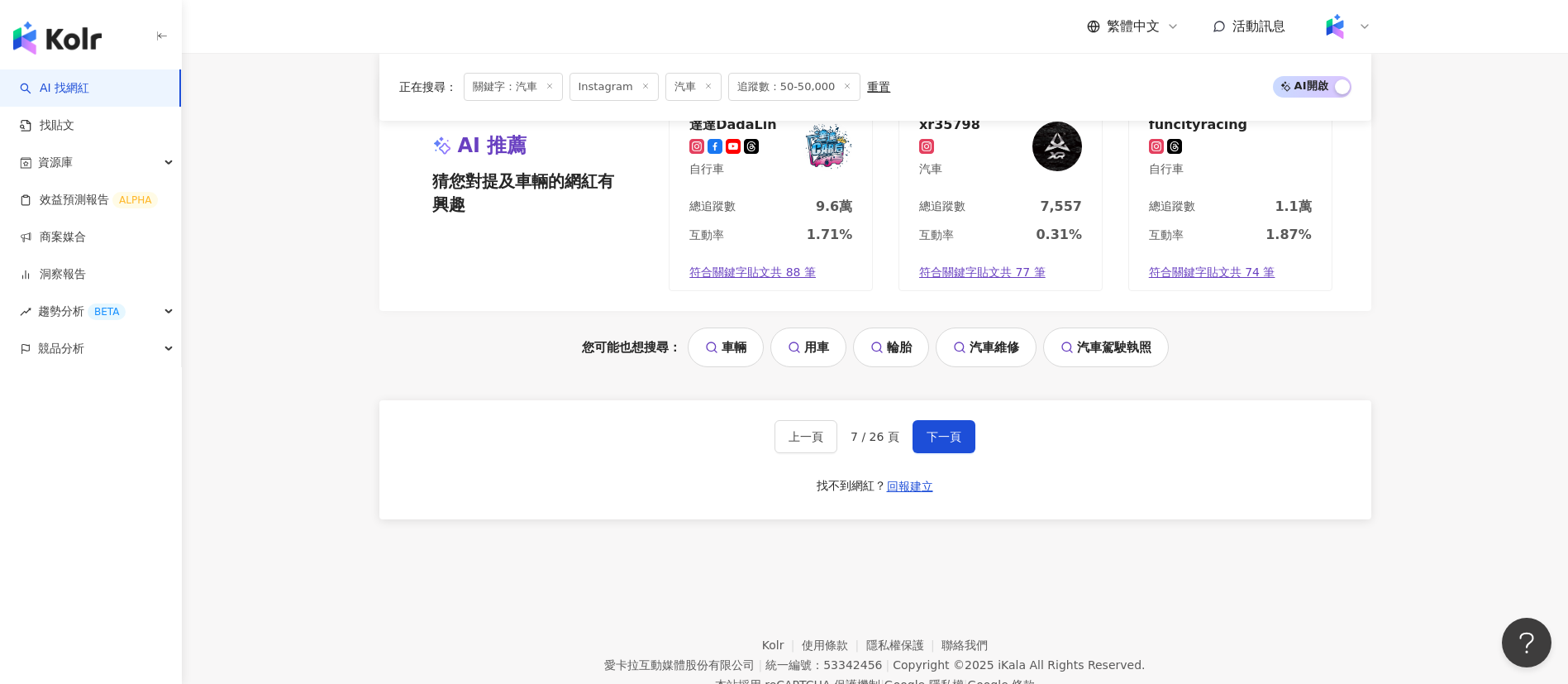
scroll to position [1993, 0]
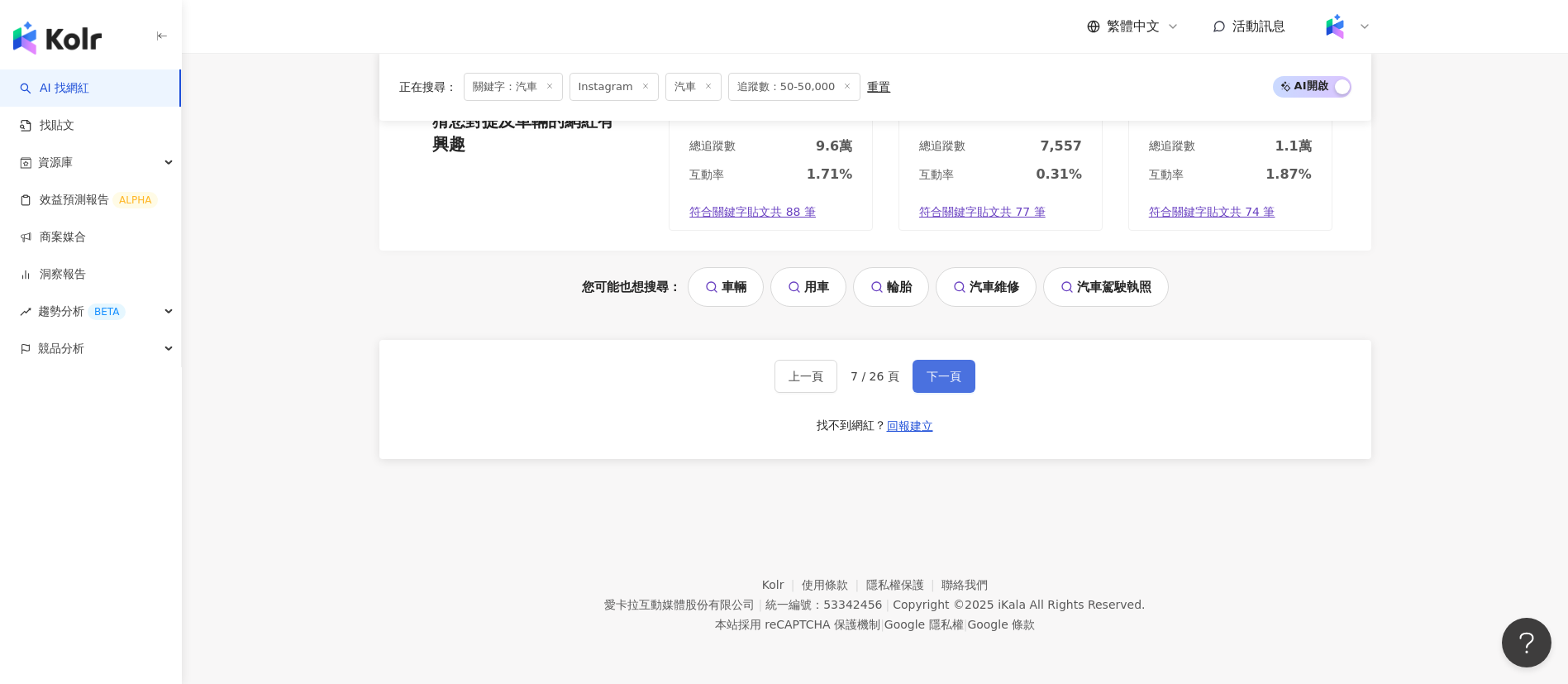
click at [944, 388] on button "下一頁" at bounding box center [943, 377] width 62 height 33
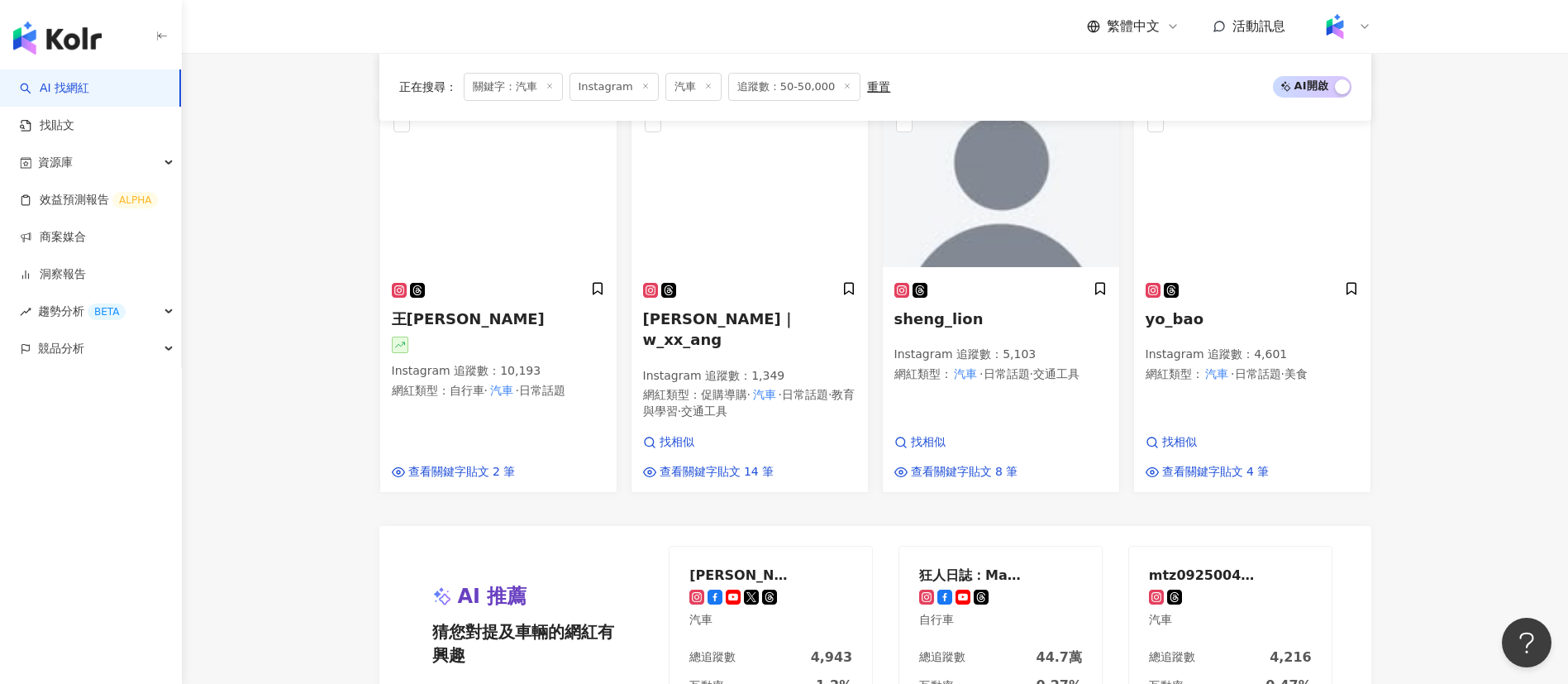
scroll to position [1646, 0]
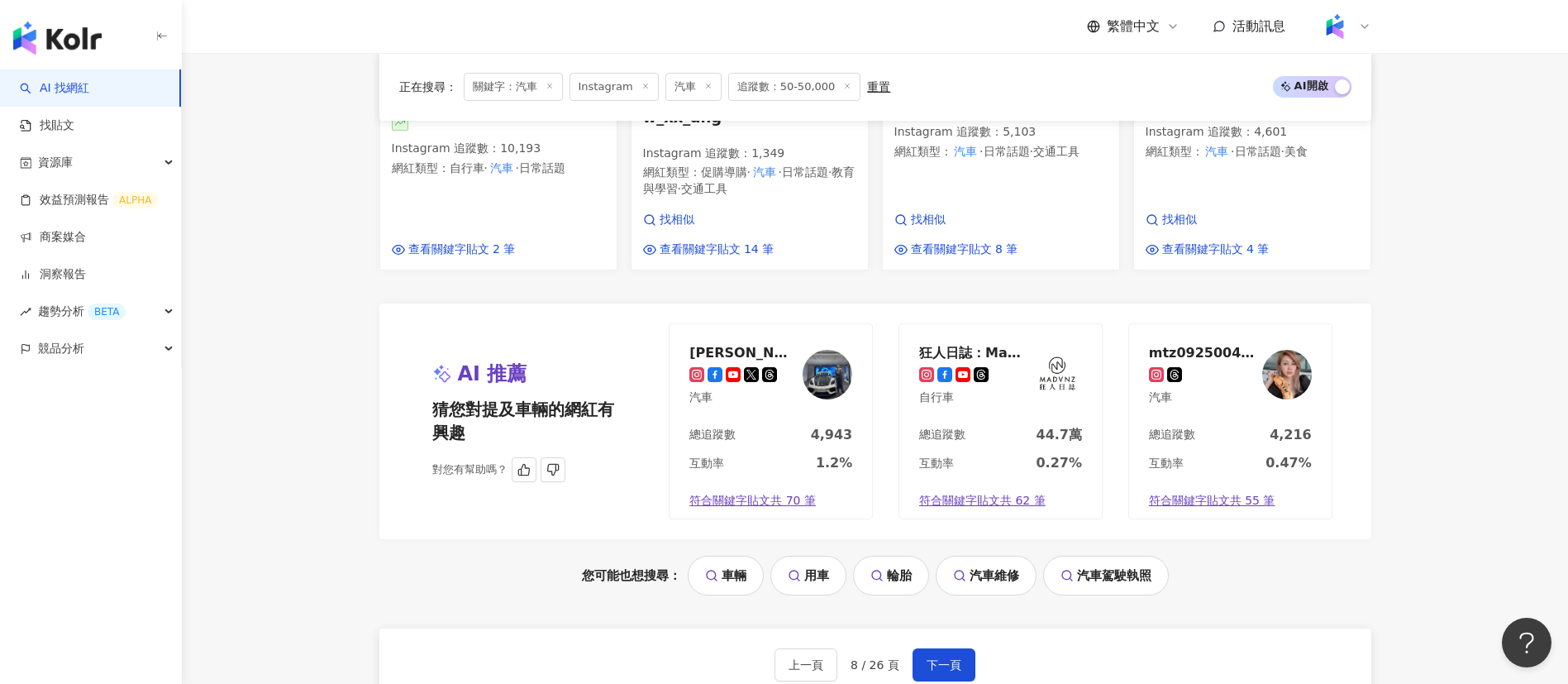
click at [806, 454] on div "互動率 1.2%" at bounding box center [770, 468] width 202 height 28
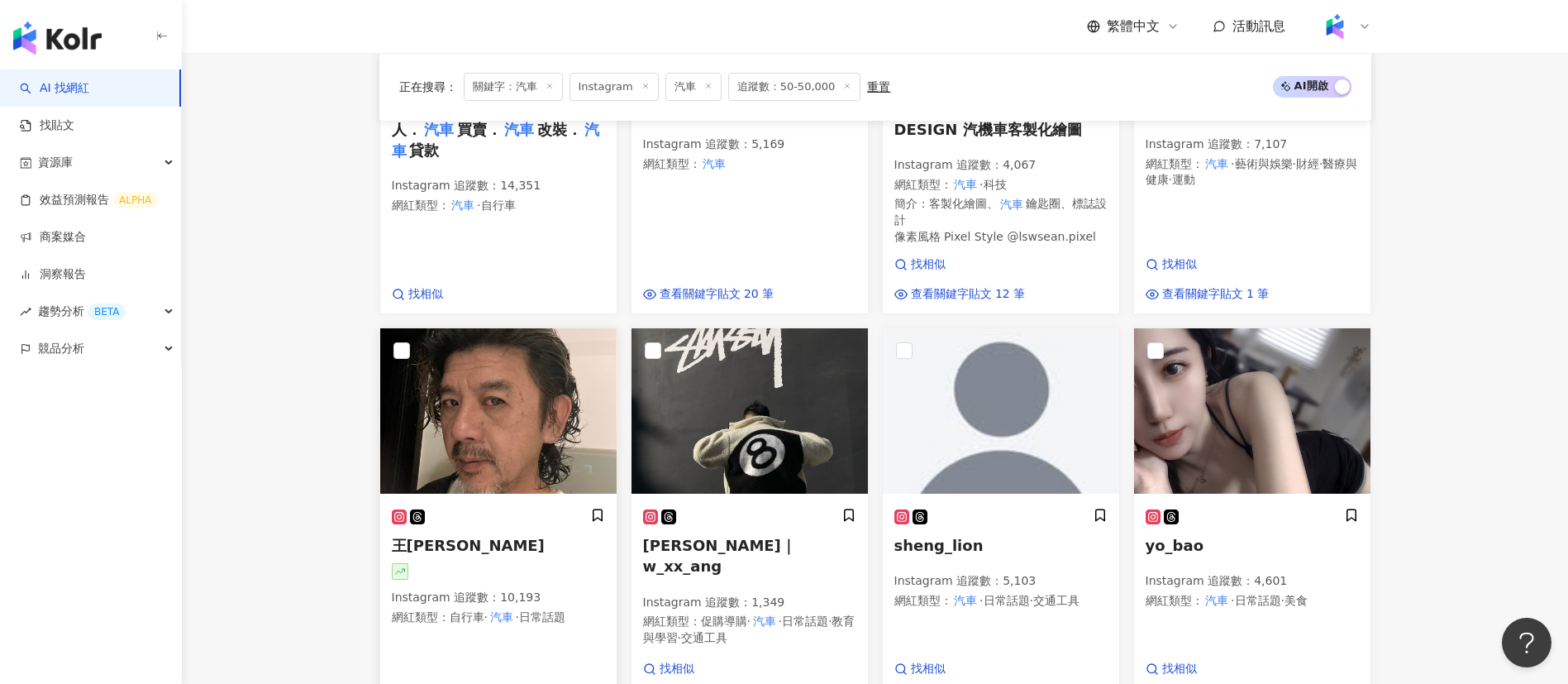
scroll to position [1351, 0]
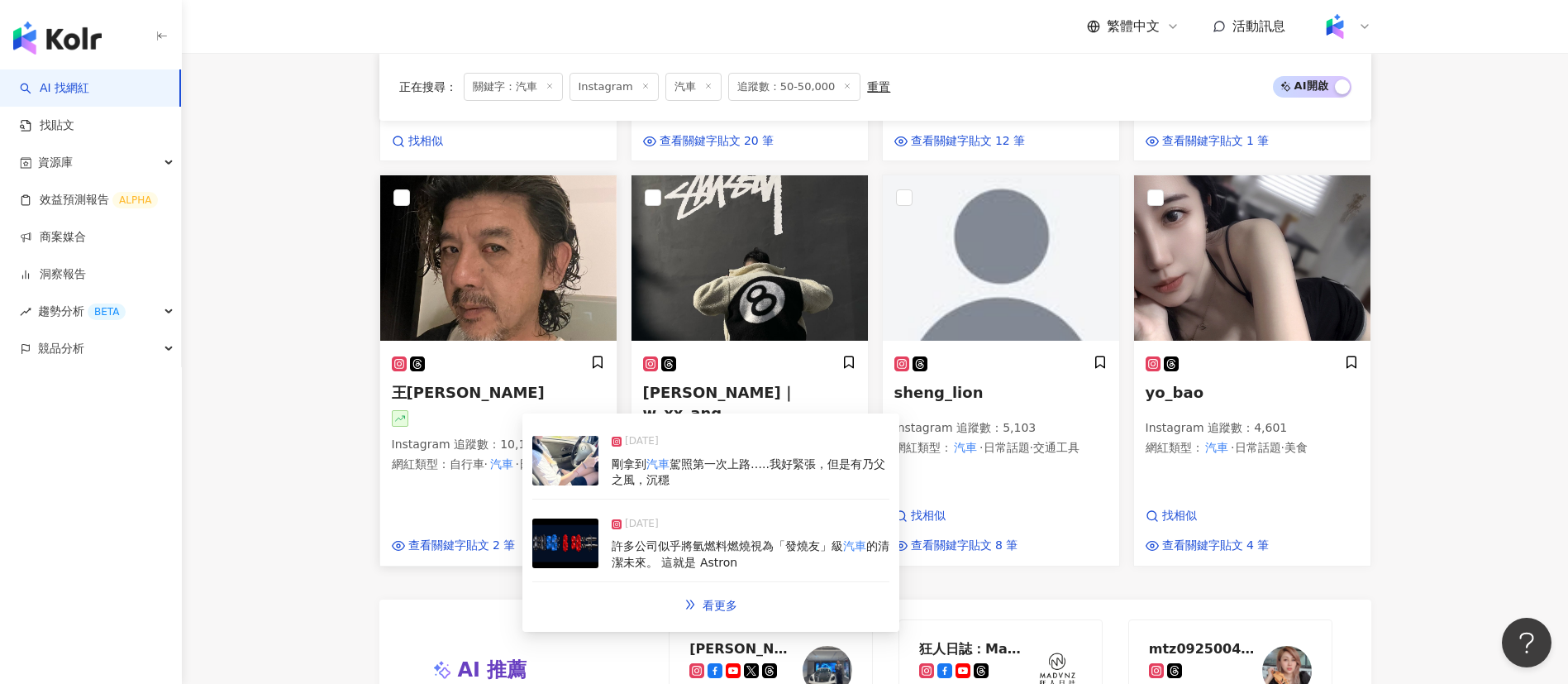
click at [473, 430] on div "王彼得 Instagram 追蹤數 ： 10,193 網紅類型 ： 自行車 · 汽車 · 日常話題" at bounding box center [498, 421] width 213 height 132
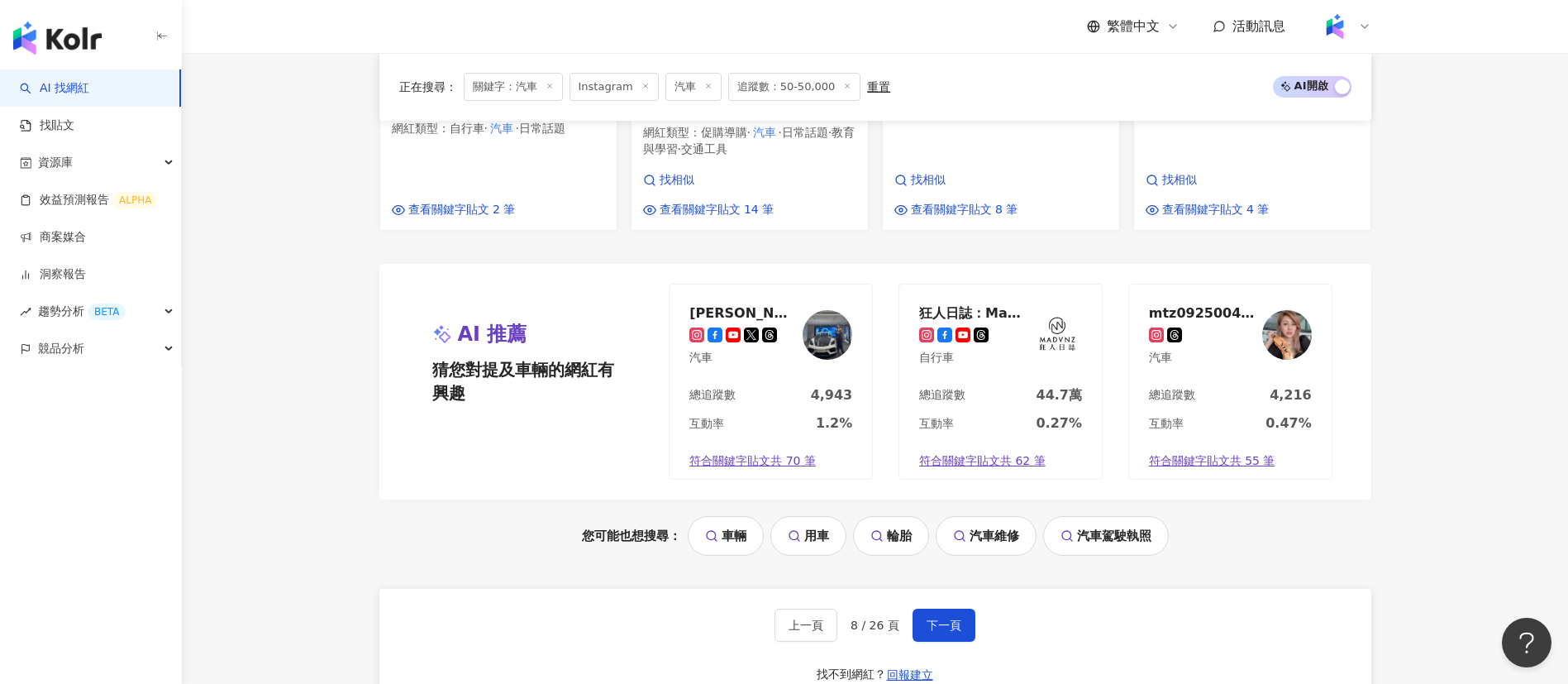
scroll to position [1702, 0]
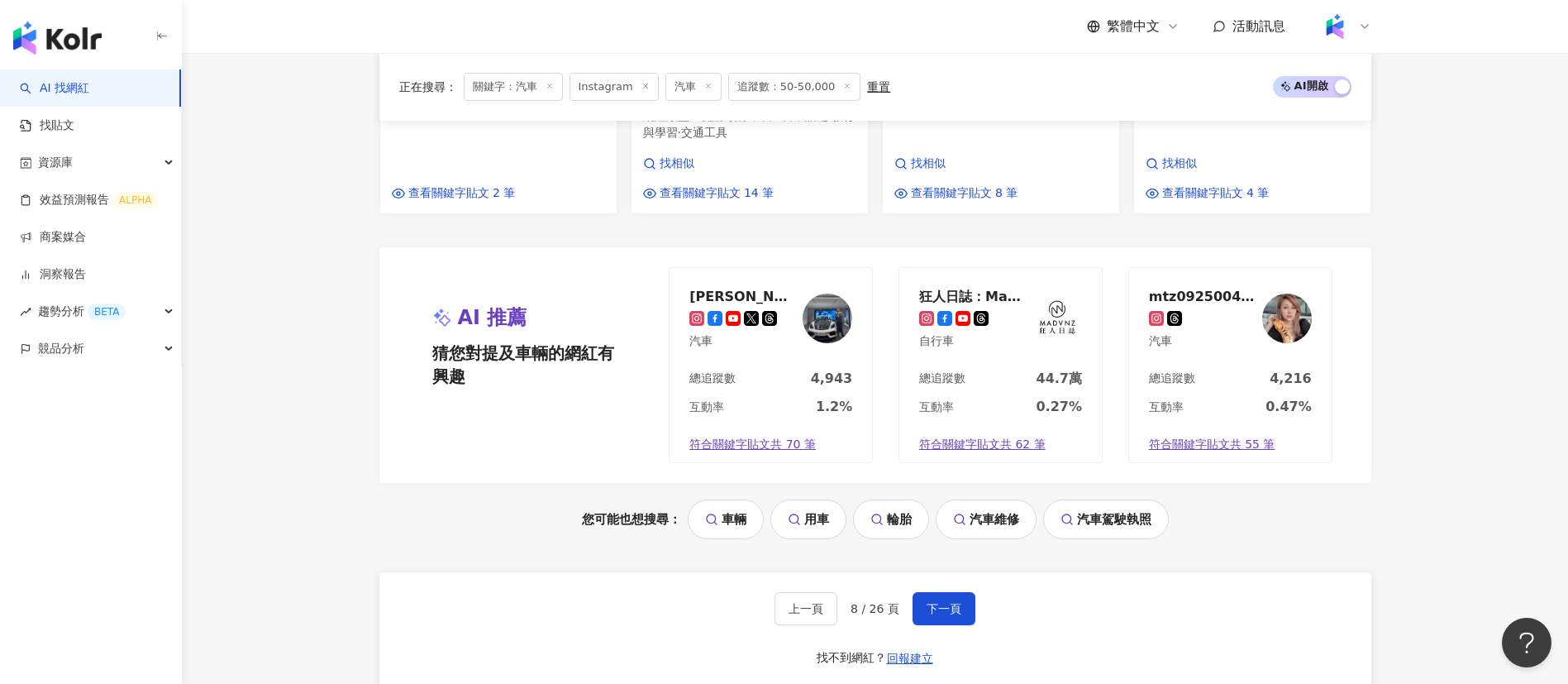
drag, startPoint x: 933, startPoint y: 578, endPoint x: 962, endPoint y: 56, distance: 522.8
click at [933, 602] on span "下一頁" at bounding box center [944, 609] width 35 height 13
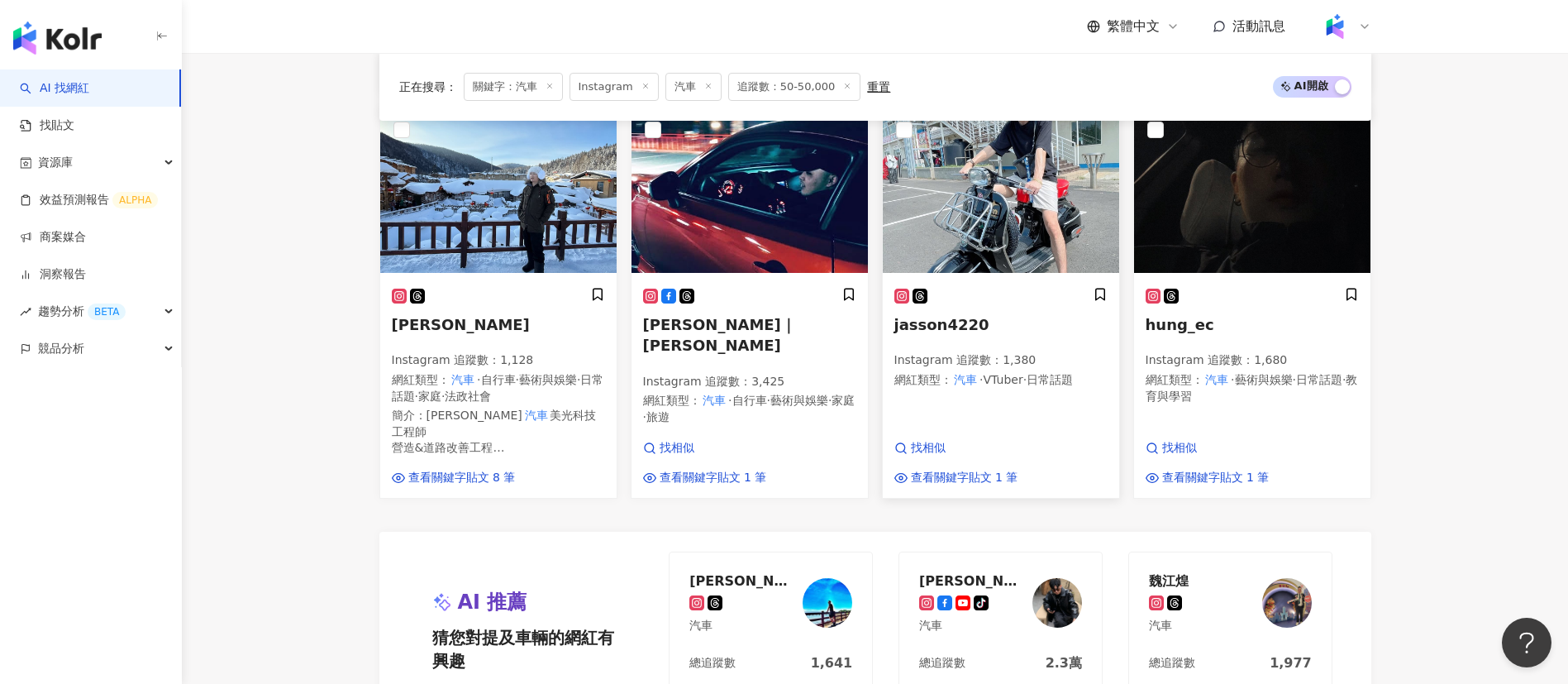
scroll to position [1726, 0]
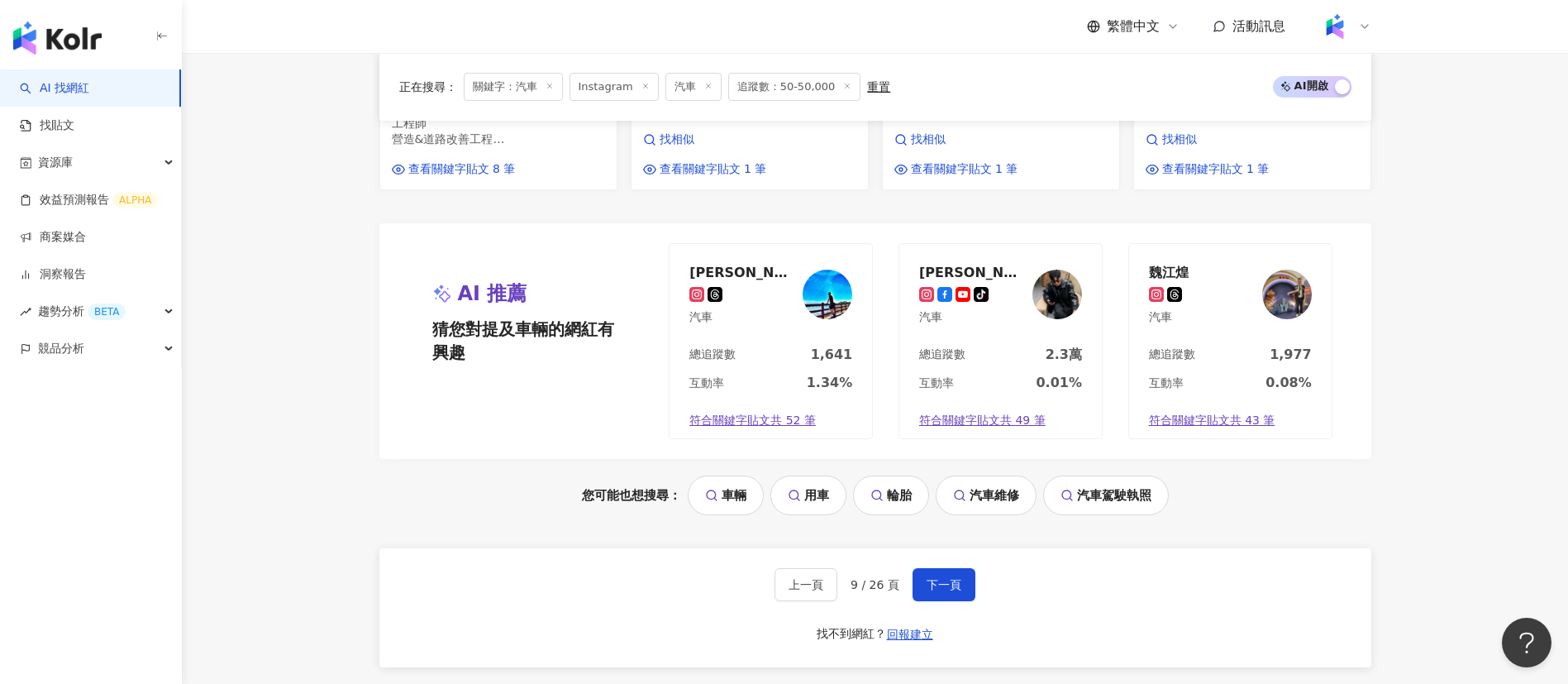
click at [1049, 367] on div "總追蹤數 2.3萬" at bounding box center [1000, 360] width 202 height 28
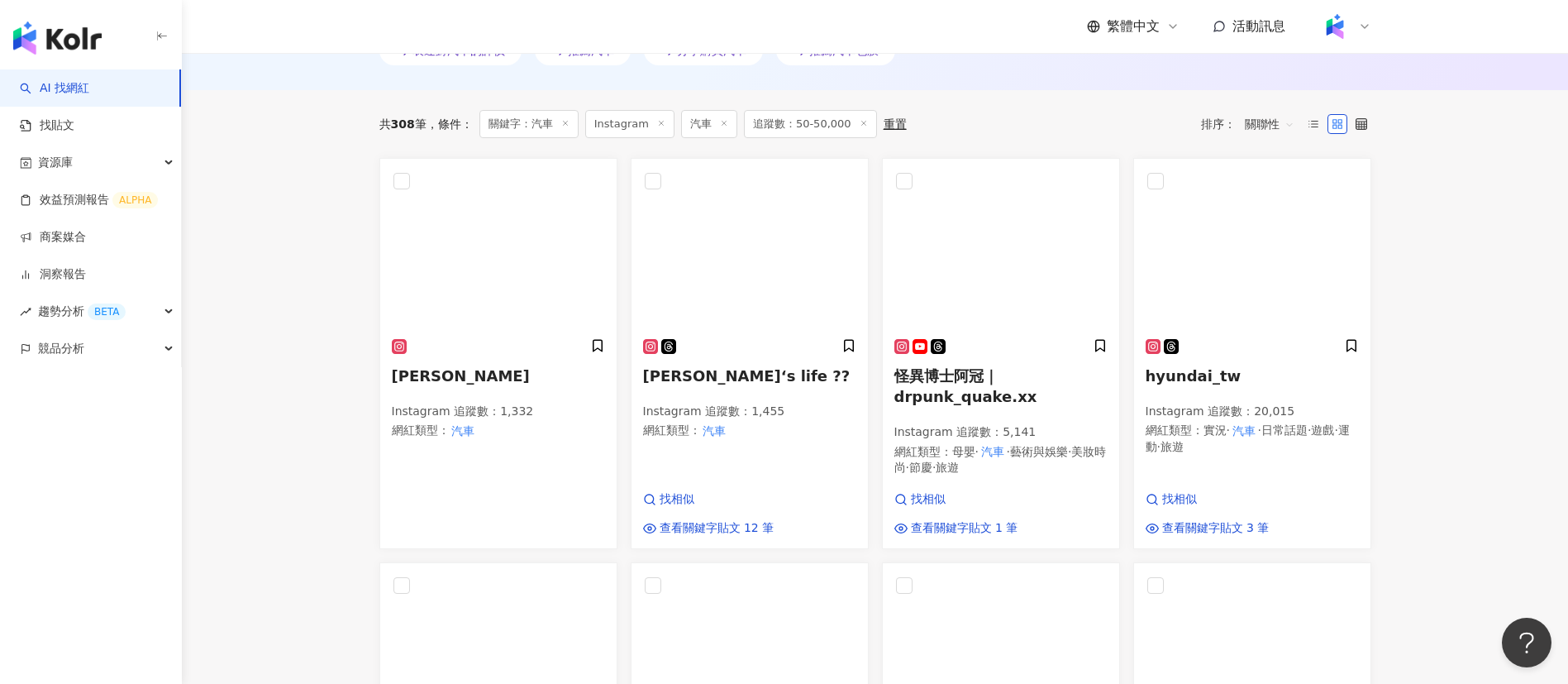
scroll to position [487, 0]
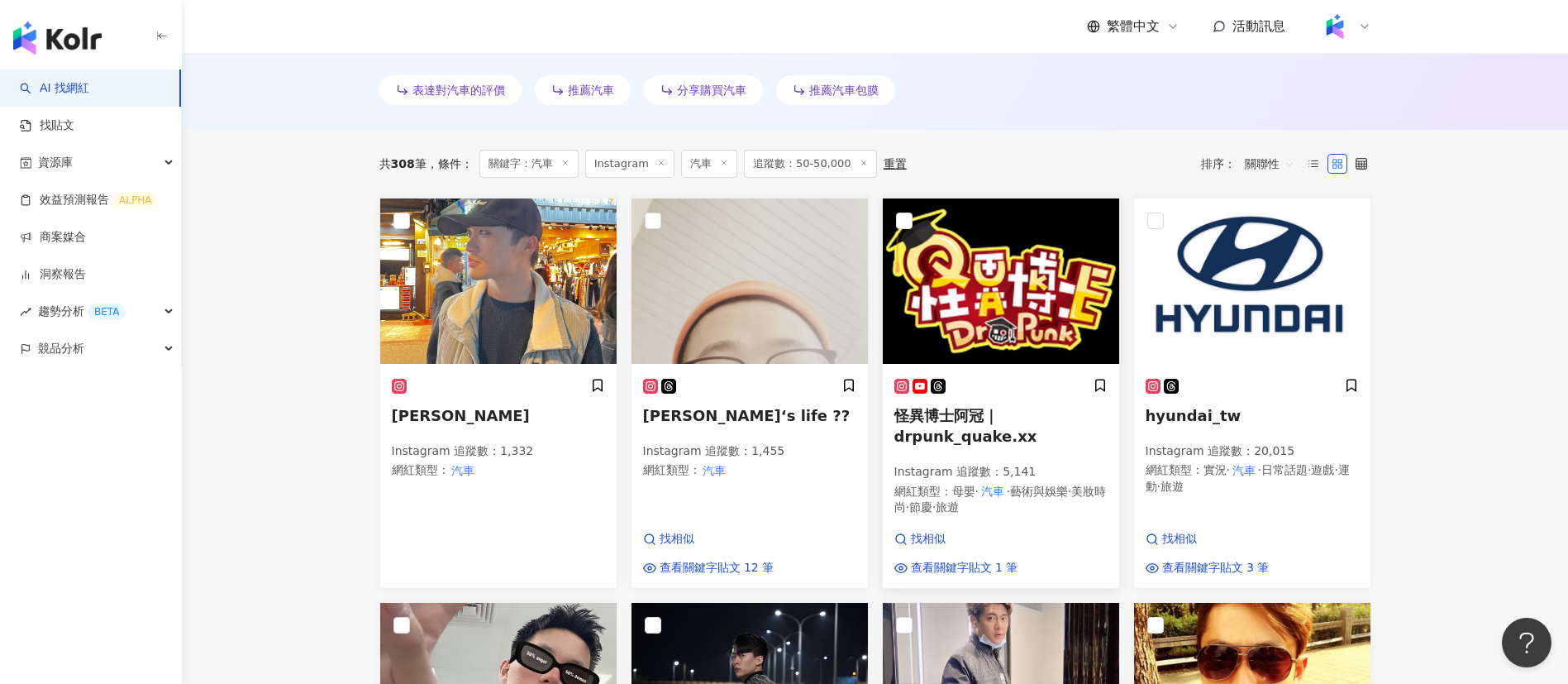
click at [948, 506] on span "美妝時尚" at bounding box center [1000, 500] width 212 height 30
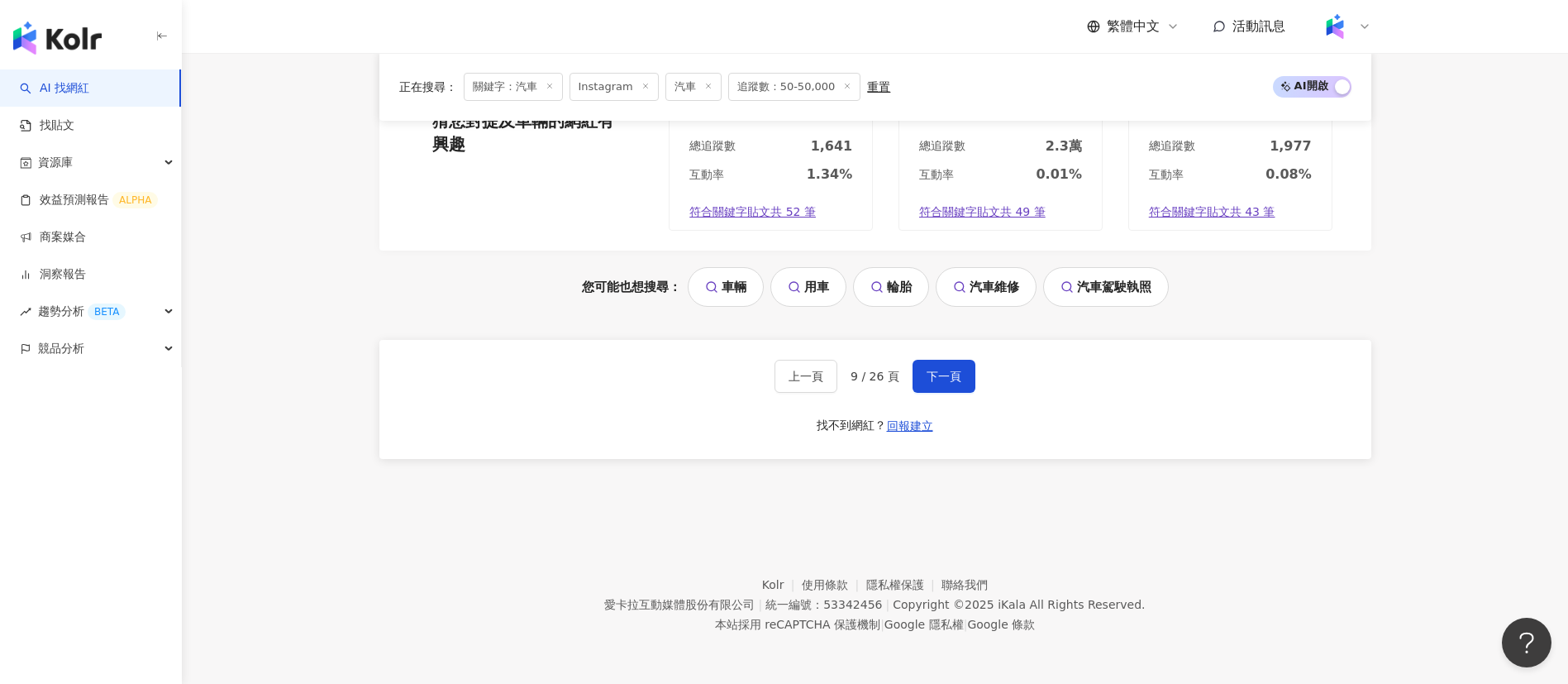
scroll to position [1771, 0]
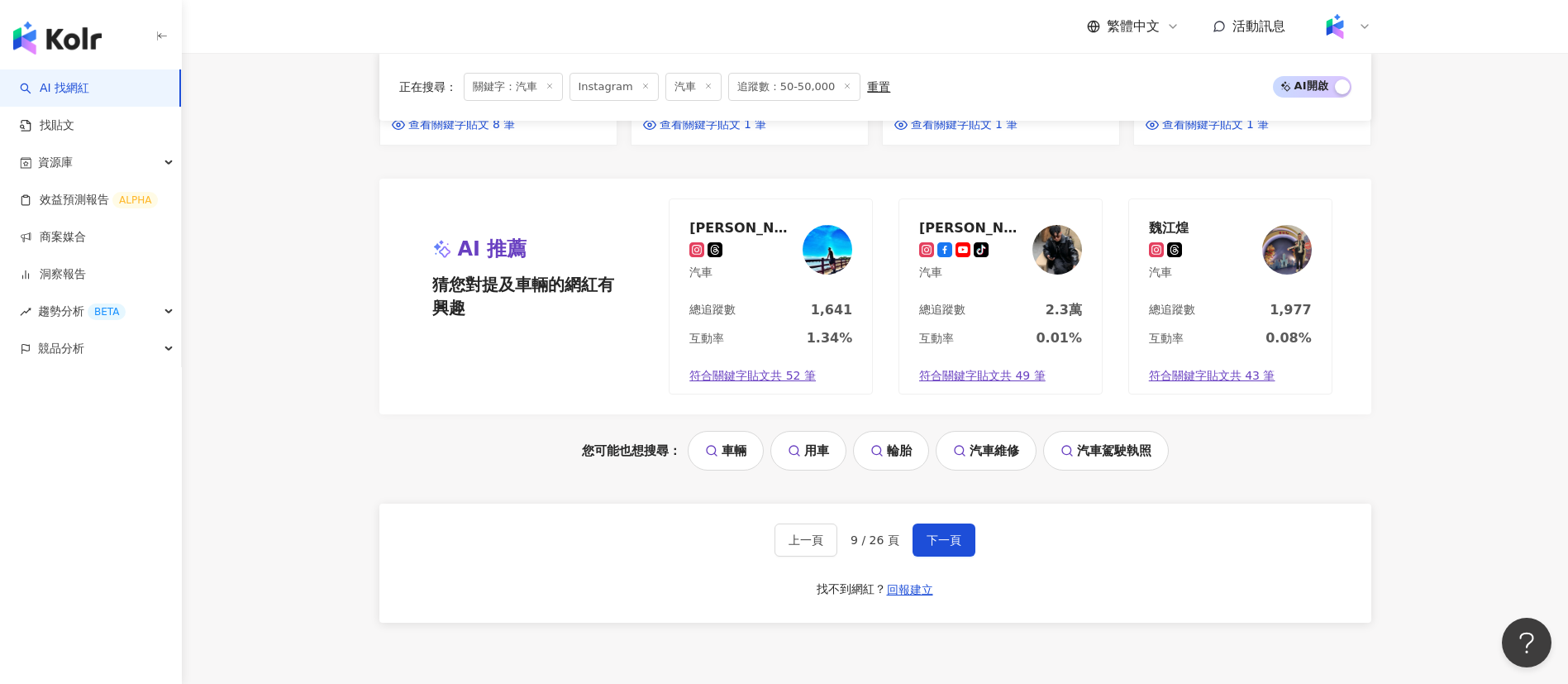
drag, startPoint x: 938, startPoint y: 533, endPoint x: 1009, endPoint y: 9, distance: 528.8
click at [938, 533] on span "下一頁" at bounding box center [944, 540] width 35 height 13
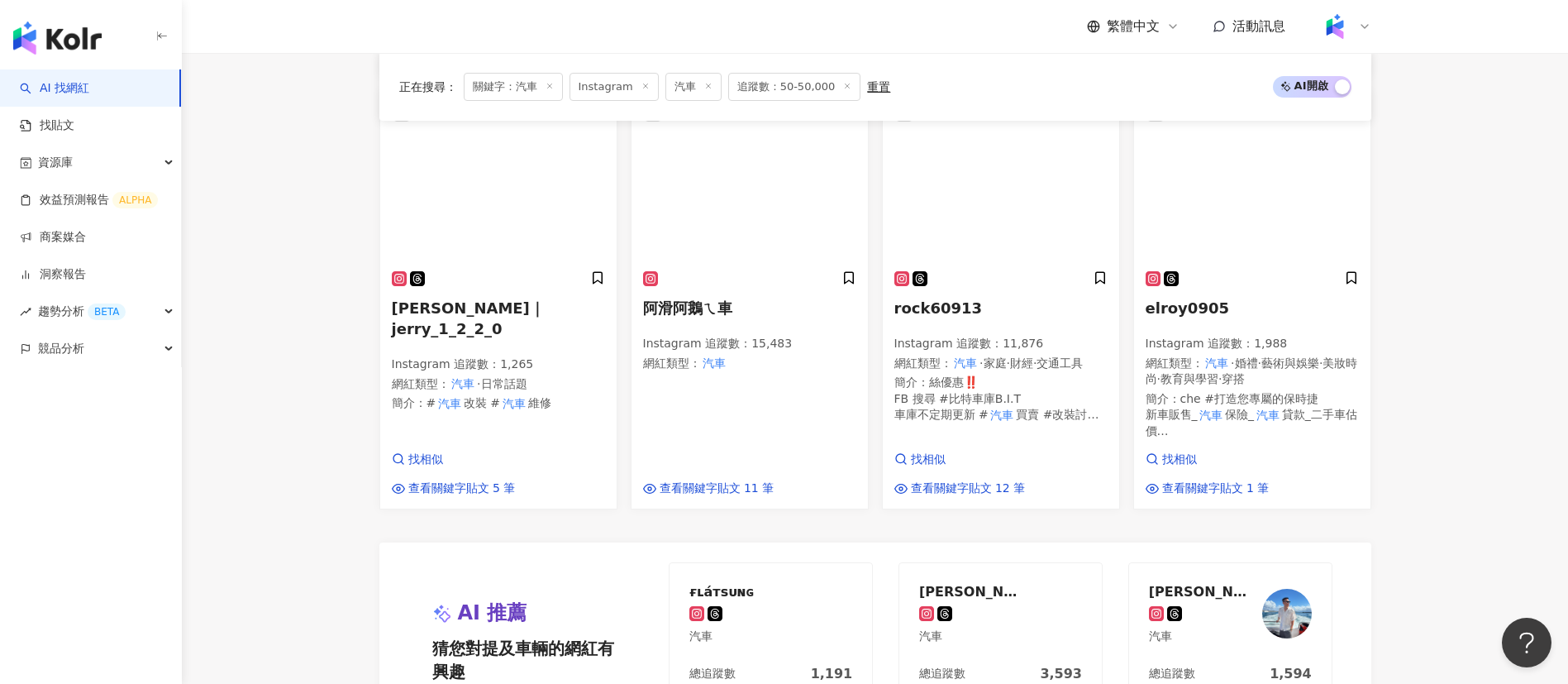
scroll to position [1808, 0]
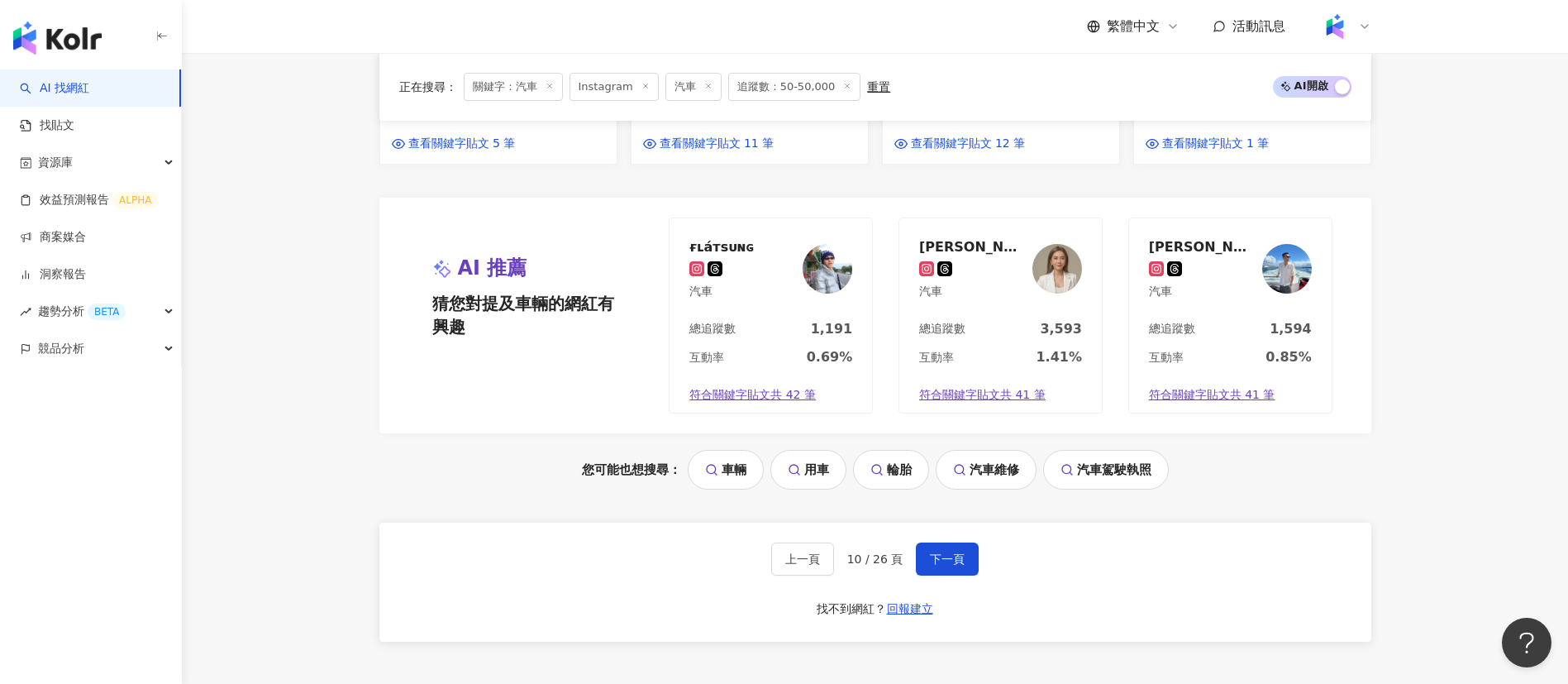
click at [1257, 465] on div "您可能也想搜尋： 車輛 用車 輪胎 汽車維修 汽車駕駛執照" at bounding box center [875, 470] width 992 height 40
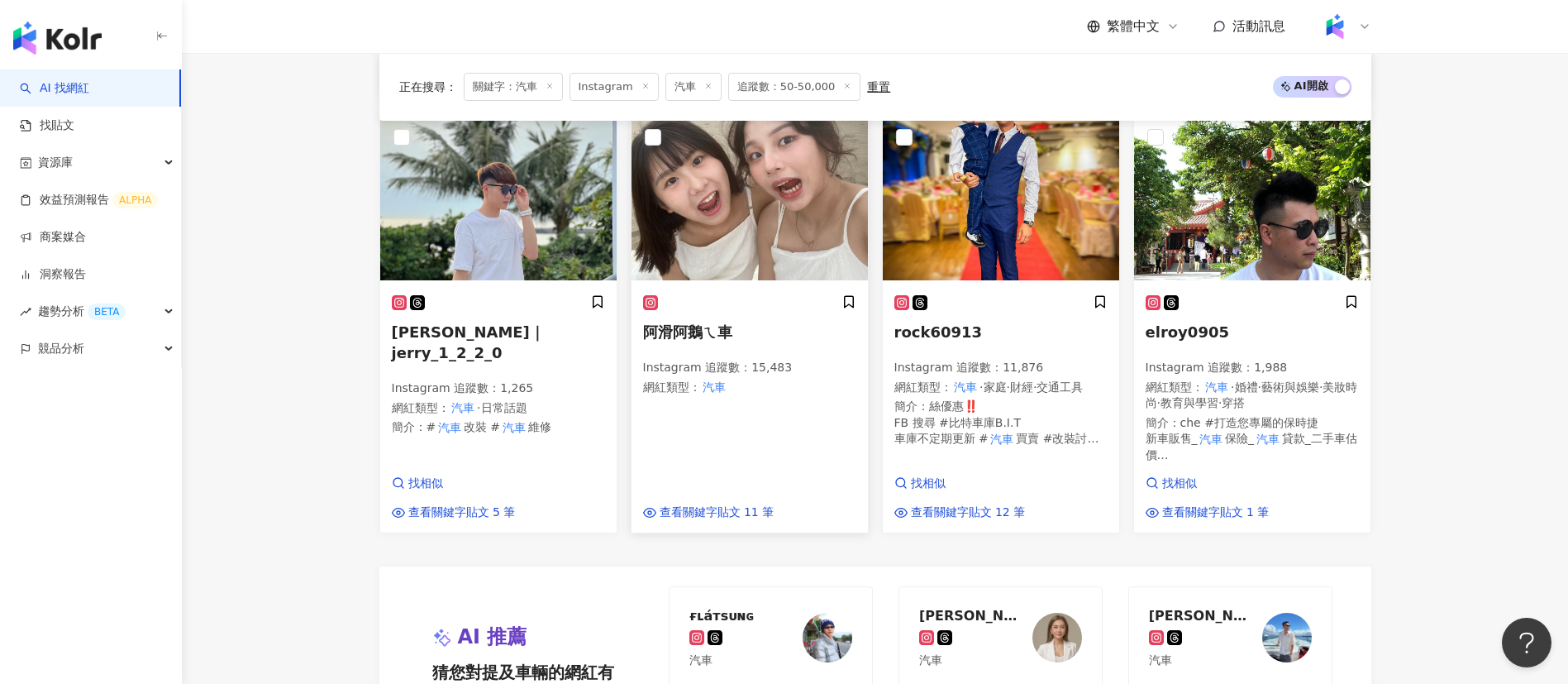
scroll to position [1440, 0]
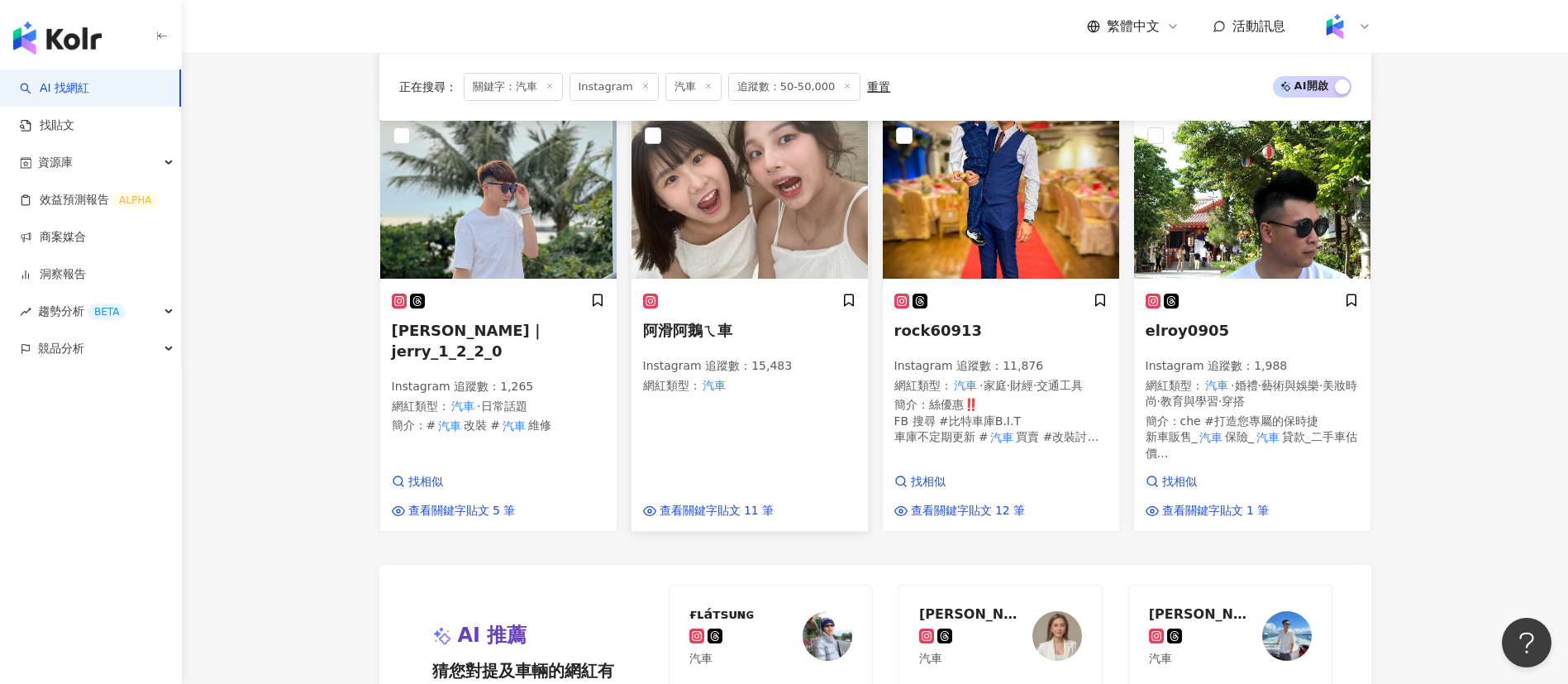
click at [722, 358] on p "Instagram 追蹤數 ： 15,483" at bounding box center [749, 367] width 213 height 17
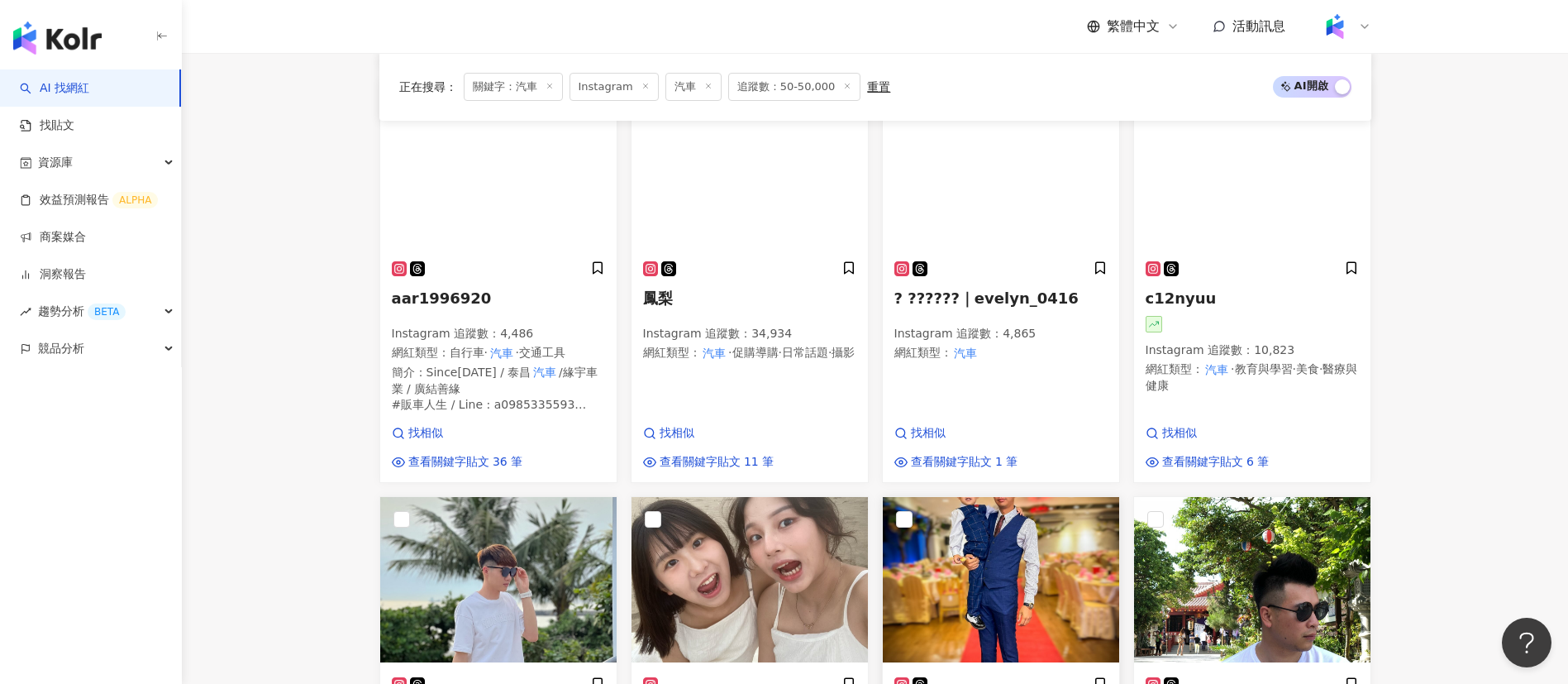
scroll to position [923, 0]
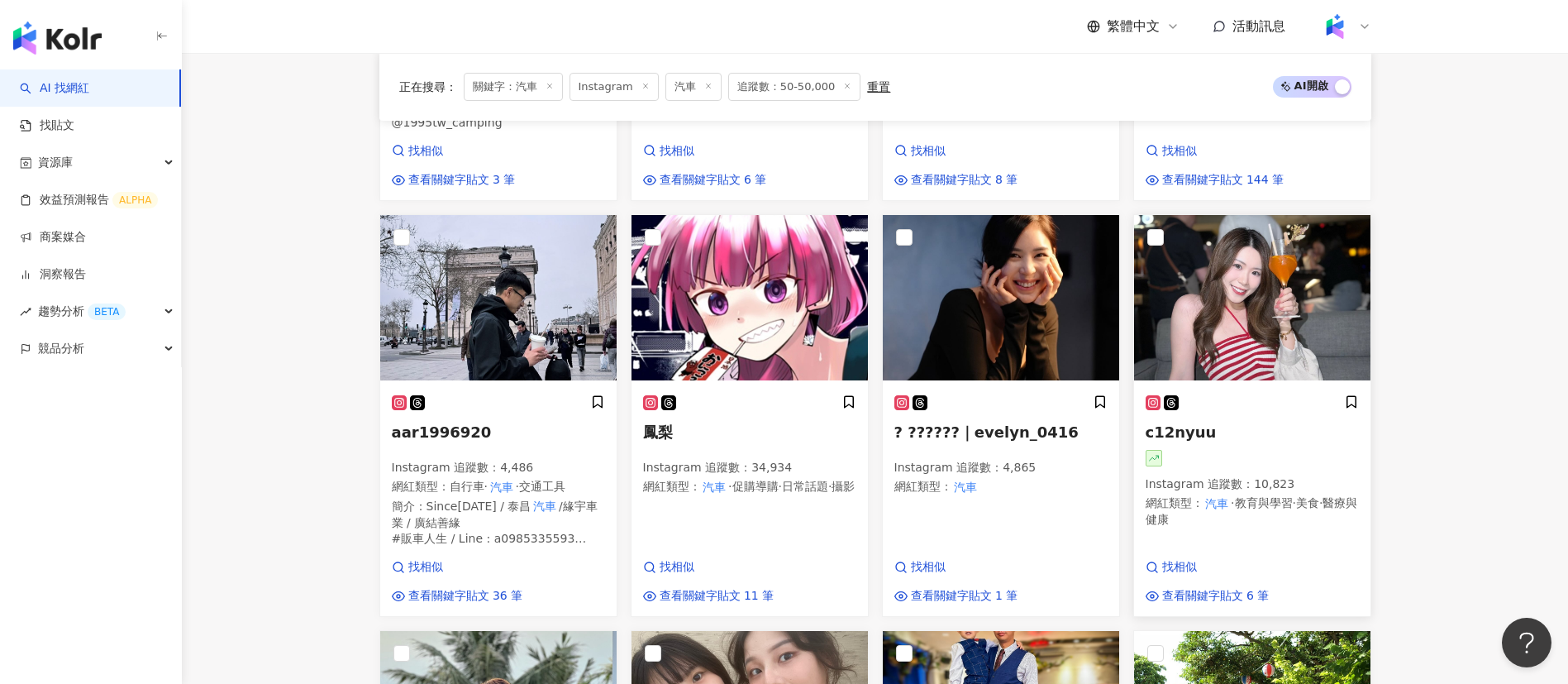
click at [1252, 450] on div at bounding box center [1252, 458] width 213 height 17
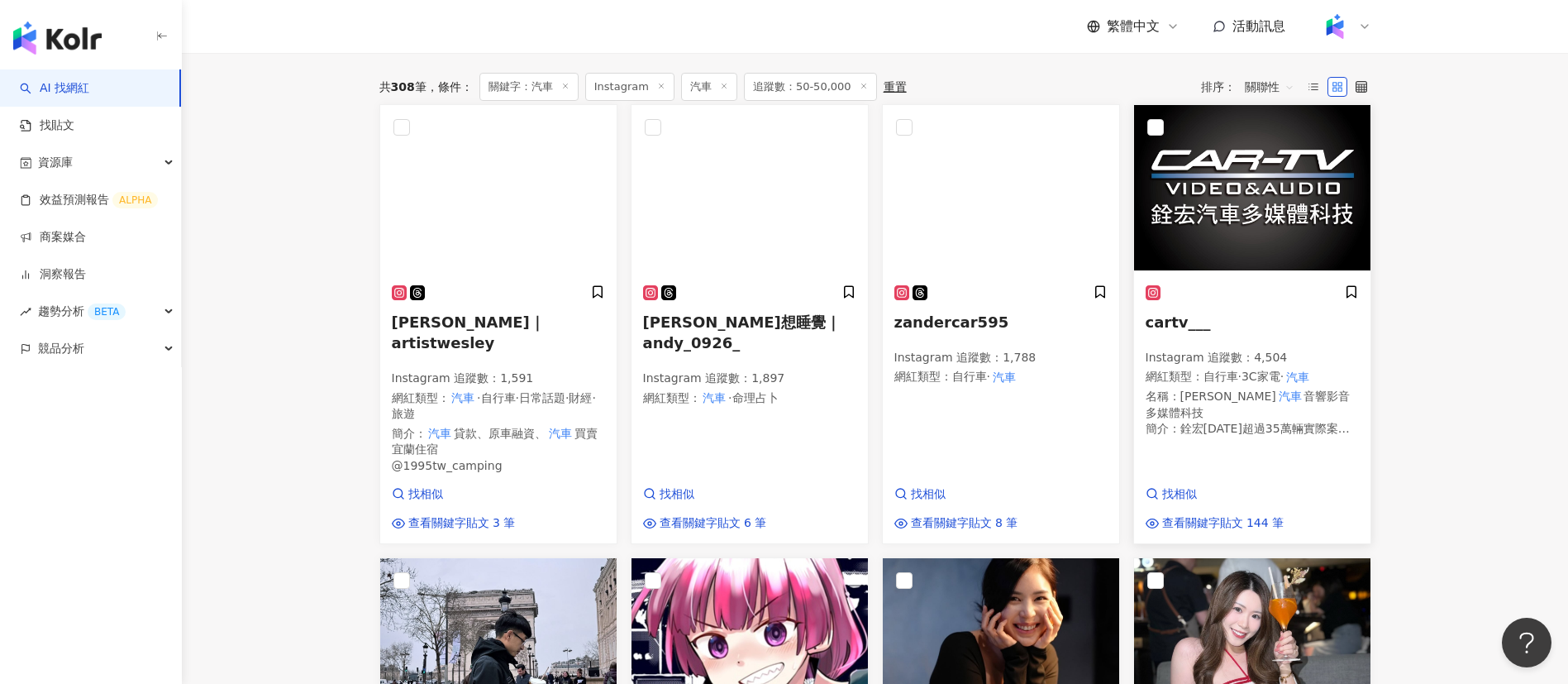
scroll to position [581, 0]
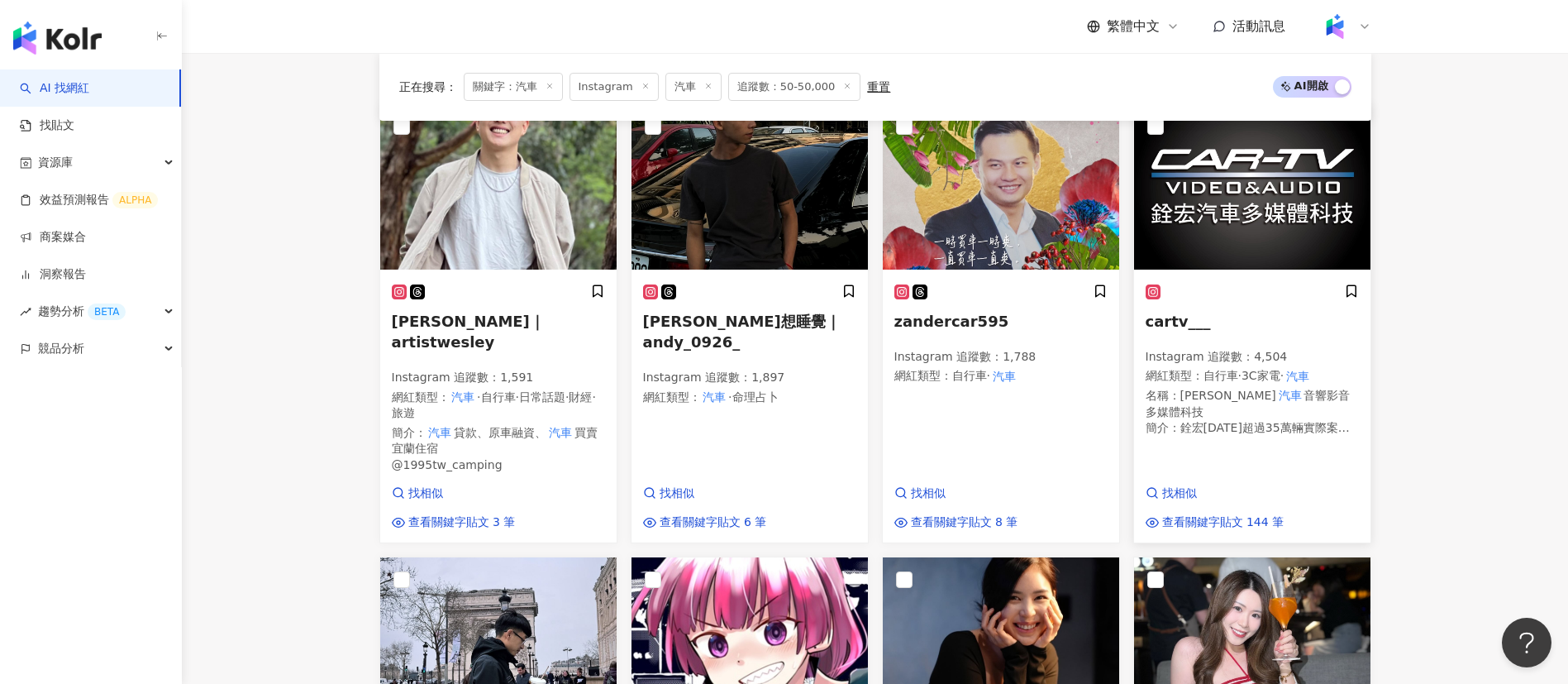
click at [1252, 467] on div "cartv___ Instagram 追蹤數 ： 4,504 網紅類型 ： 自行車 · 3C家電 · 汽車 名稱 ： 銓宏 汽車 音響影音多媒體科技 簡介 ：…" at bounding box center [1252, 407] width 236 height 271
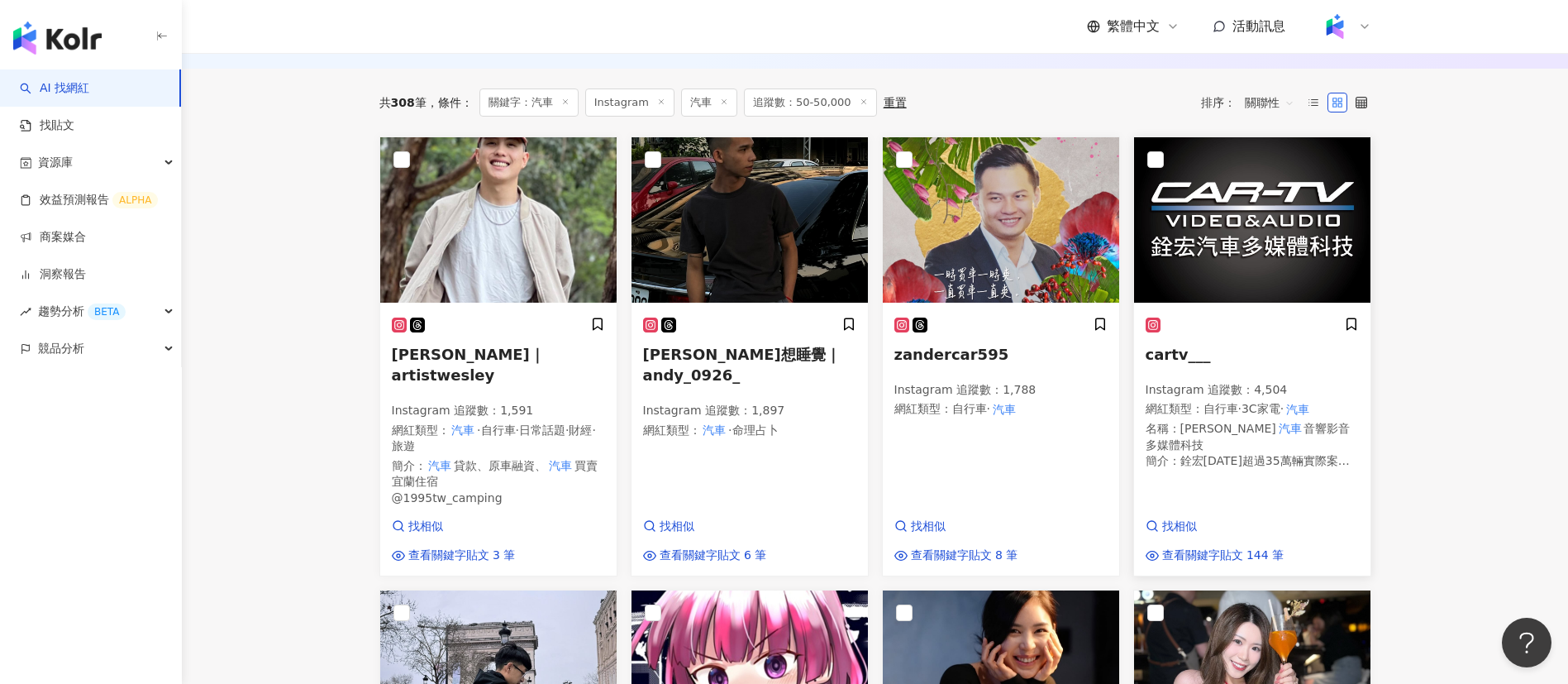
scroll to position [548, 0]
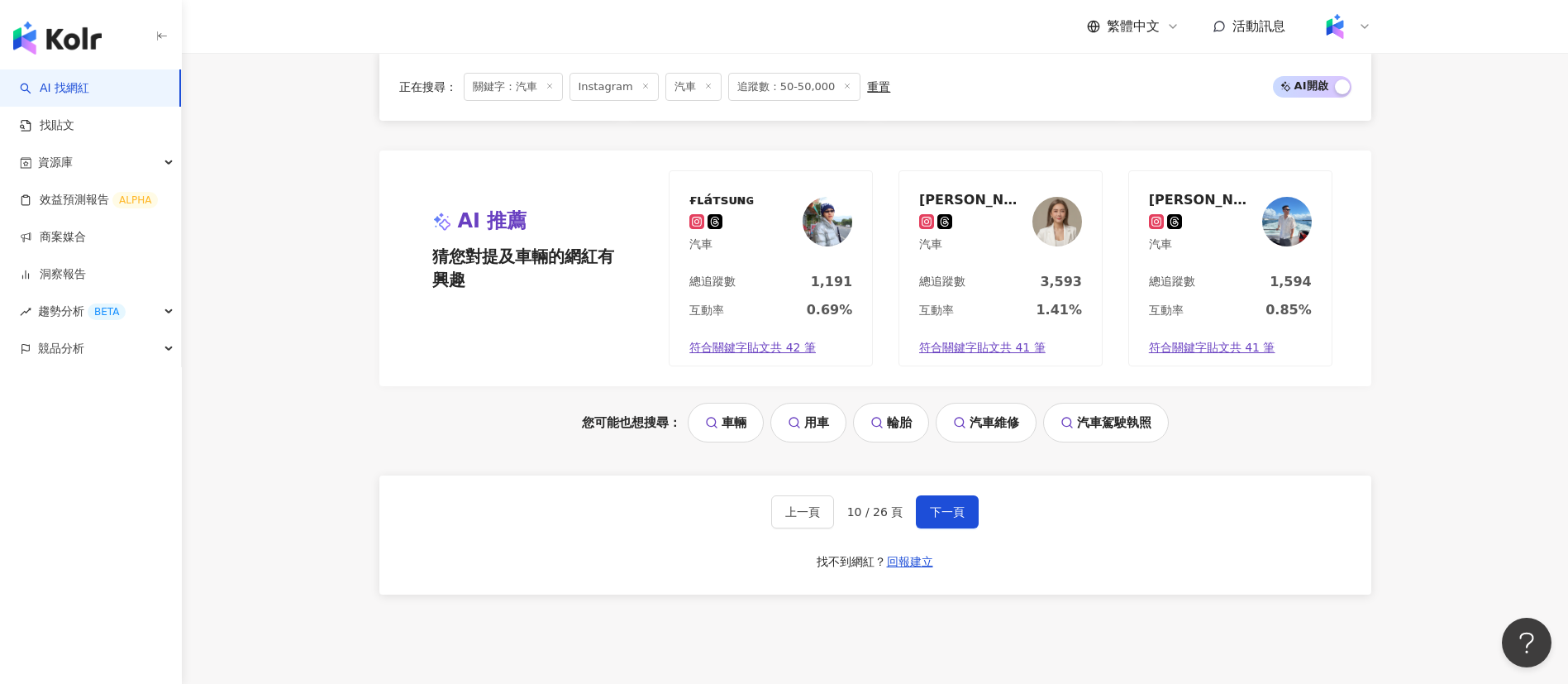
scroll to position [1858, 0]
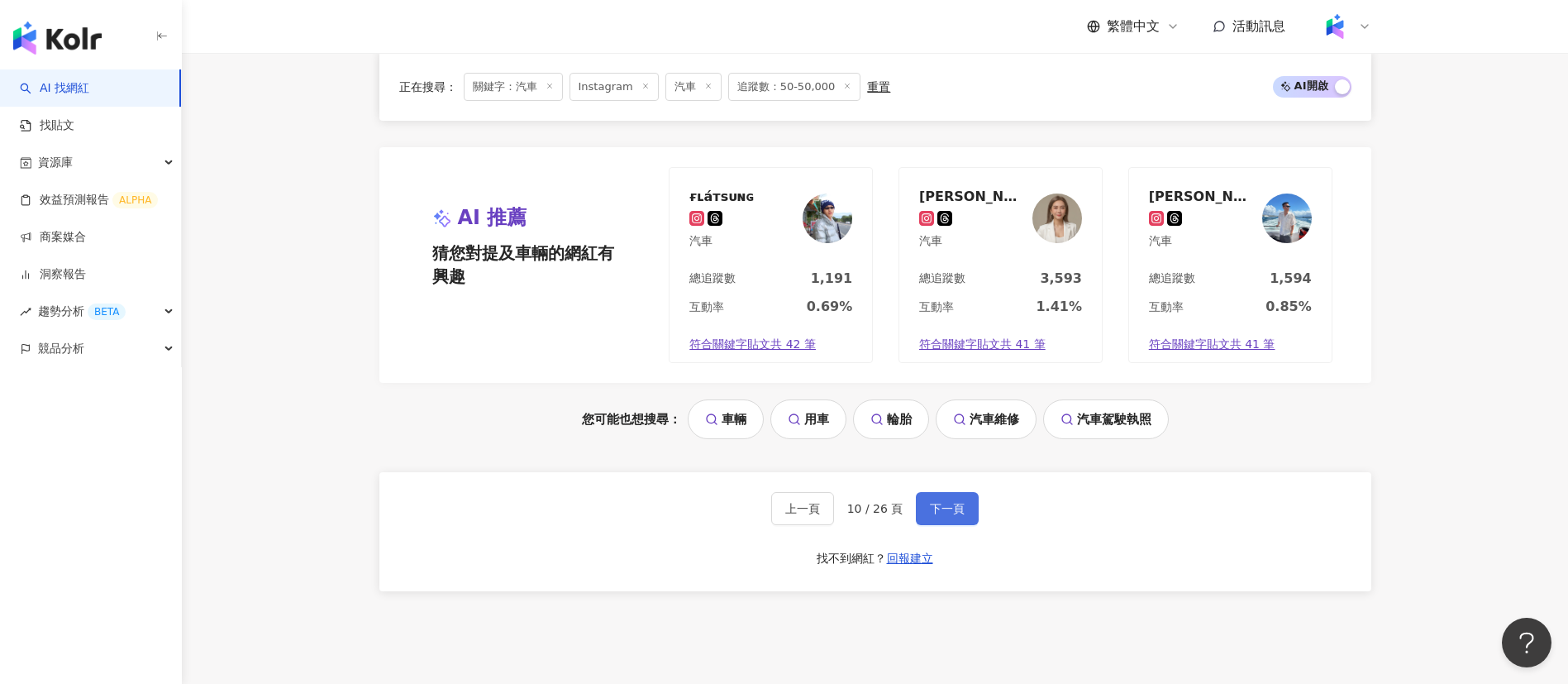
click at [943, 502] on span "下一頁" at bounding box center [948, 508] width 35 height 13
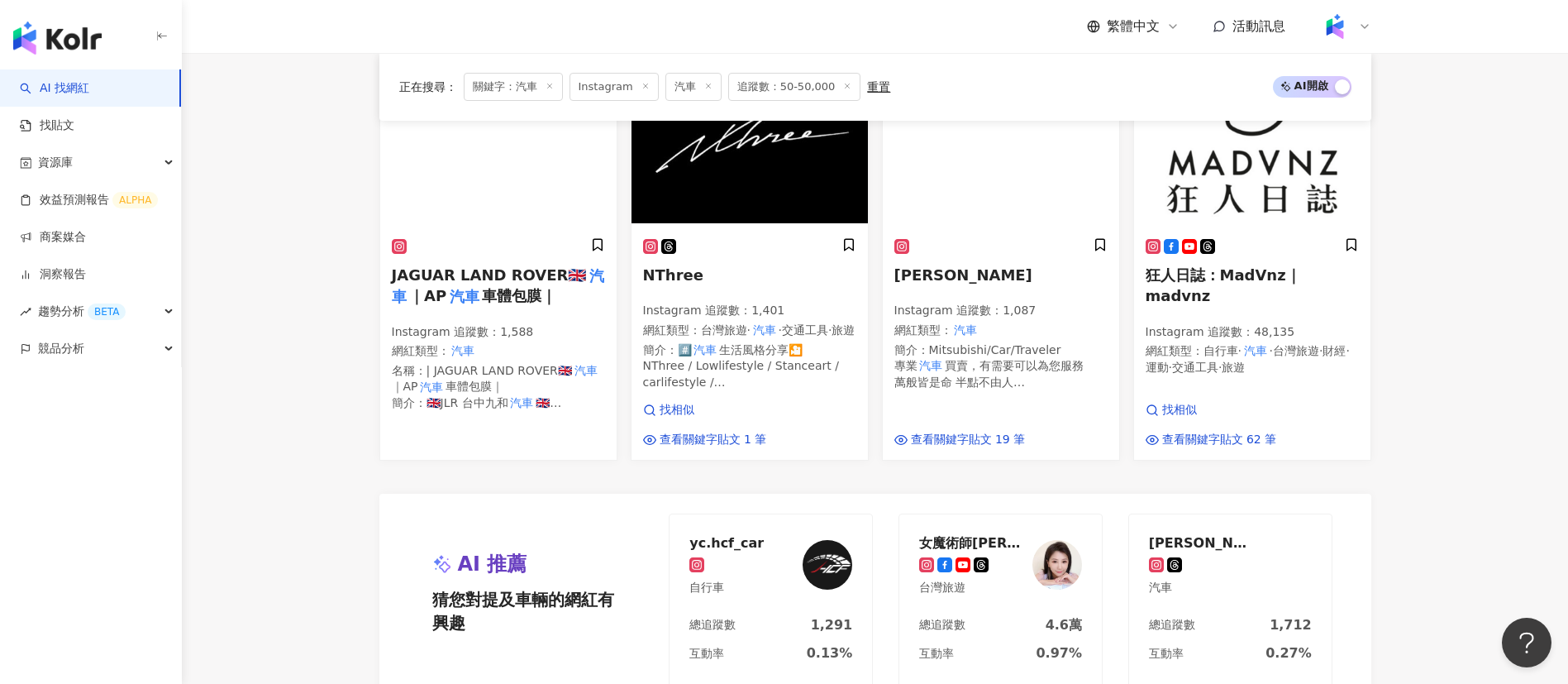
scroll to position [1396, 0]
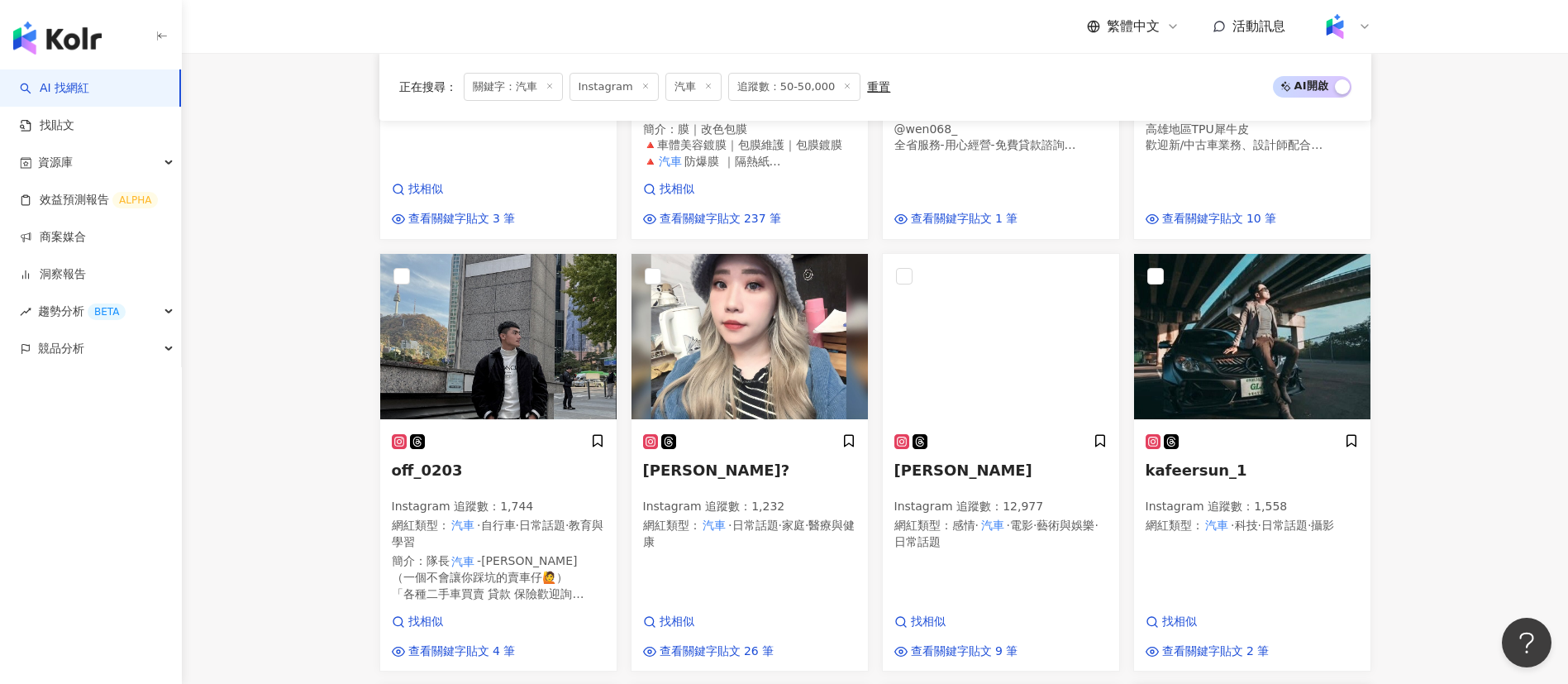
scroll to position [864, 0]
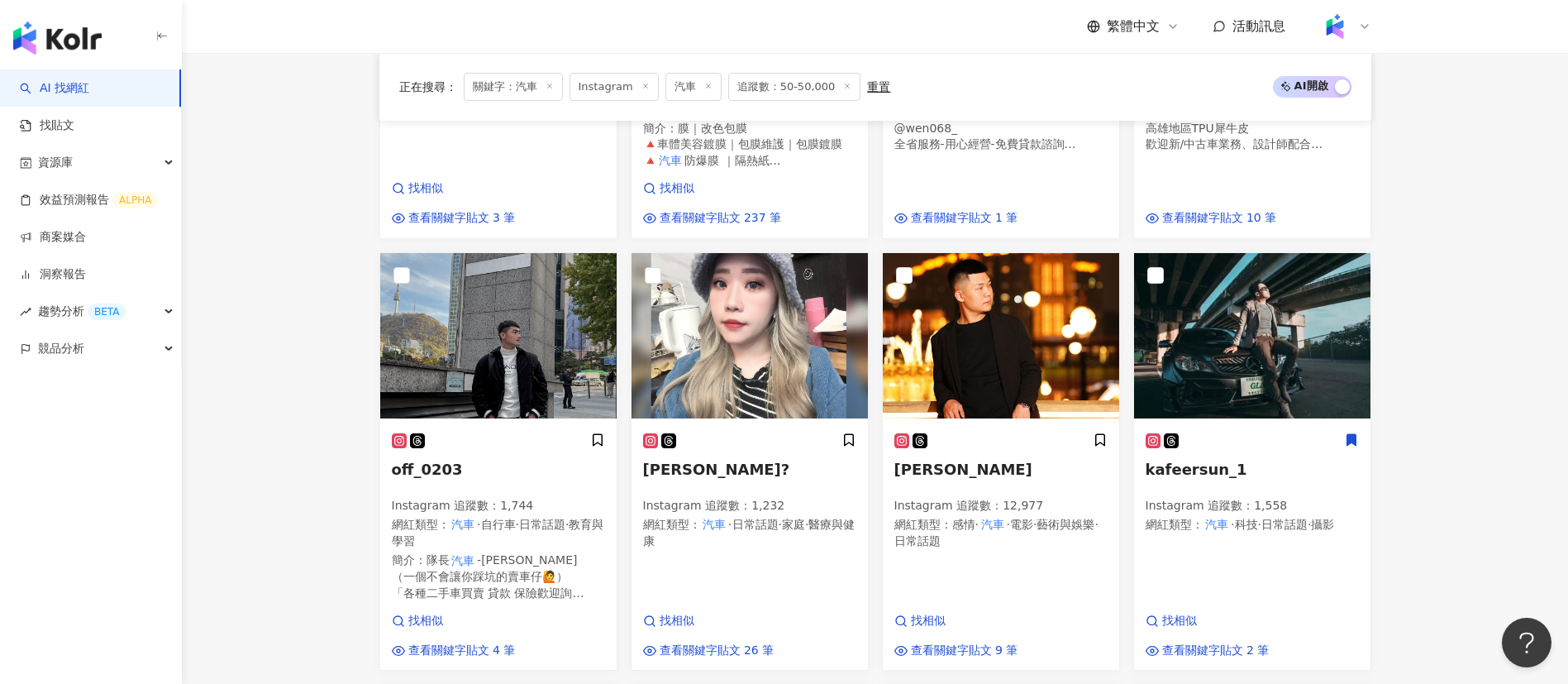
click at [1433, 442] on main "Instagram ** 台灣 搜尋 6756bd17-6bf6-4b11-8af0-f3b5e29ddef4 5fb5f517-9a47-45b1-8688…" at bounding box center [874, 397] width 1386 height 2417
click at [1456, 414] on main "Instagram ** 台灣 搜尋 6756bd17-6bf6-4b11-8af0-f3b5e29ddef4 5fb5f517-9a47-45b1-8688…" at bounding box center [874, 397] width 1386 height 2417
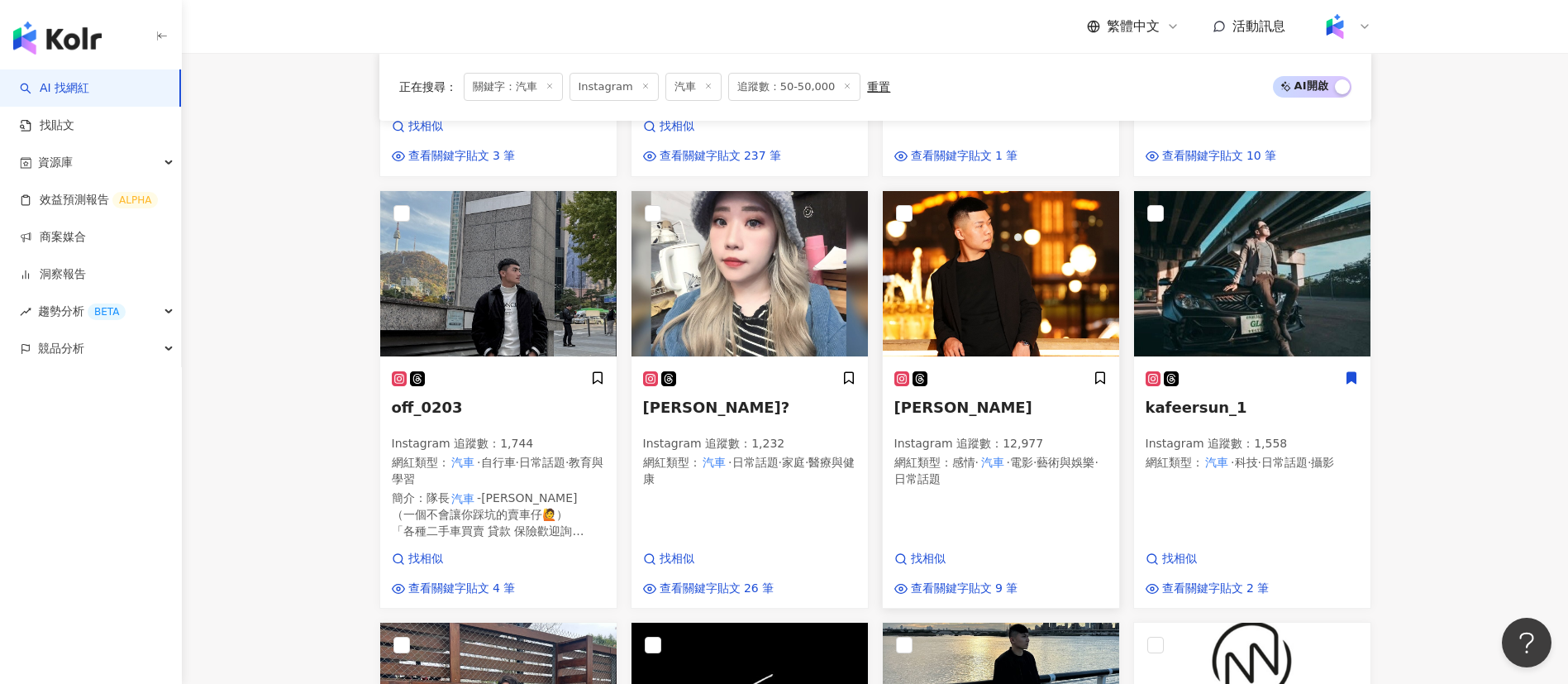
click at [940, 476] on span "日常話題" at bounding box center [918, 479] width 47 height 13
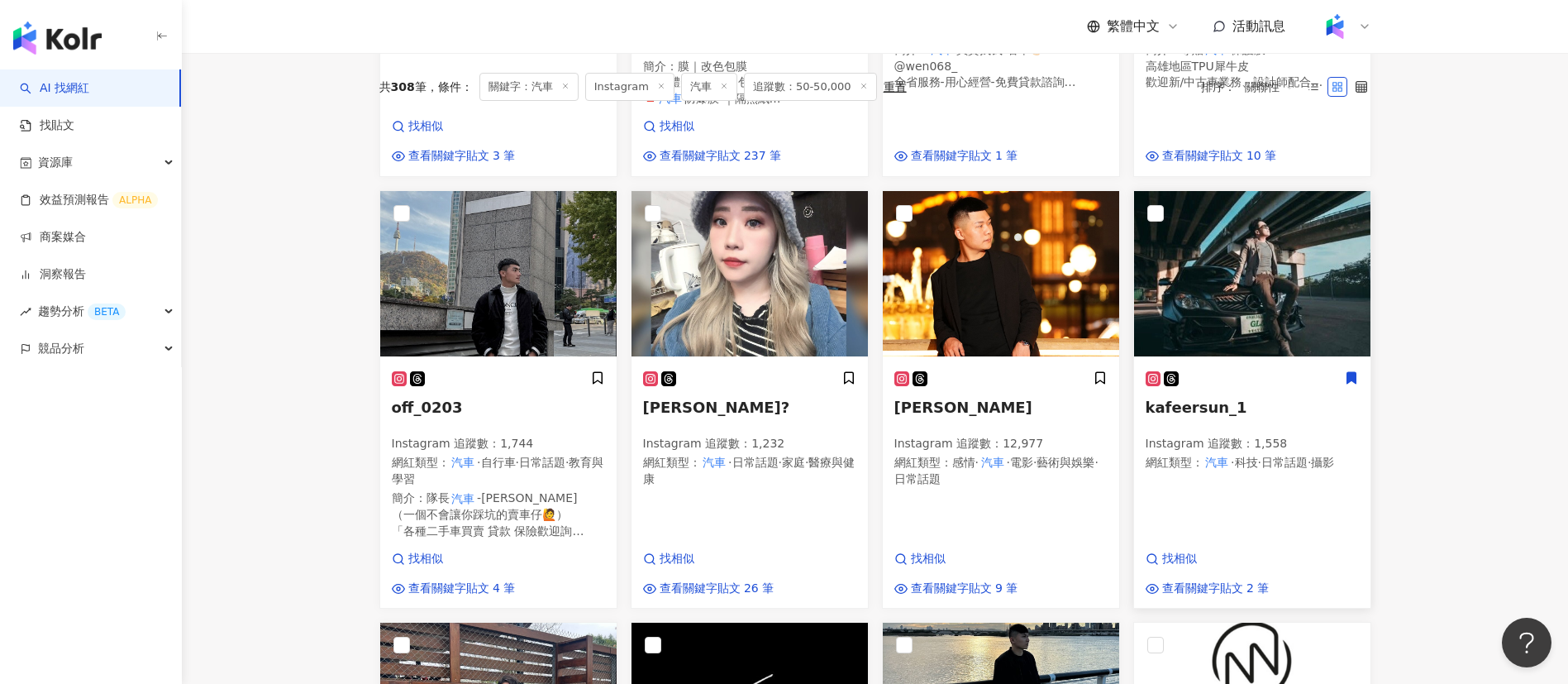
scroll to position [537, 0]
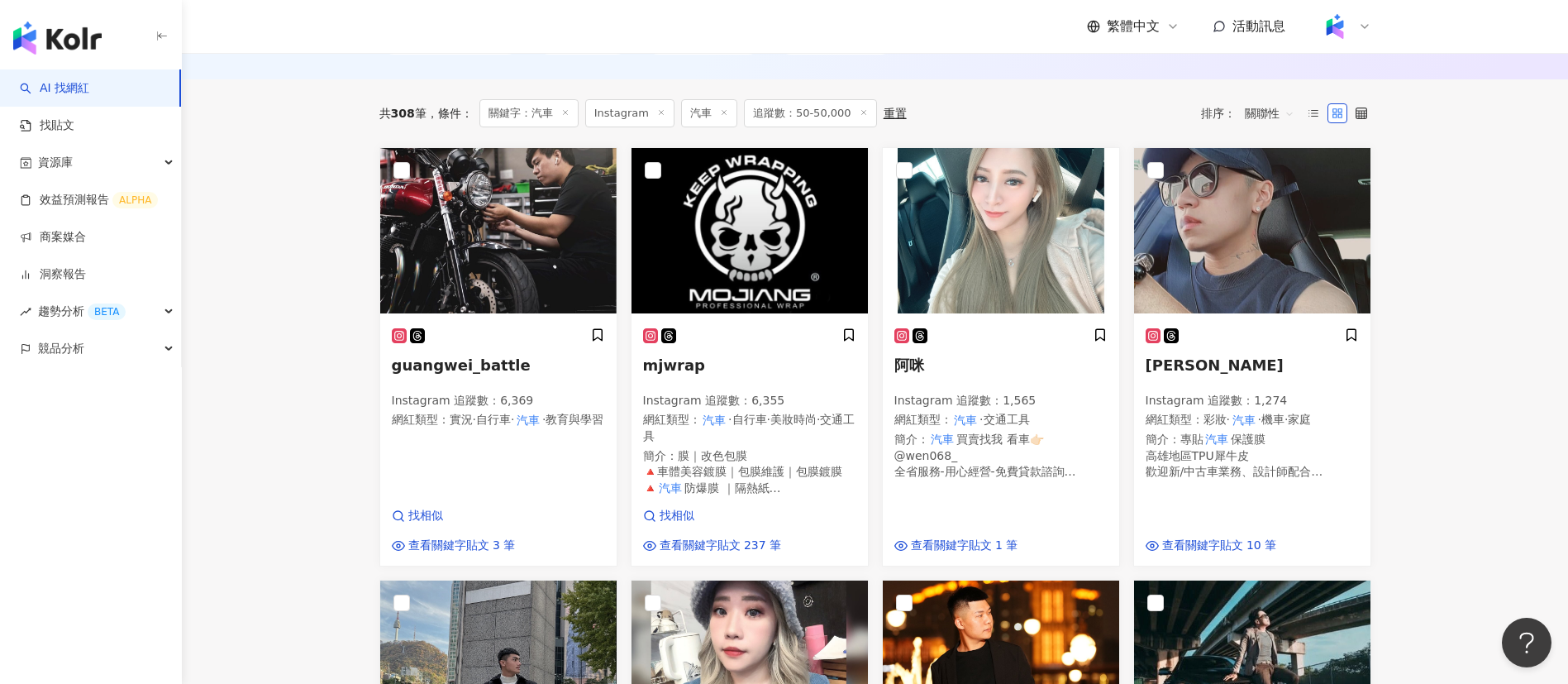
click at [441, 428] on p "網紅類型 ： 實況 · 自行車 · 汽車 · 教育與學習" at bounding box center [498, 420] width 213 height 17
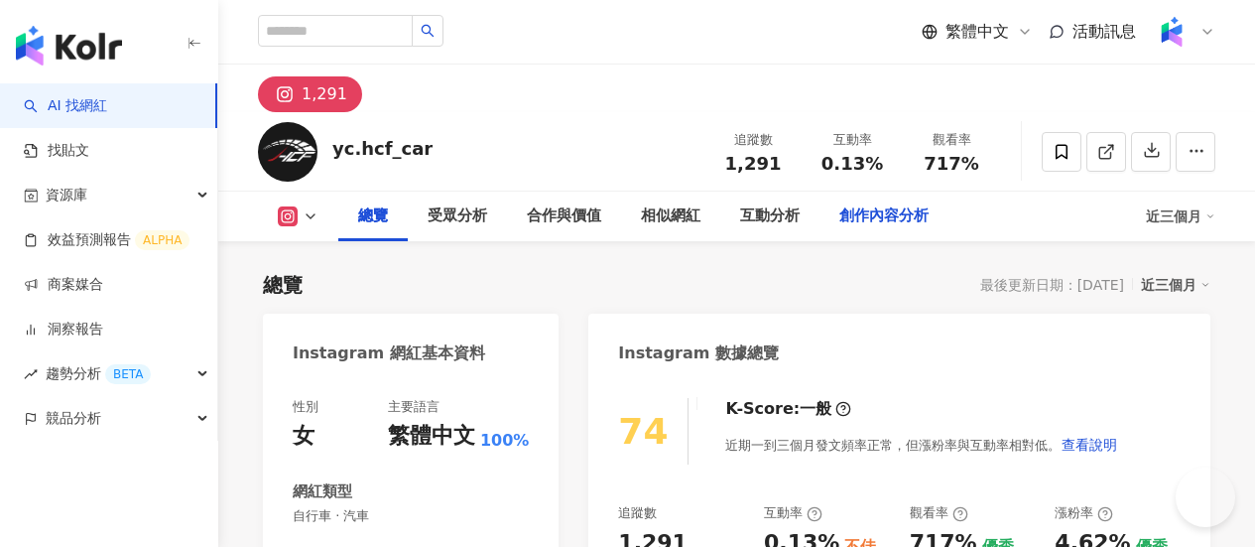
click at [929, 221] on div "創作內容分析" at bounding box center [884, 216] width 89 height 24
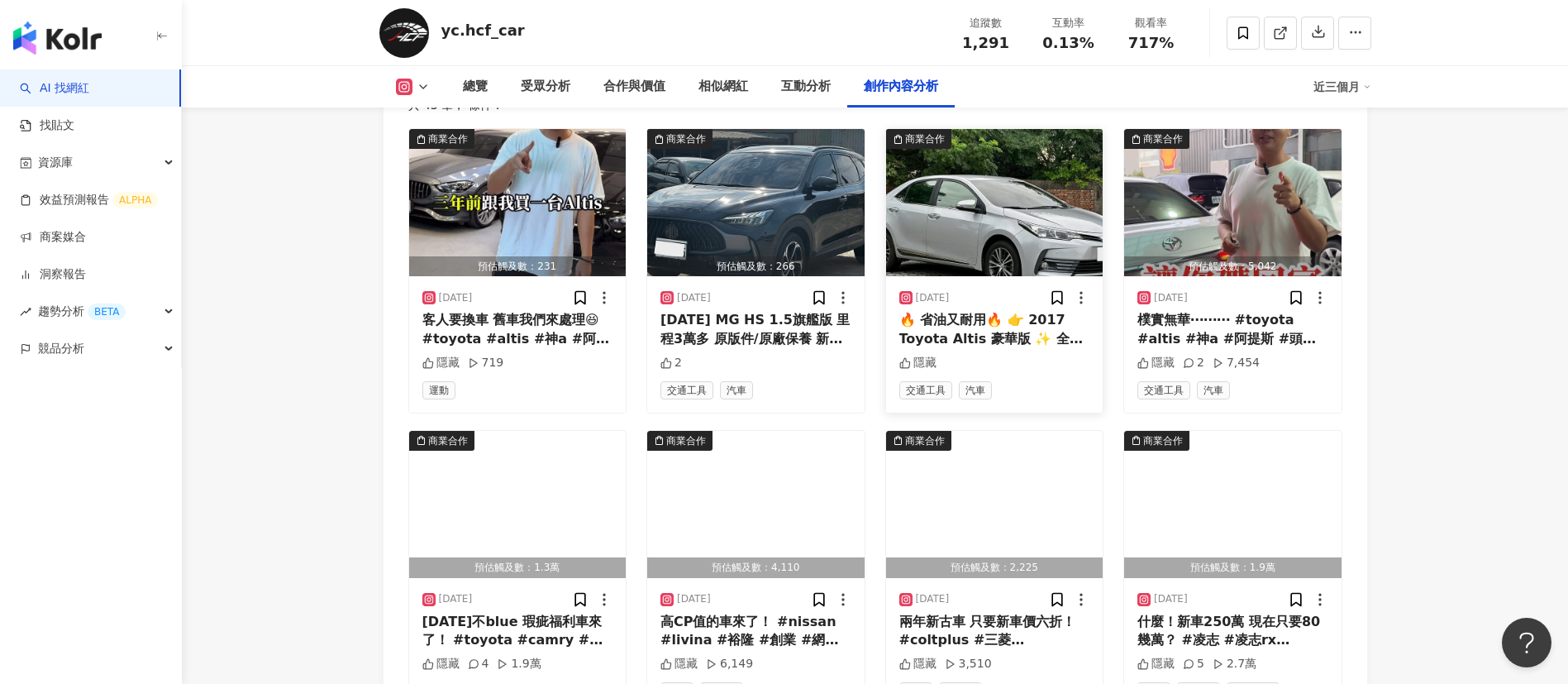
scroll to position [5196, 0]
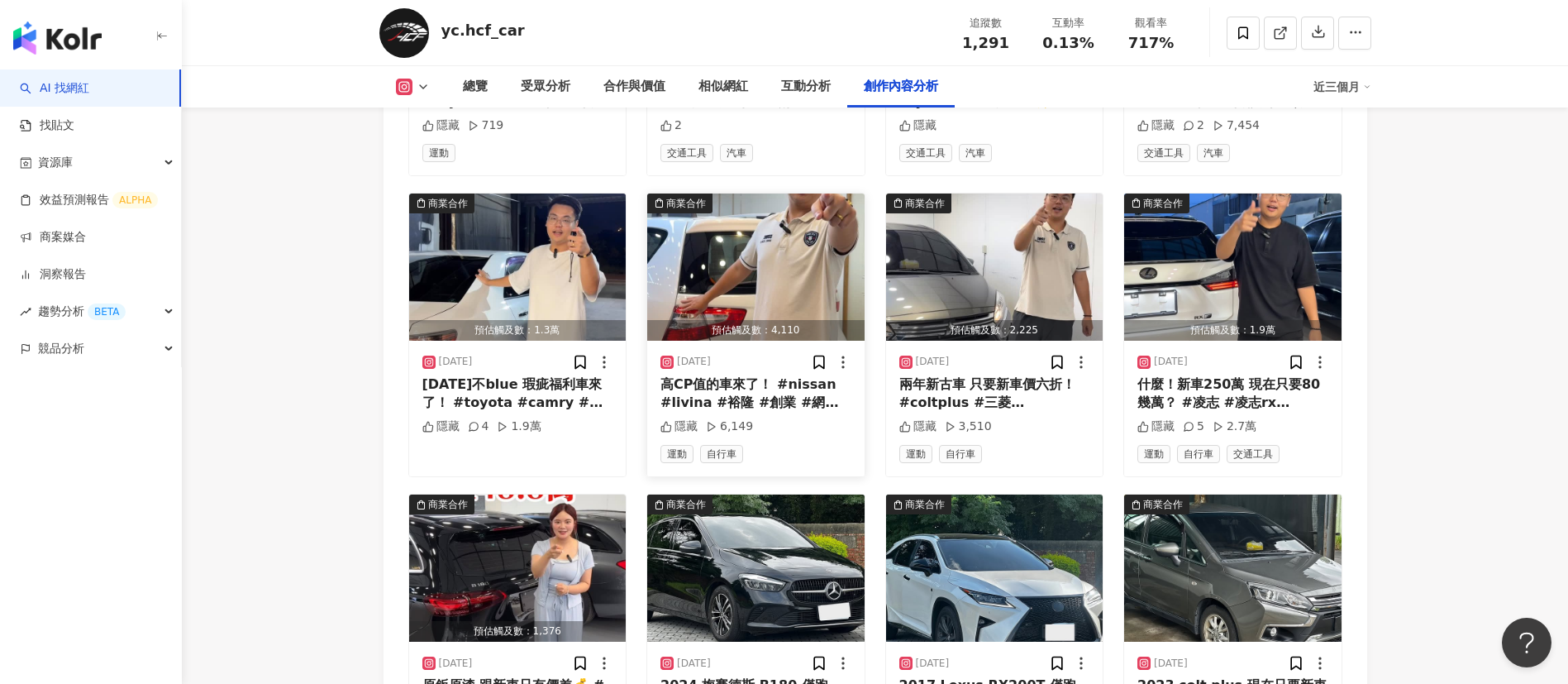
click at [810, 406] on div "高CP值的車來了！ #nissan #livina #裕隆 #創業 #網拍 #公務車 #五門車 #掀背車 #載貨 #cp值高 #便宜 #代步車 #練手車 #買…" at bounding box center [755, 394] width 191 height 37
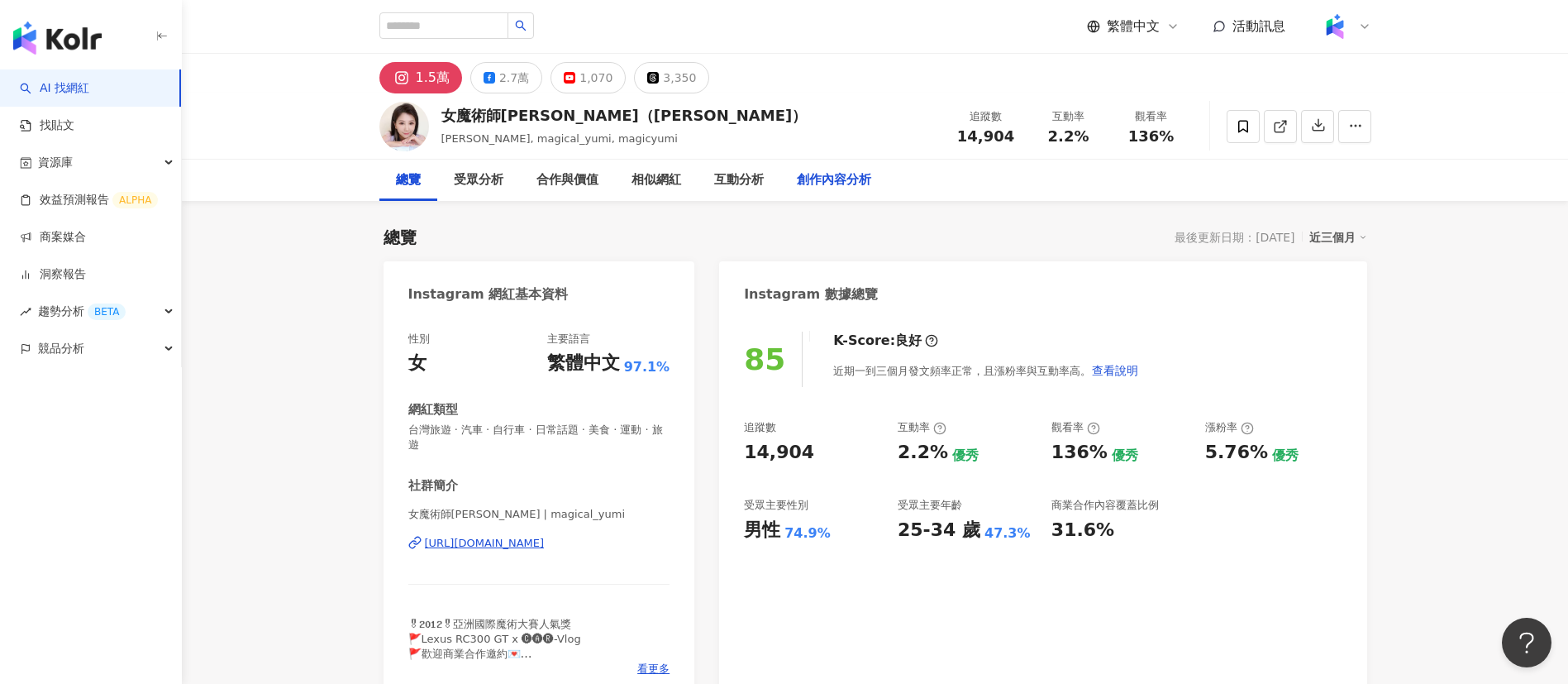
click at [824, 176] on div "創作內容分析" at bounding box center [834, 180] width 74 height 20
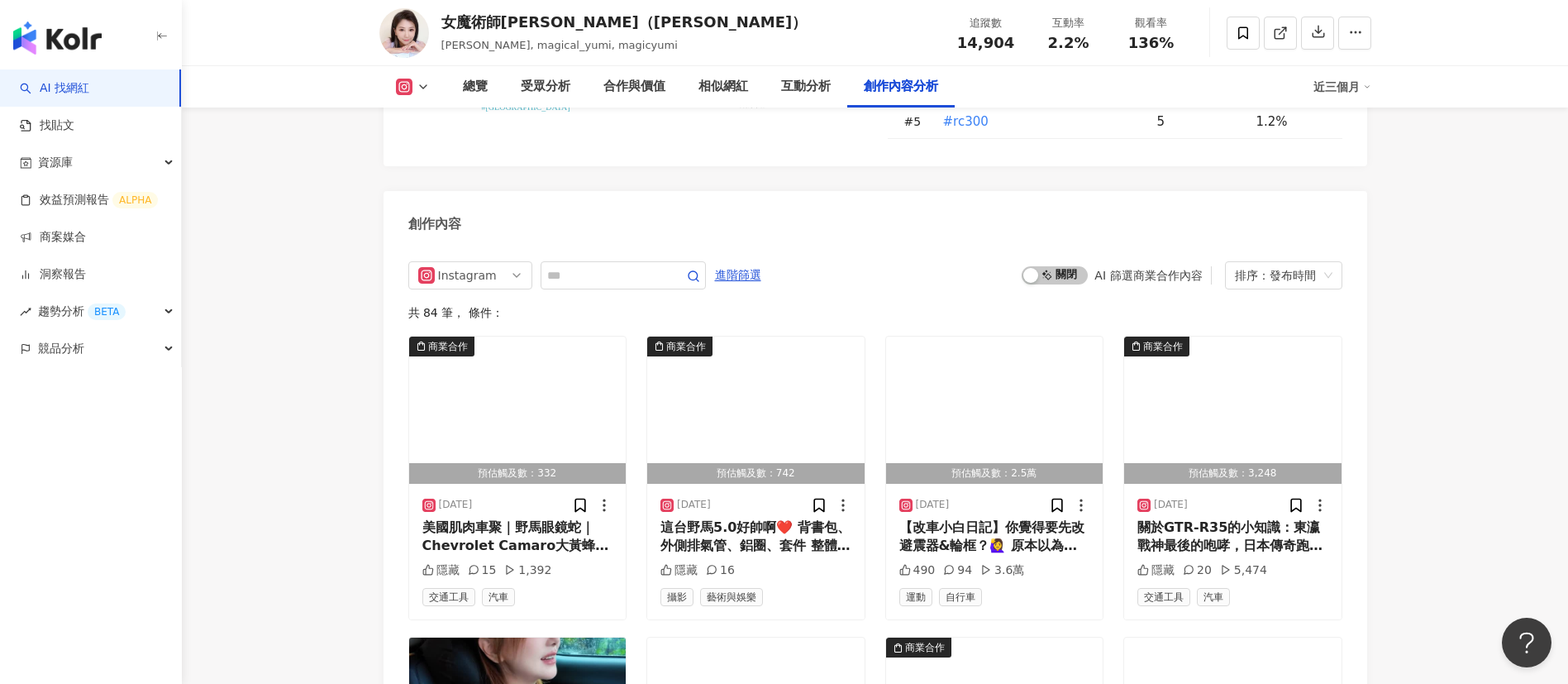
scroll to position [5103, 0]
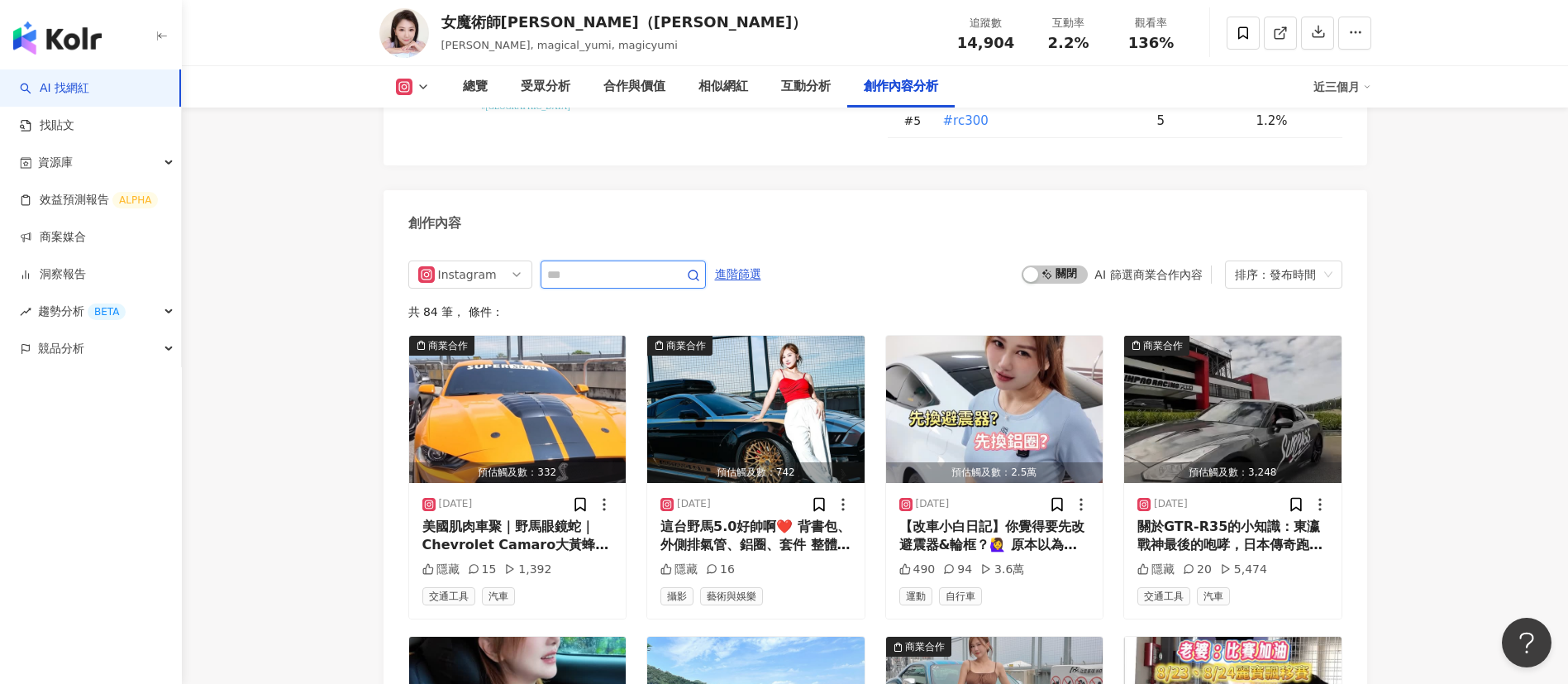
click at [630, 265] on input "text" at bounding box center [605, 275] width 116 height 20
click at [988, 455] on div "【改車小白日記】你覺得要先改避震器&輪框？🙋‍♀️ 原本以為改車就是選帥的裝上去就好 結果朋友說最好搞對順序 我的LEXUS原廠電子懸吊 開一般模式像坐搖籃 …" at bounding box center [994, 536] width 191 height 37
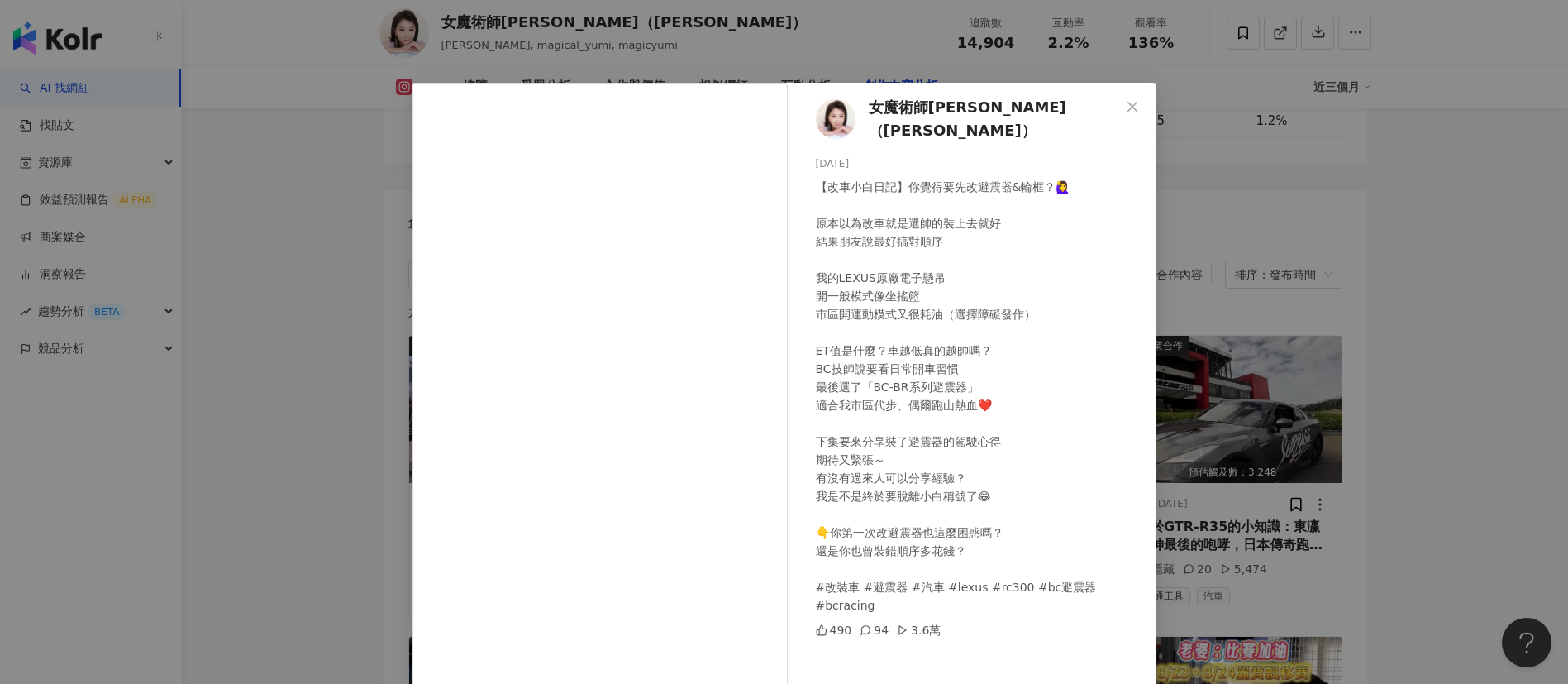
click at [1044, 455] on div "女魔術師Yumi Chen（芝妤） 2025/8/31 【改車小白日記】你覺得要先改避震器&輪框？🙋‍♀️ 原本以為改車就是選帥的裝上去就好 結果朋友說最好搞…" at bounding box center [784, 342] width 1568 height 684
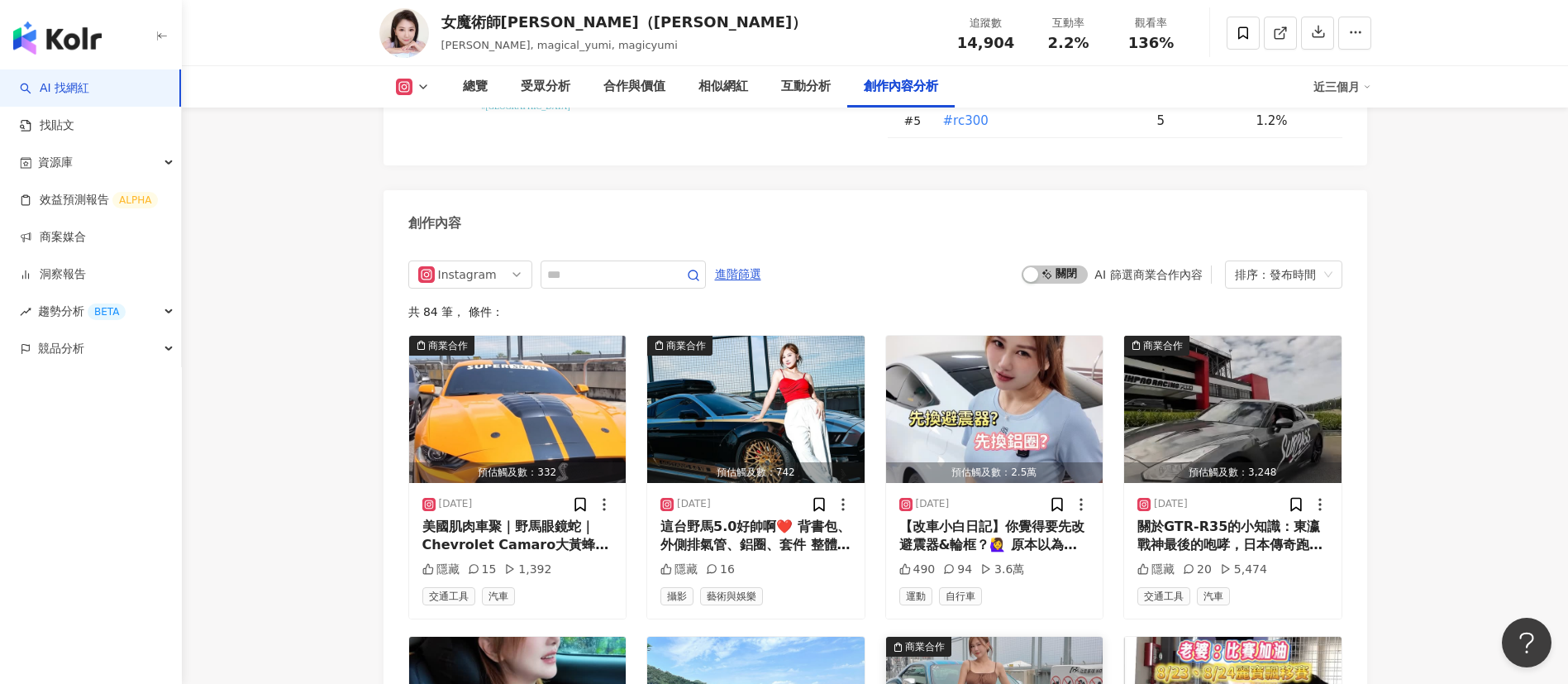
scroll to position [5365, 0]
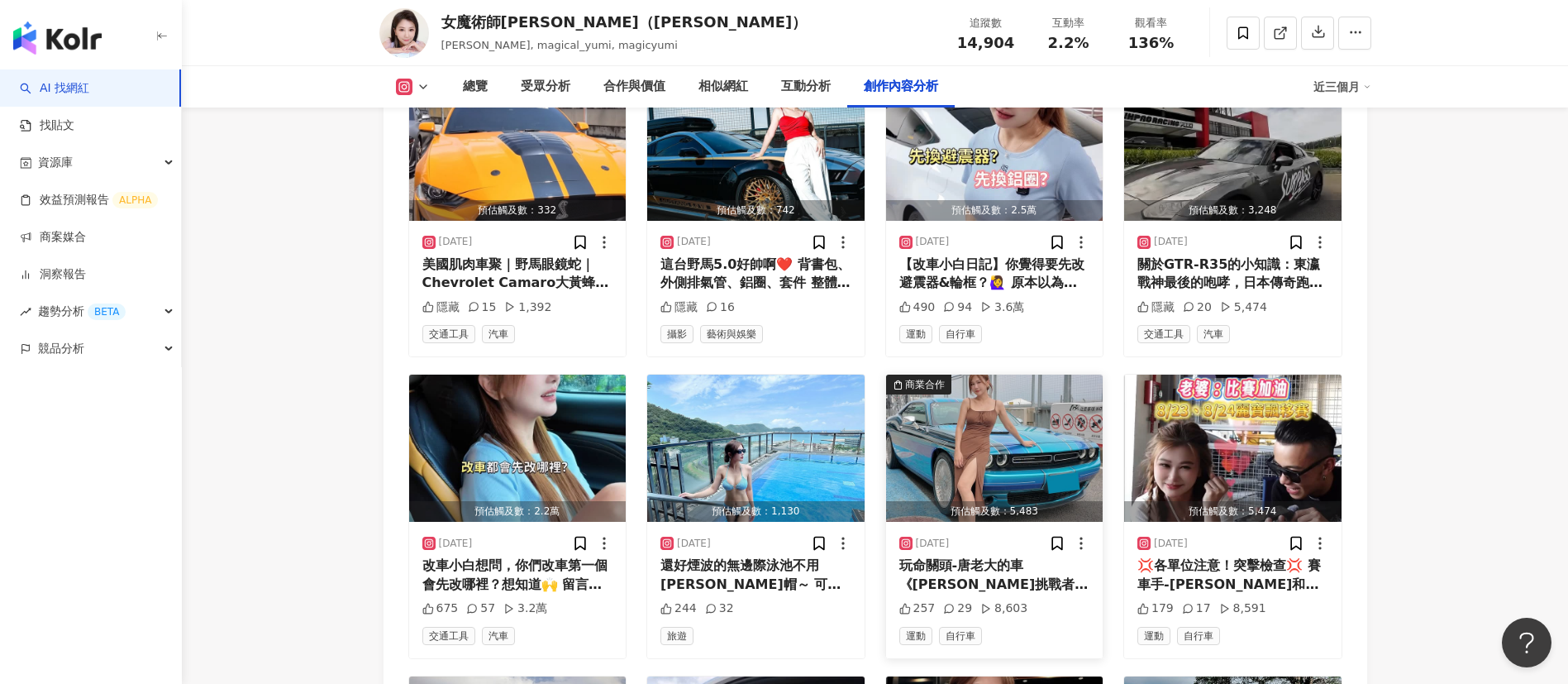
click at [979, 455] on div "玩命關頭-唐老大的車《道奇挑戰者》😎這台車的彩繪也太帥了吧！ 這台車超長 我開的時候好怕A到 V6原汁原味美國肌肉車 喜歡嗎？ 謝謝車主：《美國禿鷹TeckW…" at bounding box center [994, 575] width 191 height 37
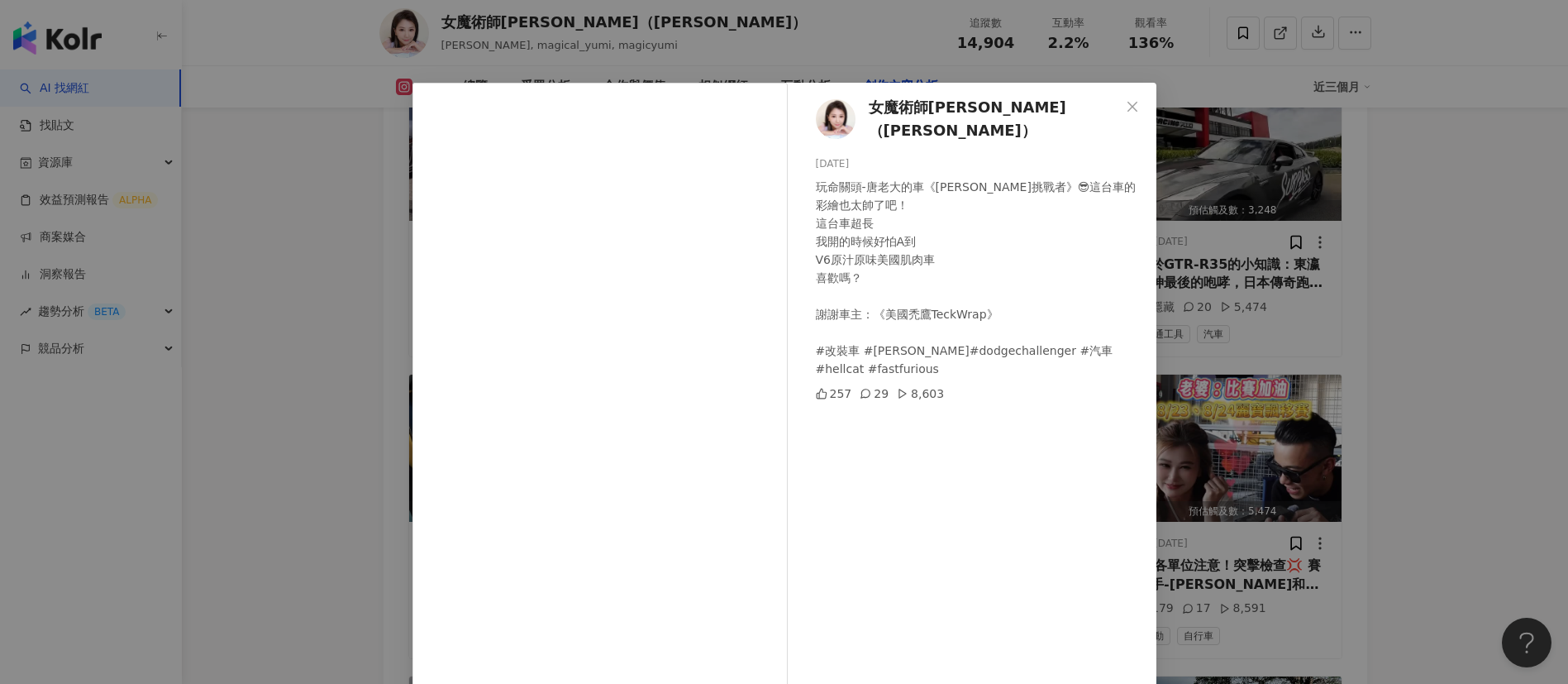
click at [1044, 455] on div "女魔術師Yumi Chen（芝妤） 2025/8/23 玩命關頭-唐老大的車《道奇挑戰者》😎這台車的彩繪也太帥了吧！ 這台車超長 我開的時候好怕A到 V6原汁…" at bounding box center [784, 342] width 1568 height 684
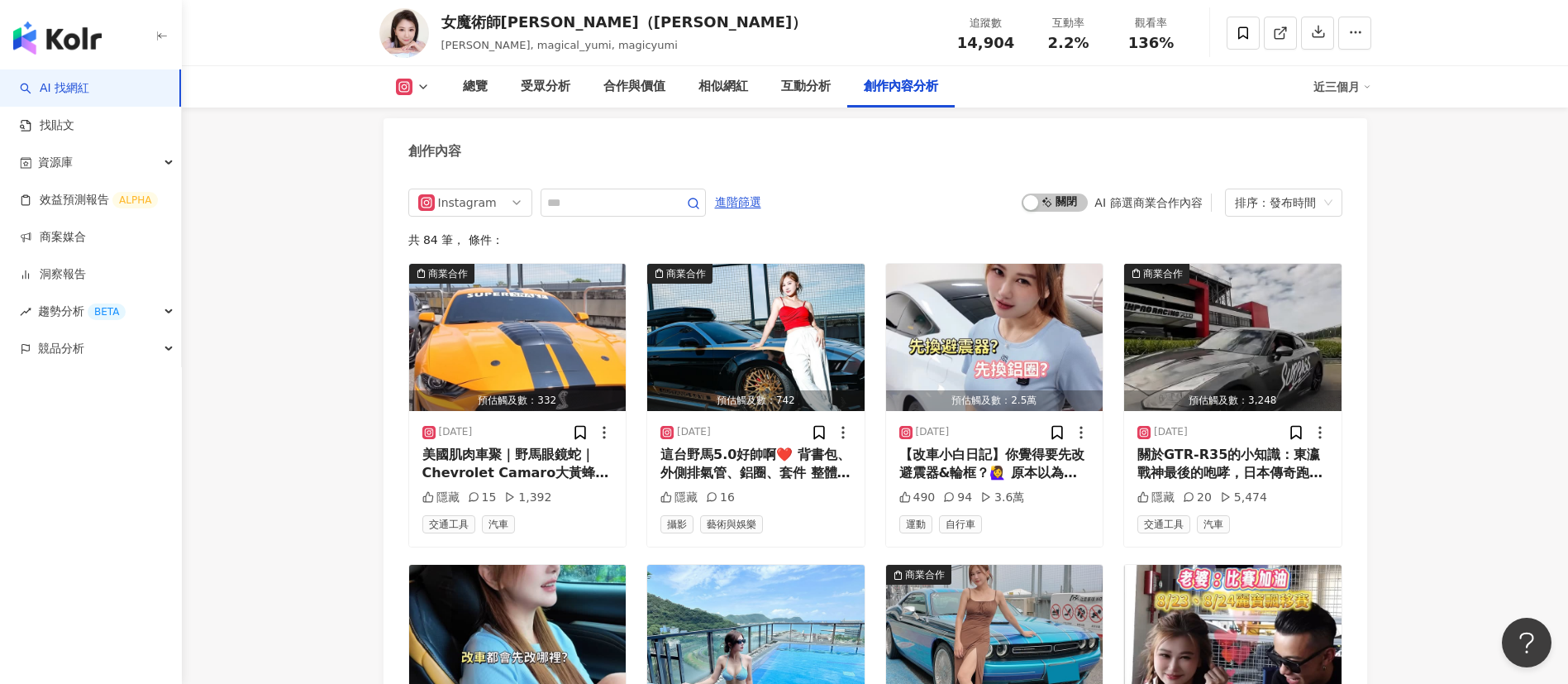
scroll to position [5179, 0]
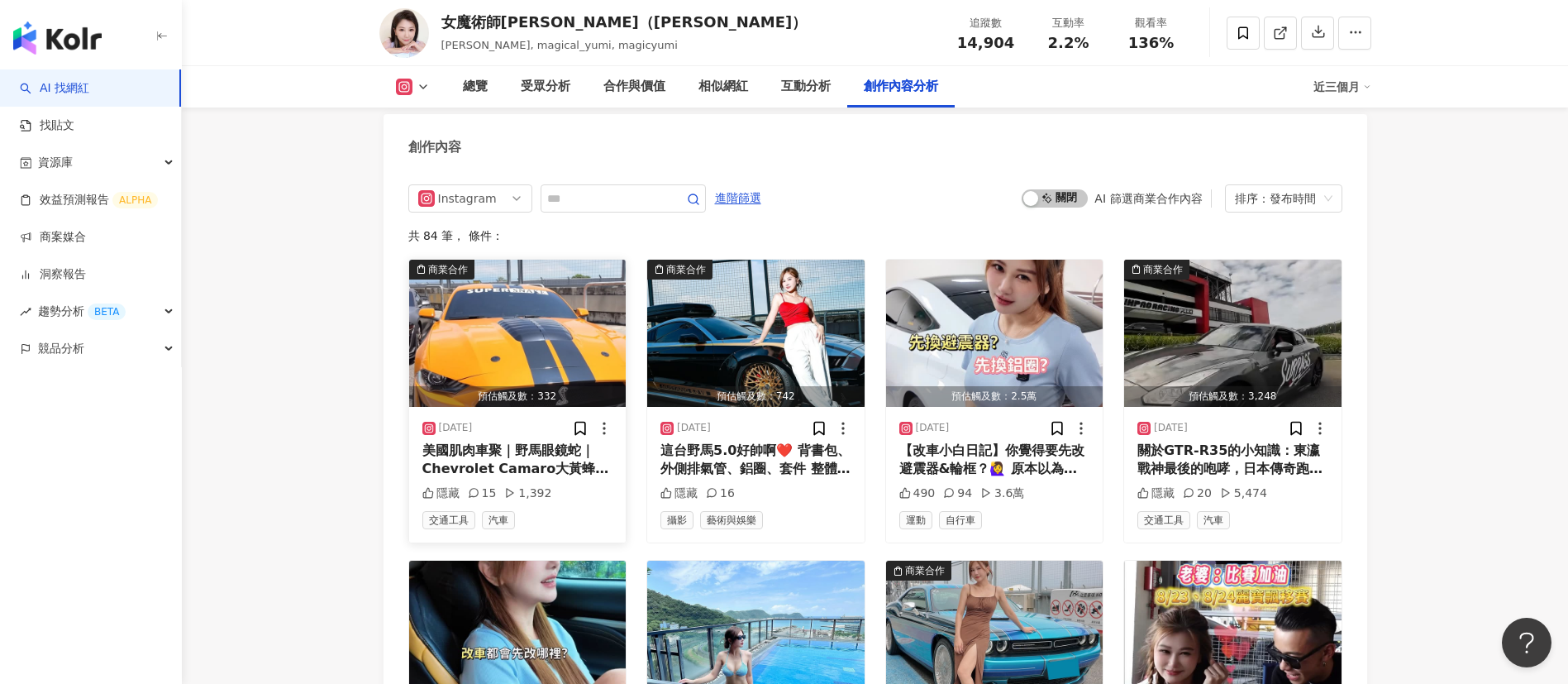
click at [519, 442] on div "美國肌肉車聚｜野馬眼鏡蛇｜Chevrolet Camaro大黃蜂｜道奇 #汽車 #改裝車 #fordmustang #dodge #chevrolet #麗寶…" at bounding box center [517, 460] width 191 height 37
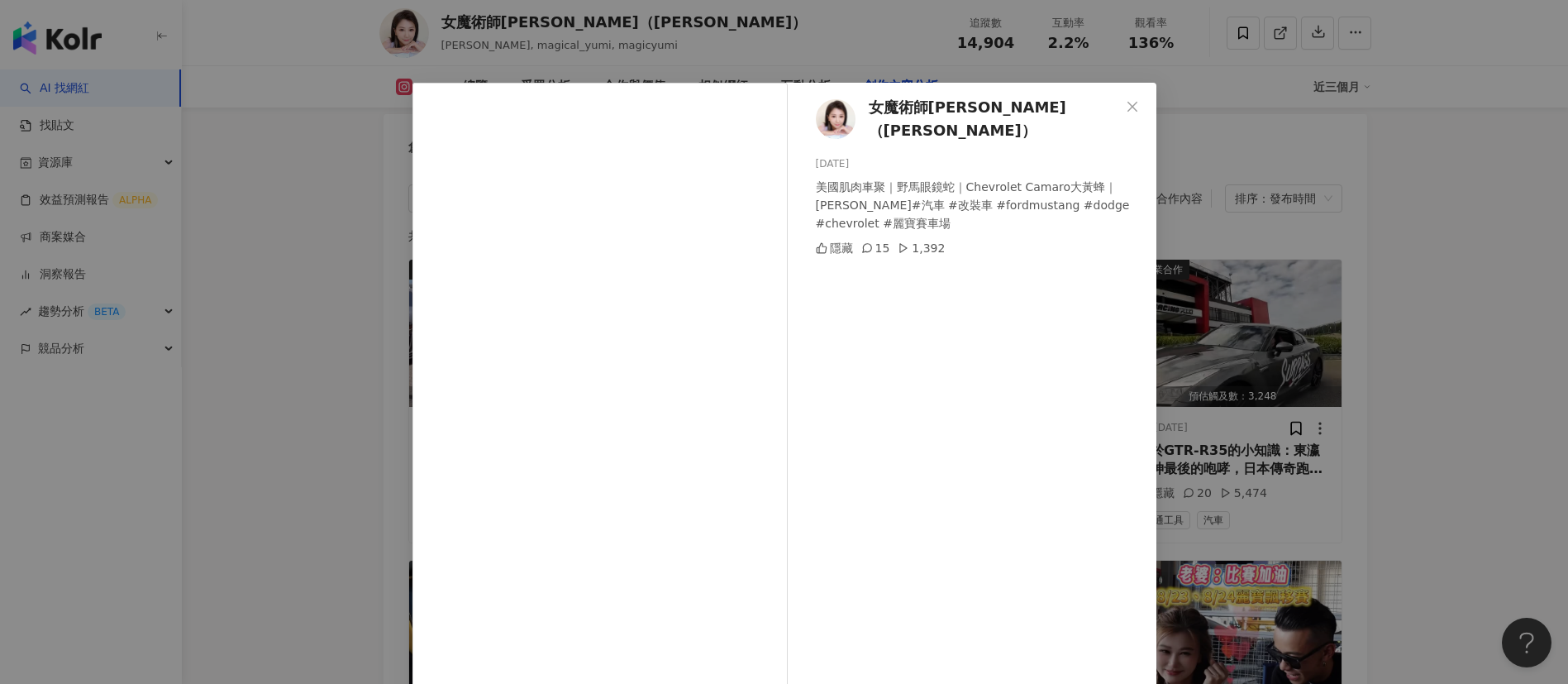
click at [1044, 436] on div "女魔術師Yumi Chen（芝妤） 2025/9/5 美國肌肉車聚｜野馬眼鏡蛇｜Chevrolet Camaro大黃蜂｜道奇 #汽車 #改裝車 #fordmu…" at bounding box center [784, 342] width 1568 height 684
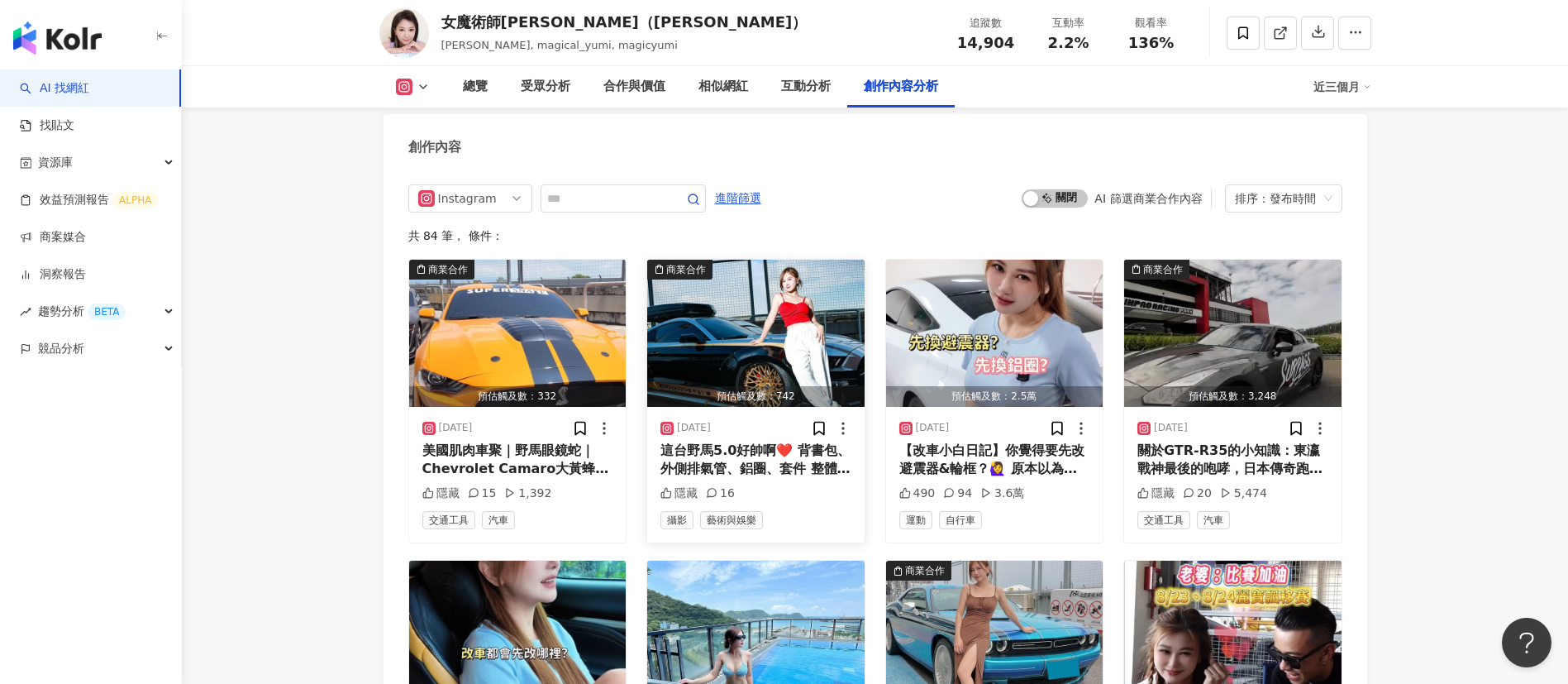
click at [733, 442] on div "這台野馬5.0好帥啊❤️ 背書包、外側排氣管、鋁圈、套件 整體超帥的 在麗寶閒逛突然被抓去拍照 謝謝攝影師 @kevin_ctsh310224 的美照 #改裝…" at bounding box center [755, 460] width 191 height 37
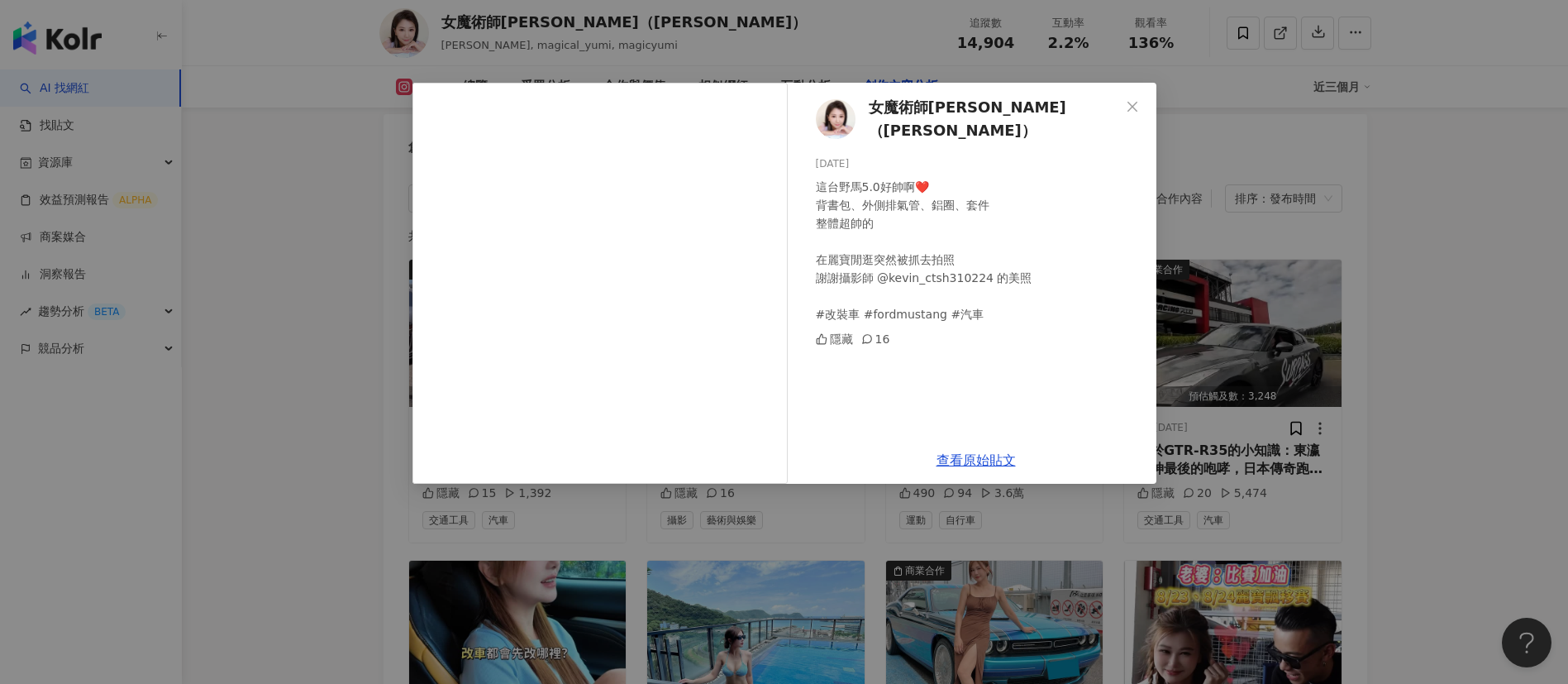
scroll to position [5350, 0]
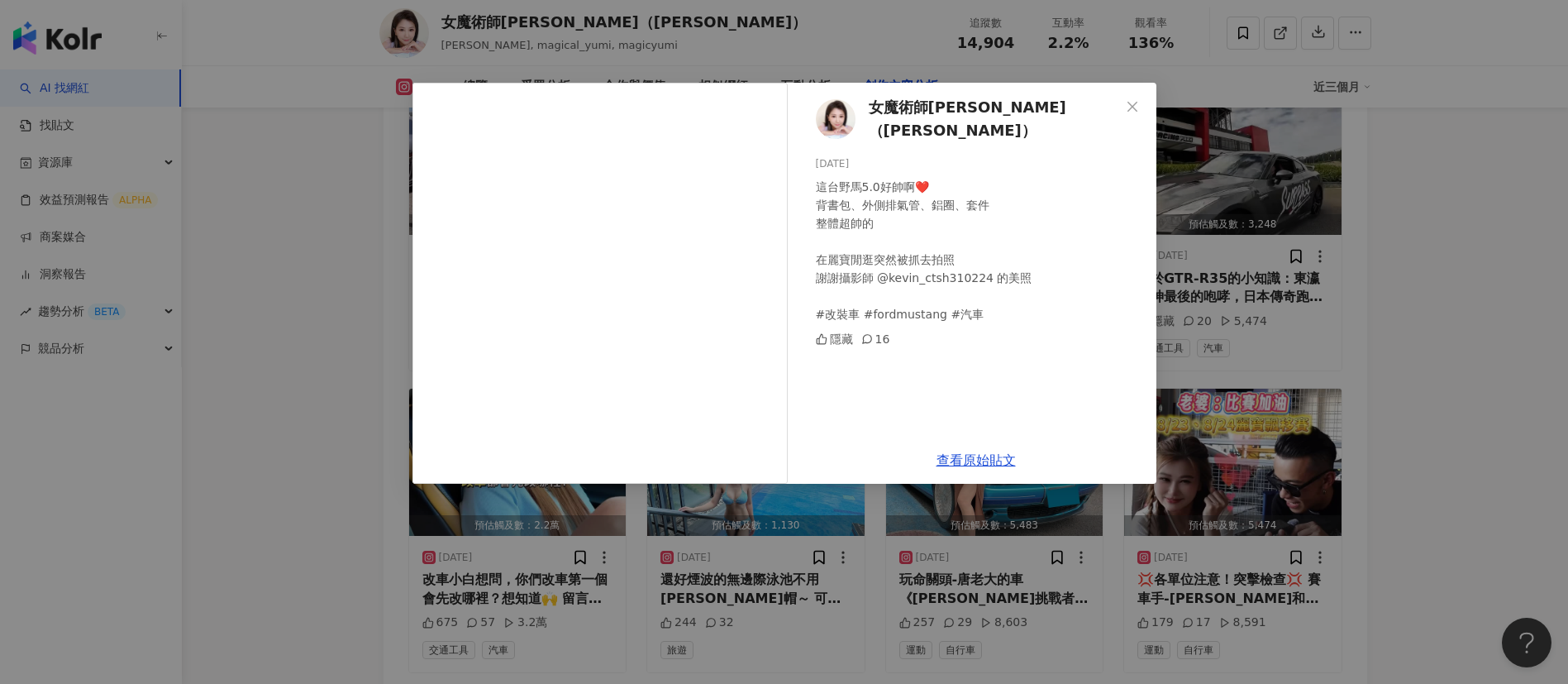
click at [1044, 372] on div "女魔術師Yumi Chen（芝妤） 2025/9/3 這台野馬5.0好帥啊❤️ 背書包、外側排氣管、鋁圈、套件 整體超帥的 在麗寶閒逛突然被抓去拍照 謝謝攝影…" at bounding box center [784, 342] width 1568 height 684
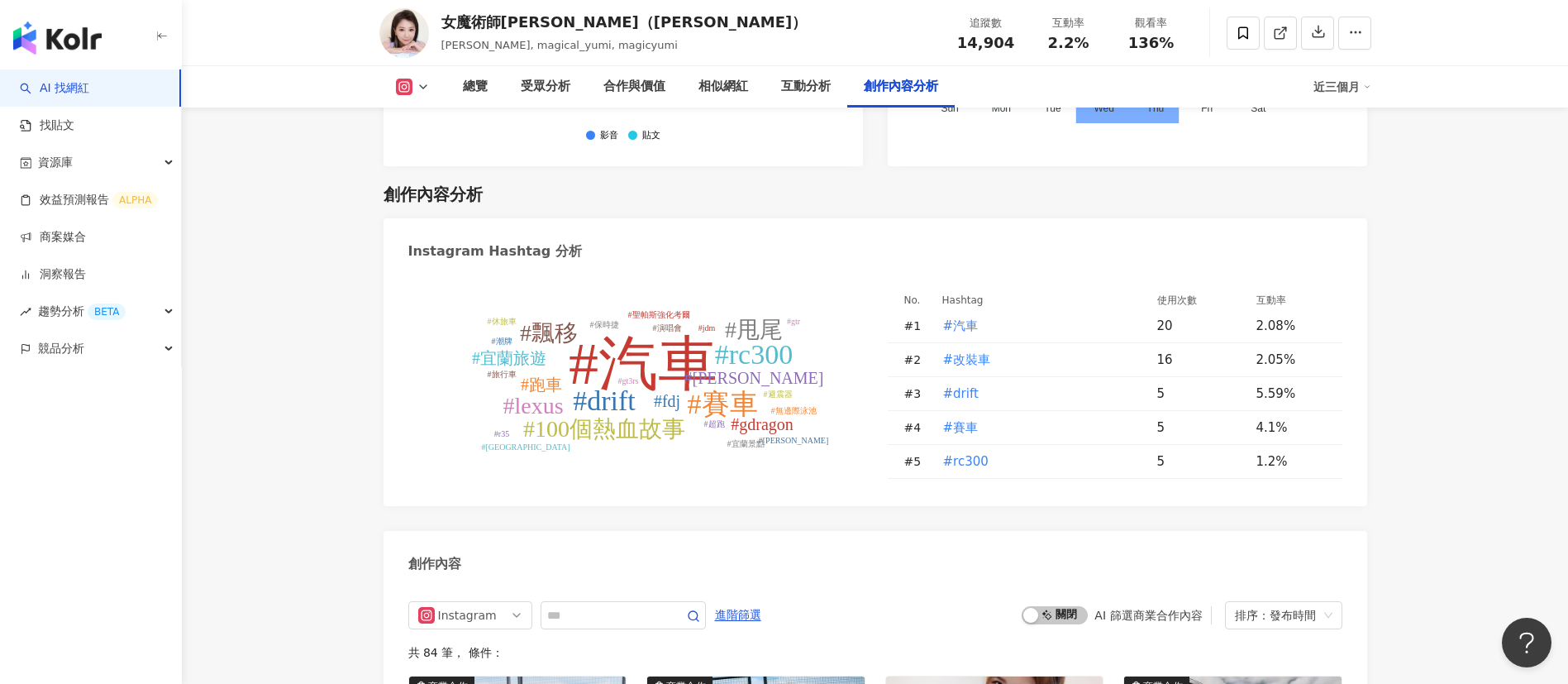
scroll to position [4758, 0]
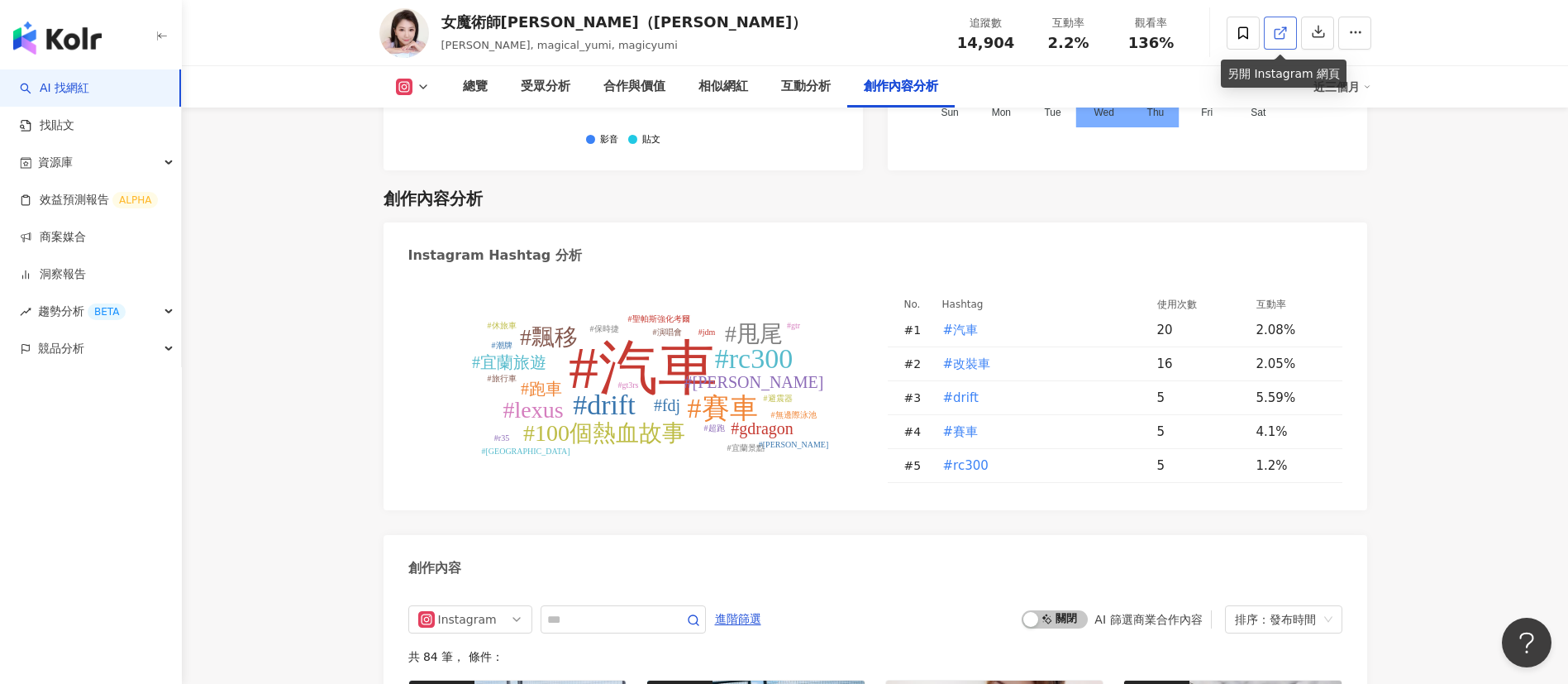
click at [1044, 41] on link at bounding box center [1280, 33] width 33 height 33
drag, startPoint x: 577, startPoint y: 31, endPoint x: 441, endPoint y: 23, distance: 136.2
click at [441, 23] on div "女魔術師Yumi Chen（芝妤）" at bounding box center [625, 22] width 366 height 21
copy div "女魔術師Yumi Chen"
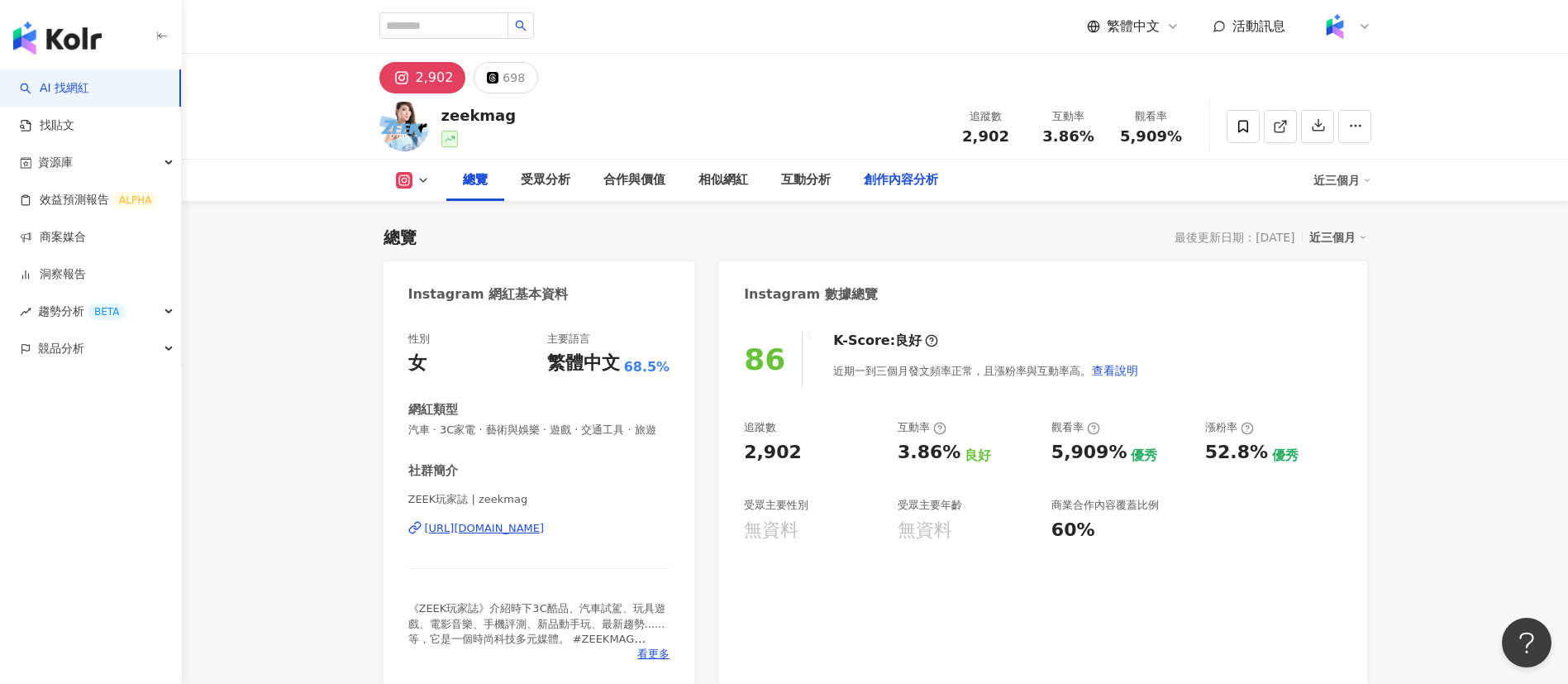
click at [905, 177] on div "創作內容分析" at bounding box center [900, 180] width 74 height 20
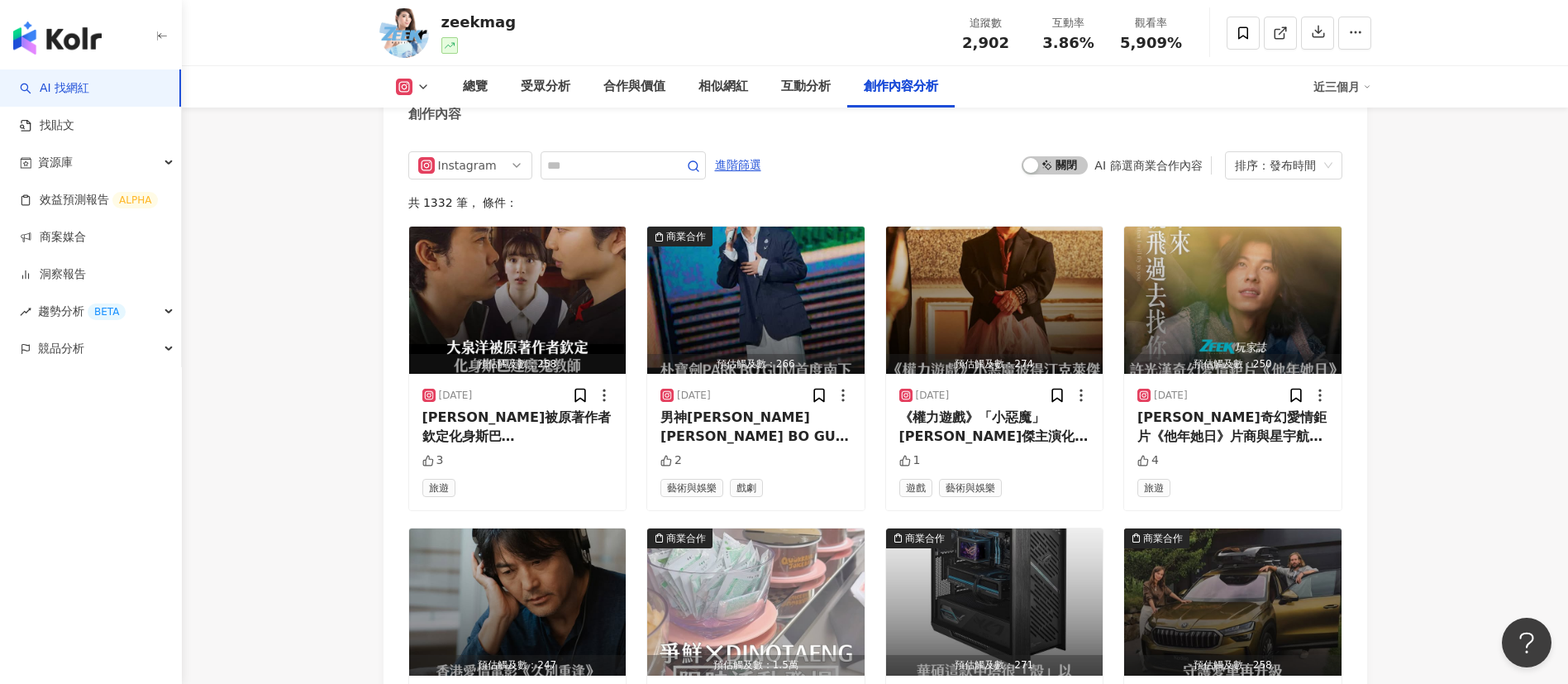
scroll to position [4873, 0]
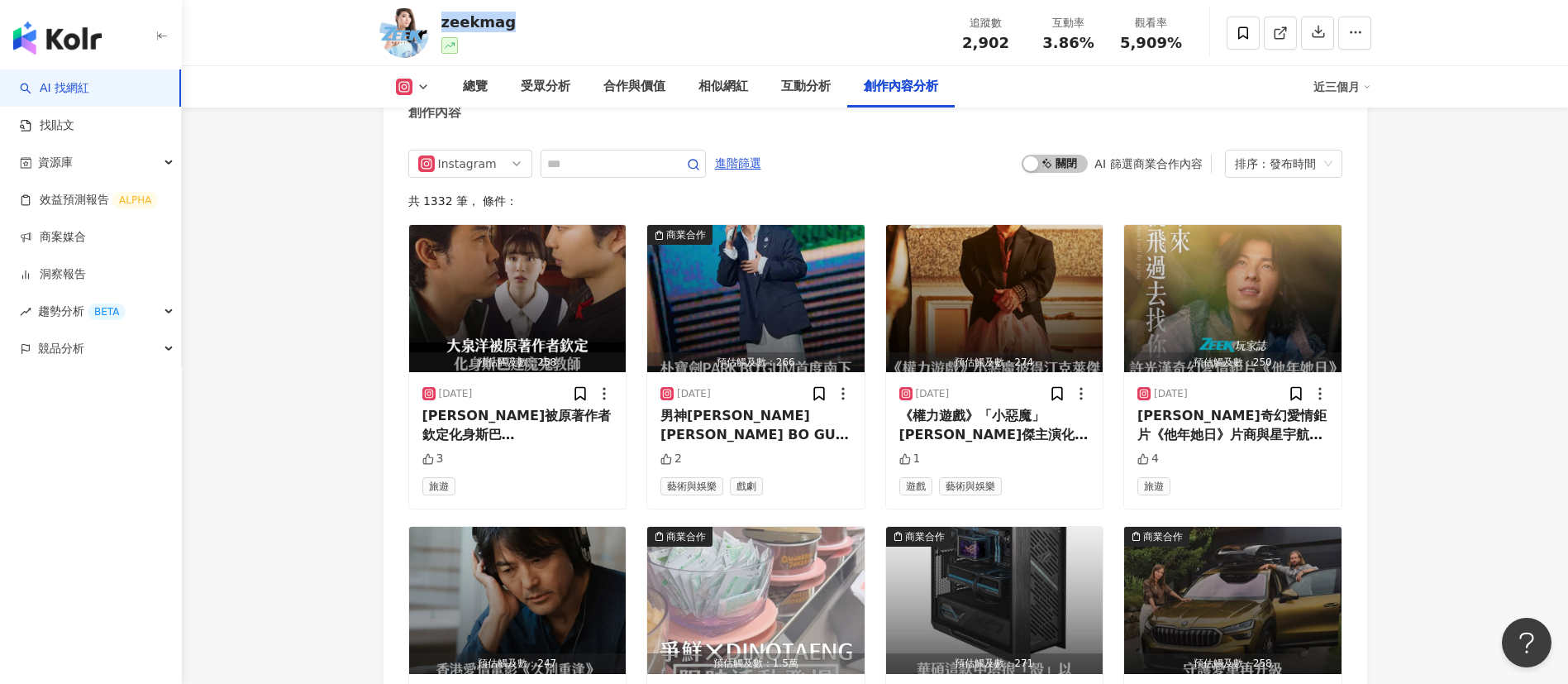
drag, startPoint x: 530, startPoint y: 19, endPoint x: 435, endPoint y: 17, distance: 95.0
click at [435, 17] on div "zeekmag 追蹤數 2,902 互動率 3.86% 觀看率 5,909%" at bounding box center [875, 32] width 1058 height 65
copy div "zeekmag"
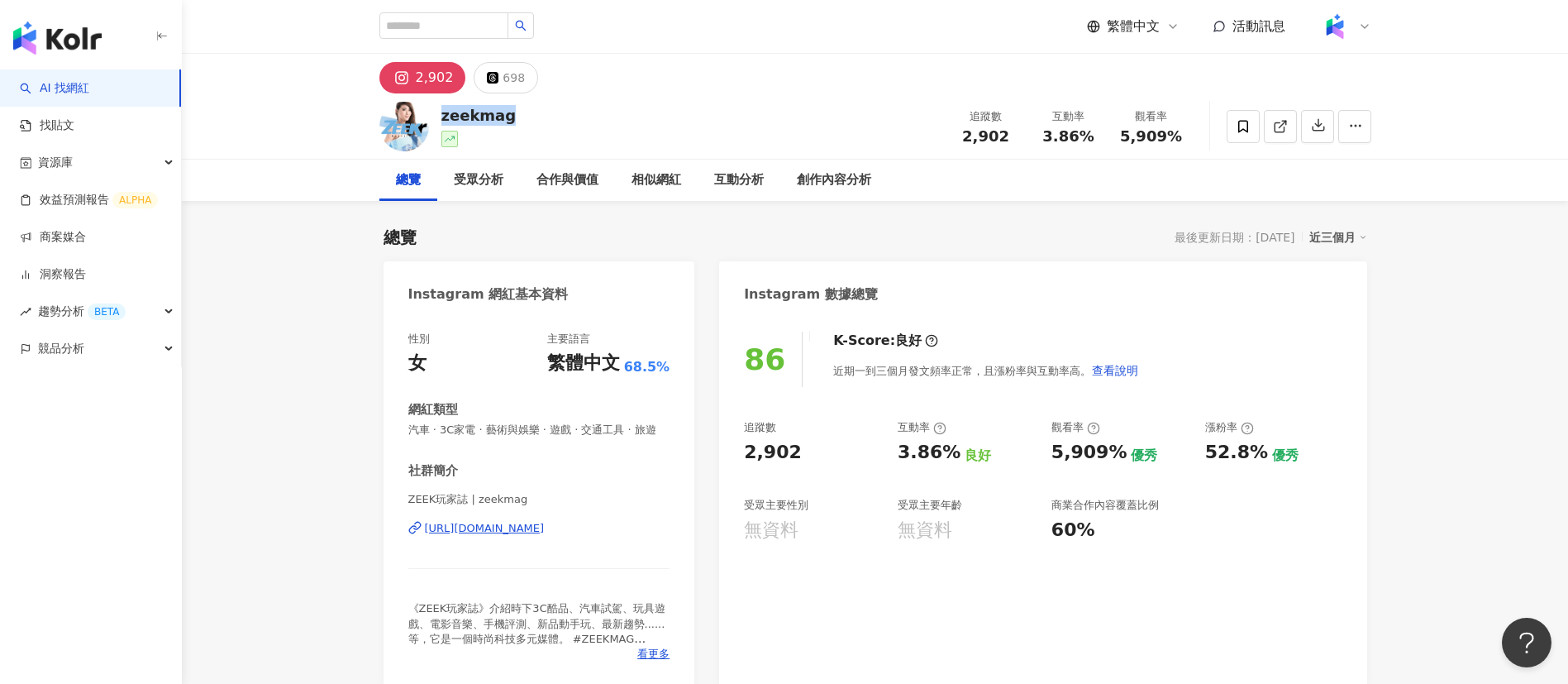
scroll to position [2, 0]
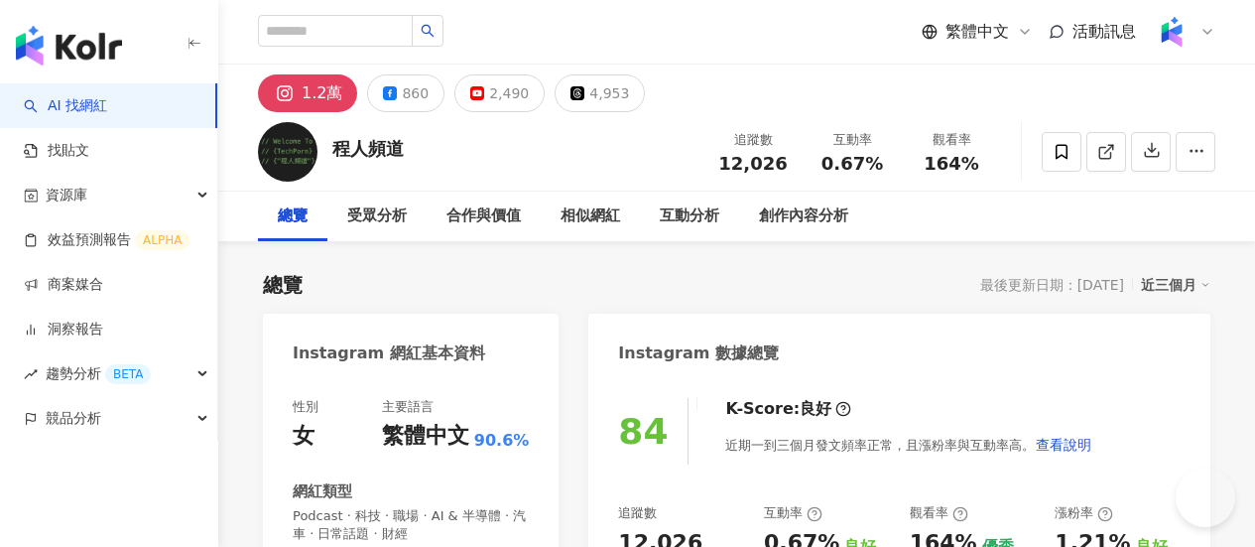
click at [1072, 211] on div "總覽 受眾分析 合作與價值 相似網紅 互動分析 創作內容分析" at bounding box center [737, 217] width 958 height 50
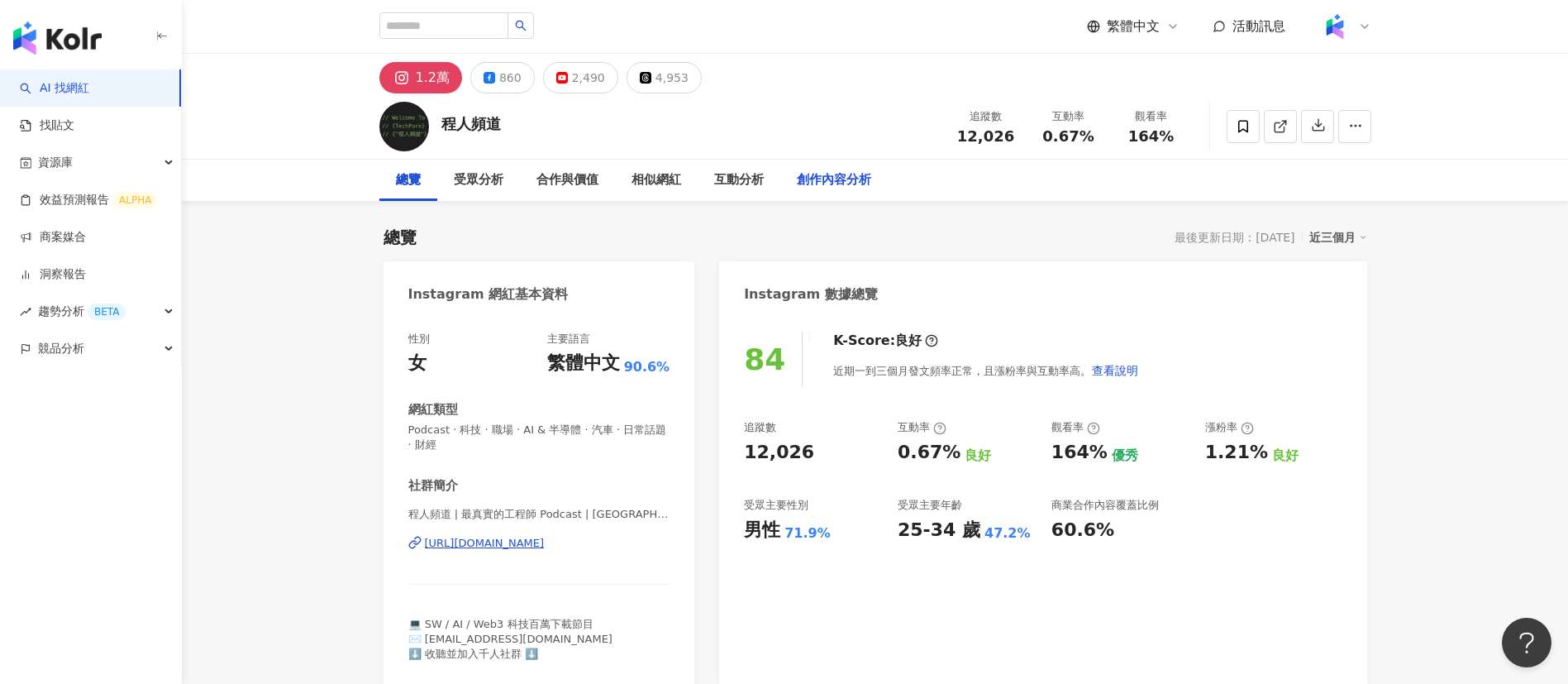
click at [849, 183] on div "創作內容分析" at bounding box center [834, 180] width 74 height 20
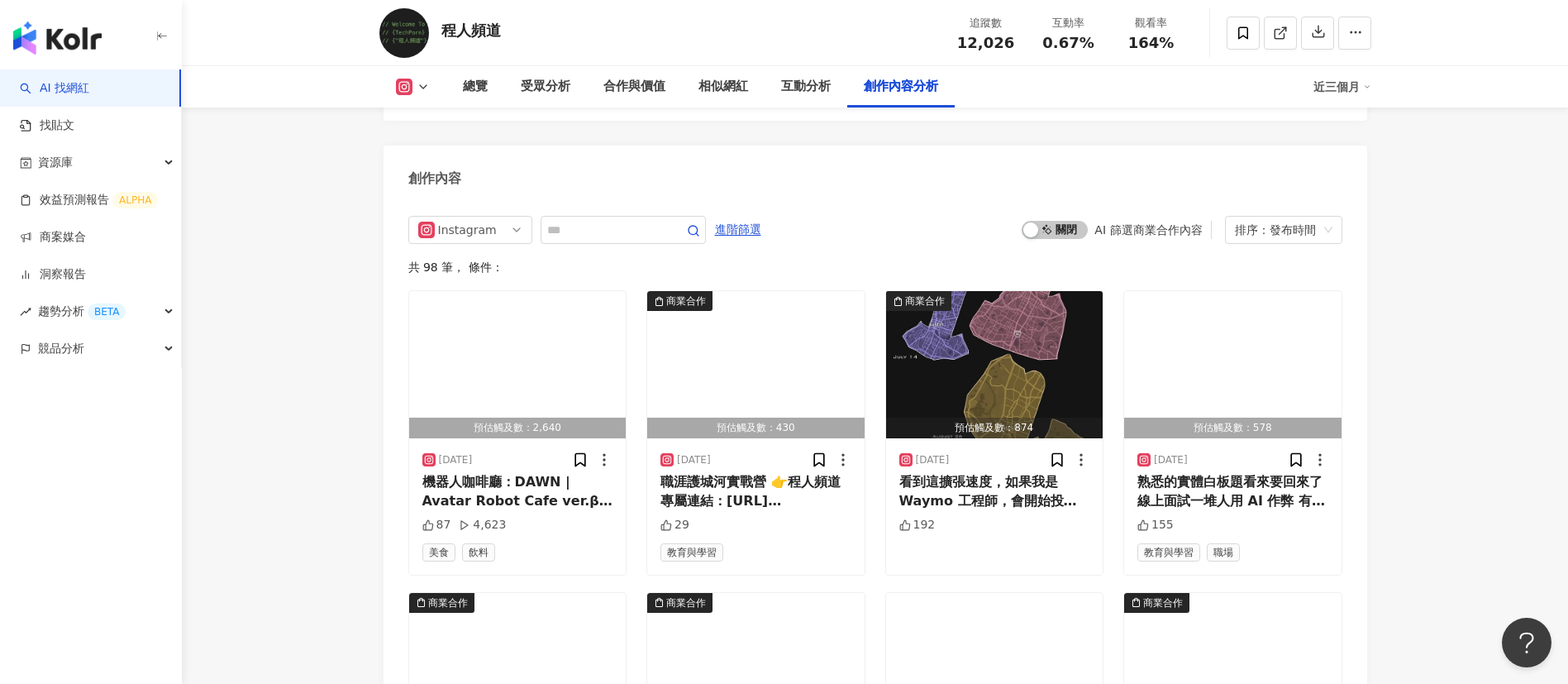
scroll to position [5097, 0]
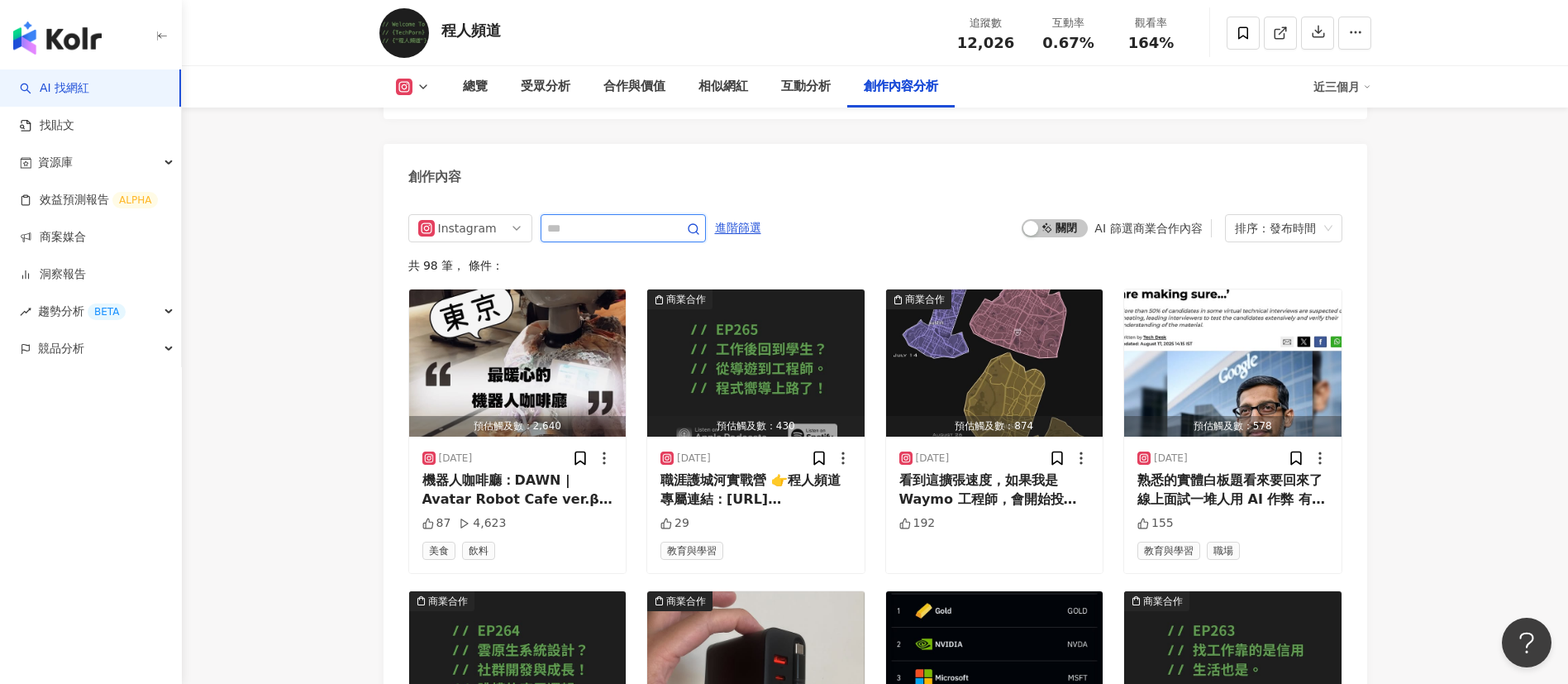
click at [565, 218] on input "text" at bounding box center [605, 228] width 116 height 20
type input "**"
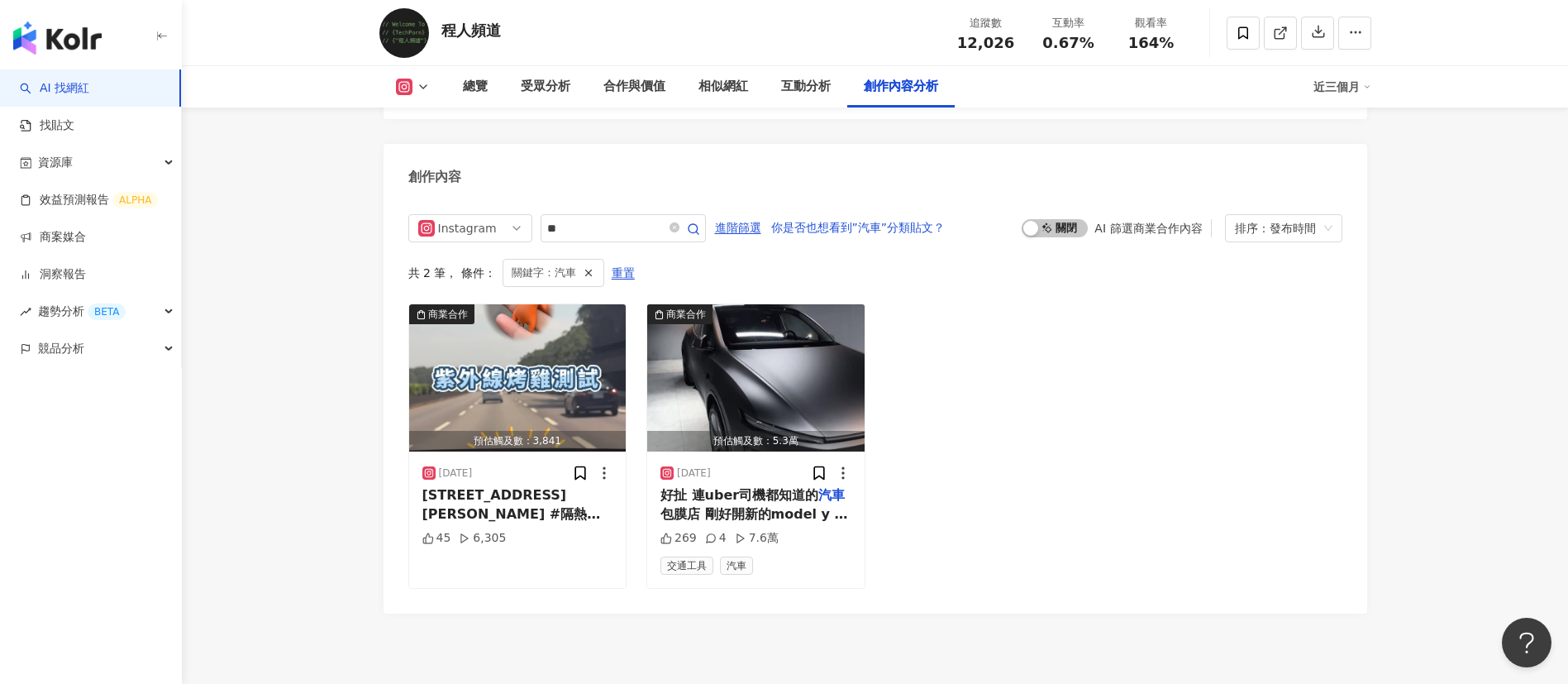
click at [514, 455] on span "隔熱紙 #特斯拉 #modely #" at bounding box center [488, 541] width 132 height 34
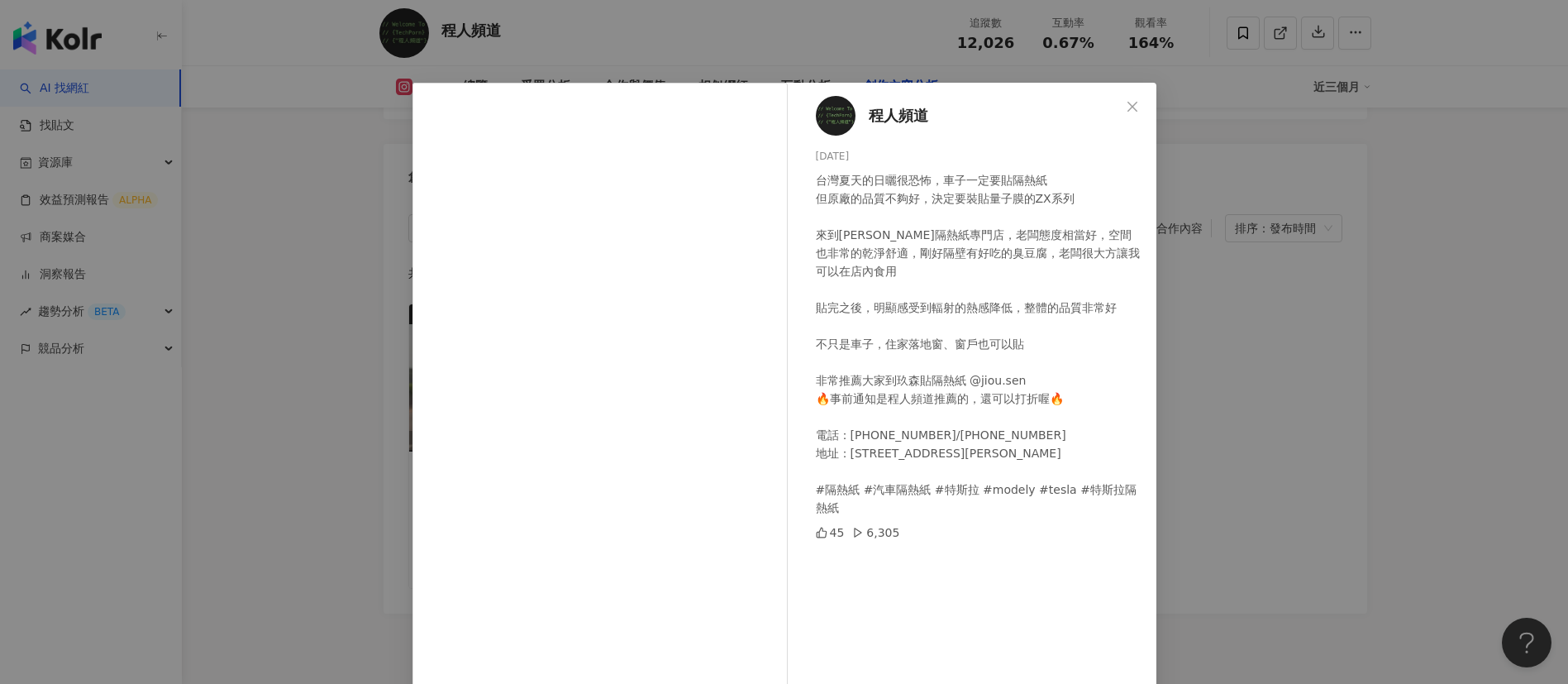
click at [1044, 435] on div "程人頻道 2025/7/27 台灣夏天的日曬很恐怖，車子一定要貼隔熱紙 但原廠的品質不夠好，決定要裝貼量子膜的ZX系列 來到玖森隔熱紙專門店，老闆態度相當好，…" at bounding box center [784, 342] width 1568 height 684
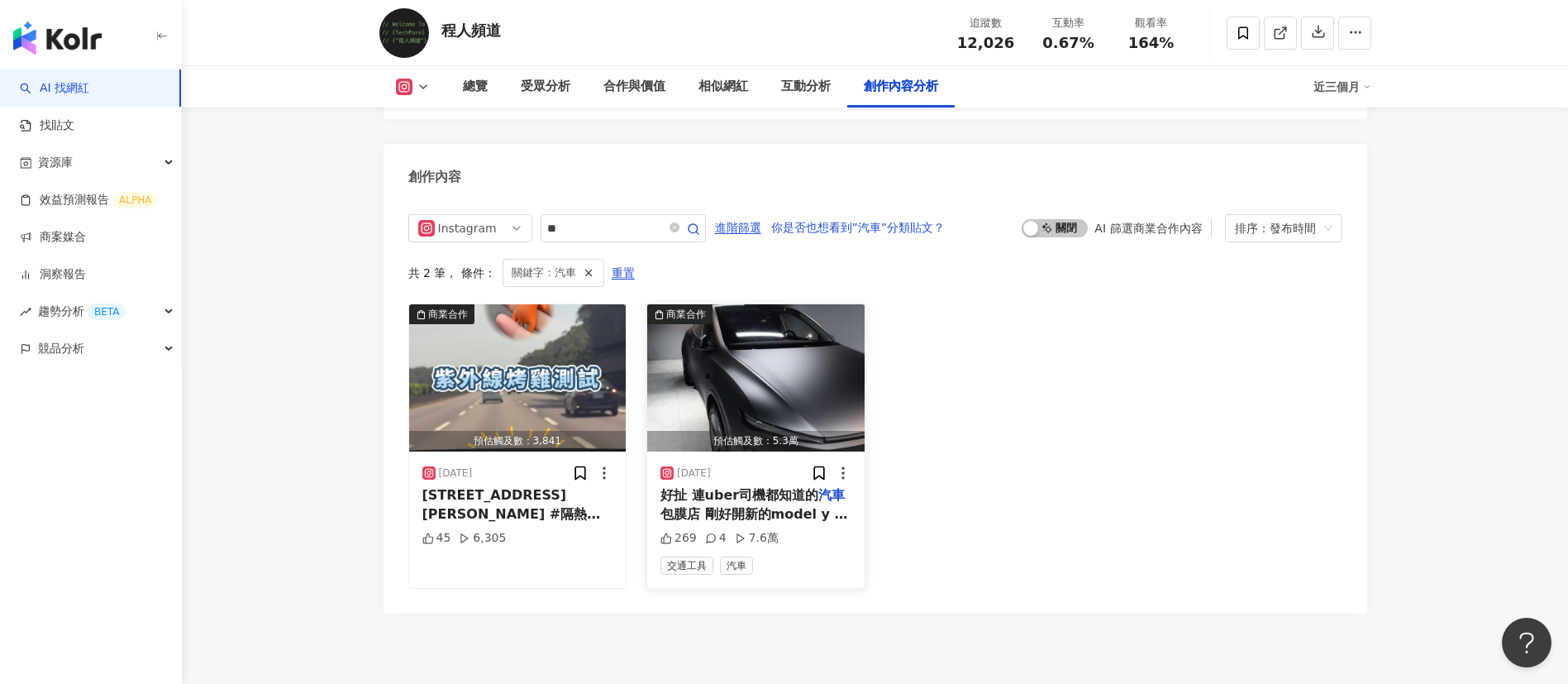
click at [756, 455] on span "好扯 連uber司機都知道的" at bounding box center [739, 495] width 158 height 16
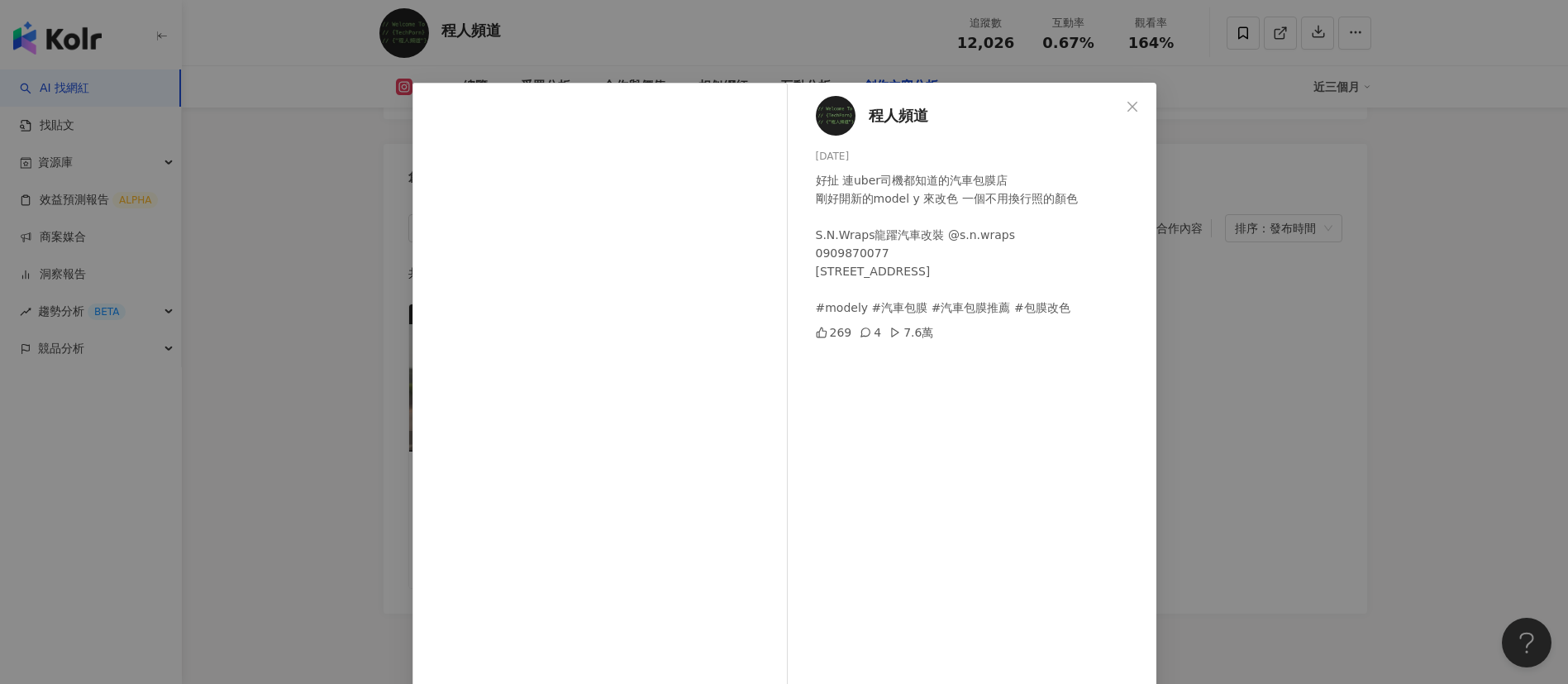
click at [1044, 342] on div "程人頻道 2025/7/20 好扯 連uber司機都知道的汽車包膜店 剛好開新的model y 來改色 一個不用換行照的顏色 S.N.Wraps龍躍汽車改裝 …" at bounding box center [784, 342] width 1568 height 684
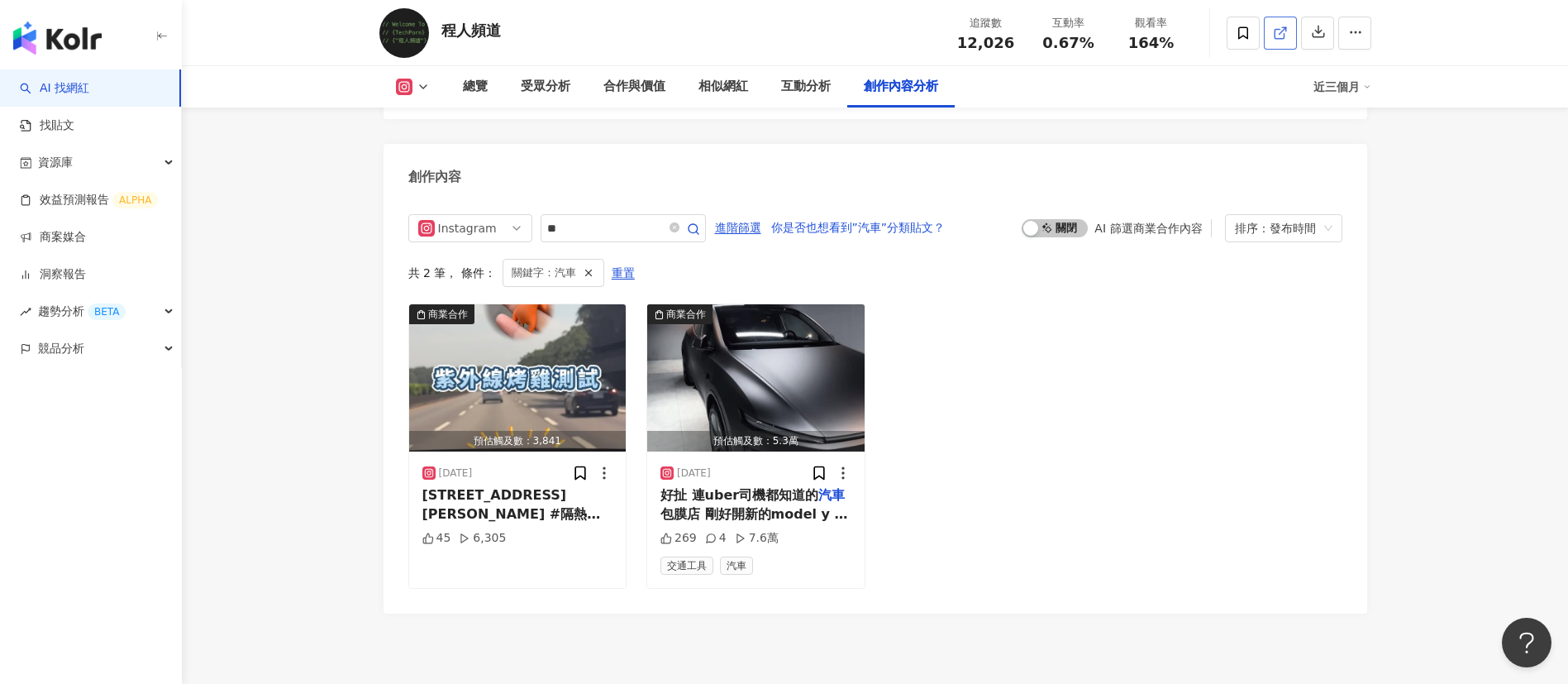
click at [1044, 39] on icon at bounding box center [1280, 33] width 15 height 15
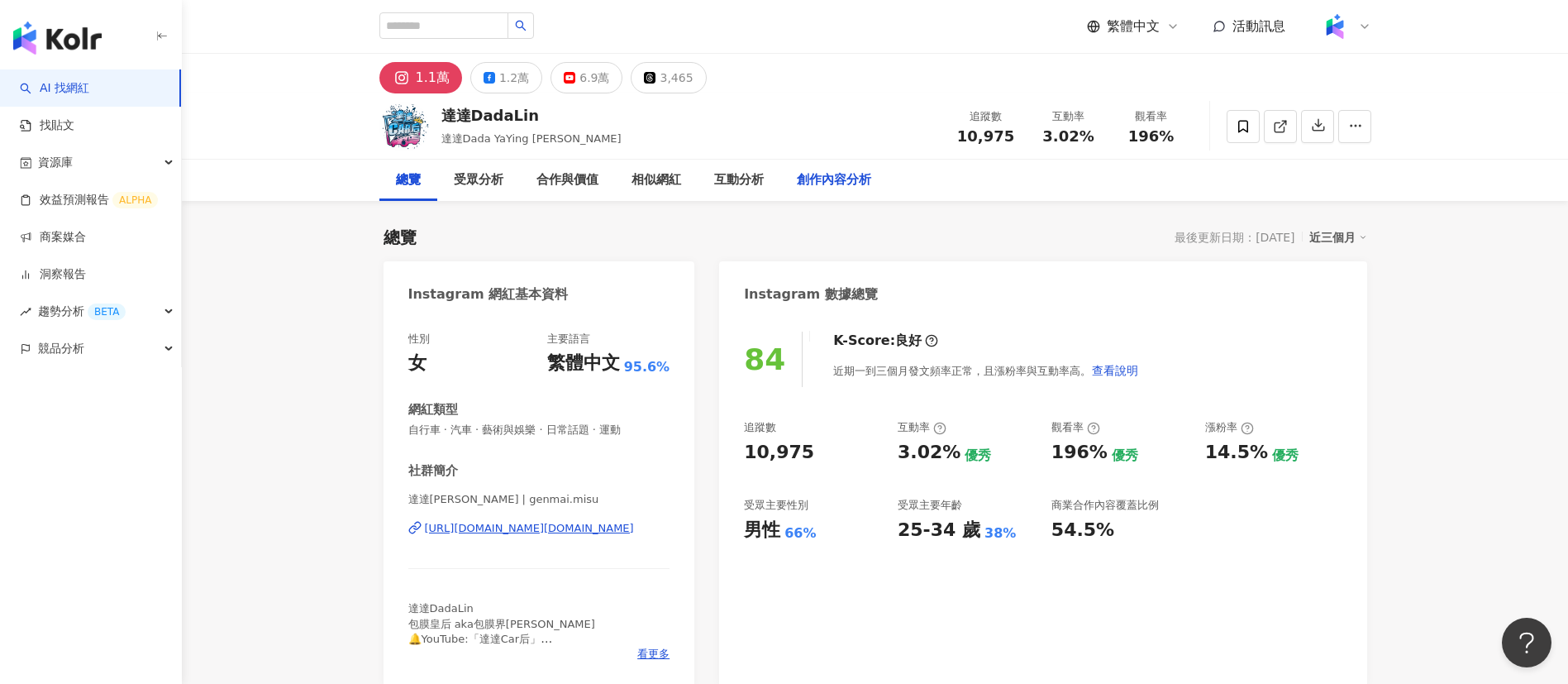
click at [818, 181] on div "創作內容分析" at bounding box center [834, 180] width 74 height 20
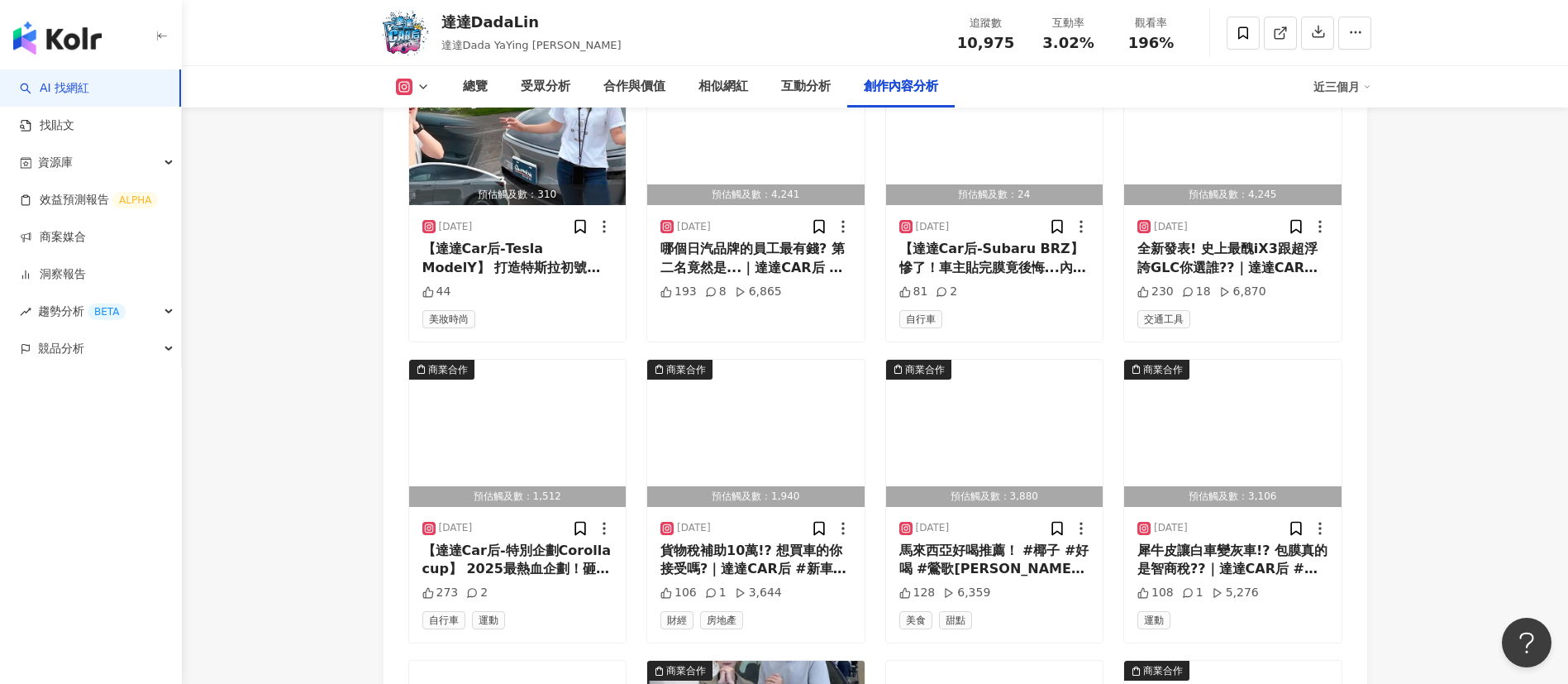
scroll to position [5284, 0]
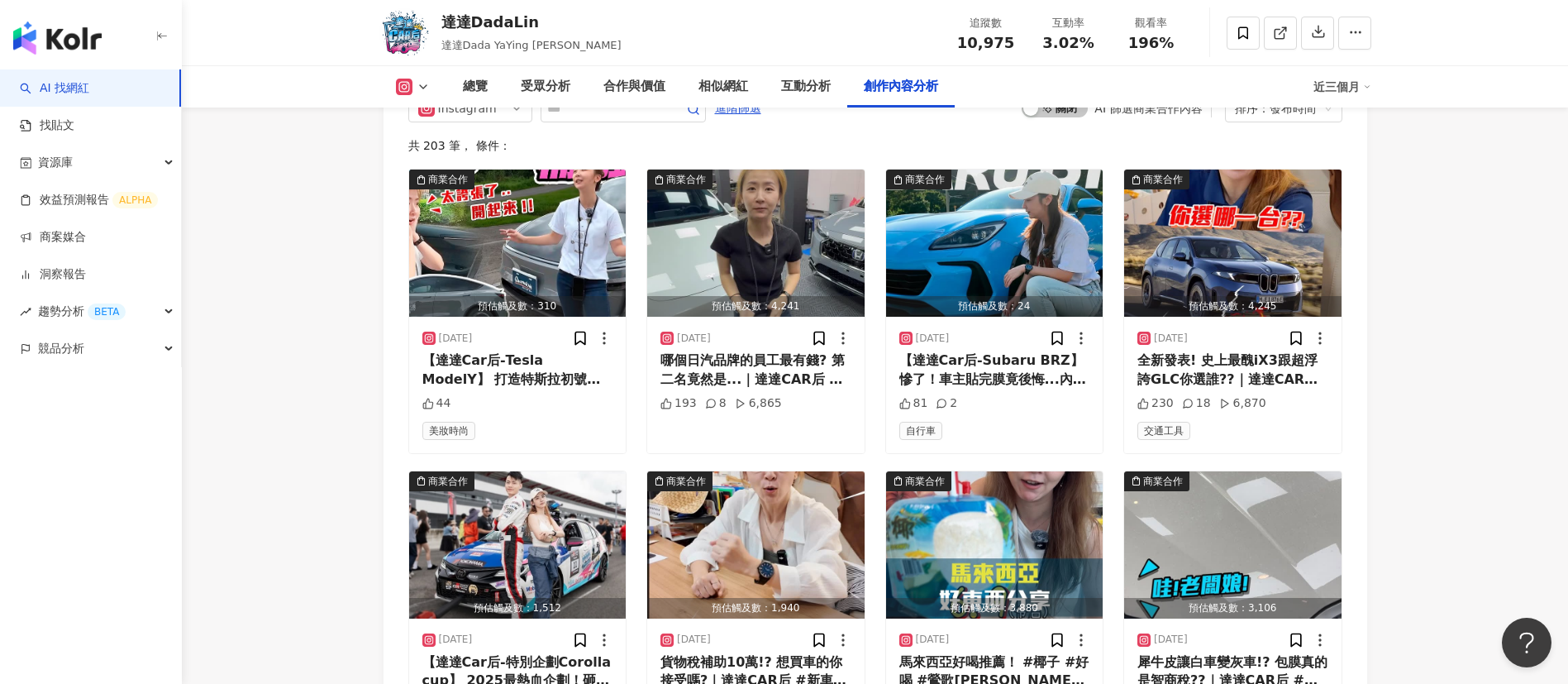
scroll to position [5172, 0]
click at [759, 358] on div "哪個日汽品牌的員工最有錢? 第二名竟然是...｜達達CAR后 #日本車 #日系車 #排行榜 #車廠 #薪資 #toyota #honda #nissan #m…" at bounding box center [755, 369] width 191 height 37
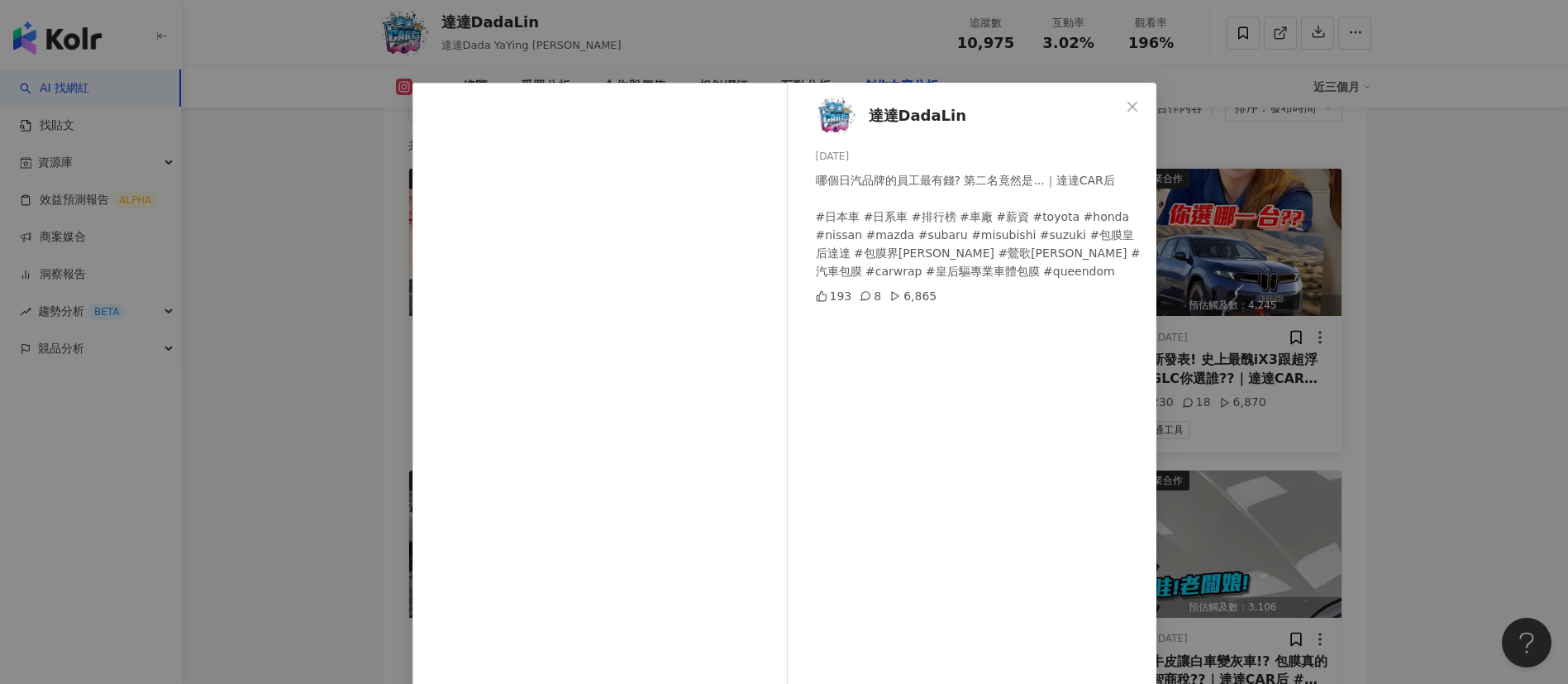
click at [1044, 383] on div "達達DadaLin 2025/9/16 哪個日汽品牌的員工最有錢? 第二名竟然是...｜達達CAR后 #日本車 #日系車 #排行榜 #車廠 #薪資 #toyo…" at bounding box center [784, 342] width 1568 height 684
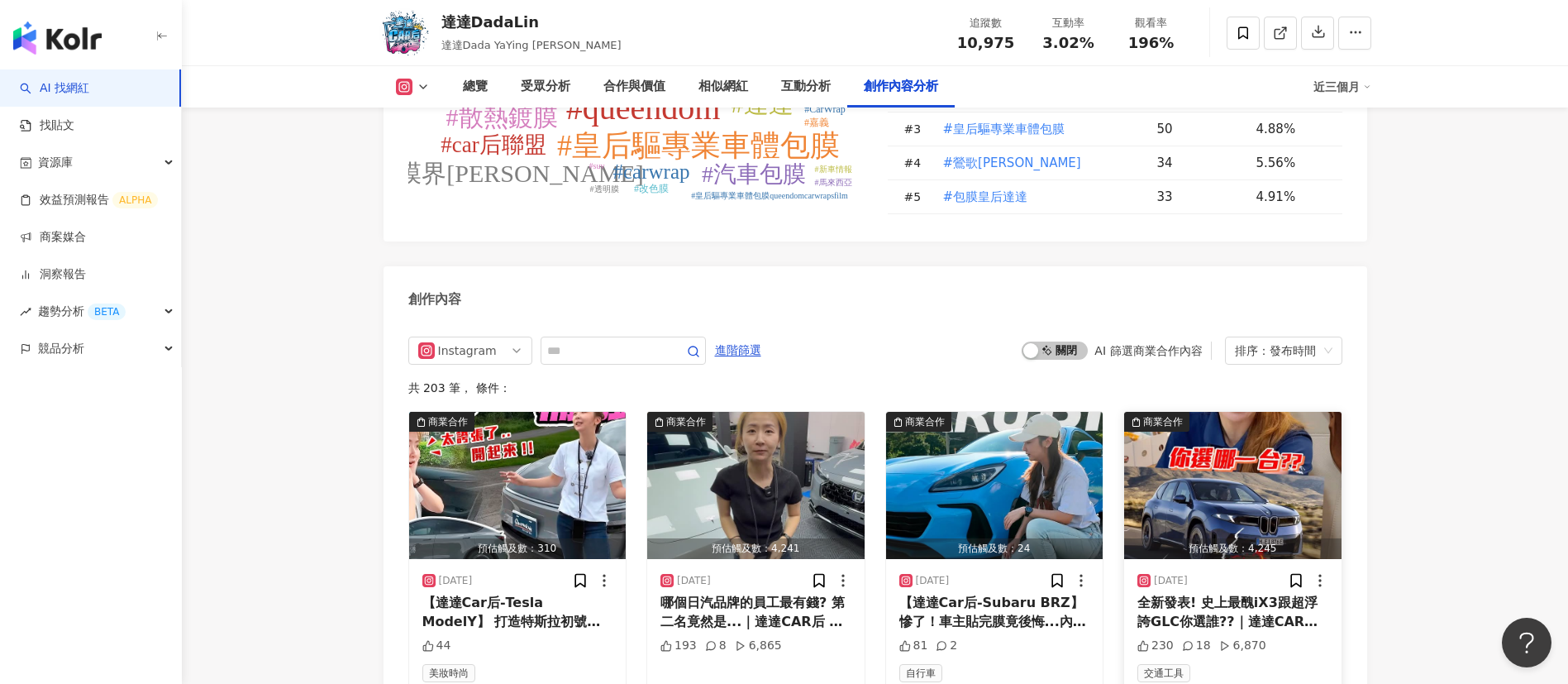
scroll to position [4926, 0]
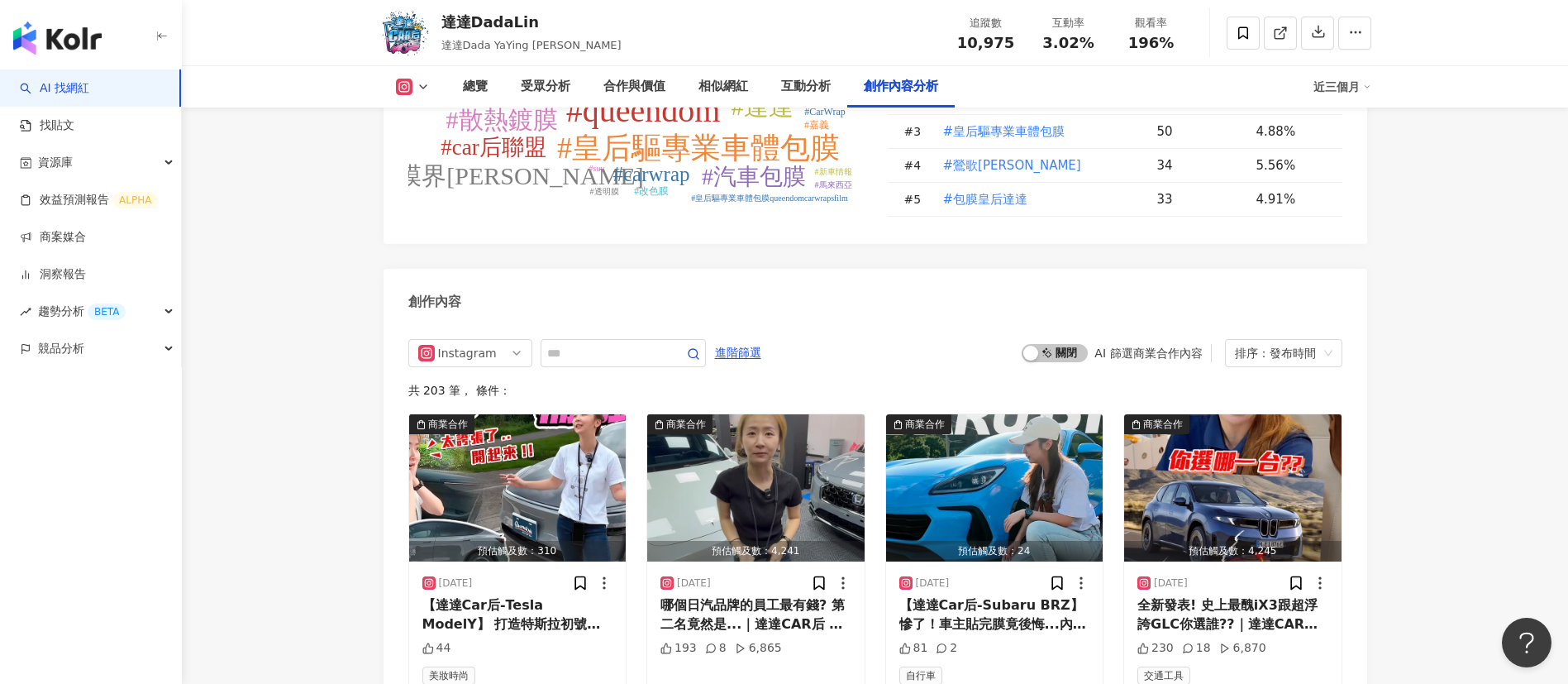
click at [1044, 347] on div "啟動 關閉 AI 篩選商業合作內容 排序：發布時間" at bounding box center [1182, 353] width 320 height 28
click at [1044, 344] on span "啟動 關閉" at bounding box center [1054, 353] width 66 height 18
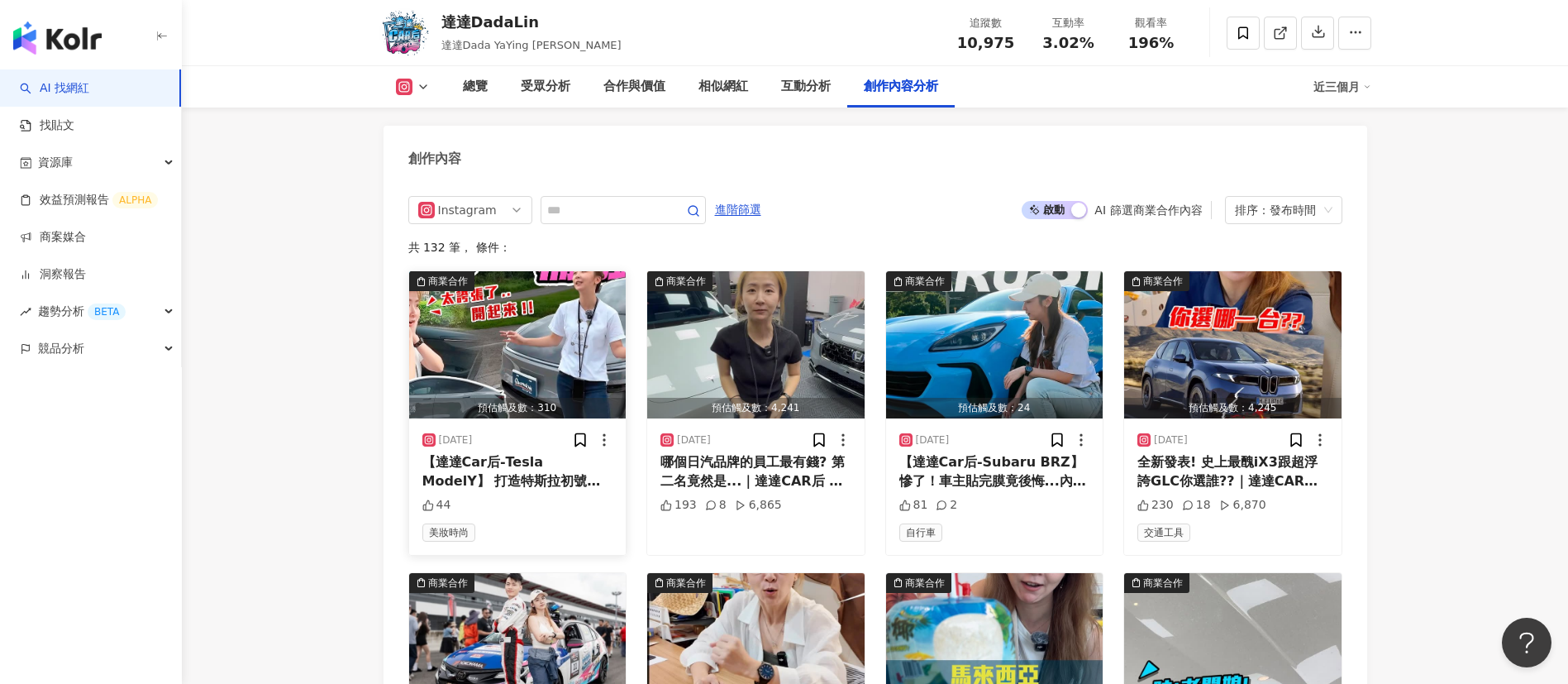
click at [512, 455] on div "【達達Car后-Tesla ModelY】 打造特斯拉初號機！煥新Y科技點滿、操駕升級！真的沒對手了？車主勸你再等等：現在買的都是韭菜！2025 Tesla …" at bounding box center [517, 472] width 191 height 37
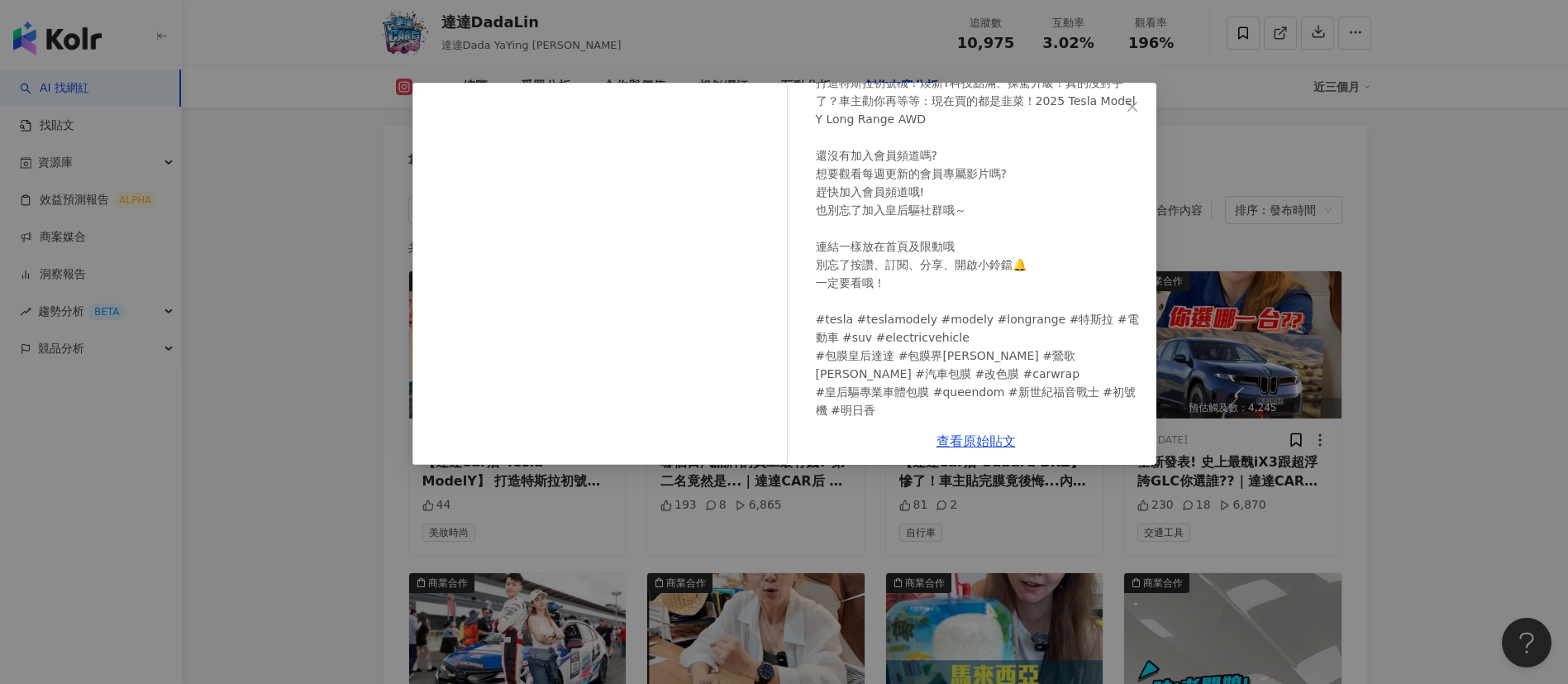
scroll to position [161, 0]
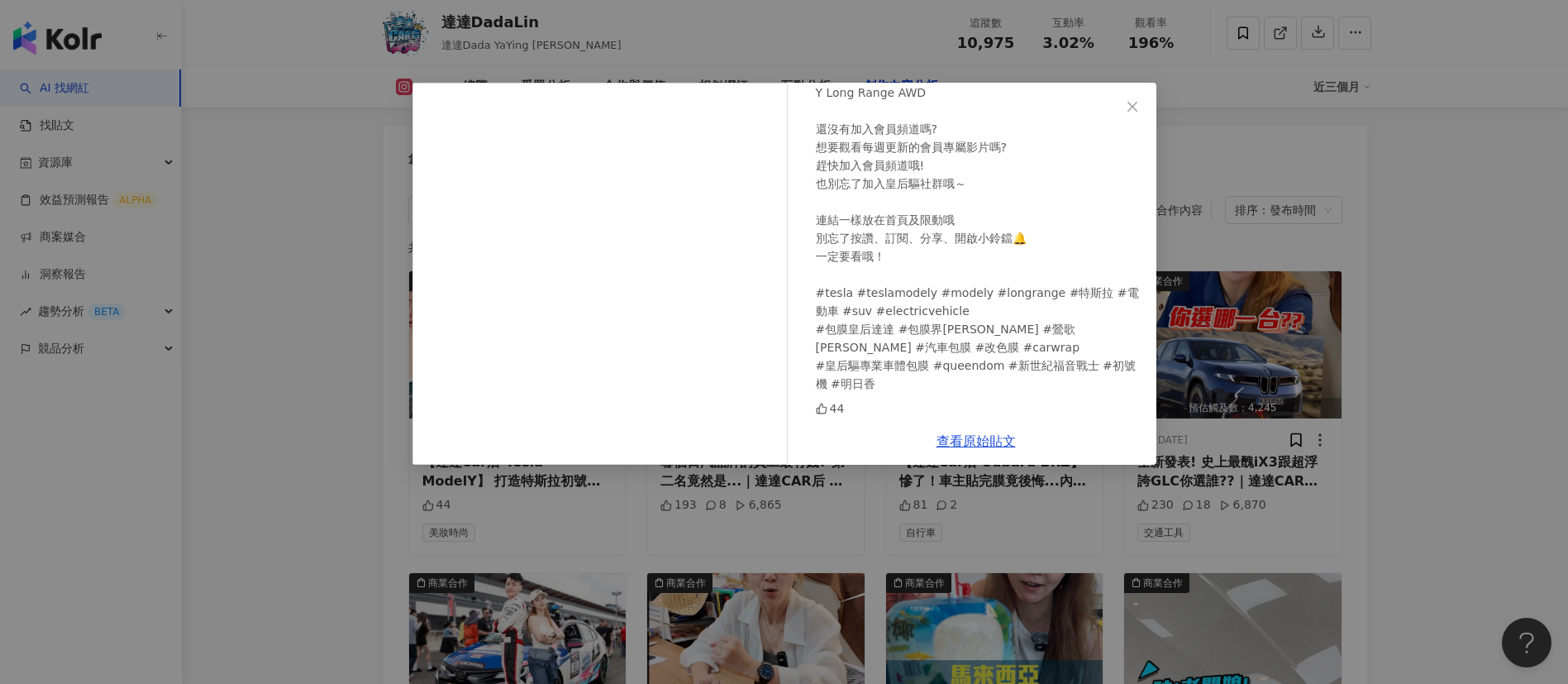
click at [1044, 310] on div "達達DadaLin 2025/9/18 【達達Car后-Tesla ModelY】 打造特斯拉初號機！煥新Y科技點滿、操駕升級！真的沒對手了？車主勸你再等等：…" at bounding box center [784, 342] width 1568 height 684
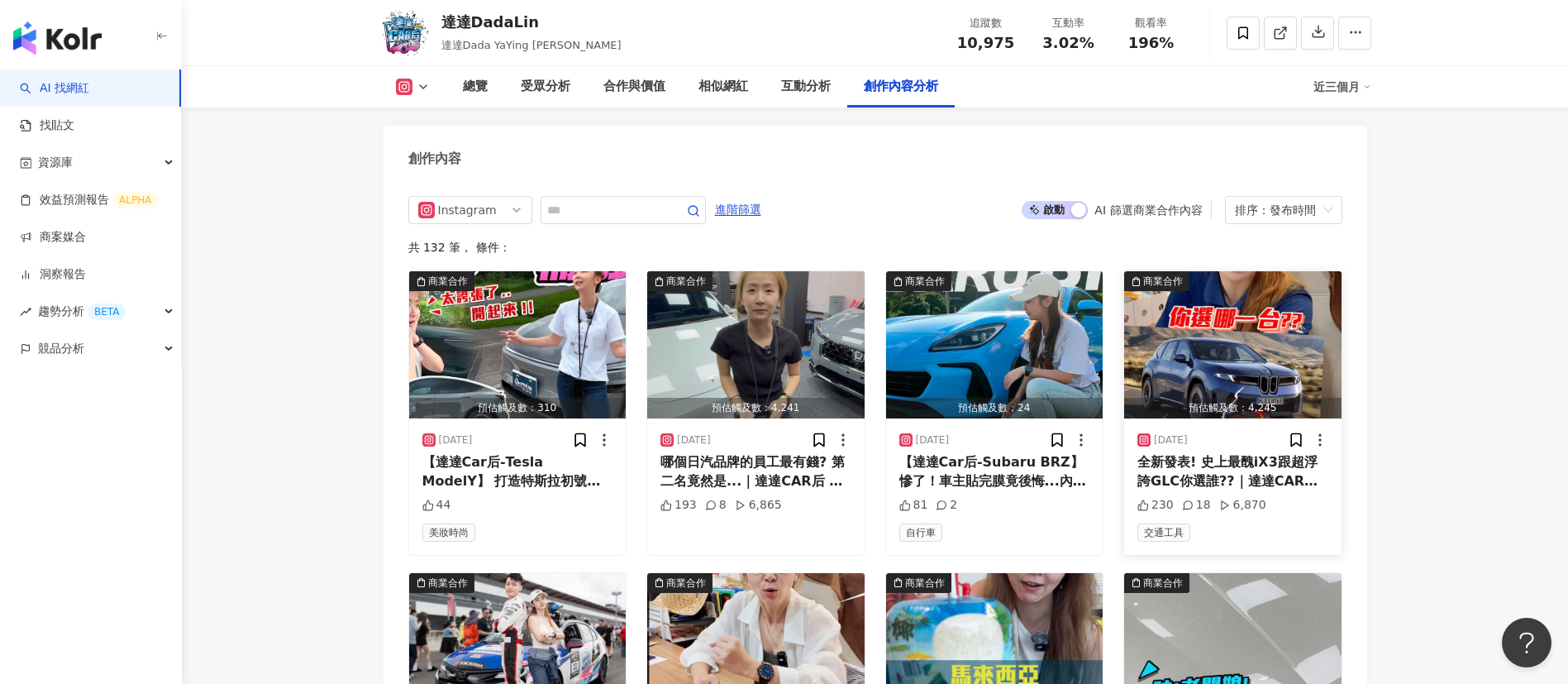
click at [1044, 455] on div "全新發表! 史上最醜iX3跟超浮誇GLC你選誰??｜達達CAR后 #bmw #ix3 #xdrive #glc #electric #4matic #雙b #…" at bounding box center [1232, 472] width 191 height 37
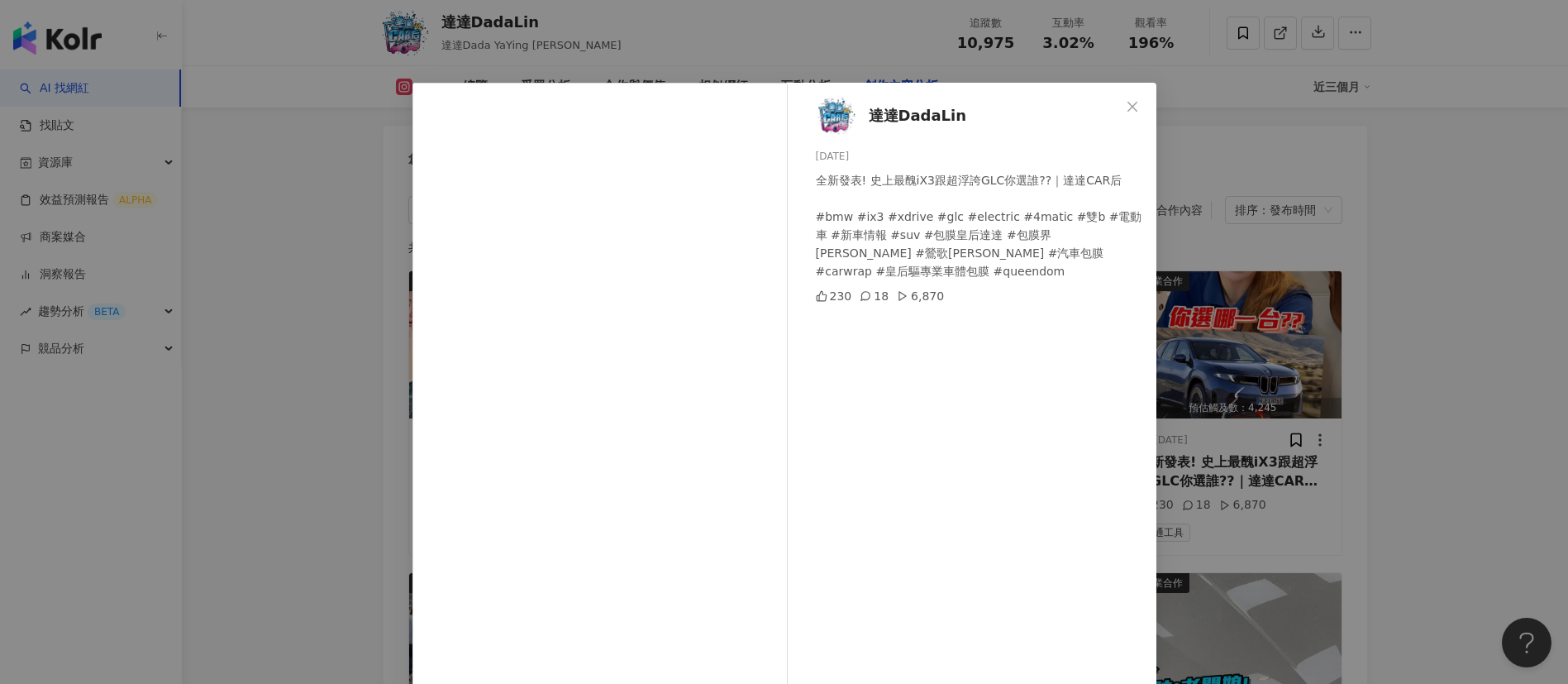
click at [1044, 442] on div "達達DadaLin 2025/9/9 全新發表! 史上最醜iX3跟超浮誇GLC你選誰??｜達達CAR后 #bmw #ix3 #xdrive #glc #ele…" at bounding box center [784, 342] width 1568 height 684
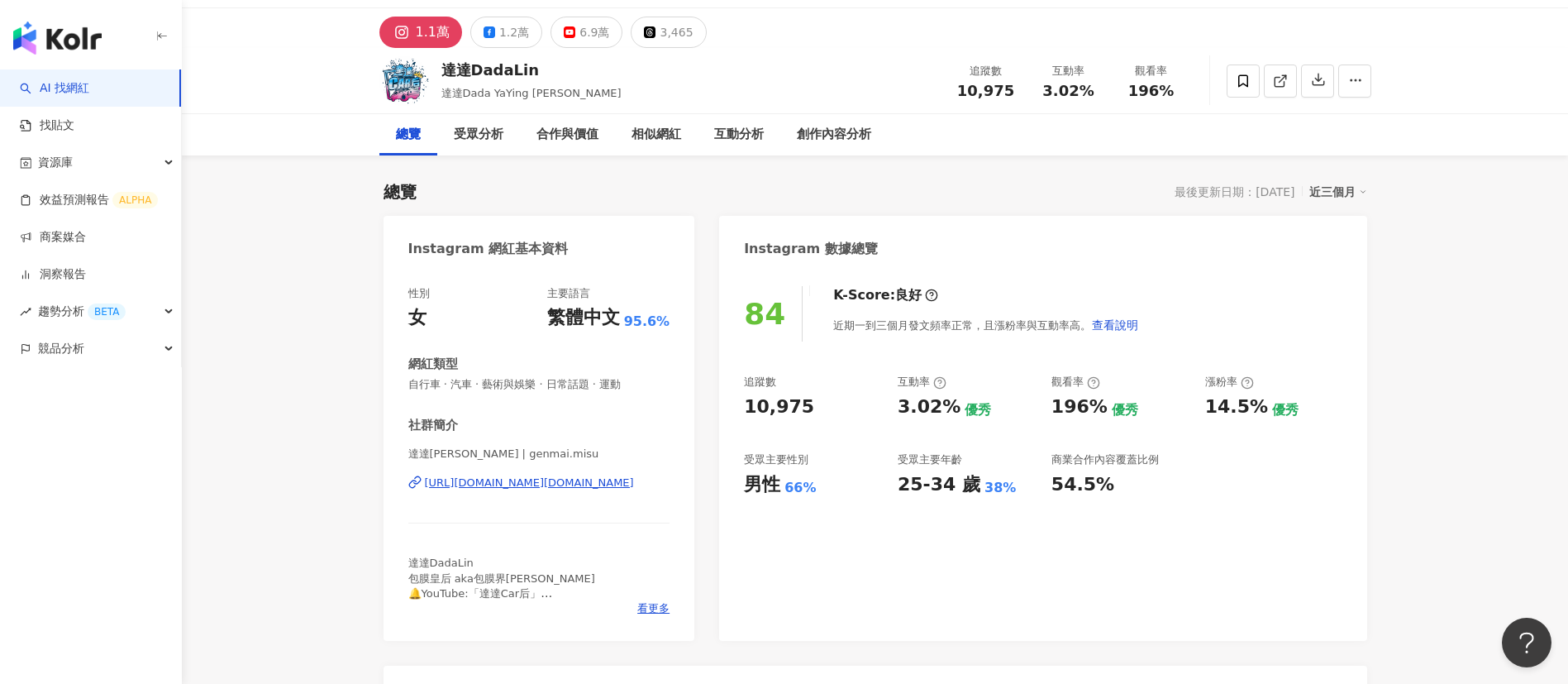
scroll to position [0, 0]
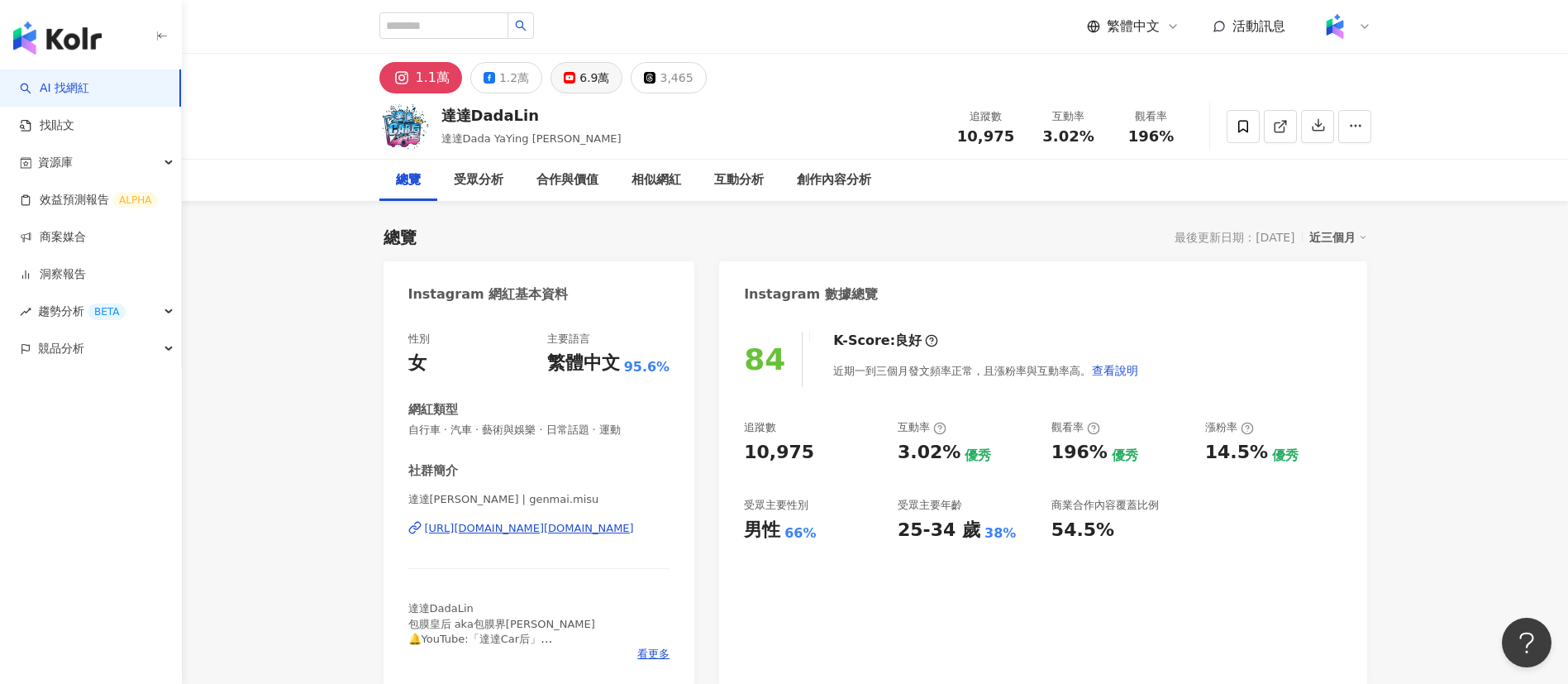
click at [592, 80] on div "6.9萬" at bounding box center [595, 77] width 30 height 23
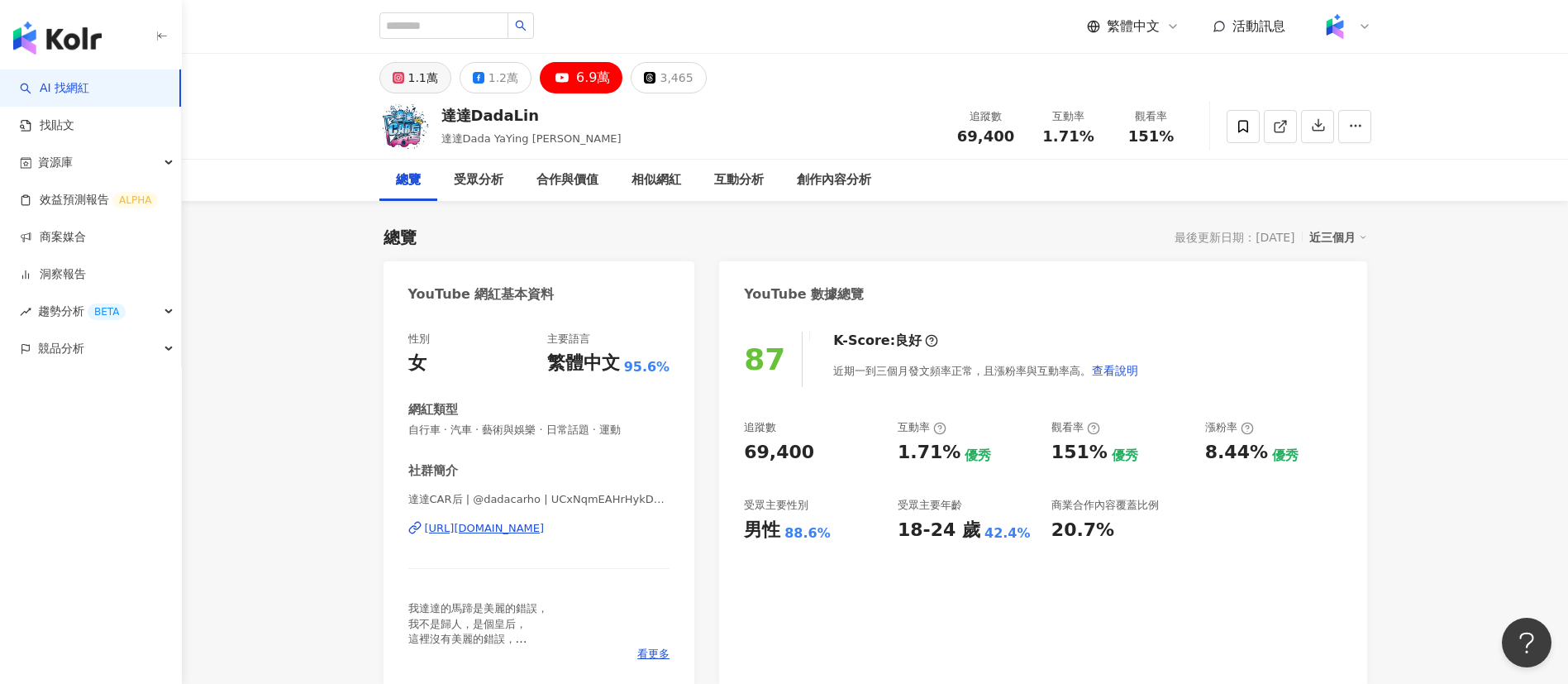
click at [406, 92] on button "1.1萬" at bounding box center [416, 77] width 72 height 32
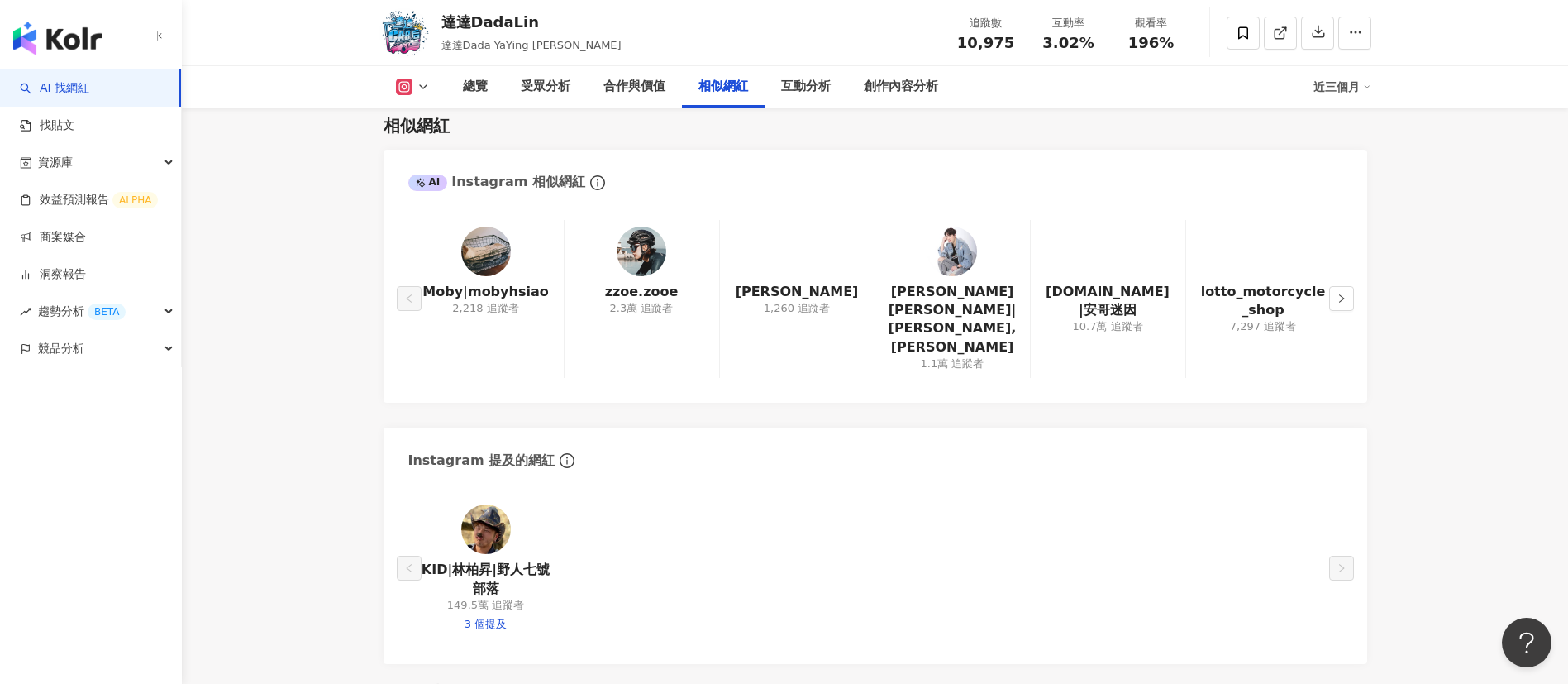
scroll to position [2786, 0]
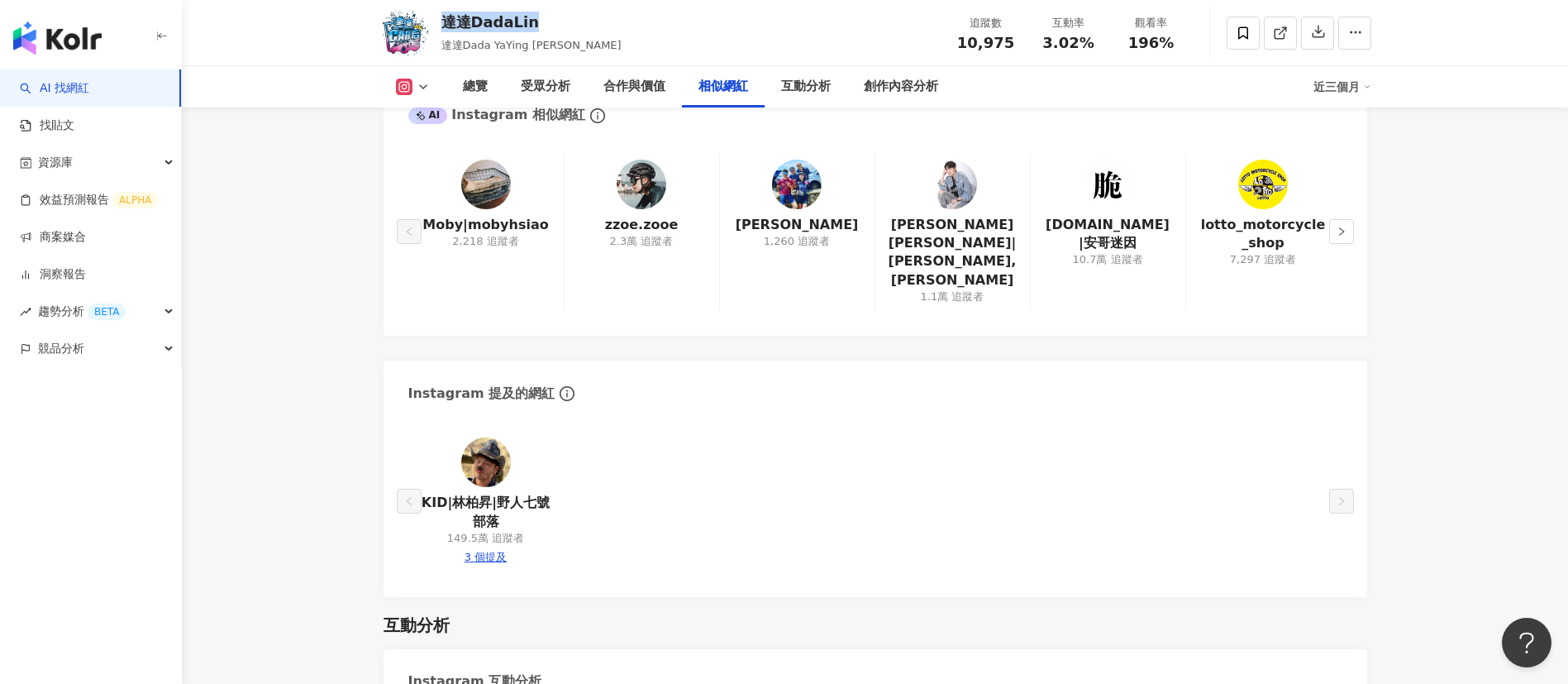
drag, startPoint x: 470, startPoint y: 22, endPoint x: 444, endPoint y: 18, distance: 26.3
click at [444, 18] on div "達達DadaLin" at bounding box center [531, 22] width 180 height 21
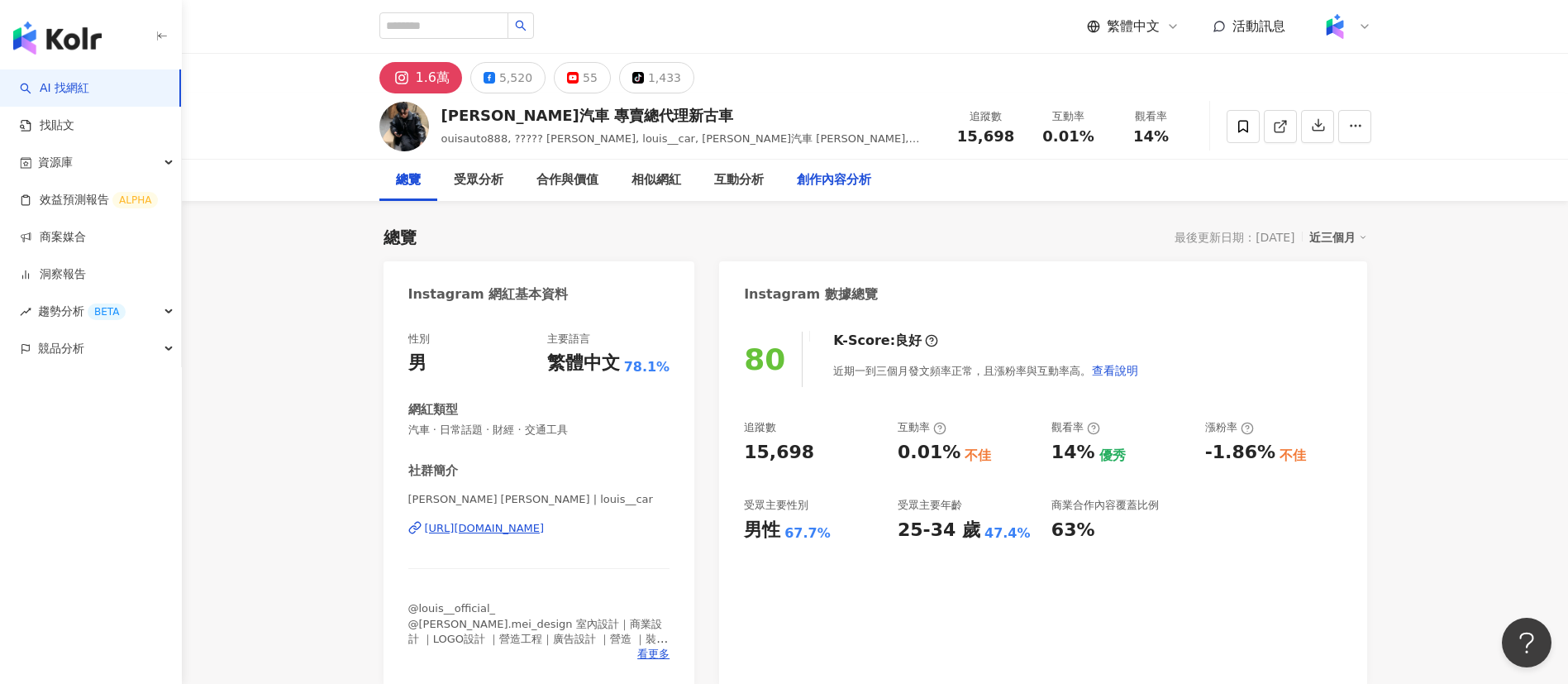
click at [823, 172] on div "創作內容分析" at bounding box center [834, 180] width 74 height 20
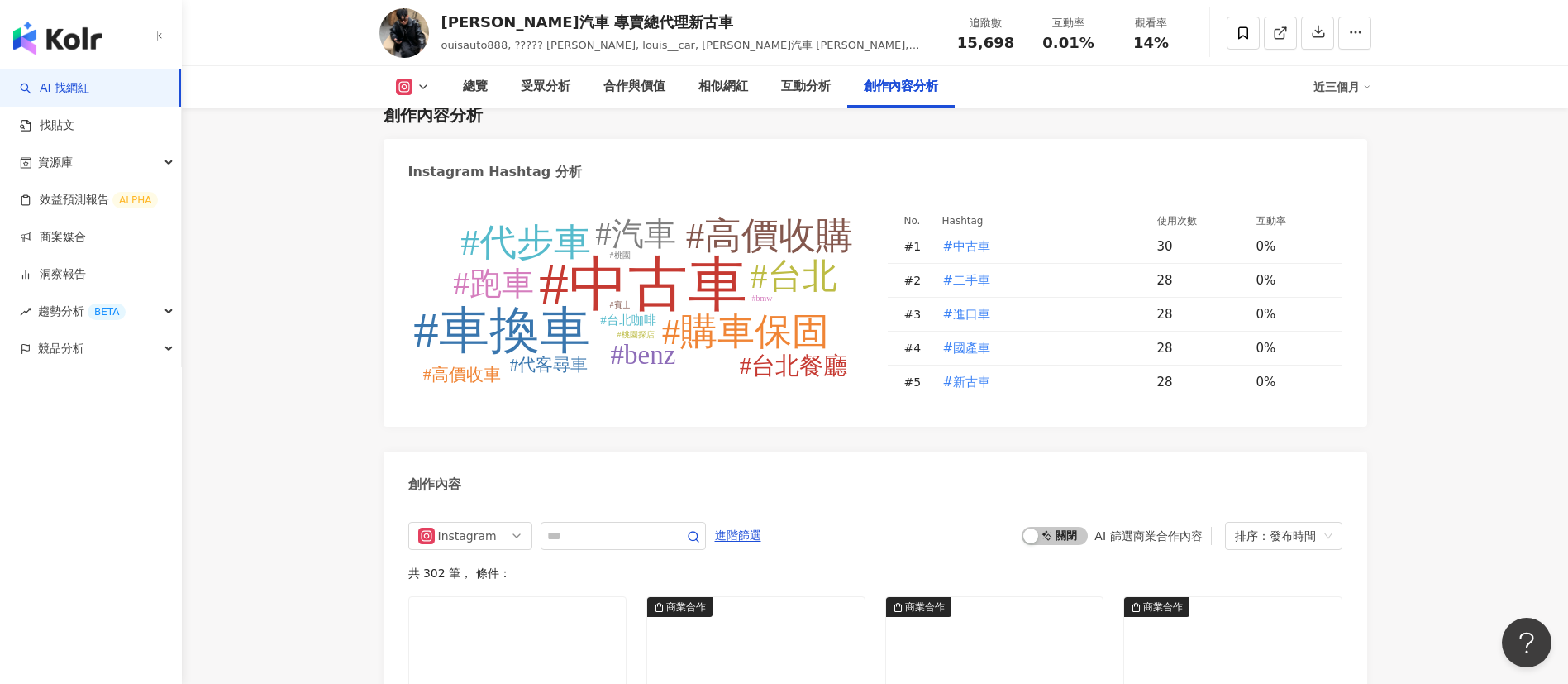
scroll to position [5154, 0]
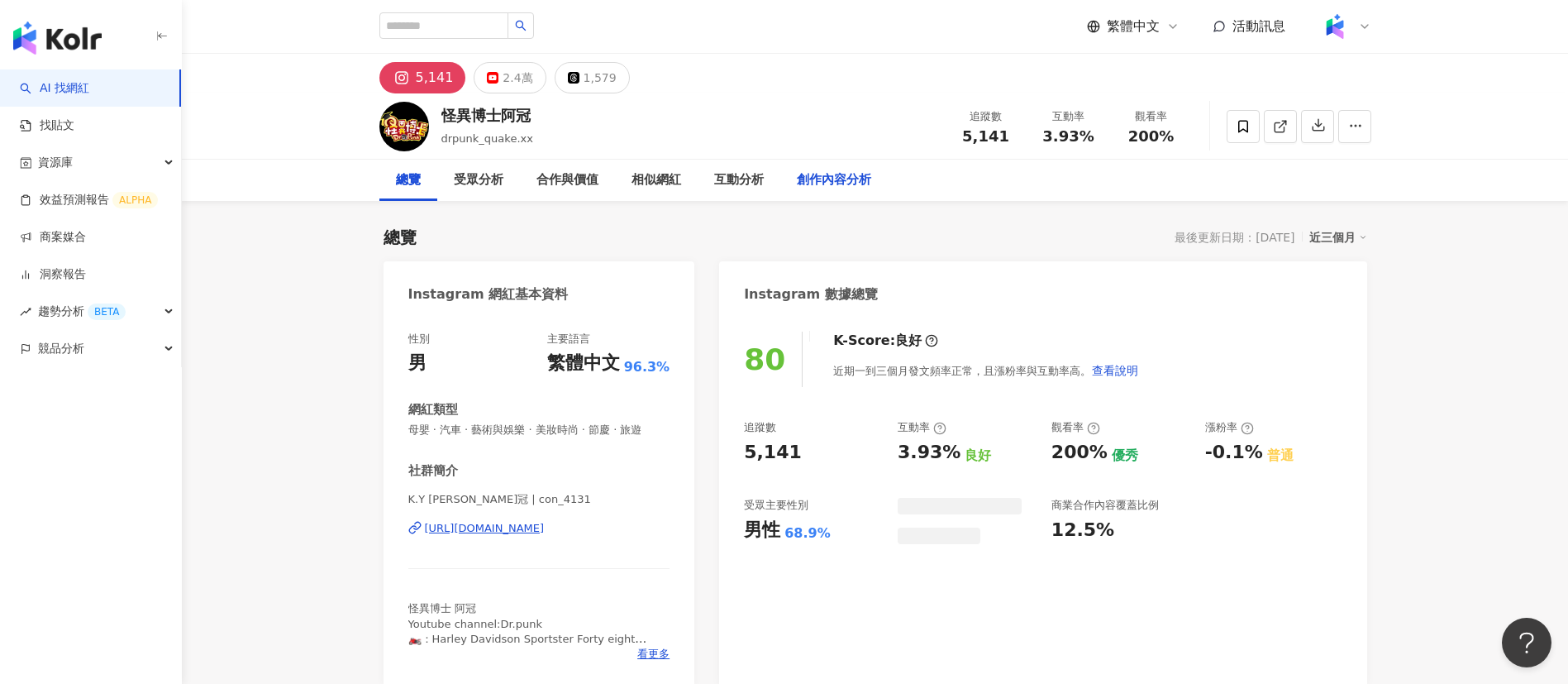
click at [794, 184] on div "創作內容分析" at bounding box center [834, 181] width 107 height 42
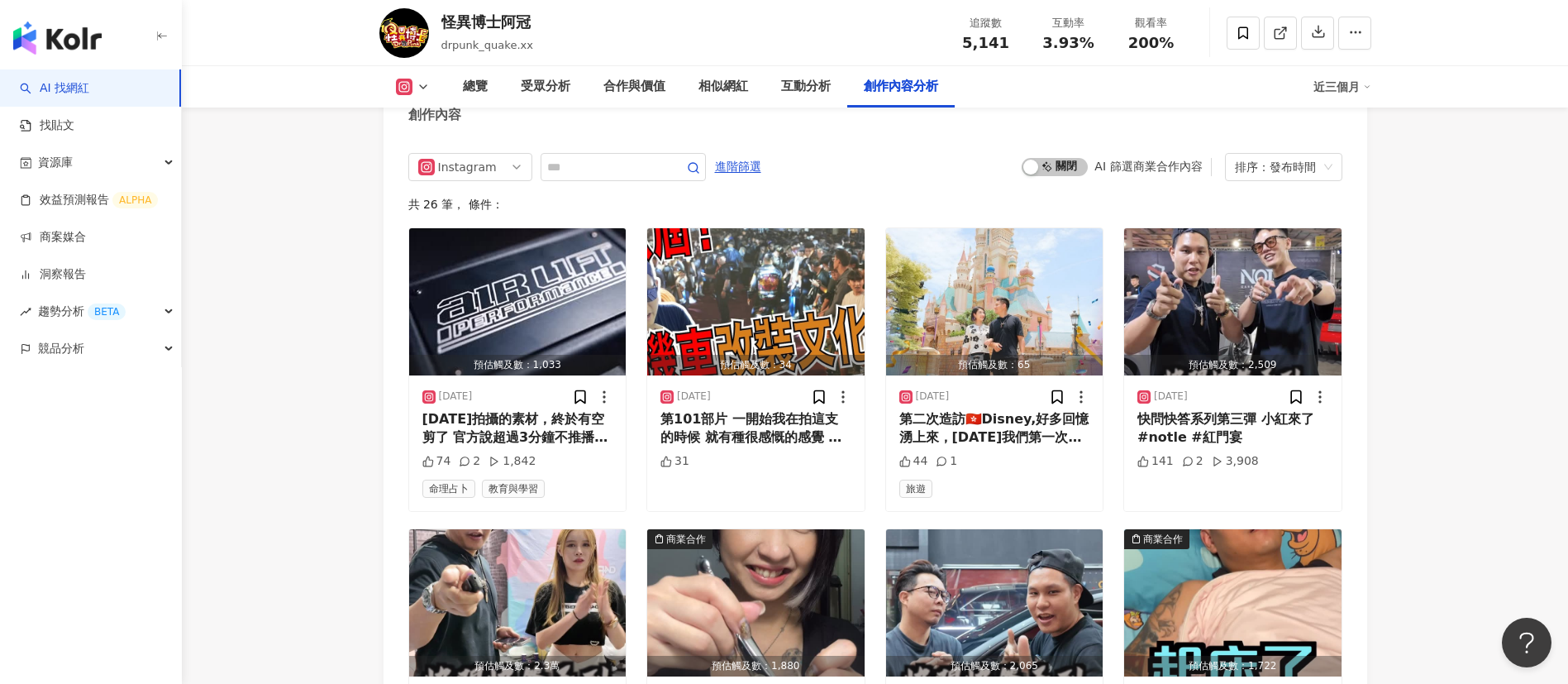
scroll to position [5090, 0]
click at [662, 177] on input "text" at bounding box center [605, 168] width 116 height 20
type input "**"
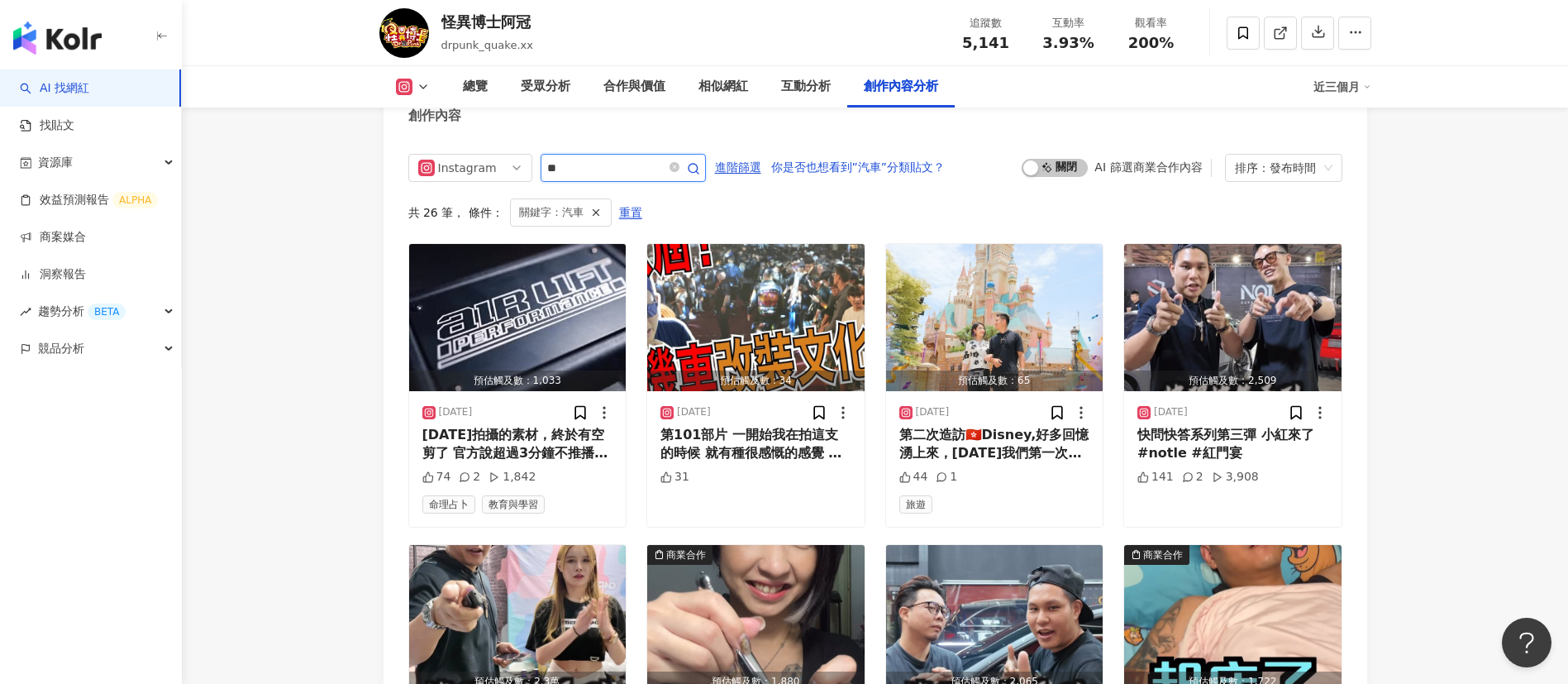
scroll to position [5085, 0]
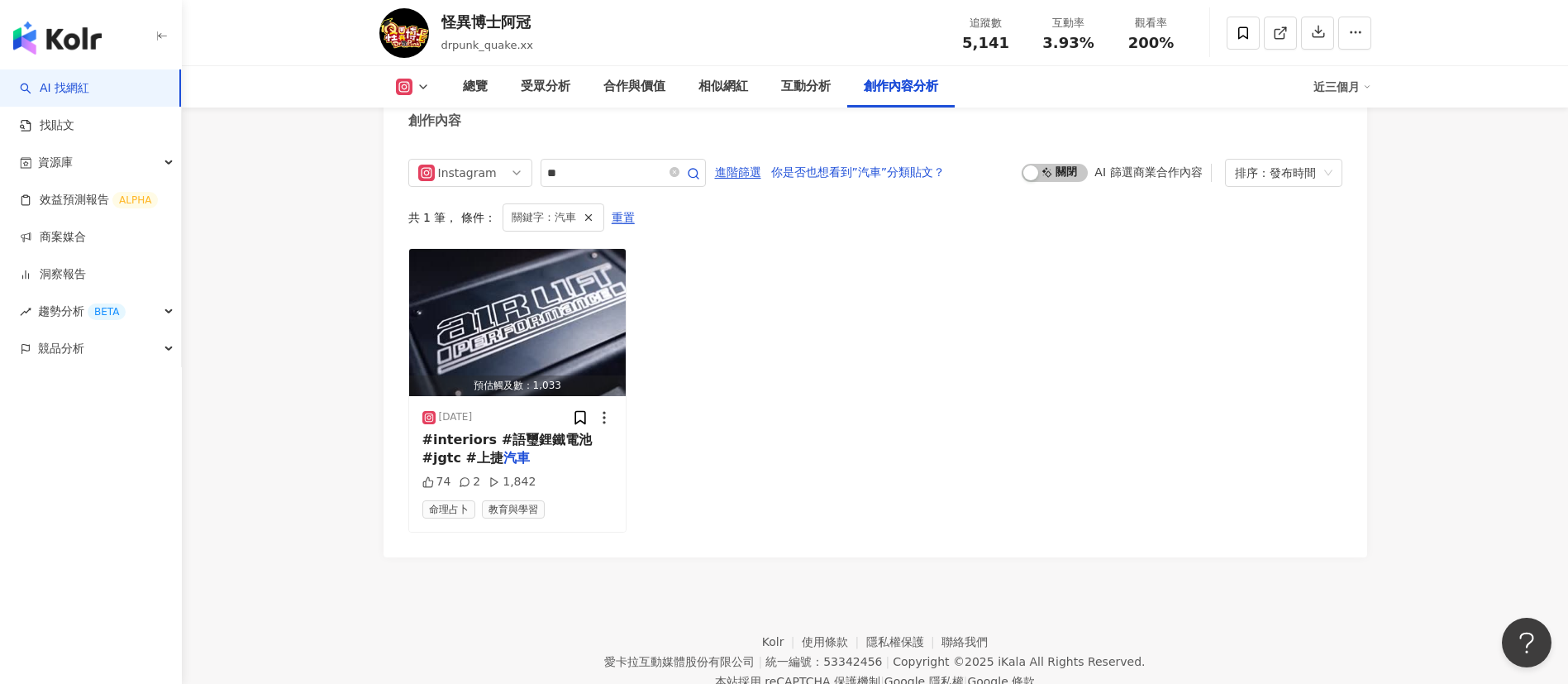
click at [1044, 29] on icon at bounding box center [1280, 33] width 15 height 15
drag, startPoint x: 539, startPoint y: 21, endPoint x: 427, endPoint y: 23, distance: 112.0
click at [427, 23] on div "怪異博士阿冠 drpunk_quake.xx 追蹤數 5,141 互動率 3.93% 觀看率 200%" at bounding box center [875, 32] width 1058 height 65
copy div "怪異博士阿冠"
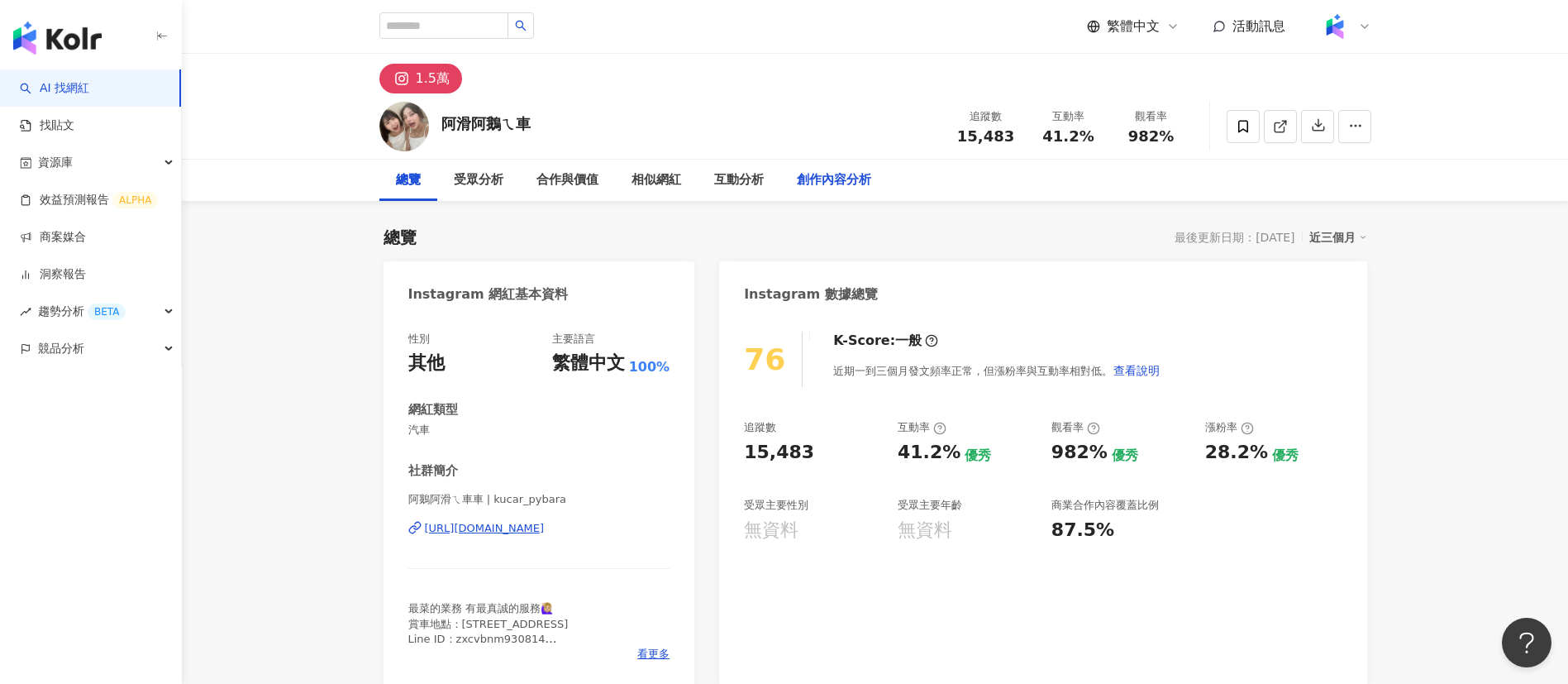
click at [852, 178] on div "創作內容分析" at bounding box center [834, 180] width 74 height 20
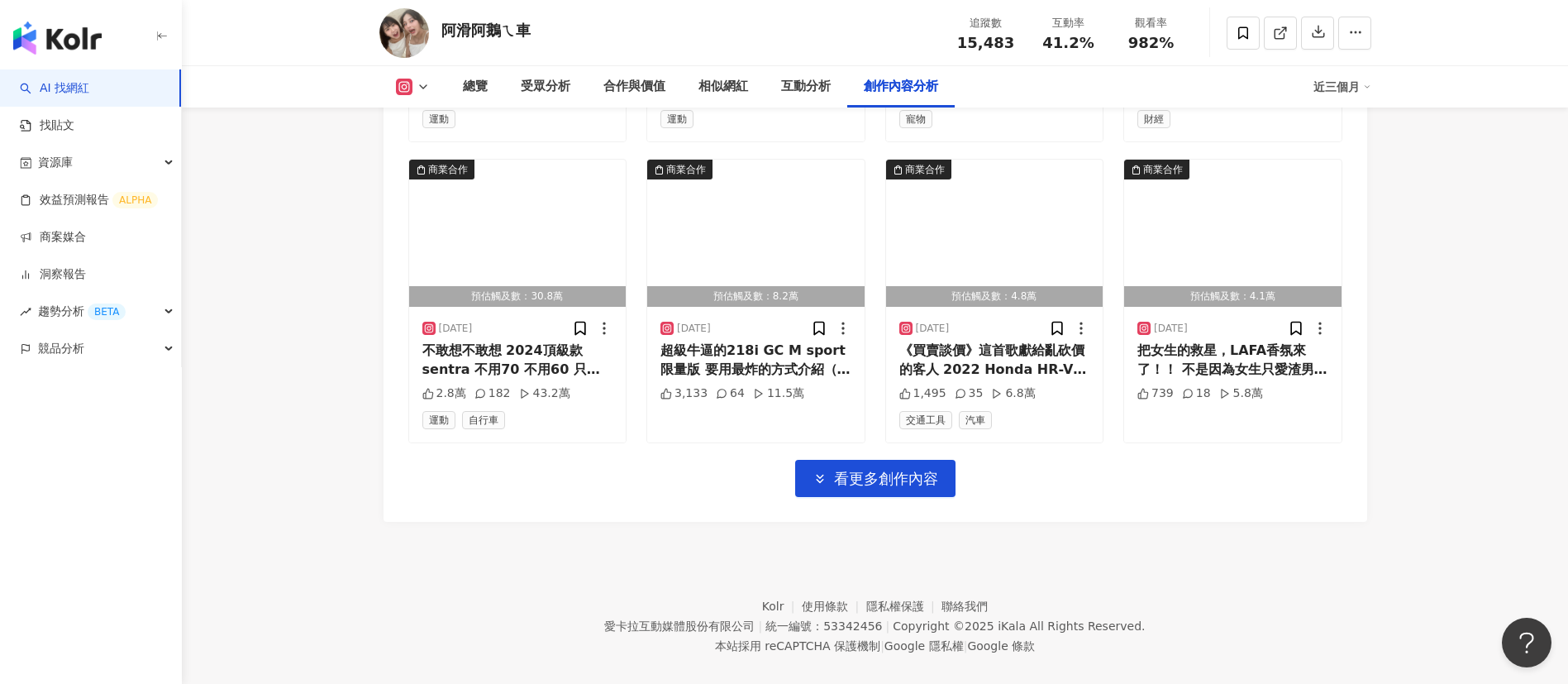
scroll to position [5559, 0]
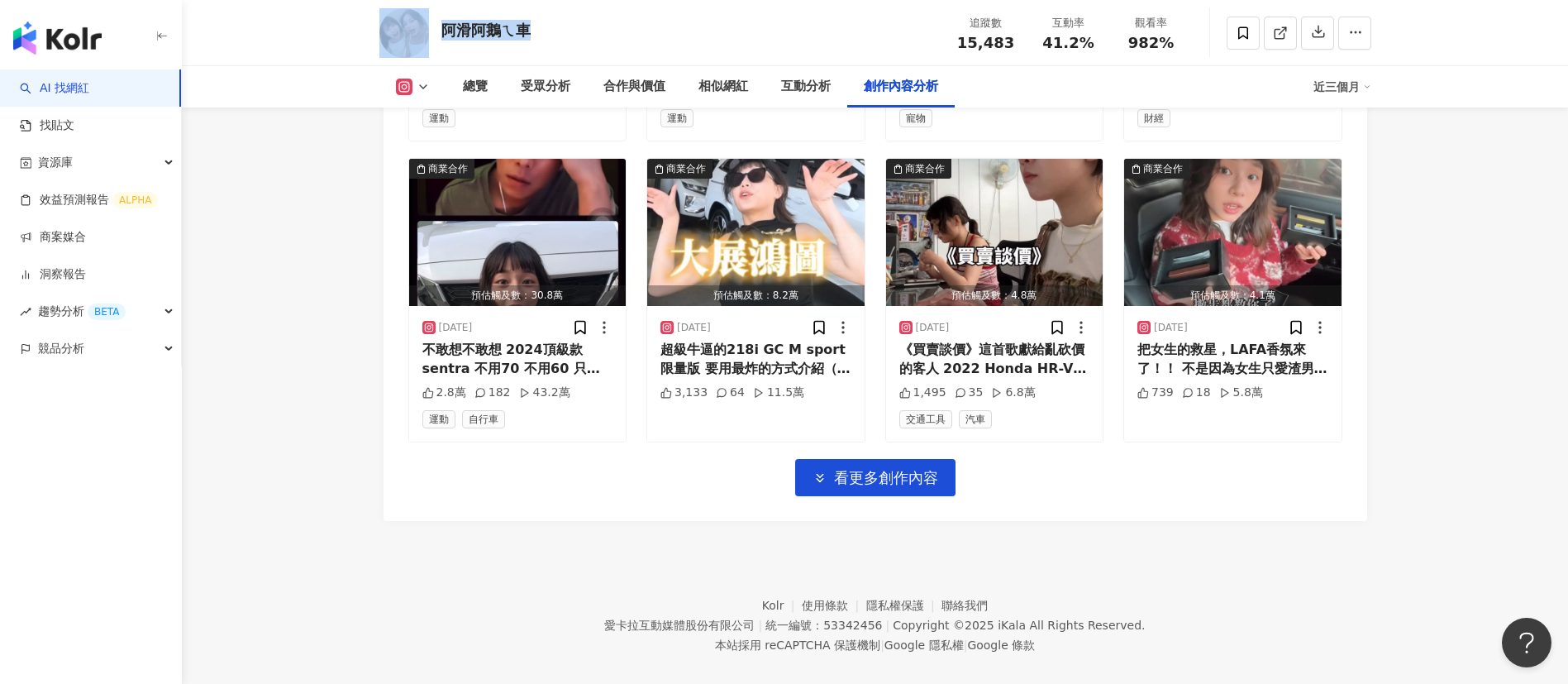
drag, startPoint x: 540, startPoint y: 28, endPoint x: 418, endPoint y: 33, distance: 122.1
click at [418, 33] on div "阿滑阿鵝ㄟ車 追蹤數 15,483 互動率 41.2% 觀看率 982%" at bounding box center [875, 32] width 1058 height 65
copy div "阿滑阿鵝ㄟ車"
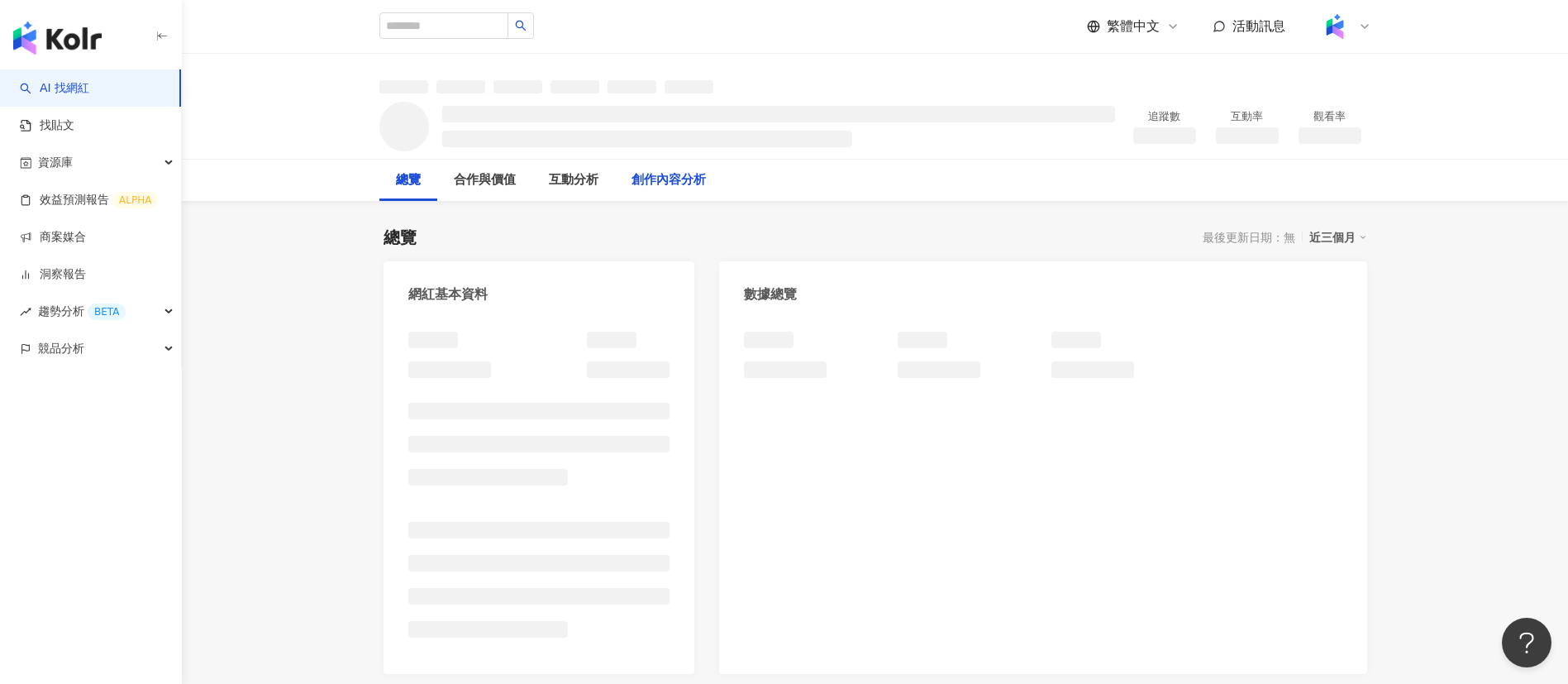
click at [714, 235] on div "總覽 最後更新日期：無 近三個月" at bounding box center [875, 237] width 983 height 23
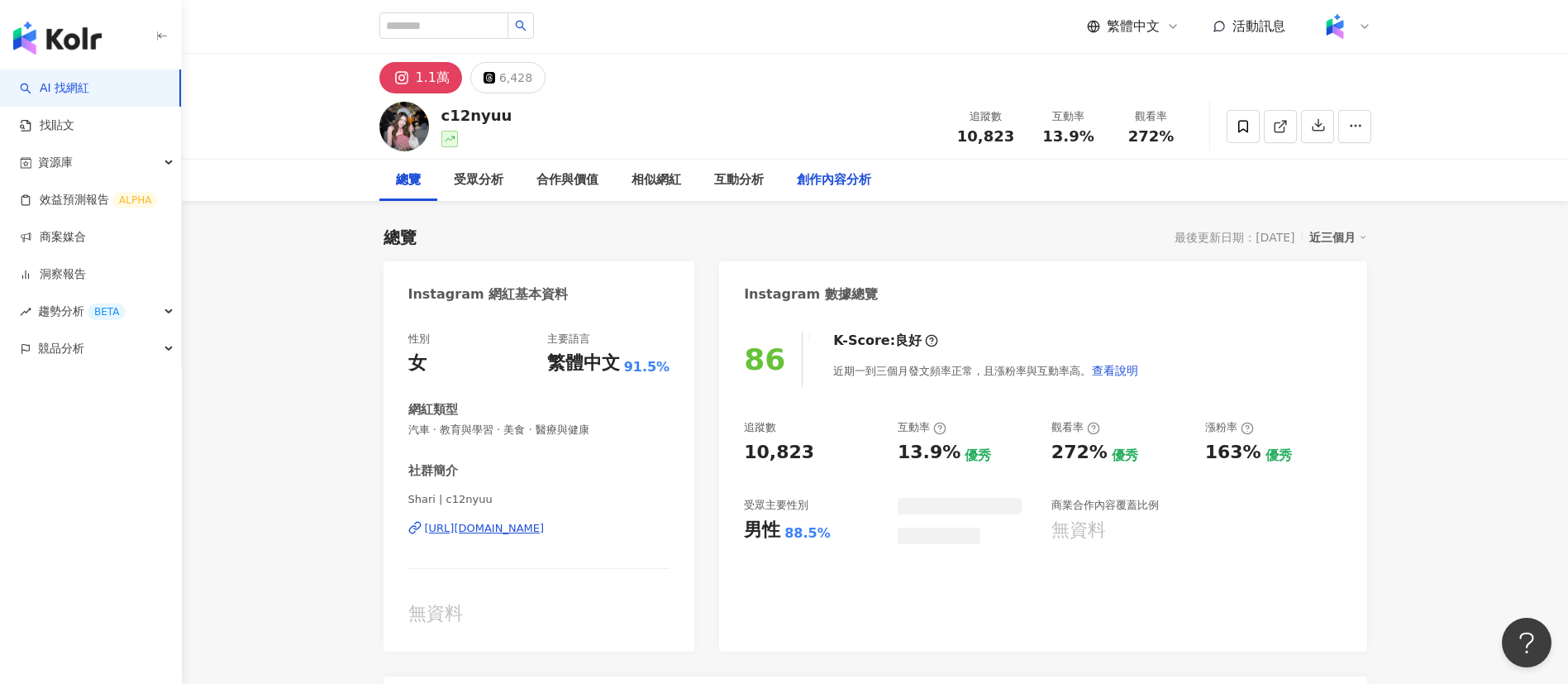
click at [794, 177] on div "創作內容分析" at bounding box center [834, 181] width 107 height 42
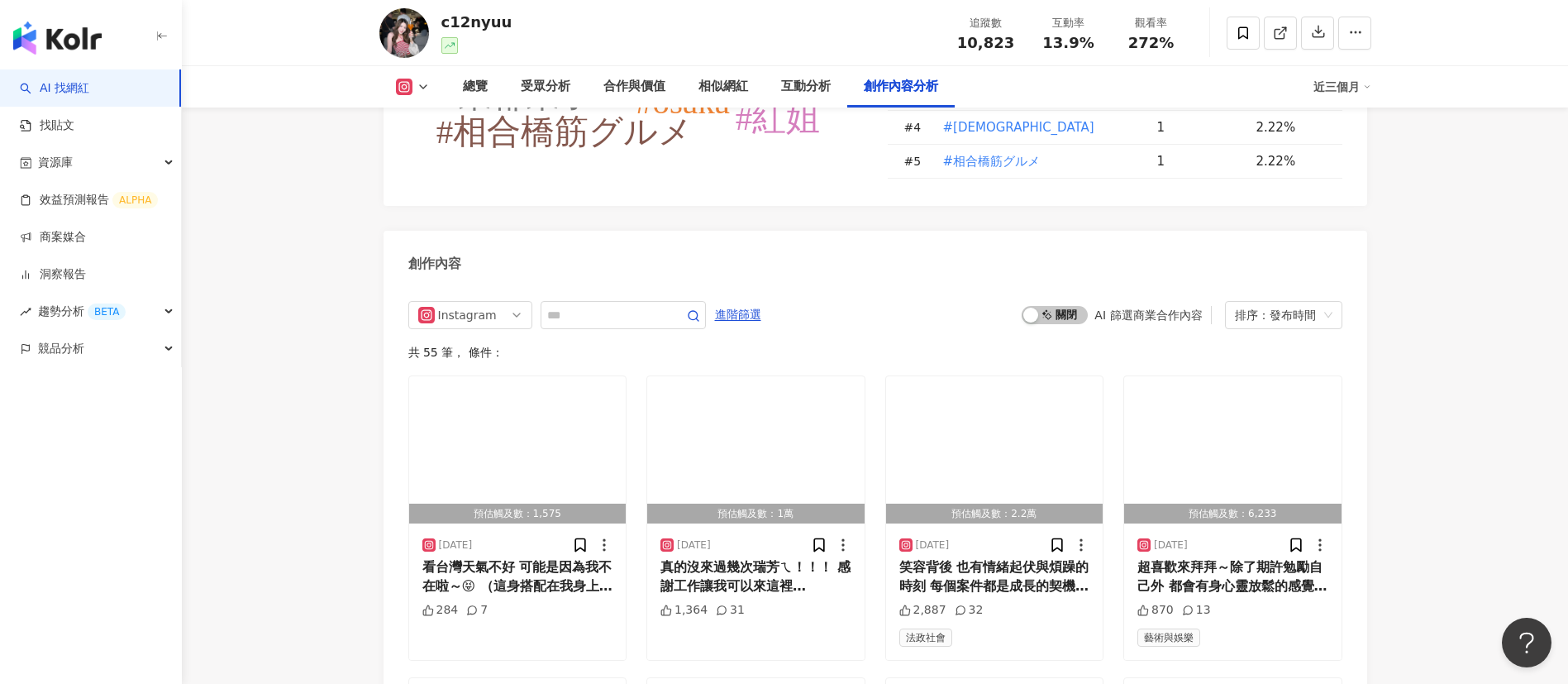
scroll to position [4903, 0]
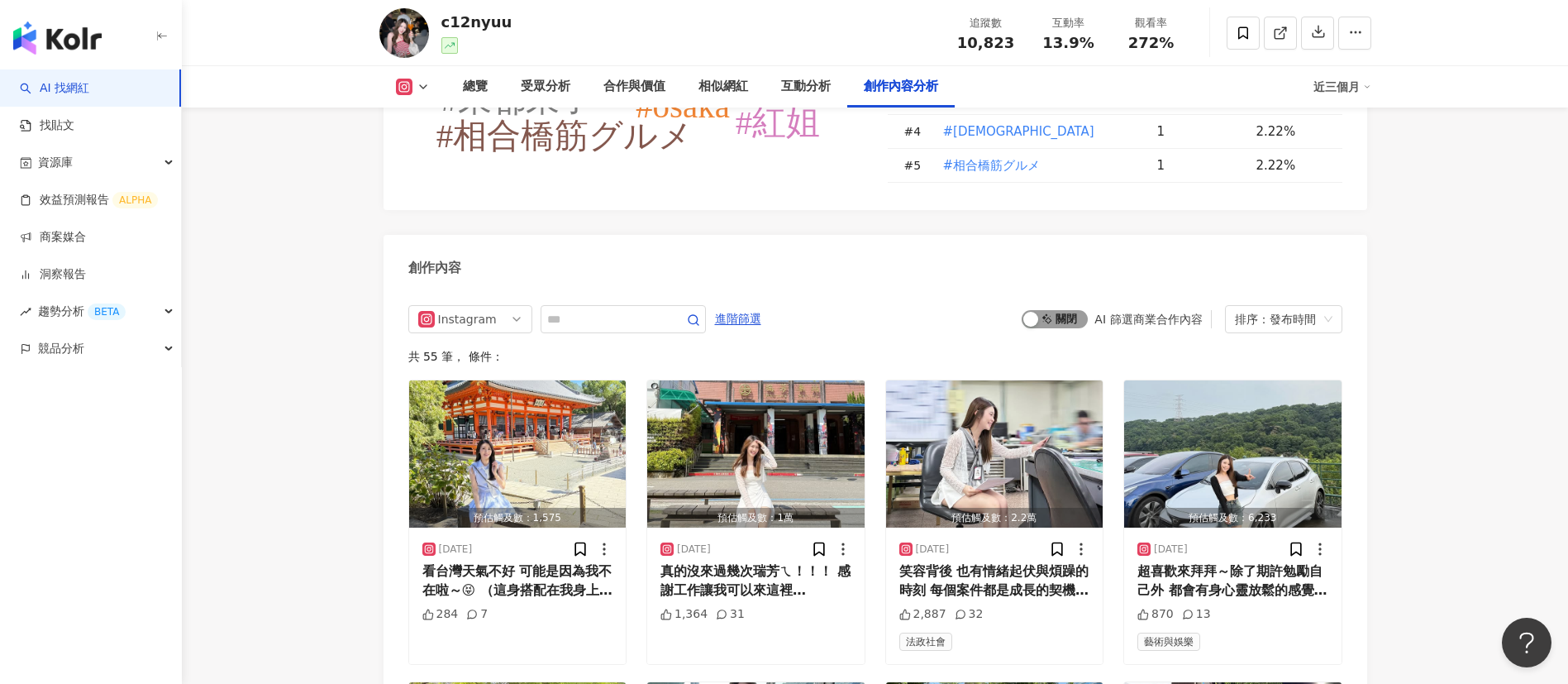
click at [1044, 322] on span "啟動 關閉" at bounding box center [1054, 319] width 66 height 18
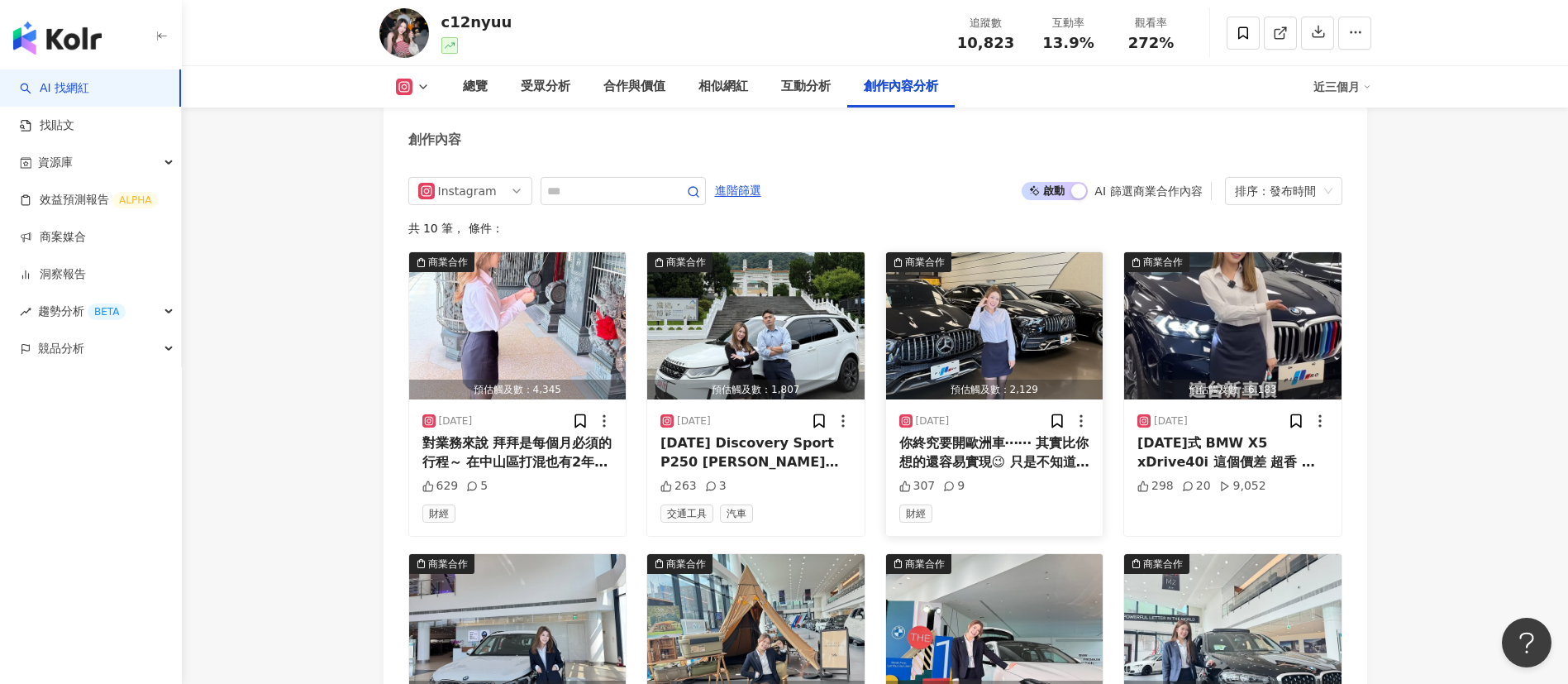
click at [1008, 451] on div "你終究要開歐洲車⋯⋯ 其實比你想的還容易實現😉 只是不知道原來這麼划算！ 車況好、價格美、保固有 來鑫總汽車一定找得到你喜歡的～ #賓士 #benz #gle…" at bounding box center [994, 452] width 191 height 37
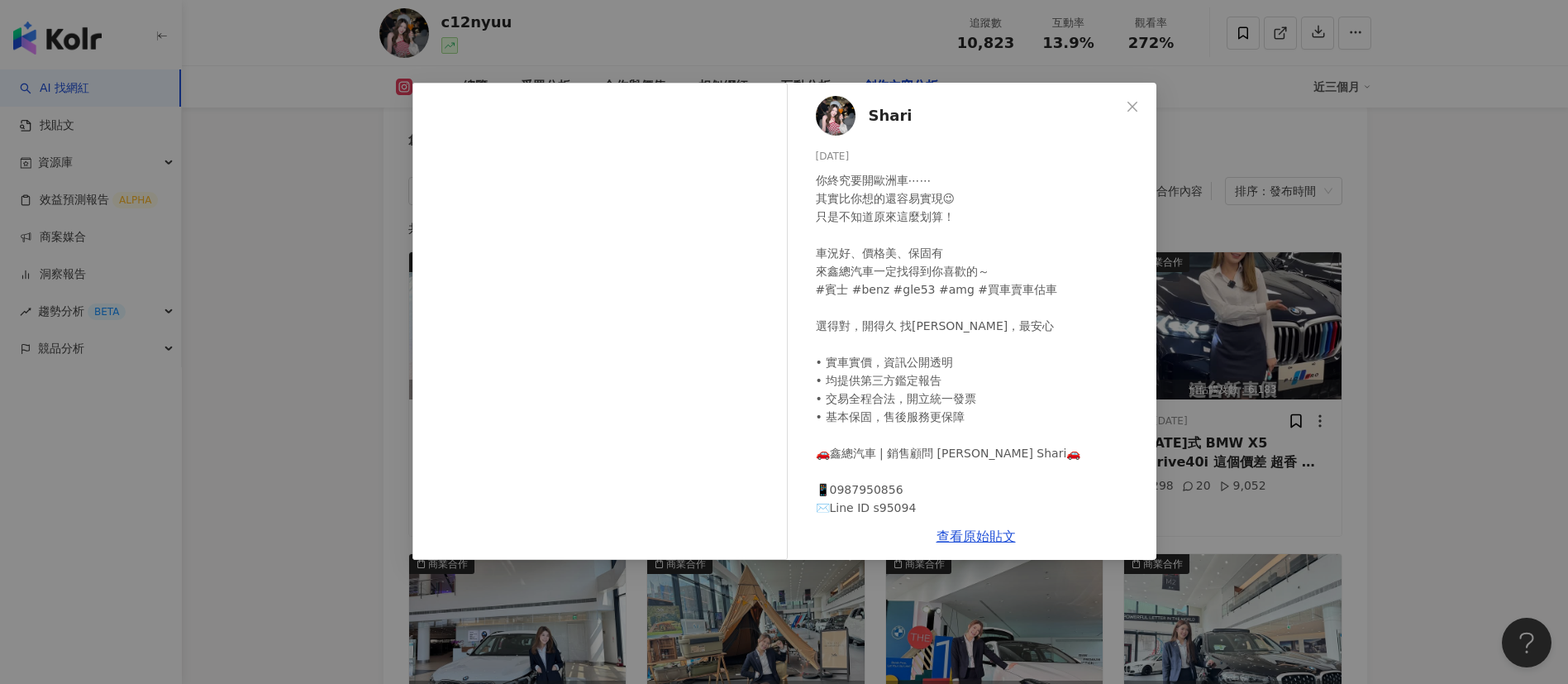
click at [1044, 455] on div "Shari 2025/5/8 你終究要開歐洲車⋯⋯ 其實比你想的還容易實現😉 只是不知道原來這麼划算！ 車況好、價格美、保固有 來鑫總汽車一定找得到你喜歡的～…" at bounding box center [784, 342] width 1568 height 684
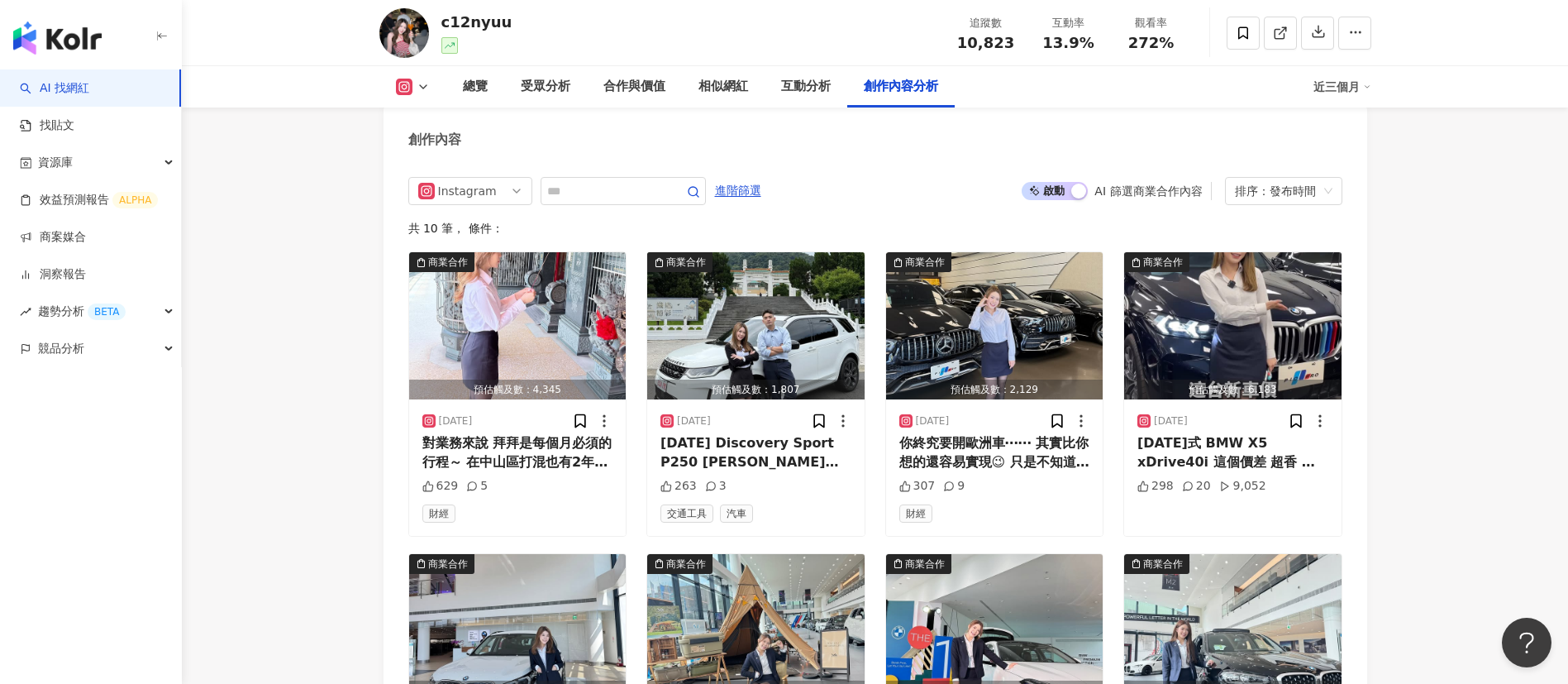
click at [1044, 24] on span at bounding box center [1280, 32] width 15 height 17
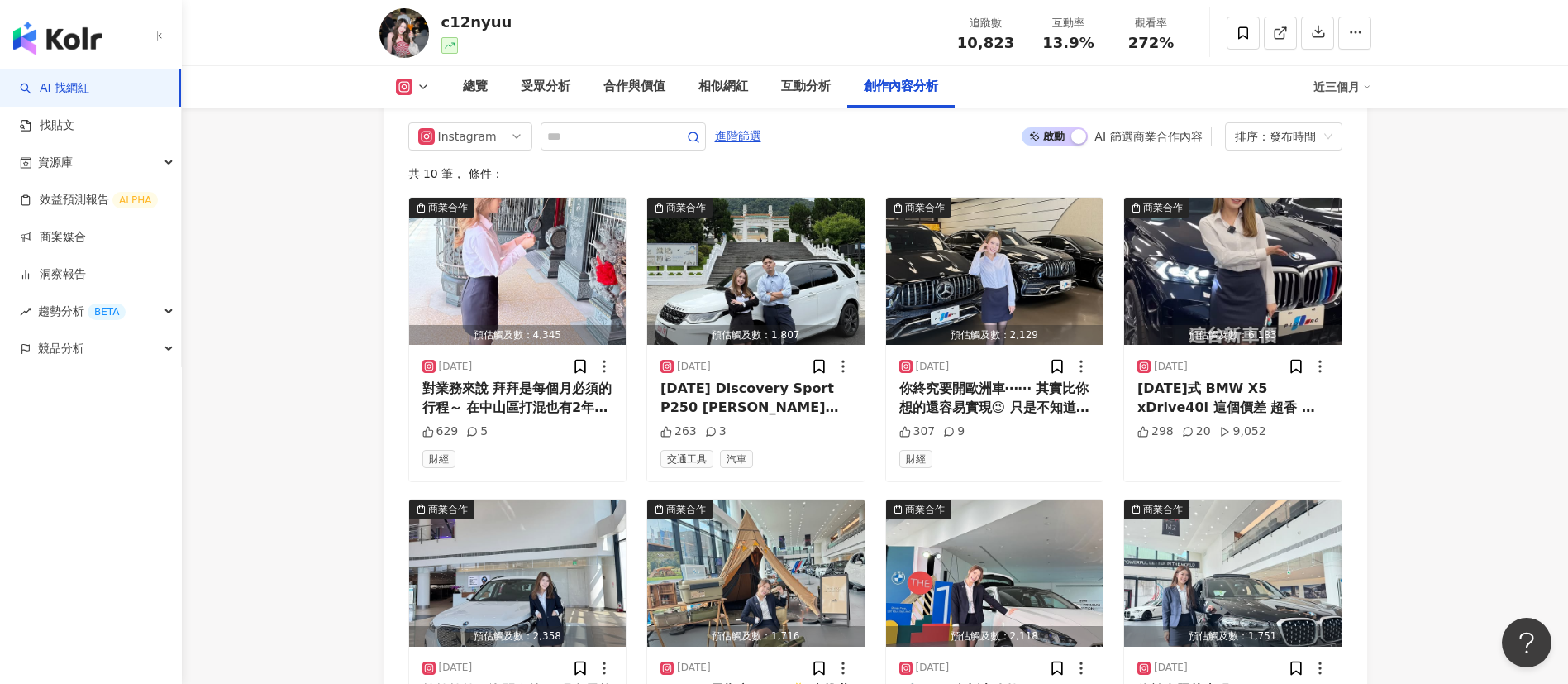
click at [1044, 413] on div "24年式 BMW X5 xDrive40i 這個價差 超香 不來看看嗎～ 第一次拍短影音⋯臉尬到不行 繼續加油😛 #bmw #鑫總汽車 #x540i #全台服…" at bounding box center [1232, 398] width 191 height 37
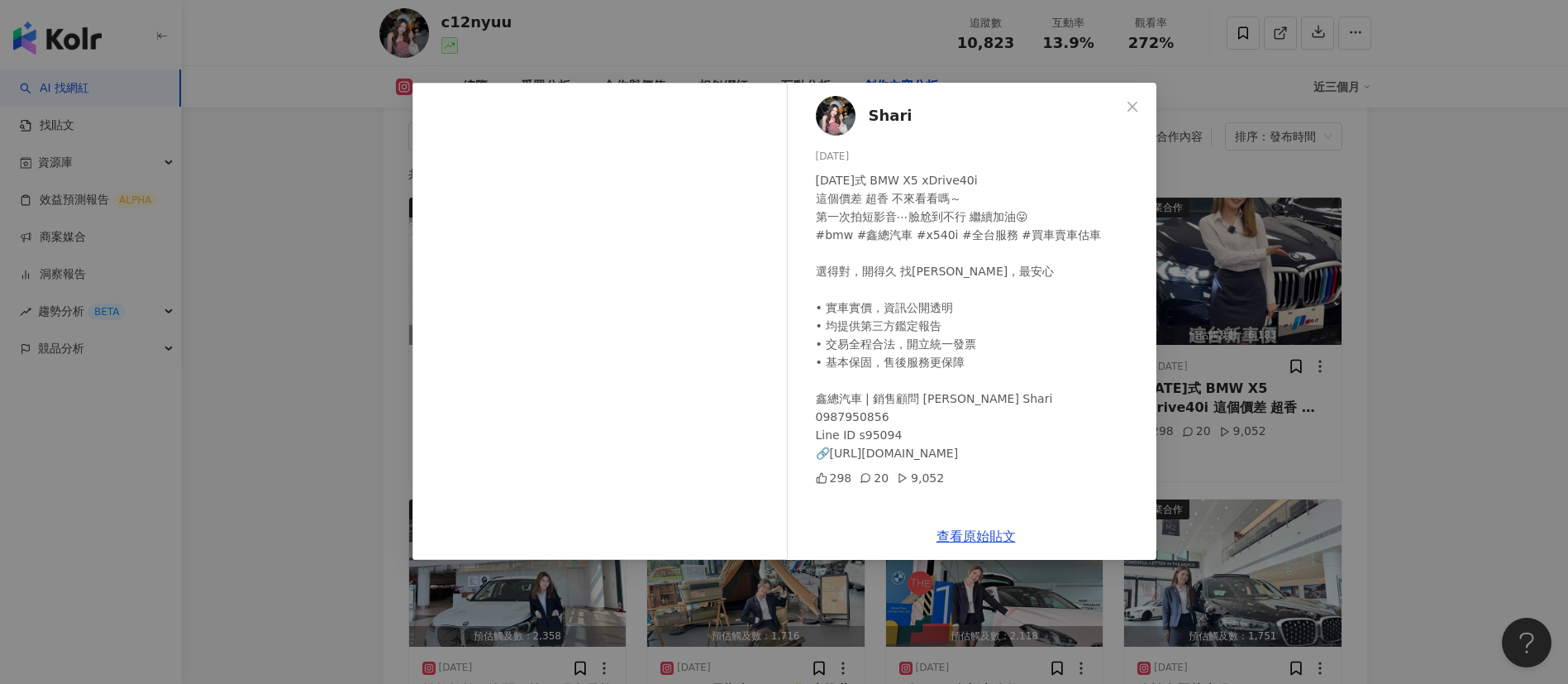
click at [927, 429] on div "24年式 BMW X5 xDrive40i 這個價差 超香 不來看看嗎～ 第一次拍短影音⋯臉尬到不行 繼續加油😛 #bmw #鑫總汽車 #x540i #全台服…" at bounding box center [979, 316] width 327 height 291
click at [1044, 455] on div "Shari 2025/5/7 24年式 BMW X5 xDrive40i 這個價差 超香 不來看看嗎～ 第一次拍短影音⋯臉尬到不行 繼續加油😛 #bmw #鑫…" at bounding box center [784, 342] width 1568 height 684
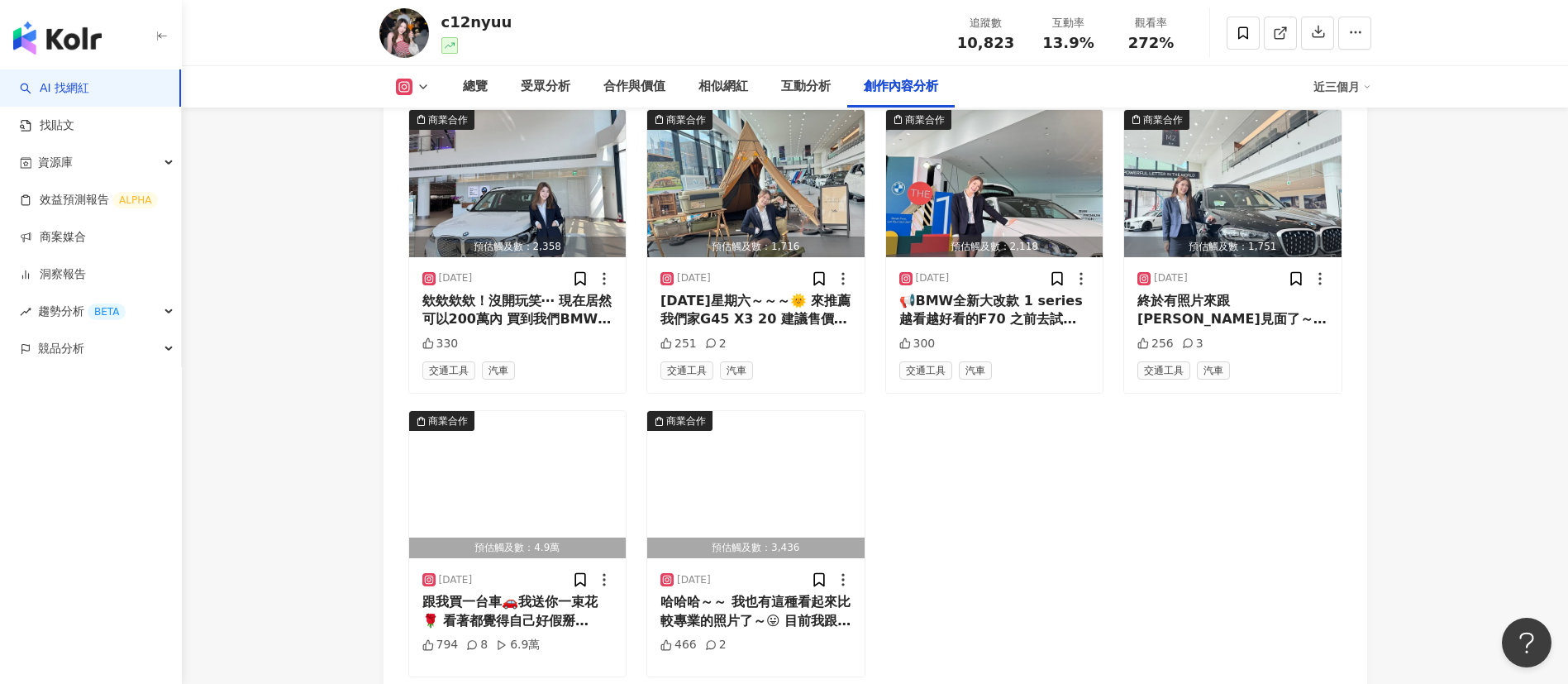
scroll to position [5480, 0]
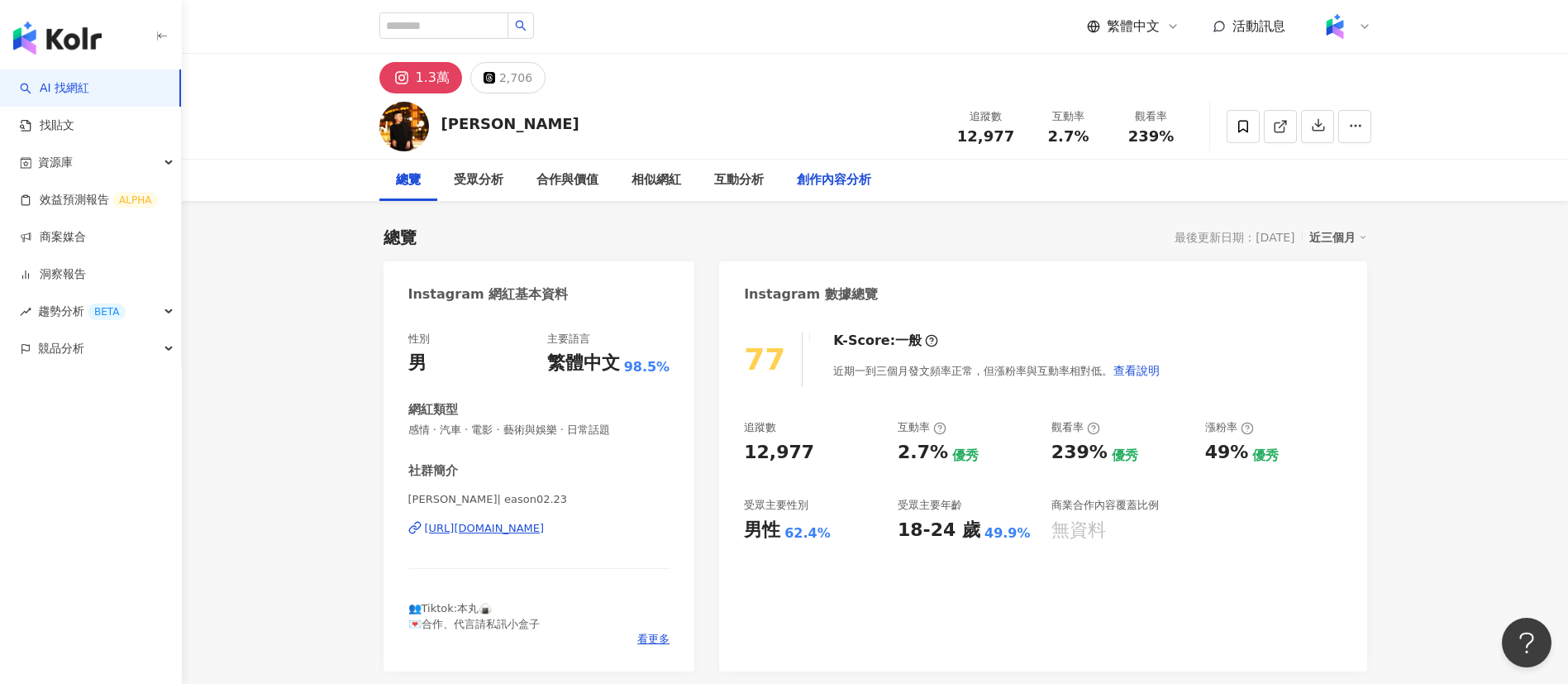
click at [840, 180] on div "創作內容分析" at bounding box center [834, 180] width 74 height 20
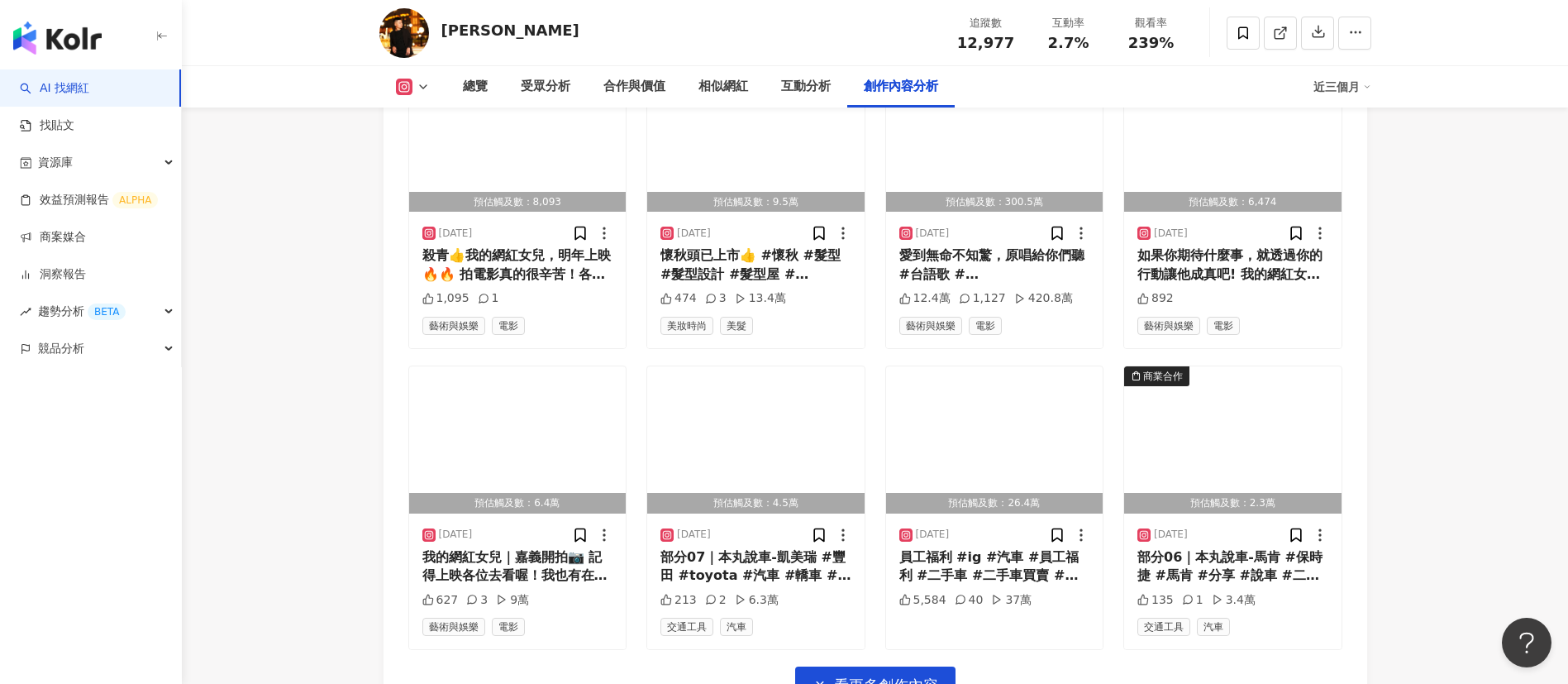
scroll to position [5398, 0]
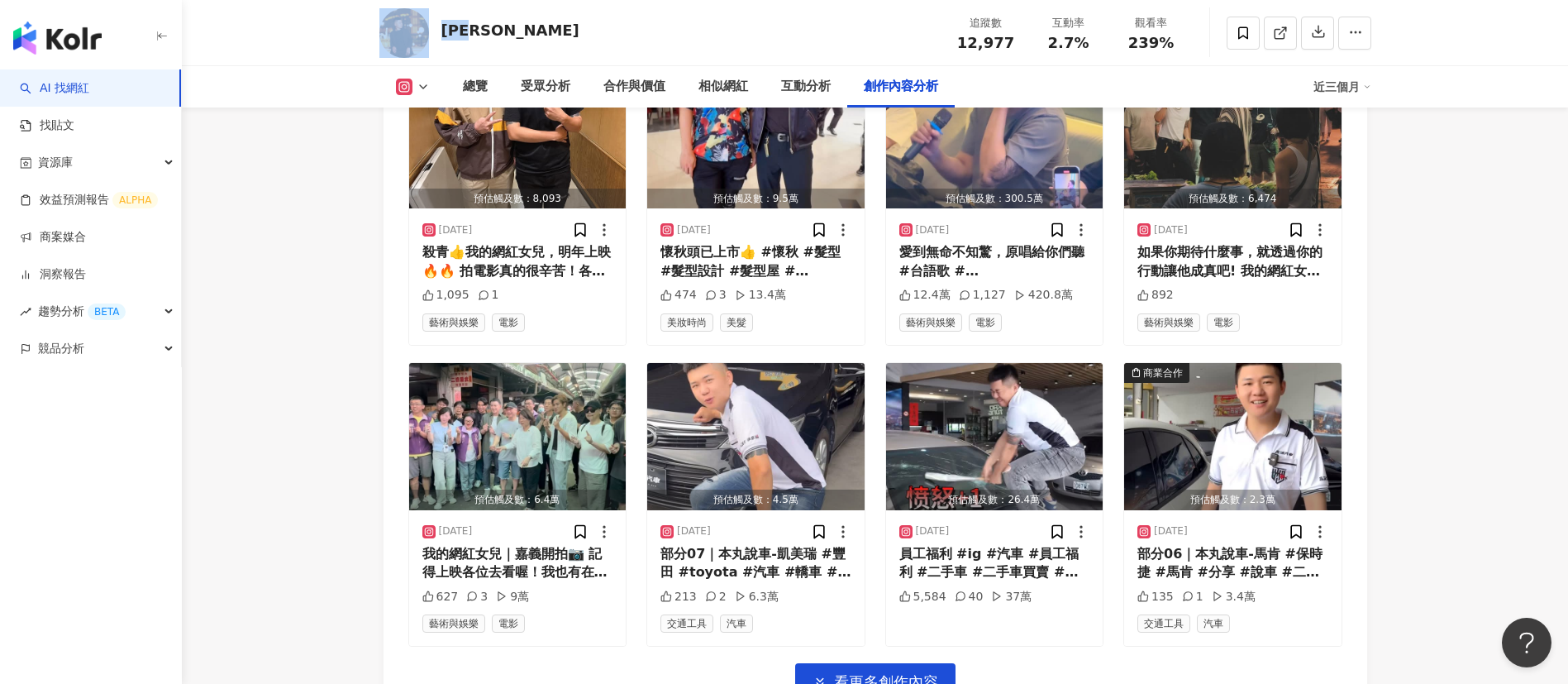
drag, startPoint x: 461, startPoint y: 37, endPoint x: 432, endPoint y: 36, distance: 29.0
click at [432, 36] on div "[PERSON_NAME] 追蹤數 12,977 互動率 2.7% 觀看率 239%" at bounding box center [875, 32] width 1058 height 65
copy div "[PERSON_NAME]"
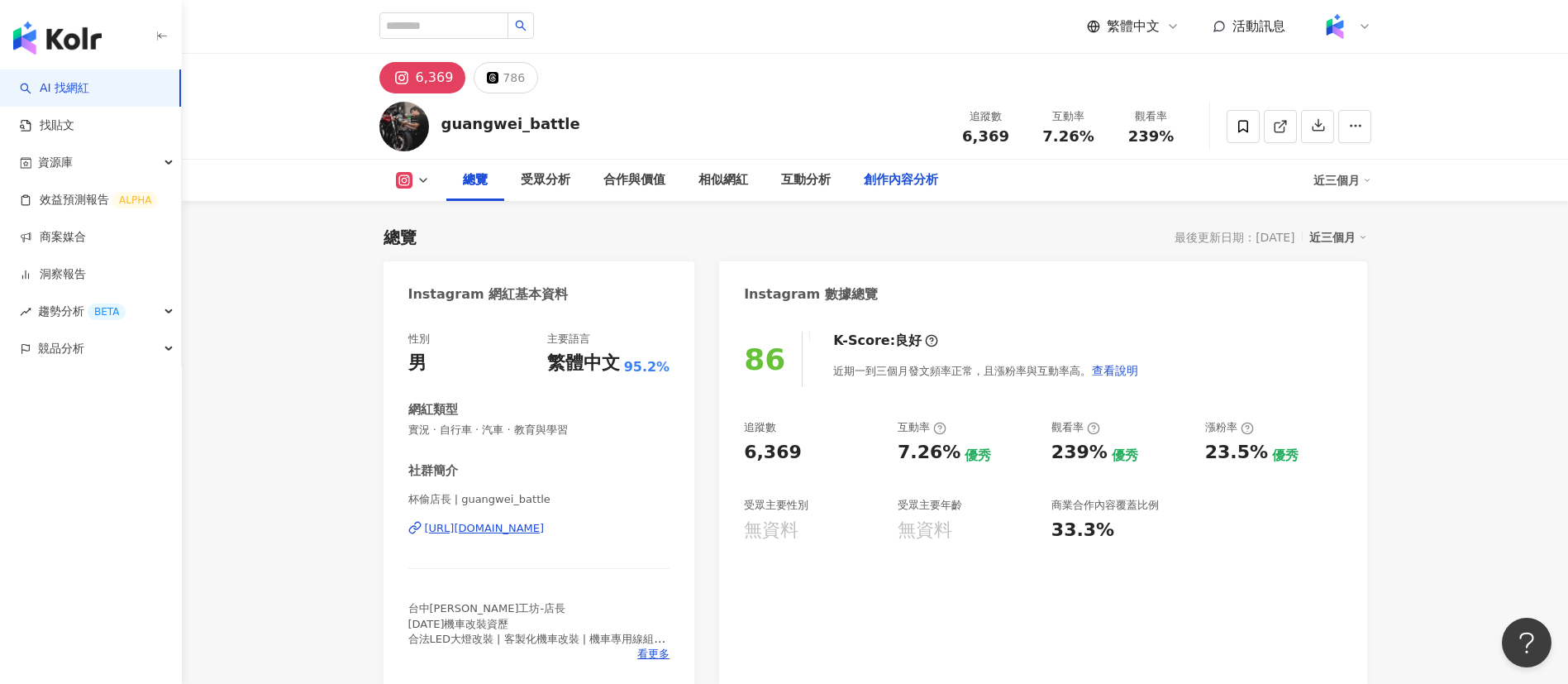
click at [861, 188] on div "創作內容分析" at bounding box center [900, 181] width 107 height 42
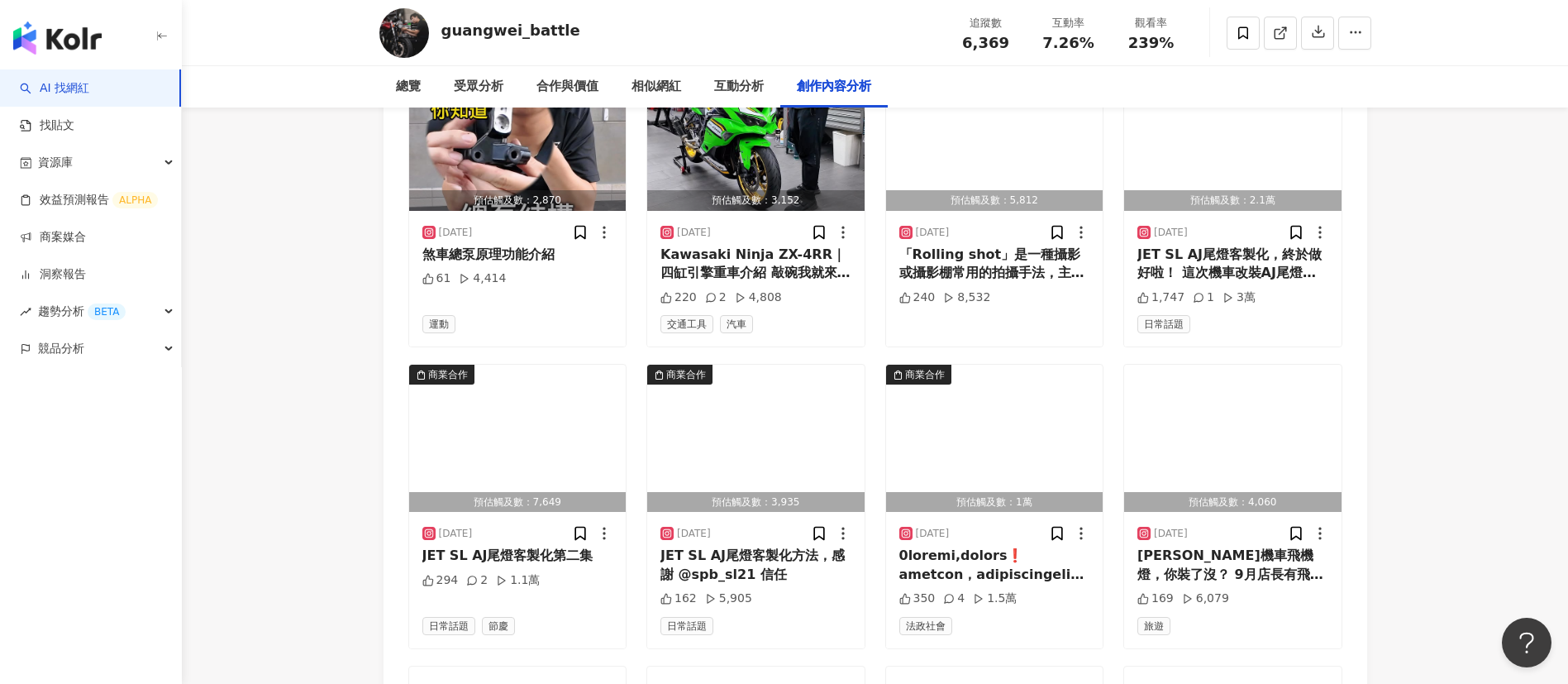
scroll to position [4698, 0]
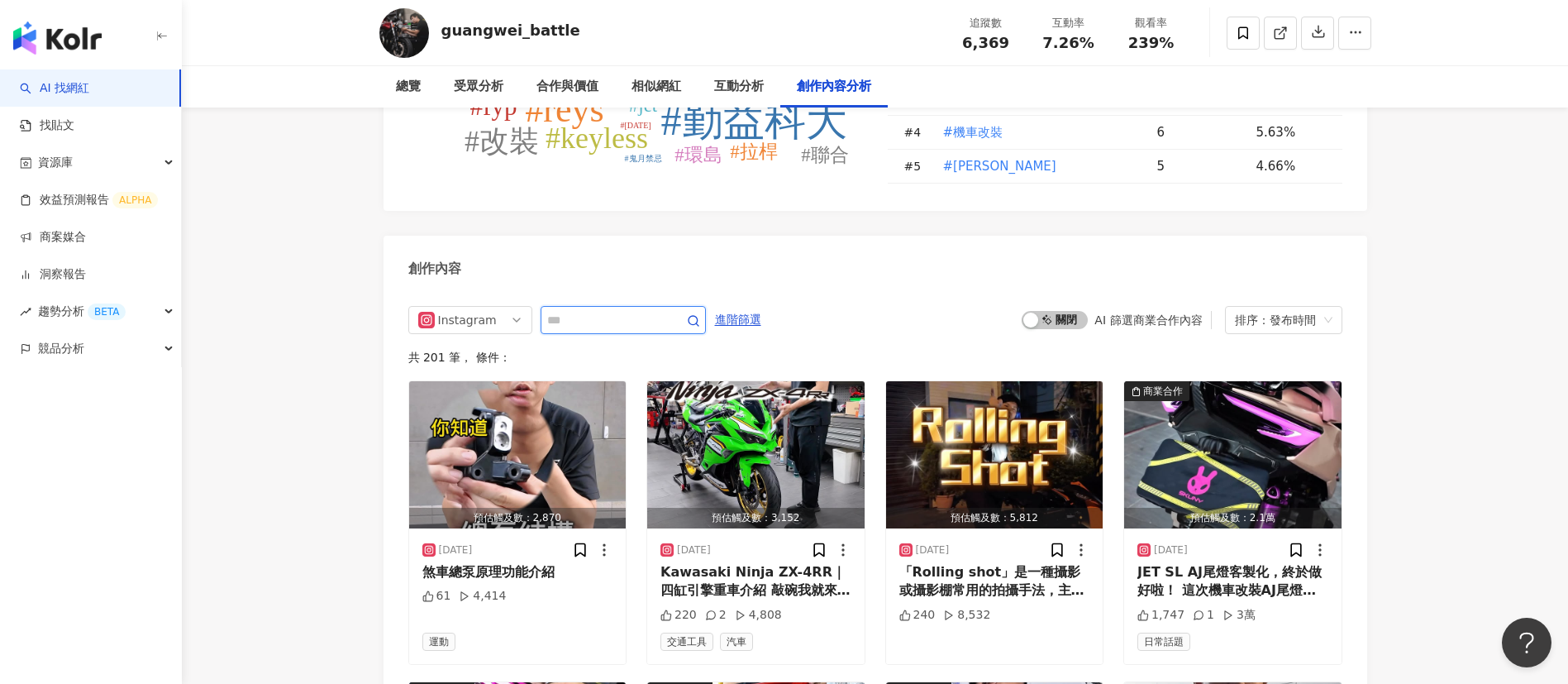
click at [620, 315] on input "text" at bounding box center [605, 320] width 116 height 20
type input "**"
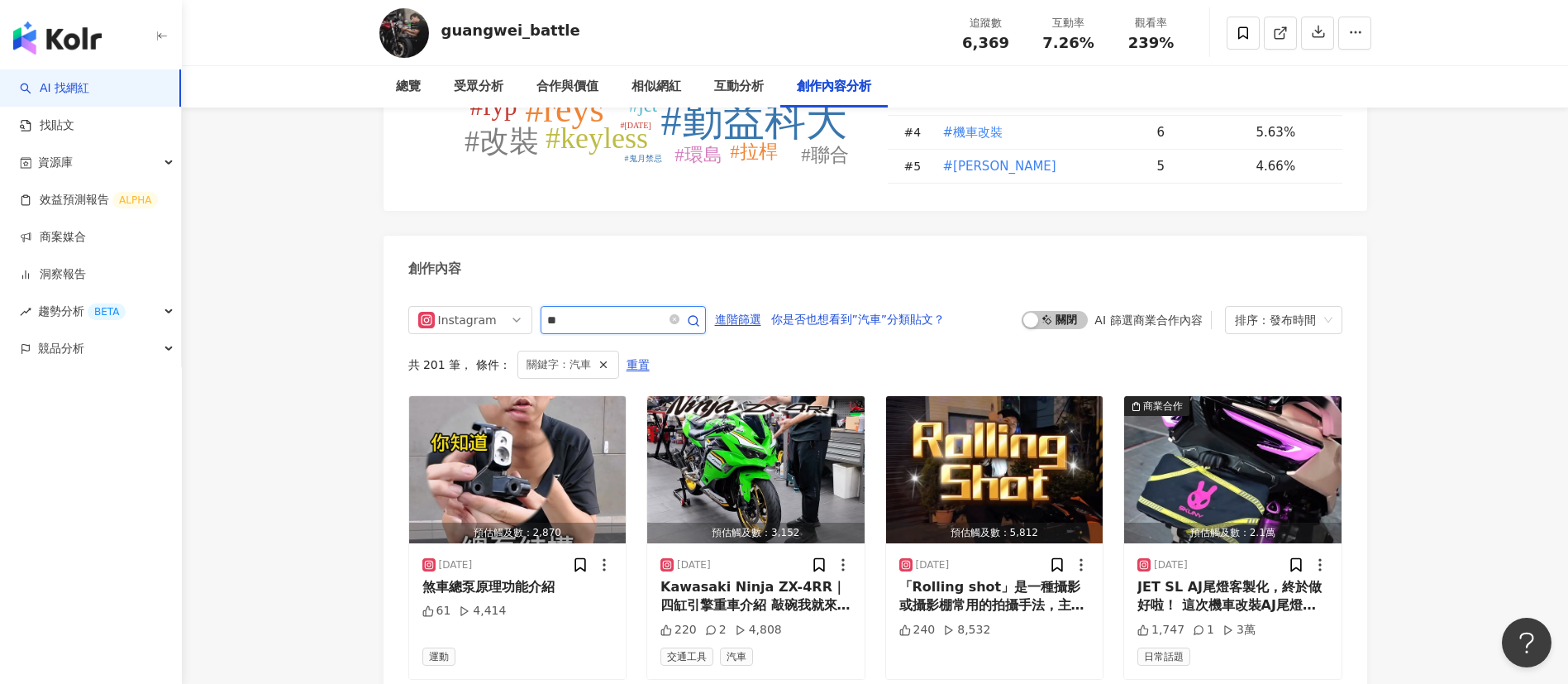
scroll to position [4827, 0]
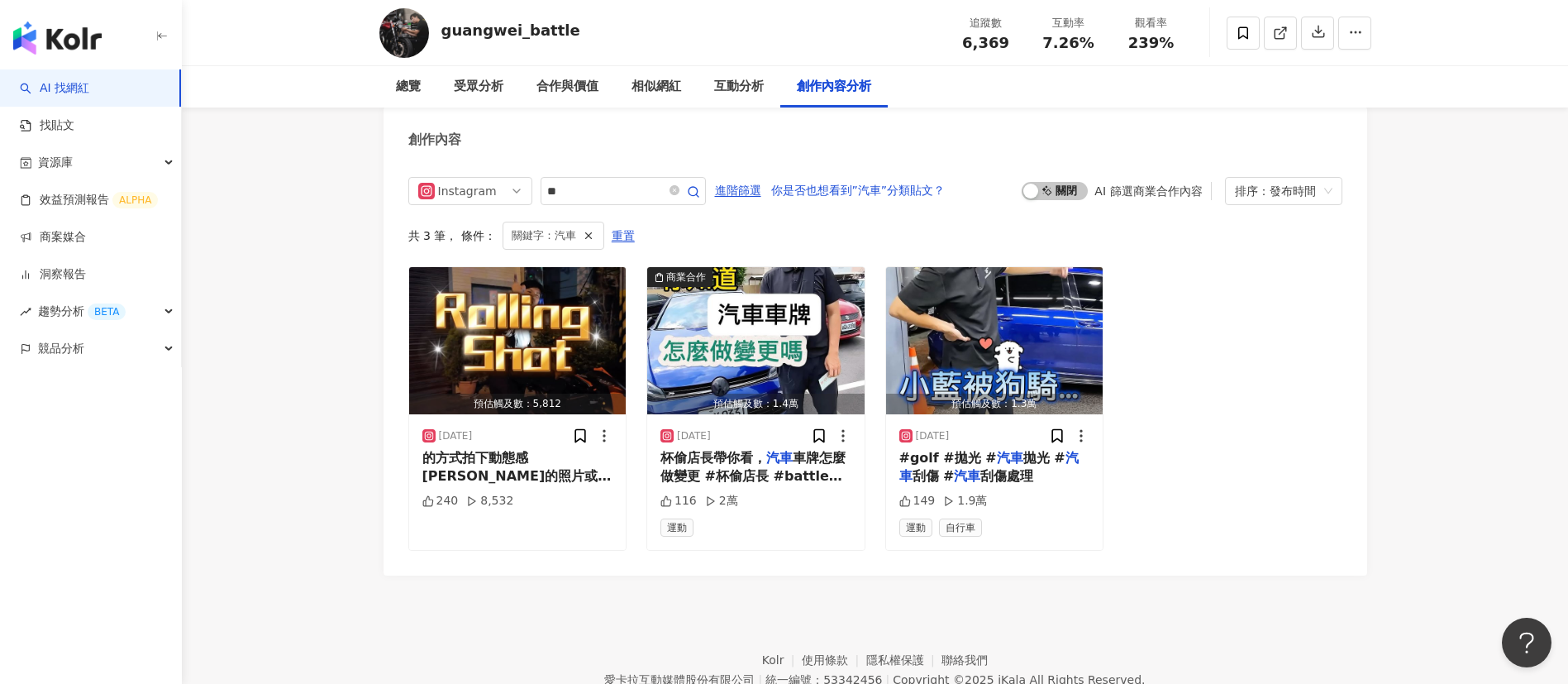
click at [776, 468] on span "車牌怎麼做變更 #杯偷店長 #battle店長 #" at bounding box center [753, 477] width 185 height 53
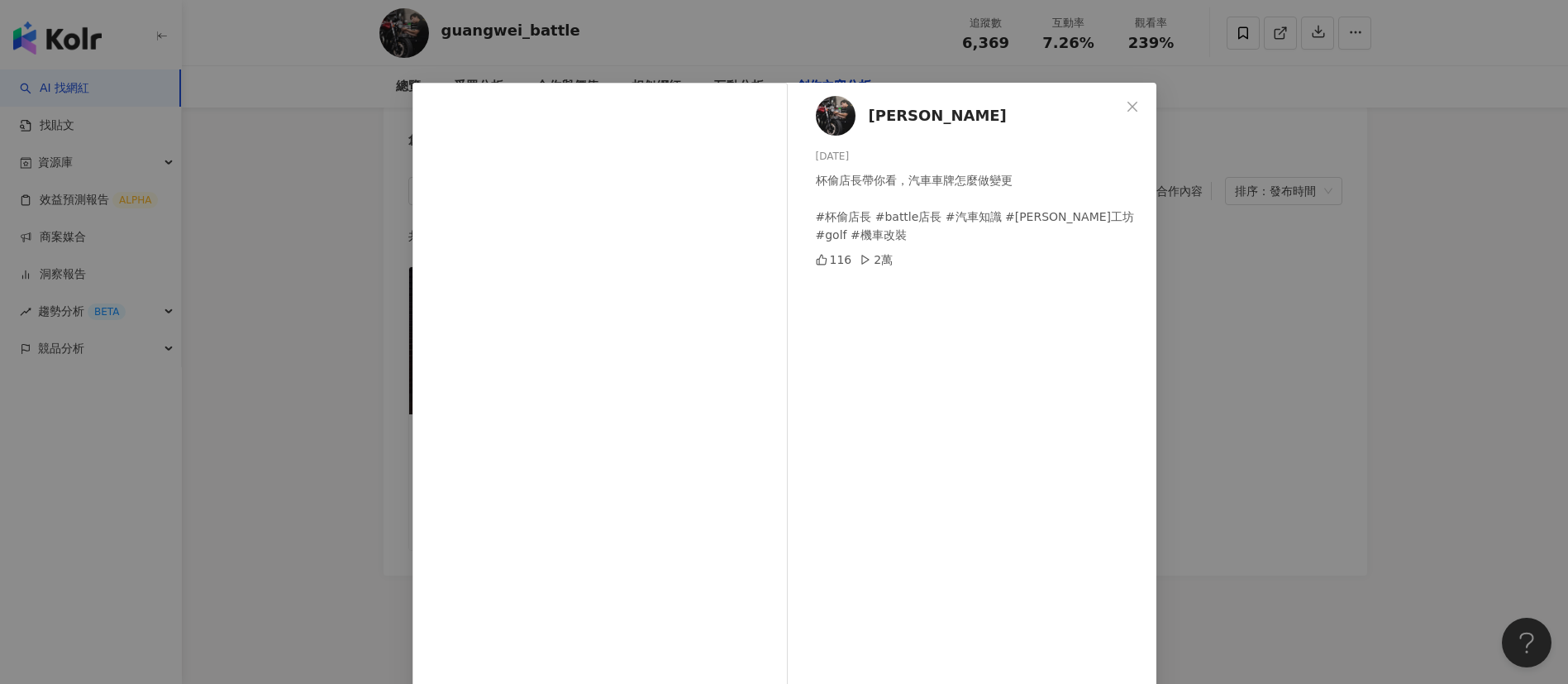
click at [1317, 428] on div "小黑芙 [DATE] 杯偷店長帶你看，汽車車牌怎麼做變更 #杯偷店長 #battle店長 #汽車知識 #[PERSON_NAME]工坊 #golf #機車改裝…" at bounding box center [784, 342] width 1568 height 684
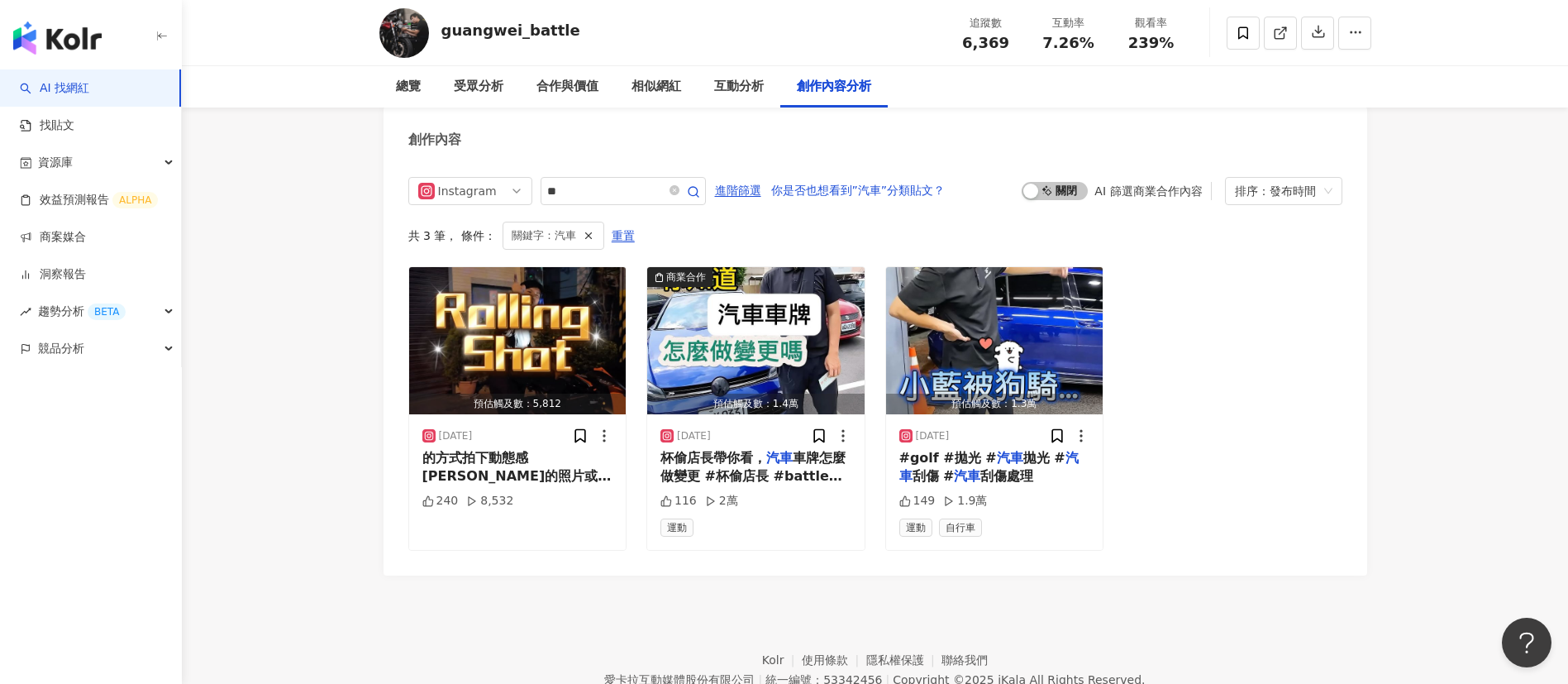
drag, startPoint x: 489, startPoint y: 43, endPoint x: 439, endPoint y: 43, distance: 50.0
click at [439, 43] on div "guangwei_battle 追蹤數 6,369 互動率 7.26% 觀看率 239%" at bounding box center [875, 32] width 1058 height 65
copy div "guangwei_battle"
